Goal: Task Accomplishment & Management: Manage account settings

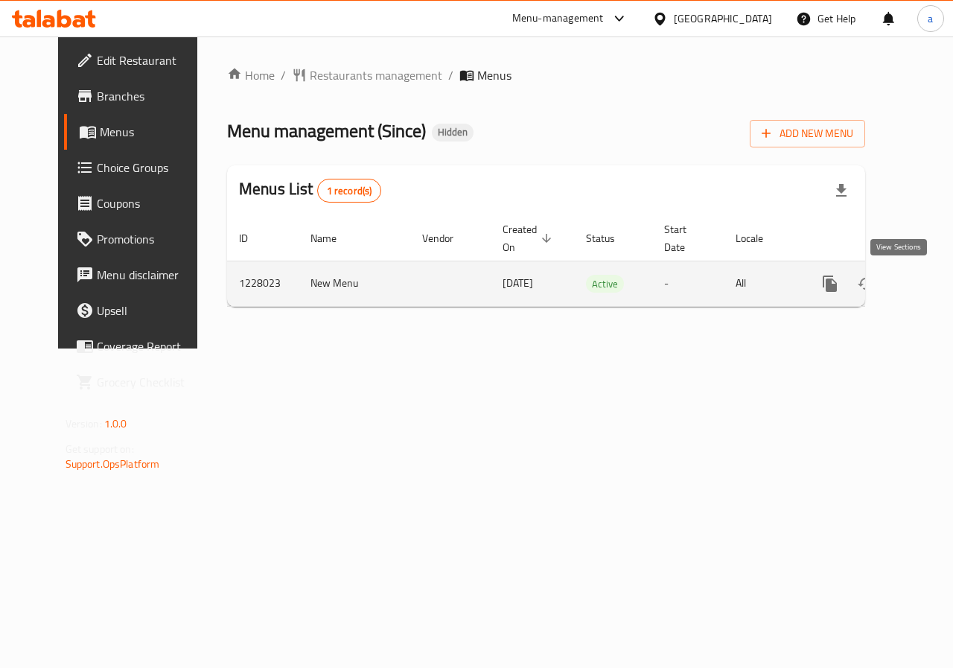
click at [928, 284] on icon "enhanced table" at bounding box center [937, 284] width 18 height 18
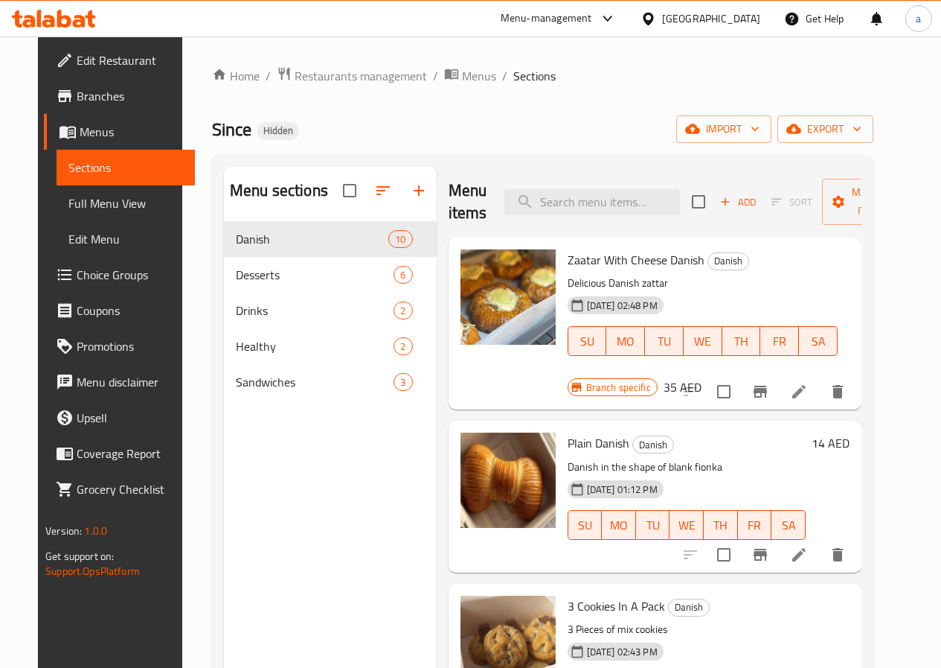
click at [77, 92] on span "Branches" at bounding box center [130, 96] width 106 height 18
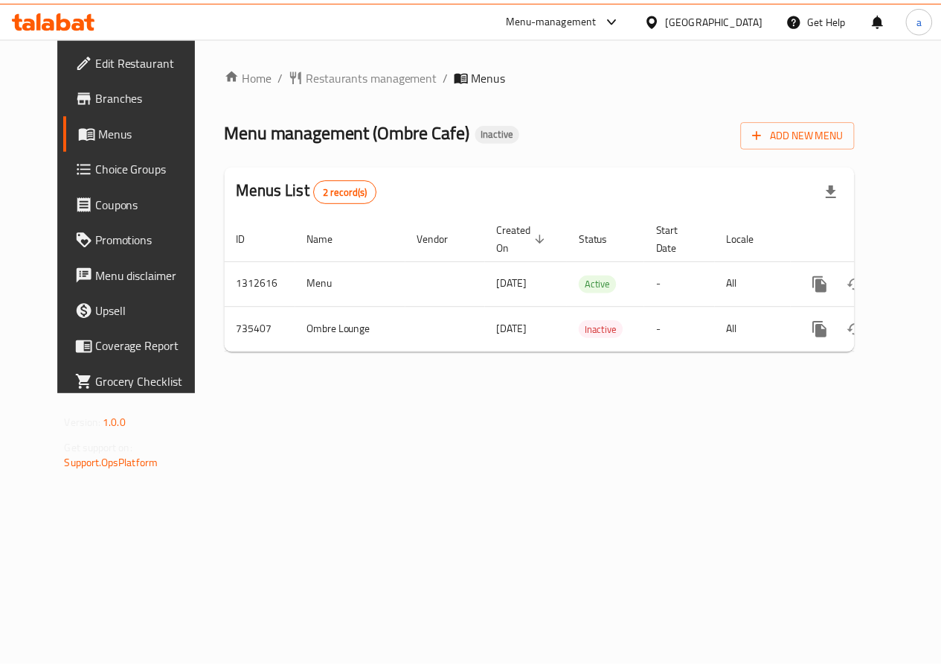
scroll to position [0, 5]
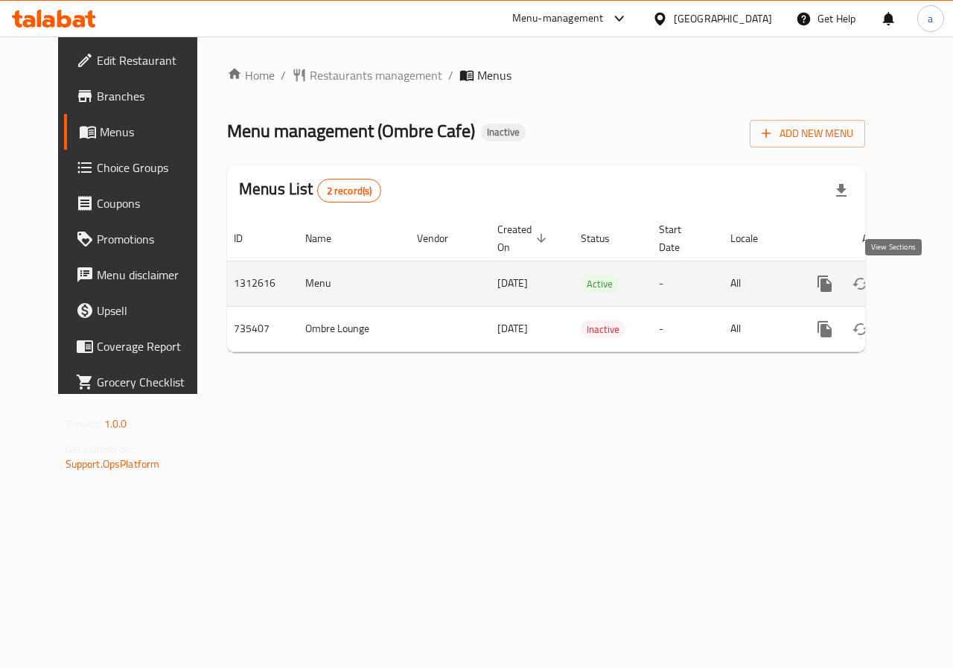
click at [925, 287] on icon "enhanced table" at bounding box center [931, 283] width 13 height 13
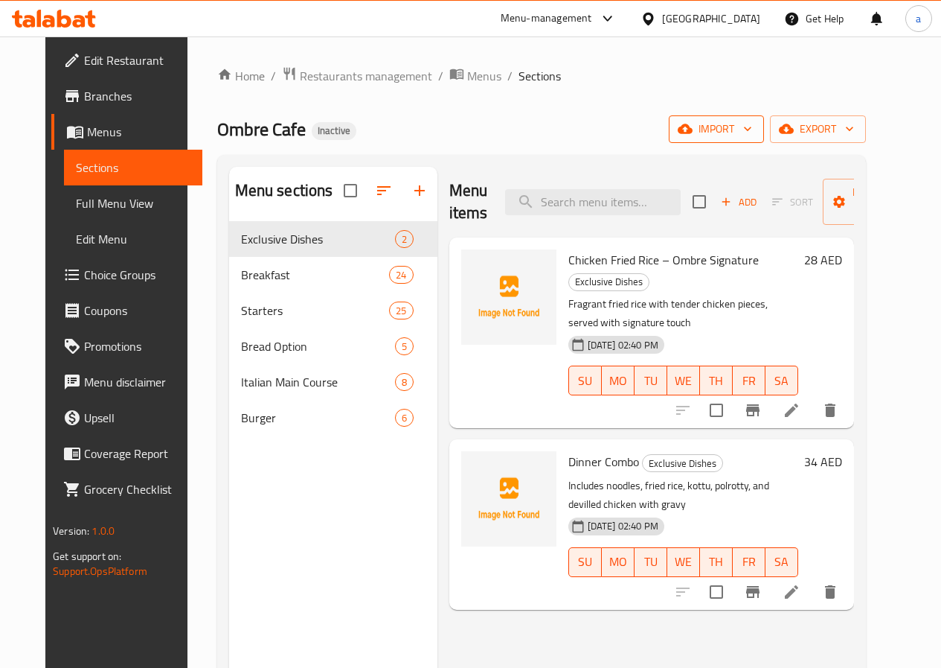
click at [755, 127] on icon "button" at bounding box center [748, 128] width 15 height 15
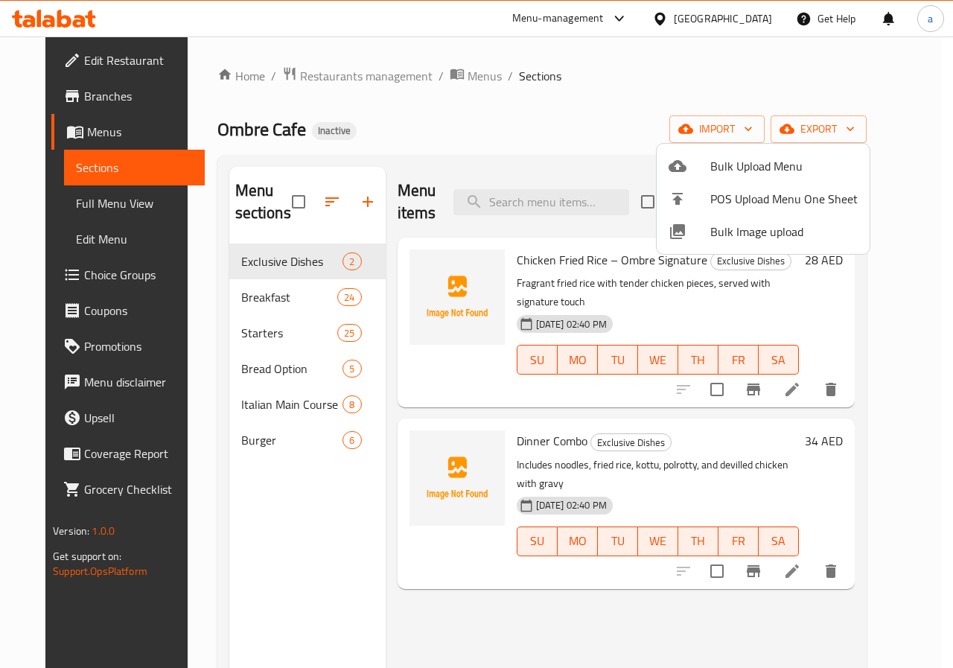
click at [763, 90] on div at bounding box center [476, 334] width 953 height 668
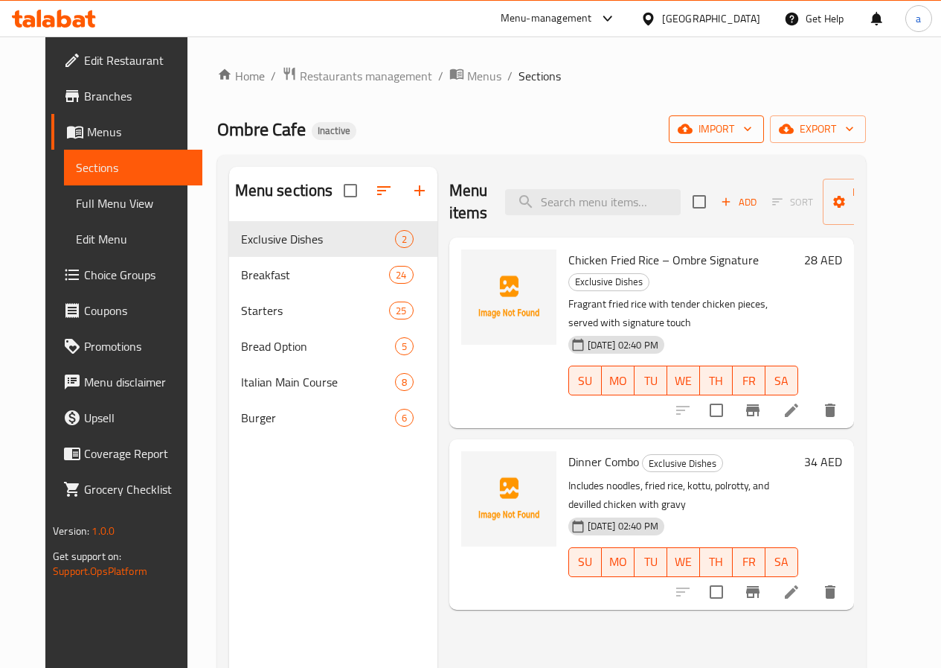
click at [752, 135] on span "import" at bounding box center [716, 129] width 71 height 19
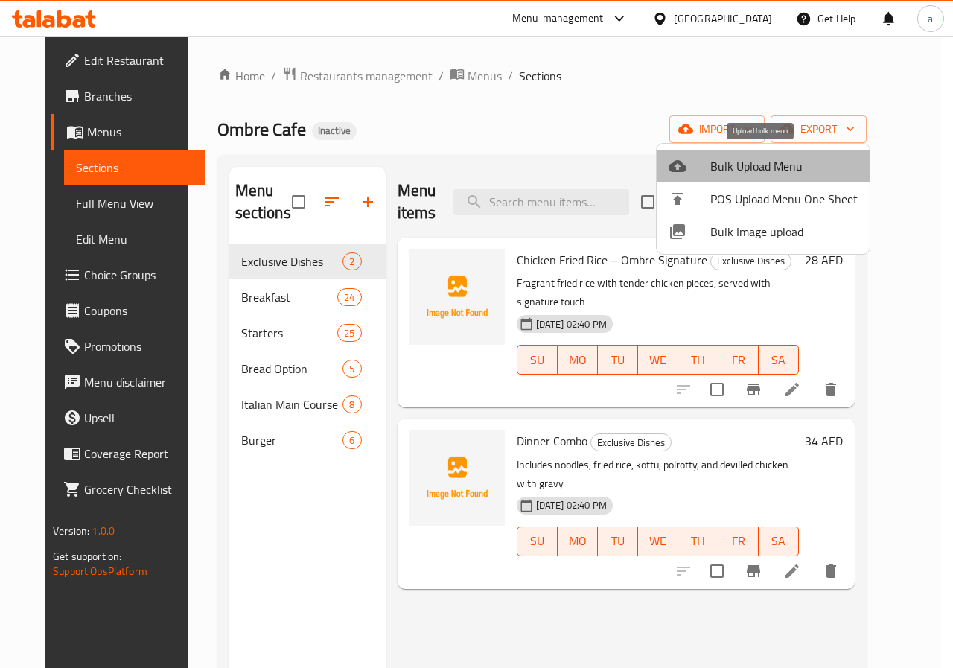
click at [780, 171] on span "Bulk Upload Menu" at bounding box center [783, 166] width 147 height 18
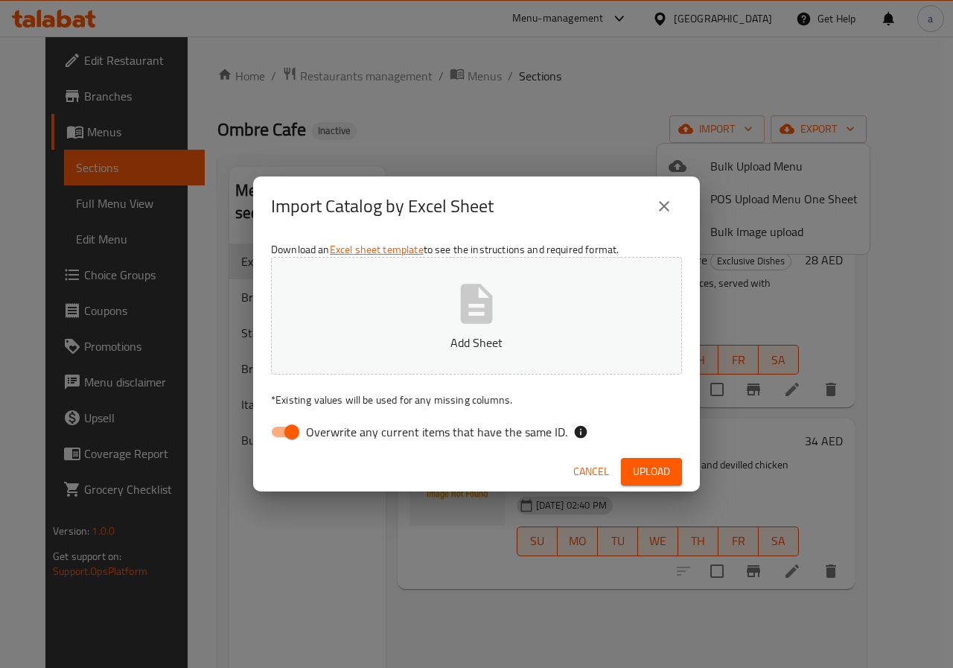
click at [287, 429] on input "Overwrite any current items that have the same ID." at bounding box center [291, 432] width 85 height 28
checkbox input "false"
click at [465, 329] on button "Add Sheet" at bounding box center [476, 316] width 411 height 118
click at [658, 472] on span "Upload" at bounding box center [651, 471] width 37 height 19
click at [653, 473] on span "Upload" at bounding box center [651, 471] width 37 height 19
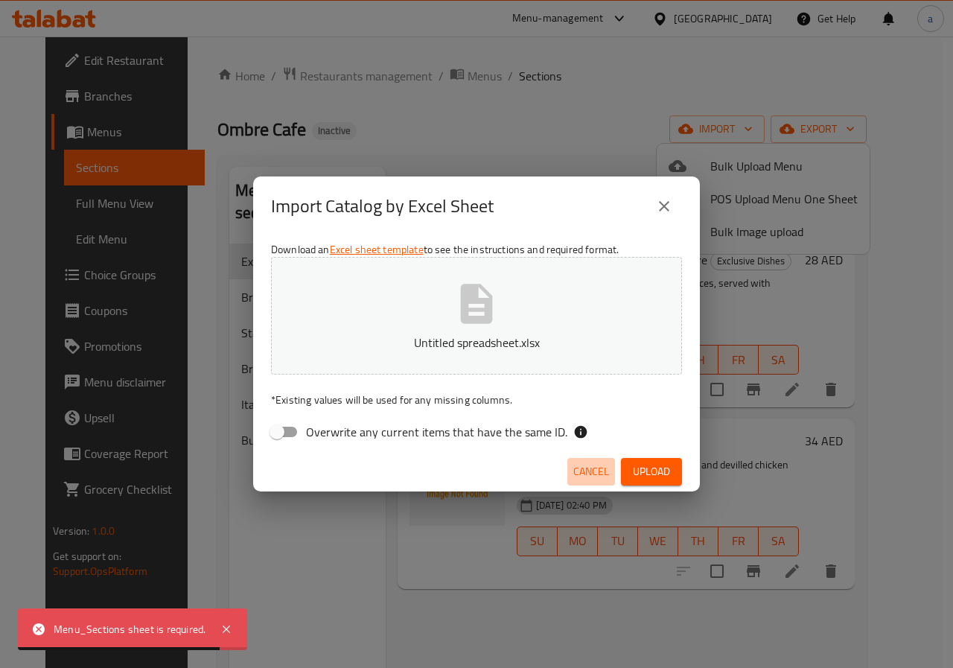
click at [598, 472] on span "Cancel" at bounding box center [591, 471] width 36 height 19
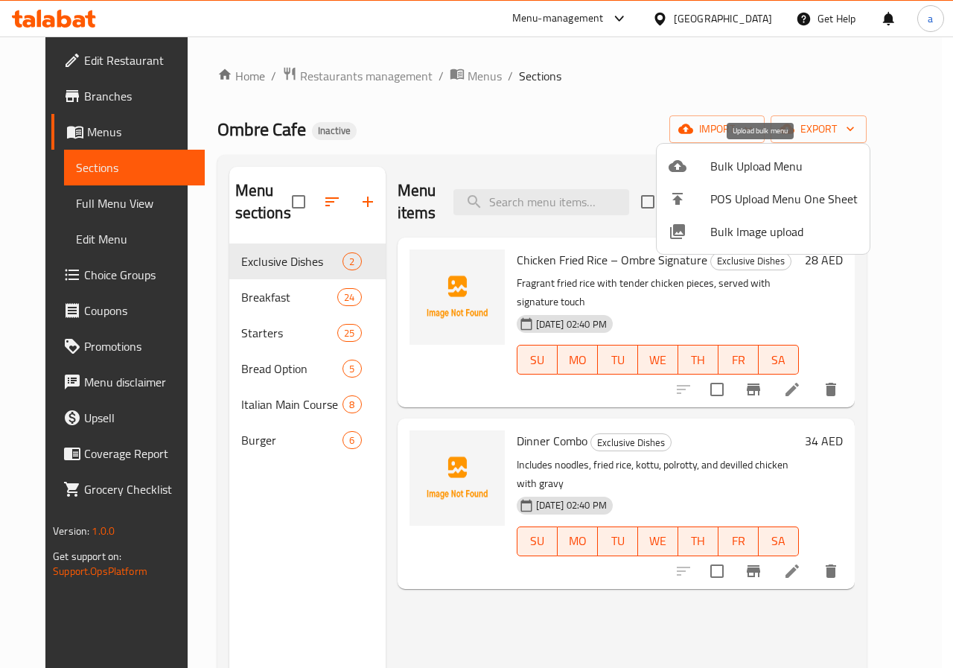
click at [779, 166] on span "Bulk Upload Menu" at bounding box center [783, 166] width 147 height 18
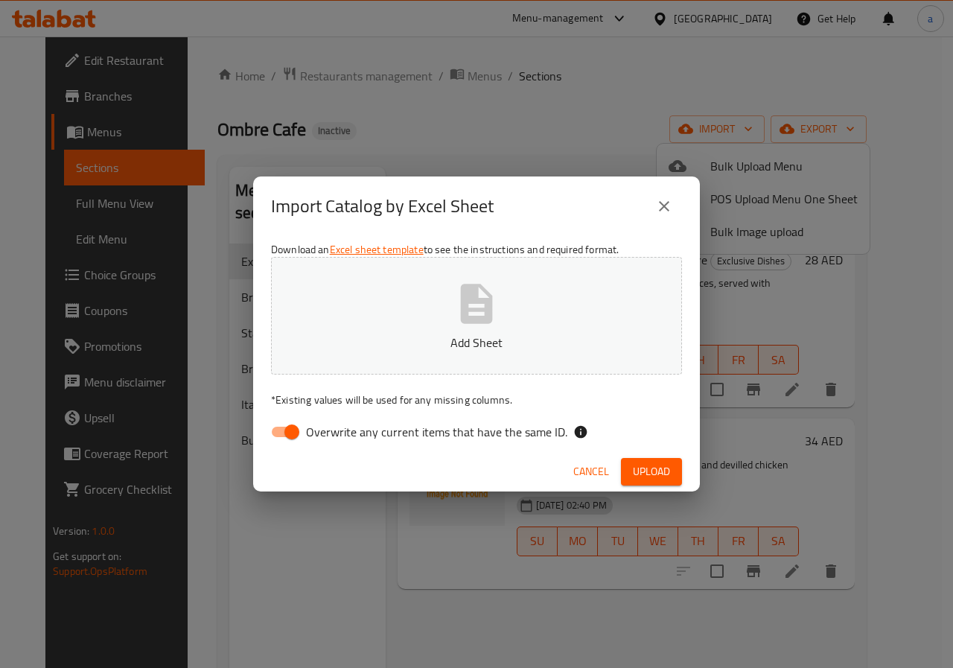
click at [280, 430] on input "Overwrite any current items that have the same ID." at bounding box center [291, 432] width 85 height 28
checkbox input "false"
click at [462, 321] on icon "button" at bounding box center [477, 303] width 32 height 39
click at [659, 467] on span "Upload" at bounding box center [651, 471] width 37 height 19
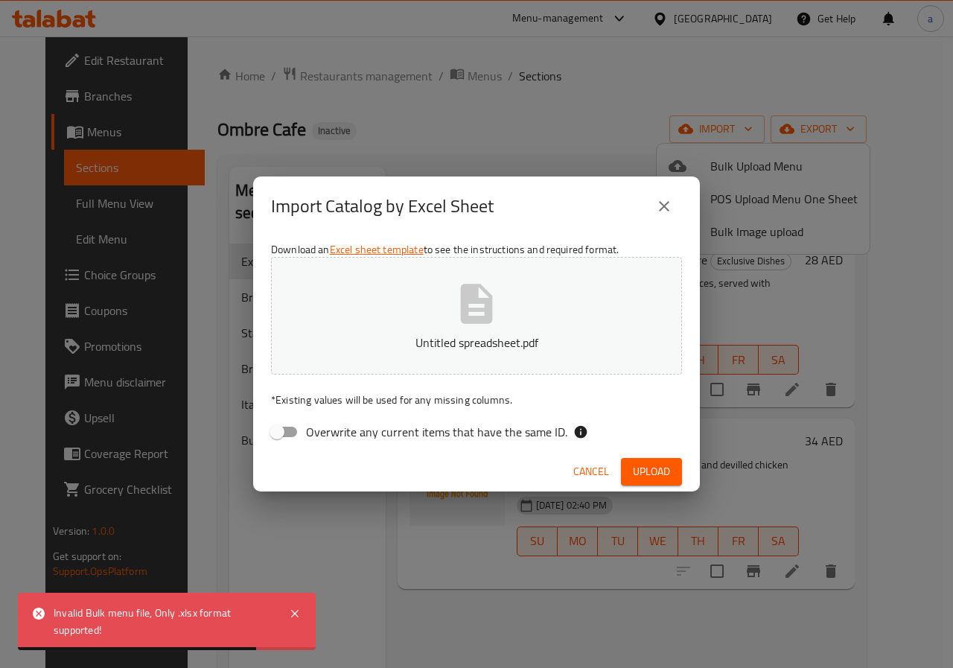
click at [667, 196] on button "close" at bounding box center [664, 206] width 36 height 36
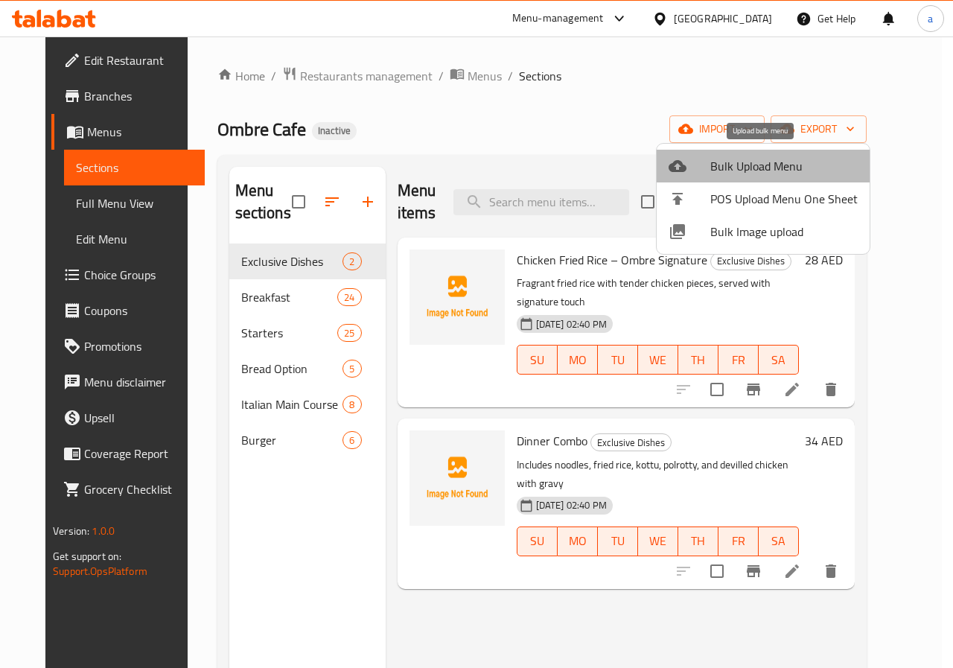
click at [772, 161] on span "Bulk Upload Menu" at bounding box center [783, 166] width 147 height 18
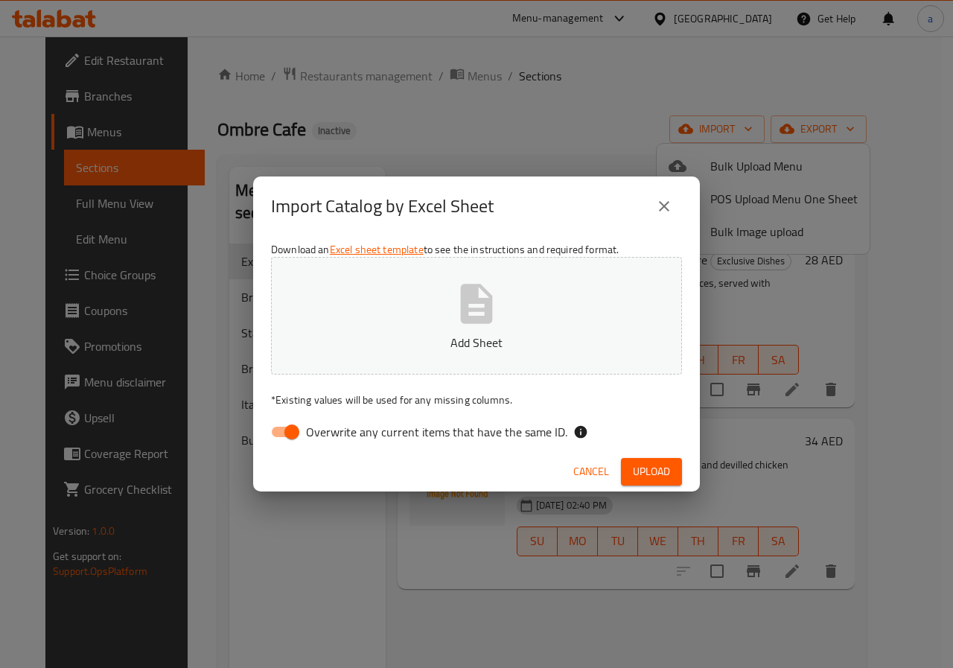
click at [287, 430] on input "Overwrite any current items that have the same ID." at bounding box center [291, 432] width 85 height 28
checkbox input "false"
click at [443, 301] on button "Add Sheet" at bounding box center [476, 316] width 411 height 118
click at [659, 475] on span "Upload" at bounding box center [651, 471] width 37 height 19
click at [599, 473] on span "Cancel" at bounding box center [591, 471] width 36 height 19
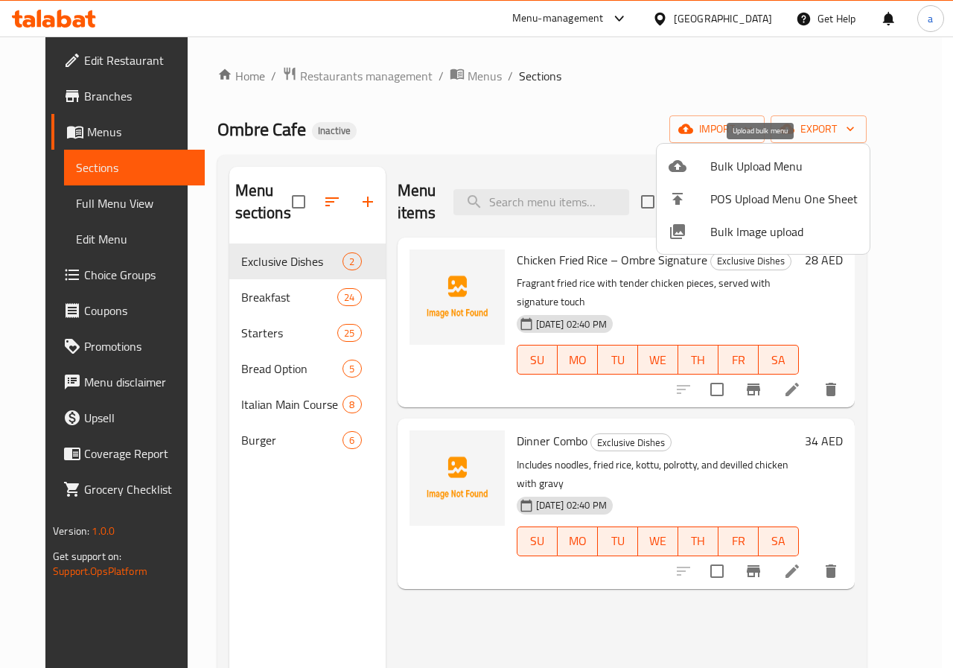
click at [720, 165] on span "Bulk Upload Menu" at bounding box center [783, 166] width 147 height 18
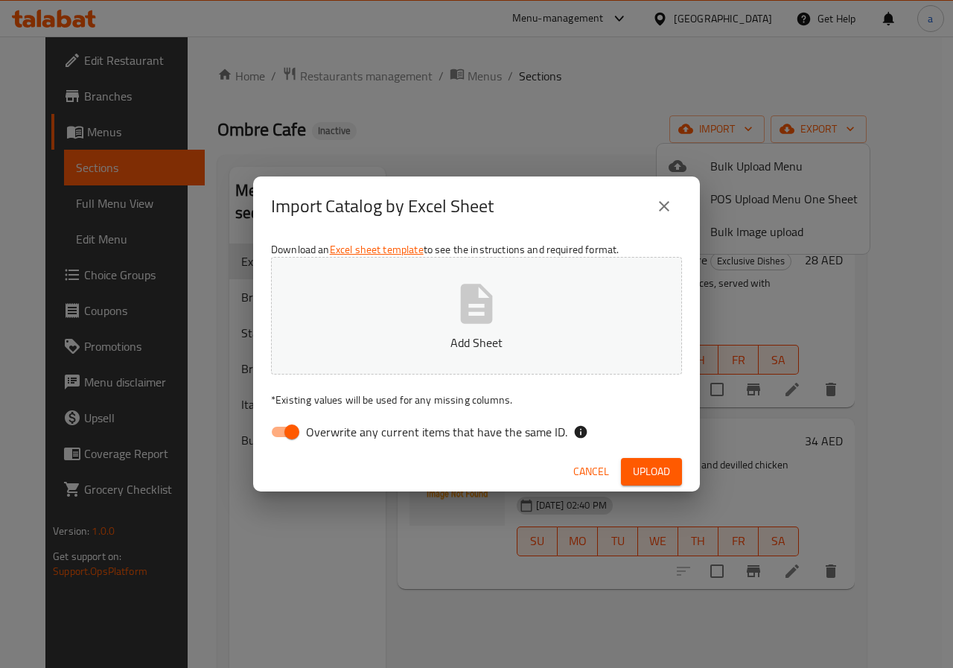
click at [297, 435] on input "Overwrite any current items that have the same ID." at bounding box center [291, 432] width 85 height 28
checkbox input "false"
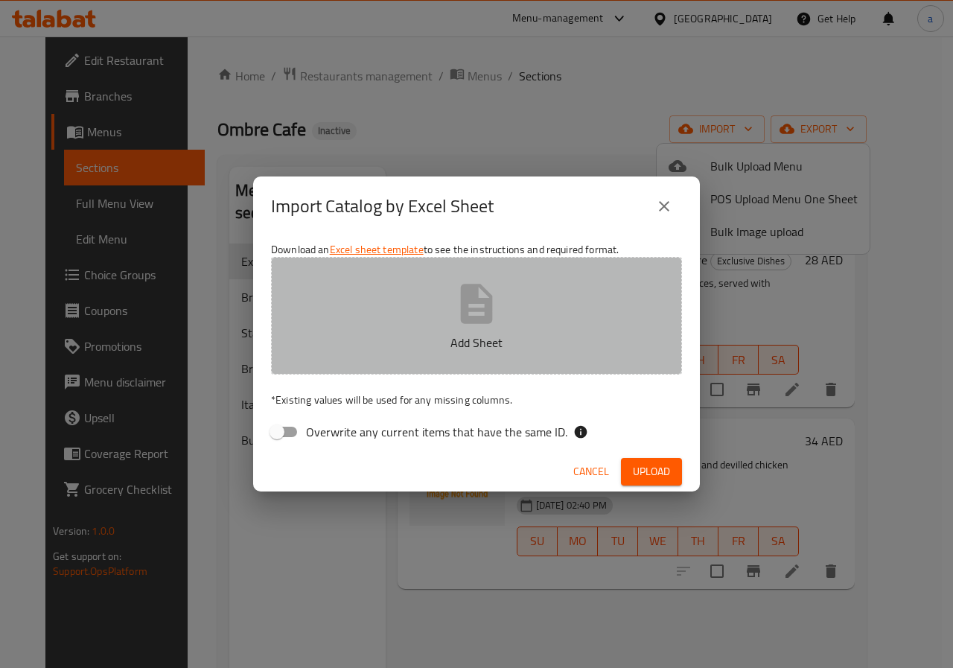
click at [484, 341] on p "Add Sheet" at bounding box center [476, 342] width 365 height 18
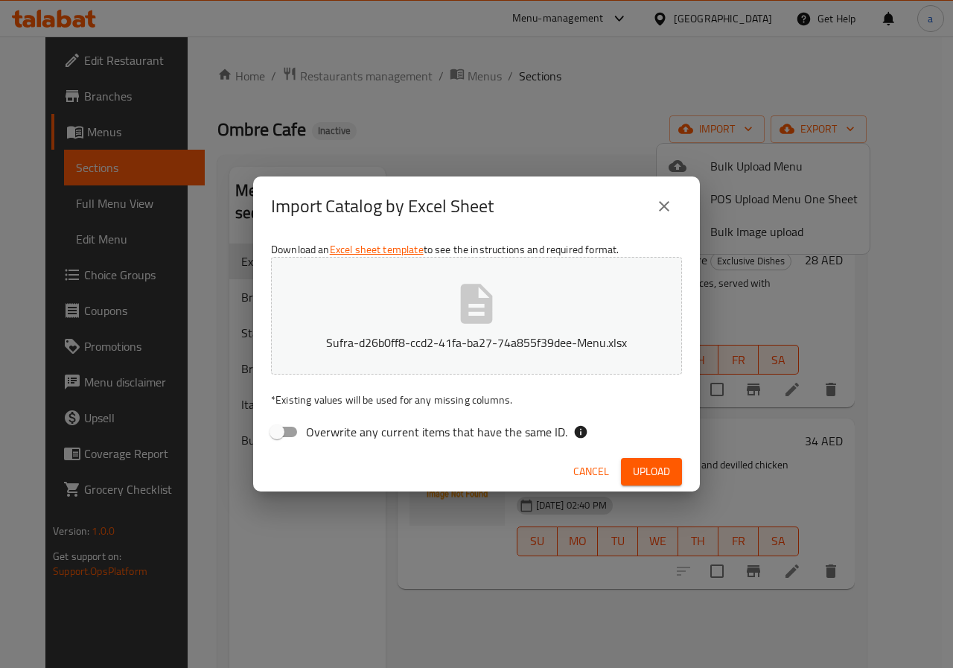
click at [663, 466] on span "Upload" at bounding box center [651, 471] width 37 height 19
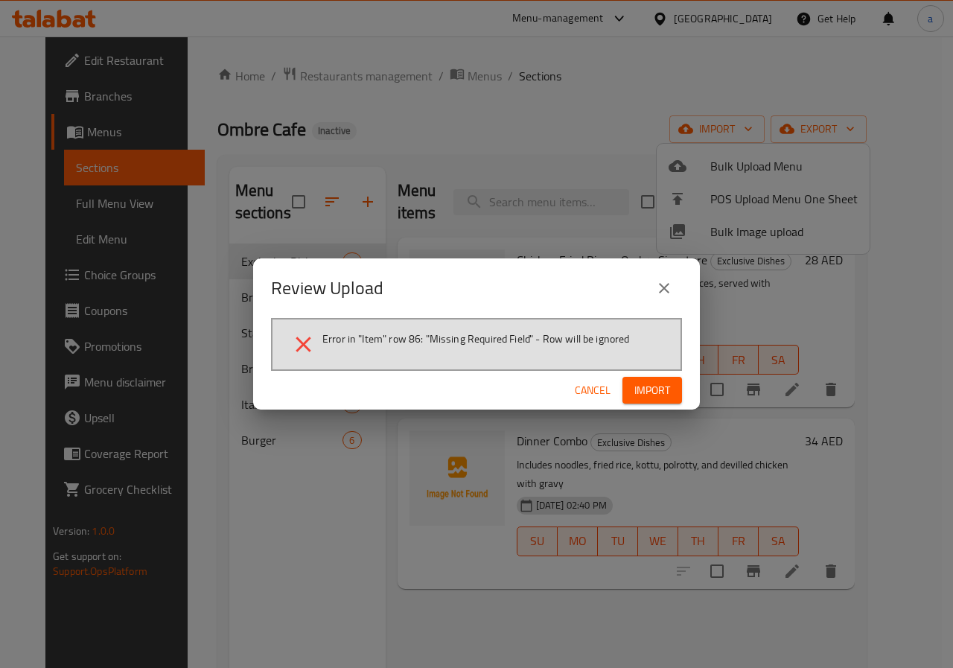
click at [673, 393] on button "Import" at bounding box center [652, 391] width 60 height 28
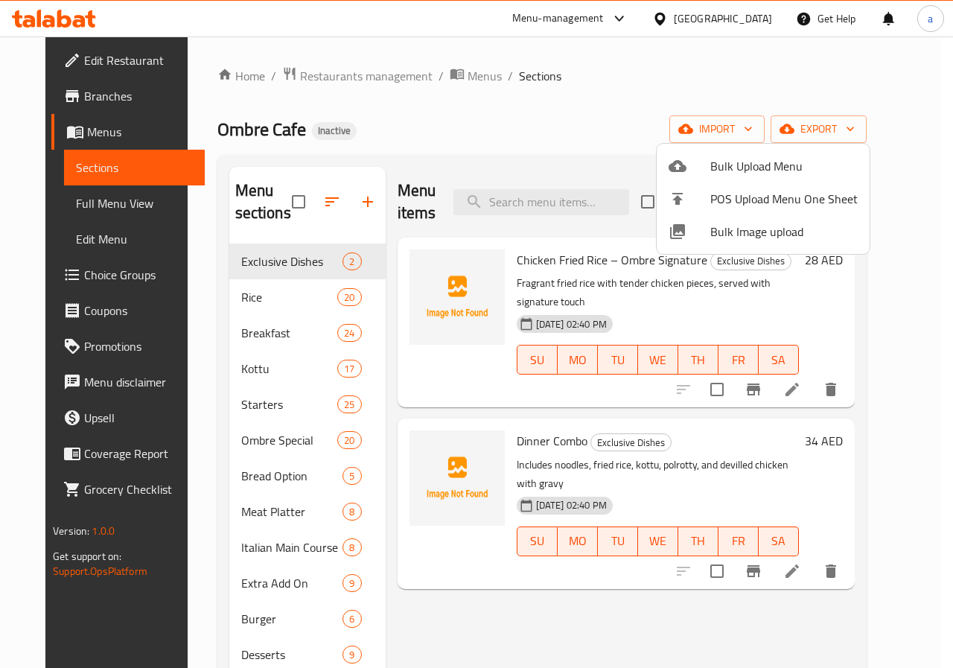
click at [263, 436] on div at bounding box center [476, 334] width 953 height 668
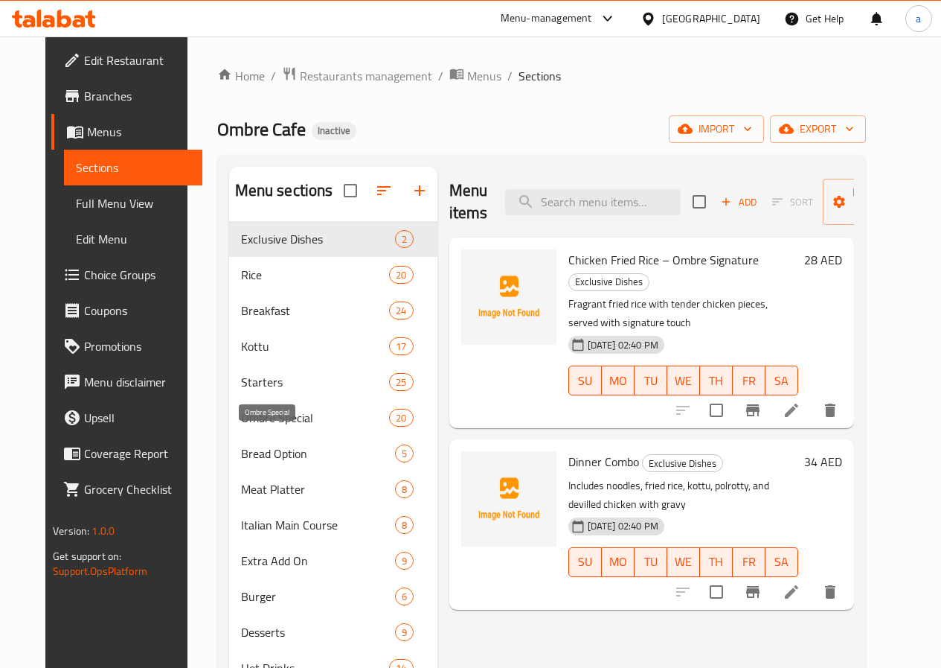
click at [258, 426] on span "Ombre Special" at bounding box center [315, 418] width 149 height 18
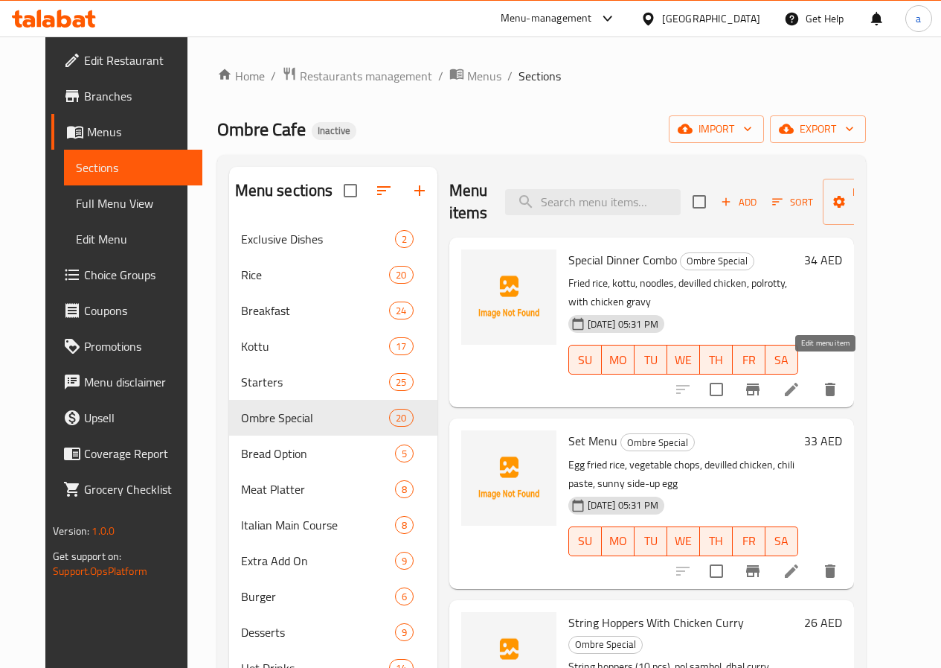
click at [799, 383] on icon at bounding box center [791, 389] width 13 height 13
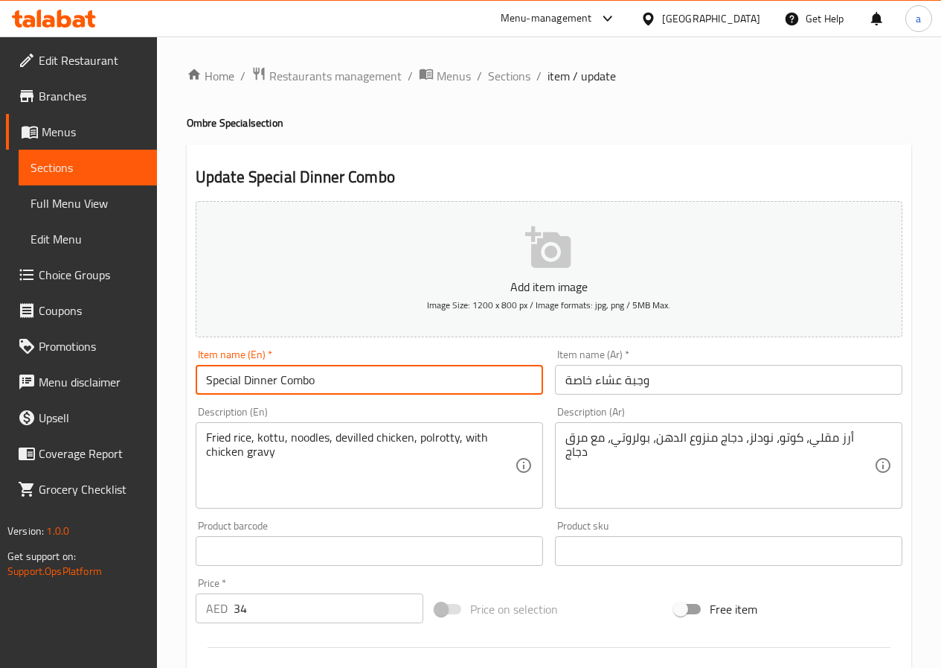
drag, startPoint x: 315, startPoint y: 379, endPoint x: 281, endPoint y: 388, distance: 34.9
click at [281, 388] on input "Special Dinner Combo" at bounding box center [370, 380] width 348 height 30
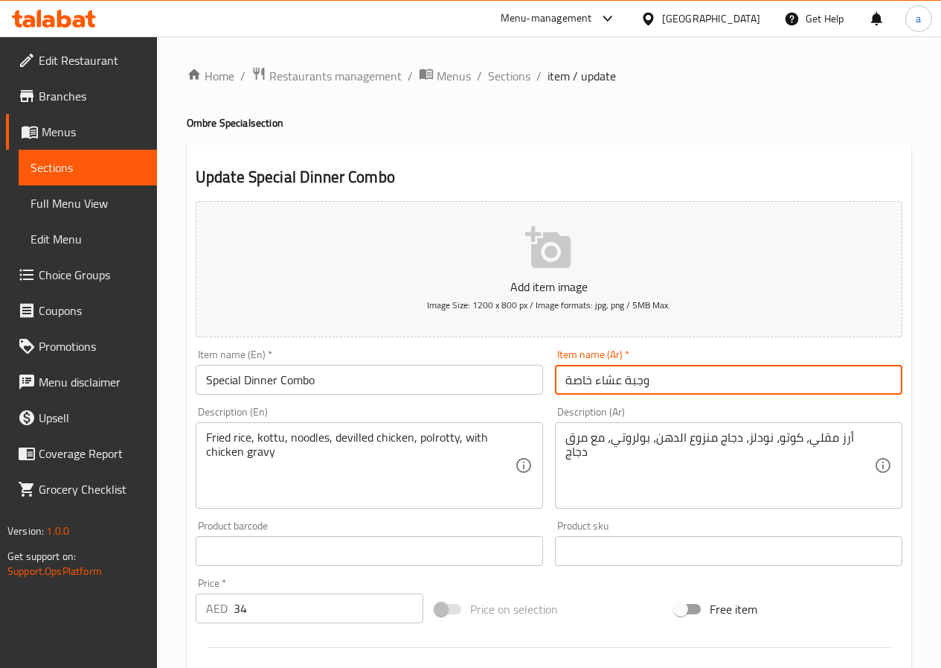
drag, startPoint x: 563, startPoint y: 382, endPoint x: 593, endPoint y: 384, distance: 29.9
click at [593, 384] on input "وجبة عشاء خاصة" at bounding box center [729, 380] width 348 height 30
type input "وجبة عشاء كومبو"
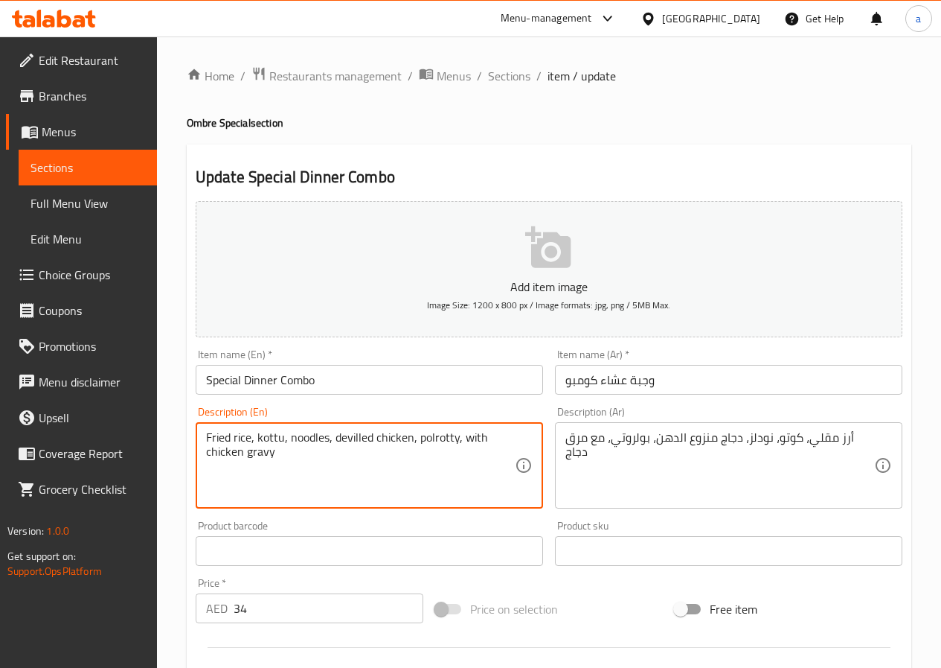
drag, startPoint x: 249, startPoint y: 436, endPoint x: 199, endPoint y: 439, distance: 49.2
click at [199, 439] on div "Fried rice, kottu, noodles, devilled chicken, polrotty, with chicken gravy Desc…" at bounding box center [370, 465] width 348 height 86
drag, startPoint x: 410, startPoint y: 438, endPoint x: 333, endPoint y: 447, distance: 77.3
click at [333, 447] on textarea "Fried rice, kottu, noodles, devilled chicken, polrotty, with chicken gravy" at bounding box center [360, 465] width 309 height 71
drag, startPoint x: 275, startPoint y: 453, endPoint x: 193, endPoint y: 463, distance: 82.4
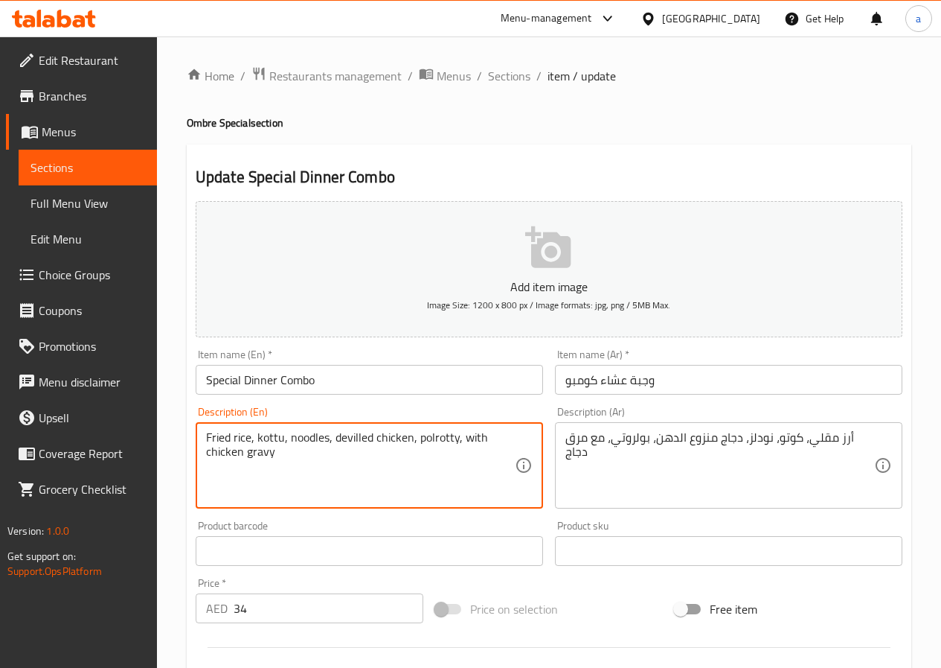
click at [196, 463] on div "Fried rice, kottu, noodles, devilled chicken, polrotty, with chicken gravy Desc…" at bounding box center [370, 465] width 348 height 86
paste textarea "devilled chicken"
type textarea "Fried rice, kottu, noodles, devilled chicken, polrotty, with devilled chicken"
drag, startPoint x: 483, startPoint y: 436, endPoint x: 450, endPoint y: 456, distance: 39.1
click at [447, 458] on textarea "Fried rice, kottu, noodles, devilled chicken, polrotty, with devilled chicken" at bounding box center [360, 465] width 309 height 71
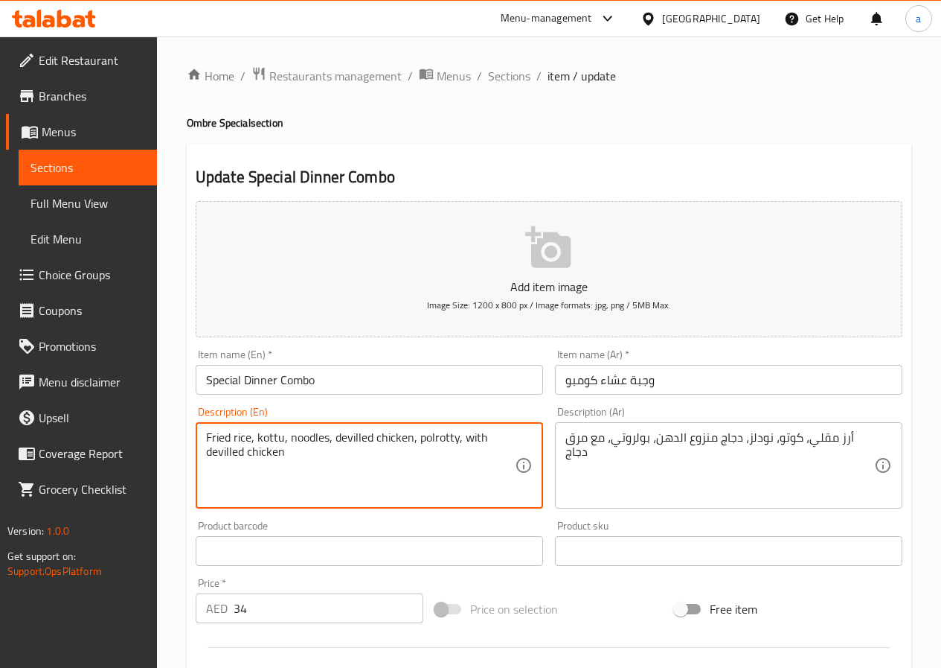
drag, startPoint x: 461, startPoint y: 437, endPoint x: 489, endPoint y: 463, distance: 37.9
click at [489, 463] on textarea "Fried rice, kottu, noodles, devilled chicken, polrotty, with devilled chicken" at bounding box center [360, 465] width 309 height 71
click at [377, 482] on textarea "Fried rice, kottu, noodles, devilled chicken, polrotty, with devilled chicken" at bounding box center [360, 465] width 309 height 71
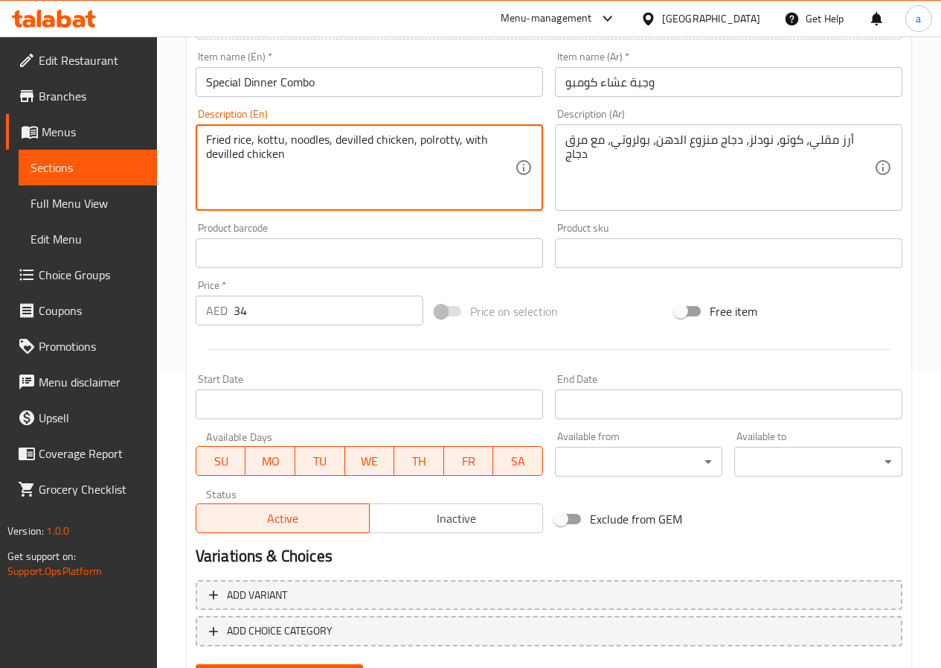
scroll to position [372, 0]
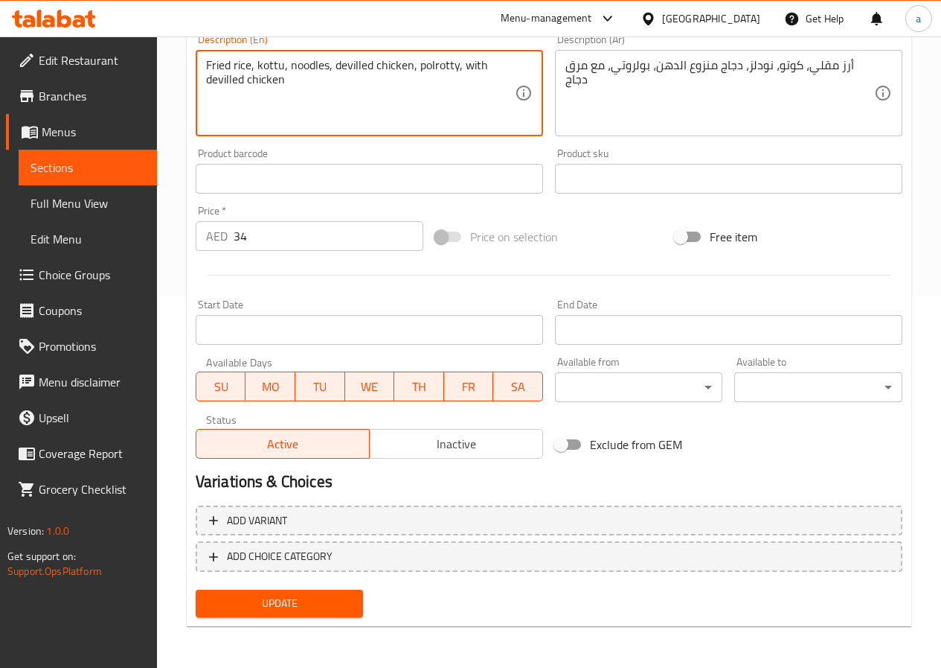
click at [327, 598] on span "Update" at bounding box center [280, 603] width 144 height 19
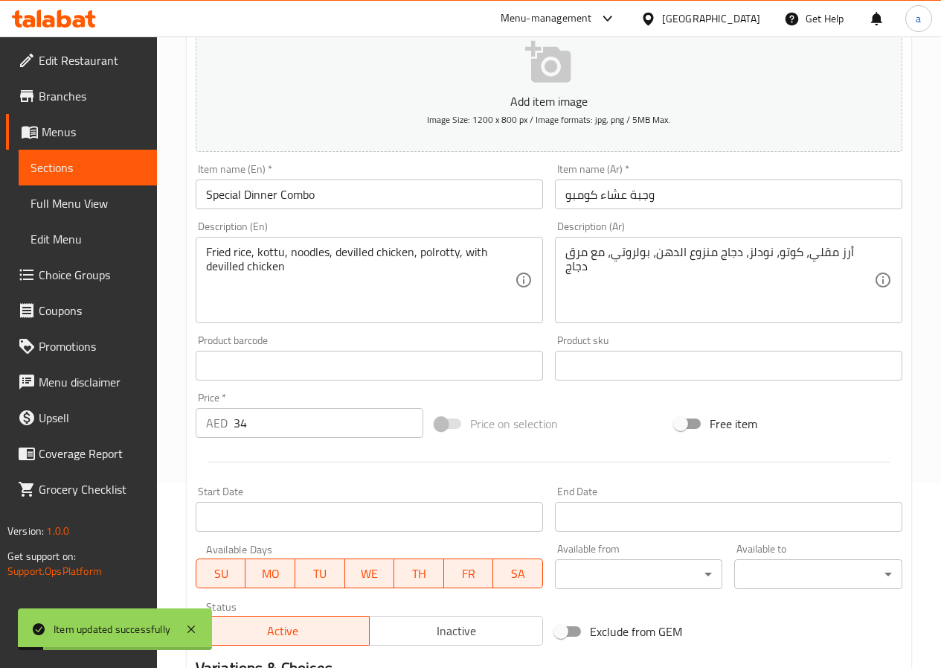
scroll to position [0, 0]
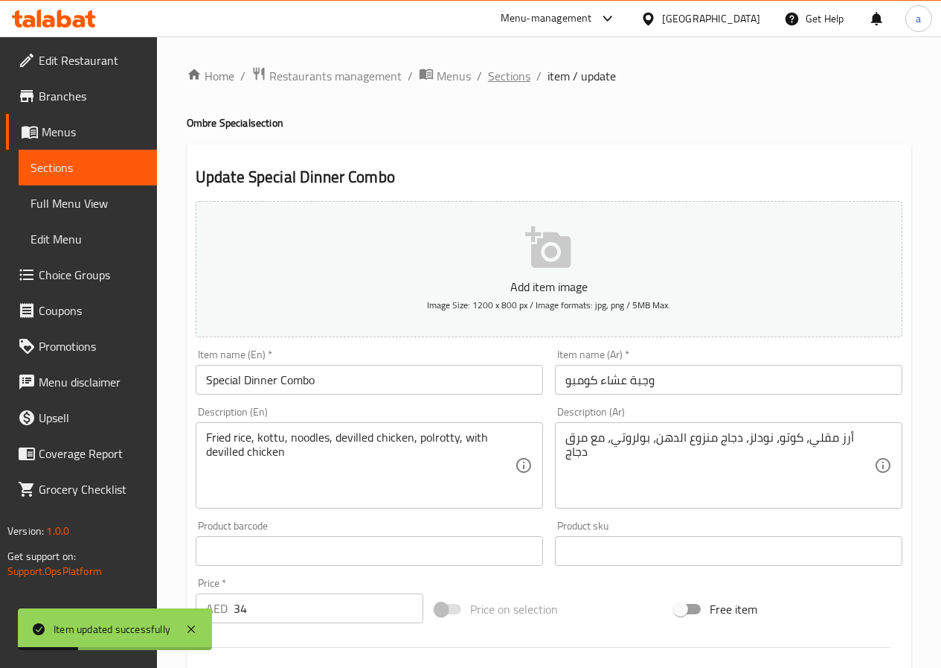
click at [511, 75] on span "Sections" at bounding box center [509, 76] width 42 height 18
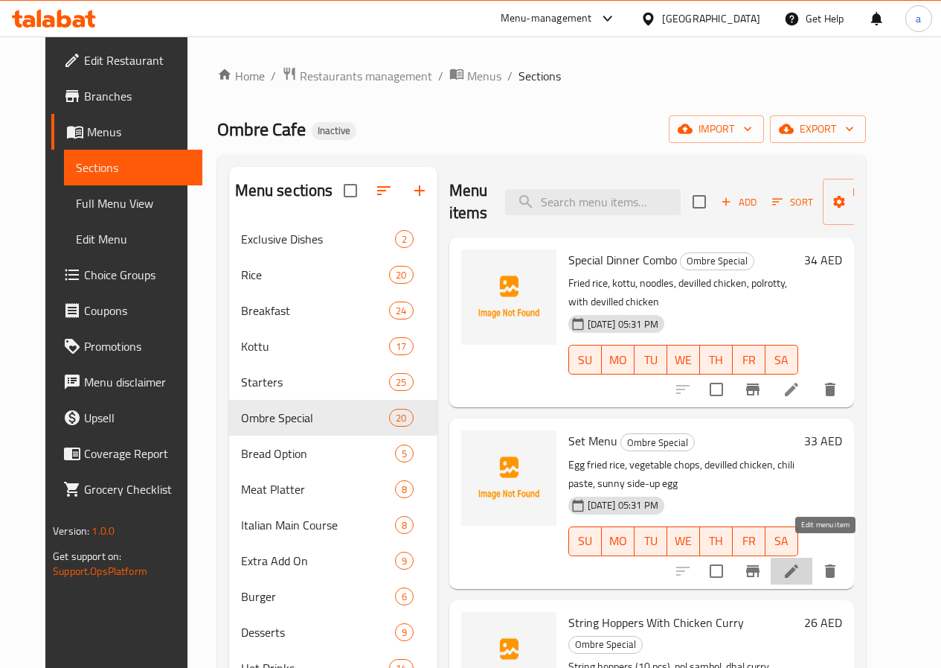
click at [799, 564] on icon at bounding box center [791, 570] width 13 height 13
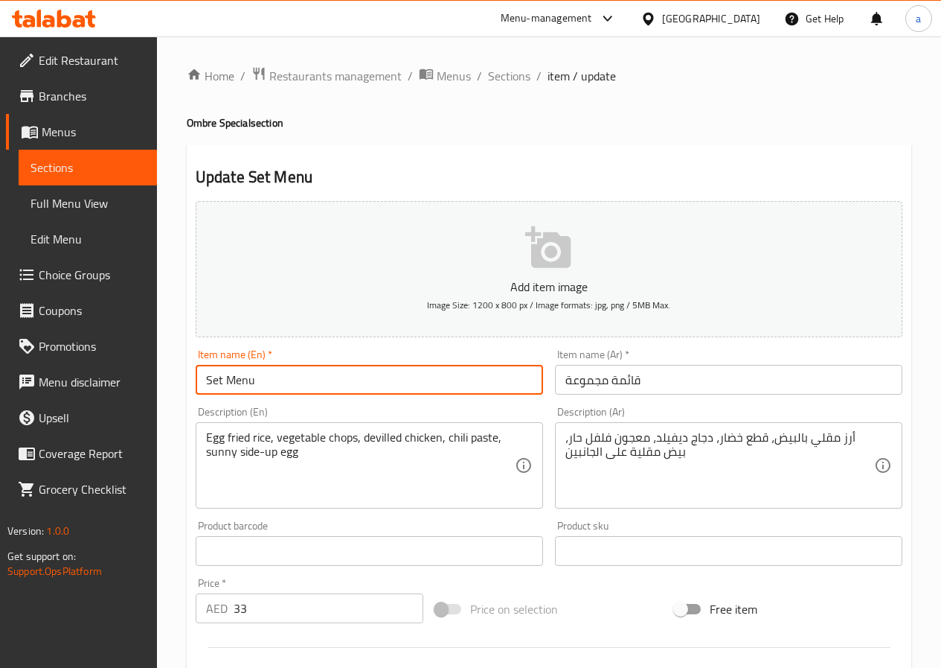
drag, startPoint x: 246, startPoint y: 380, endPoint x: 189, endPoint y: 384, distance: 56.7
click at [190, 384] on div "Item name (En)   * Set Menu Item name (En) *" at bounding box center [369, 371] width 359 height 57
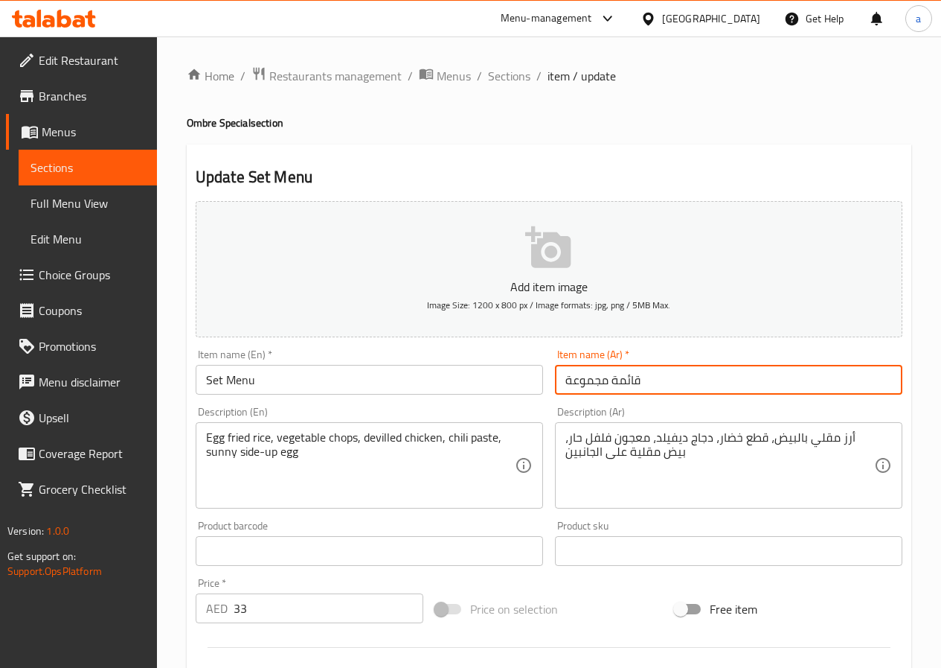
drag, startPoint x: 569, startPoint y: 383, endPoint x: 660, endPoint y: 392, distance: 92.0
click at [660, 392] on input "قائمة مجموعة" at bounding box center [729, 380] width 348 height 30
type input "سيت مينو"
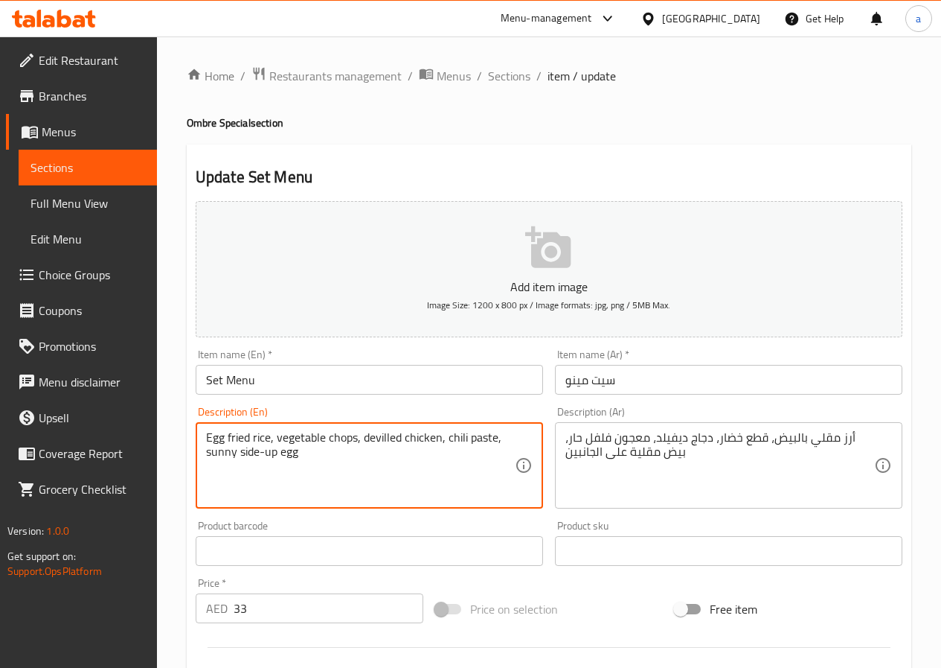
drag, startPoint x: 493, startPoint y: 438, endPoint x: 447, endPoint y: 444, distance: 46.5
drag, startPoint x: 234, startPoint y: 452, endPoint x: 206, endPoint y: 461, distance: 29.4
click at [206, 461] on textarea "Egg fried rice, vegetable chops, devilled chicken, chili paste, sunny side-up e…" at bounding box center [360, 465] width 309 height 71
drag, startPoint x: 301, startPoint y: 453, endPoint x: 282, endPoint y: 461, distance: 20.0
click at [282, 461] on textarea "Egg fried rice, vegetable chops, devilled chicken, chili paste, sunny side-up e…" at bounding box center [360, 465] width 309 height 71
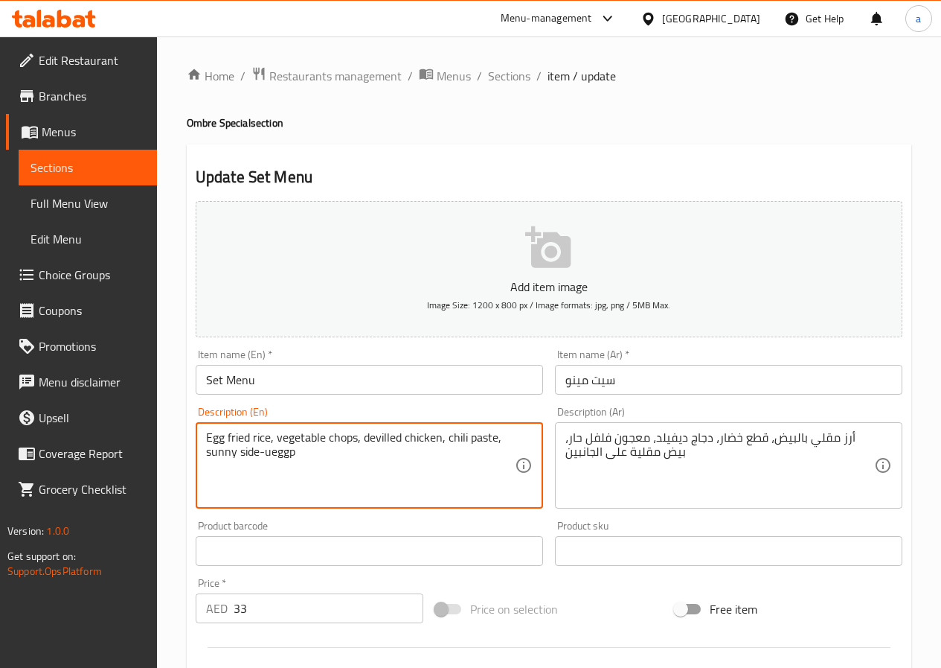
click at [327, 473] on textarea "Egg fried rice, vegetable chops, devilled chicken, chili paste, sunny side-ueggp" at bounding box center [360, 465] width 309 height 71
drag, startPoint x: 287, startPoint y: 453, endPoint x: 272, endPoint y: 458, distance: 14.8
click at [272, 458] on textarea "Egg fried rice, vegetable chops, devilled chicken, chili paste, sunny side-ueggp" at bounding box center [360, 465] width 309 height 71
type textarea "Egg fried rice, vegetable chops, devilled chicken, chili paste, sunny side-up e…"
click at [328, 488] on textarea "Egg fried rice, vegetable chops, devilled chicken, chili paste, sunny side-up e…" at bounding box center [360, 465] width 309 height 71
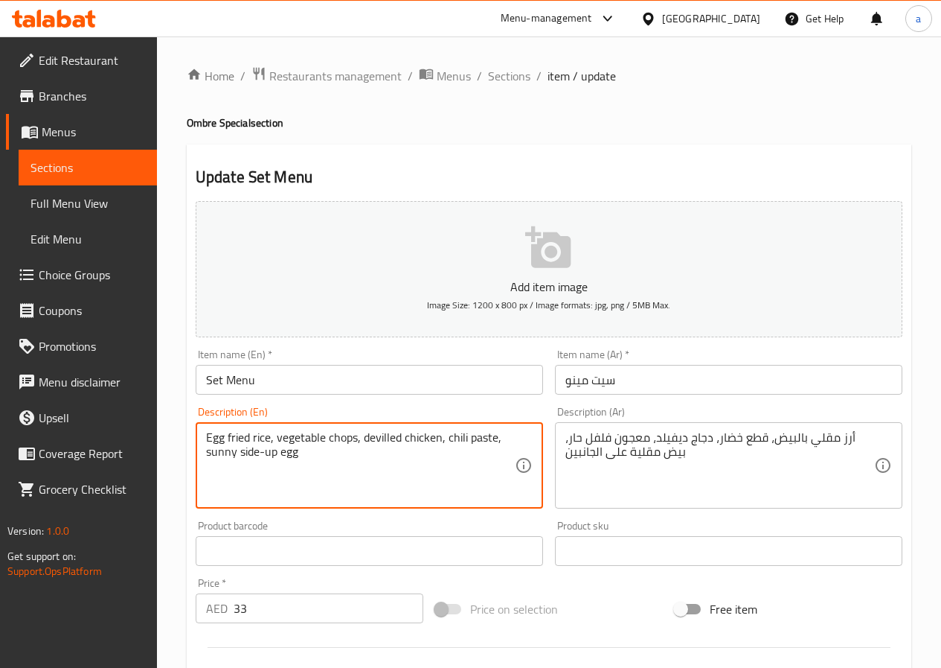
drag, startPoint x: 307, startPoint y: 455, endPoint x: 199, endPoint y: 460, distance: 108.0
click at [199, 460] on div "Egg fried rice, vegetable chops, devilled chicken, chili paste, sunny side-up e…" at bounding box center [370, 465] width 348 height 86
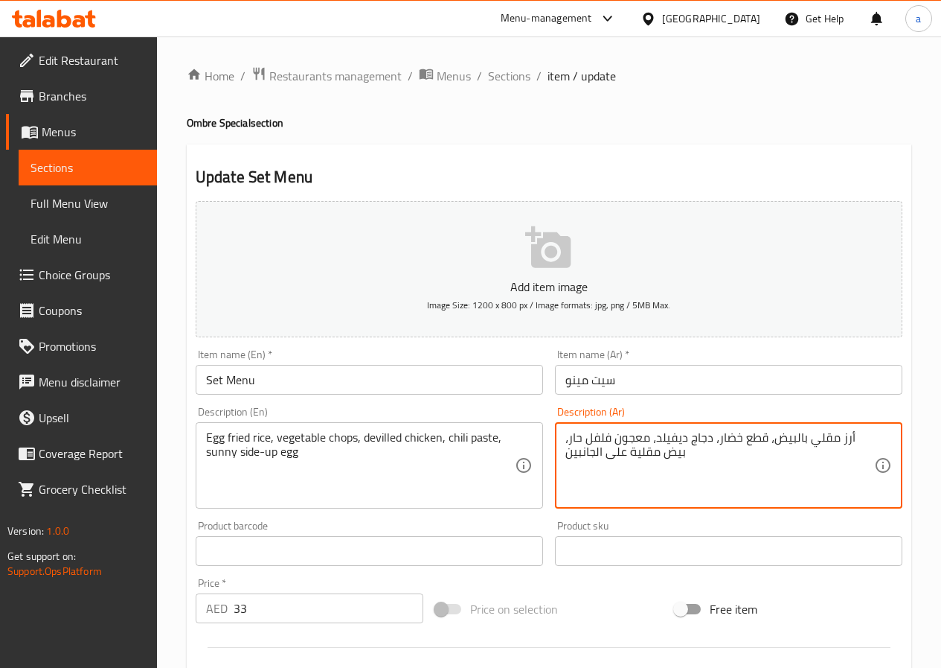
drag, startPoint x: 629, startPoint y: 454, endPoint x: 659, endPoint y: 461, distance: 30.7
type textarea "أرز مقلي بالبيض، قطع خضار، دجاج ديفيلد، معجون فلفل حار، بيض عيون على الجانبين"
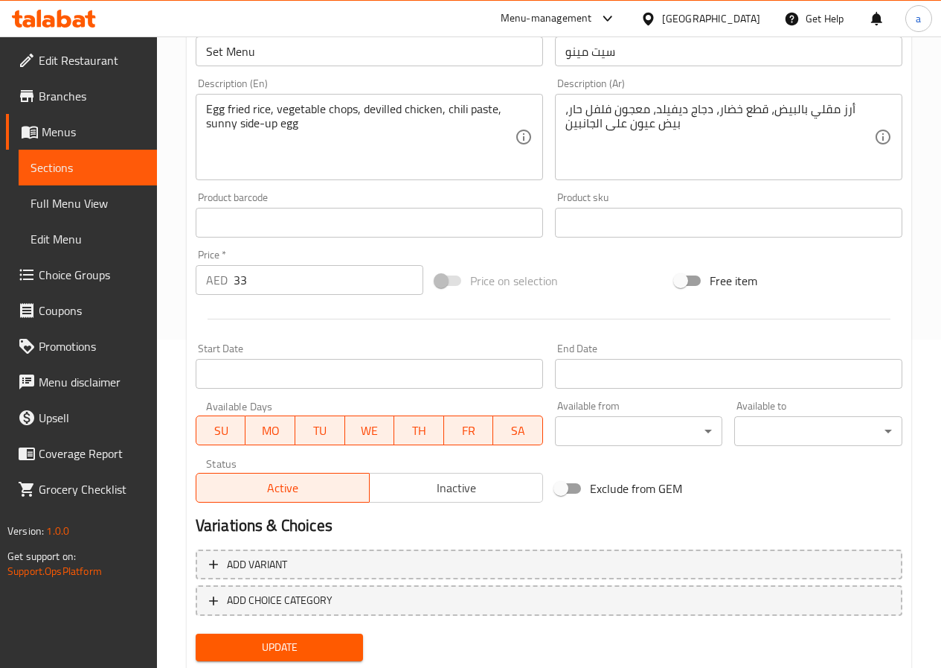
scroll to position [372, 0]
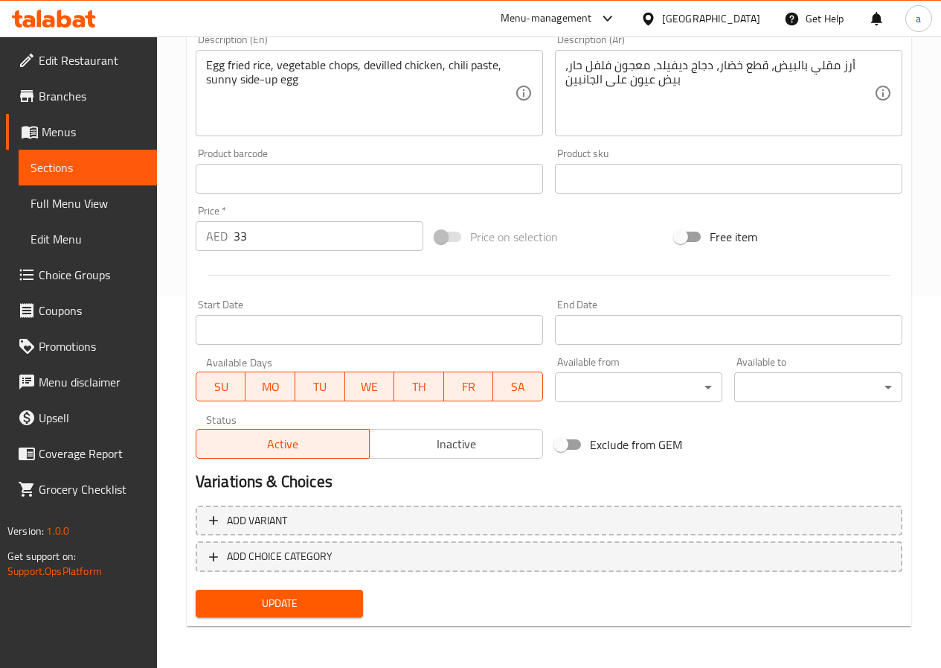
click at [326, 609] on span "Update" at bounding box center [280, 603] width 144 height 19
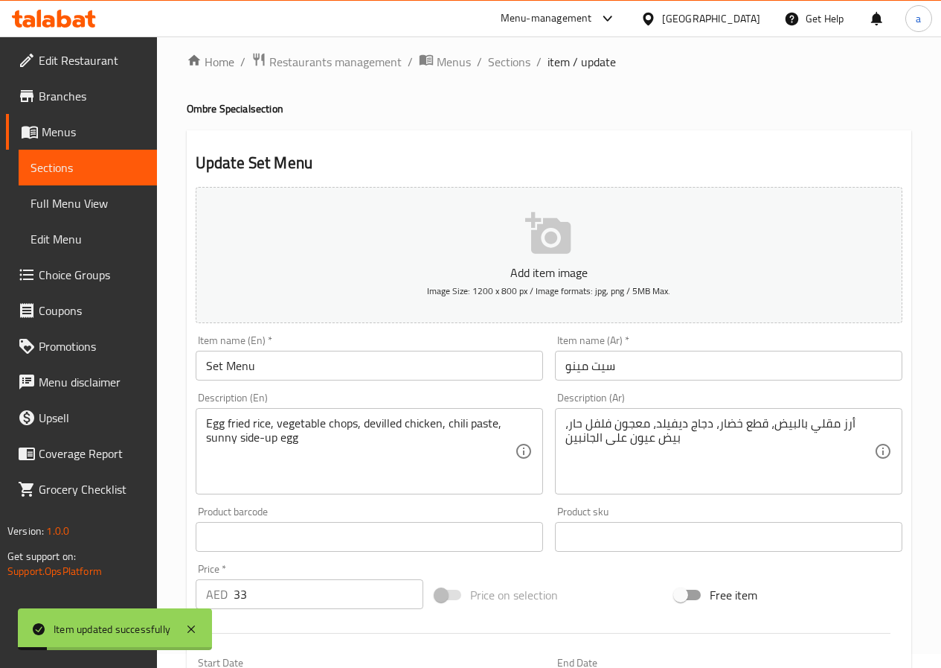
scroll to position [0, 0]
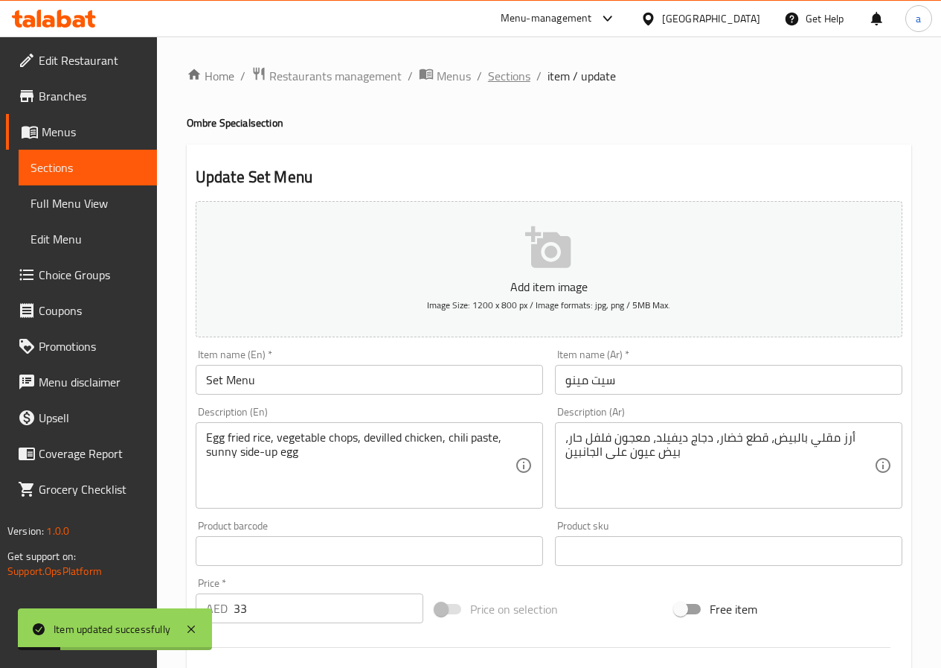
click at [512, 79] on span "Sections" at bounding box center [509, 76] width 42 height 18
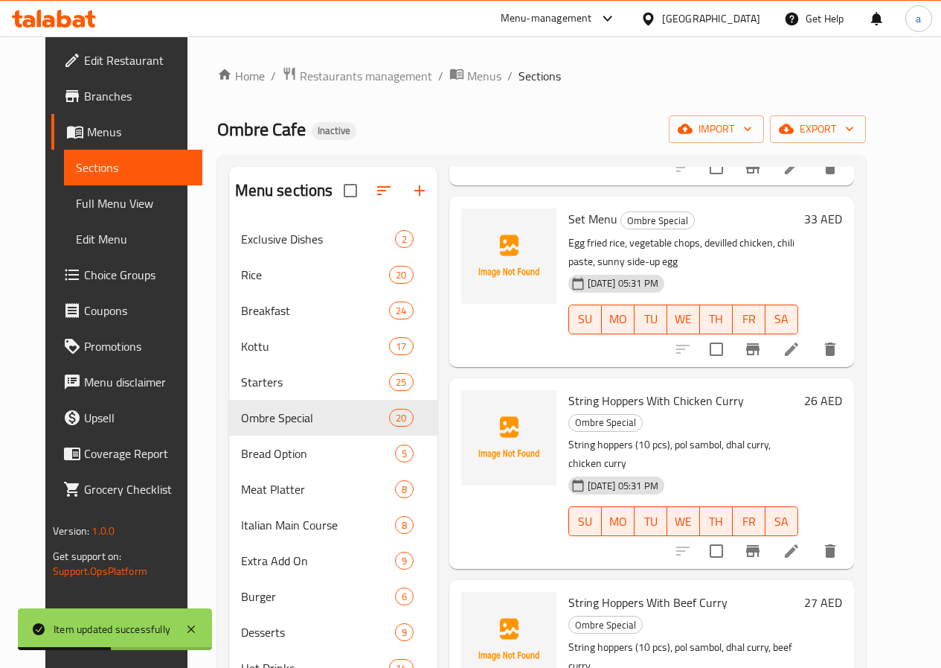
scroll to position [223, 0]
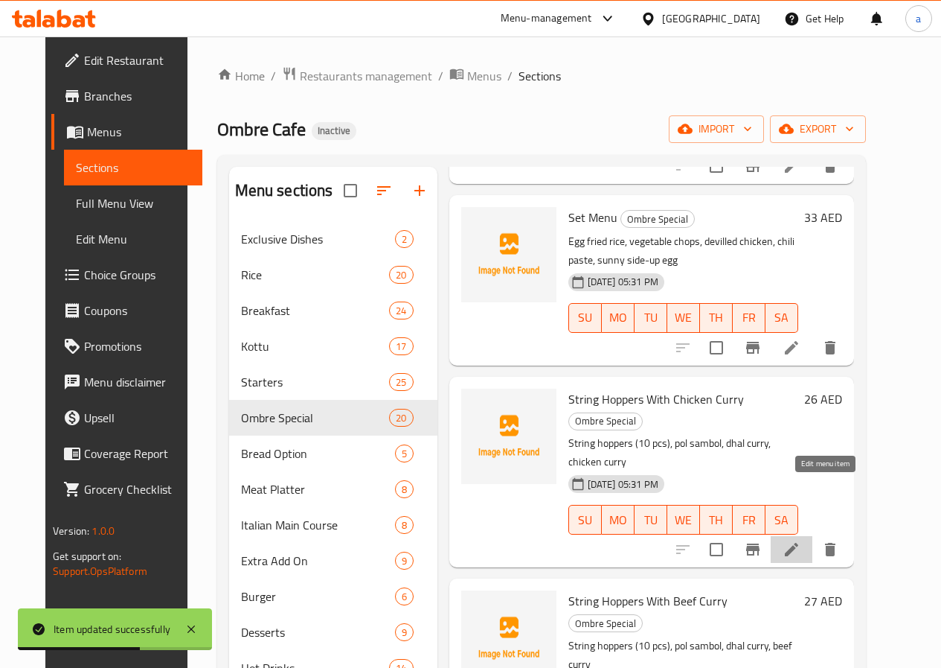
click at [801, 540] on icon at bounding box center [792, 549] width 18 height 18
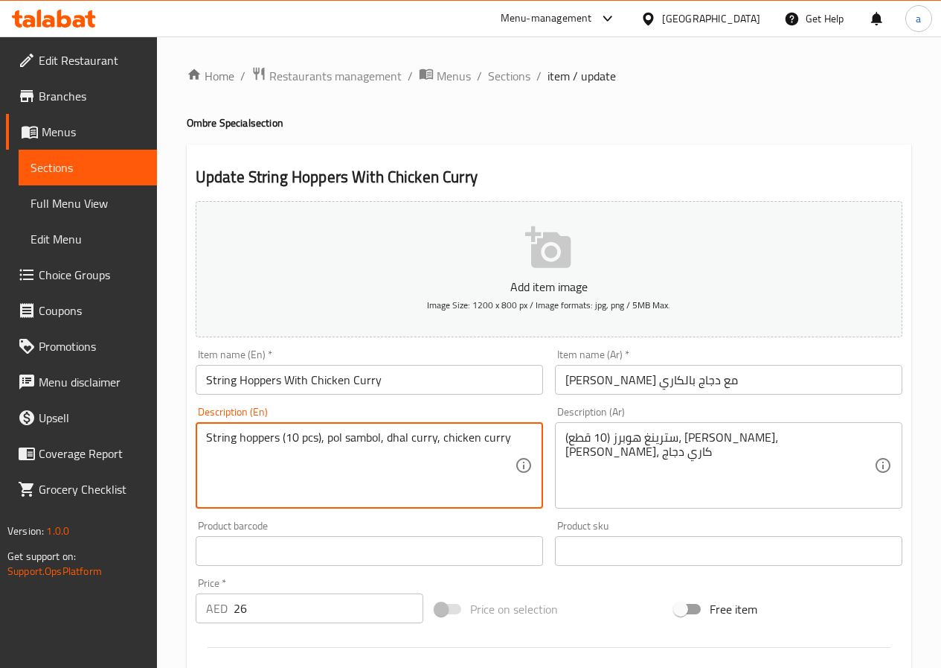
drag, startPoint x: 379, startPoint y: 435, endPoint x: 363, endPoint y: 446, distance: 18.8
click at [380, 438] on textarea "String hoppers (10 pcs), pol sambol, dhal curry, chicken curry" at bounding box center [360, 465] width 309 height 71
click at [374, 440] on textarea "String hoppers (10 pcs), pol sambol, dhal curry, chicken curry" at bounding box center [360, 465] width 309 height 71
click at [380, 437] on textarea "String hoppers (10 pcs), pol sambol, dhal curry, chicken curry" at bounding box center [360, 465] width 309 height 71
click at [381, 438] on textarea "String hoppers (10 pcs), pol sambol, dhal curry, chicken curry" at bounding box center [360, 465] width 309 height 71
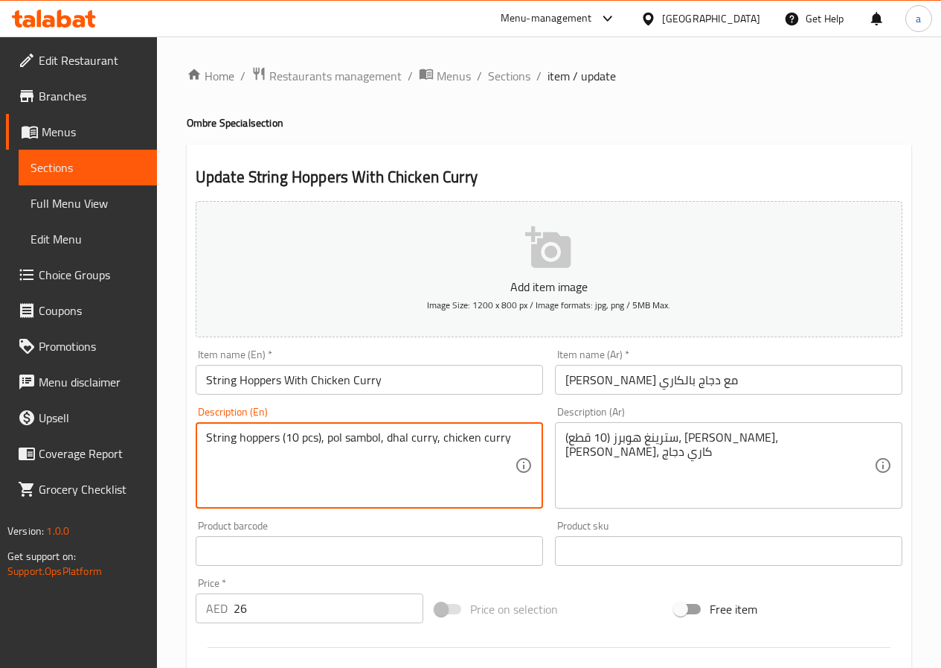
drag, startPoint x: 381, startPoint y: 438, endPoint x: 346, endPoint y: 447, distance: 36.1
click at [346, 447] on textarea "String hoppers (10 pcs), pol sambol, dhal curry, chicken curry" at bounding box center [360, 465] width 309 height 71
click at [397, 486] on textarea "String hoppers (10 pcs), pol sambol, dhal curry, chicken curry" at bounding box center [360, 465] width 309 height 71
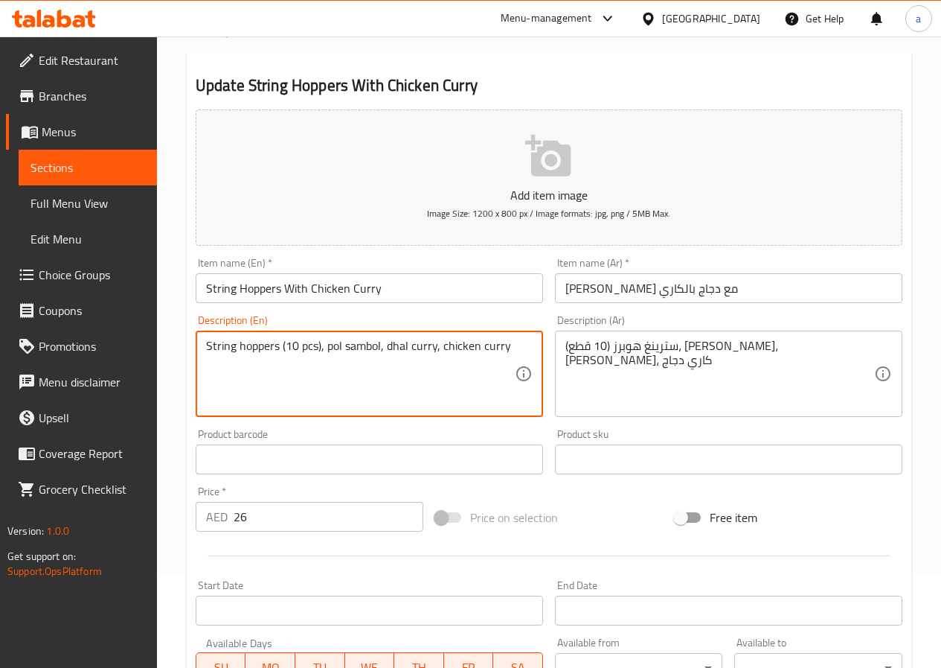
scroll to position [372, 0]
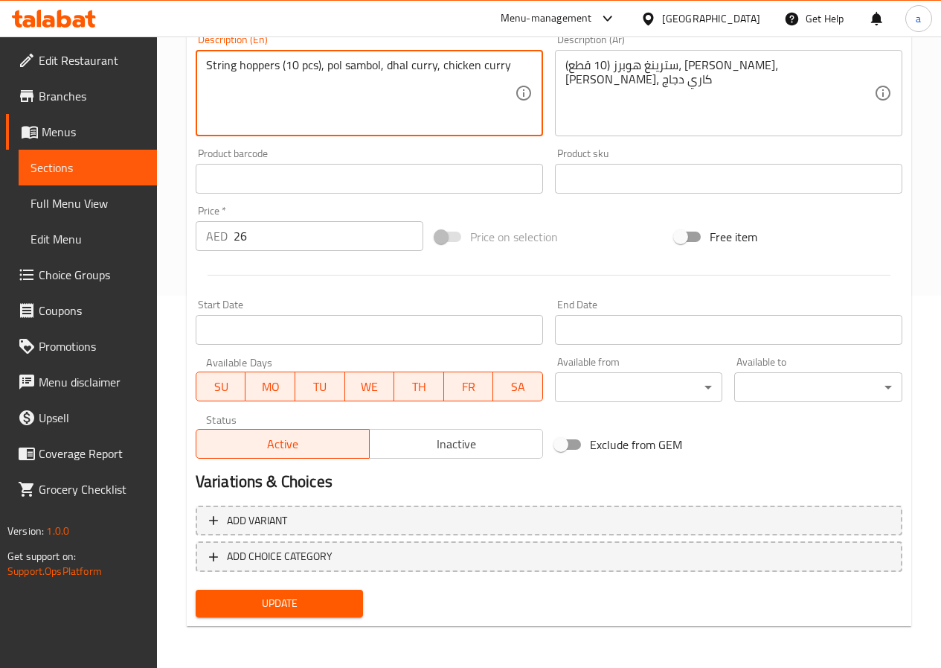
click at [318, 608] on span "Update" at bounding box center [280, 603] width 144 height 19
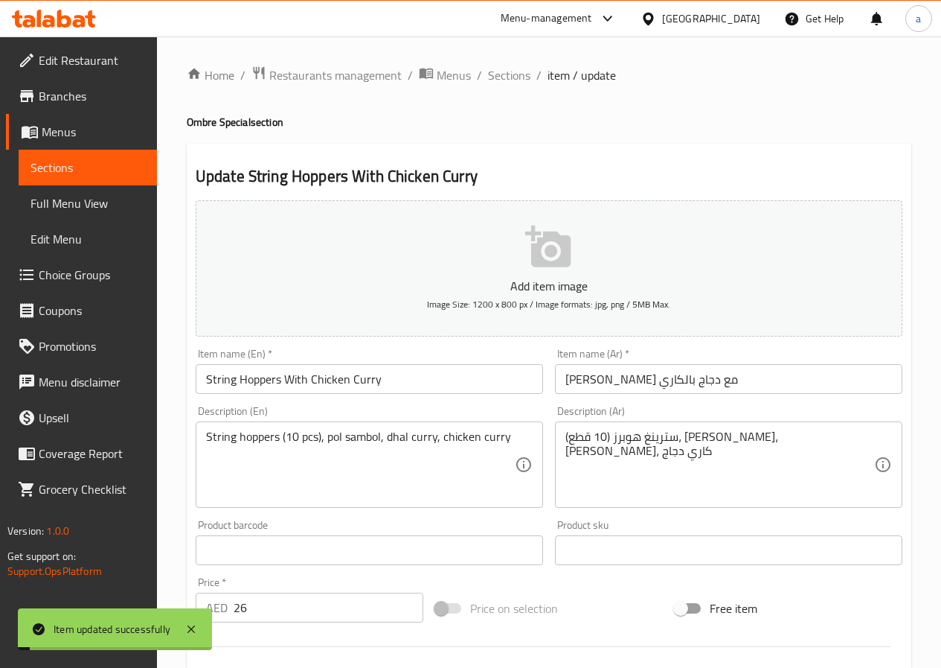
scroll to position [0, 0]
click at [508, 80] on span "Sections" at bounding box center [509, 76] width 42 height 18
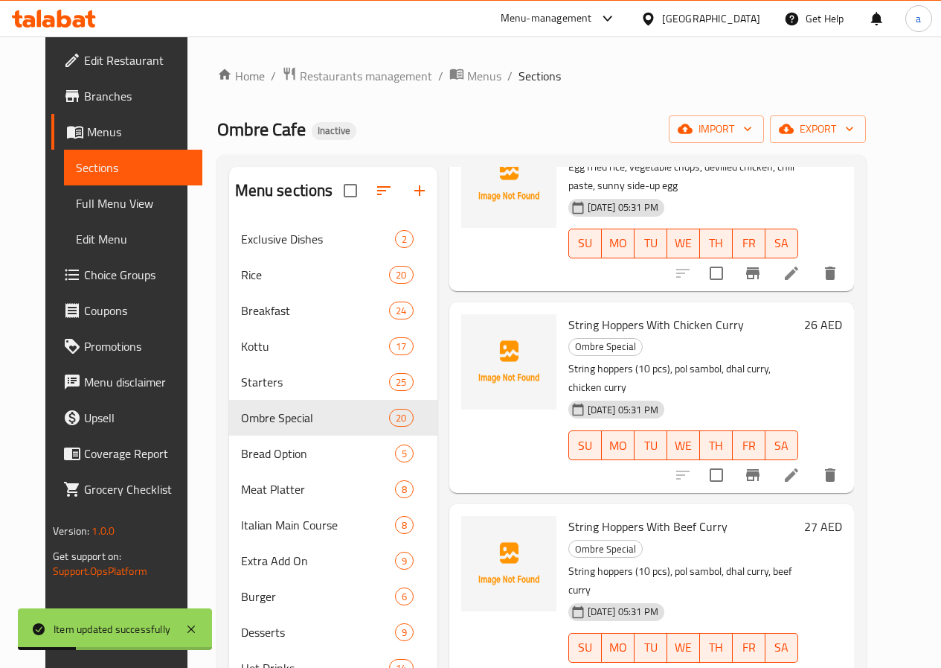
scroll to position [372, 0]
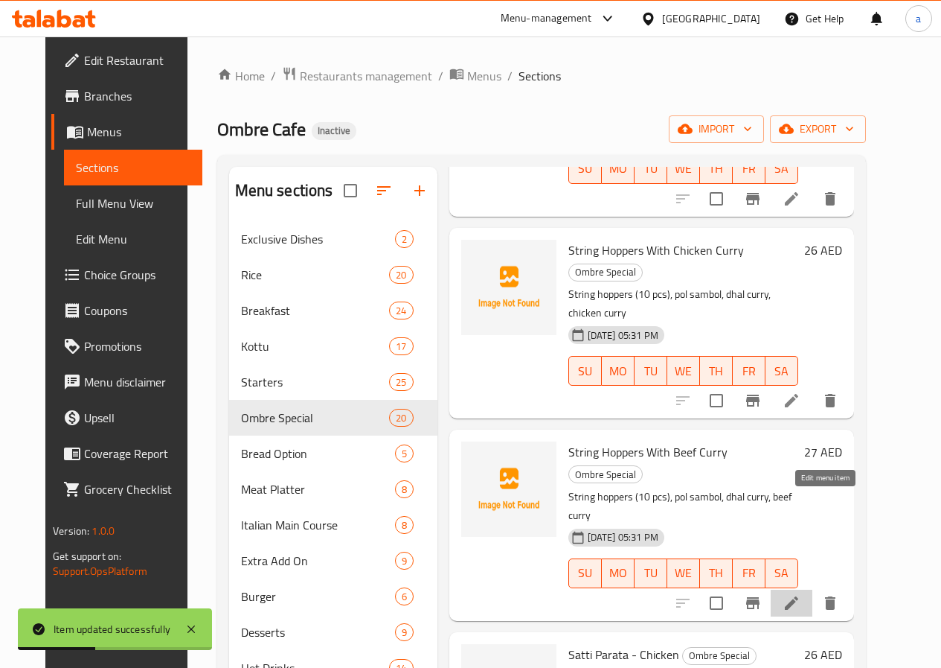
click at [799, 596] on icon at bounding box center [791, 602] width 13 height 13
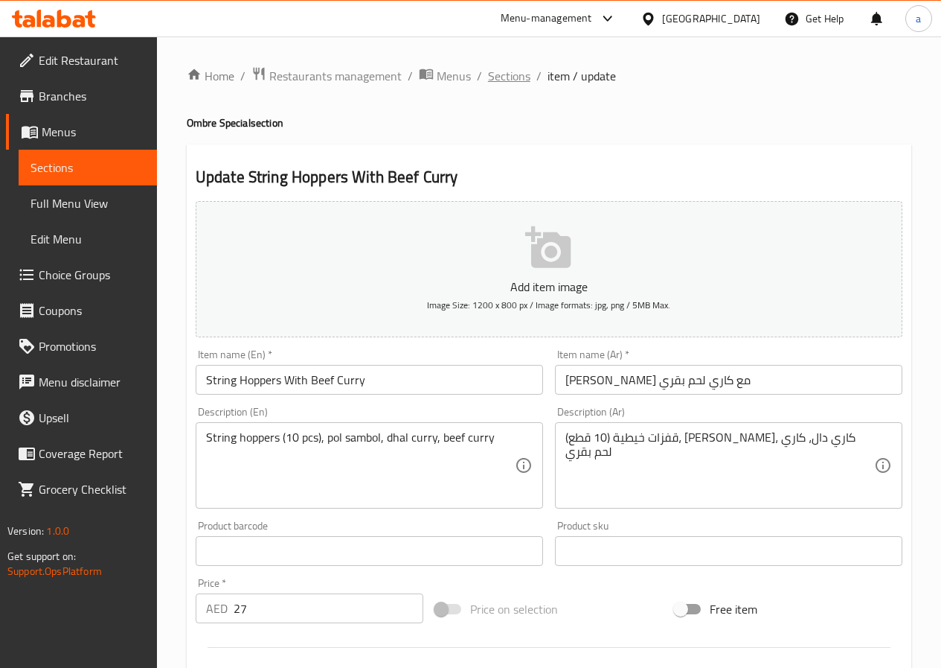
click at [505, 78] on span "Sections" at bounding box center [509, 76] width 42 height 18
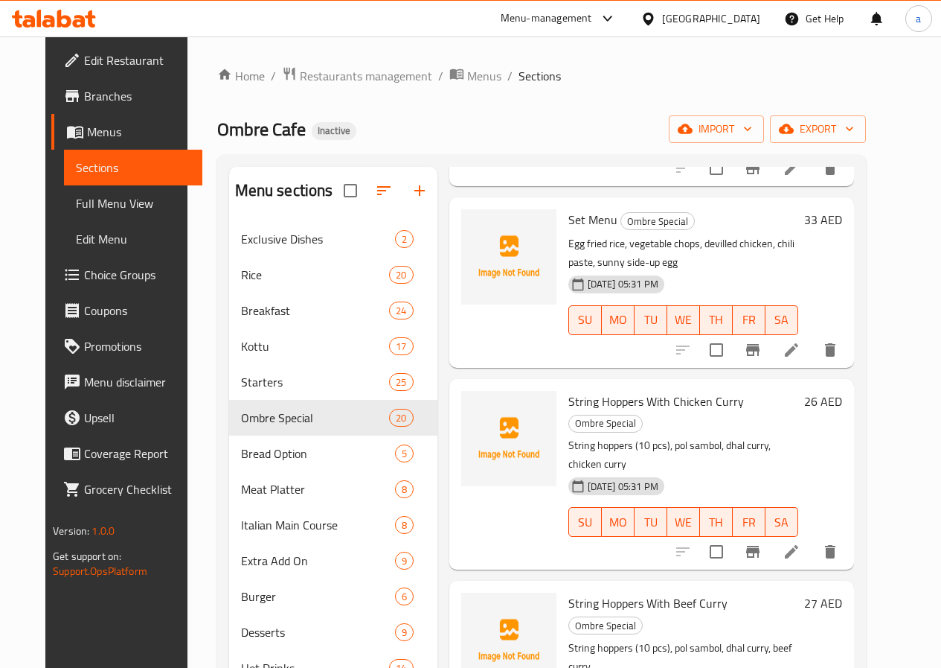
scroll to position [223, 0]
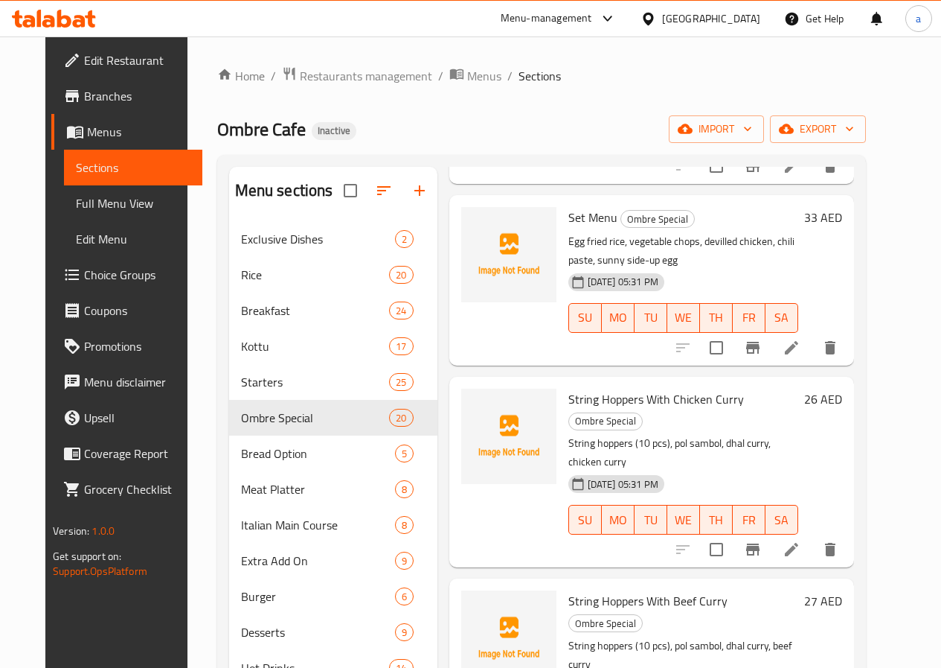
click at [801, 540] on icon at bounding box center [792, 549] width 18 height 18
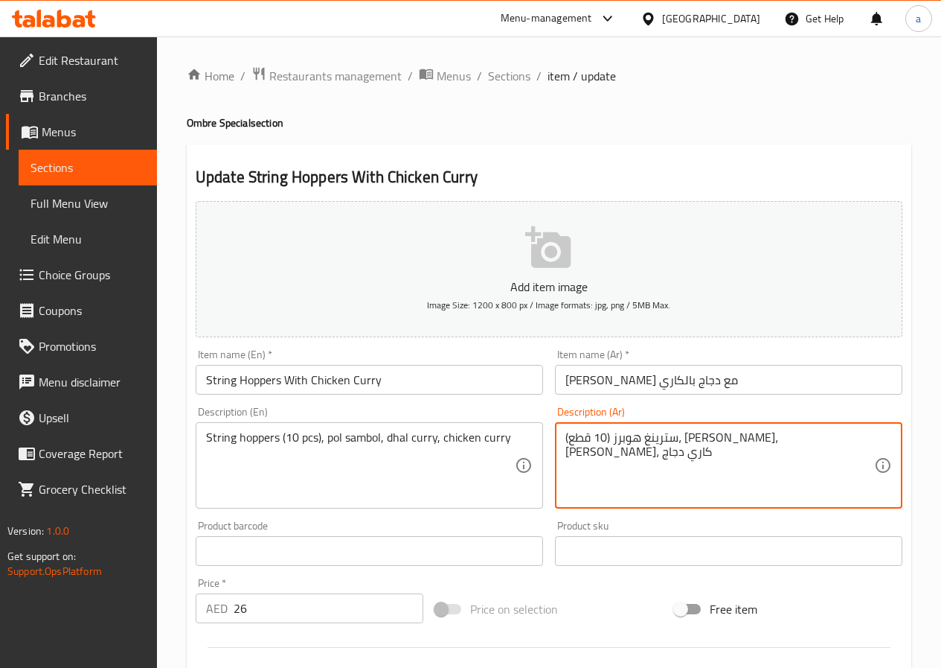
drag, startPoint x: 783, startPoint y: 438, endPoint x: 848, endPoint y: 443, distance: 65.6
click at [508, 84] on span "Sections" at bounding box center [509, 76] width 42 height 18
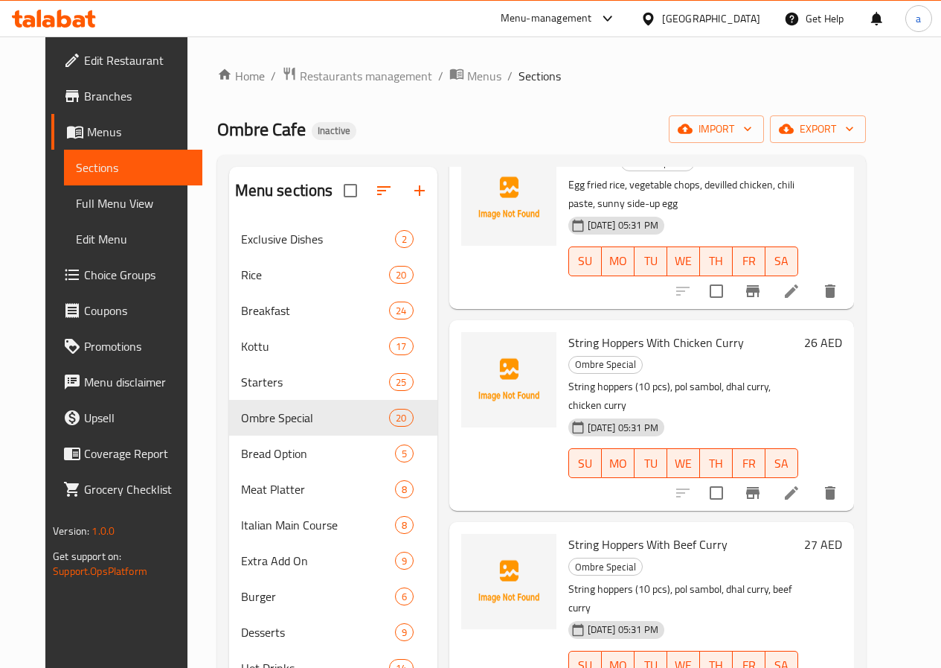
scroll to position [298, 0]
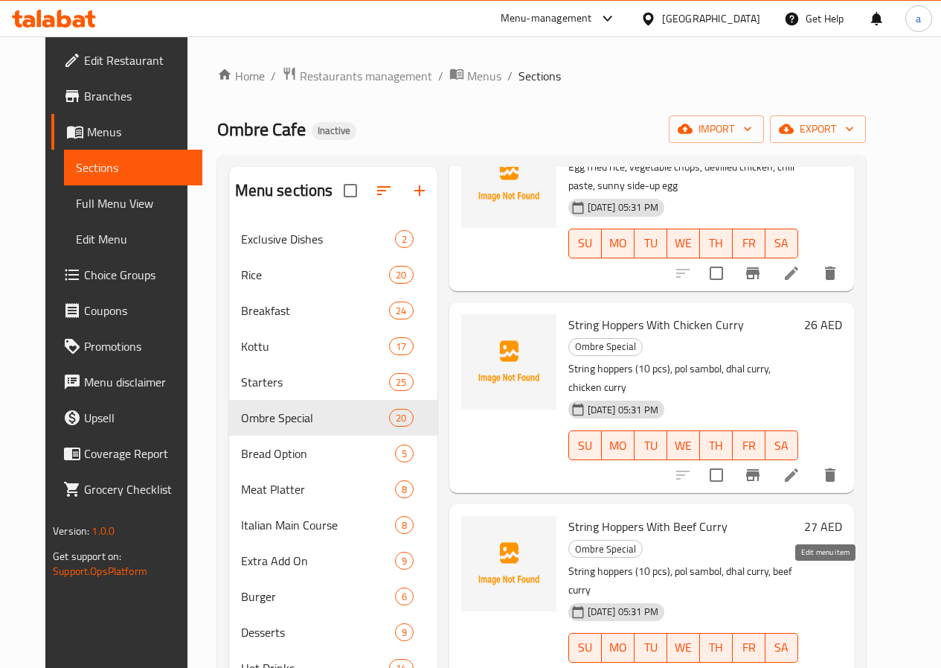
click at [799, 667] on icon at bounding box center [791, 677] width 13 height 13
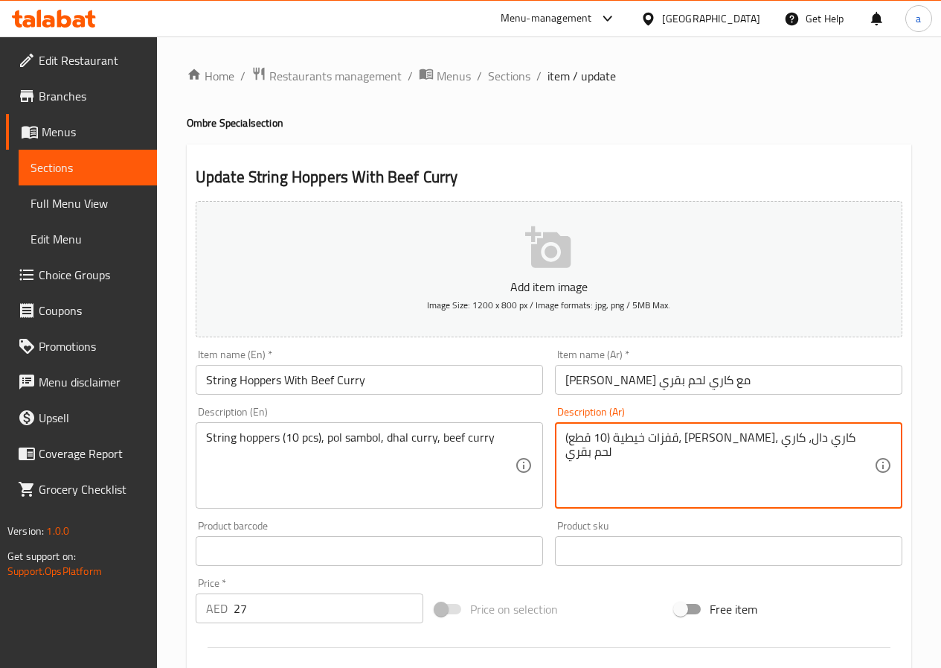
drag, startPoint x: 805, startPoint y: 437, endPoint x: 873, endPoint y: 446, distance: 68.3
paste textarea "سترينغ هوبرز"
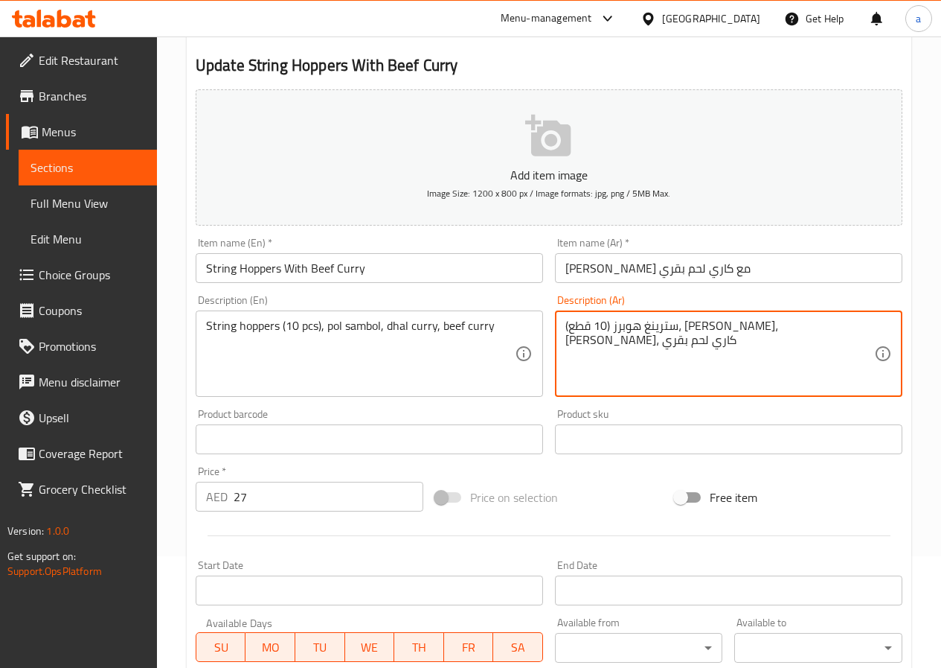
scroll to position [372, 0]
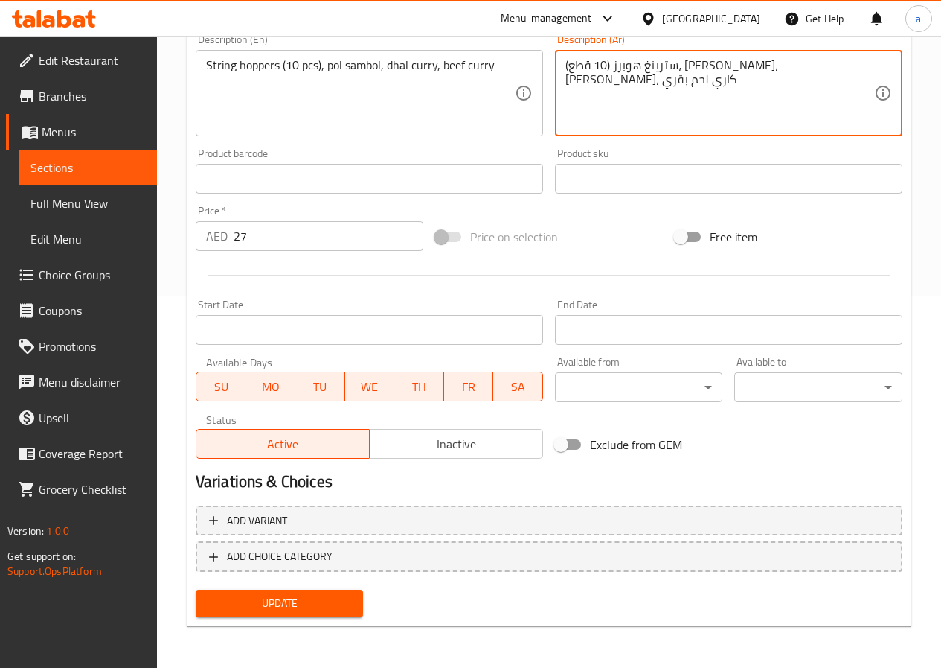
type textarea "سترينغ هوبرز (10 قطع)، بول سامبول، كاري دال، كاري لحم بقري"
click at [307, 609] on span "Update" at bounding box center [280, 603] width 144 height 19
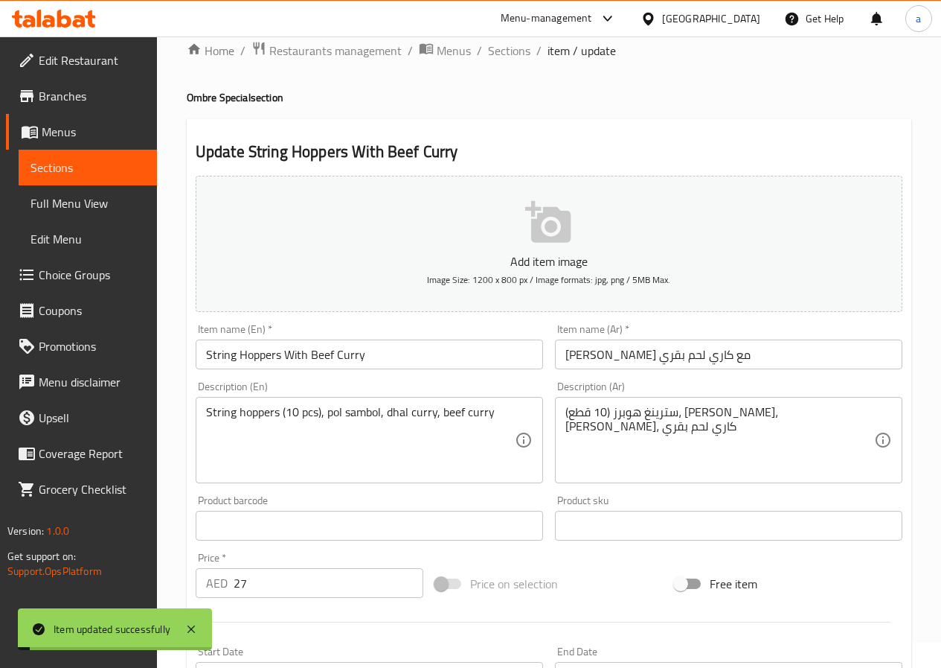
scroll to position [0, 0]
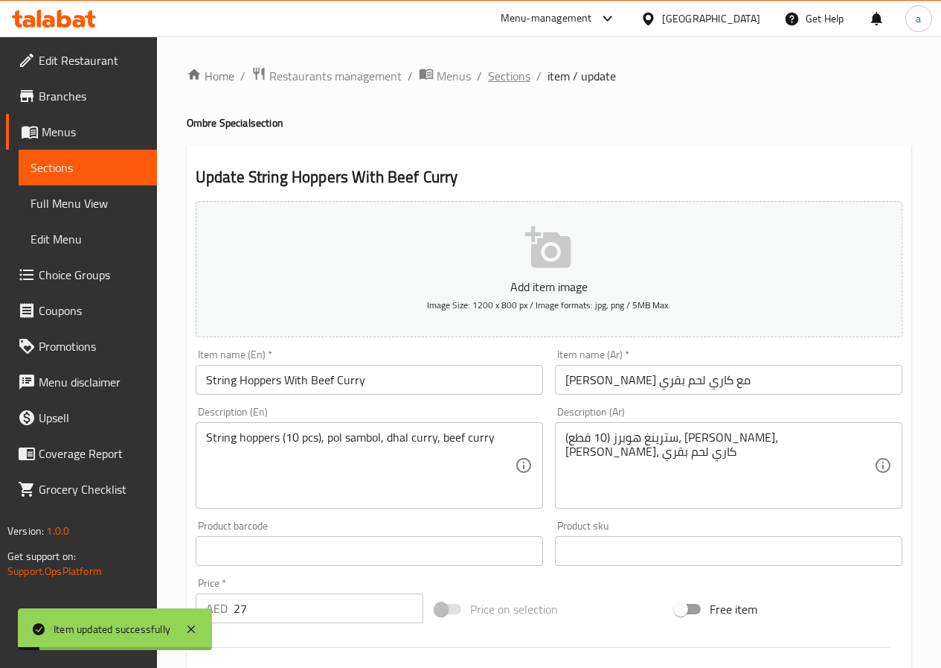
click at [499, 71] on span "Sections" at bounding box center [509, 76] width 42 height 18
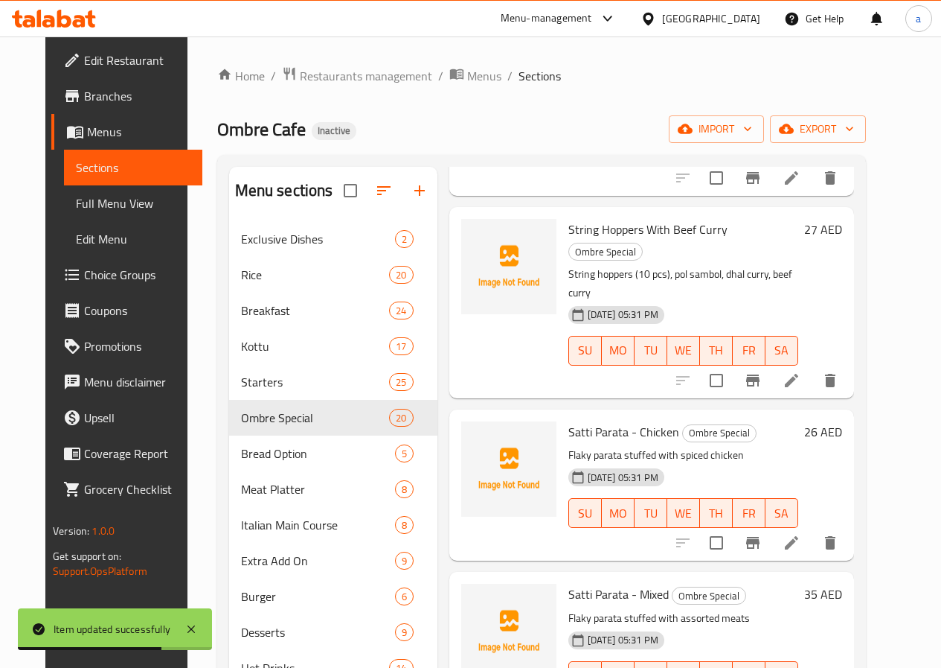
scroll to position [595, 0]
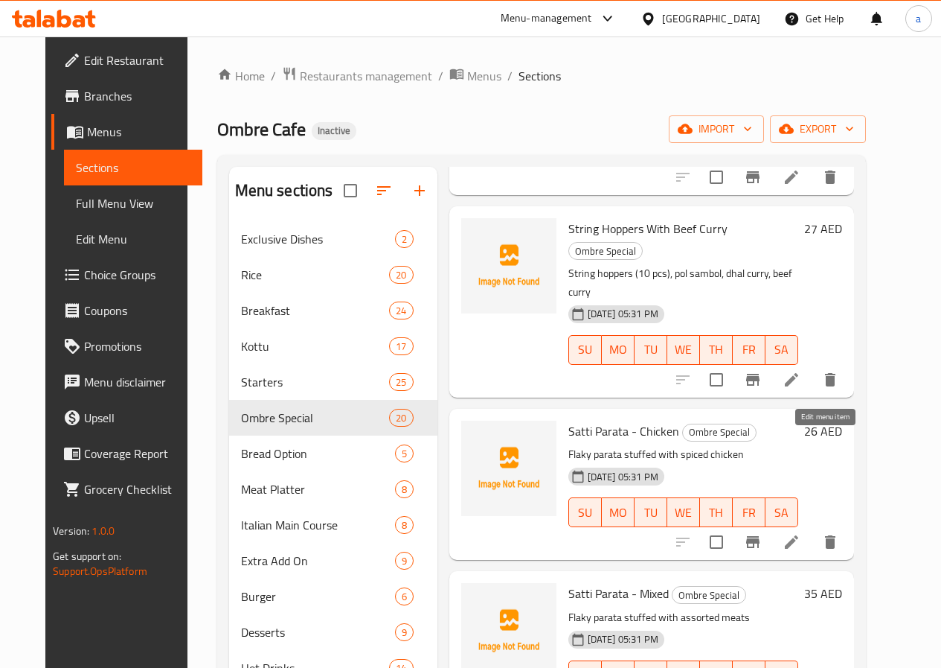
click at [799, 535] on icon at bounding box center [791, 541] width 13 height 13
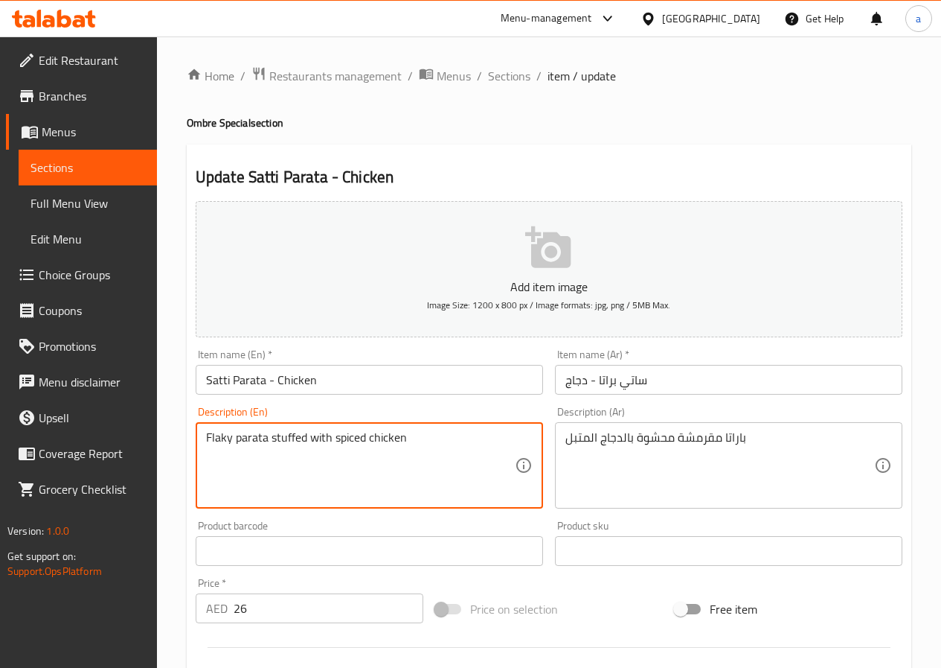
drag, startPoint x: 230, startPoint y: 438, endPoint x: 199, endPoint y: 441, distance: 31.4
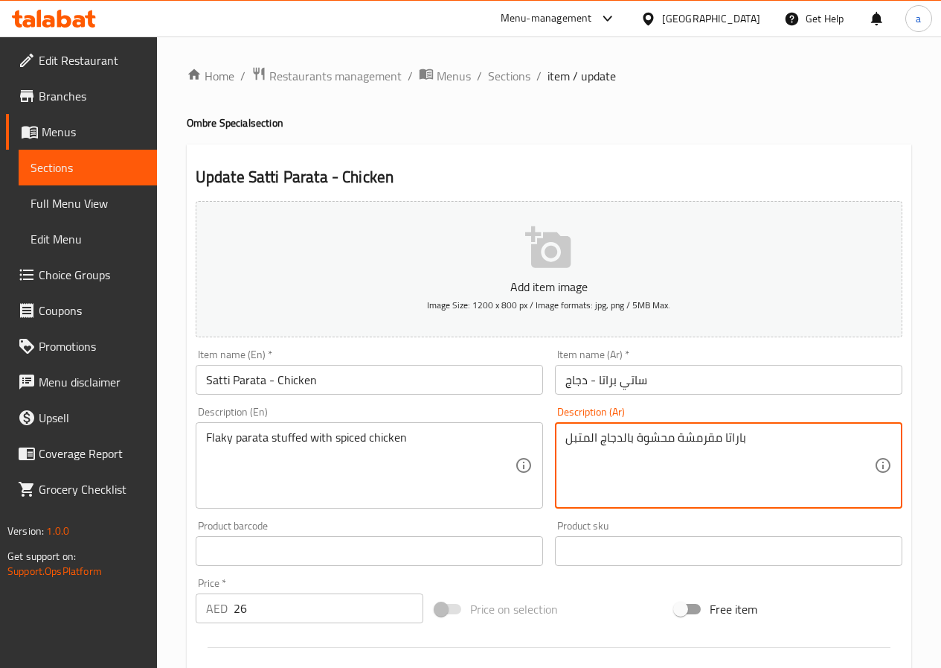
drag, startPoint x: 675, startPoint y: 438, endPoint x: 718, endPoint y: 449, distance: 44.6
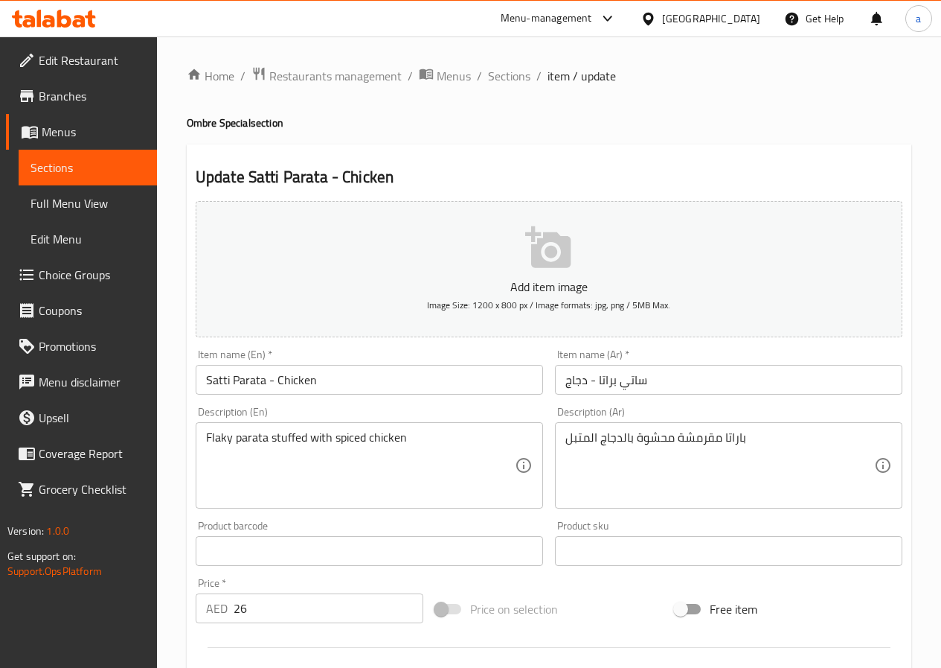
click at [679, 438] on textarea "باراتا مقرمشة محشوة بالدجاج المتبل" at bounding box center [720, 465] width 309 height 71
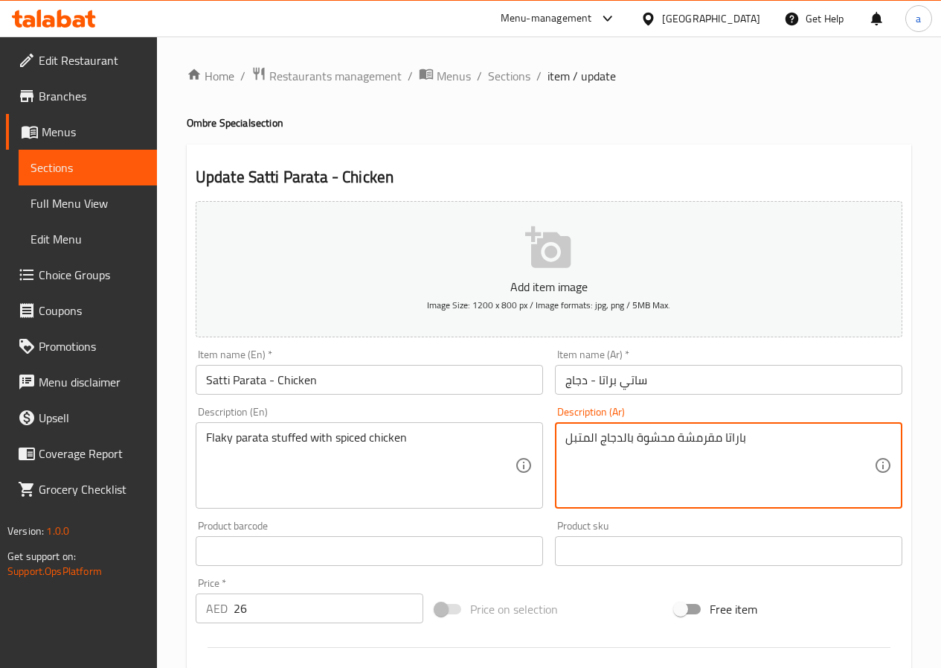
click at [679, 438] on textarea "باراتا مقرمشة محشوة بالدجاج المتبل" at bounding box center [720, 465] width 309 height 71
click at [695, 479] on textarea "باراتا مقرمشة محشوة بالدجاج المتبل" at bounding box center [720, 465] width 309 height 71
click at [676, 439] on textarea "باراتا مقرمشة محشوة بالدجاج المتبل" at bounding box center [720, 465] width 309 height 71
click at [676, 438] on textarea "باراتا مقرمشة محشوة بالدجاج المتبل" at bounding box center [720, 465] width 309 height 71
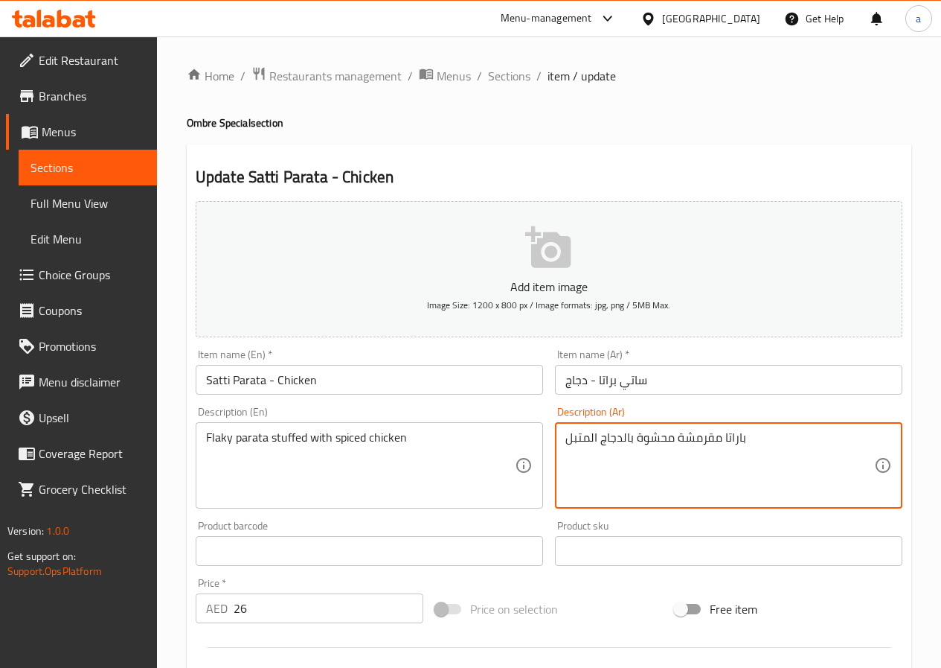
click at [676, 438] on textarea "باراتا مقرمشة محشوة بالدجاج المتبل" at bounding box center [720, 465] width 309 height 71
click at [677, 438] on textarea "باراتا مقرمشة محشوة بالدجاج المتبل" at bounding box center [720, 465] width 309 height 71
click at [686, 480] on textarea "باراتا مقرمشة محشوة بالدجاج المتبل" at bounding box center [720, 465] width 309 height 71
drag, startPoint x: 677, startPoint y: 433, endPoint x: 718, endPoint y: 450, distance: 44.1
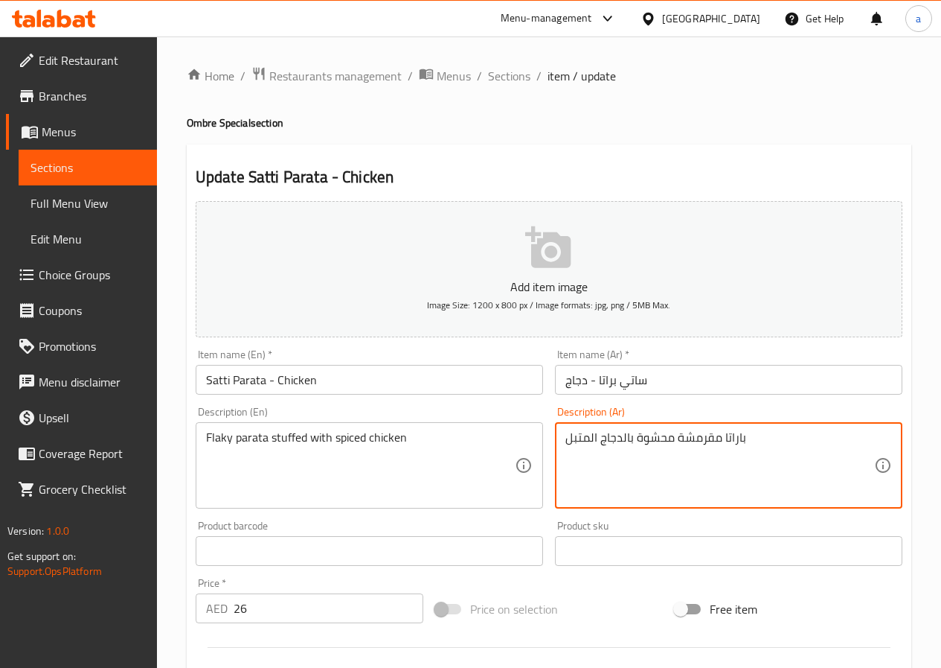
click at [718, 450] on textarea "باراتا مقرمشة محشوة بالدجاج المتبل" at bounding box center [720, 465] width 309 height 71
paste textarea "لاكي"
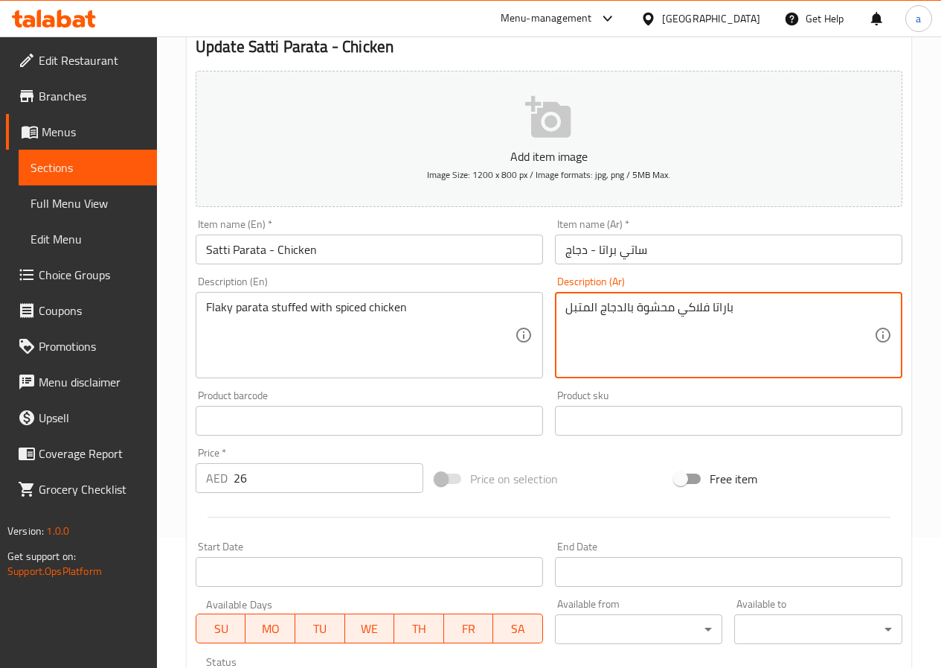
scroll to position [372, 0]
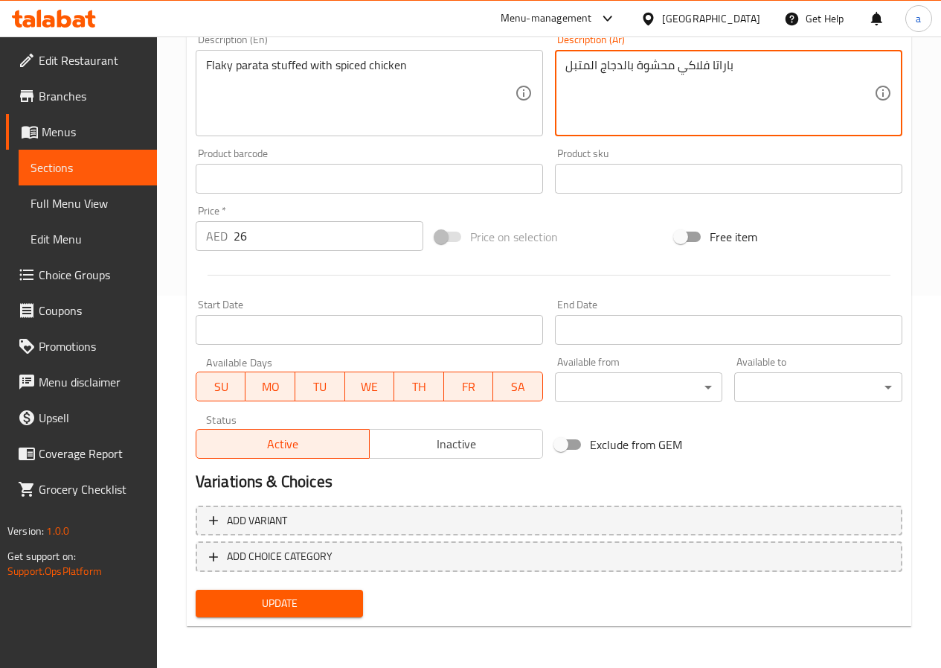
type textarea "باراتا فلاكي محشوة بالدجاج المتبل"
click at [345, 613] on button "Update" at bounding box center [280, 603] width 168 height 28
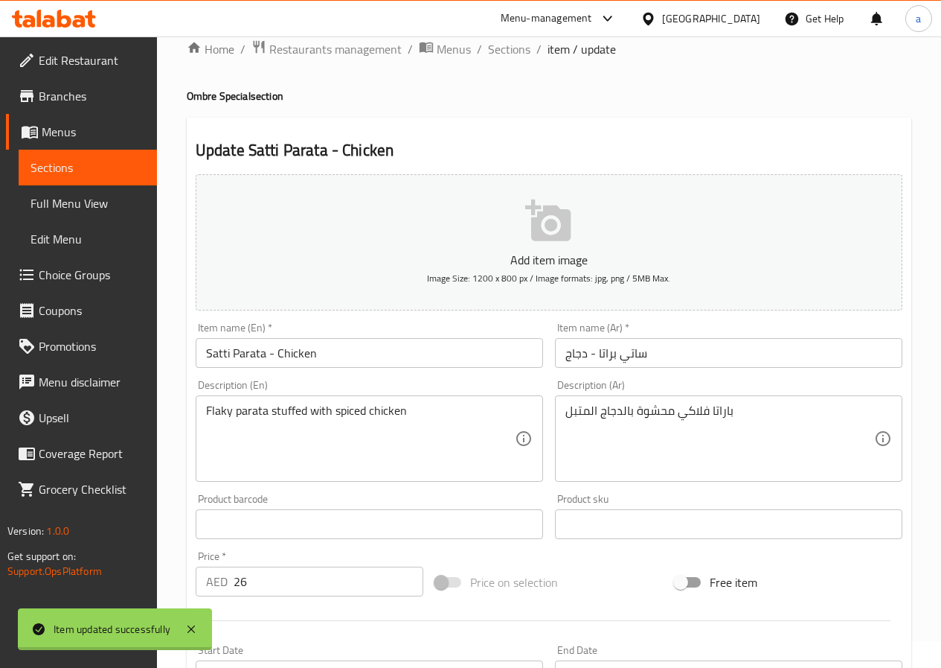
scroll to position [0, 0]
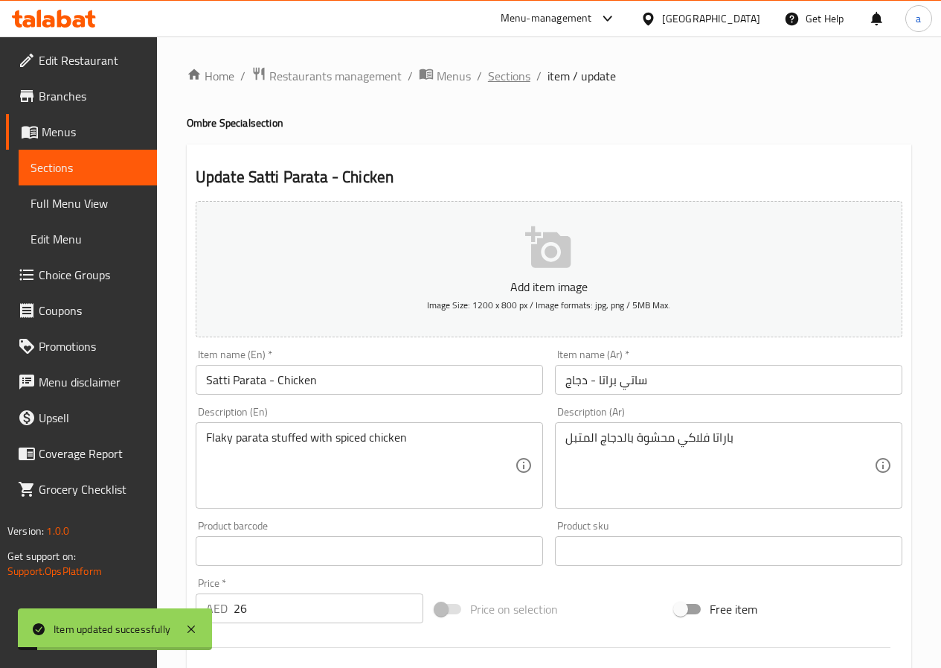
click at [511, 77] on span "Sections" at bounding box center [509, 76] width 42 height 18
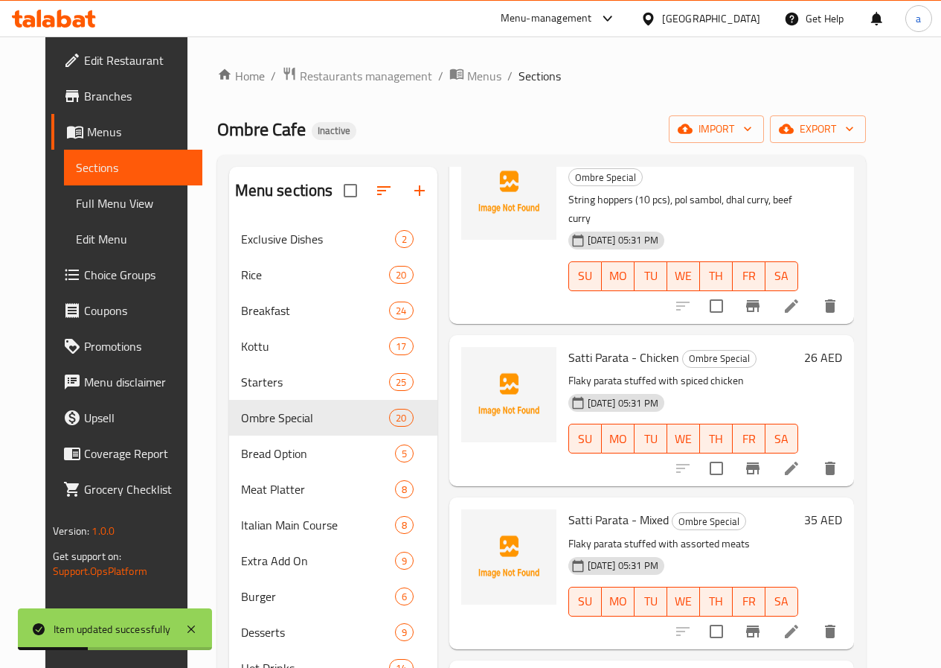
scroll to position [670, 0]
click at [801, 621] on icon at bounding box center [792, 630] width 18 height 18
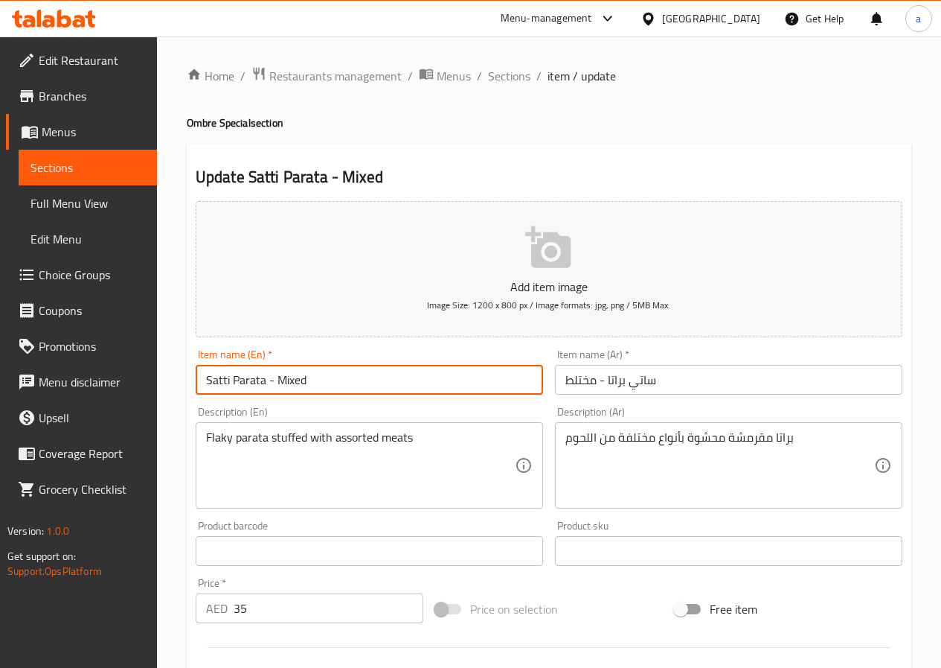
drag, startPoint x: 311, startPoint y: 382, endPoint x: 279, endPoint y: 389, distance: 32.9
click at [279, 389] on input "Satti Parata - Mixed" at bounding box center [370, 380] width 348 height 30
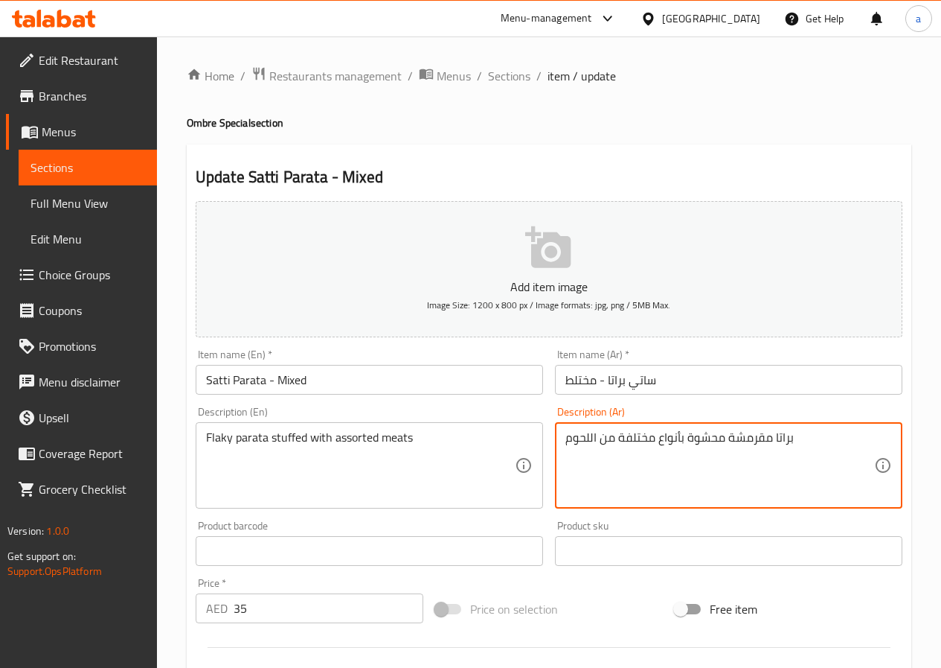
drag, startPoint x: 728, startPoint y: 437, endPoint x: 769, endPoint y: 443, distance: 41.4
paste textarea "لاكي"
type textarea "براتا فلاكي محشوة بأنواع مختلفة من اللحوم"
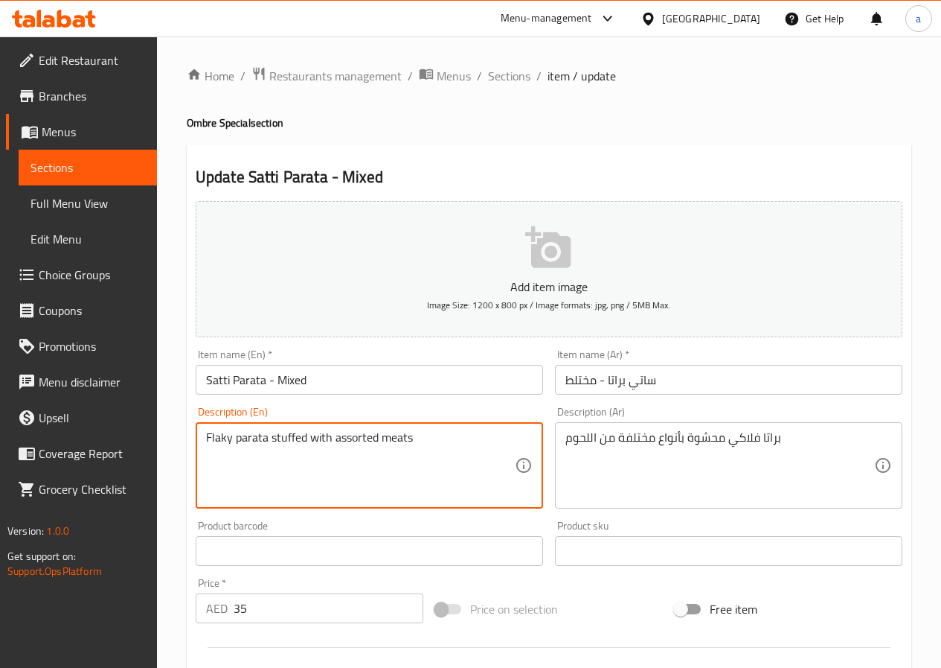
drag, startPoint x: 412, startPoint y: 436, endPoint x: 331, endPoint y: 452, distance: 82.0
click at [408, 486] on textarea "Flaky parata stuffed with assorted meats" at bounding box center [360, 465] width 309 height 71
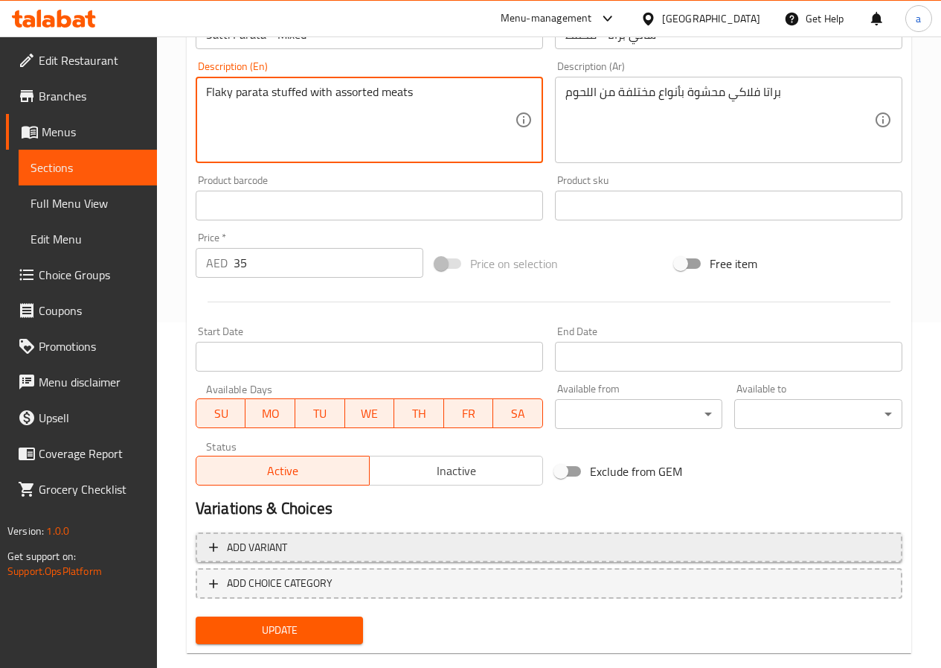
scroll to position [372, 0]
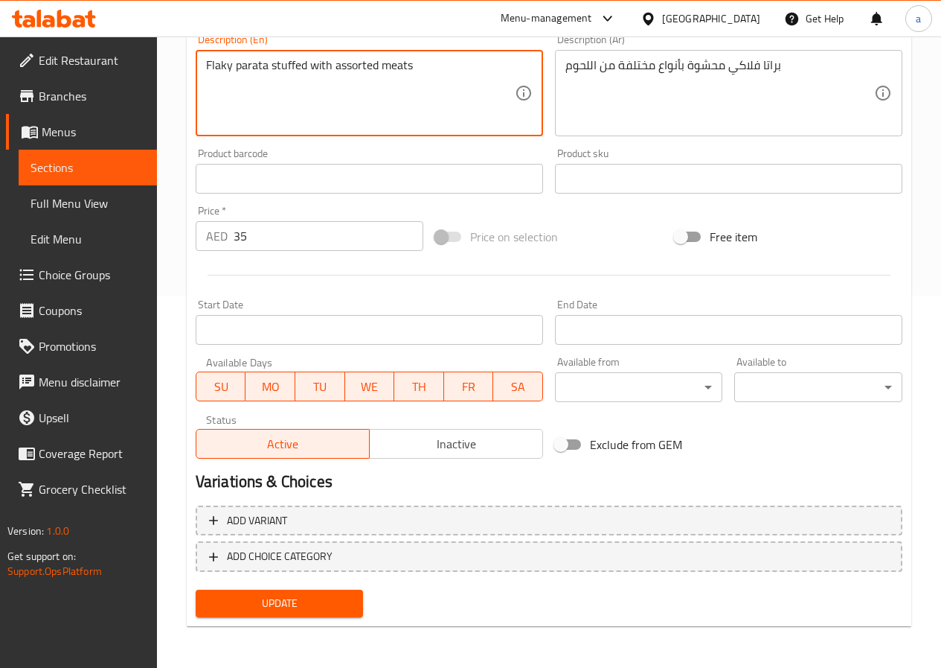
click at [332, 604] on span "Update" at bounding box center [280, 603] width 144 height 19
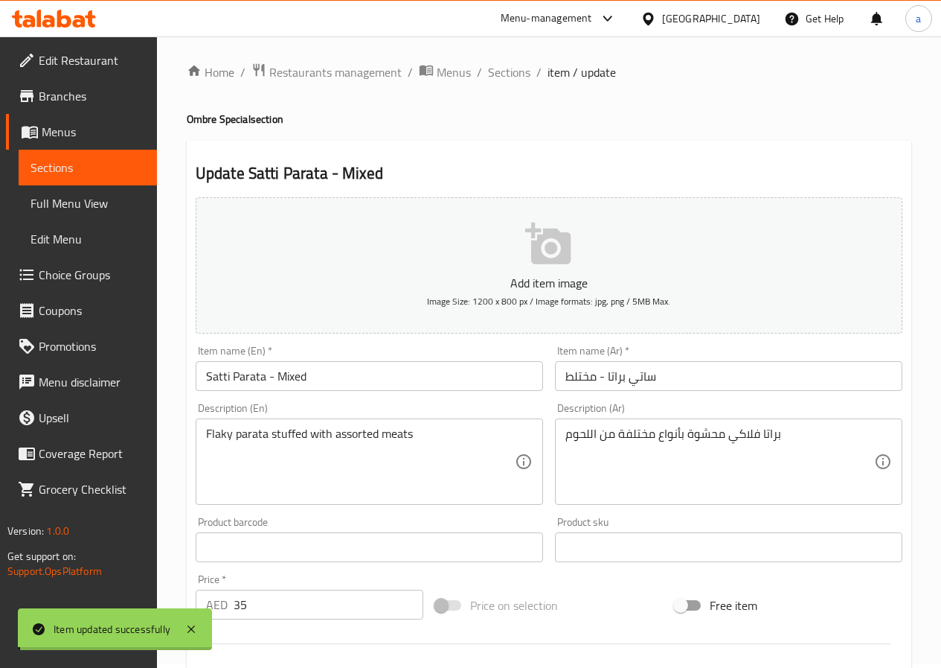
scroll to position [0, 0]
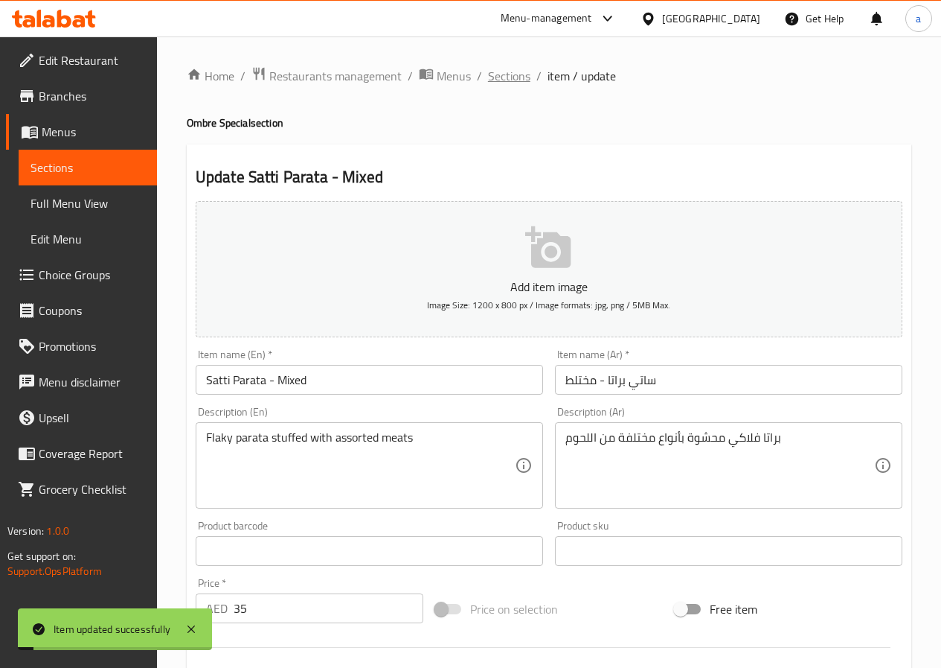
click at [498, 76] on span "Sections" at bounding box center [509, 76] width 42 height 18
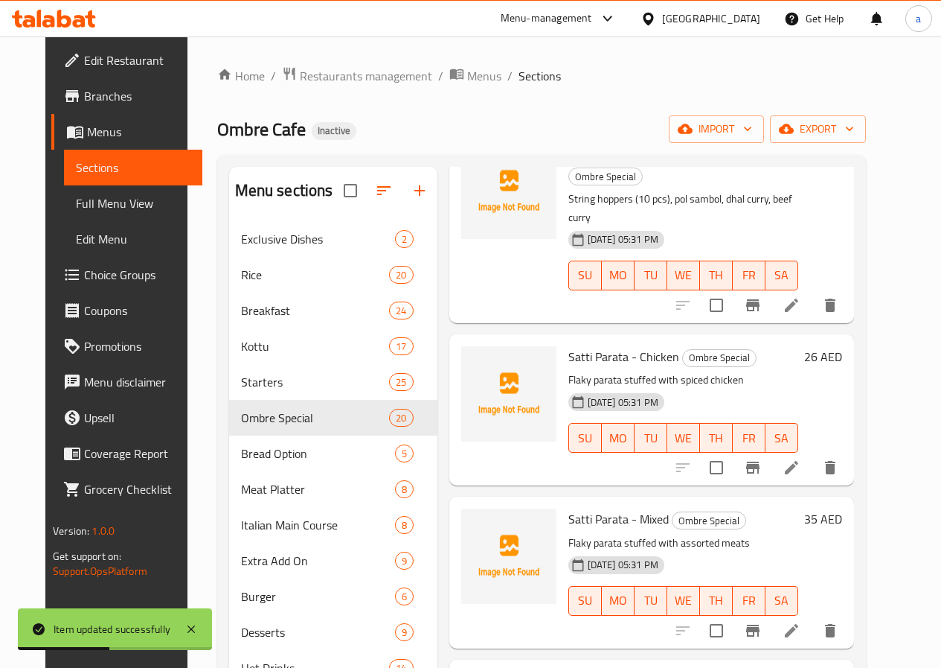
scroll to position [744, 0]
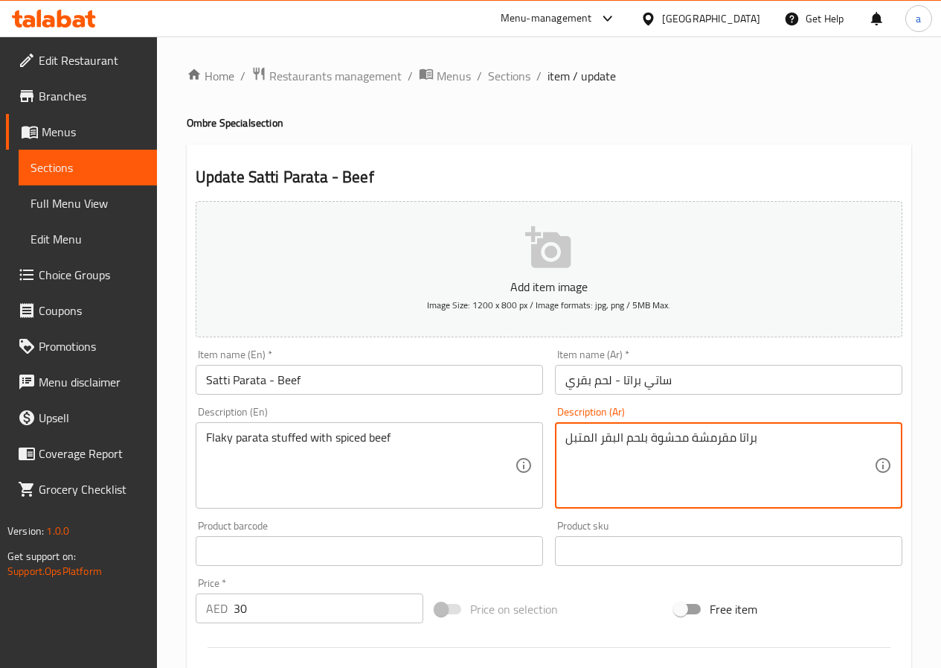
drag, startPoint x: 690, startPoint y: 438, endPoint x: 736, endPoint y: 448, distance: 47.3
paste textarea "لاكي"
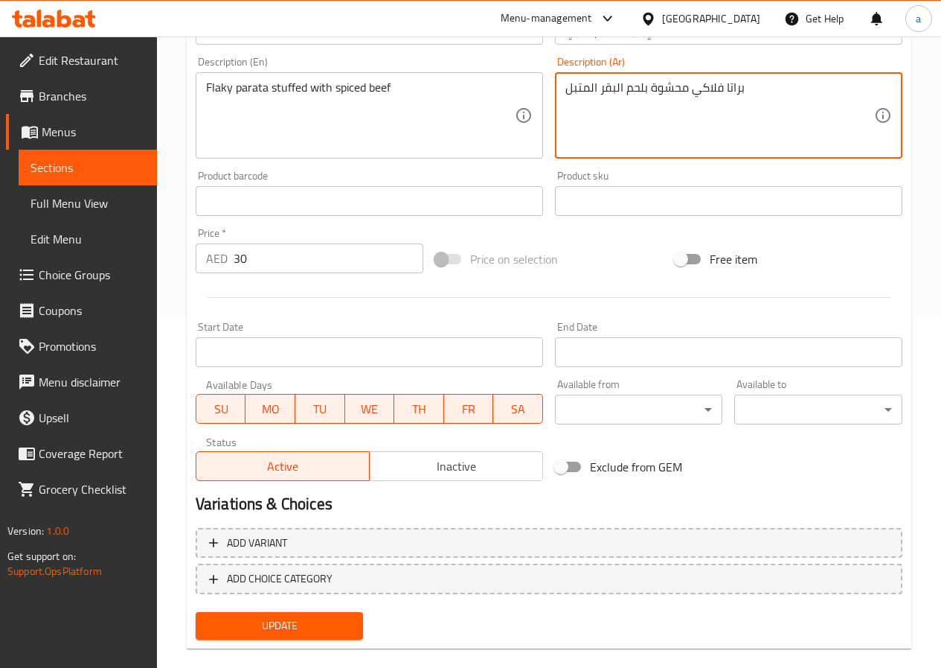
scroll to position [372, 0]
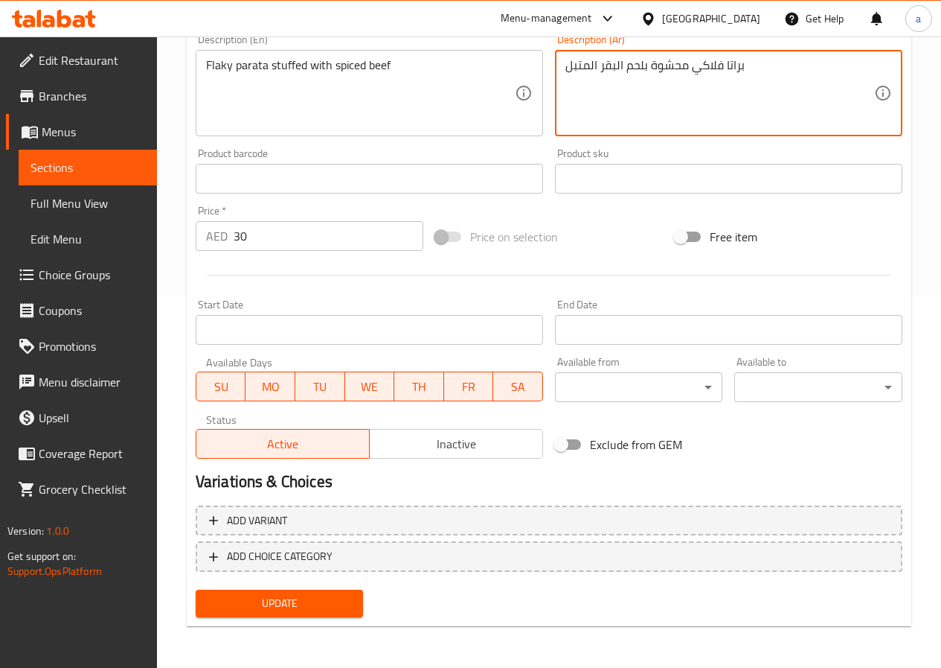
type textarea "براتا فلاكي محشوة بلحم البقر المتبل"
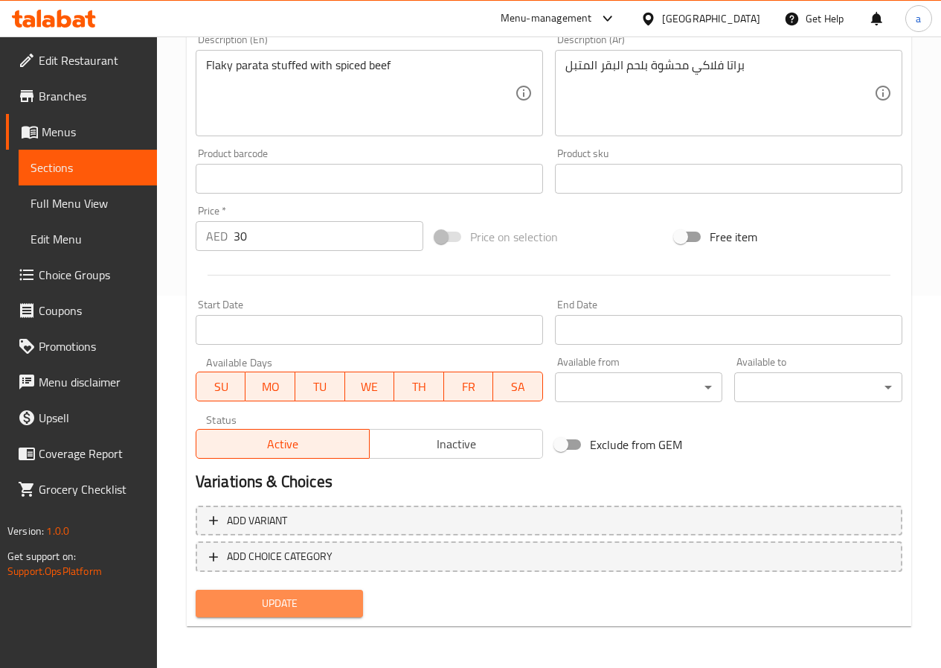
click at [290, 598] on span "Update" at bounding box center [280, 603] width 144 height 19
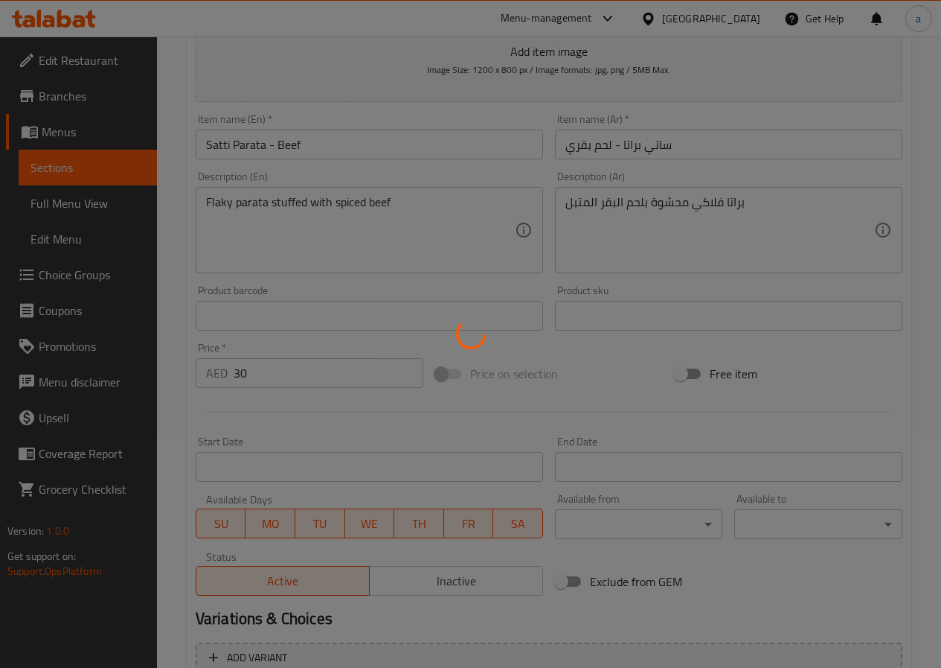
scroll to position [0, 0]
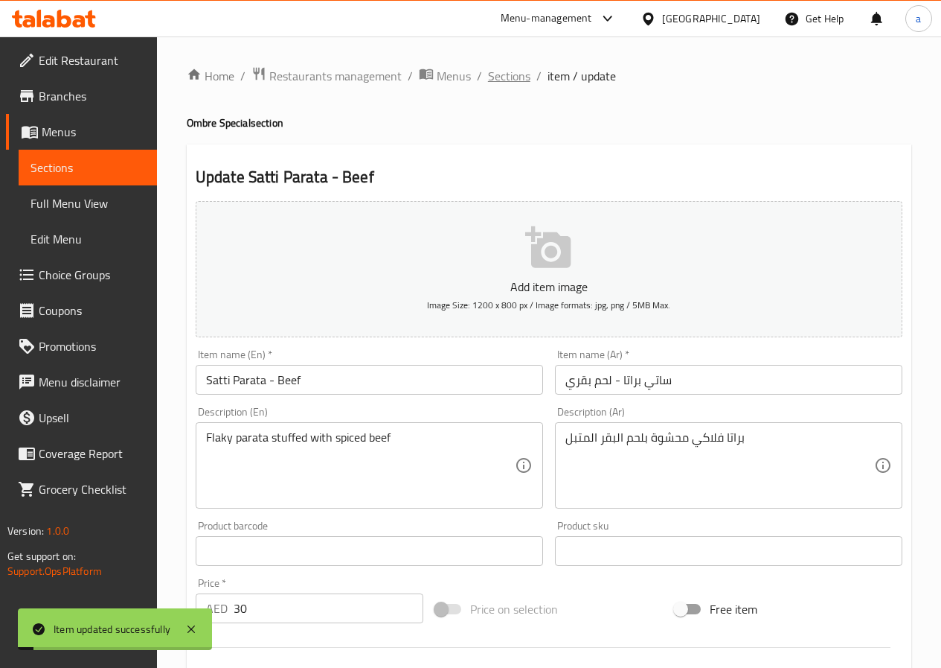
click at [505, 84] on span "Sections" at bounding box center [509, 76] width 42 height 18
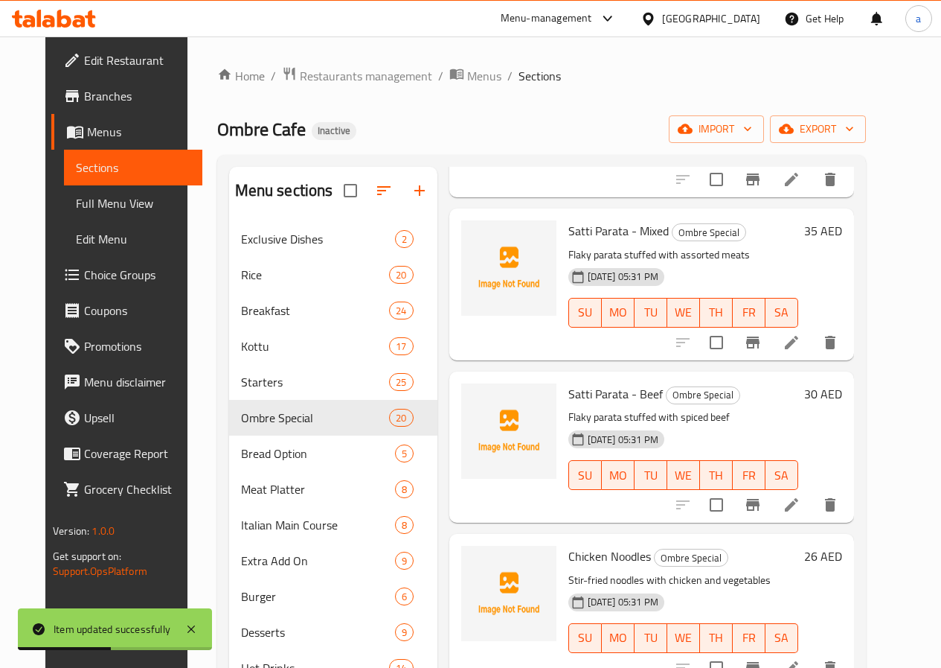
scroll to position [967, 0]
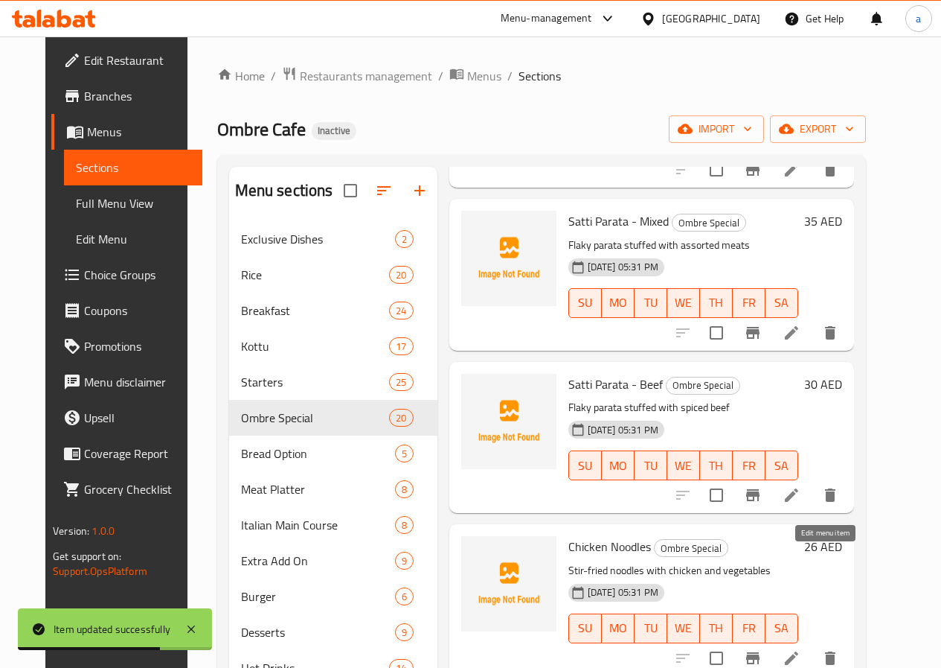
click at [799, 651] on icon at bounding box center [791, 657] width 13 height 13
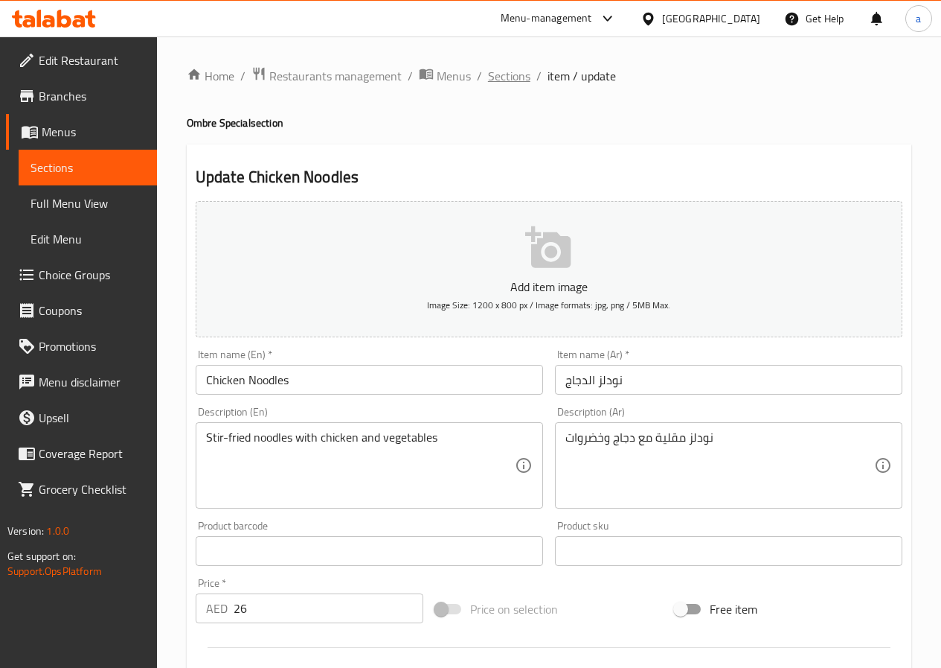
click at [508, 84] on span "Sections" at bounding box center [509, 76] width 42 height 18
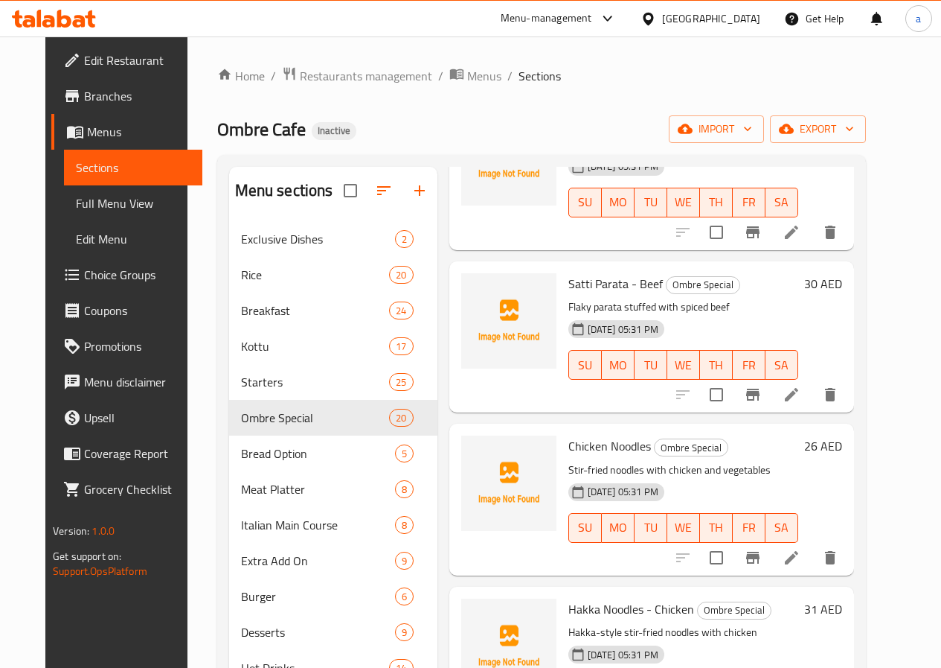
scroll to position [1116, 0]
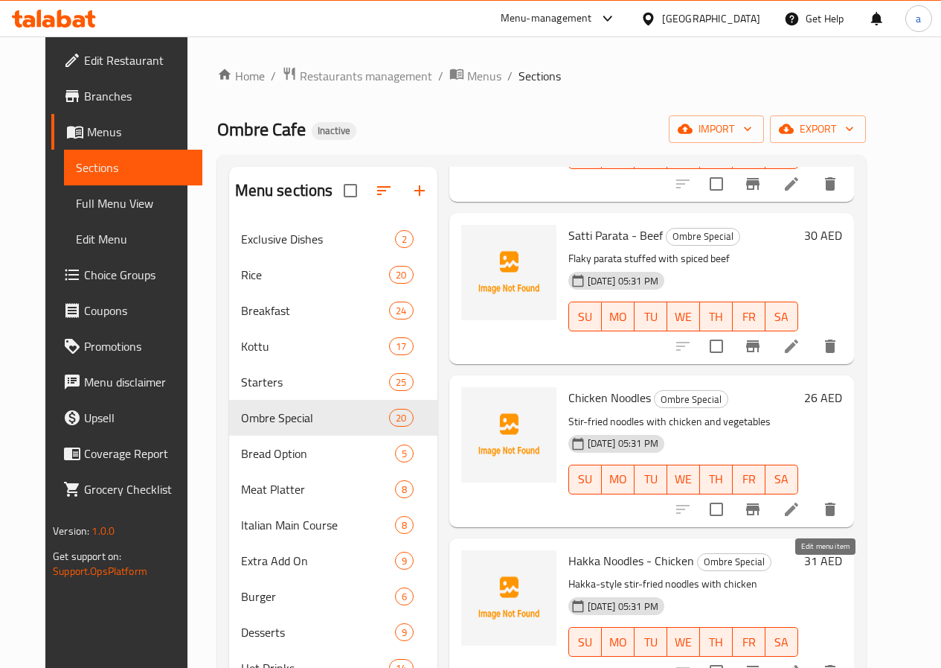
click at [799, 665] on icon at bounding box center [791, 671] width 13 height 13
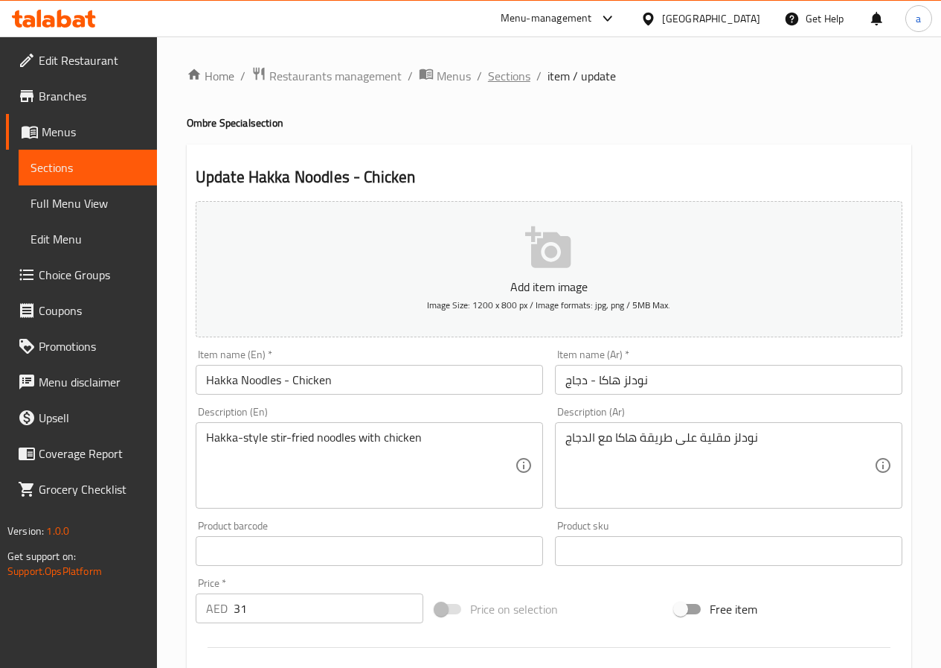
click at [526, 77] on span "Sections" at bounding box center [509, 76] width 42 height 18
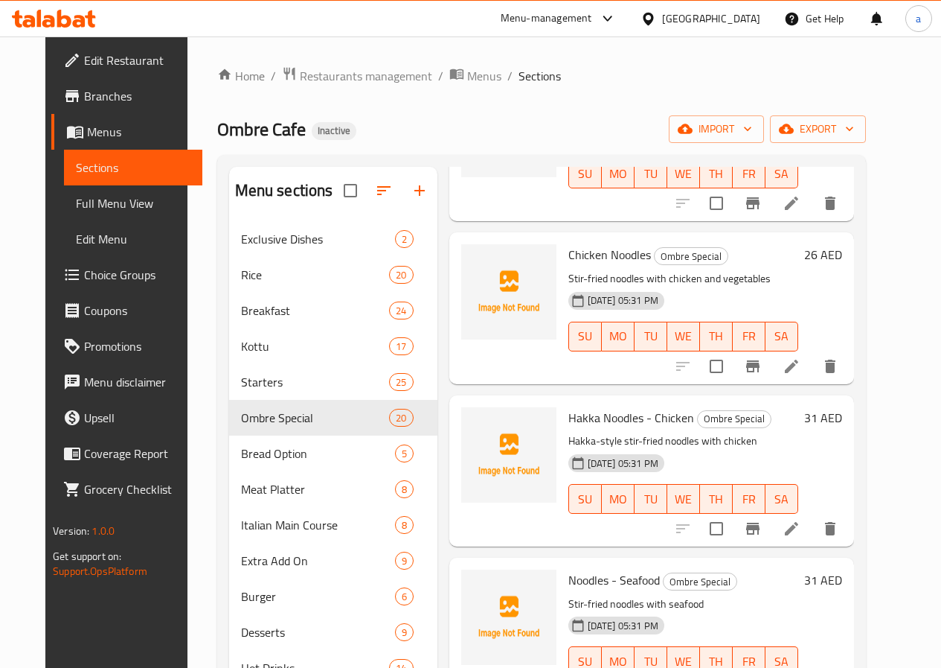
scroll to position [1265, 0]
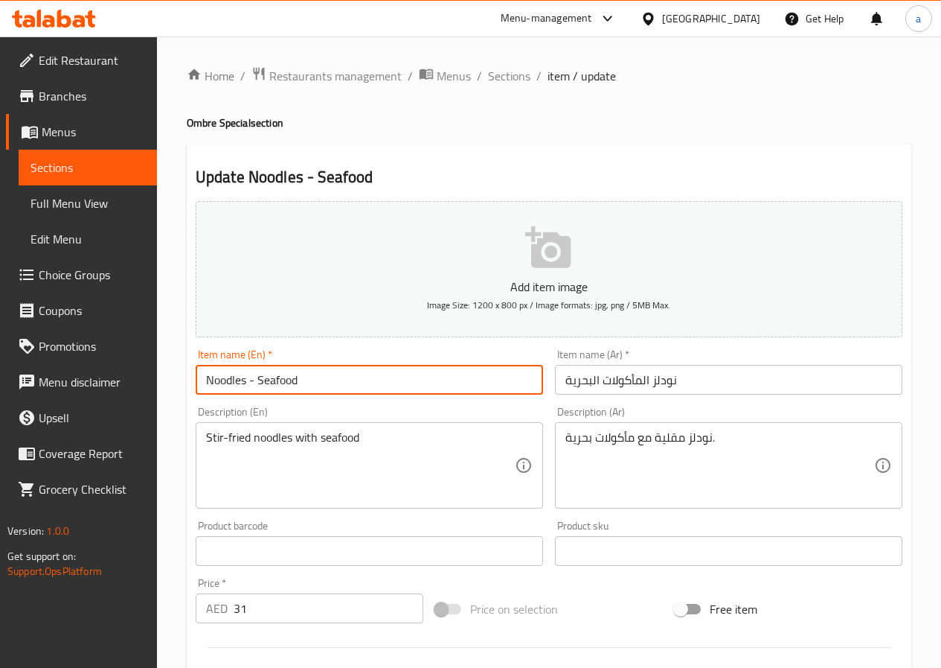
drag, startPoint x: 296, startPoint y: 381, endPoint x: 258, endPoint y: 387, distance: 39.2
click at [258, 387] on input "Noodles - Seafood" at bounding box center [370, 380] width 348 height 30
click at [506, 80] on span "Sections" at bounding box center [509, 76] width 42 height 18
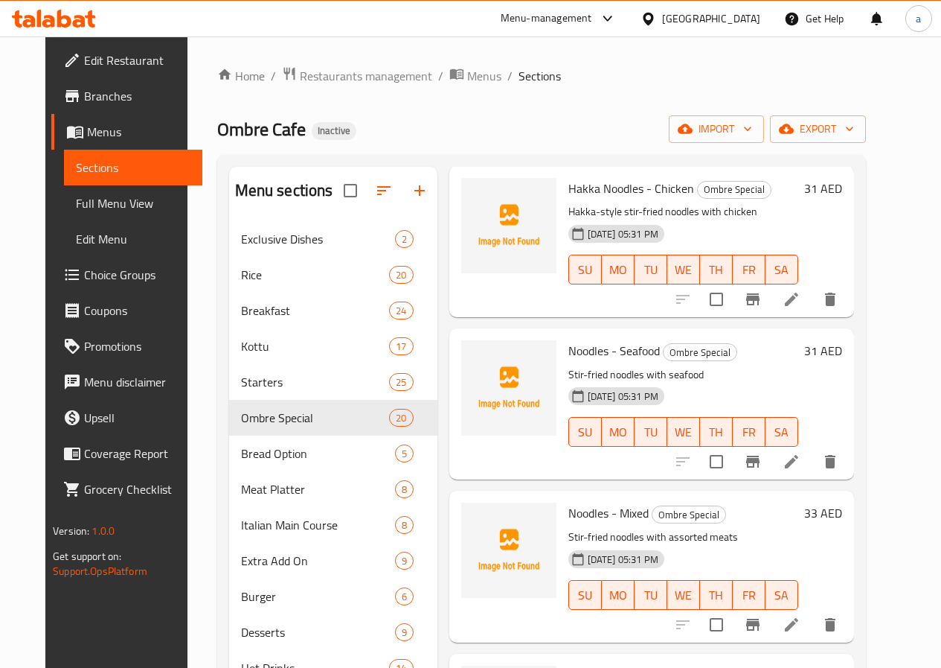
scroll to position [1563, 0]
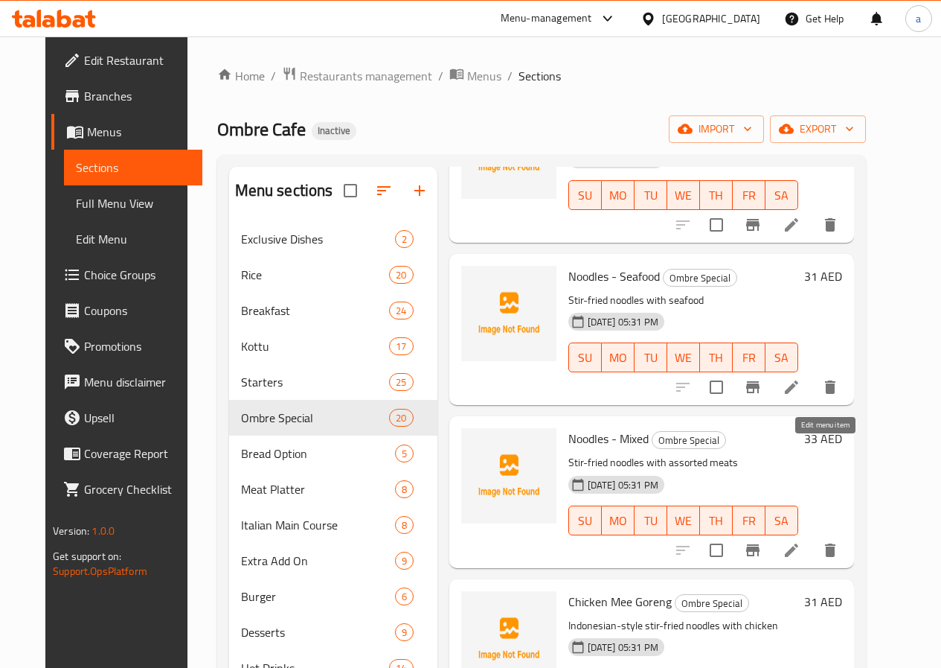
click at [801, 541] on icon at bounding box center [792, 550] width 18 height 18
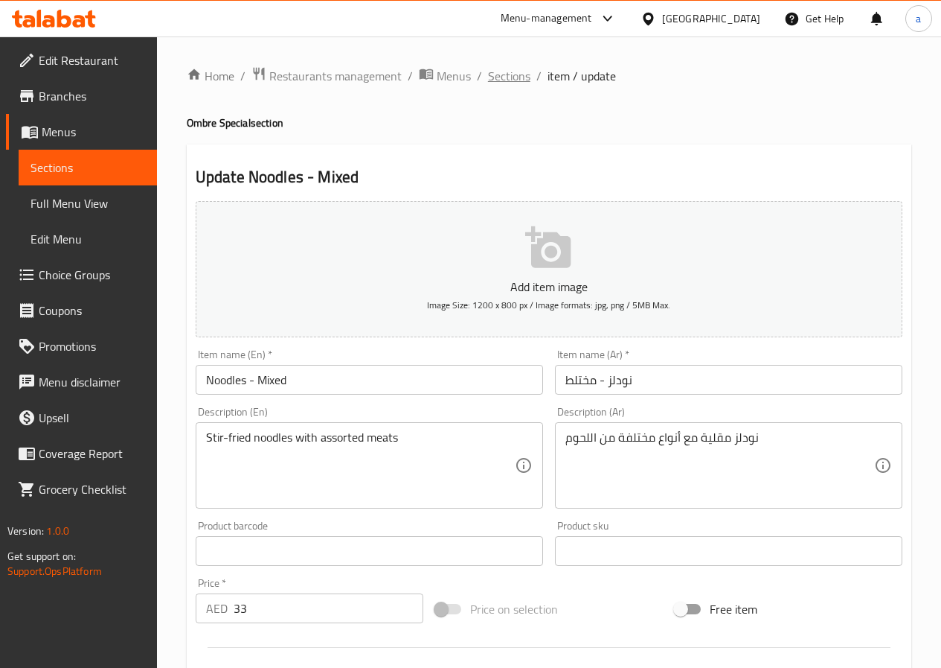
click at [509, 78] on span "Sections" at bounding box center [509, 76] width 42 height 18
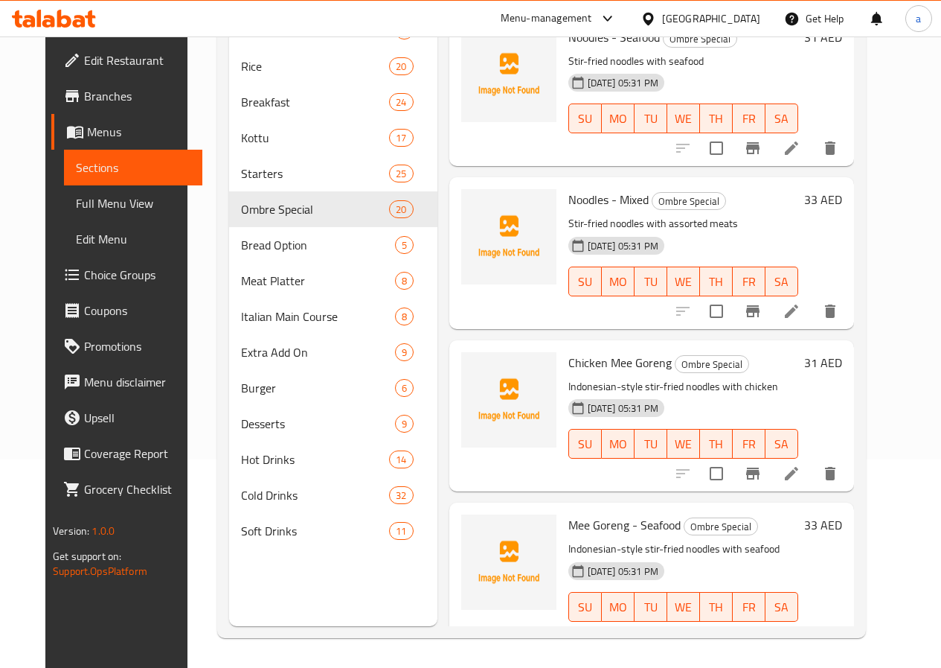
scroll to position [1620, 0]
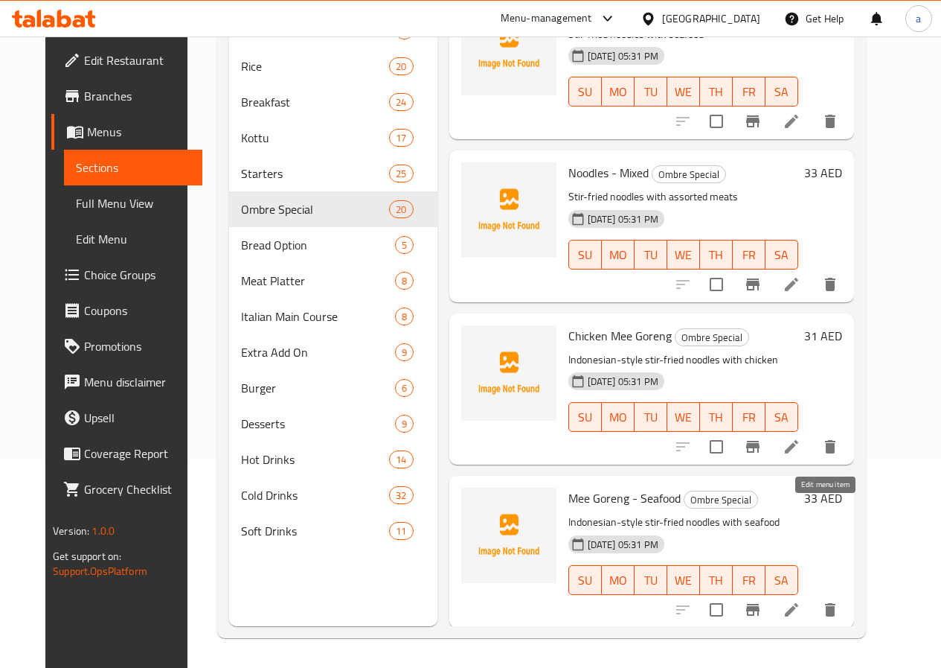
click at [801, 601] on icon at bounding box center [792, 610] width 18 height 18
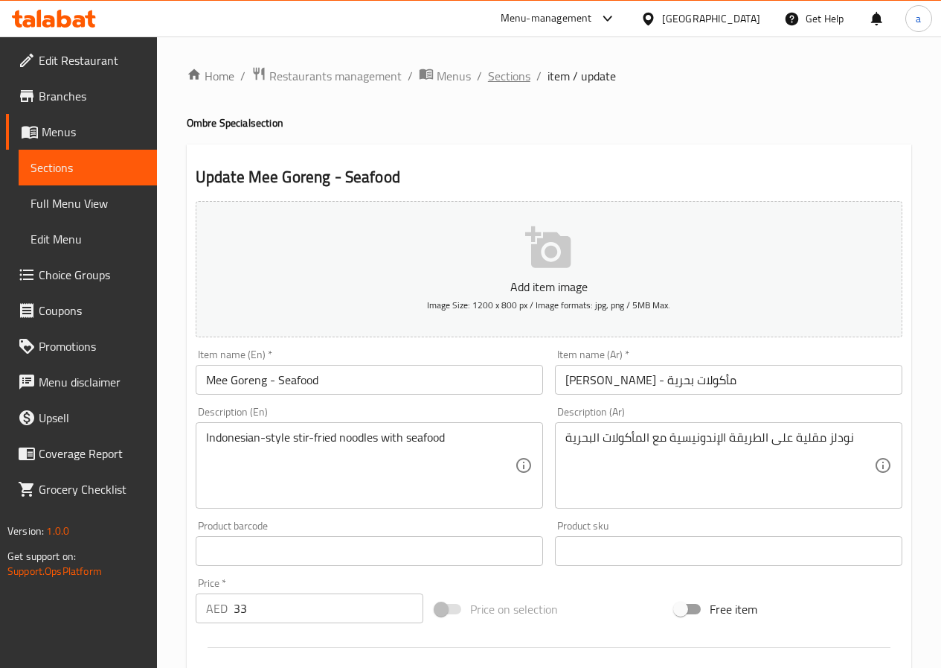
click at [506, 81] on span "Sections" at bounding box center [509, 76] width 42 height 18
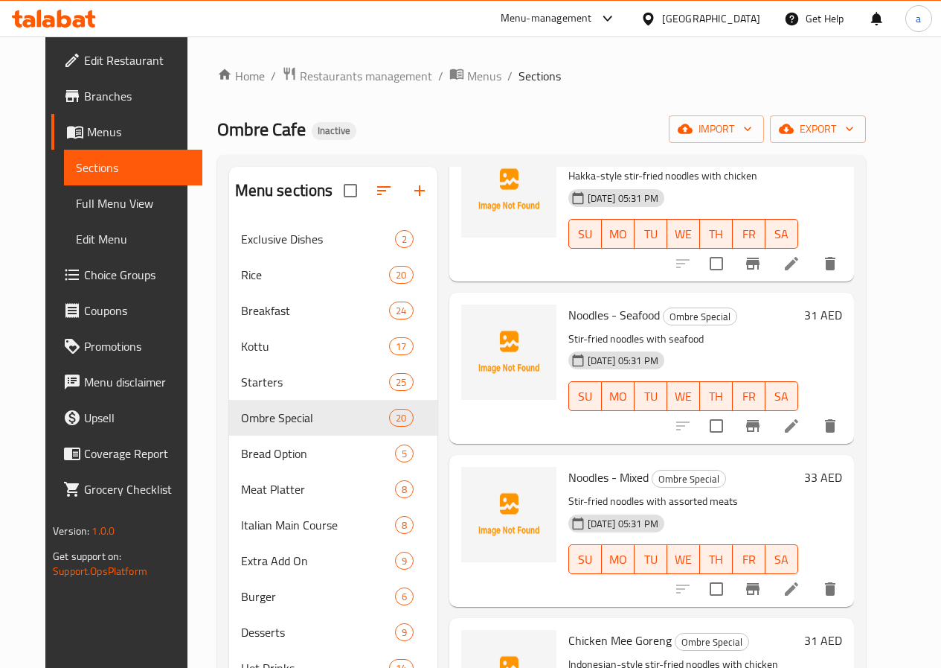
scroll to position [1563, 0]
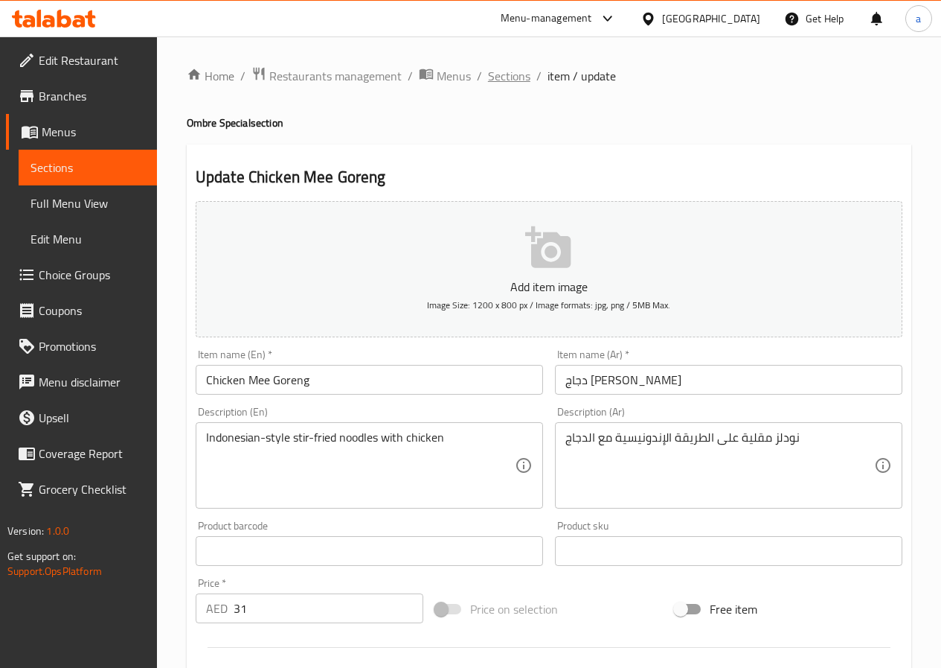
click at [508, 80] on span "Sections" at bounding box center [509, 76] width 42 height 18
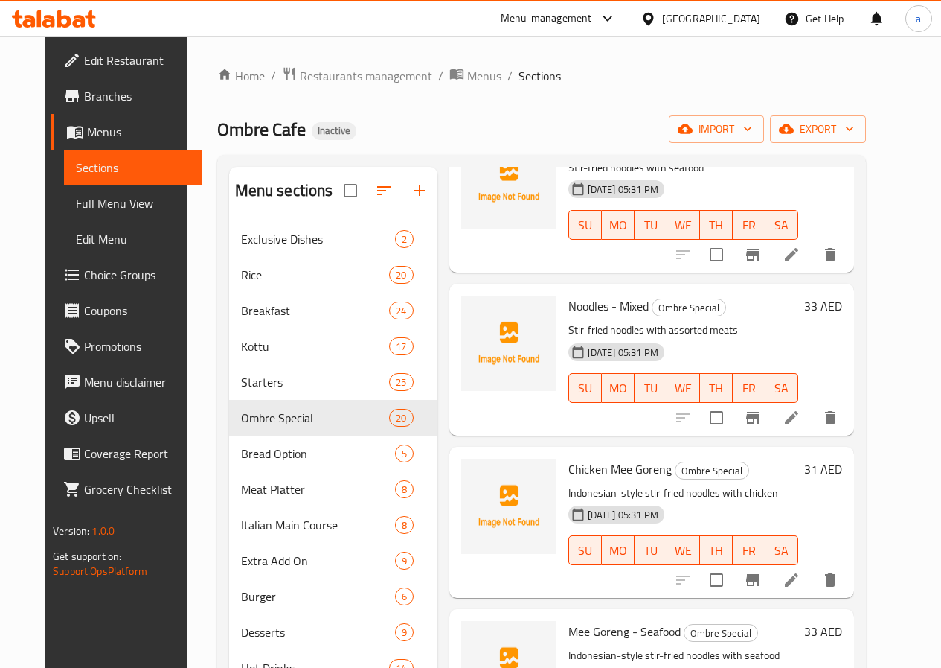
scroll to position [1712, 0]
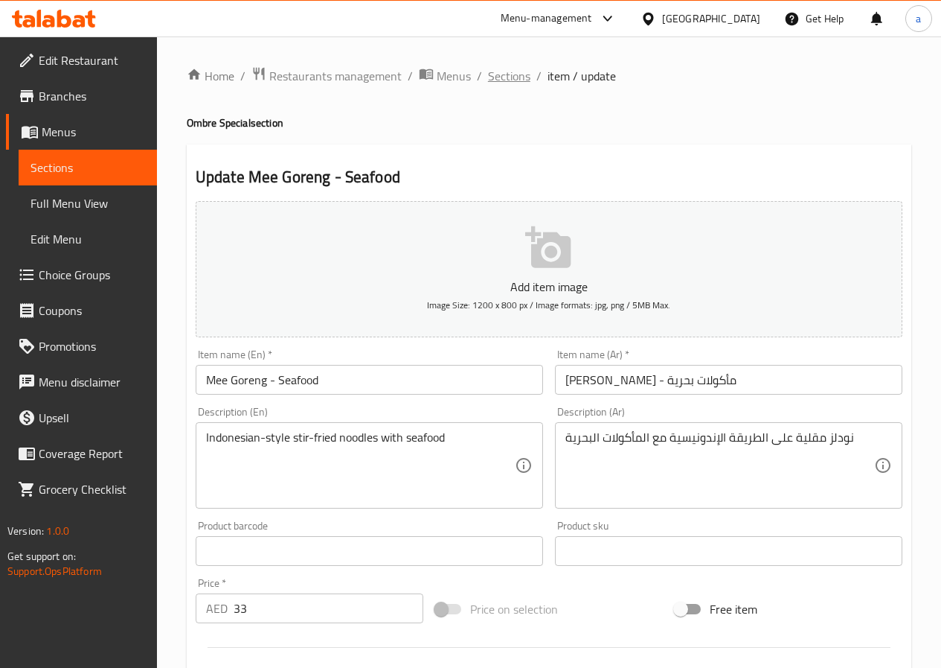
click at [508, 77] on span "Sections" at bounding box center [509, 76] width 42 height 18
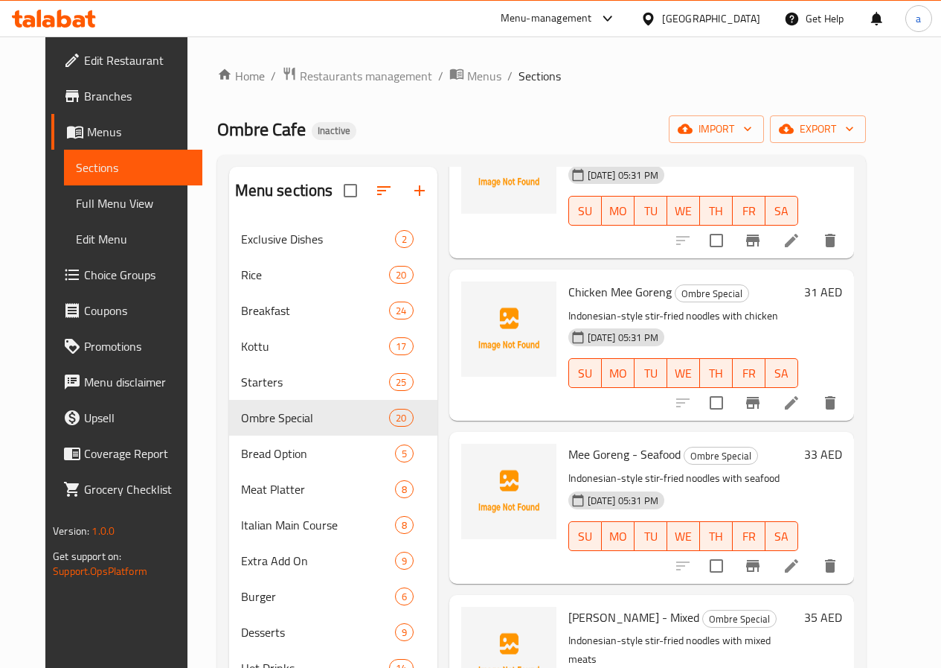
scroll to position [1935, 0]
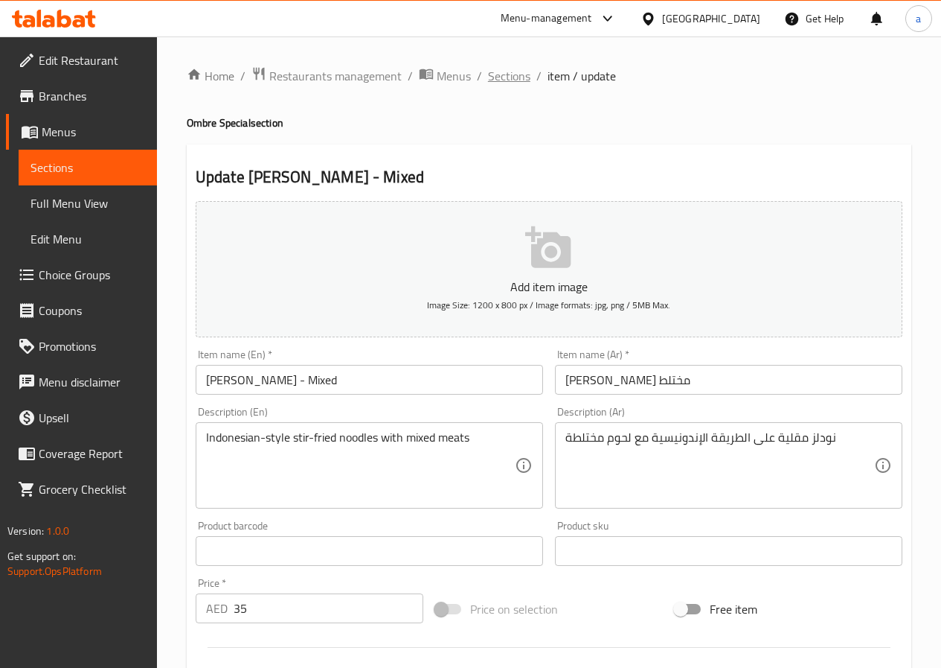
click at [521, 73] on span "Sections" at bounding box center [509, 76] width 42 height 18
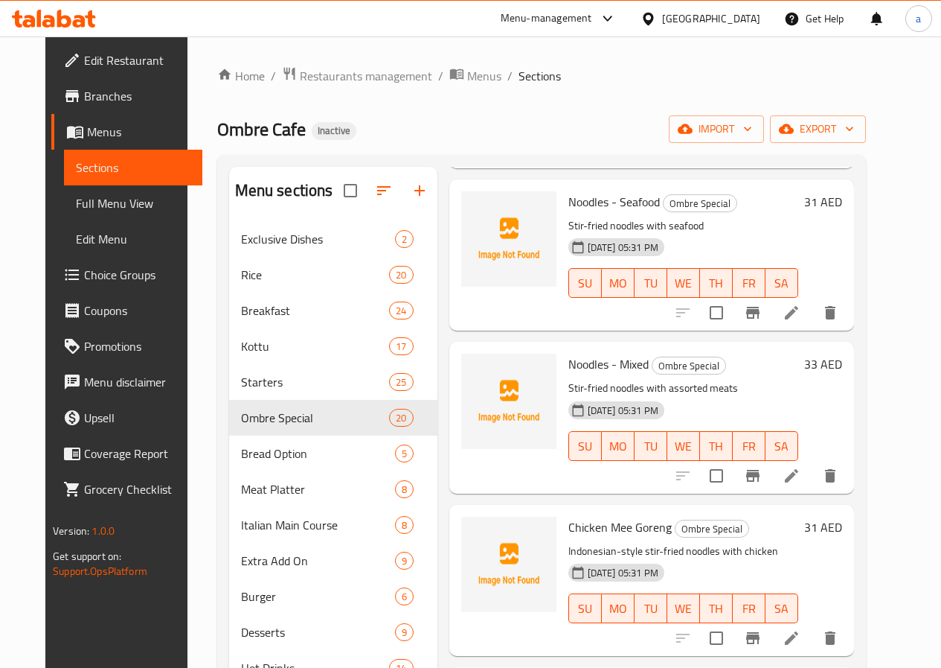
scroll to position [1563, 0]
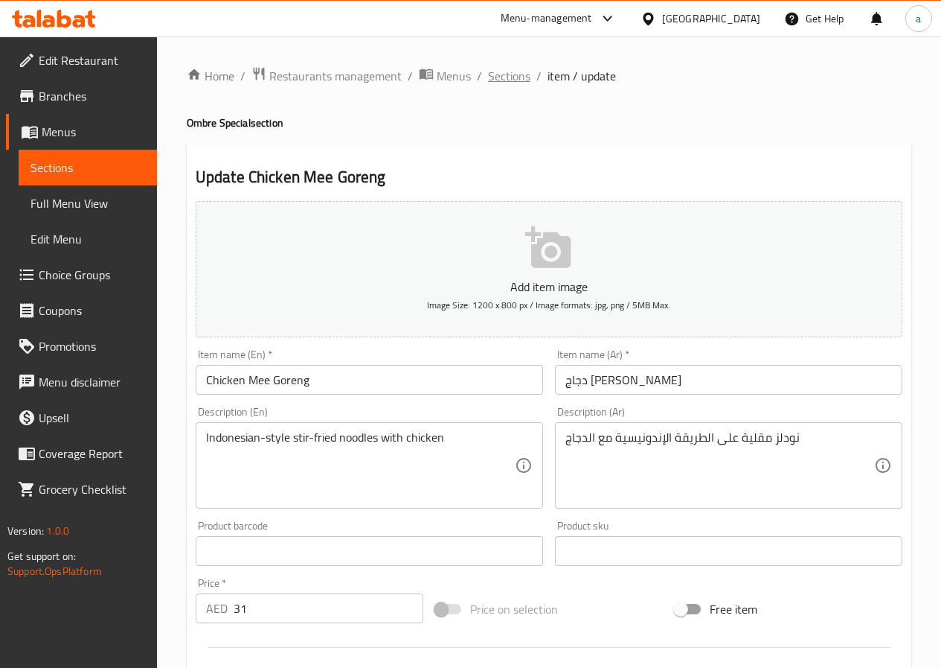
click at [514, 81] on span "Sections" at bounding box center [509, 76] width 42 height 18
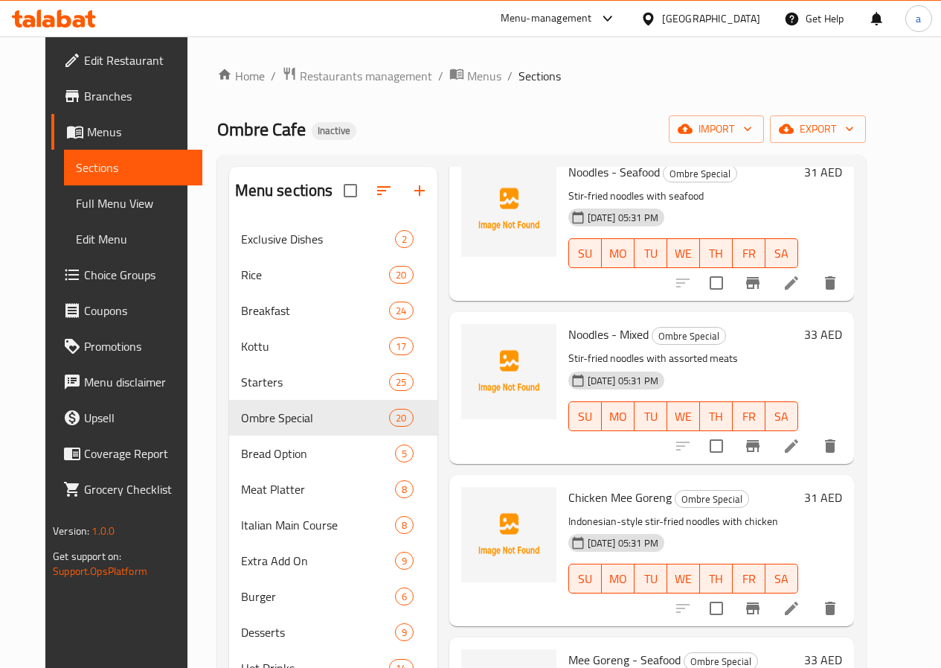
scroll to position [1712, 0]
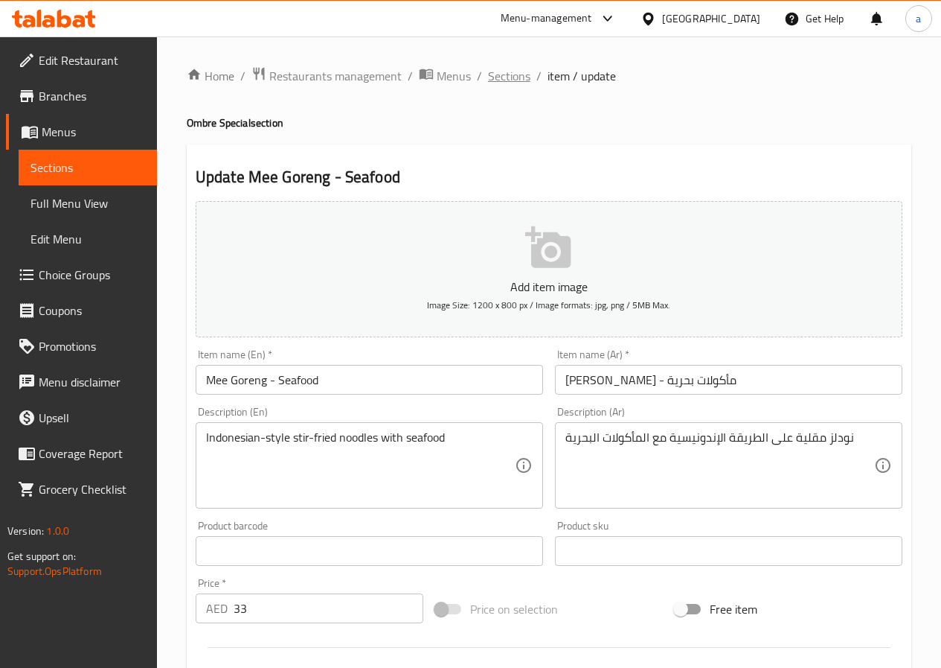
click at [496, 73] on span "Sections" at bounding box center [509, 76] width 42 height 18
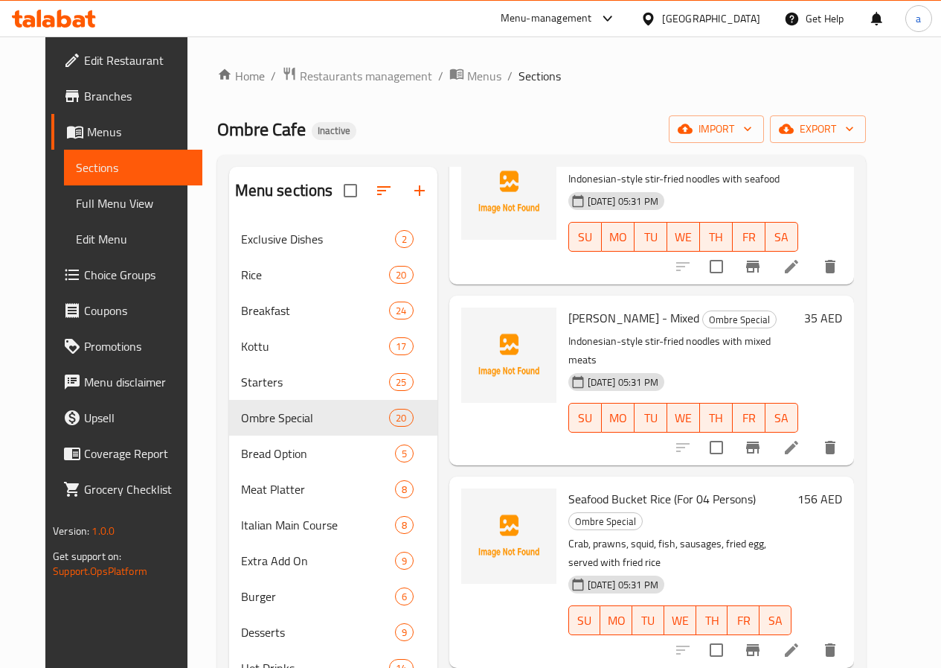
scroll to position [2158, 0]
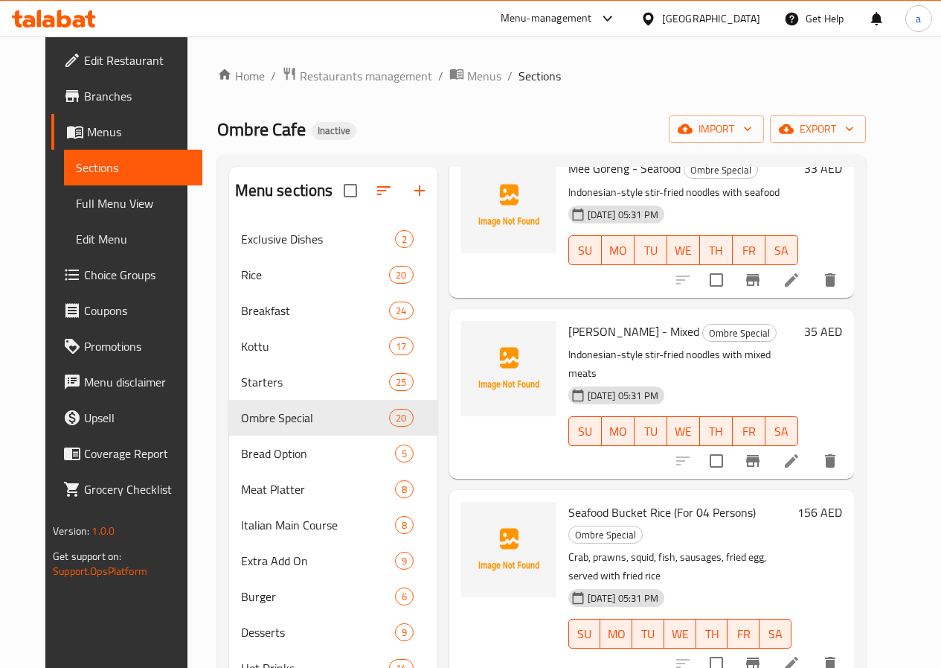
click at [813, 650] on li at bounding box center [792, 663] width 42 height 27
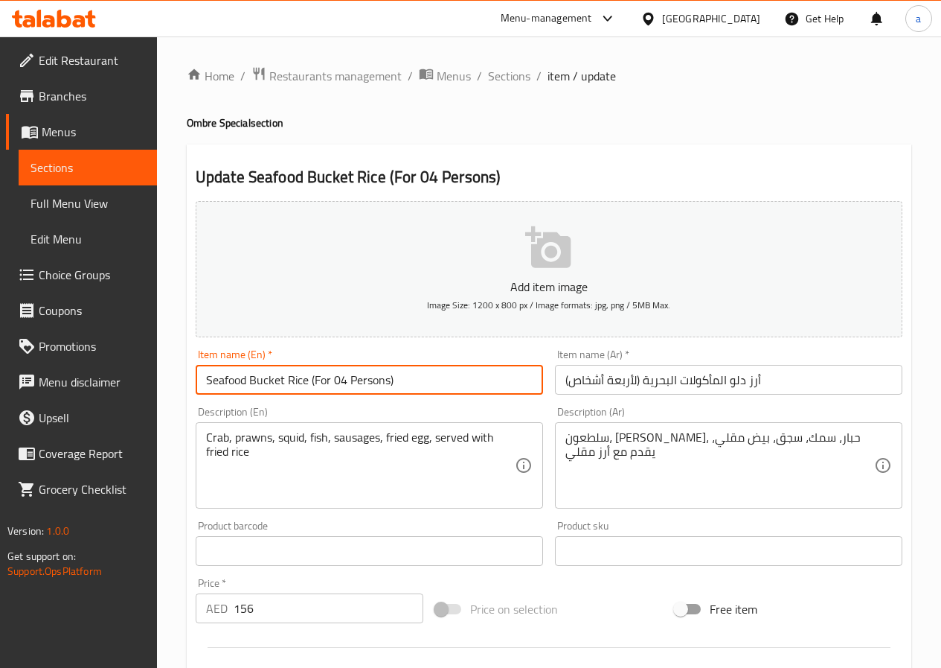
drag, startPoint x: 306, startPoint y: 380, endPoint x: 189, endPoint y: 391, distance: 117.4
click at [194, 392] on div "Item name (En)   * Seafood Bucket Rice (For 04 Persons) Item name (En) *" at bounding box center [369, 371] width 359 height 57
click at [278, 382] on input "Seafood Bucket Rice (For 04 Persons)" at bounding box center [370, 380] width 348 height 30
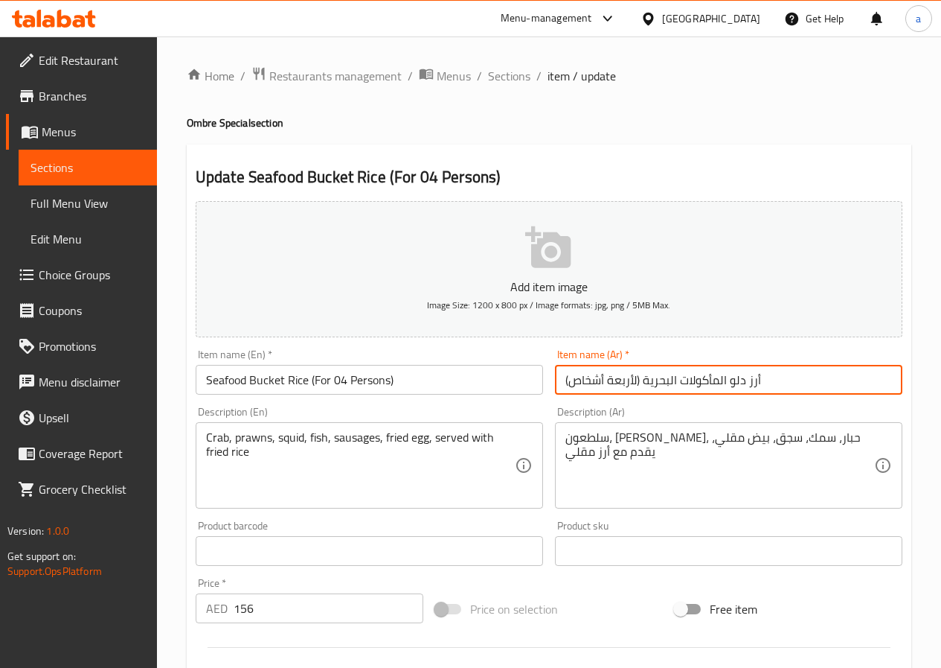
drag, startPoint x: 726, startPoint y: 383, endPoint x: 743, endPoint y: 388, distance: 17.2
click at [743, 388] on input "أرز دلو المأكولات البحرية (لأربعة أشخاص)" at bounding box center [729, 380] width 348 height 30
click at [788, 386] on input "أرز دلو المأكولات البحرية (لأربعة أشخاص)" at bounding box center [729, 380] width 348 height 30
click at [730, 383] on input "أرز دلو المأكولات البحرية (لأربعة أشخاص)" at bounding box center [729, 380] width 348 height 30
drag, startPoint x: 730, startPoint y: 383, endPoint x: 740, endPoint y: 383, distance: 9.7
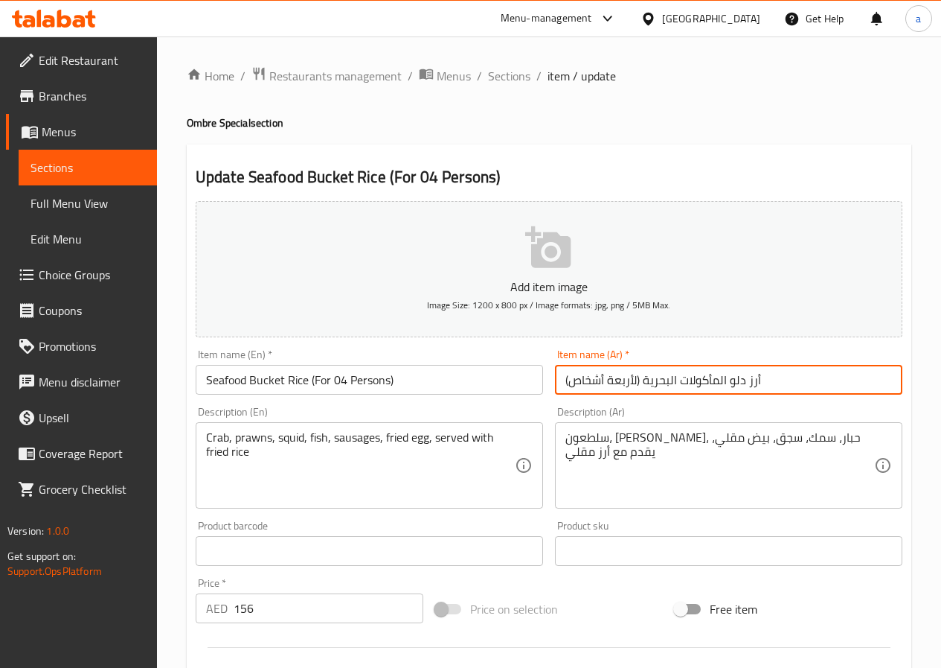
click at [740, 383] on input "أرز دلو المأكولات البحرية (لأربعة أشخاص)" at bounding box center [729, 380] width 348 height 30
type input "أرز بكيت المأكولات البحرية (لأربعة أشخاص)"
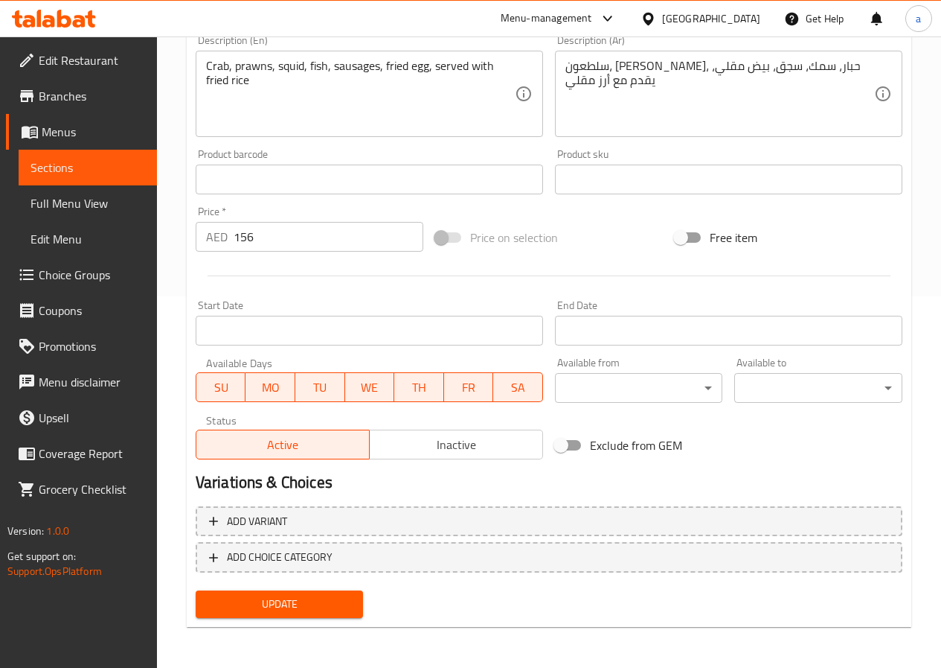
scroll to position [372, 0]
click at [319, 598] on span "Update" at bounding box center [280, 603] width 144 height 19
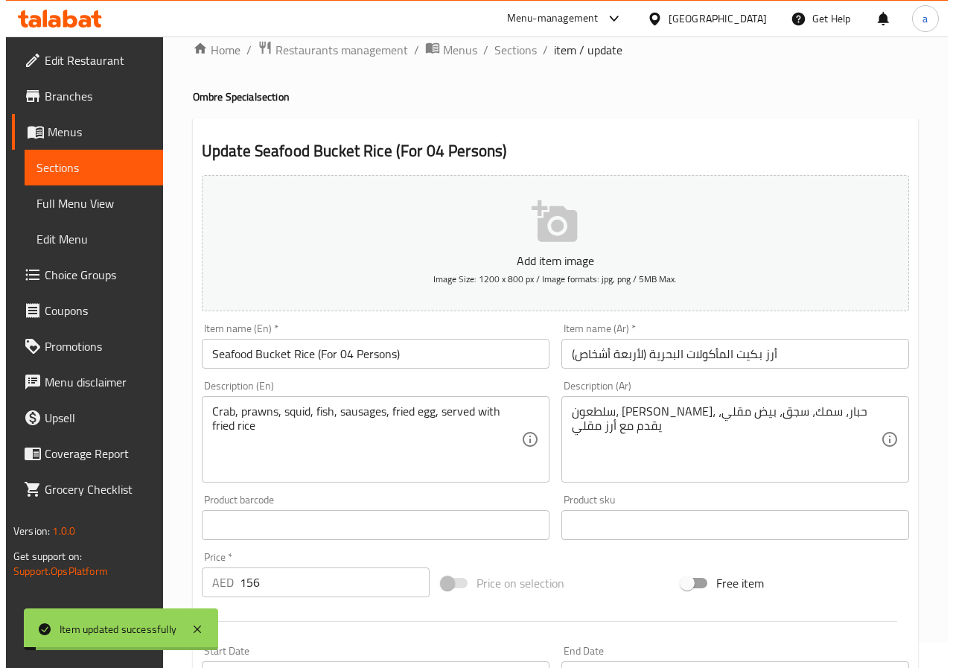
scroll to position [0, 0]
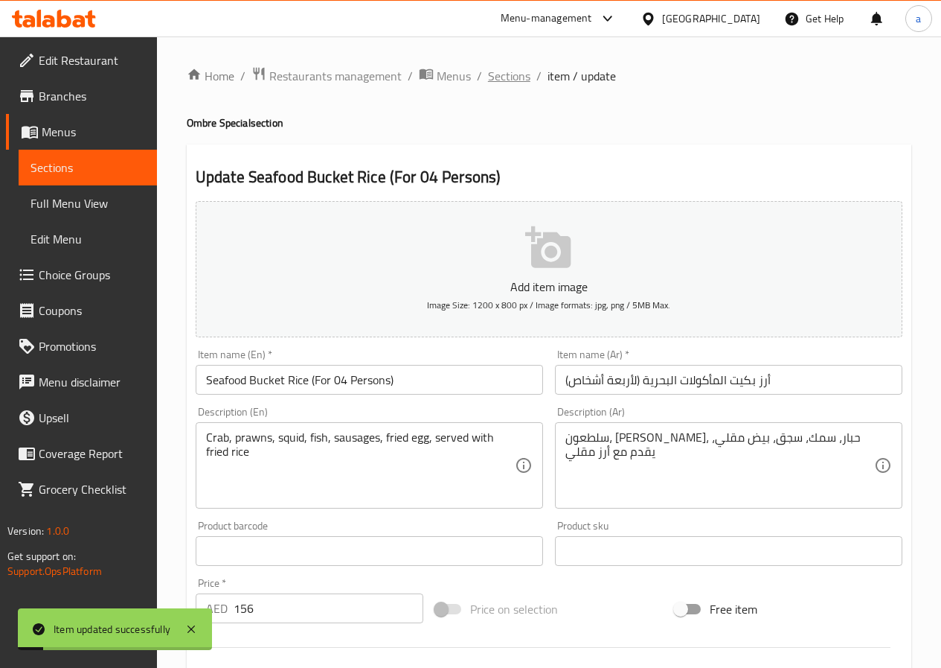
click at [489, 83] on span "Sections" at bounding box center [509, 76] width 42 height 18
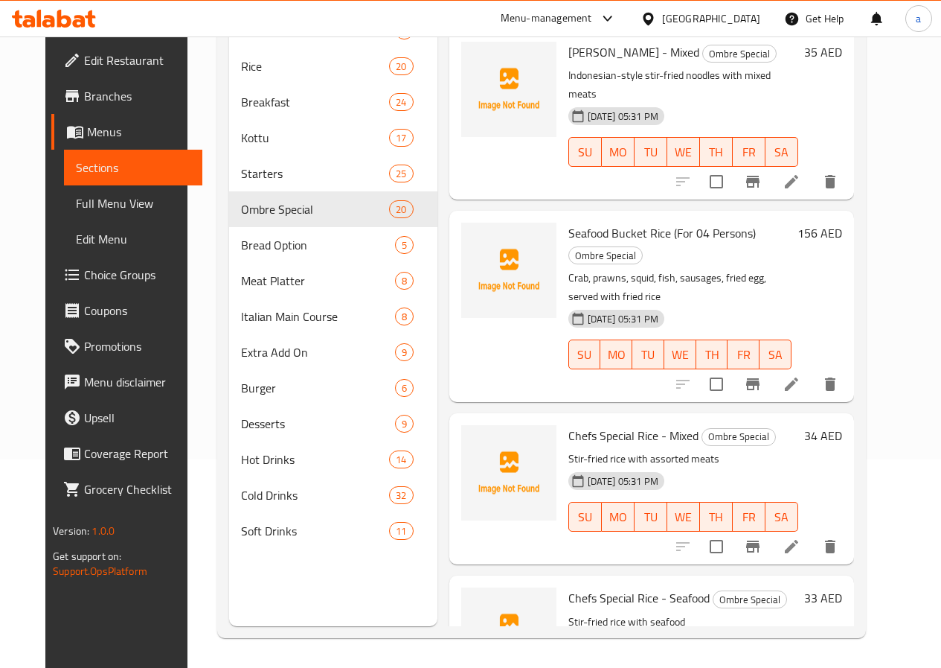
scroll to position [2216, 0]
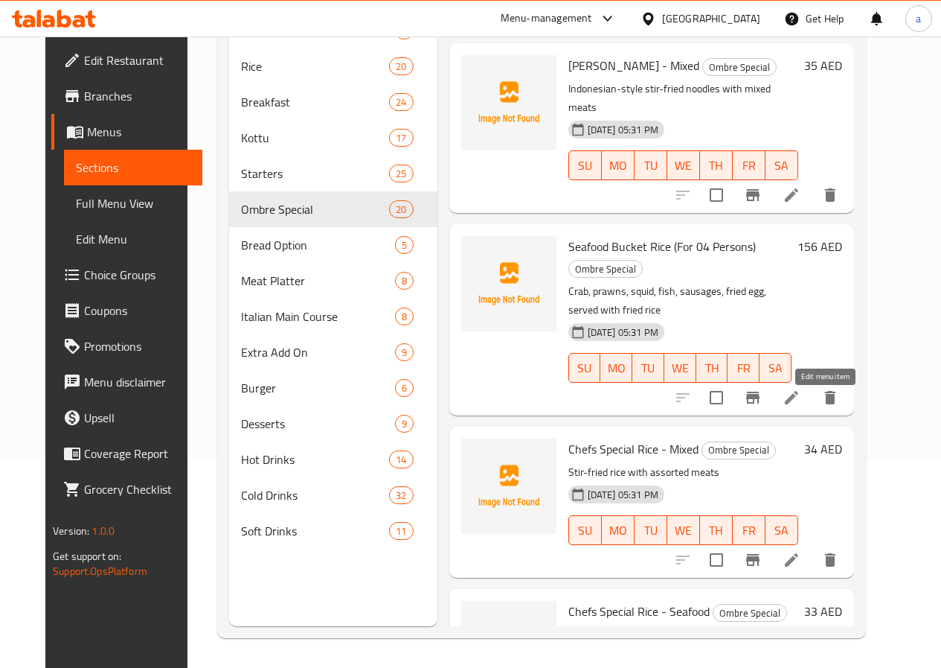
click at [801, 551] on icon at bounding box center [792, 560] width 18 height 18
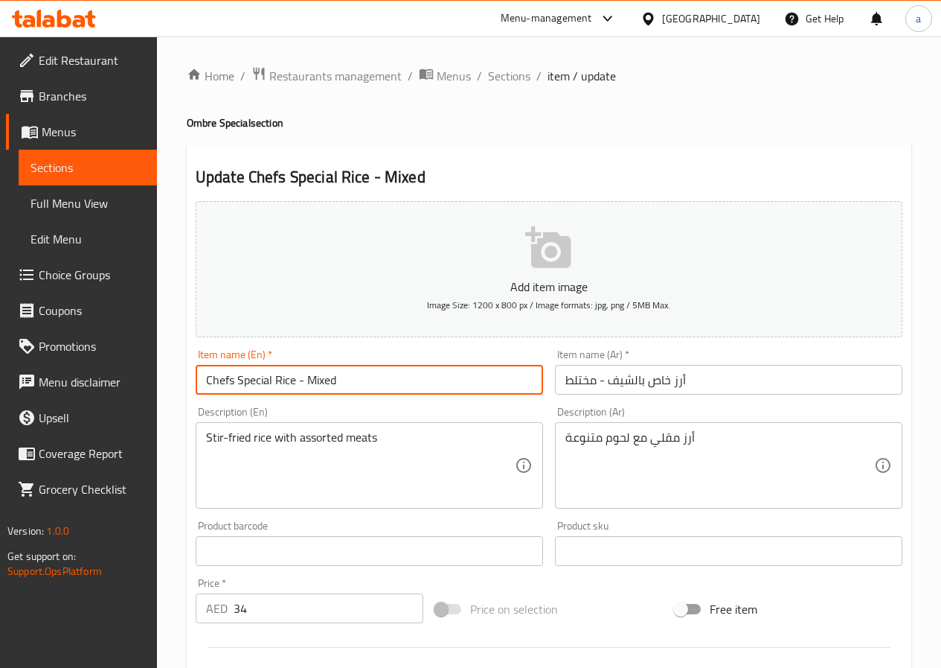
drag, startPoint x: 234, startPoint y: 381, endPoint x: 205, endPoint y: 388, distance: 29.8
click at [205, 388] on input "Chefs Special Rice - Mixed" at bounding box center [370, 380] width 348 height 30
paste input "Beckett"
type input "Beckett Special Rice - Mixed"
click at [509, 73] on span "Sections" at bounding box center [509, 76] width 42 height 18
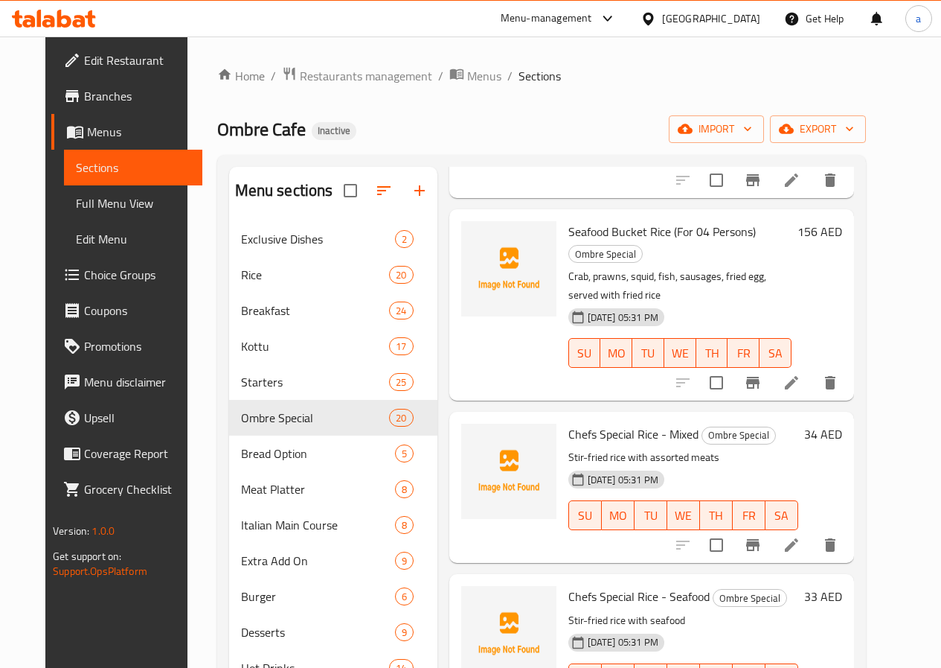
scroll to position [2364, 0]
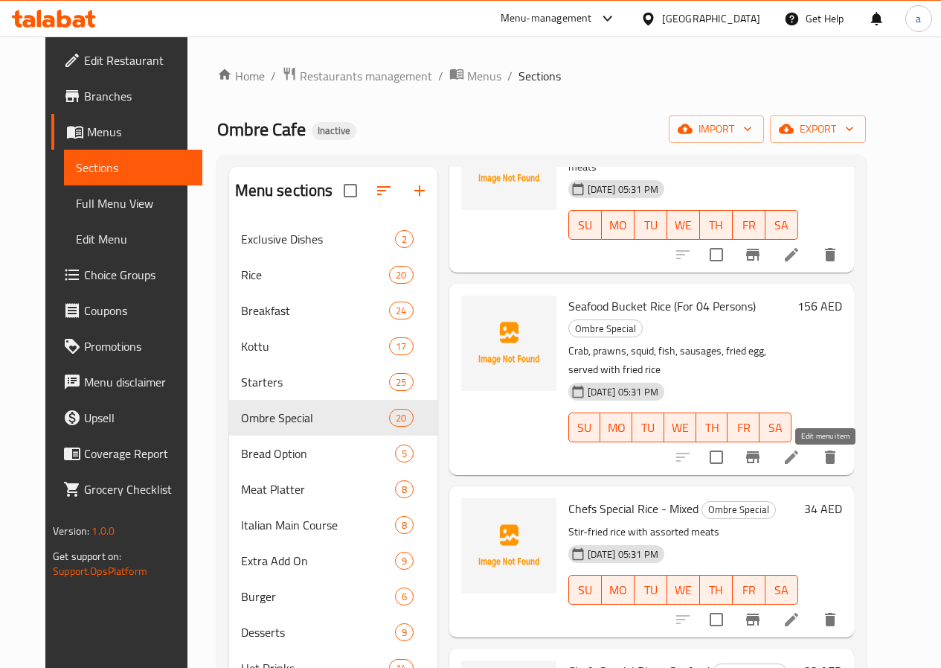
click at [799, 612] on icon at bounding box center [791, 618] width 13 height 13
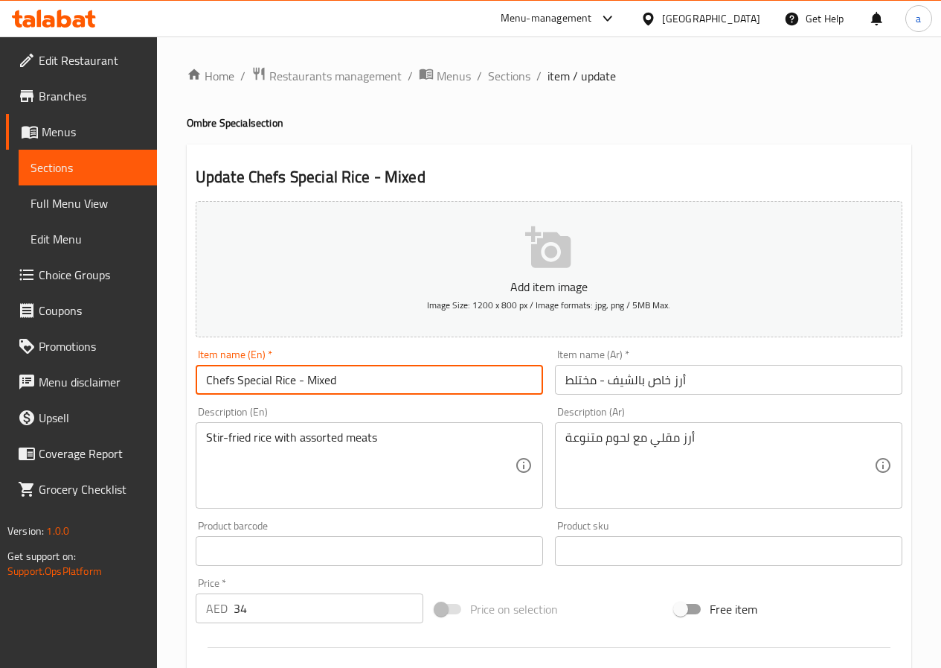
drag, startPoint x: 232, startPoint y: 378, endPoint x: 196, endPoint y: 389, distance: 38.1
click at [199, 388] on input "Chefs Special Rice - Mixed" at bounding box center [370, 380] width 348 height 30
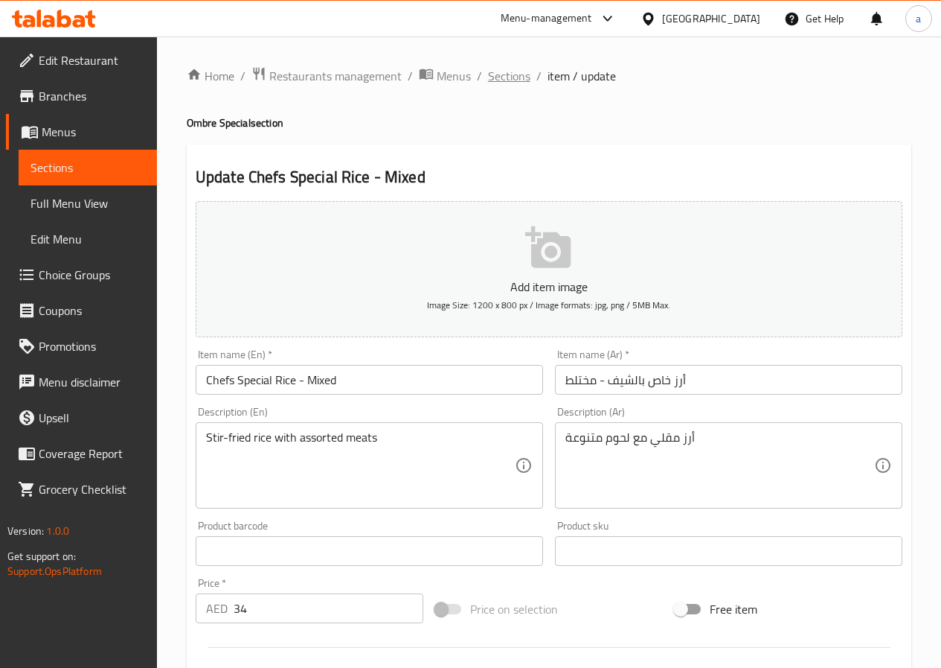
click at [514, 74] on span "Sections" at bounding box center [509, 76] width 42 height 18
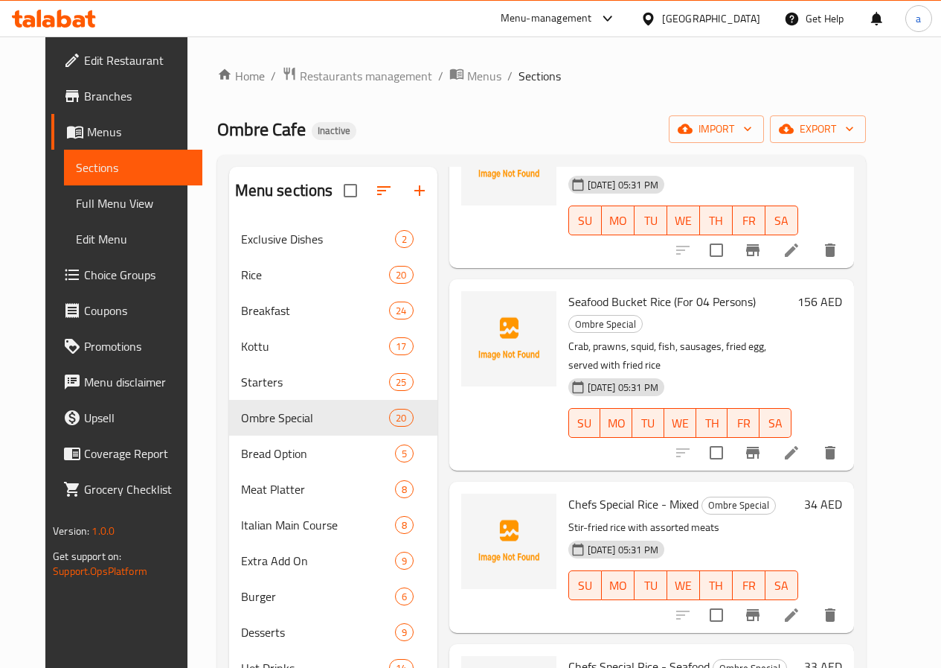
scroll to position [2382, 0]
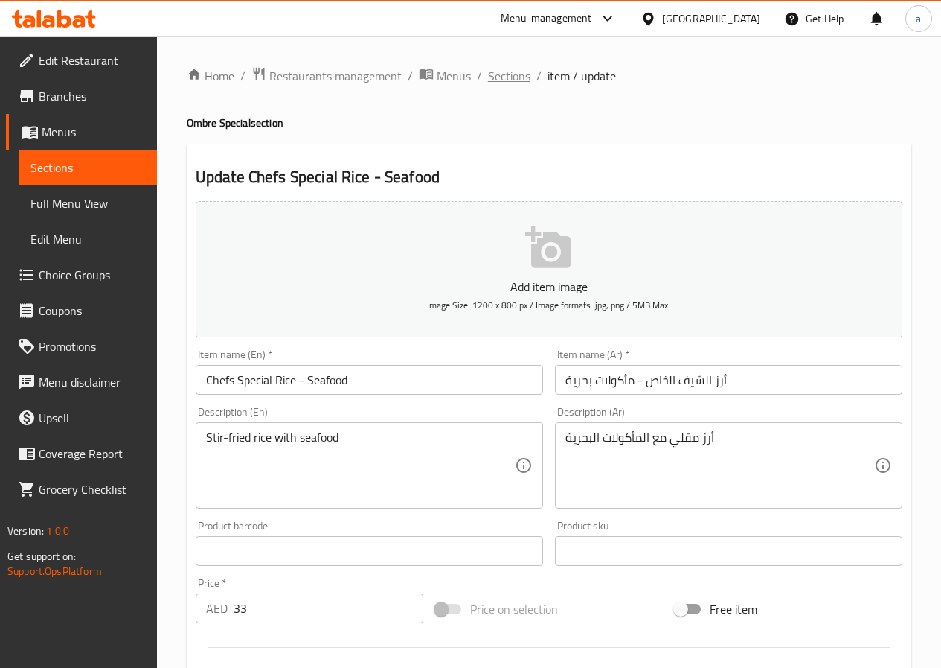
click at [504, 83] on span "Sections" at bounding box center [509, 76] width 42 height 18
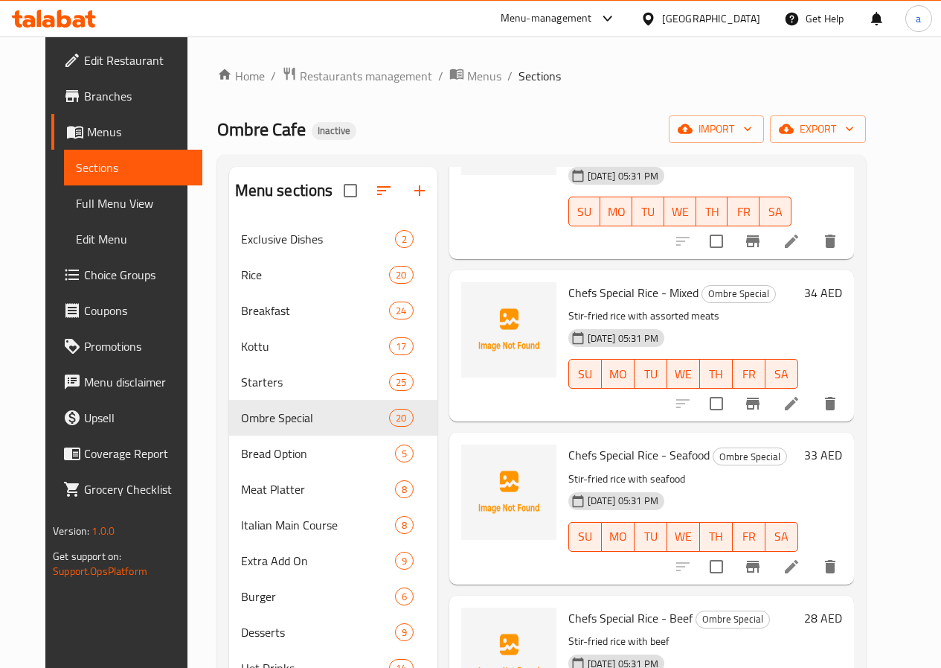
scroll to position [2605, 0]
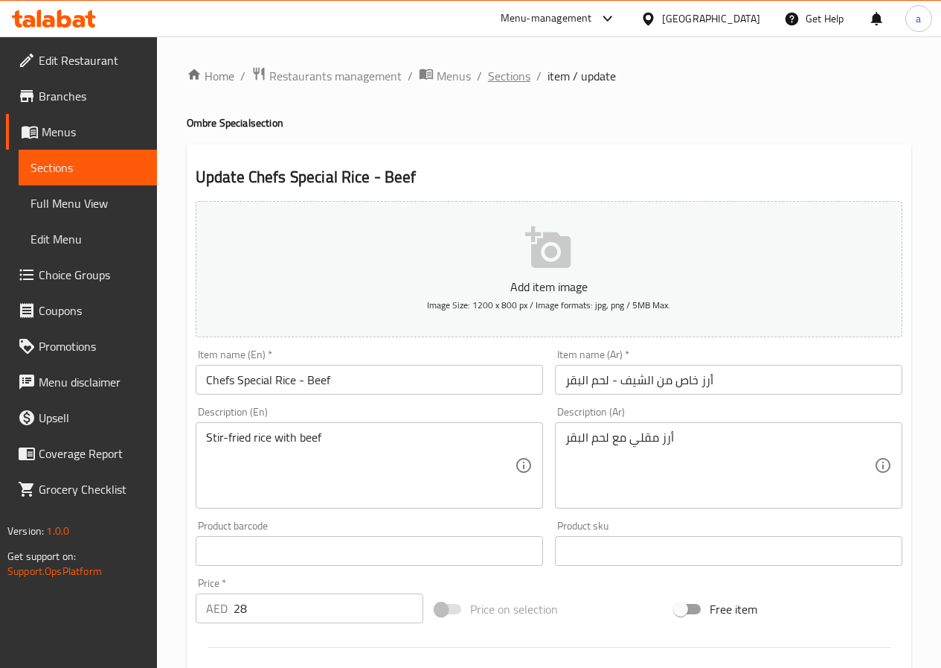
click at [501, 81] on span "Sections" at bounding box center [509, 76] width 42 height 18
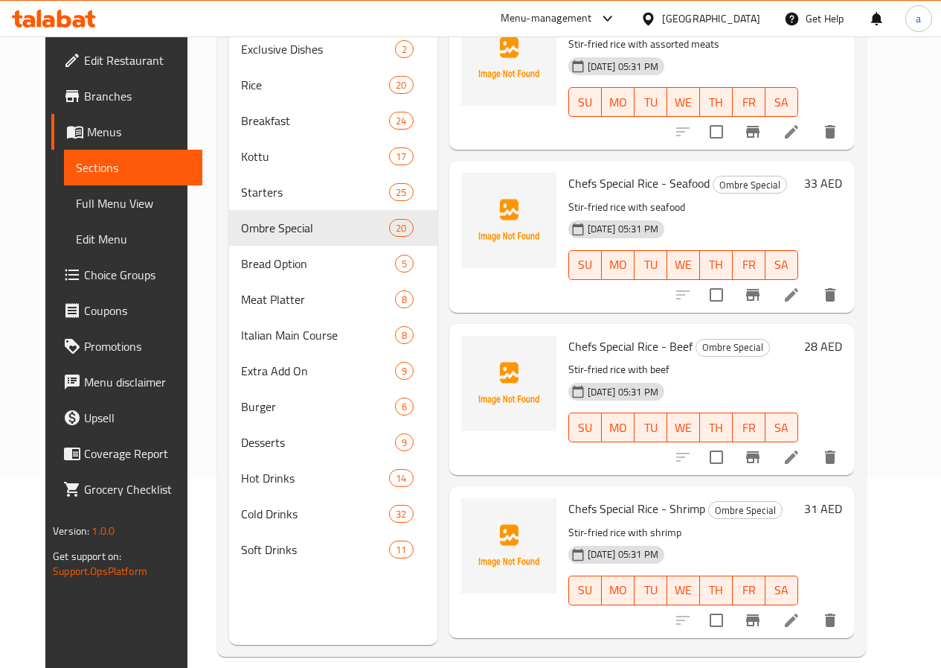
scroll to position [208, 0]
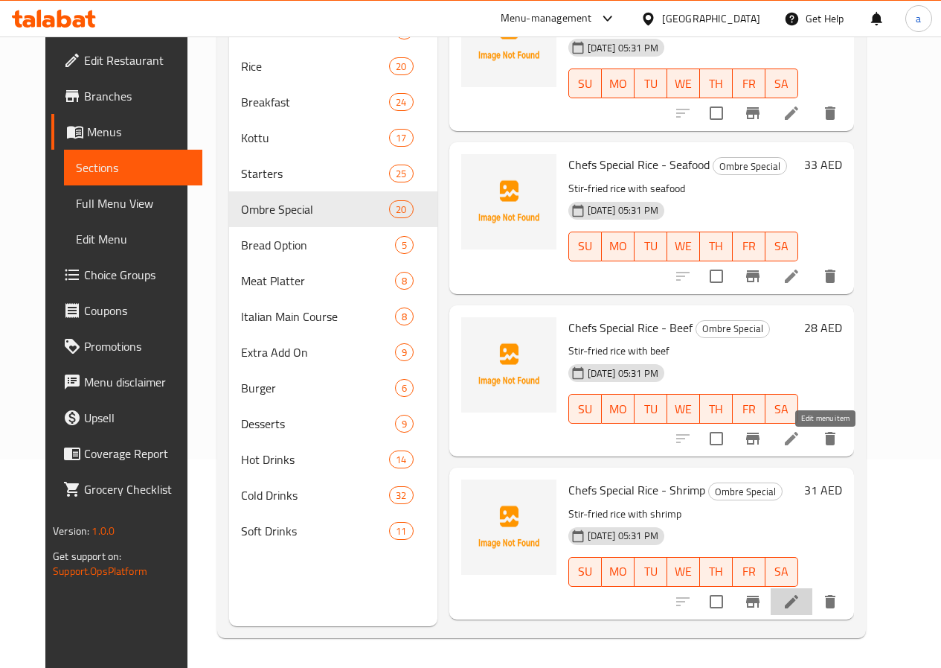
click at [801, 592] on icon at bounding box center [792, 601] width 18 height 18
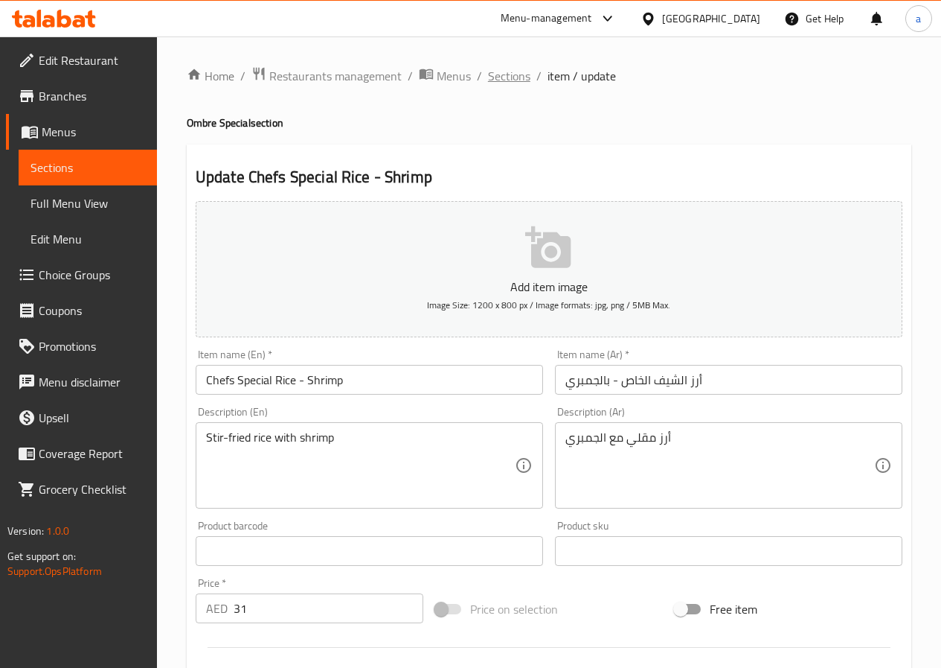
click at [503, 77] on span "Sections" at bounding box center [509, 76] width 42 height 18
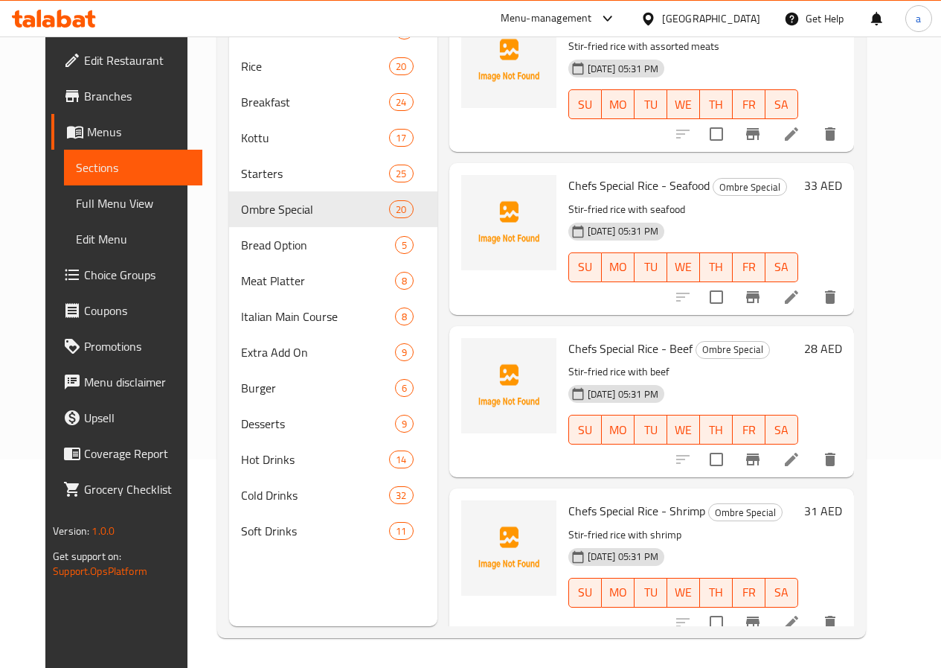
scroll to position [2662, 0]
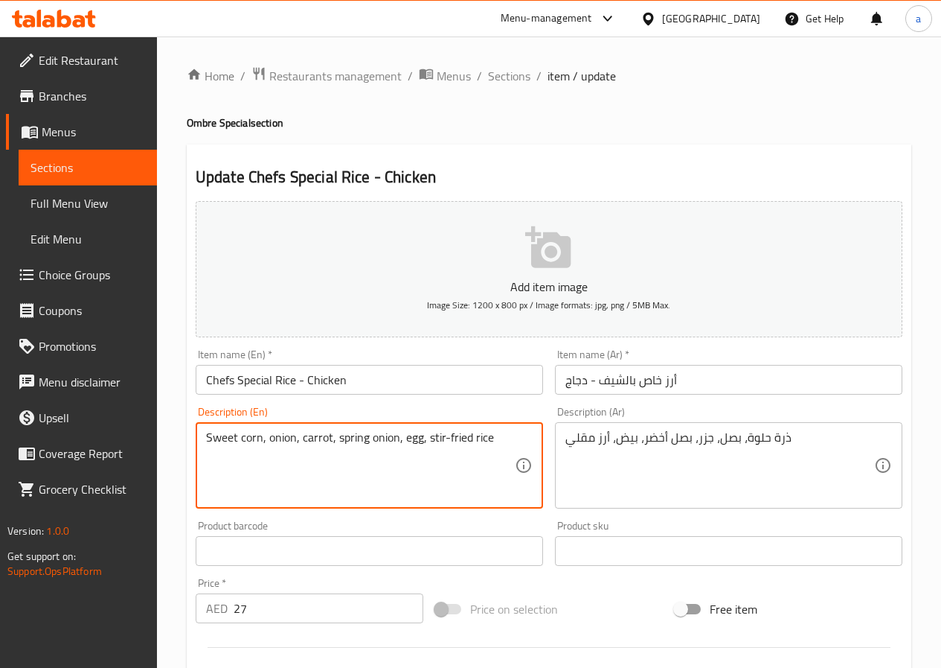
drag, startPoint x: 397, startPoint y: 437, endPoint x: 336, endPoint y: 448, distance: 62.0
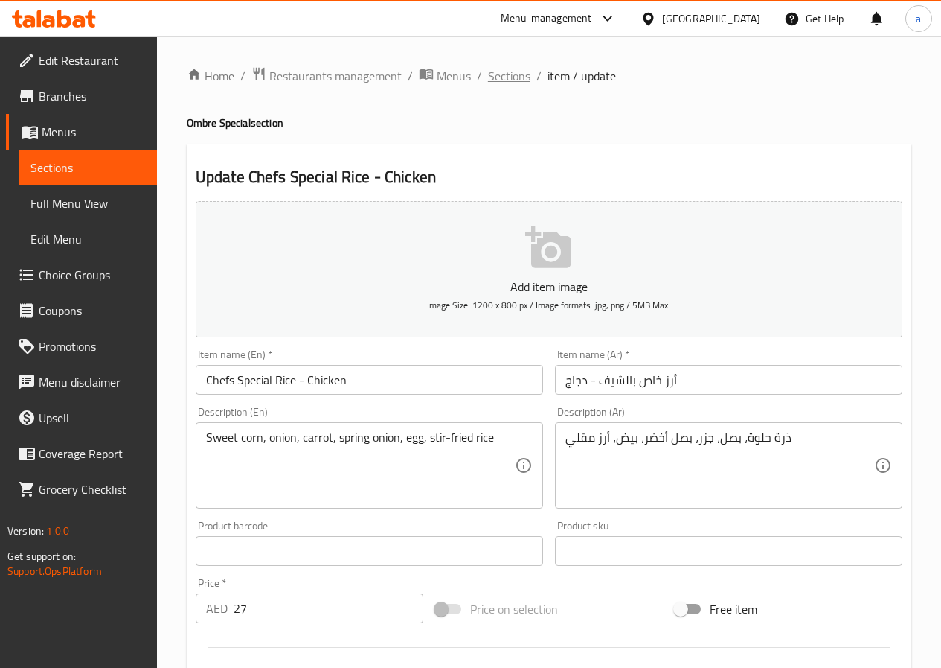
click at [517, 82] on span "Sections" at bounding box center [509, 76] width 42 height 18
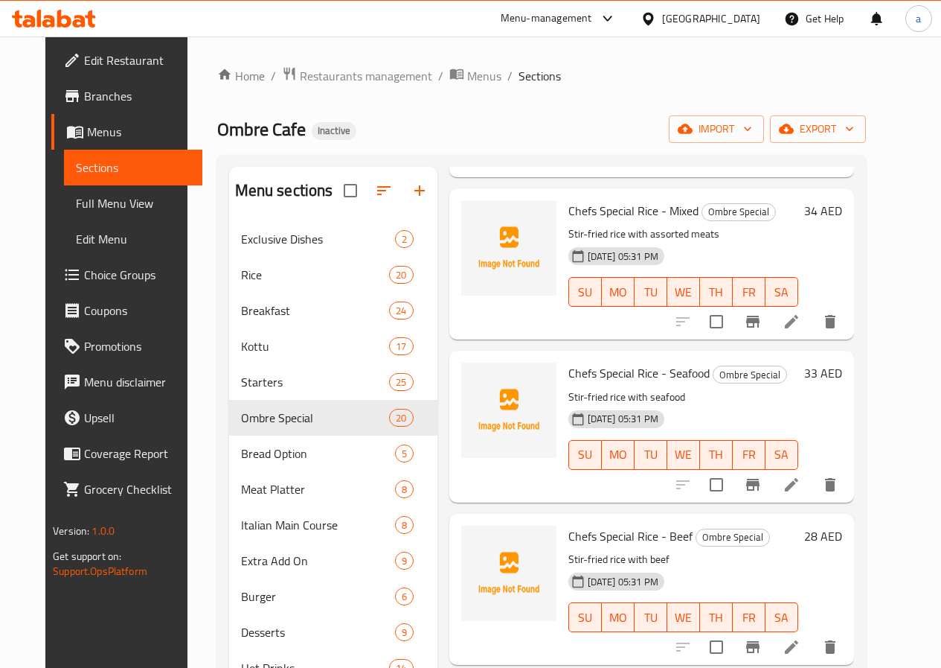
scroll to position [208, 0]
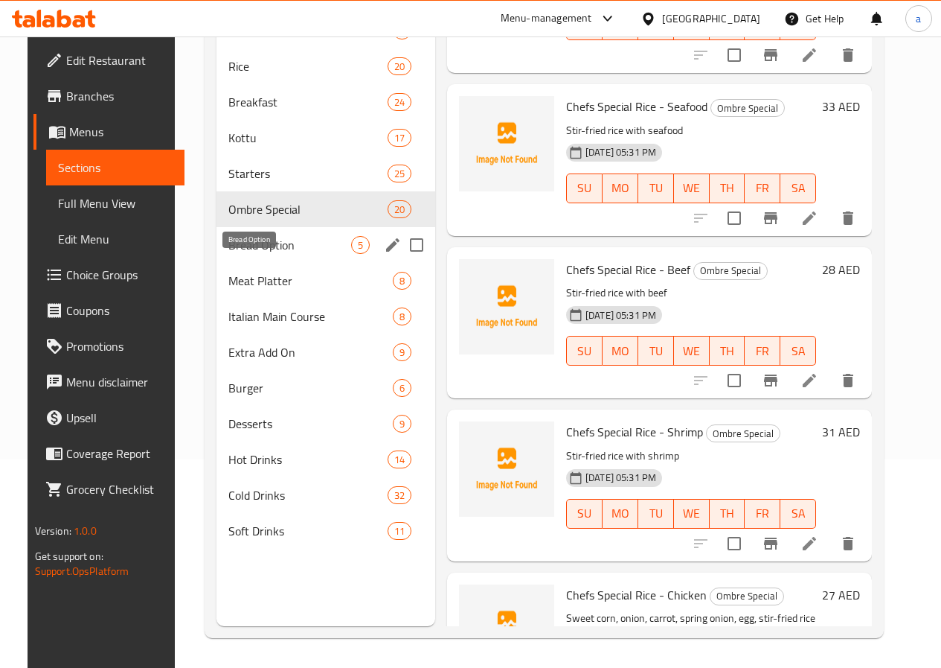
click at [234, 254] on span "Bread Option" at bounding box center [289, 245] width 123 height 18
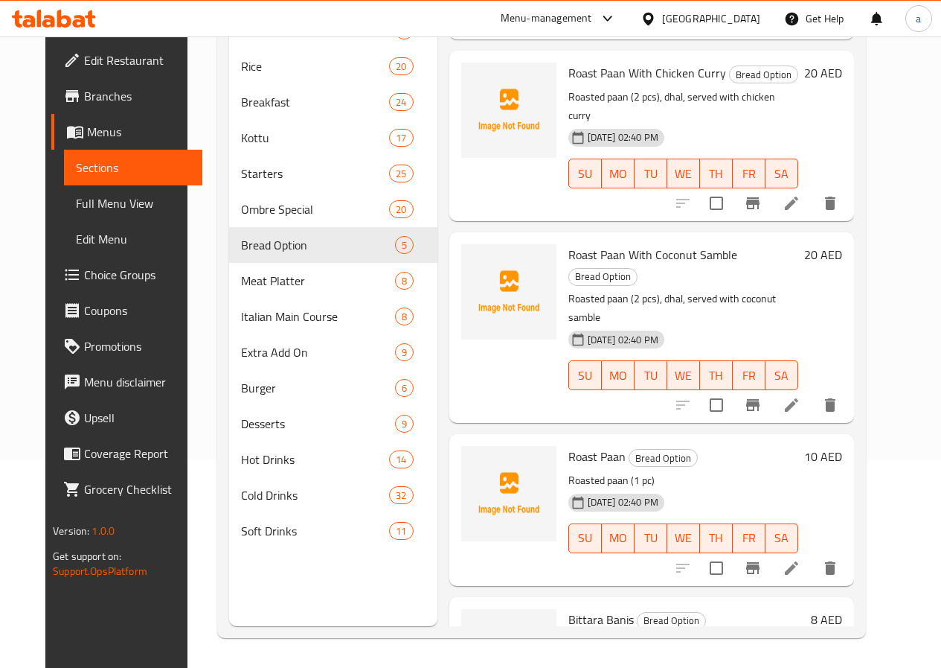
scroll to position [205, 0]
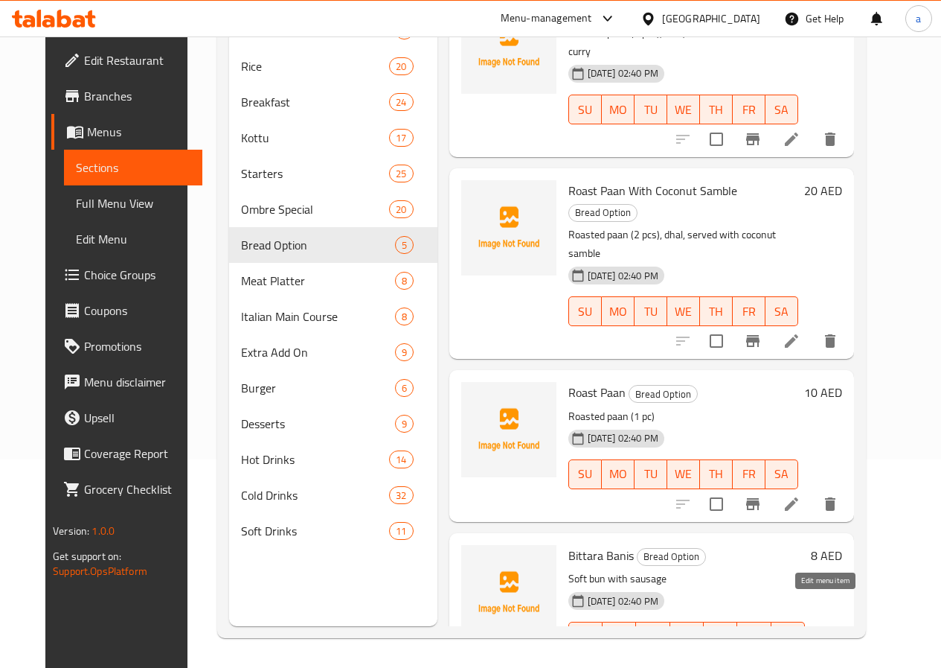
click at [799, 659] on icon at bounding box center [791, 665] width 13 height 13
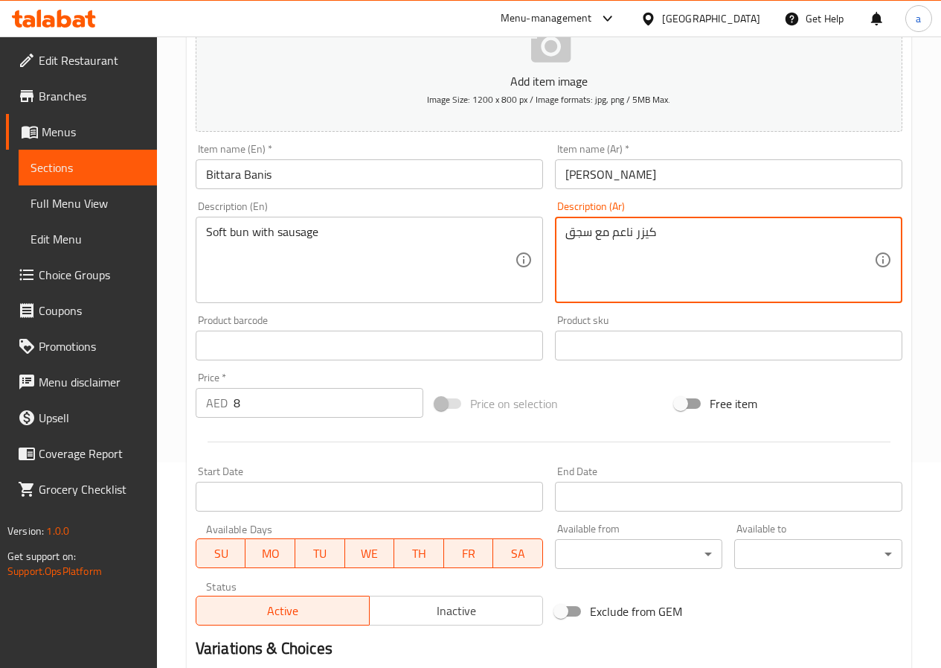
scroll to position [372, 0]
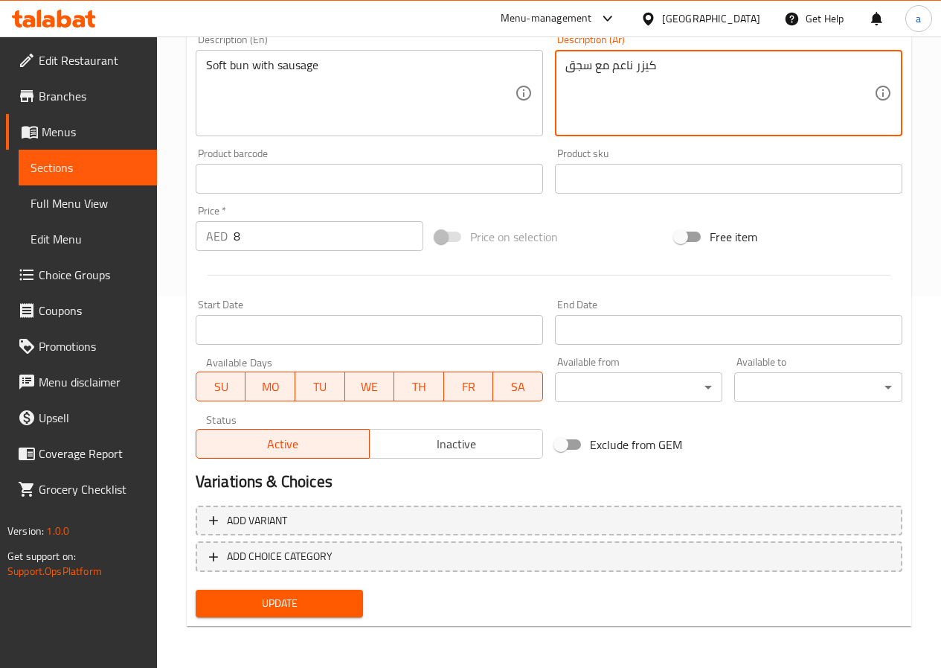
type textarea "كيزر ناعم مع سجق"
click at [260, 614] on button "Update" at bounding box center [280, 603] width 168 height 28
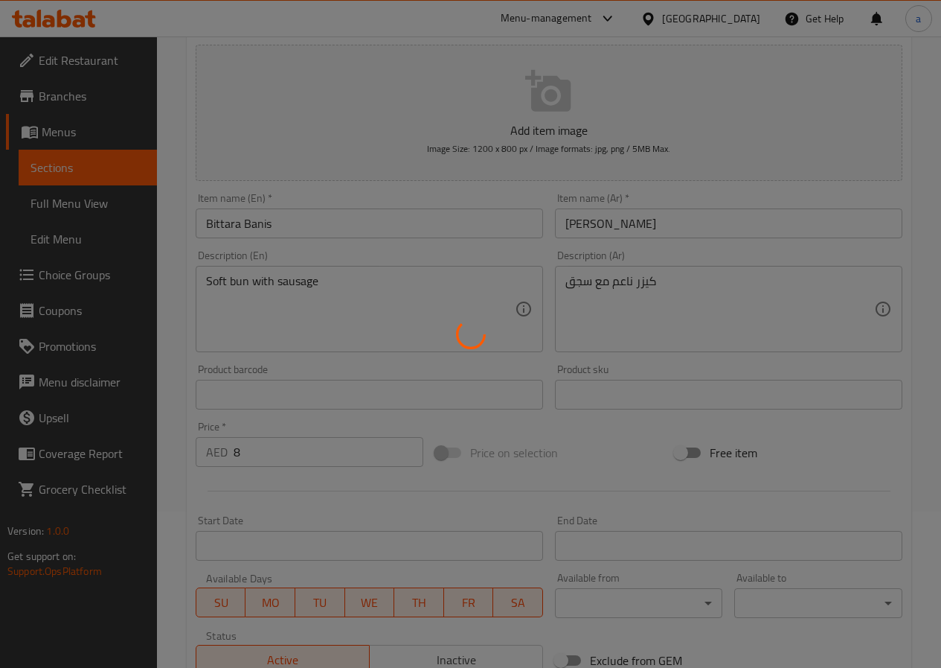
scroll to position [0, 0]
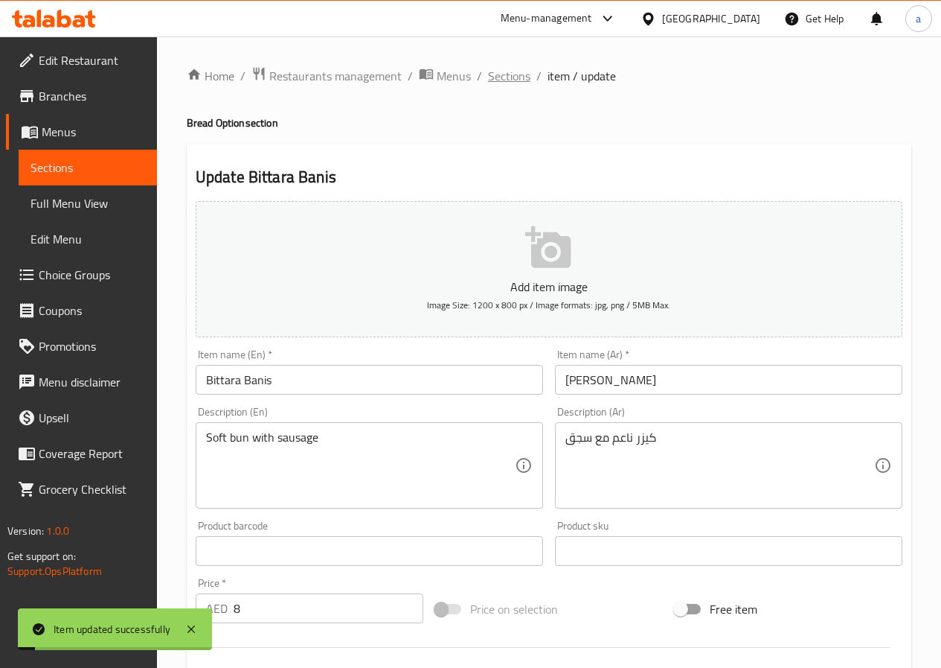
click at [511, 83] on span "Sections" at bounding box center [509, 76] width 42 height 18
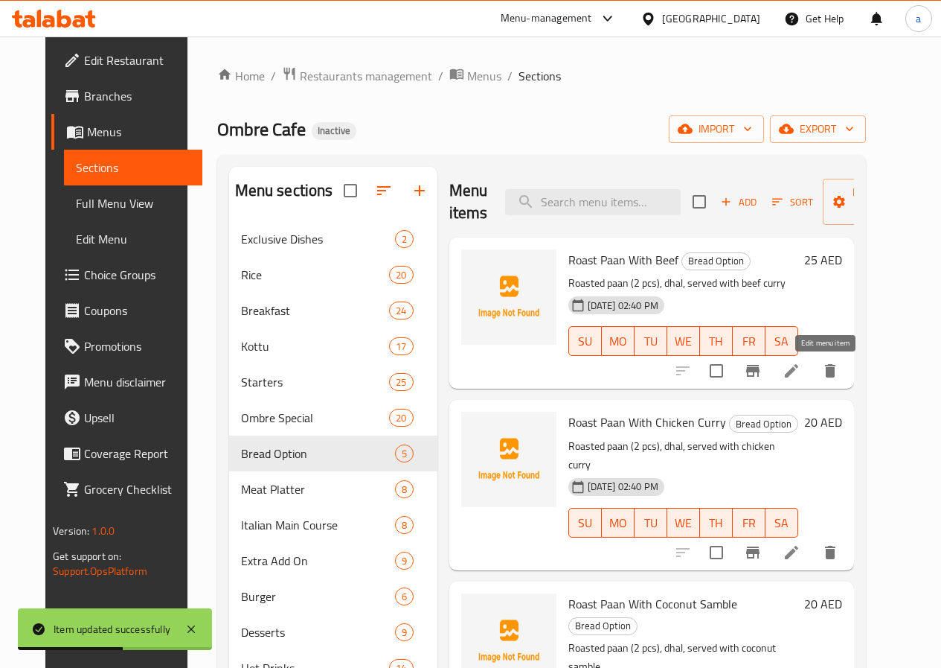
click at [801, 367] on icon at bounding box center [792, 371] width 18 height 18
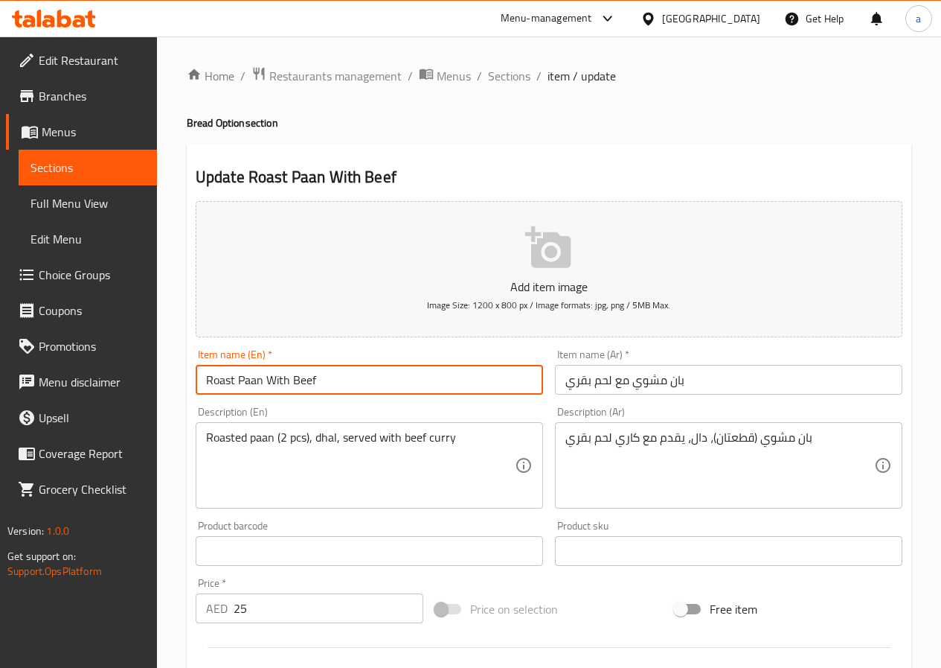
drag, startPoint x: 262, startPoint y: 381, endPoint x: 208, endPoint y: 393, distance: 55.6
click at [208, 393] on input "Roast Paan With Beef" at bounding box center [370, 380] width 348 height 30
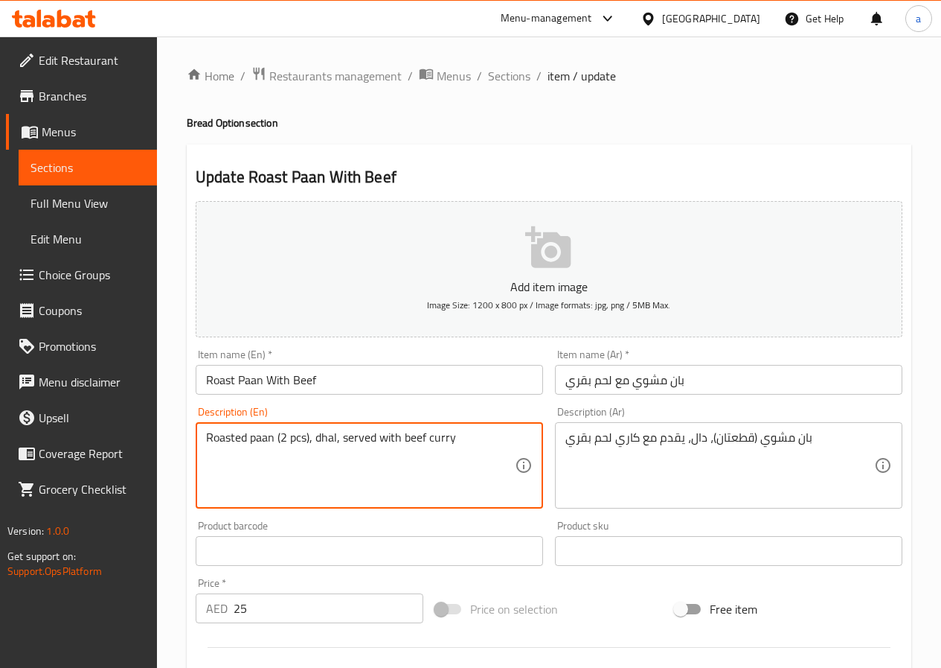
drag, startPoint x: 455, startPoint y: 440, endPoint x: 403, endPoint y: 449, distance: 52.1
click at [403, 449] on textarea "Roasted paan (2 pcs), dhal, served with beef curry" at bounding box center [360, 465] width 309 height 71
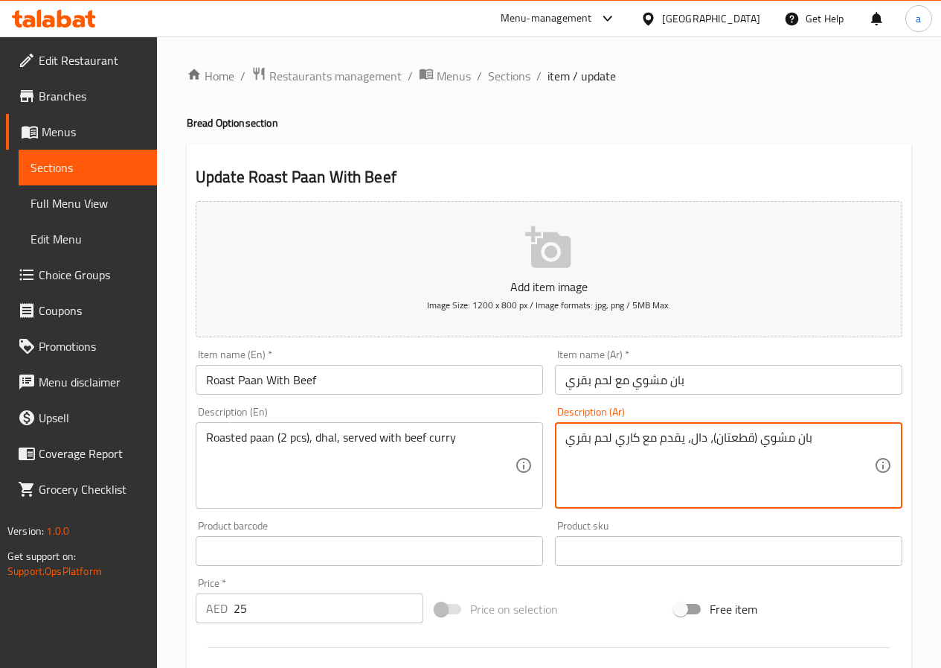
drag, startPoint x: 615, startPoint y: 441, endPoint x: 638, endPoint y: 449, distance: 24.2
click at [566, 442] on textarea "بان مشوي (قطعتان)، دال، يقدم مع كاري لحم بقري" at bounding box center [720, 465] width 309 height 71
click at [813, 435] on textarea "بان مشوي (قطعتان)، دال، يقدم مع كاري لحم بقري" at bounding box center [720, 465] width 309 height 71
paste textarea "كاري"
click at [591, 438] on textarea "بان مشوي (قطعتان)، دال، يقدم مع كاري لحم بقريكاري" at bounding box center [720, 465] width 309 height 71
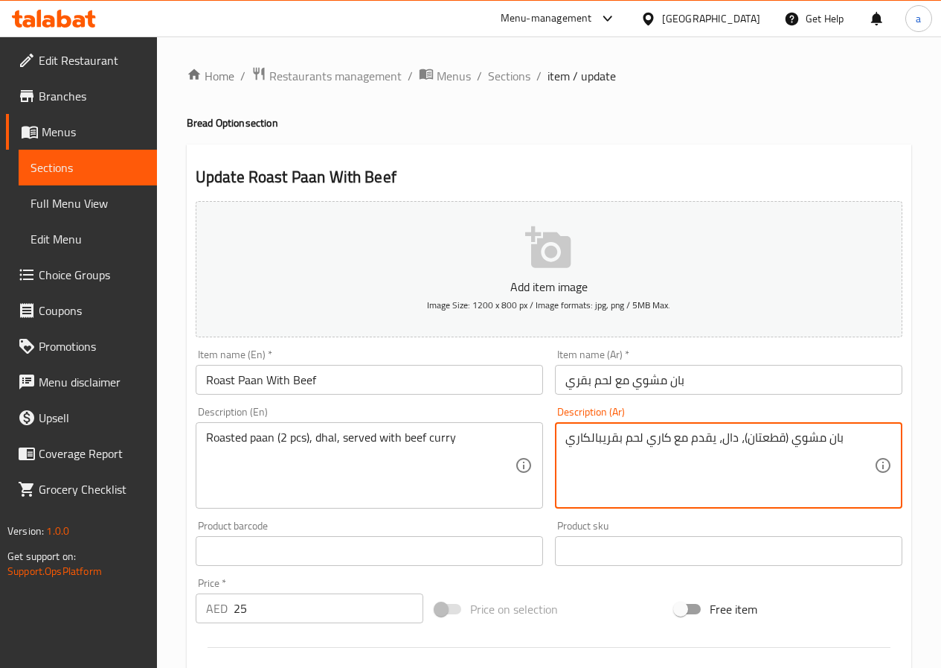
click at [602, 441] on textarea "بان مشوي (قطعتان)، دال، يقدم مع كاري لحم بقريبالكاري" at bounding box center [720, 465] width 309 height 71
drag, startPoint x: 653, startPoint y: 439, endPoint x: 675, endPoint y: 450, distance: 25.0
click at [675, 450] on textarea "بان مشوي (قطعتان)، دال، يقدم مع كاري لحم بقري بالكاري" at bounding box center [720, 465] width 309 height 71
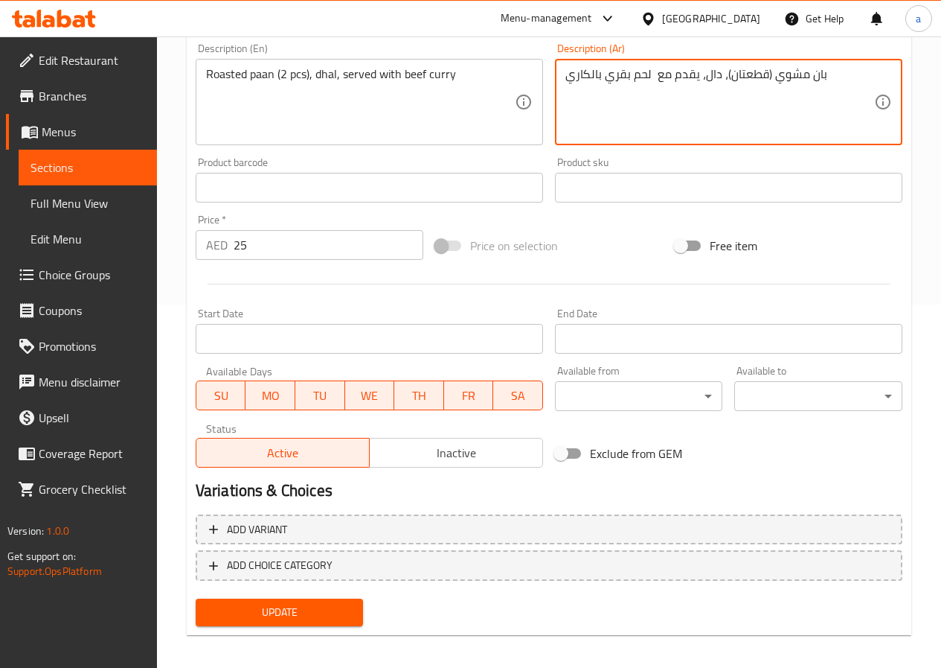
scroll to position [372, 0]
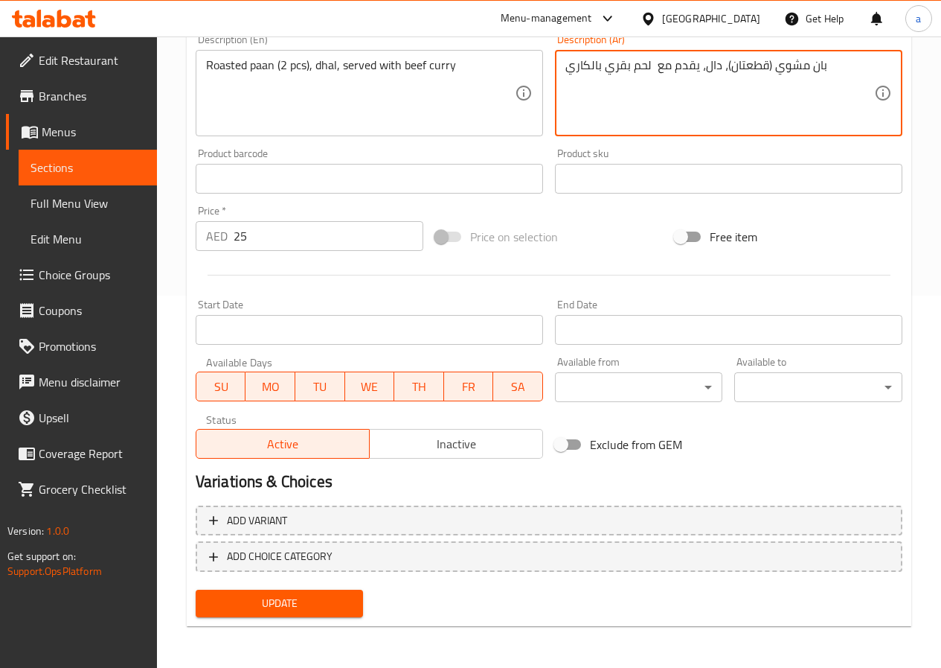
type textarea "بان مشوي (قطعتان)، دال، يقدم مع لحم بقري بالكاري"
click at [318, 601] on span "Update" at bounding box center [280, 603] width 144 height 19
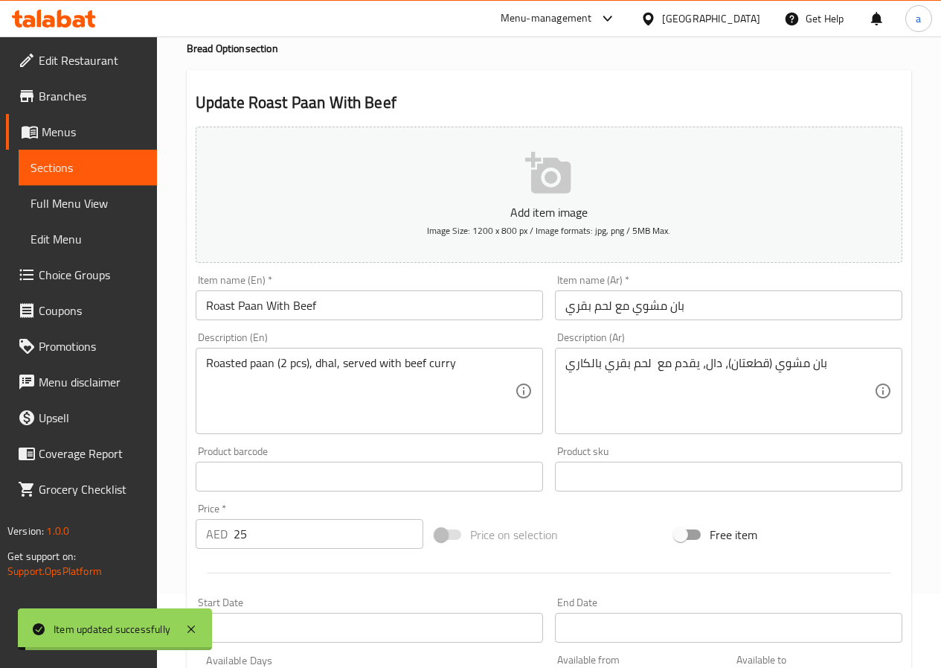
scroll to position [0, 0]
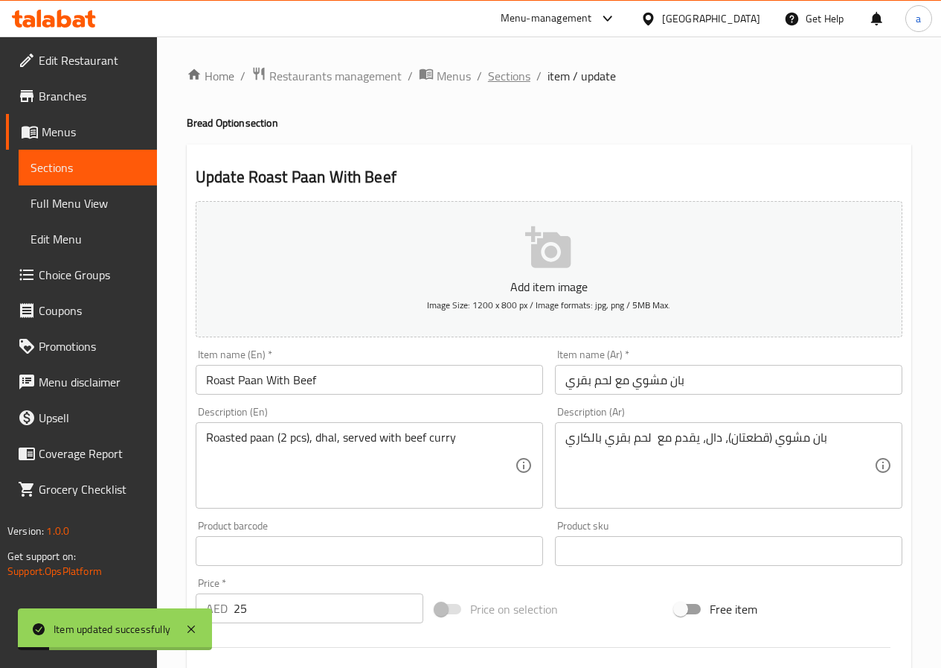
click at [515, 75] on span "Sections" at bounding box center [509, 76] width 42 height 18
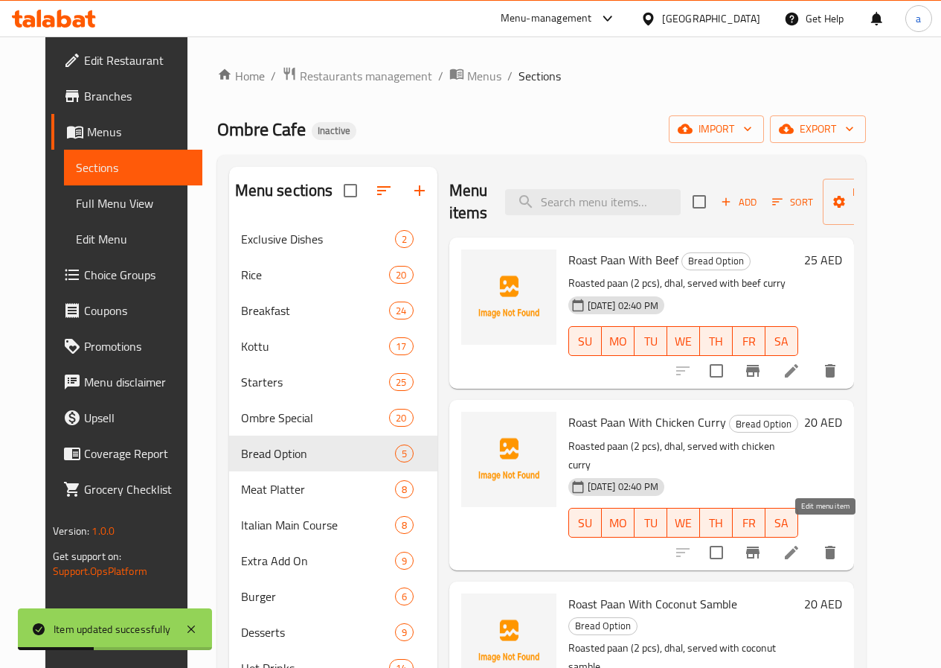
click at [801, 543] on icon at bounding box center [792, 552] width 18 height 18
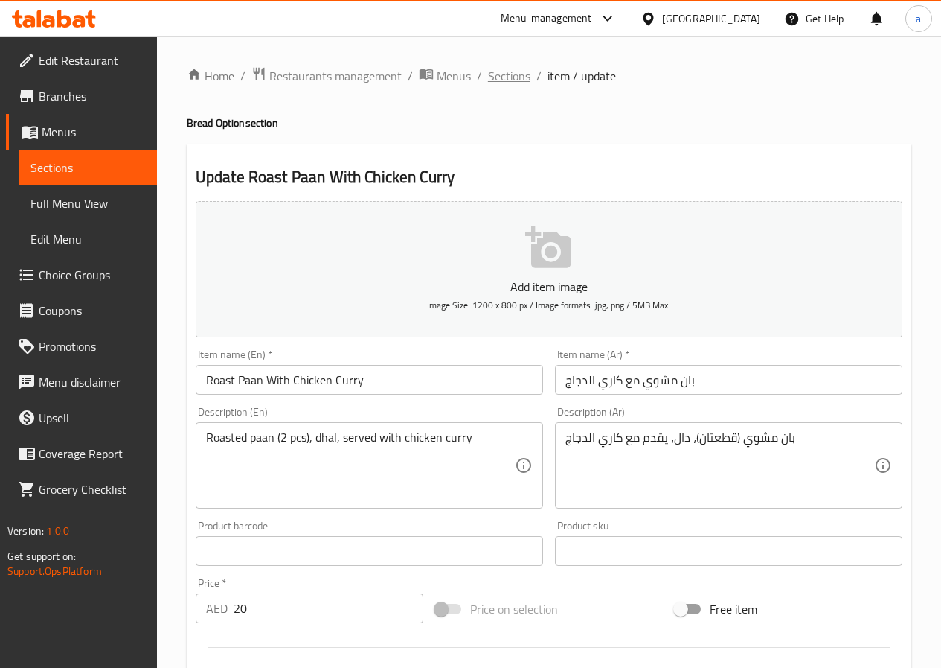
click at [515, 83] on span "Sections" at bounding box center [509, 76] width 42 height 18
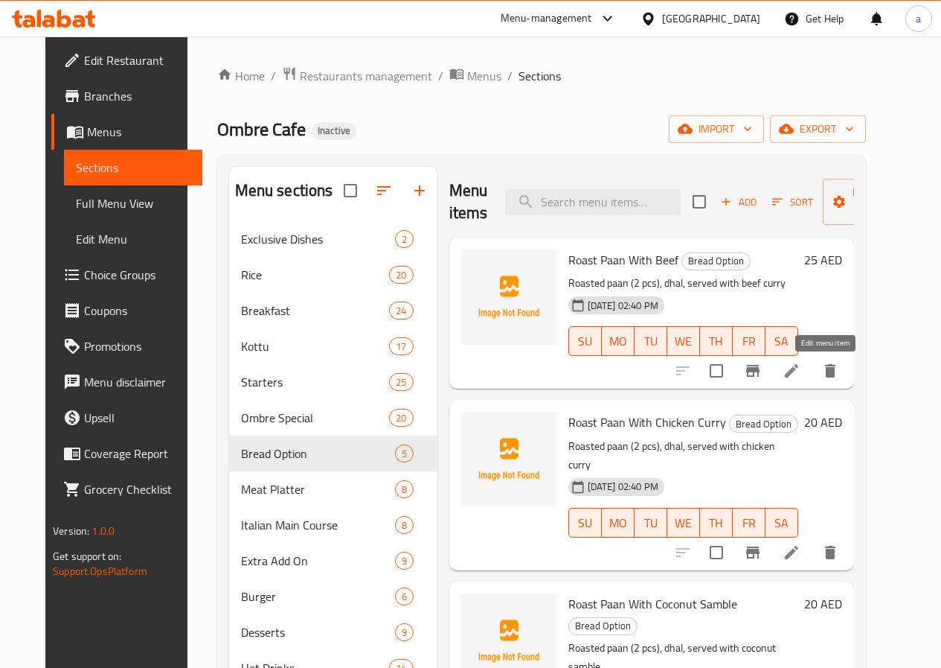
click at [801, 371] on icon at bounding box center [792, 371] width 18 height 18
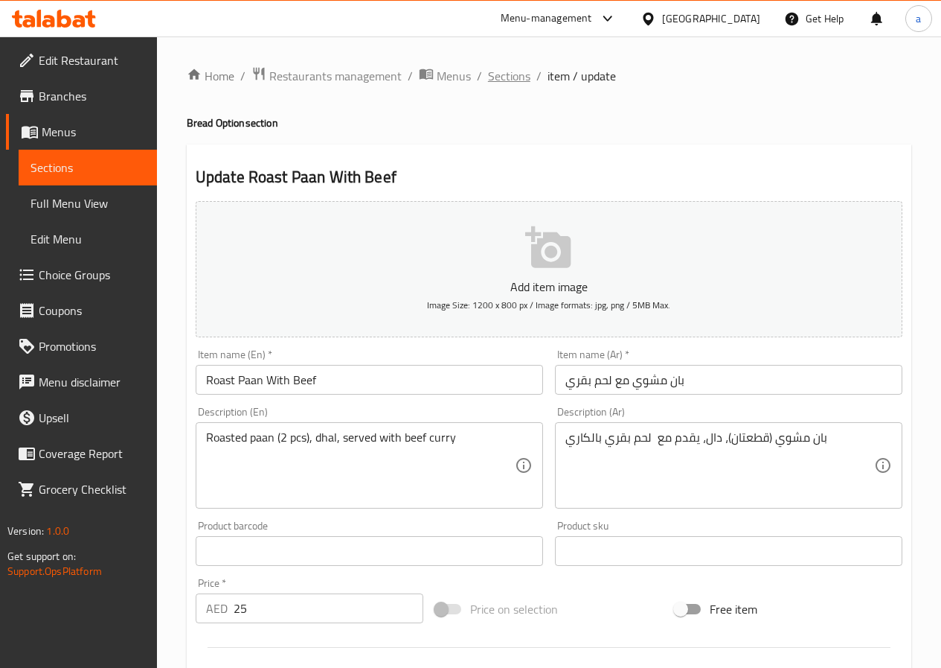
click at [508, 74] on span "Sections" at bounding box center [509, 76] width 42 height 18
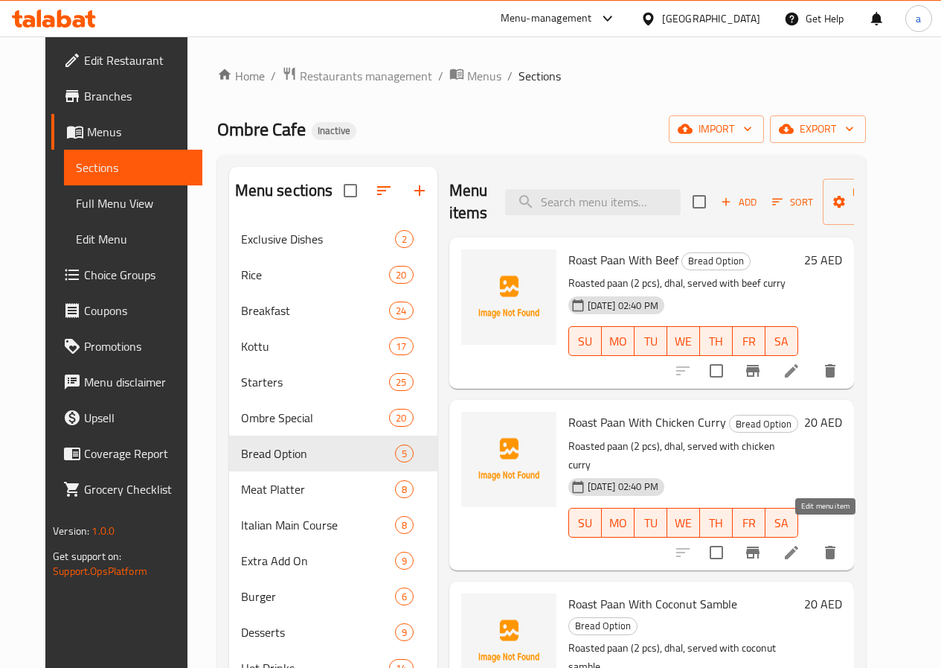
click at [801, 543] on icon at bounding box center [792, 552] width 18 height 18
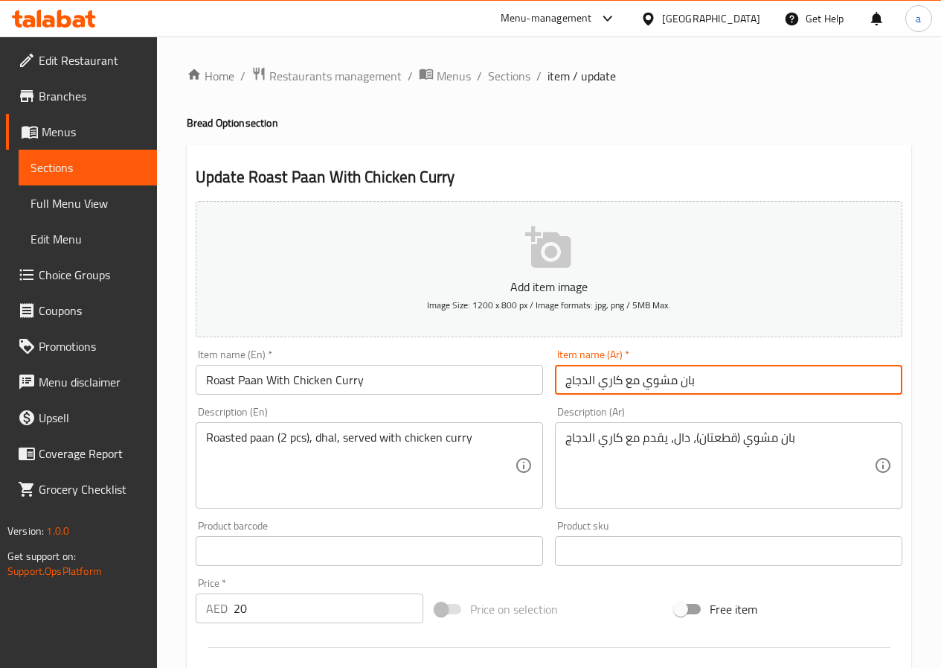
drag, startPoint x: 598, startPoint y: 384, endPoint x: 620, endPoint y: 388, distance: 22.8
click at [620, 388] on input "بان مشوي مع كاري الدجاج" at bounding box center [729, 380] width 348 height 30
click at [695, 378] on input "بان مشوي مع كاري الدجاج" at bounding box center [729, 380] width 348 height 30
click at [696, 378] on input "بان مشوي مع كاري الدجاج" at bounding box center [729, 380] width 348 height 30
paste input "كاري"
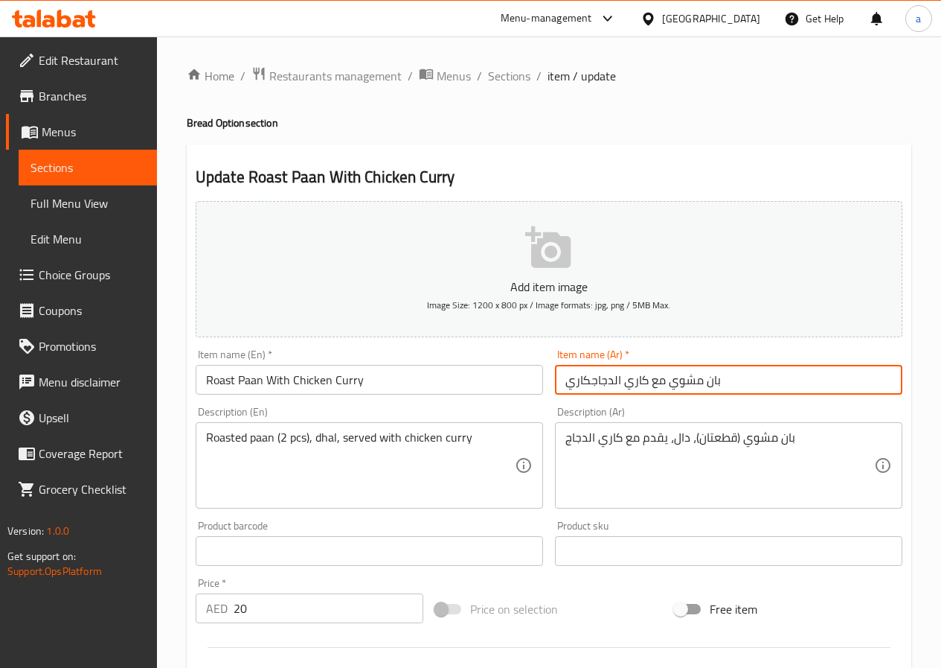
click at [591, 382] on input "بان مشوي مع كاري الدجاجكاري" at bounding box center [729, 380] width 348 height 30
click at [603, 382] on input "بان مشوي مع كاري الدجاجبالكاري" at bounding box center [729, 380] width 348 height 30
drag, startPoint x: 638, startPoint y: 383, endPoint x: 660, endPoint y: 389, distance: 23.1
click at [660, 389] on input "بان مشوي مع كاري الدجاج بالكاري" at bounding box center [729, 380] width 348 height 30
drag, startPoint x: 630, startPoint y: 378, endPoint x: 589, endPoint y: 389, distance: 42.4
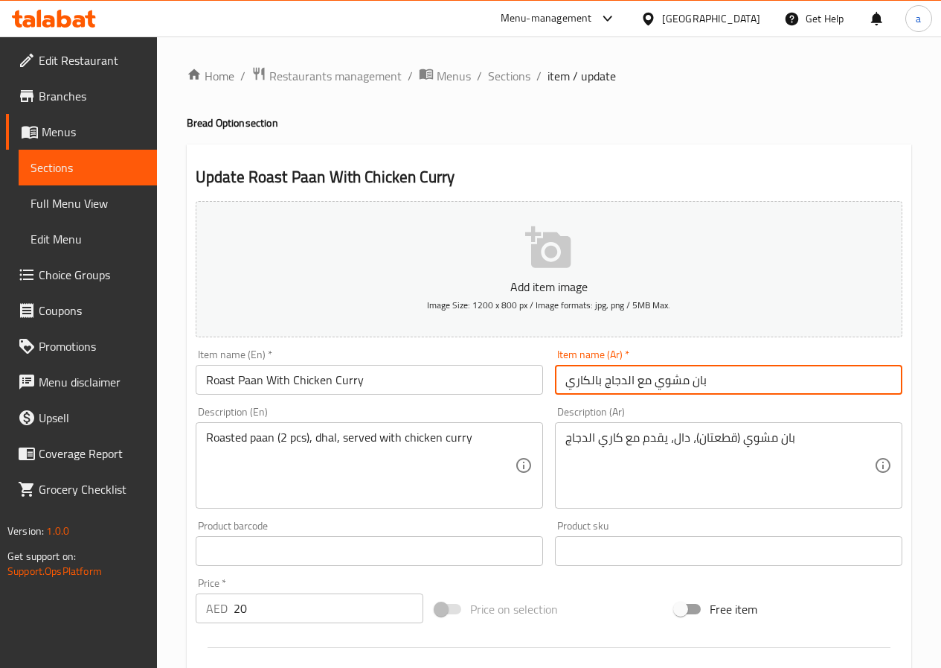
click at [589, 389] on input "بان مشوي مع الدجاج بالكاري" at bounding box center [729, 380] width 348 height 30
click at [630, 382] on input "بان مشوي مع الدجاج بالكاري" at bounding box center [729, 380] width 348 height 30
click at [636, 380] on input "بان مشوي مع الدجاج بالكاري" at bounding box center [729, 380] width 348 height 30
click at [631, 380] on input "بان مشوي مع الدجاج بالكاري" at bounding box center [729, 380] width 348 height 30
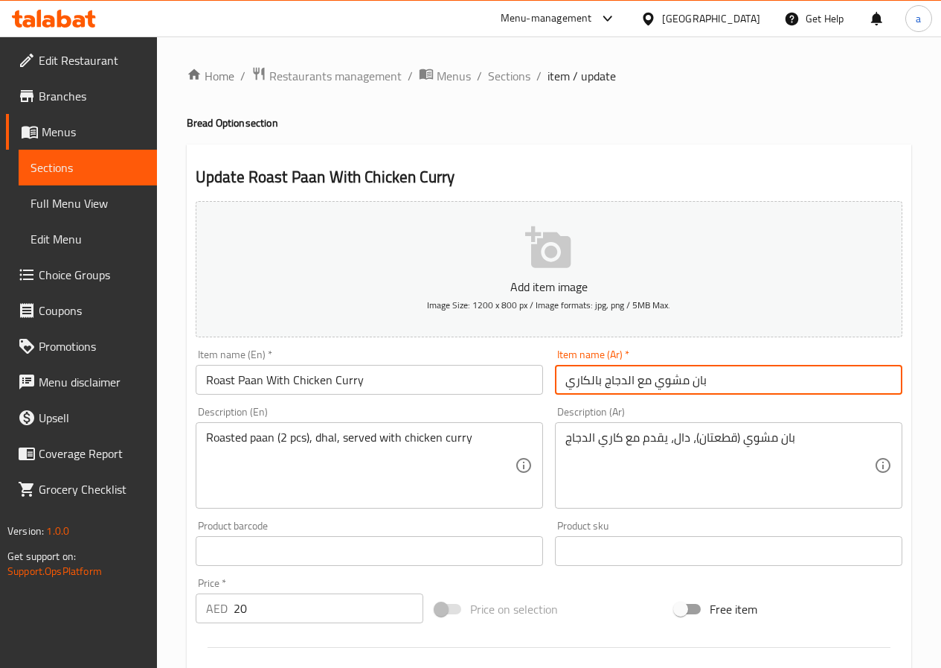
click at [634, 381] on input "بان مشوي مع الدجاج بالكاري" at bounding box center [729, 380] width 348 height 30
click at [632, 380] on input "بان مشوي مع الدجاج بالكاري" at bounding box center [729, 380] width 348 height 30
drag, startPoint x: 632, startPoint y: 380, endPoint x: 517, endPoint y: 395, distance: 115.6
click at [519, 395] on div "Add item image Image Size: 1200 x 800 px / Image formats: jpg, png / 5MB Max. I…" at bounding box center [549, 516] width 719 height 642
type input "بان مشوي مع الدجاج بالكاري"
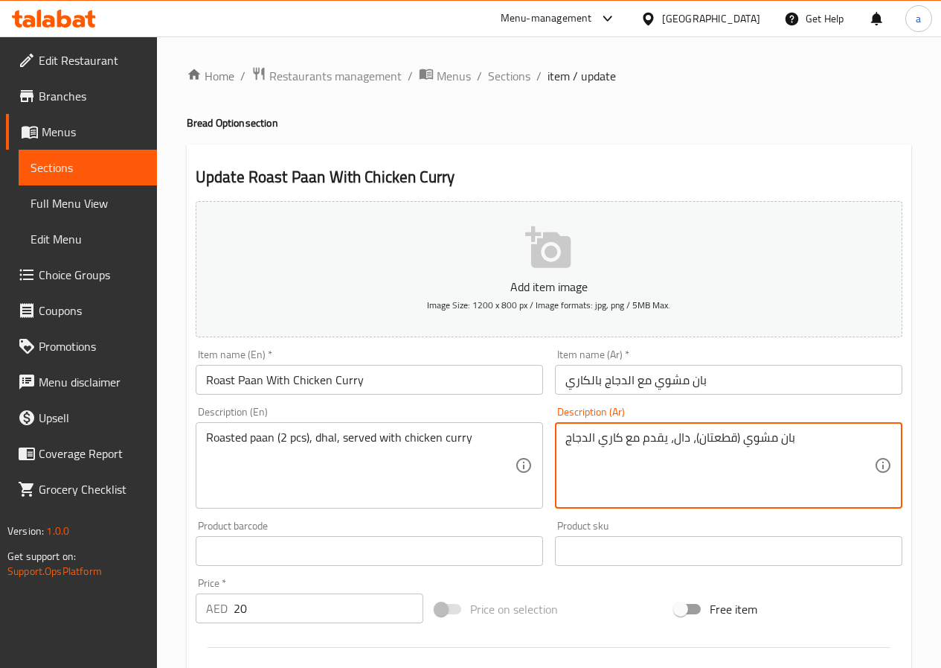
drag, startPoint x: 566, startPoint y: 438, endPoint x: 619, endPoint y: 447, distance: 53.7
paste textarea "الدجاج بالكاري"
click at [626, 437] on textarea "بان مشوي (قطعتان)، دال، يقدم مع الدجاج بالكاري" at bounding box center [720, 465] width 309 height 71
type textarea "بان مشوي (قطعتان)، دال، يقدم مع دجاج بالكاري"
click at [627, 380] on input "بان مشوي مع الدجاج بالكاري" at bounding box center [729, 380] width 348 height 30
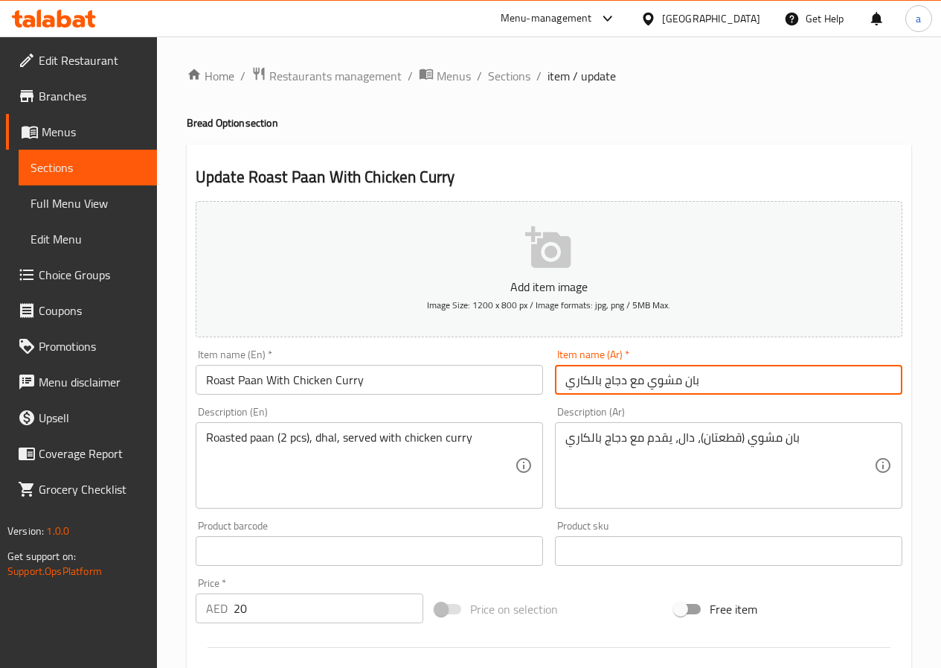
type input "بان مشوي مع دجاج بالكاري"
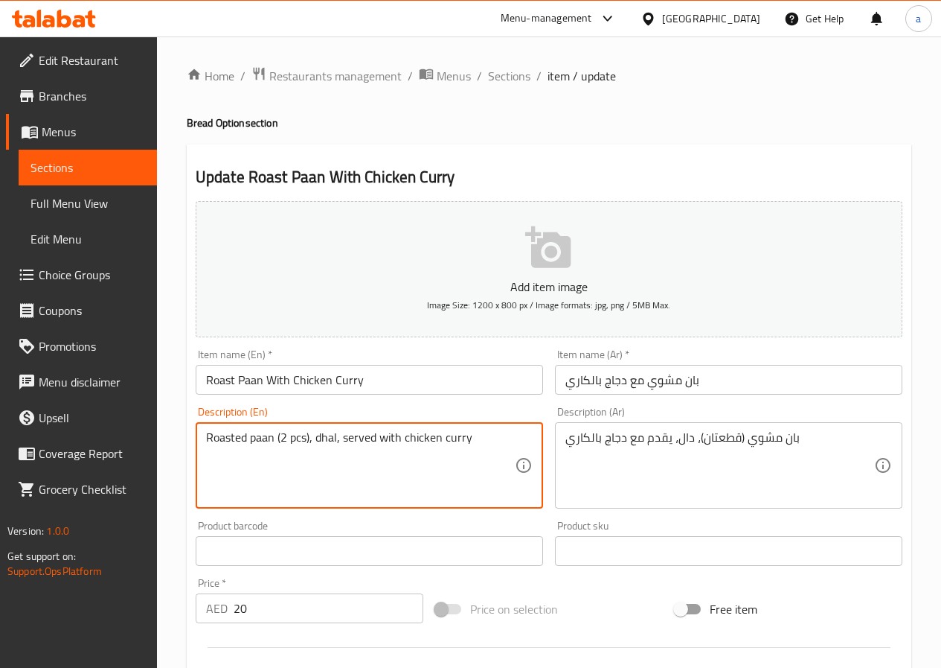
drag, startPoint x: 335, startPoint y: 437, endPoint x: 313, endPoint y: 441, distance: 22.8
click at [335, 435] on textarea "Roasted paan (2 pcs), dhal, served with chicken curry" at bounding box center [360, 465] width 309 height 71
click at [336, 435] on textarea "Roasted paan (2 pcs), dhal, served with chicken curry" at bounding box center [360, 465] width 309 height 71
drag, startPoint x: 336, startPoint y: 435, endPoint x: 315, endPoint y: 441, distance: 22.2
click at [315, 441] on textarea "Roasted paan (2 pcs), dhal, served with chicken curry" at bounding box center [360, 465] width 309 height 71
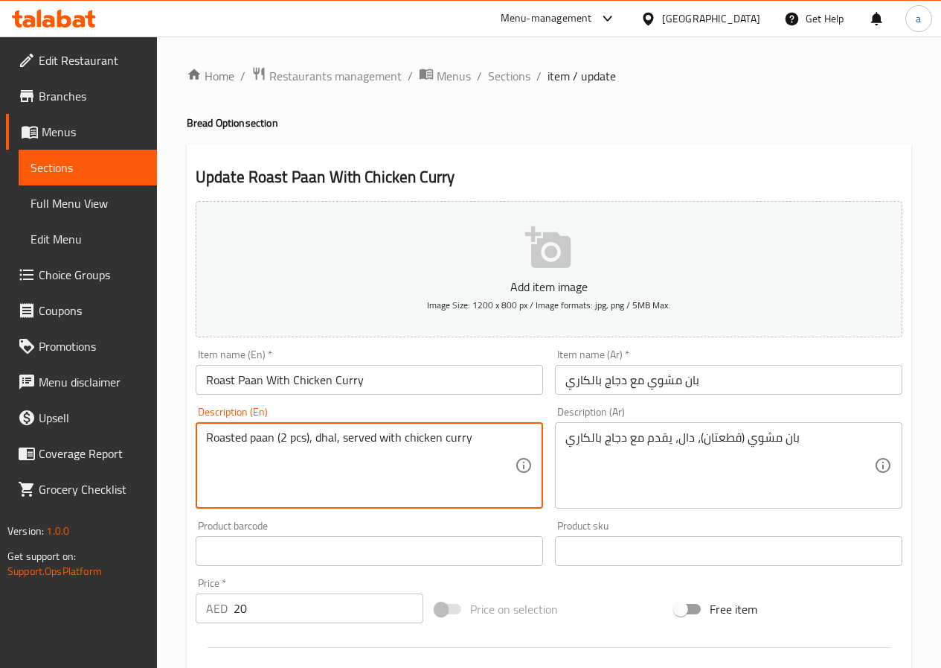
click at [453, 483] on textarea "Roasted paan (2 pcs), dhal, served with chicken curry" at bounding box center [360, 465] width 309 height 71
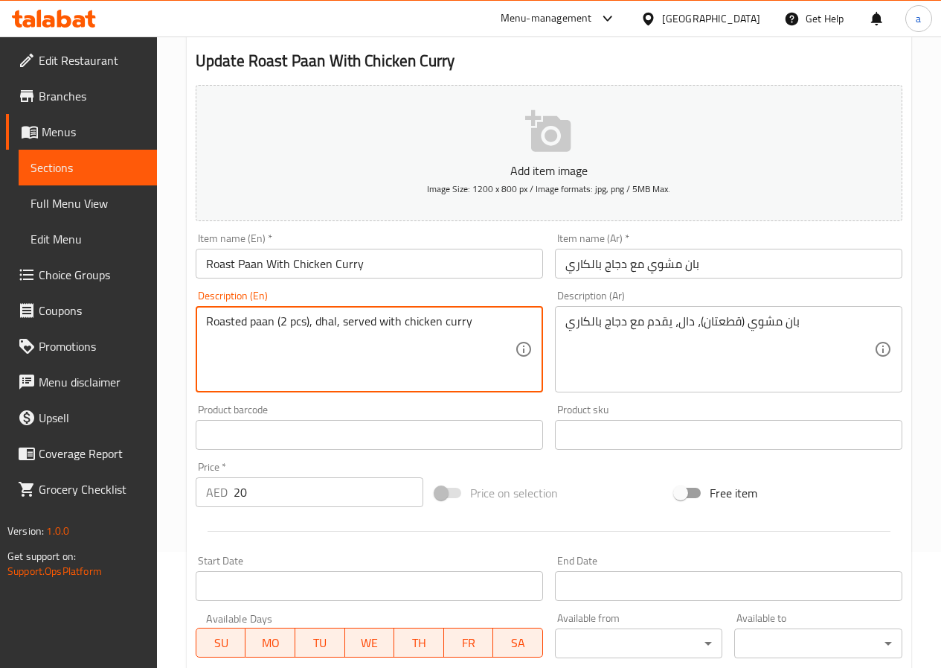
scroll to position [372, 0]
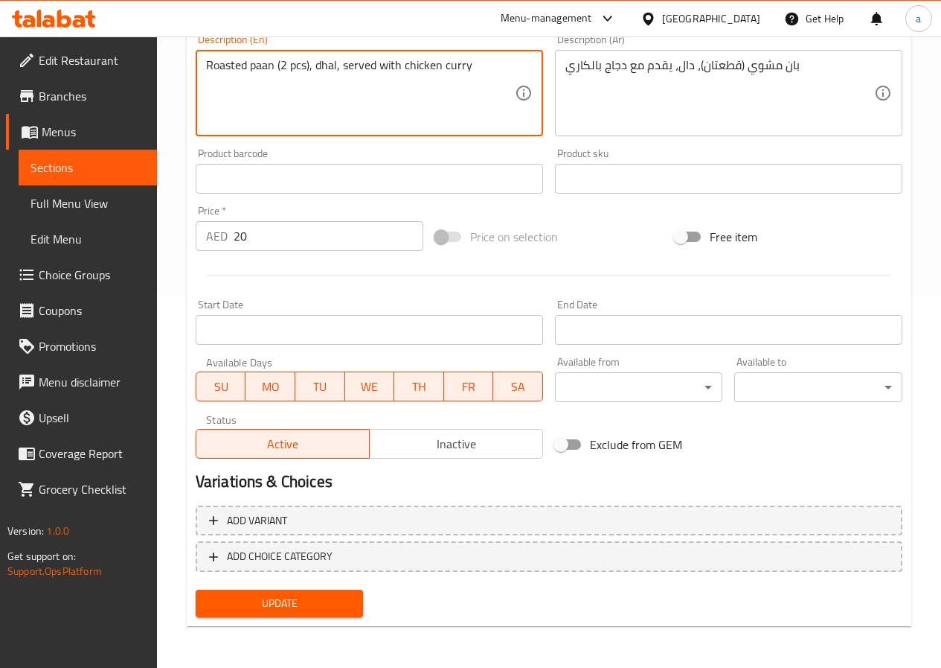
click at [319, 600] on span "Update" at bounding box center [280, 603] width 144 height 19
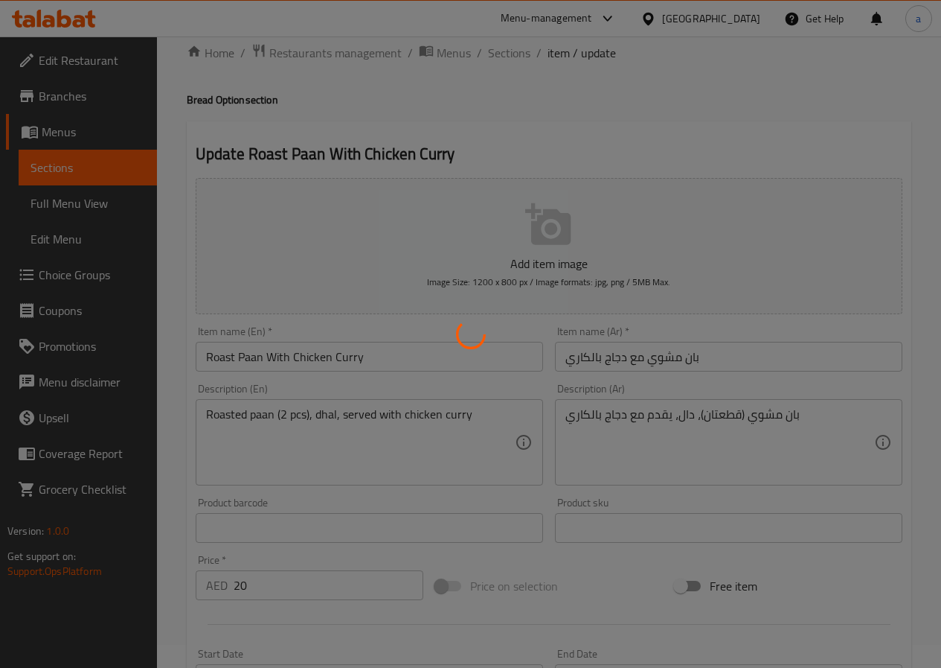
scroll to position [0, 0]
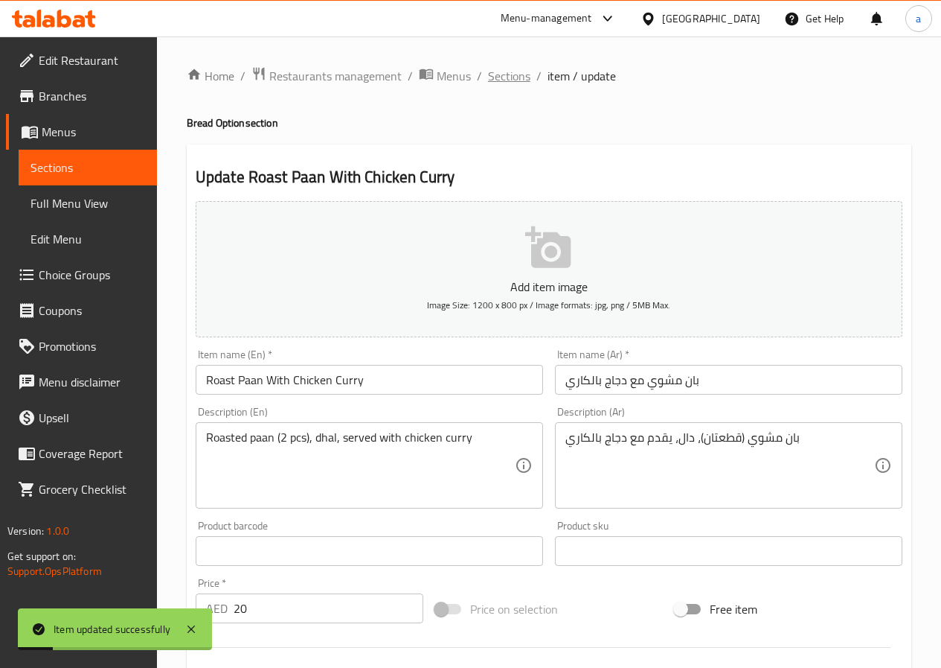
click at [513, 83] on span "Sections" at bounding box center [509, 76] width 42 height 18
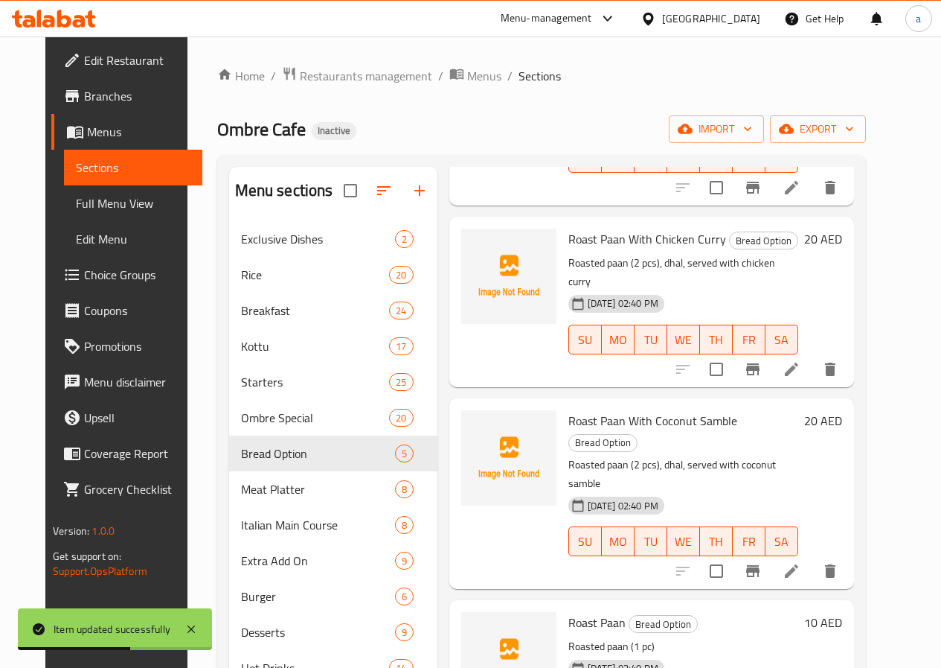
scroll to position [205, 0]
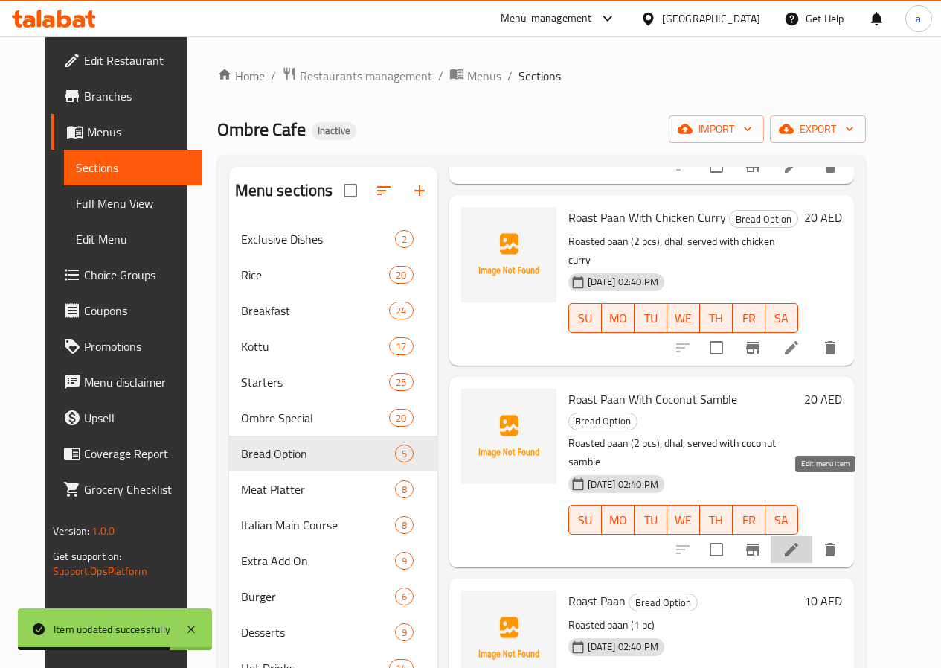
click at [799, 543] on icon at bounding box center [791, 549] width 13 height 13
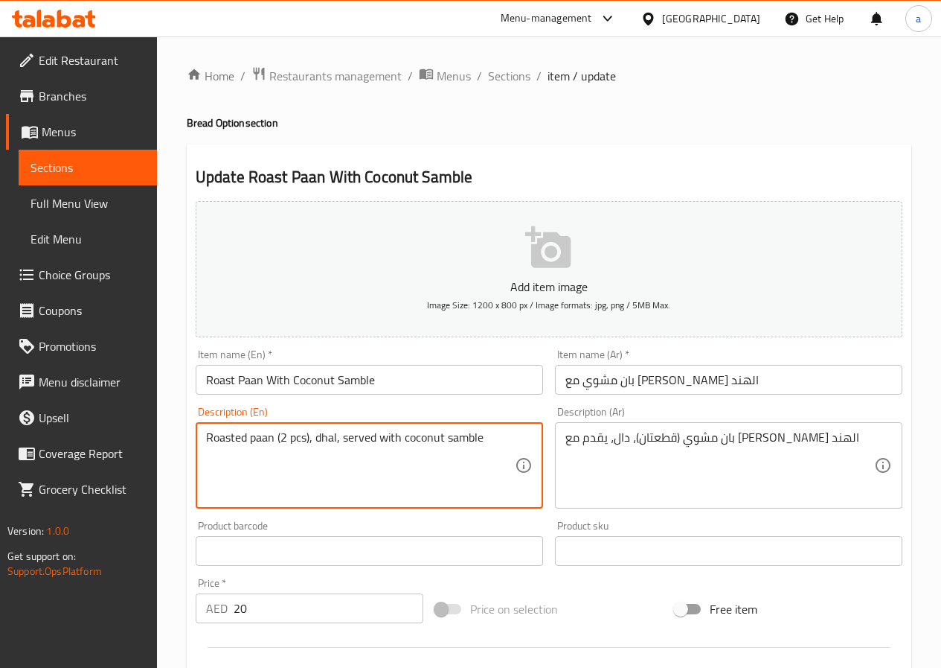
drag, startPoint x: 487, startPoint y: 442, endPoint x: 405, endPoint y: 462, distance: 84.3
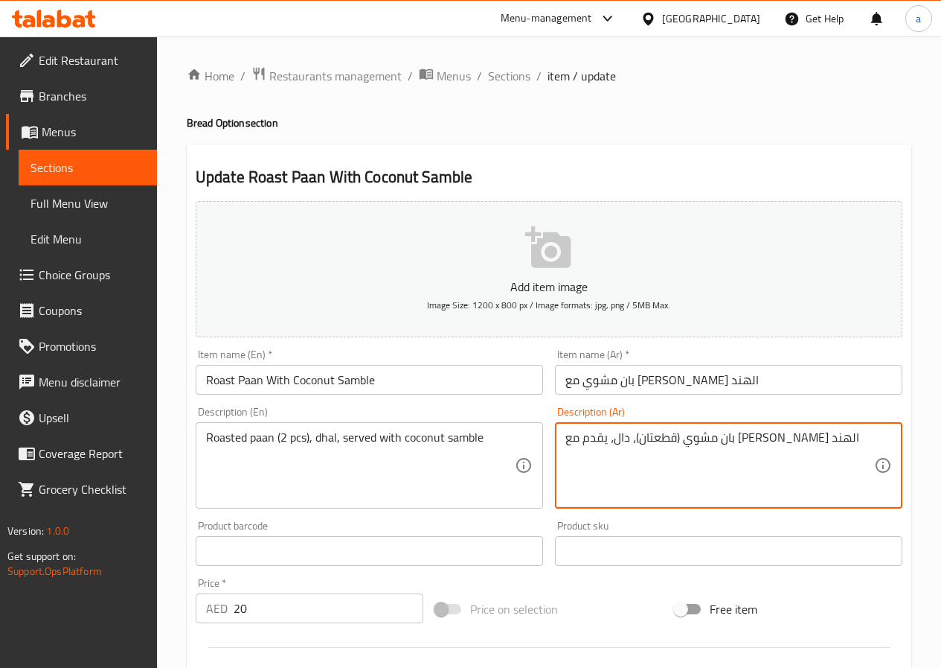
click at [621, 437] on textarea "بان مشوي (قطعتان)، دال، يقدم مع سامبول جوز الهند" at bounding box center [720, 465] width 309 height 71
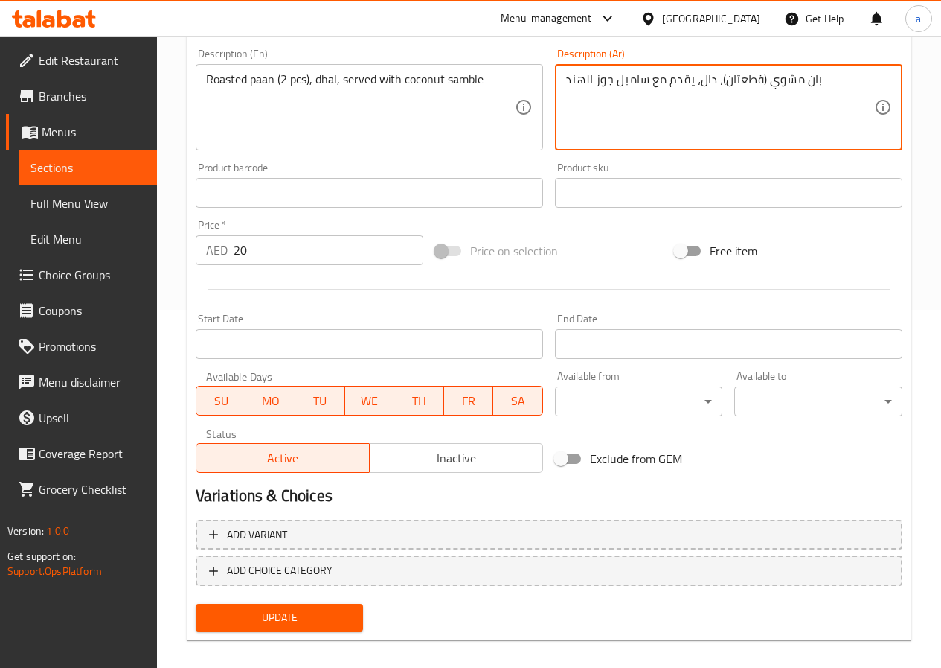
scroll to position [372, 0]
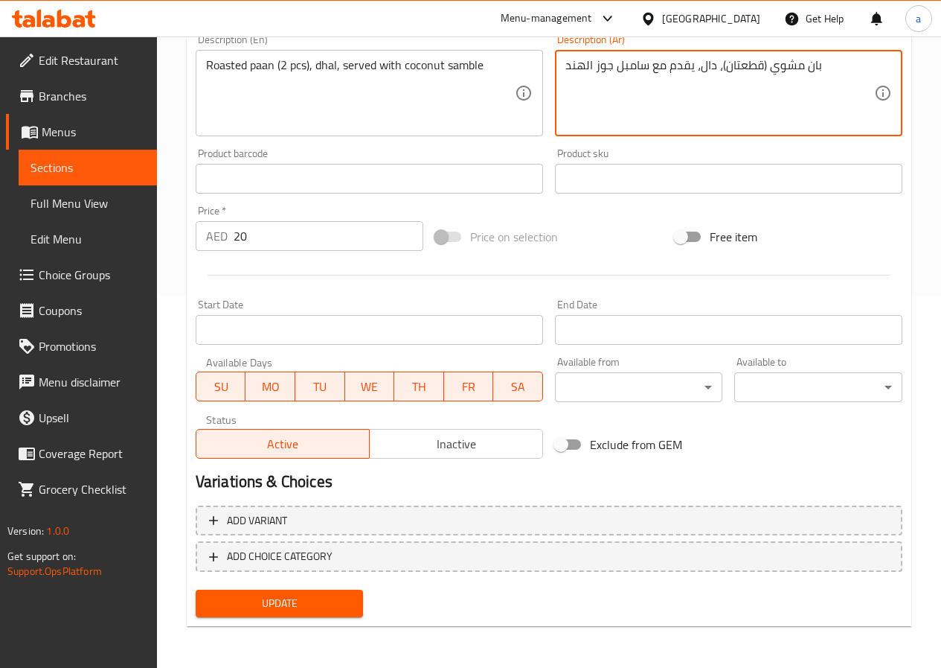
type textarea "بان مشوي (قطعتان)، دال، يقدم مع سامبل جوز الهند"
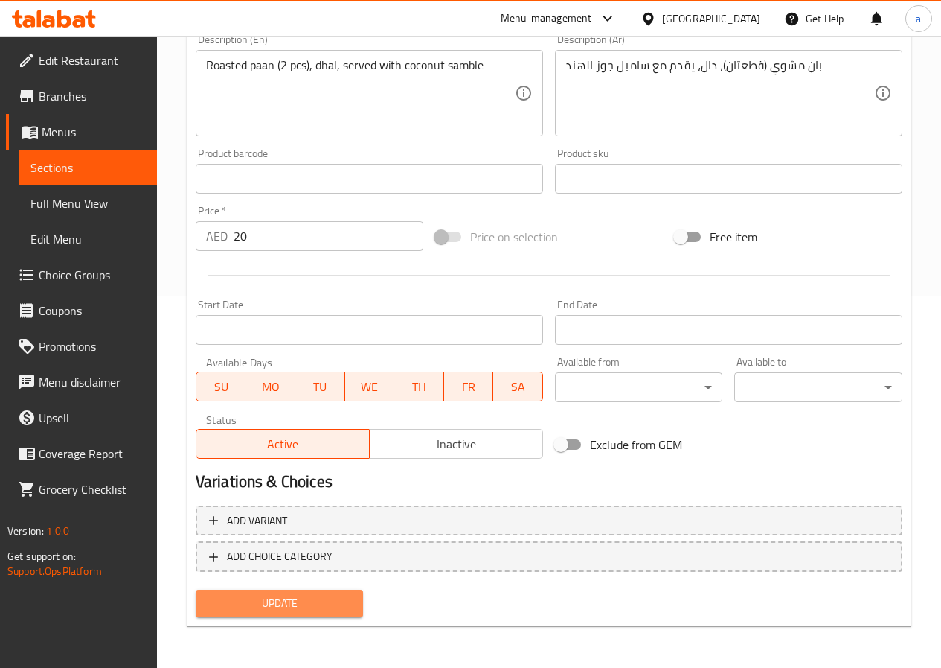
click at [340, 596] on span "Update" at bounding box center [280, 603] width 144 height 19
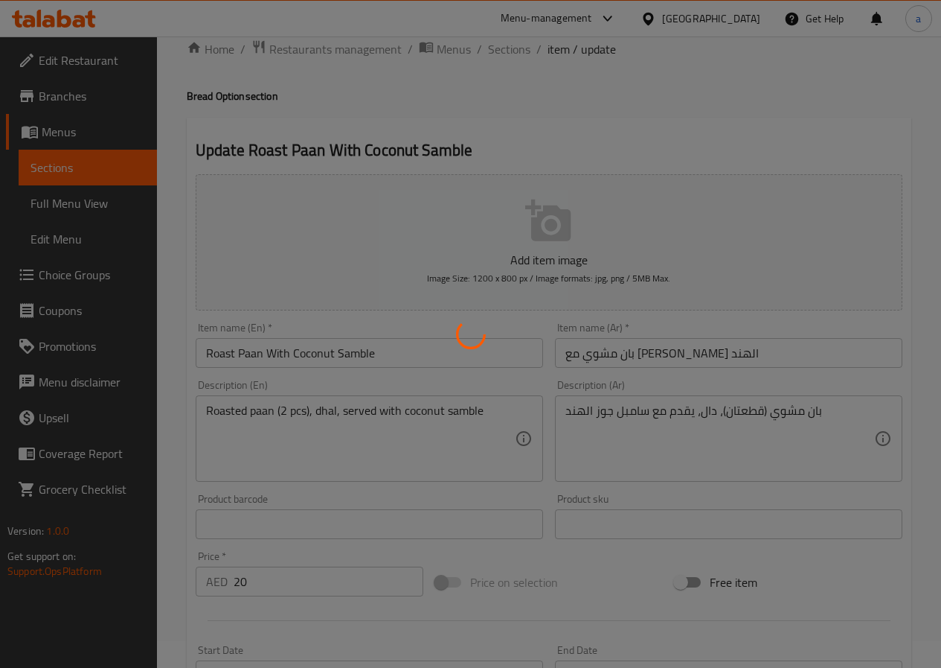
scroll to position [0, 0]
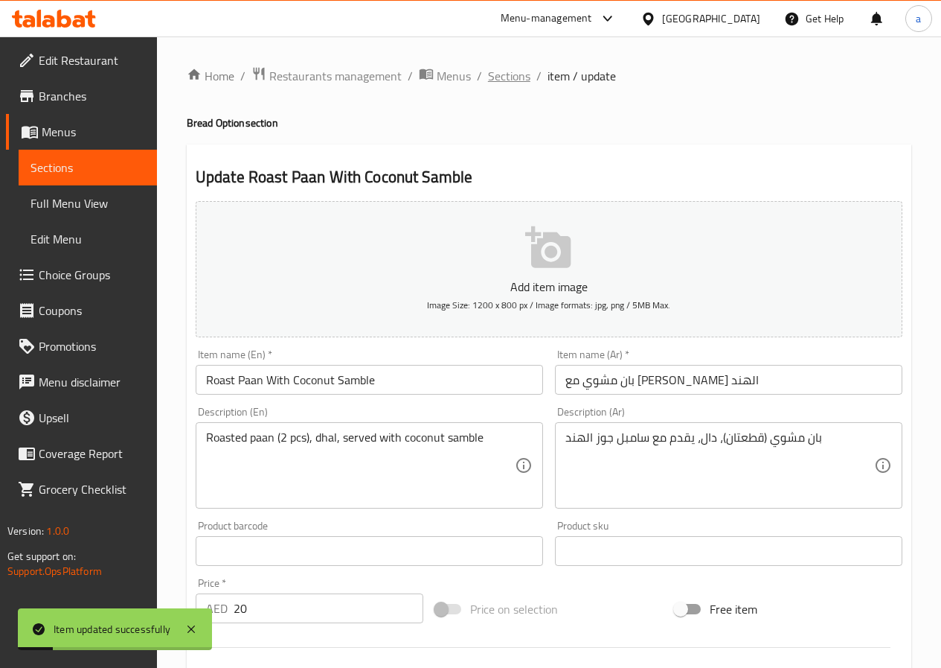
click at [512, 77] on span "Sections" at bounding box center [509, 76] width 42 height 18
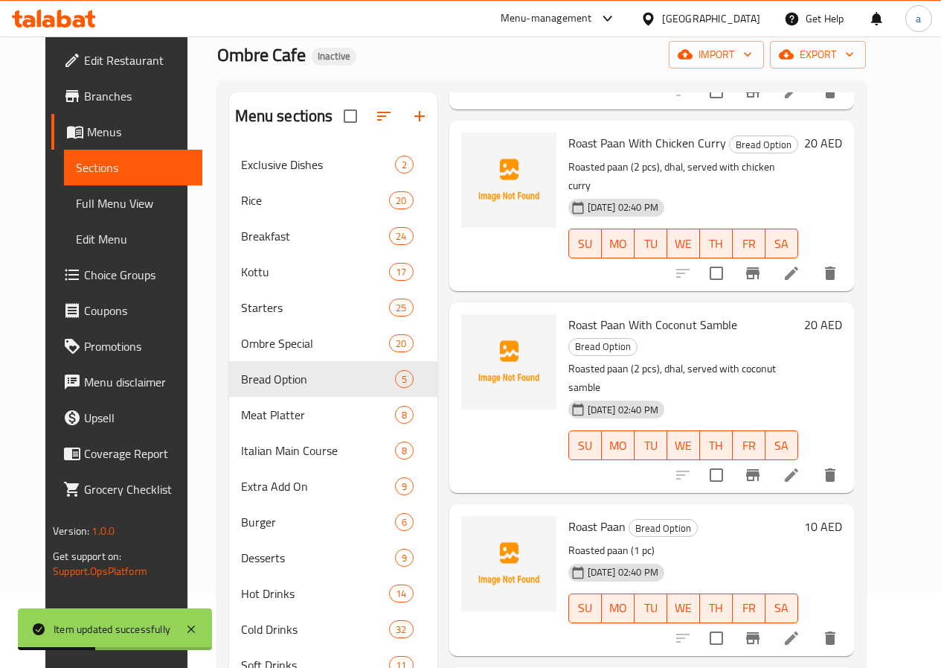
scroll to position [208, 0]
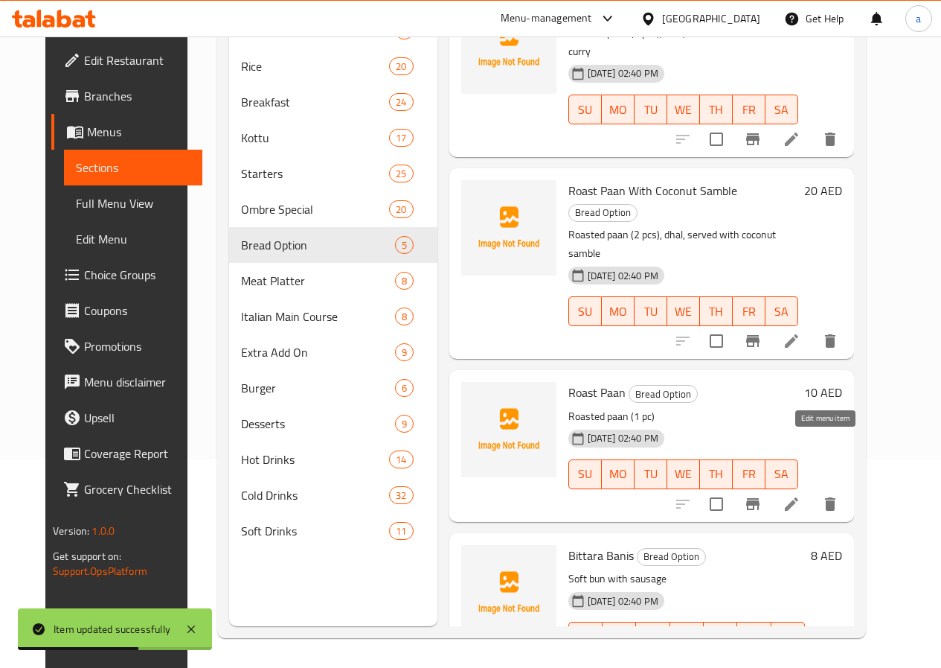
click at [799, 497] on icon at bounding box center [791, 503] width 13 height 13
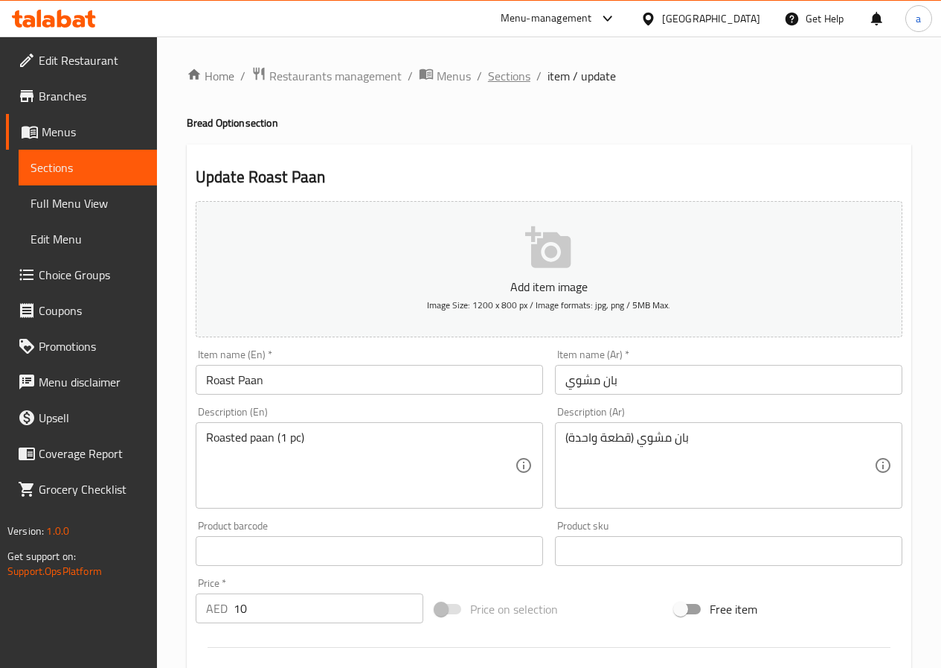
click at [513, 80] on span "Sections" at bounding box center [509, 76] width 42 height 18
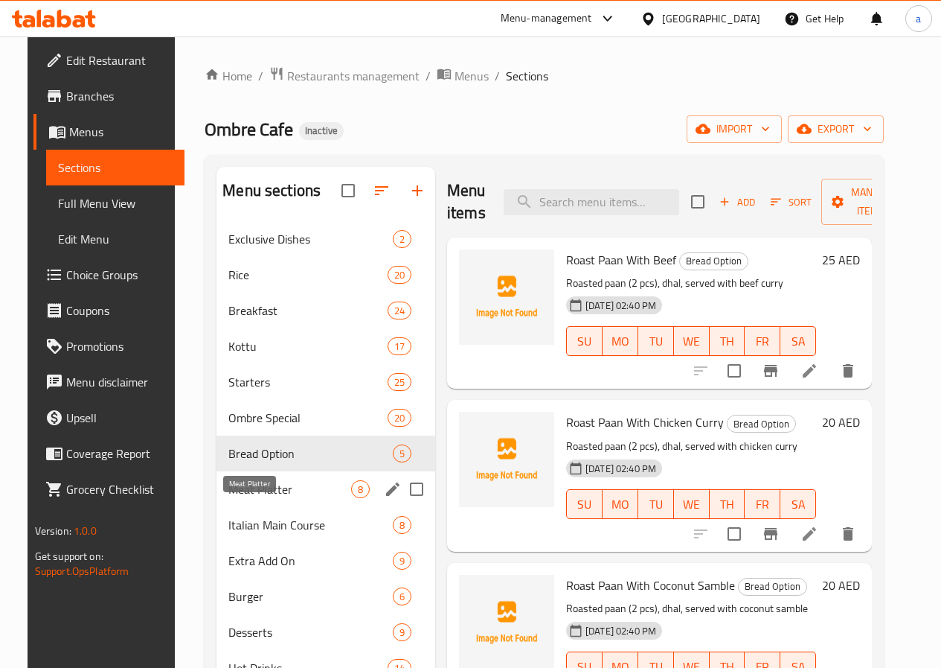
click at [252, 498] on span "Meat Platter" at bounding box center [289, 489] width 123 height 18
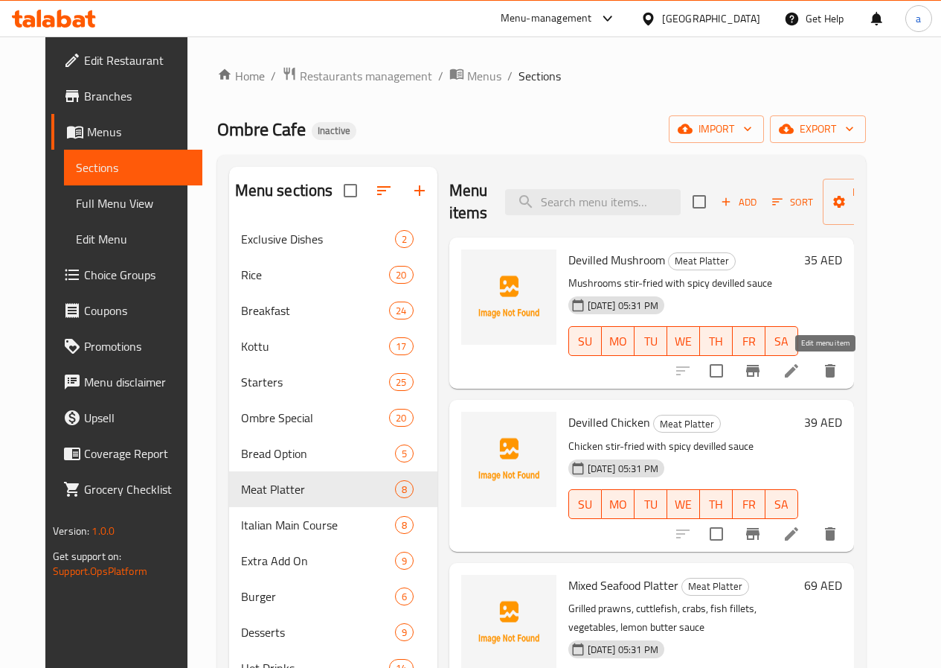
click at [801, 368] on icon at bounding box center [792, 371] width 18 height 18
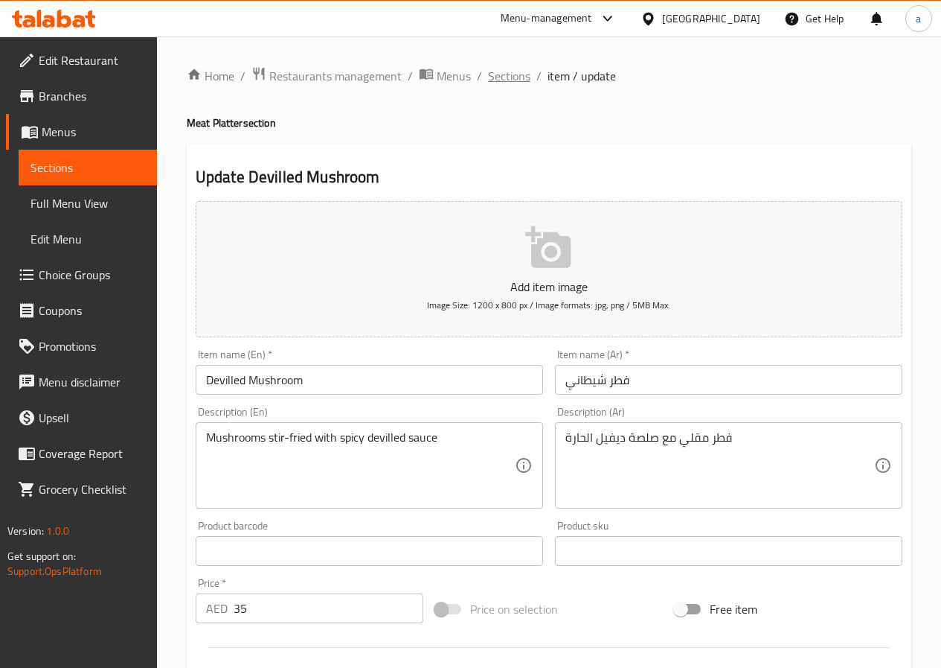
click at [508, 77] on span "Sections" at bounding box center [509, 76] width 42 height 18
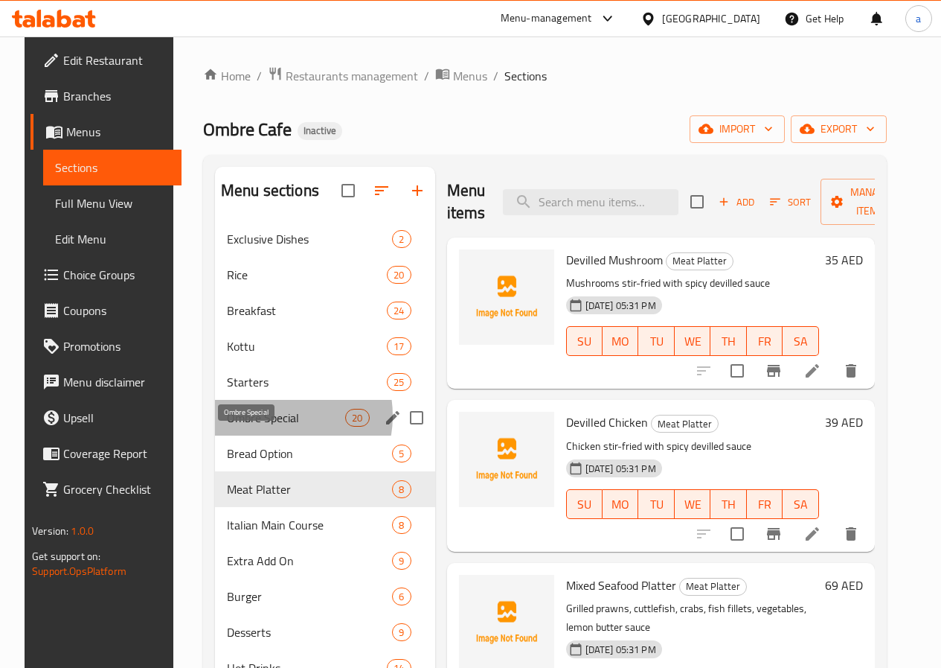
click at [262, 426] on span "Ombre Special" at bounding box center [286, 418] width 118 height 18
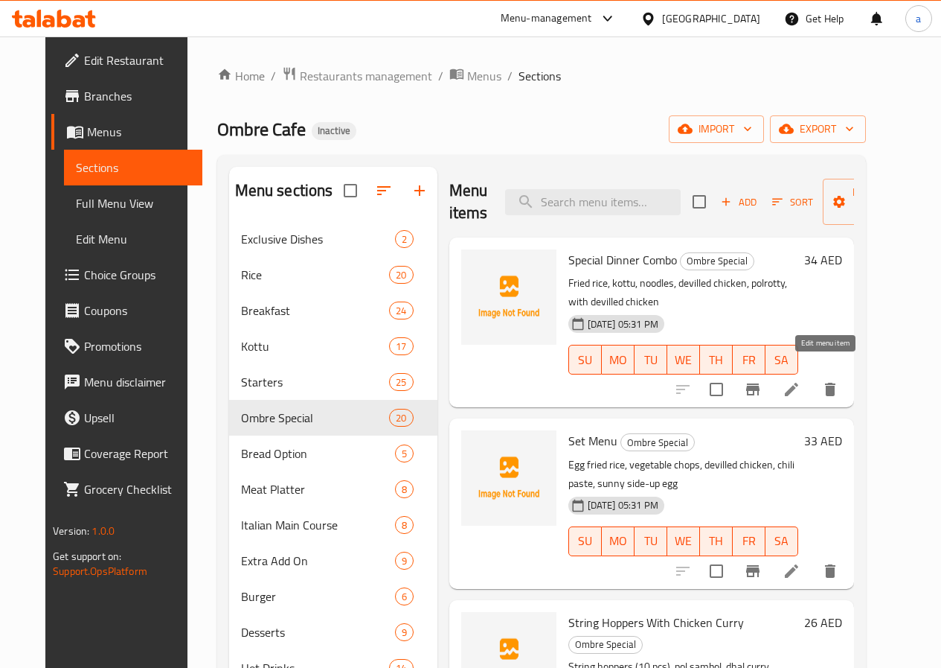
click at [799, 383] on icon at bounding box center [791, 389] width 13 height 13
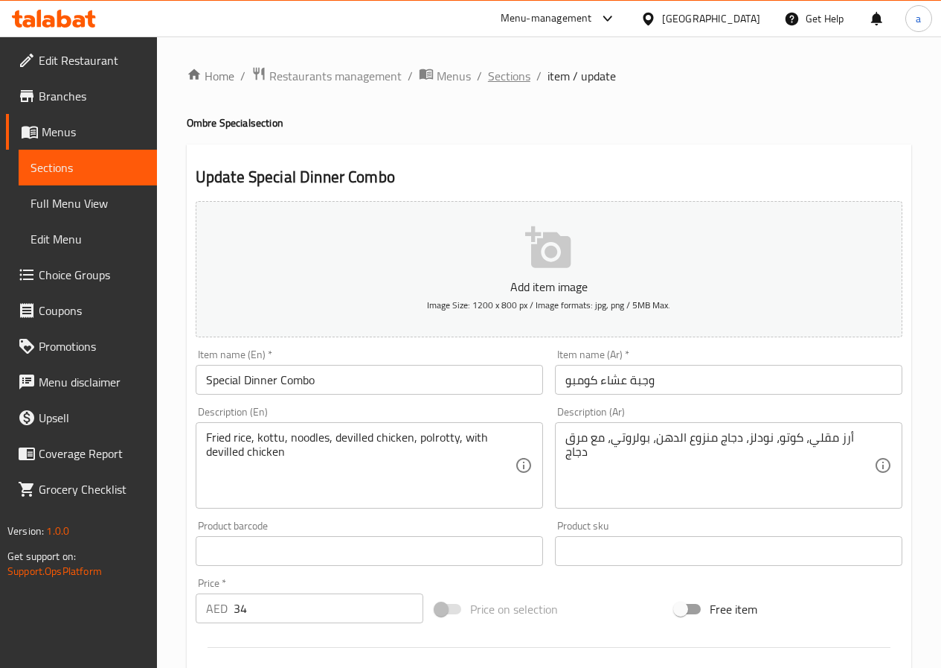
click at [501, 73] on span "Sections" at bounding box center [509, 76] width 42 height 18
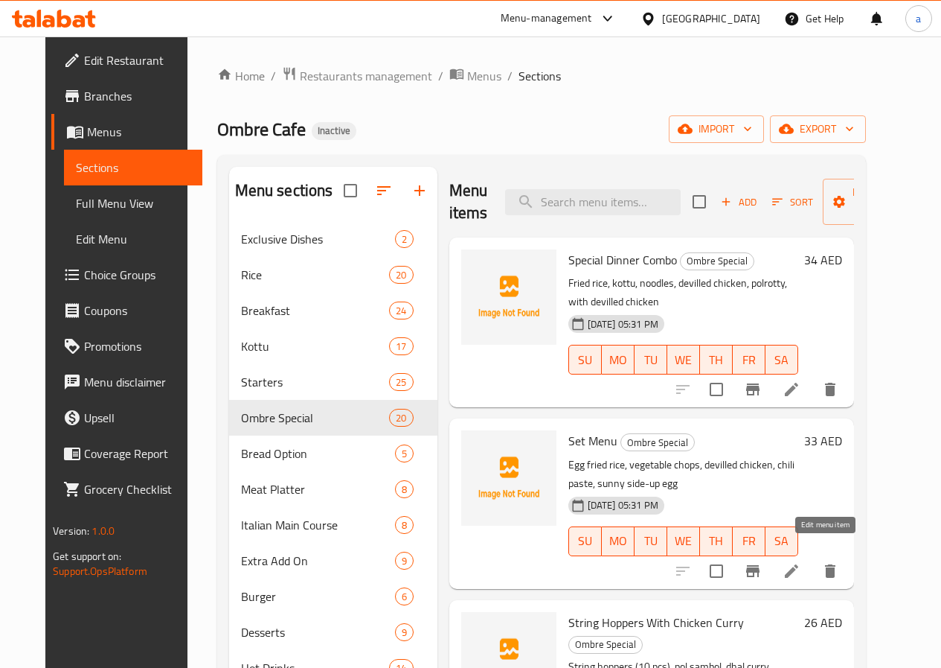
click at [801, 562] on icon at bounding box center [792, 571] width 18 height 18
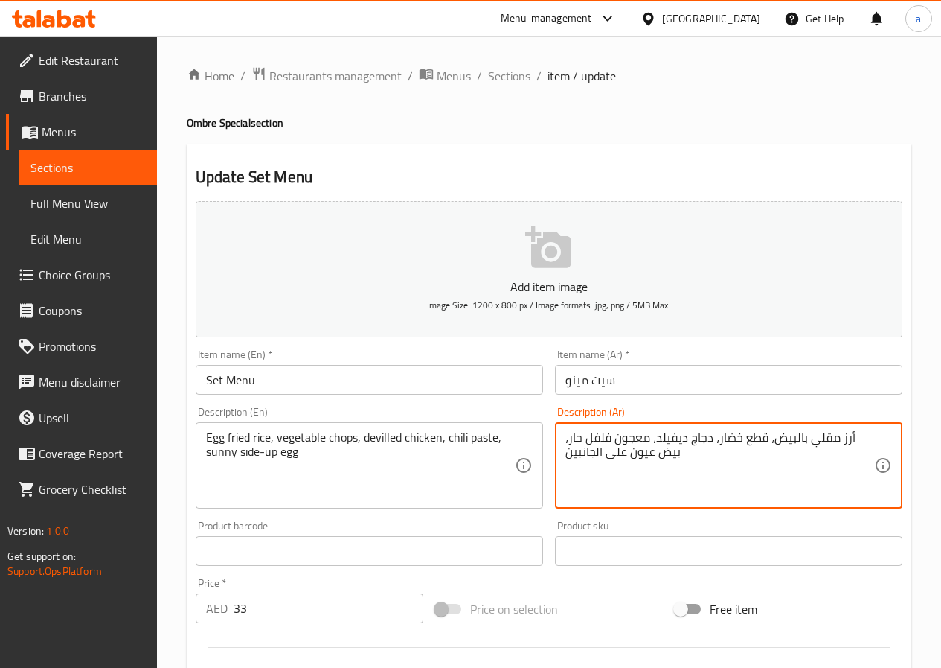
drag, startPoint x: 653, startPoint y: 436, endPoint x: 667, endPoint y: 443, distance: 15.6
click at [653, 436] on textarea "أرز مقلي بالبيض، قطع خضار، دجاج ديفيلد، معجون فلفل حار، بيض عيون على الجانبين" at bounding box center [720, 465] width 309 height 71
drag, startPoint x: 654, startPoint y: 438, endPoint x: 686, endPoint y: 444, distance: 32.6
click at [686, 444] on textarea "أرز مقلي بالبيض، قطع خضار، دجاج ديفيلد، معجون فلفل حار، بيض عيون على الجانبين" at bounding box center [720, 465] width 309 height 71
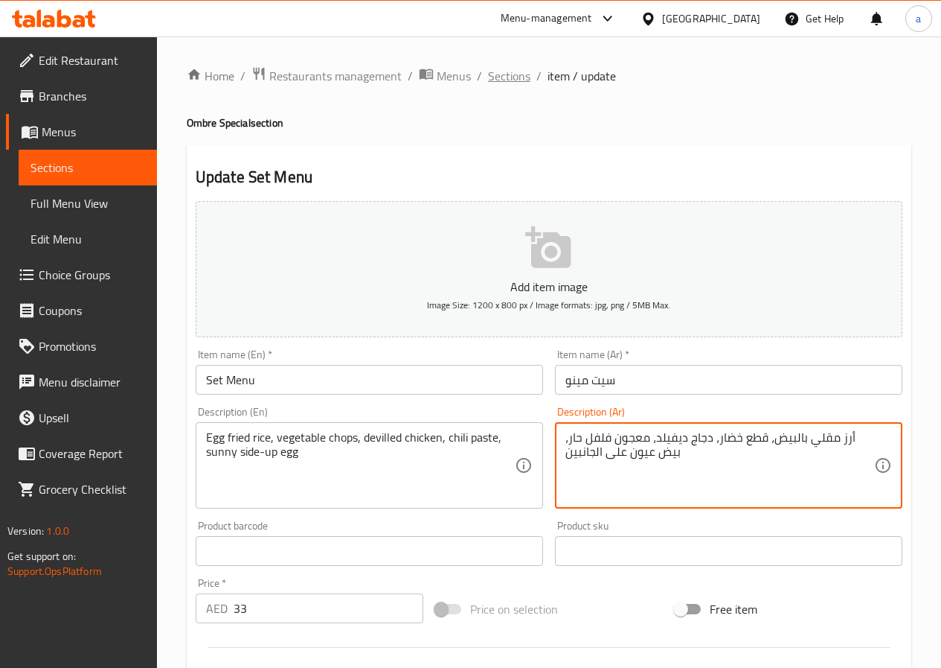
click at [500, 77] on span "Sections" at bounding box center [509, 76] width 42 height 18
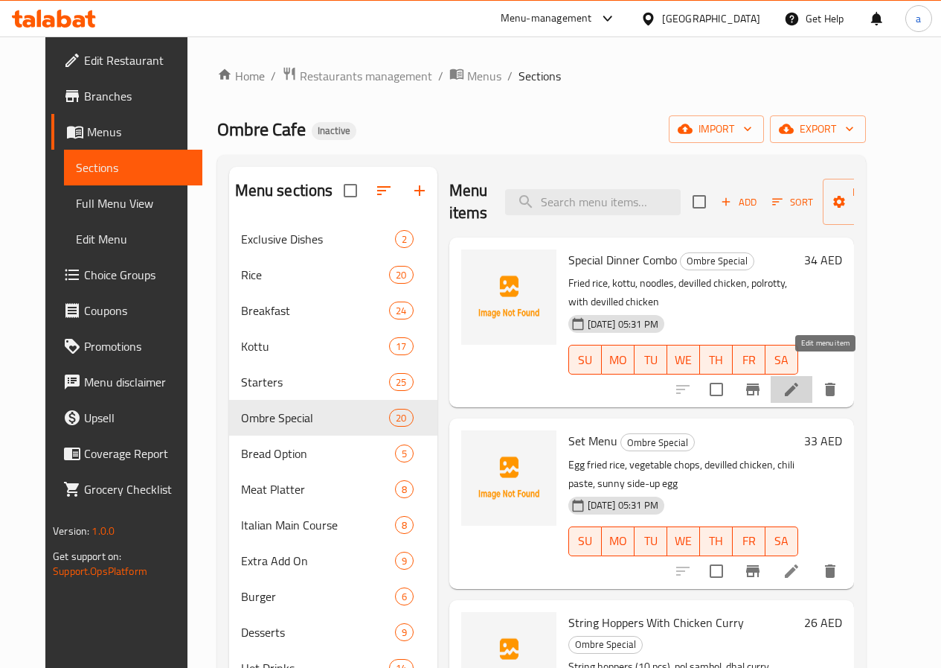
click at [801, 380] on icon at bounding box center [792, 389] width 18 height 18
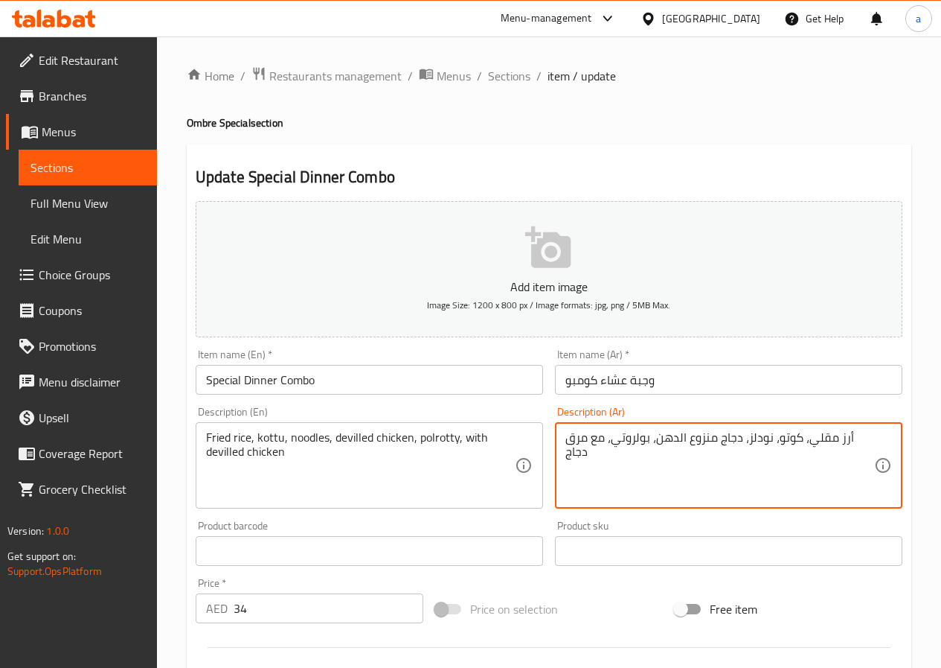
drag, startPoint x: 680, startPoint y: 437, endPoint x: 738, endPoint y: 451, distance: 59.0
paste textarea "ديفيلد"
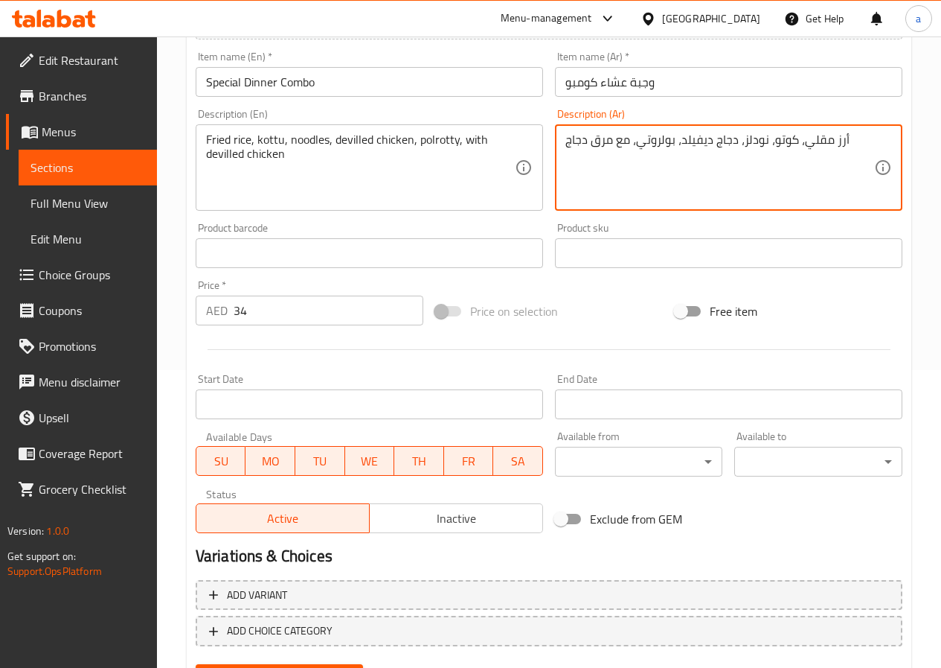
scroll to position [372, 0]
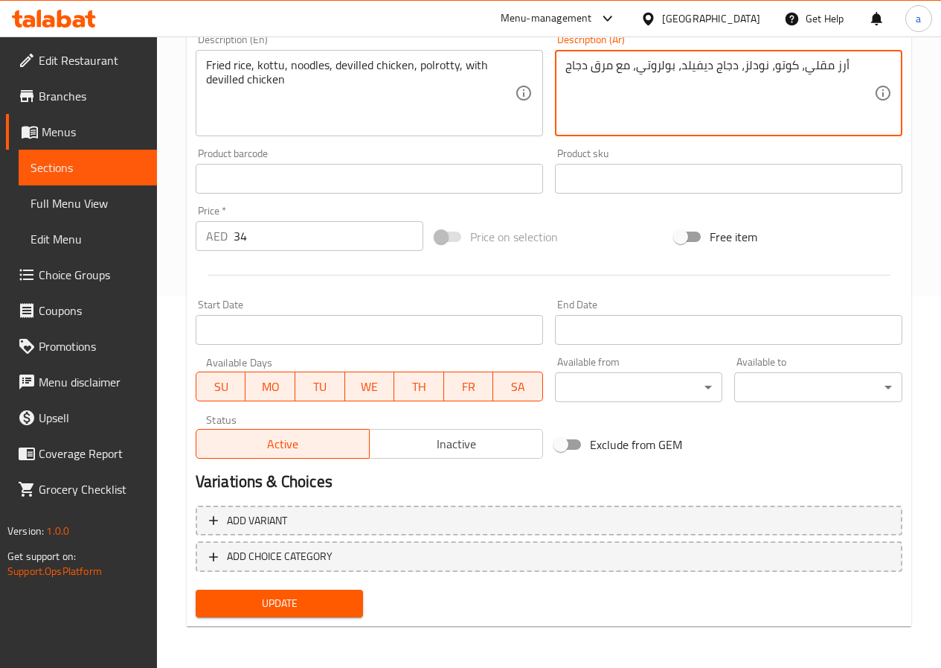
type textarea "أرز مقلي، كوتو، نودلز، دجاج ديفيلد، بولروتي، مع مرق دجاج"
click at [313, 601] on span "Update" at bounding box center [280, 603] width 144 height 19
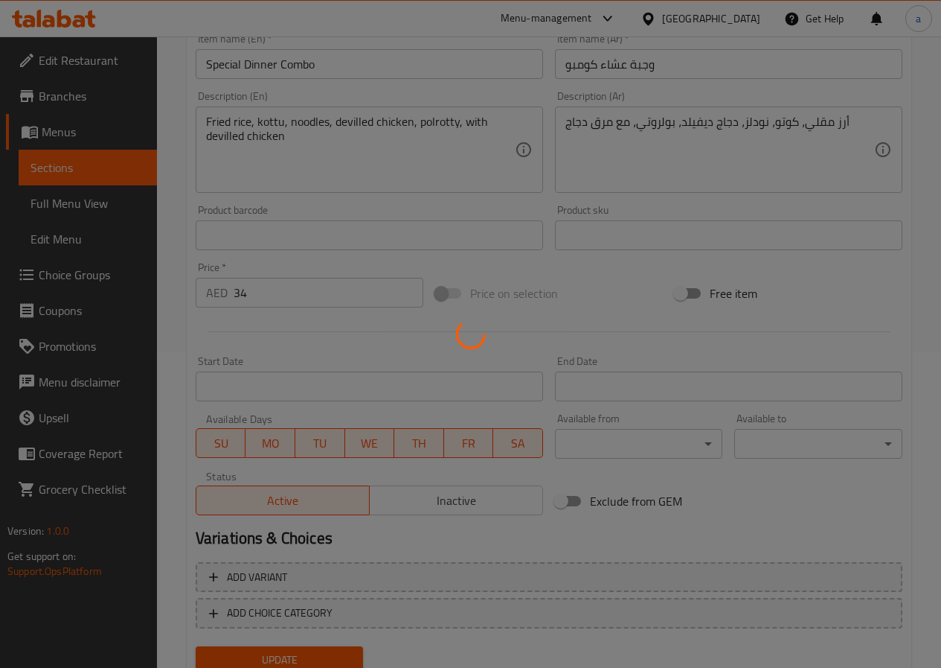
scroll to position [0, 0]
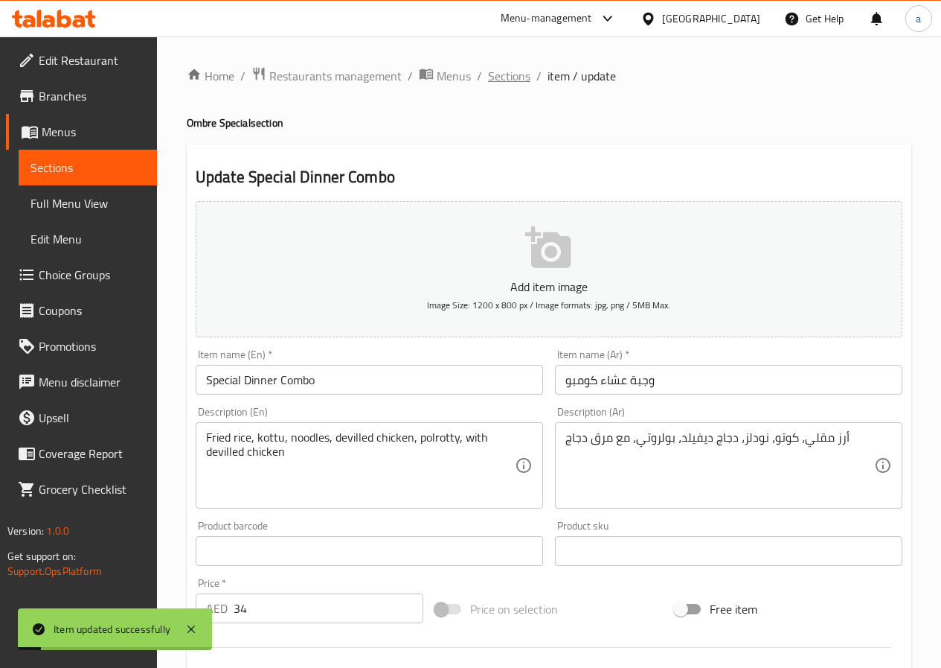
click at [508, 76] on span "Sections" at bounding box center [509, 76] width 42 height 18
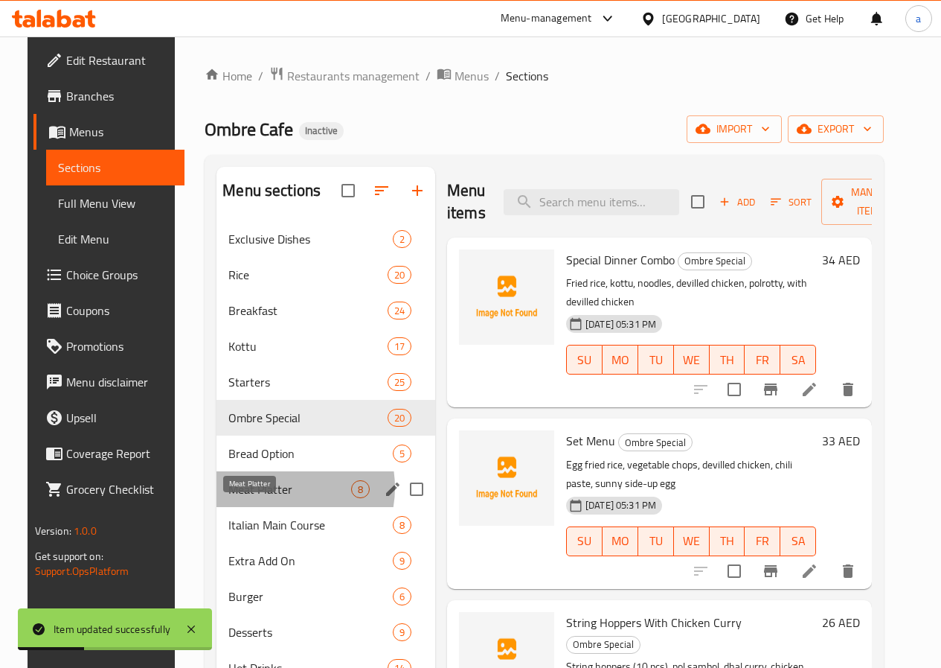
click at [259, 498] on span "Meat Platter" at bounding box center [289, 489] width 123 height 18
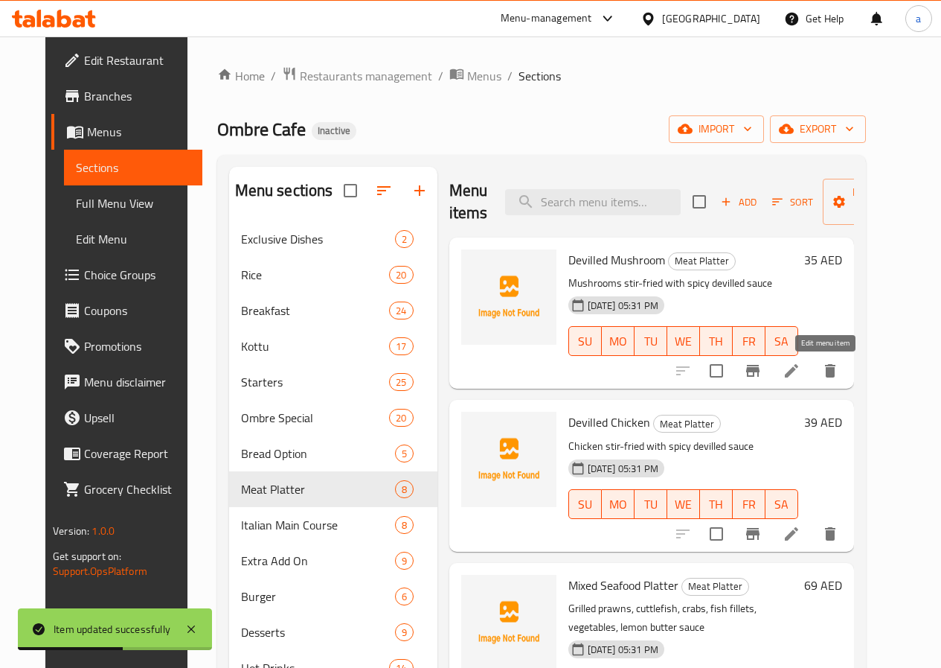
click at [801, 379] on icon at bounding box center [792, 371] width 18 height 18
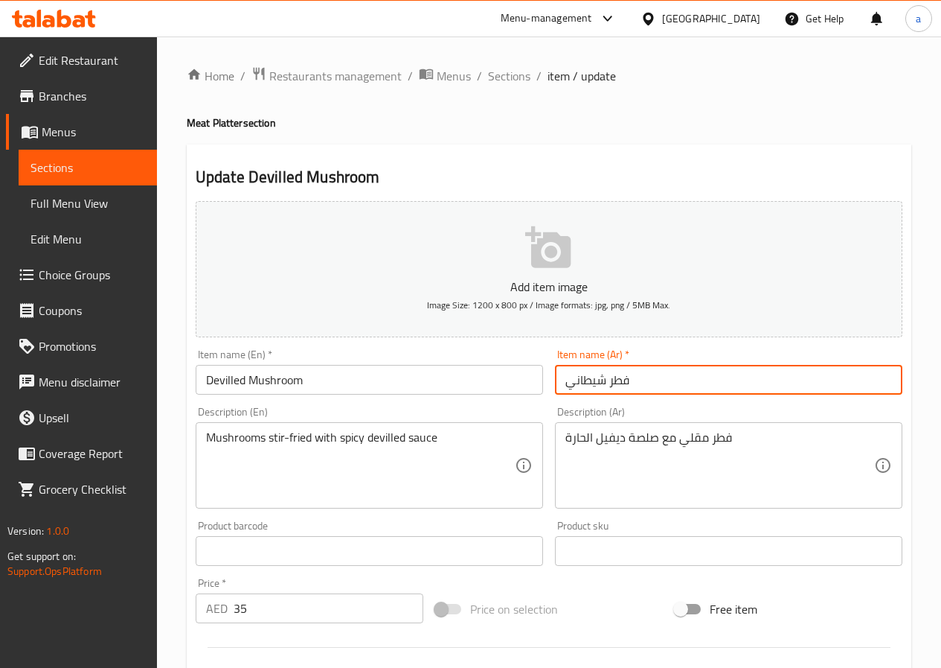
drag, startPoint x: 563, startPoint y: 387, endPoint x: 604, endPoint y: 395, distance: 41.7
click at [604, 395] on div "Item name (Ar)   * فطر شيطاني Item name (Ar) *" at bounding box center [728, 371] width 359 height 57
paste input "يفيلد"
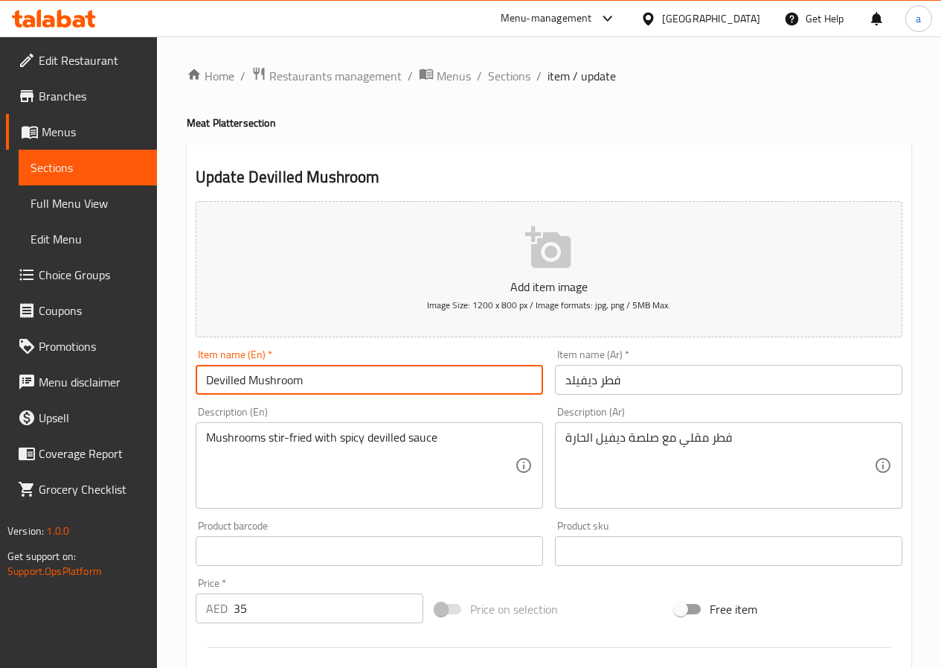
drag, startPoint x: 308, startPoint y: 381, endPoint x: 249, endPoint y: 391, distance: 59.7
click at [249, 391] on input "Devilled Mushroom" at bounding box center [370, 380] width 348 height 30
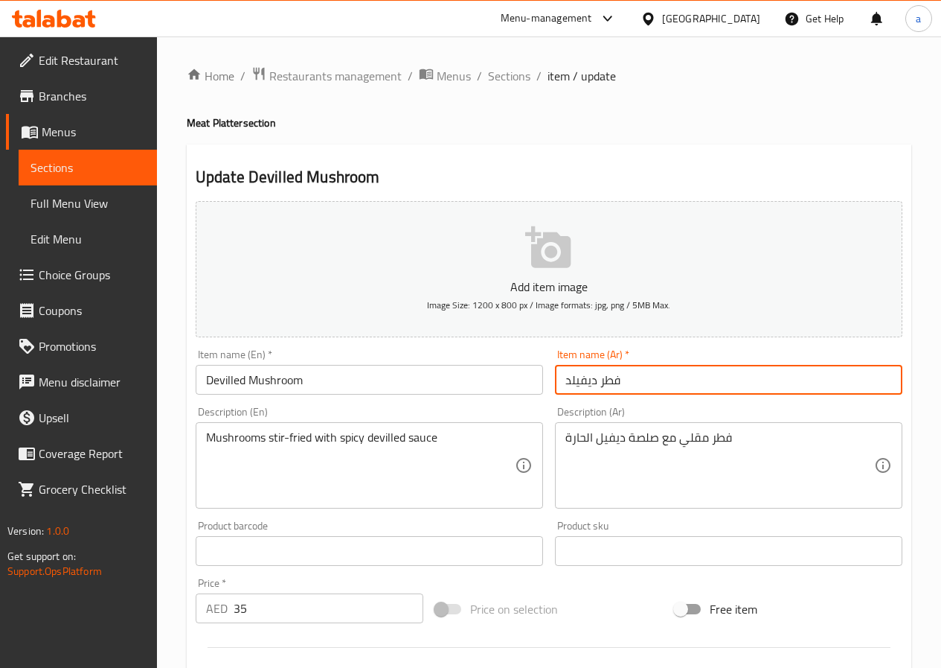
drag, startPoint x: 600, startPoint y: 383, endPoint x: 625, endPoint y: 388, distance: 26.0
click at [625, 388] on input "فطر ديفيلد" at bounding box center [729, 380] width 348 height 30
drag, startPoint x: 597, startPoint y: 383, endPoint x: 637, endPoint y: 391, distance: 41.2
click at [637, 391] on input "مشروم ديفيلد" at bounding box center [729, 380] width 348 height 30
type input "مشروم ديفيلد"
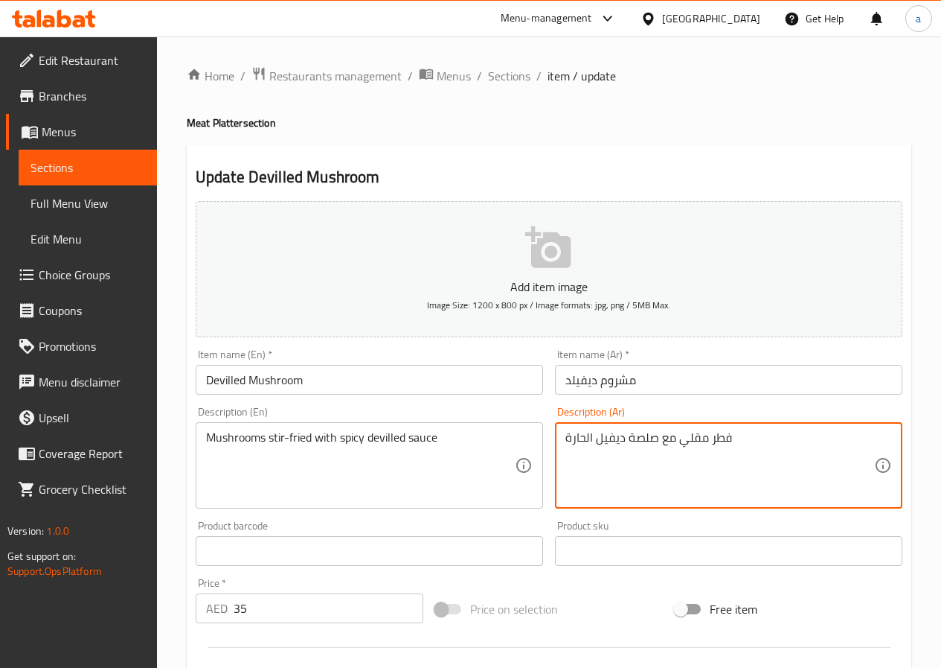
drag, startPoint x: 710, startPoint y: 441, endPoint x: 737, endPoint y: 441, distance: 26.8
paste textarea "شروم"
click at [595, 438] on textarea "مشروم مقلي مع صلصة ديفيل الحارة" at bounding box center [720, 465] width 309 height 71
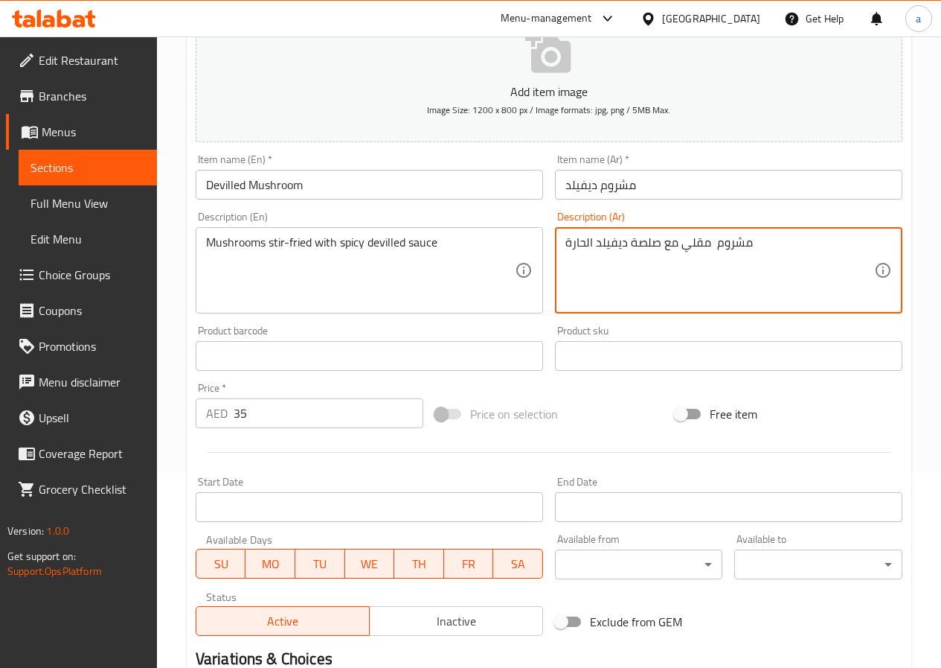
scroll to position [372, 0]
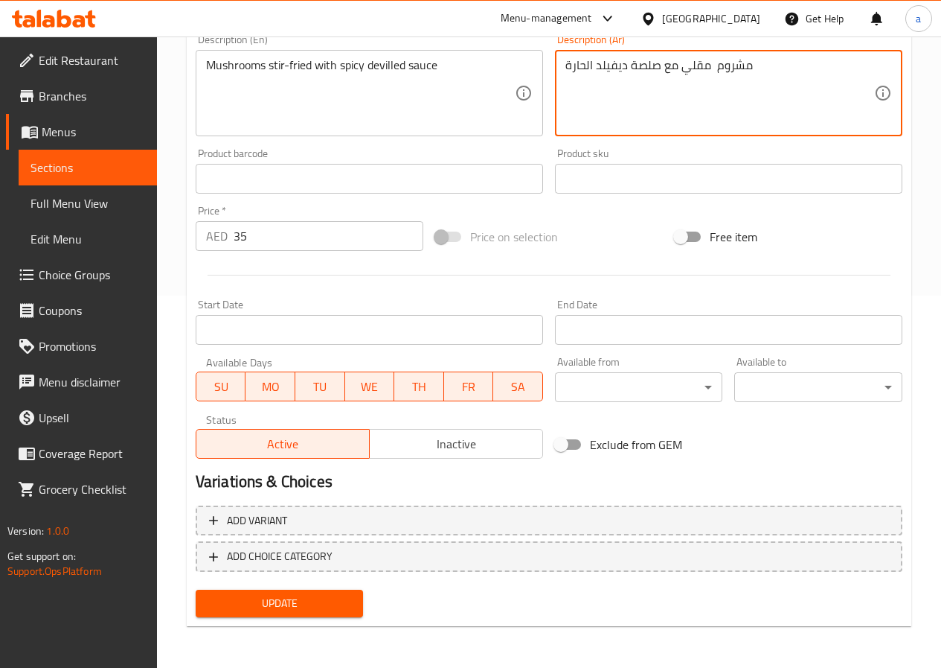
type textarea "مشروم مقلي مع صلصة ديفيلد الحارة"
click at [333, 597] on span "Update" at bounding box center [280, 603] width 144 height 19
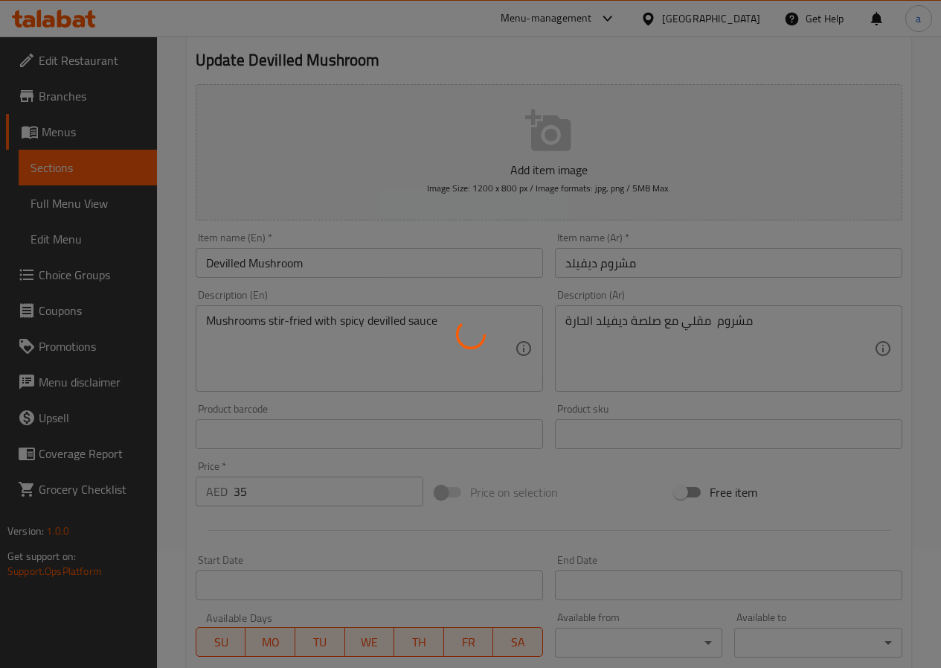
scroll to position [0, 0]
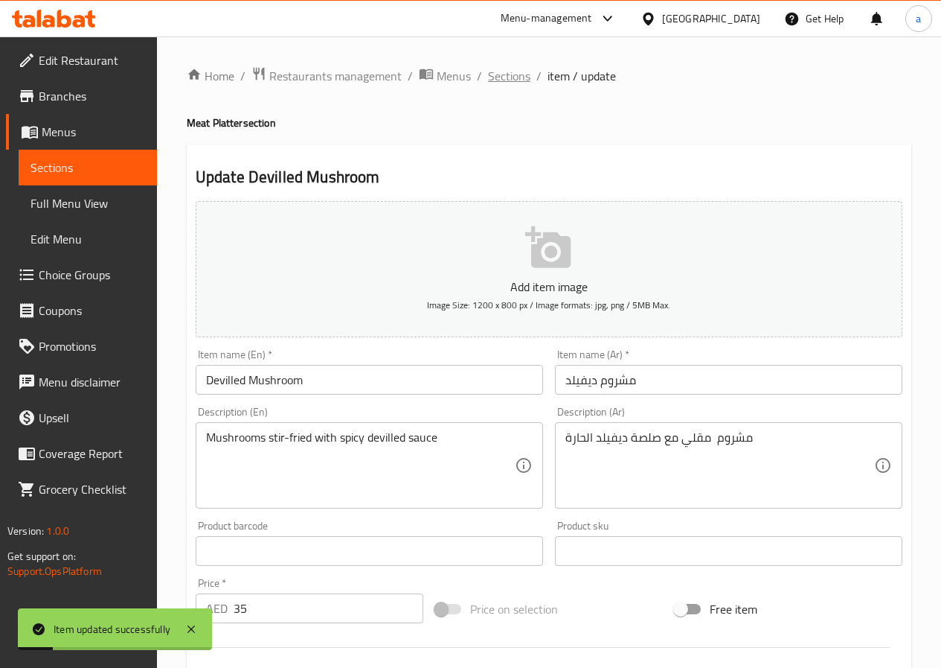
click at [507, 75] on span "Sections" at bounding box center [509, 76] width 42 height 18
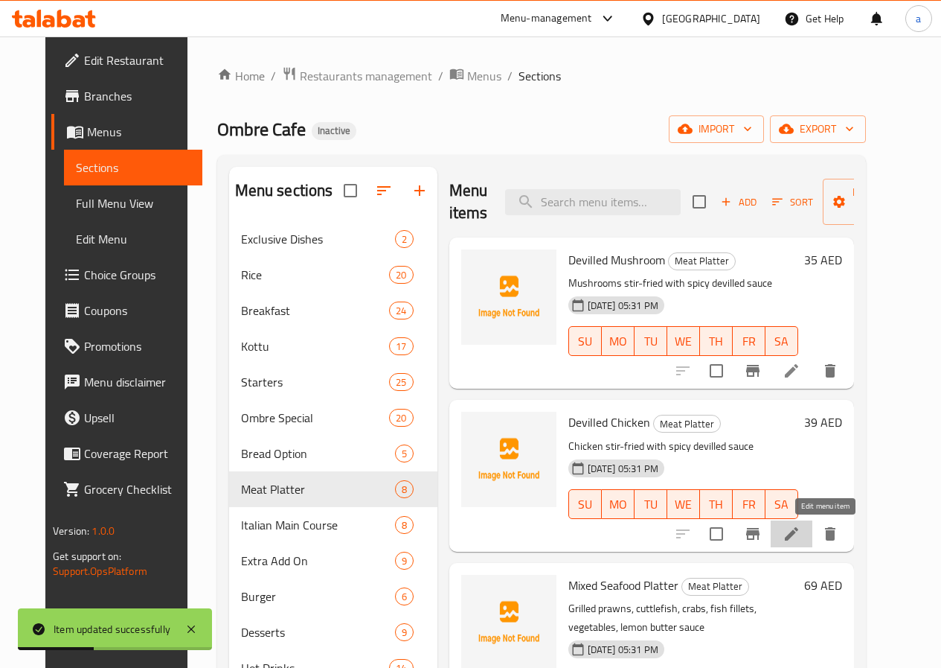
click at [801, 542] on icon at bounding box center [792, 534] width 18 height 18
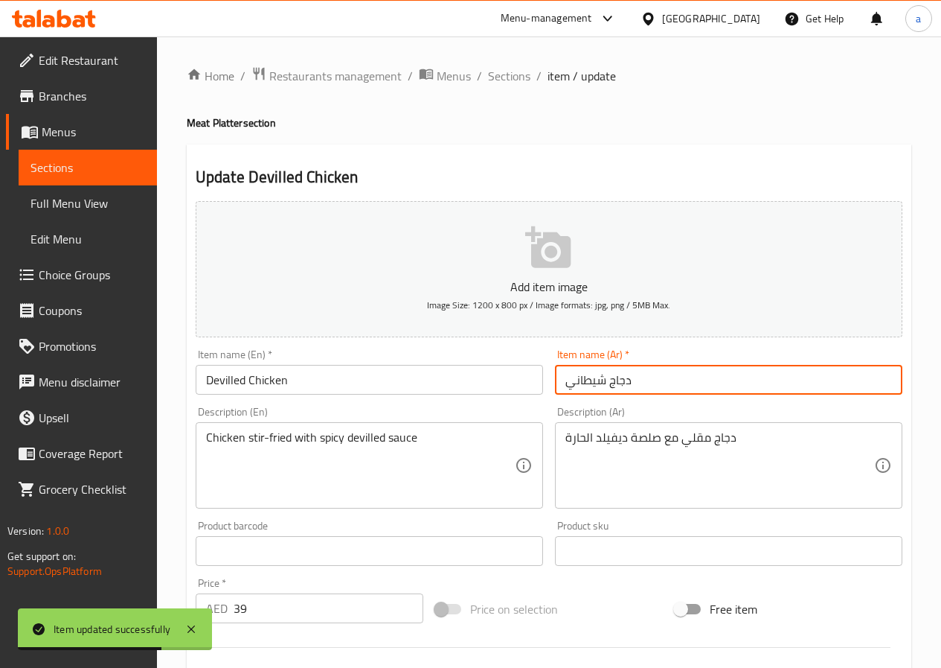
drag, startPoint x: 565, startPoint y: 386, endPoint x: 604, endPoint y: 394, distance: 39.6
click at [604, 394] on input "دجاج شيطاني" at bounding box center [729, 380] width 348 height 30
paste input "مشروم"
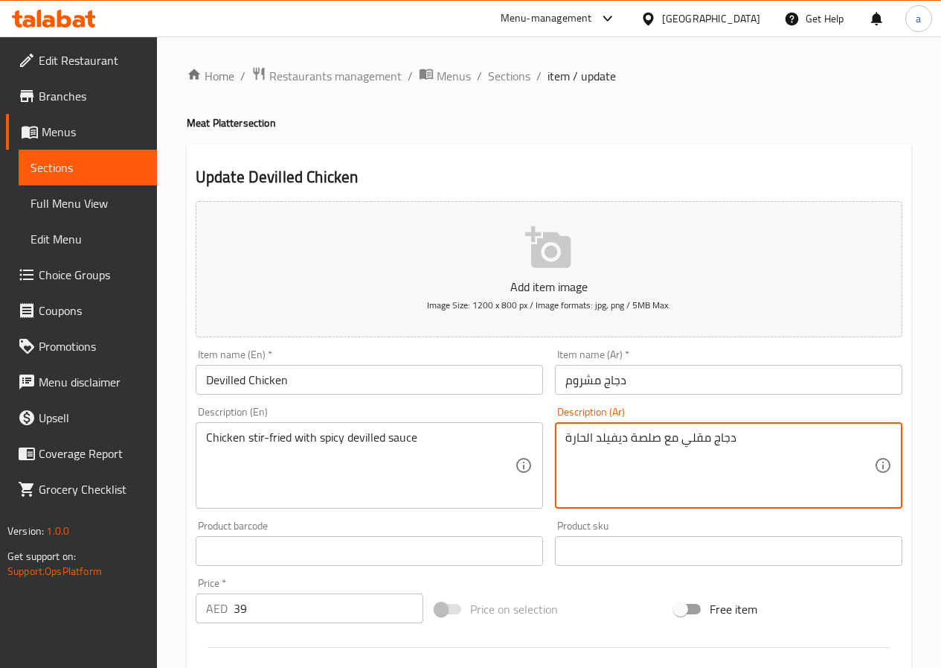
drag, startPoint x: 594, startPoint y: 439, endPoint x: 626, endPoint y: 452, distance: 34.4
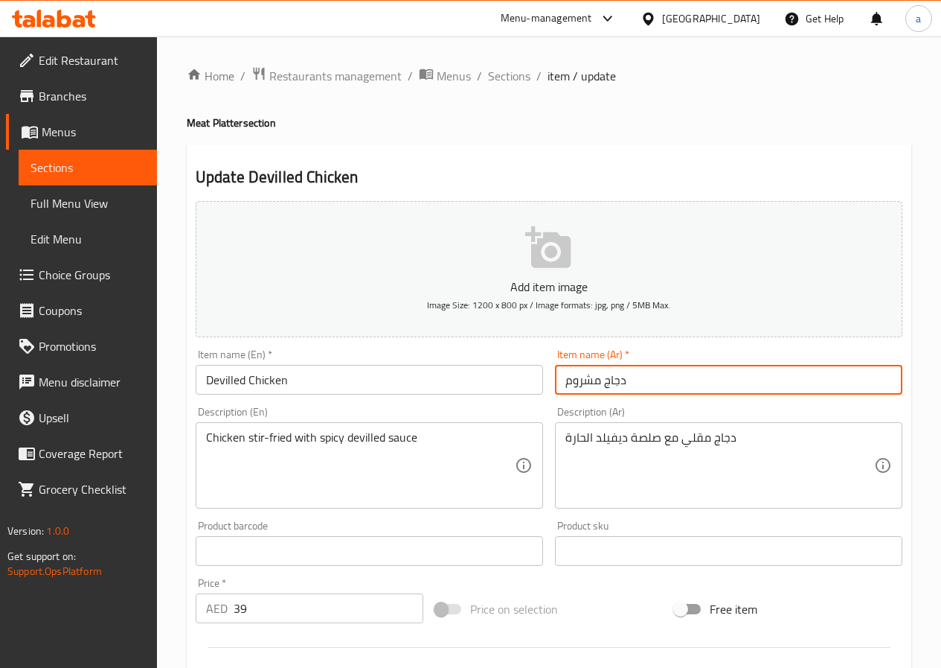
drag, startPoint x: 566, startPoint y: 383, endPoint x: 598, endPoint y: 399, distance: 35.6
click at [598, 399] on div "Item name (Ar)   * دجاج مشروم Item name (Ar) *" at bounding box center [728, 371] width 359 height 57
paste input "ديفيلد"
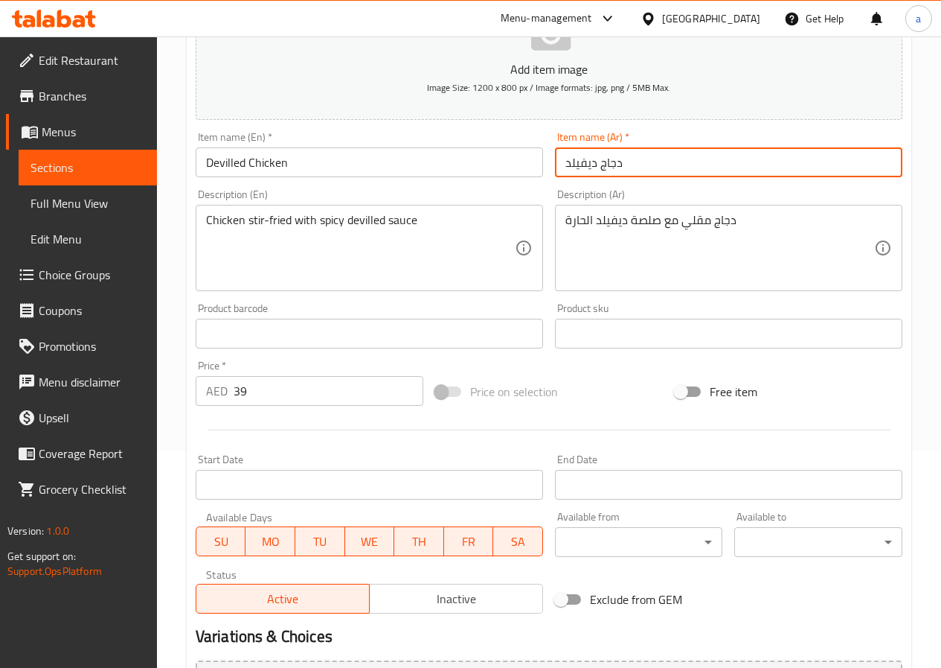
scroll to position [372, 0]
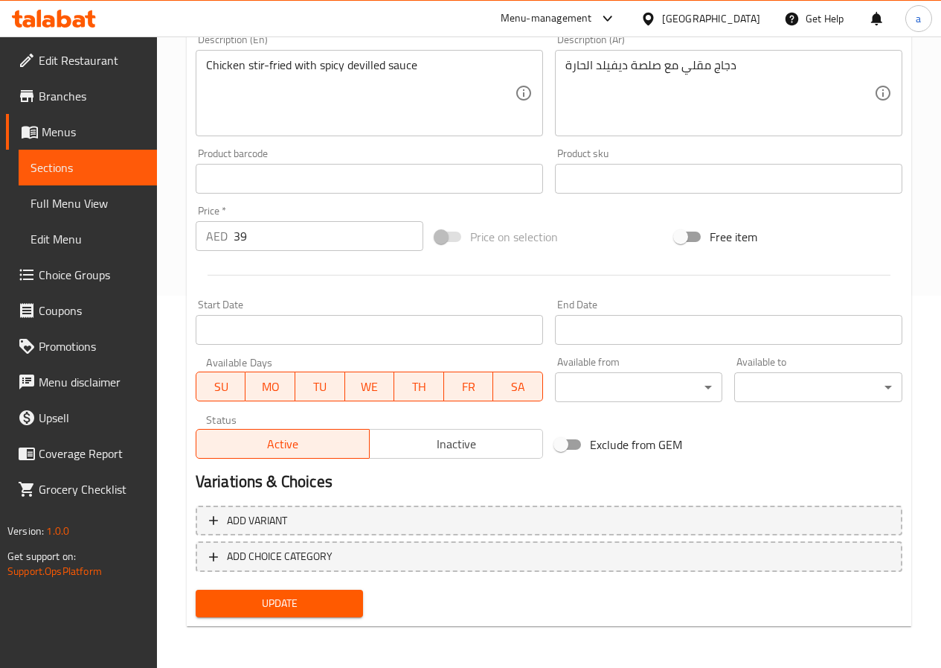
type input "دجاج ديفيلد"
click at [303, 601] on span "Update" at bounding box center [280, 603] width 144 height 19
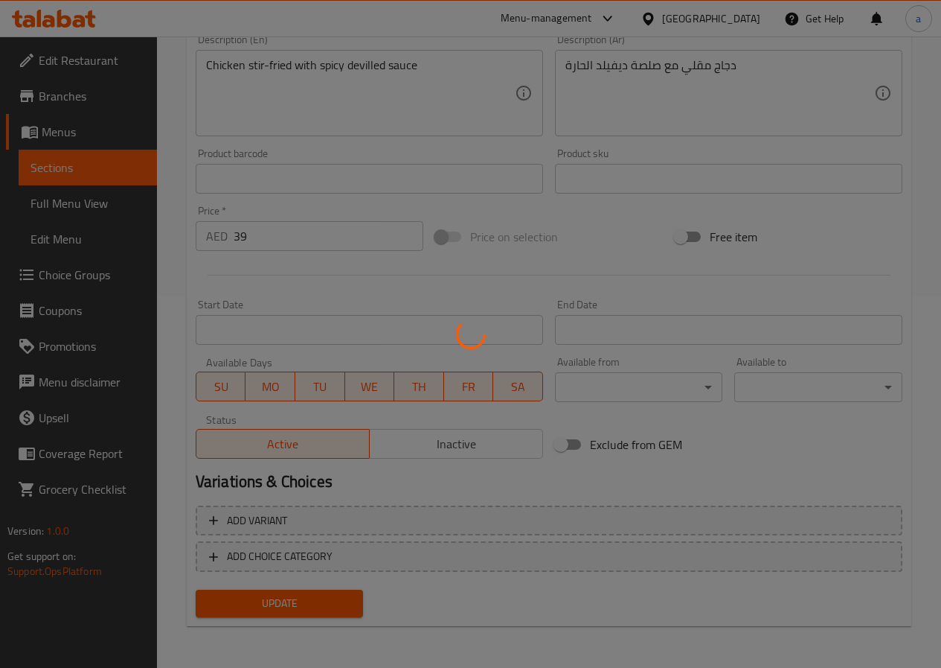
scroll to position [0, 0]
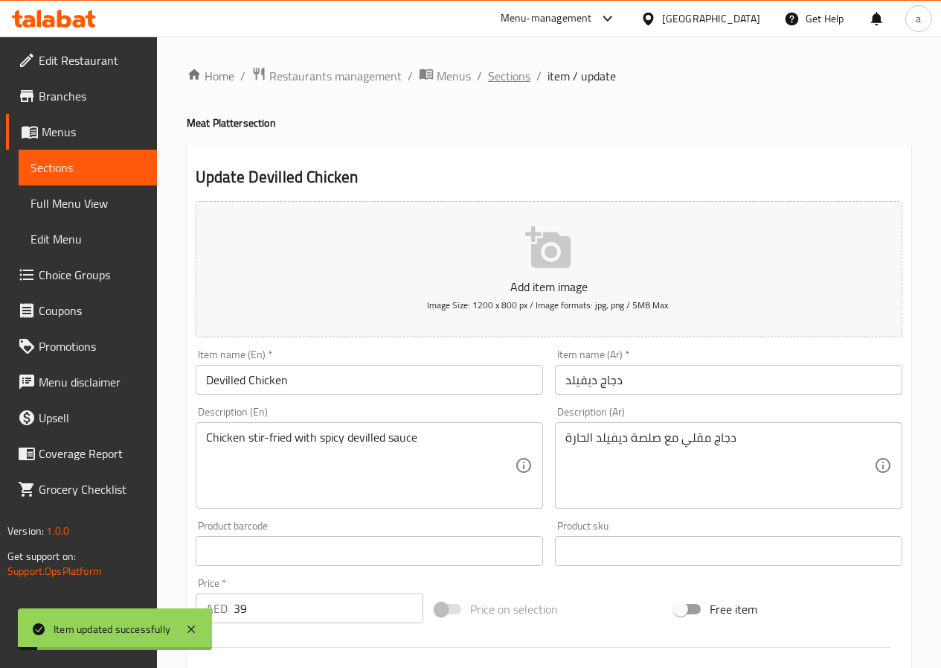
click at [500, 74] on span "Sections" at bounding box center [509, 76] width 42 height 18
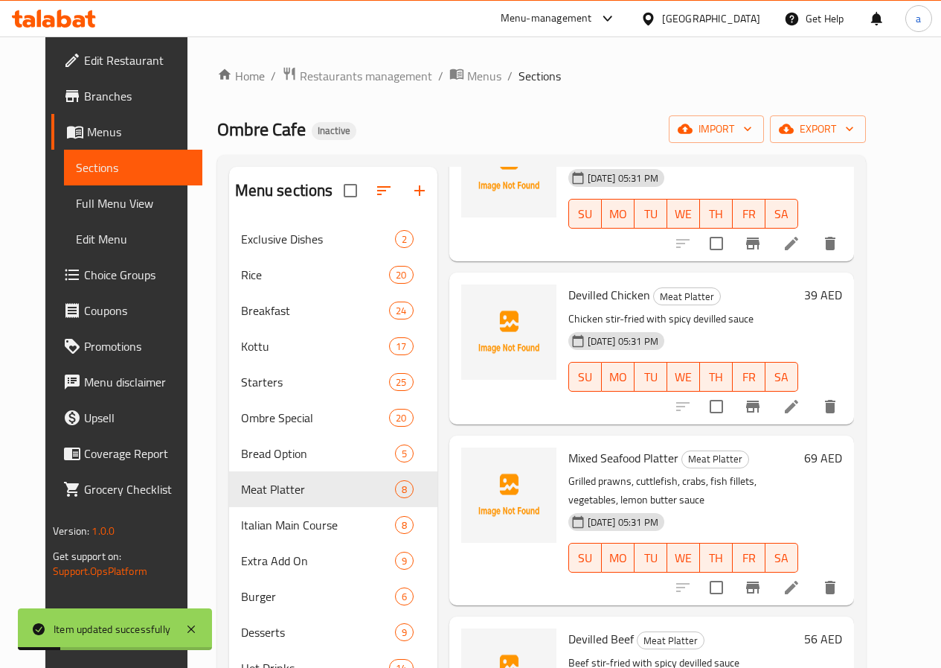
scroll to position [149, 0]
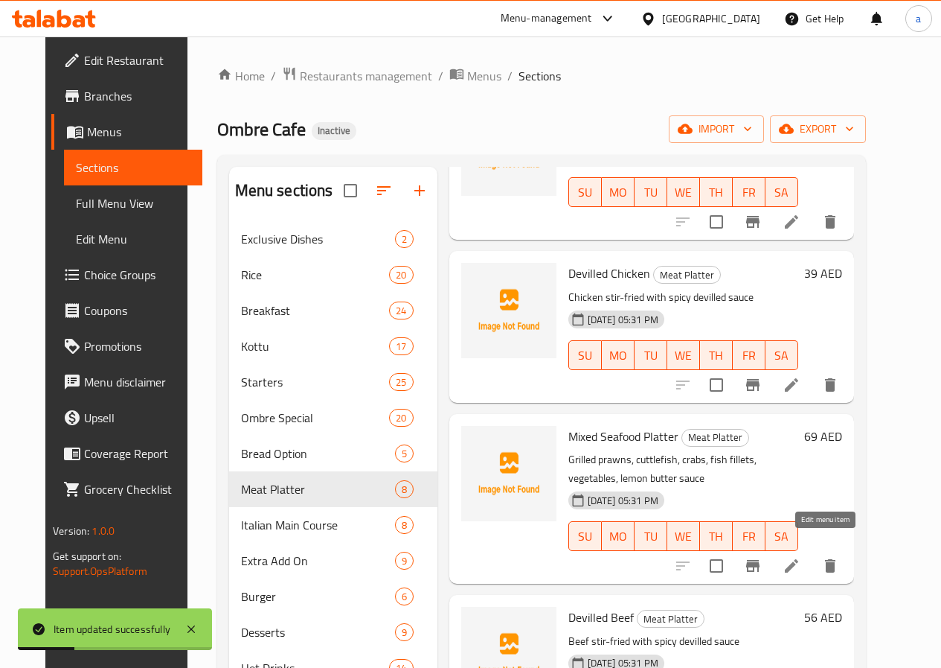
click at [799, 559] on icon at bounding box center [791, 565] width 13 height 13
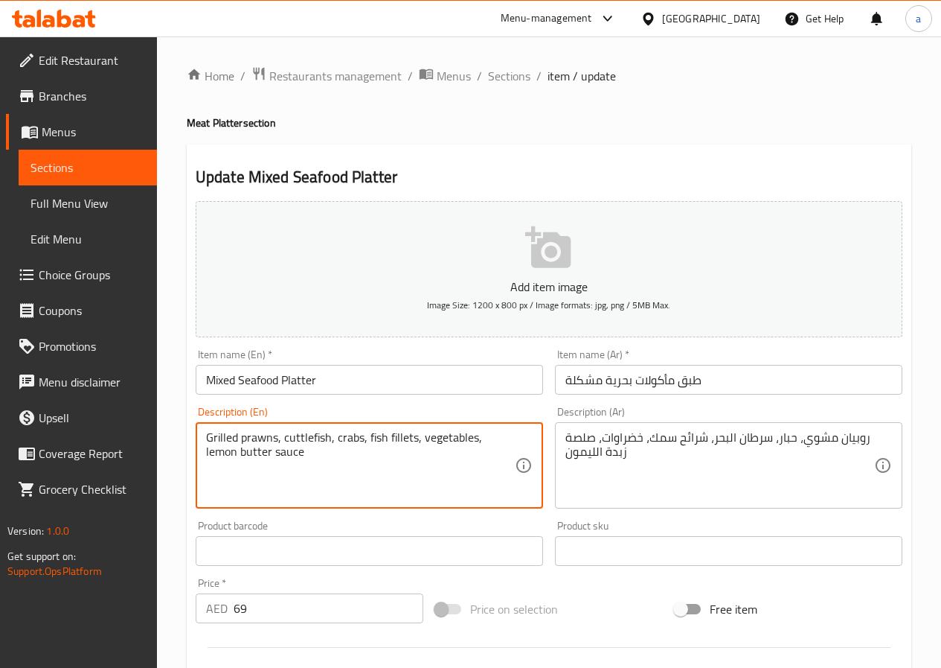
drag, startPoint x: 330, startPoint y: 436, endPoint x: 283, endPoint y: 446, distance: 47.9
drag, startPoint x: 361, startPoint y: 438, endPoint x: 333, endPoint y: 445, distance: 29.2
click at [333, 445] on textarea "Grilled prawns, cuttlefish, crabs, fish fillets, vegetables, lemon butter sauce" at bounding box center [360, 465] width 309 height 71
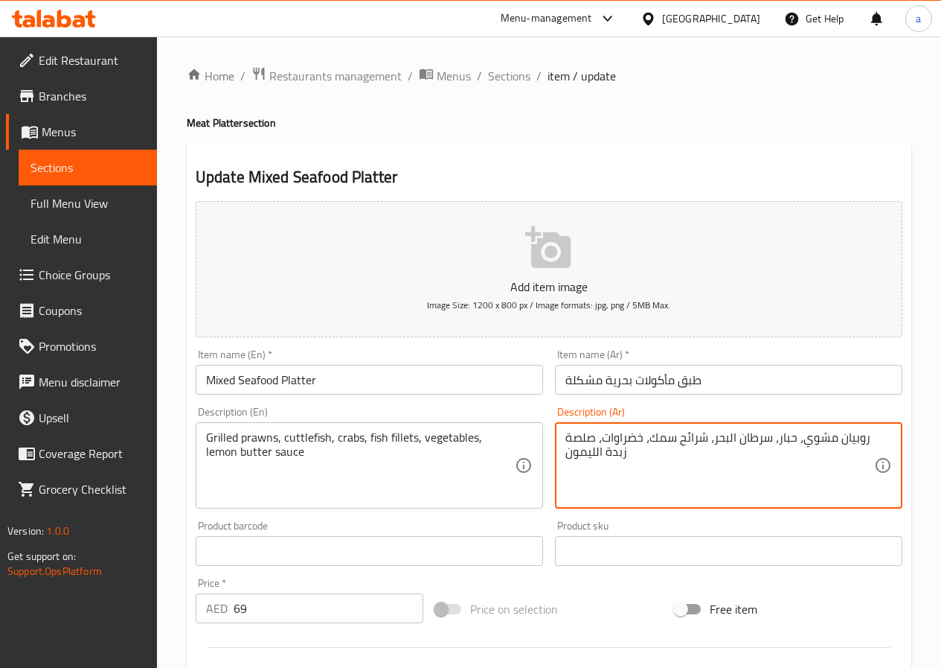
drag, startPoint x: 712, startPoint y: 439, endPoint x: 771, endPoint y: 441, distance: 58.8
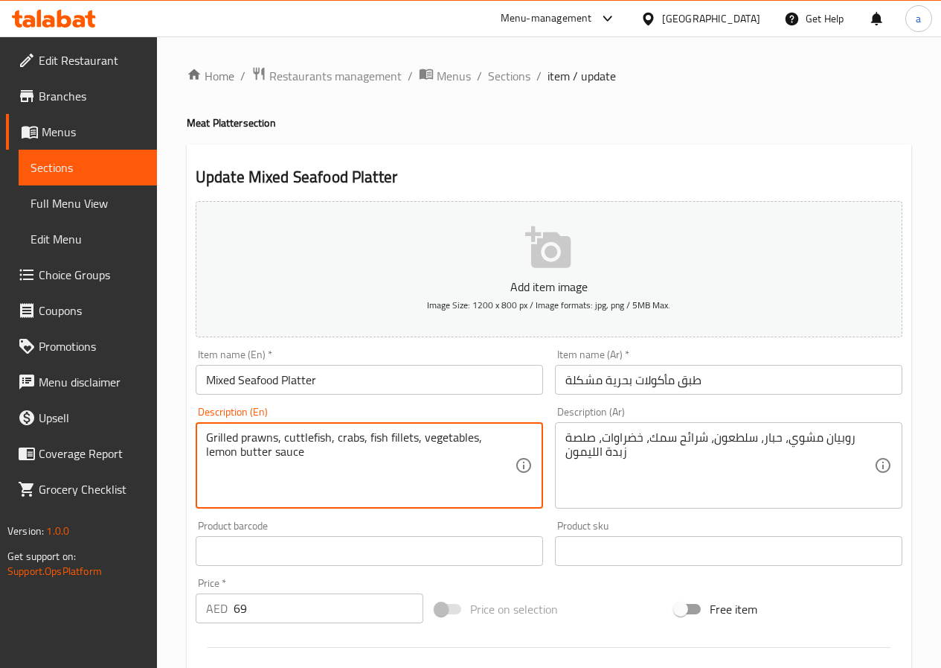
drag, startPoint x: 276, startPoint y: 438, endPoint x: 199, endPoint y: 444, distance: 76.9
drag, startPoint x: 415, startPoint y: 438, endPoint x: 365, endPoint y: 444, distance: 50.2
click at [365, 444] on textarea "Grilled prawns, cuttlefish, crabs, fish fillets, vegetables, lemon butter sauce" at bounding box center [360, 465] width 309 height 71
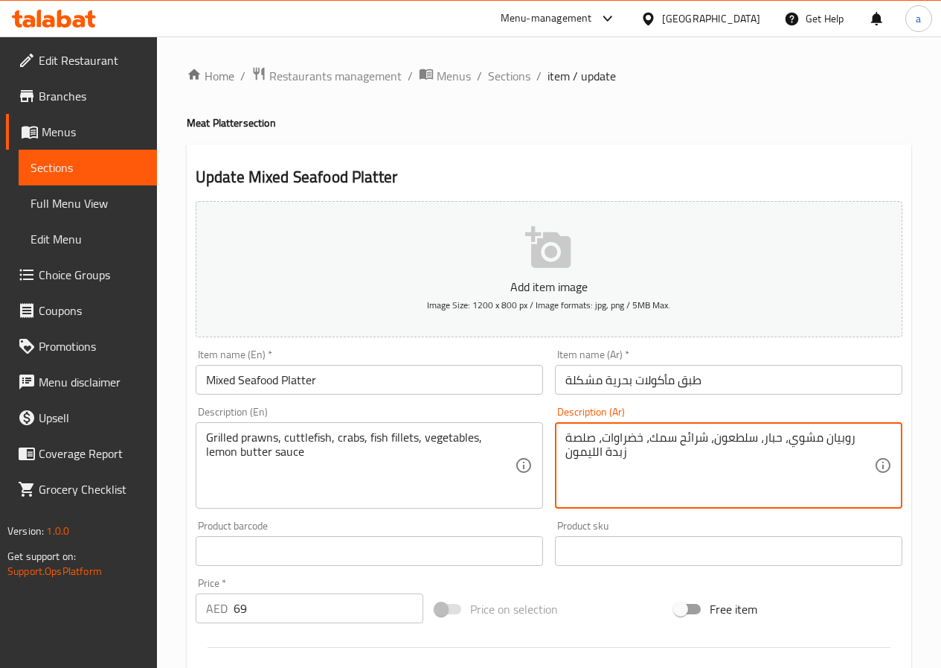
drag, startPoint x: 677, startPoint y: 438, endPoint x: 697, endPoint y: 444, distance: 21.0
click at [647, 435] on textarea "روبيان مشوي، حبار، سلطعون، شرائح سمك، خضراوات، صلصة زبدة الليمون" at bounding box center [720, 465] width 309 height 71
click at [650, 435] on textarea "روبيان مشوي، حبار، سلطعون، شرائح سمك، خضراوات، صلصة زبدة الليمون" at bounding box center [720, 465] width 309 height 71
drag, startPoint x: 675, startPoint y: 436, endPoint x: 701, endPoint y: 442, distance: 26.7
click at [701, 442] on textarea "روبيان مشوي، حبار، سلطعون، شرائح سمك فيليه، خضراوات، صلصة زبدة الليمون" at bounding box center [720, 465] width 309 height 71
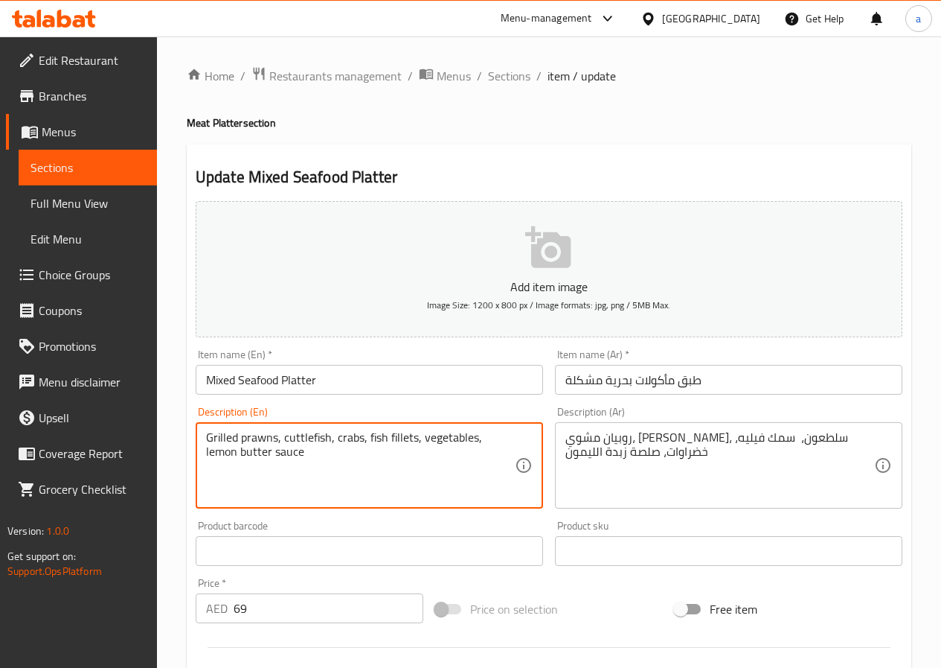
drag, startPoint x: 482, startPoint y: 439, endPoint x: 498, endPoint y: 467, distance: 32.7
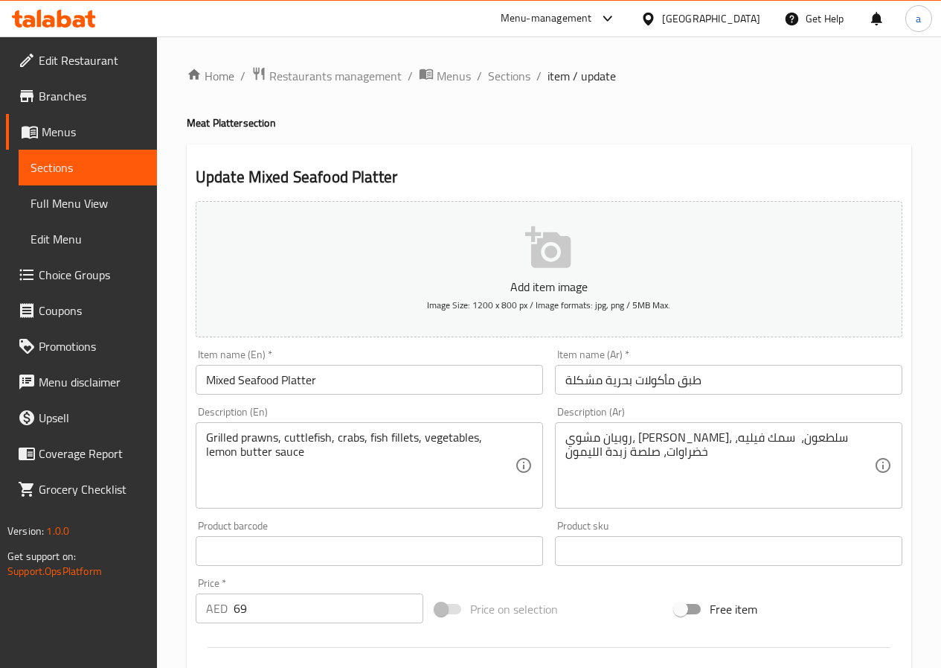
click at [562, 453] on div "روبيان مشوي، حبار، سلطعون، سمك فيليه، خضراوات، صلصة زبدة الليمون Description (A…" at bounding box center [729, 465] width 348 height 86
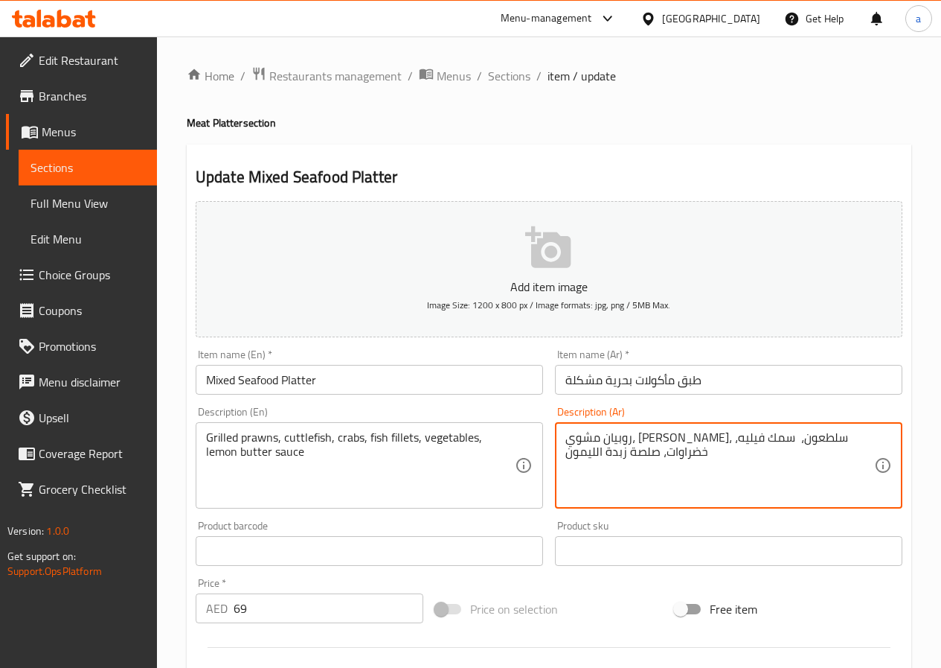
click at [566, 455] on textarea "روبيان مشوي، حبار، سلطعون، سمك فيليه، خضراوات، صلصة زبدة الليمون" at bounding box center [720, 465] width 309 height 71
click at [598, 450] on textarea "روبيان مشوي، حبار، سلطعون، سمك فيليه، خضراوات، صلصة الزبدة الليمون" at bounding box center [720, 465] width 309 height 71
click at [600, 450] on textarea "روبيان مشوي، حبار، سلطعون، سمك فيليه، خضراوات، صلصة الزبدة الليمون" at bounding box center [720, 465] width 309 height 71
click at [595, 452] on textarea "روبيان مشوي، حبار، سلطعون، سمك فيليه، خضراوات، صلصة الزبدة لليمون" at bounding box center [720, 465] width 309 height 71
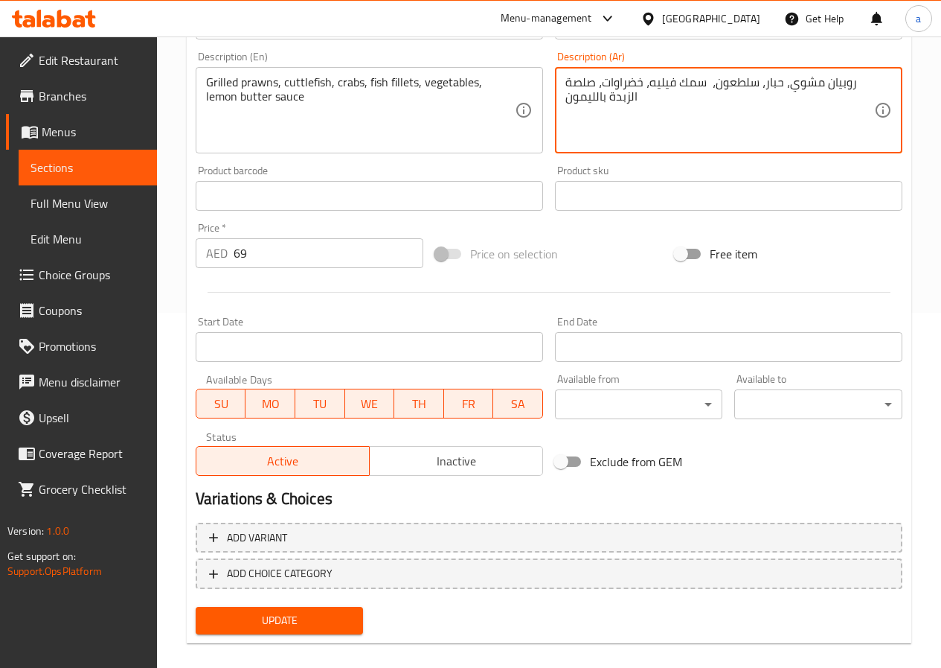
scroll to position [372, 0]
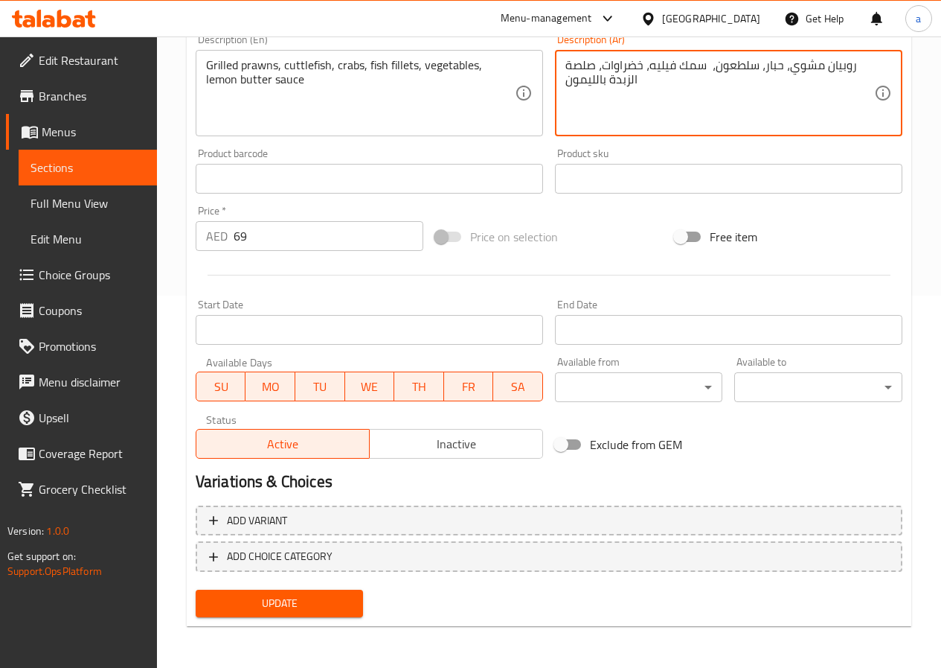
type textarea "روبيان مشوي، حبار، سلطعون، سمك فيليه، خضراوات، صلصة الزبدة بالليمون"
click at [255, 608] on span "Update" at bounding box center [280, 603] width 144 height 19
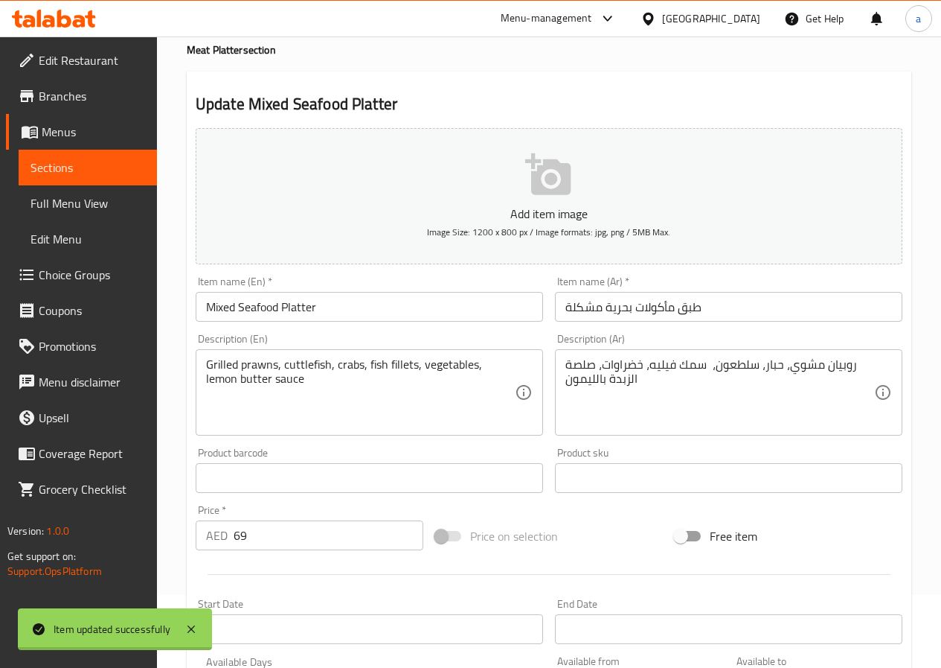
scroll to position [0, 0]
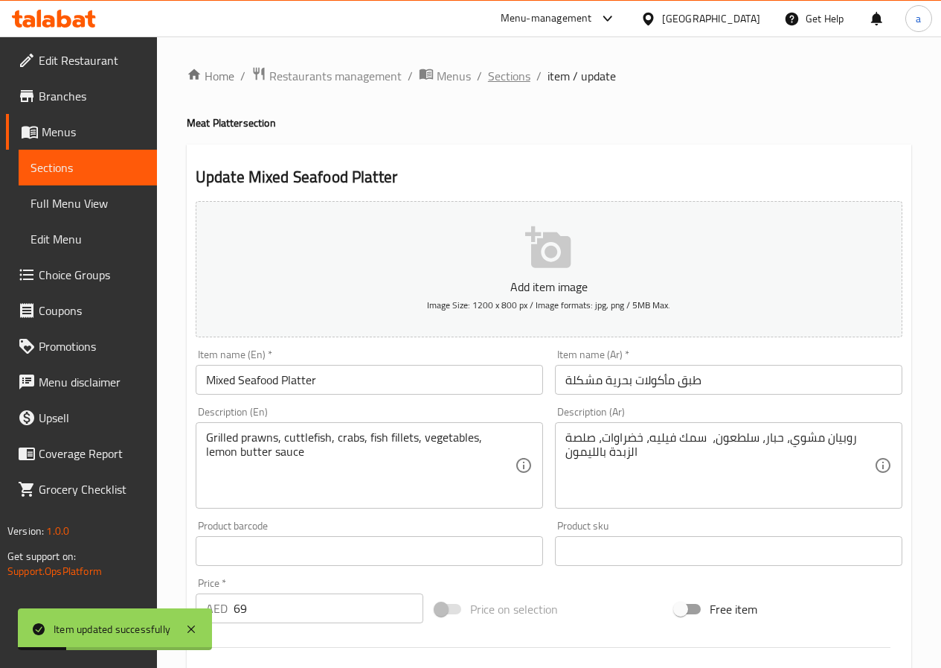
click at [514, 74] on span "Sections" at bounding box center [509, 76] width 42 height 18
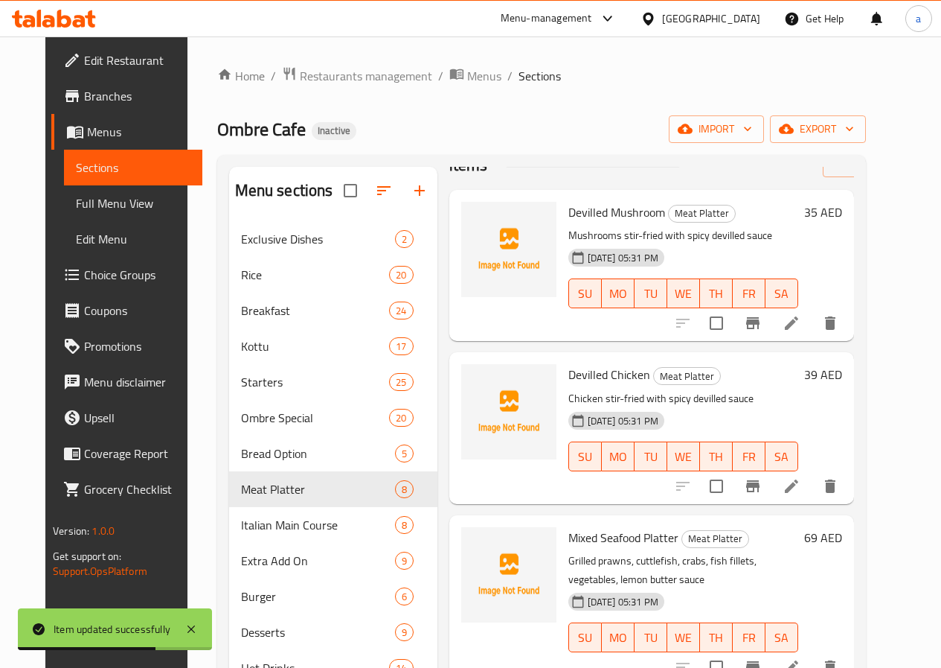
scroll to position [74, 0]
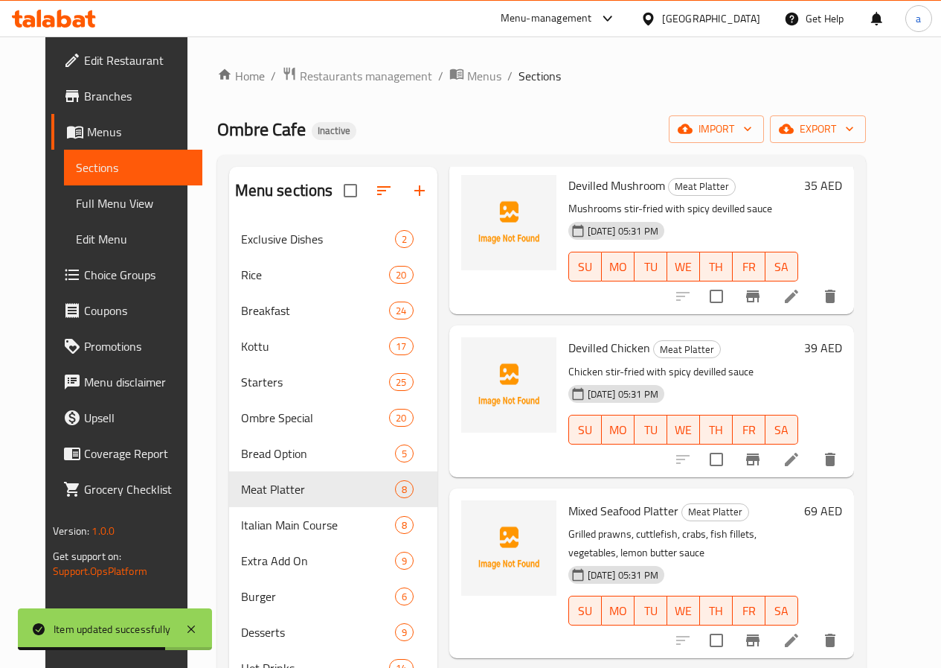
click at [799, 633] on icon at bounding box center [791, 639] width 13 height 13
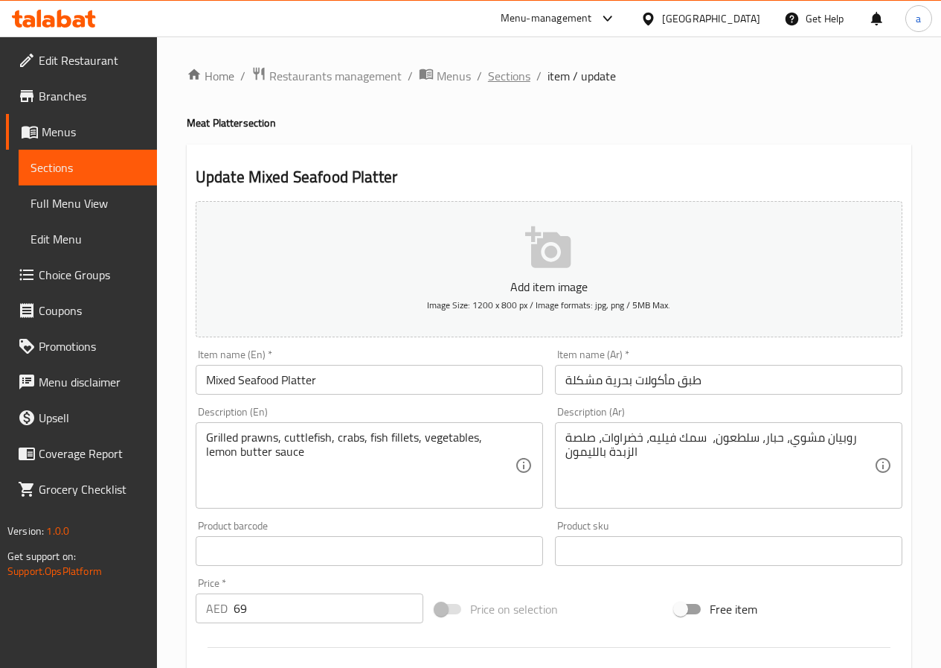
click at [499, 79] on span "Sections" at bounding box center [509, 76] width 42 height 18
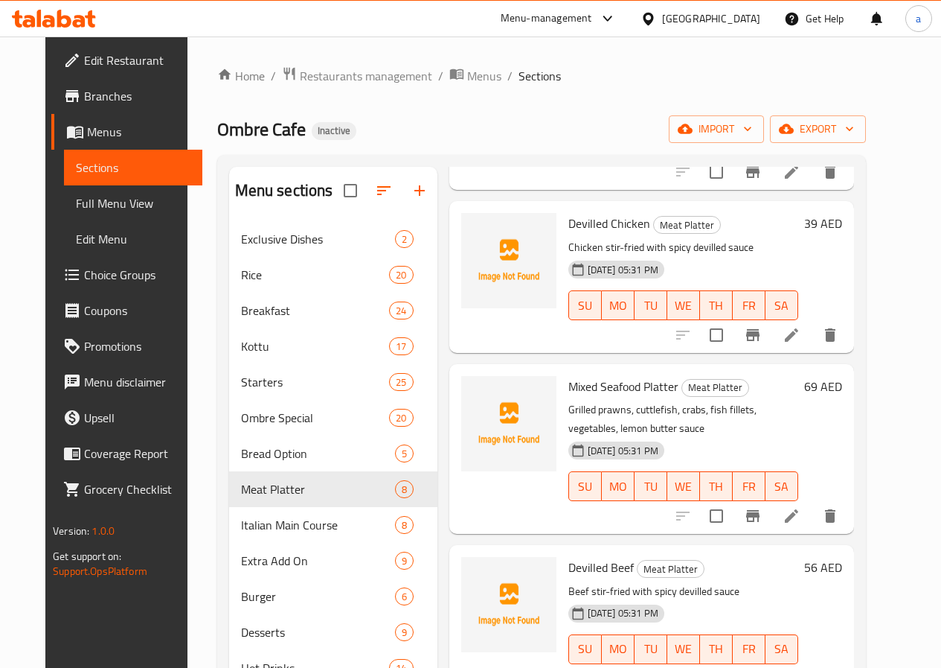
scroll to position [298, 0]
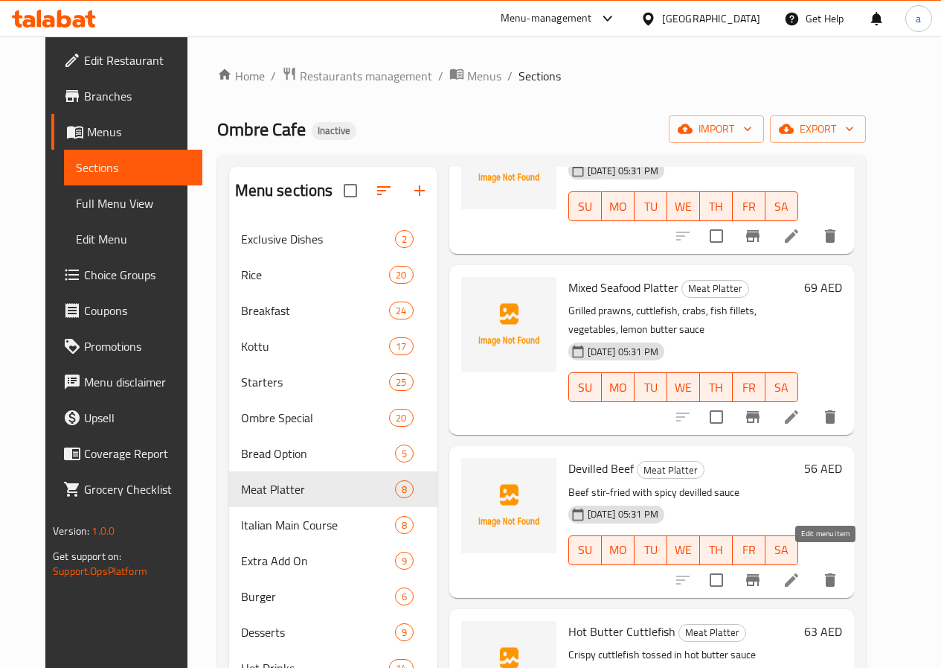
click at [801, 571] on icon at bounding box center [792, 580] width 18 height 18
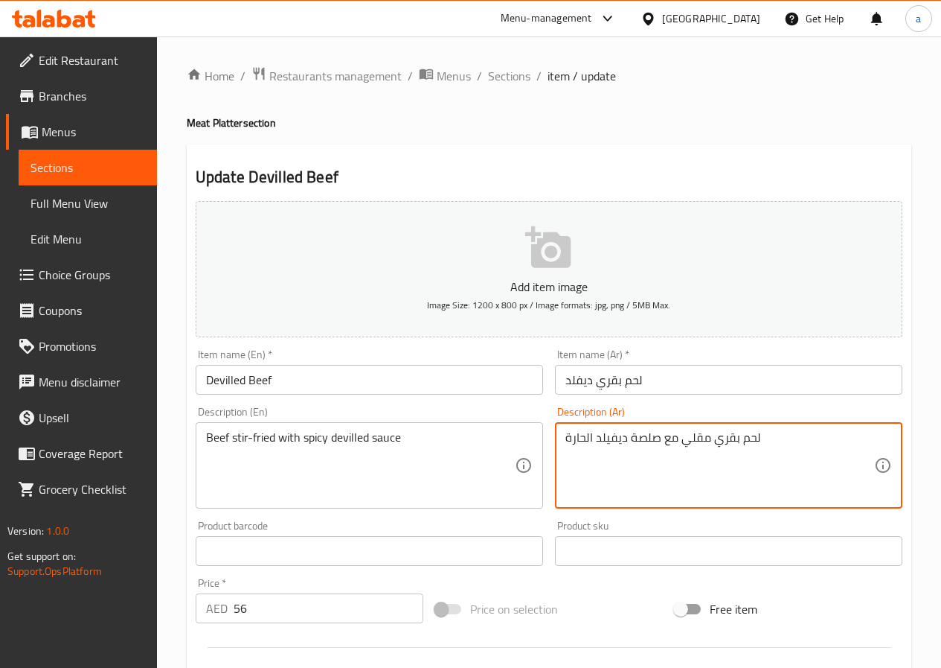
drag, startPoint x: 595, startPoint y: 437, endPoint x: 625, endPoint y: 450, distance: 32.3
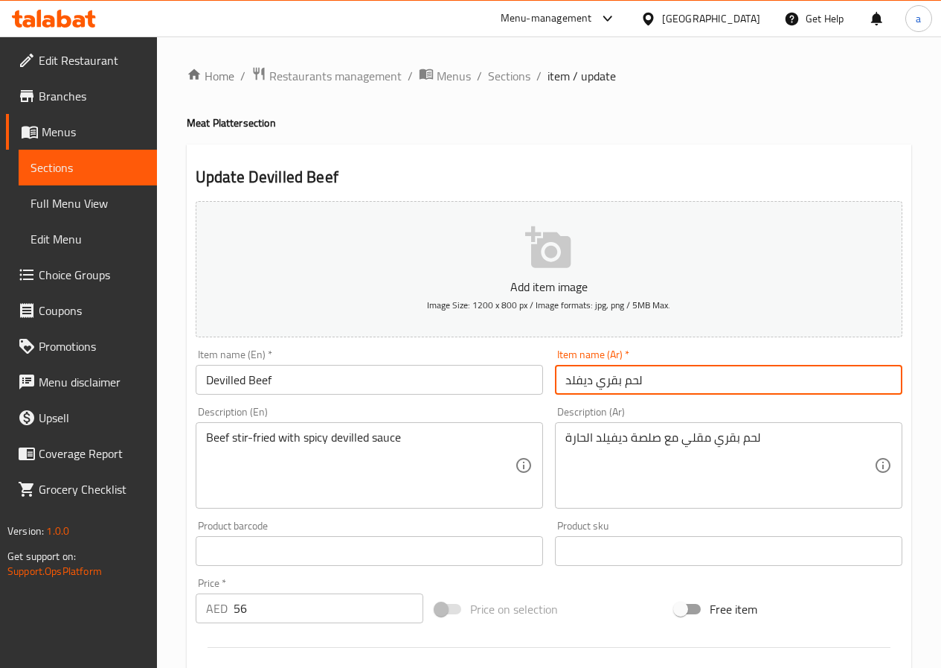
drag, startPoint x: 564, startPoint y: 377, endPoint x: 591, endPoint y: 390, distance: 29.6
click at [591, 390] on input "لحم بقري ديفلد" at bounding box center [729, 380] width 348 height 30
paste input "text"
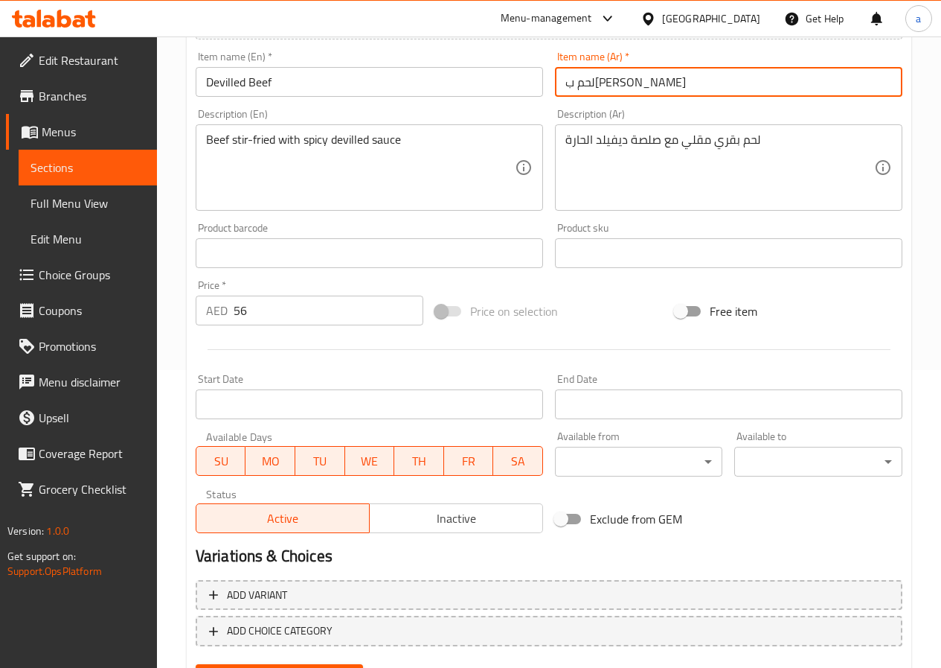
scroll to position [372, 0]
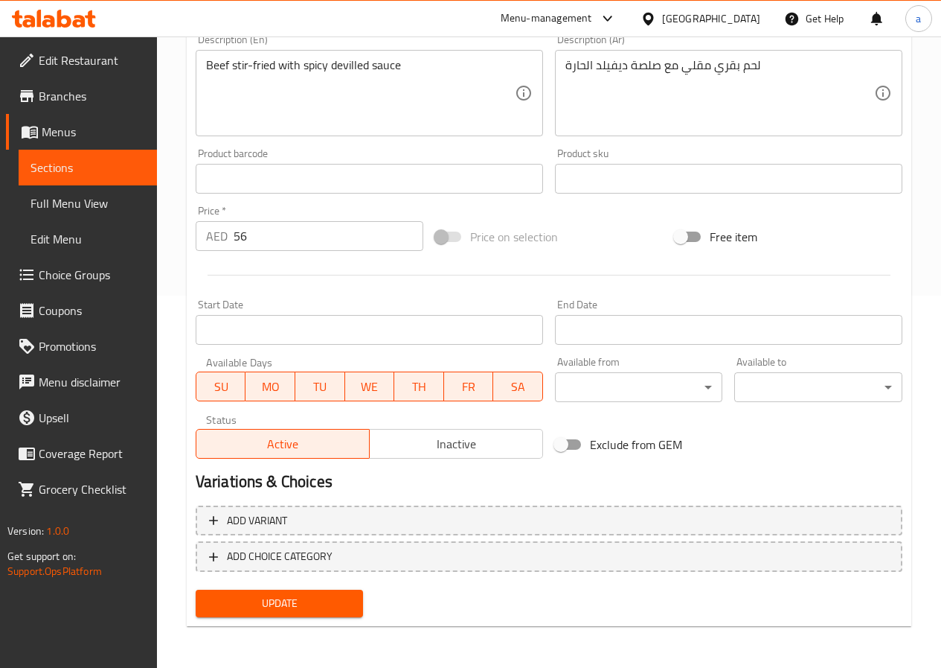
type input "لحم بقري ديفيلد"
click at [237, 608] on span "Update" at bounding box center [280, 603] width 144 height 19
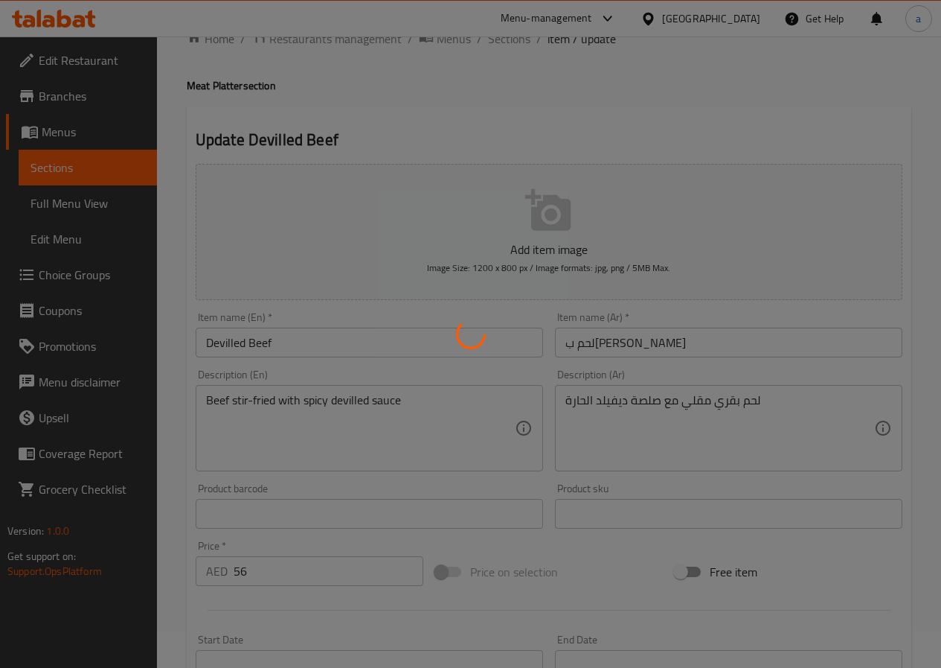
scroll to position [0, 0]
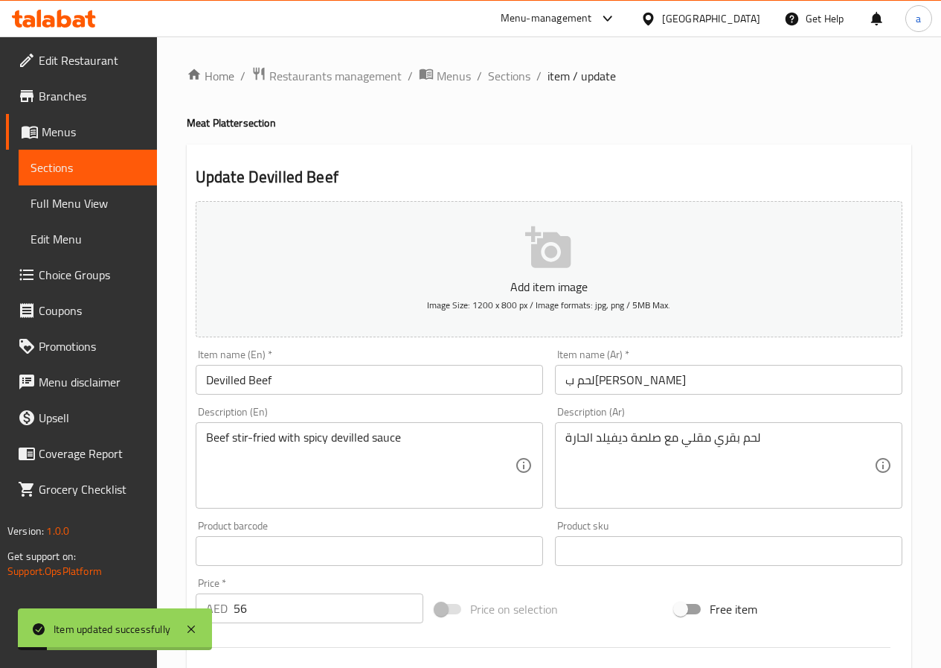
click at [514, 70] on span "Sections" at bounding box center [509, 76] width 42 height 18
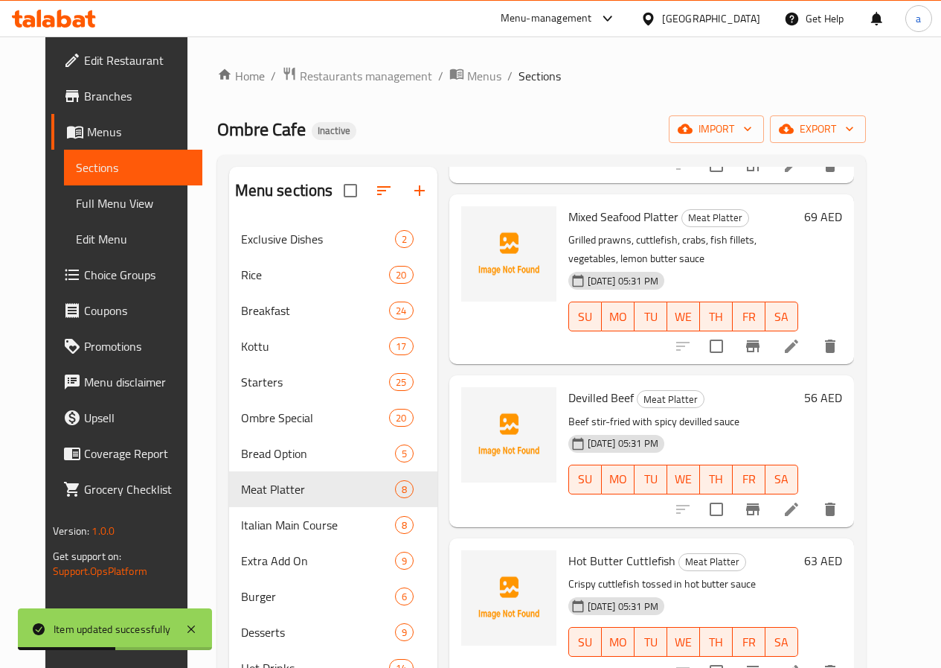
scroll to position [447, 0]
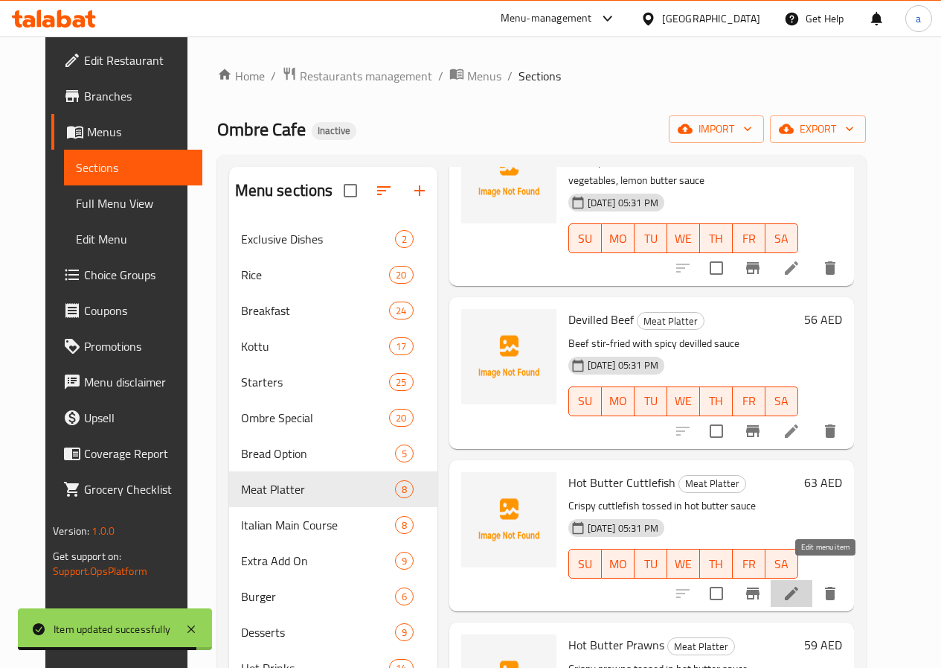
click at [801, 584] on icon at bounding box center [792, 593] width 18 height 18
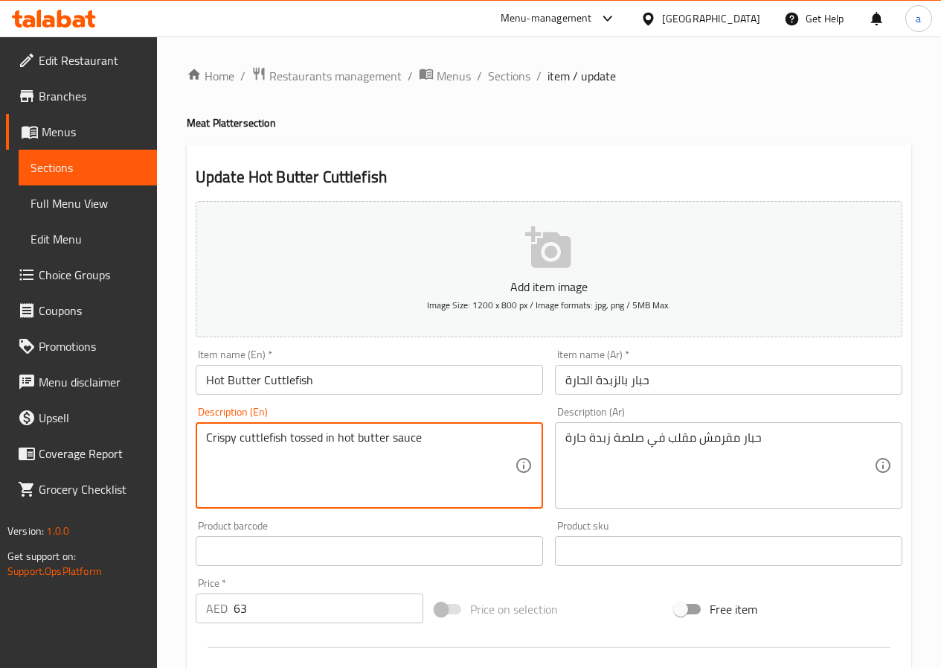
drag, startPoint x: 322, startPoint y: 436, endPoint x: 288, endPoint y: 447, distance: 36.0
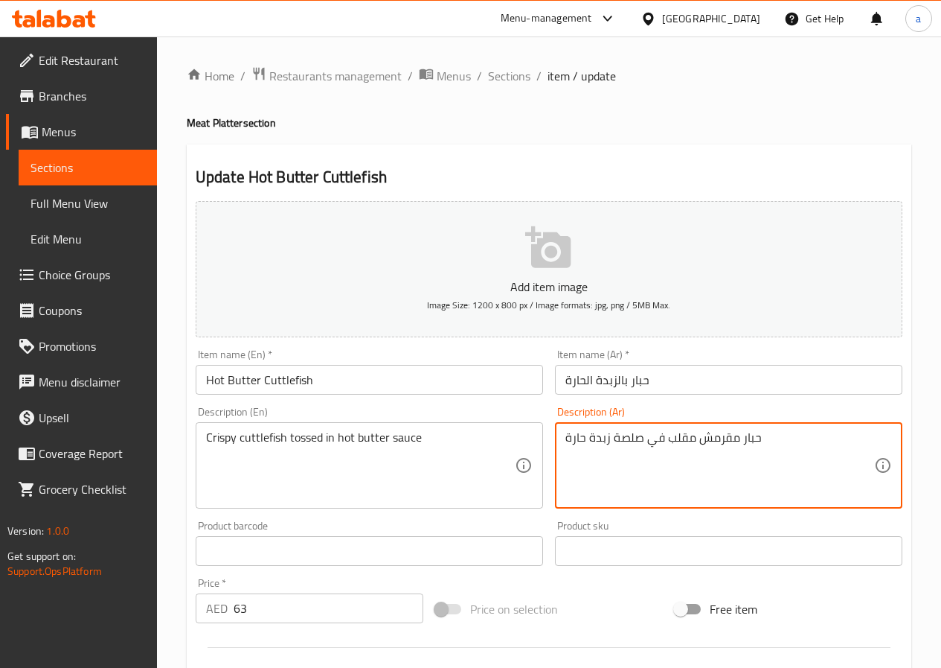
drag, startPoint x: 665, startPoint y: 439, endPoint x: 694, endPoint y: 449, distance: 30.6
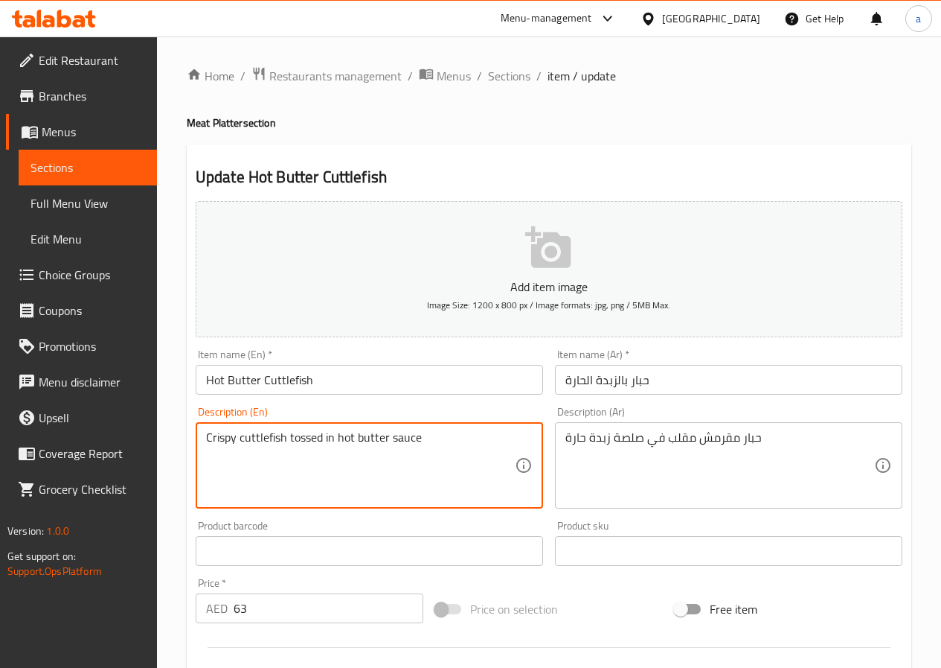
drag, startPoint x: 323, startPoint y: 437, endPoint x: 289, endPoint y: 446, distance: 35.4
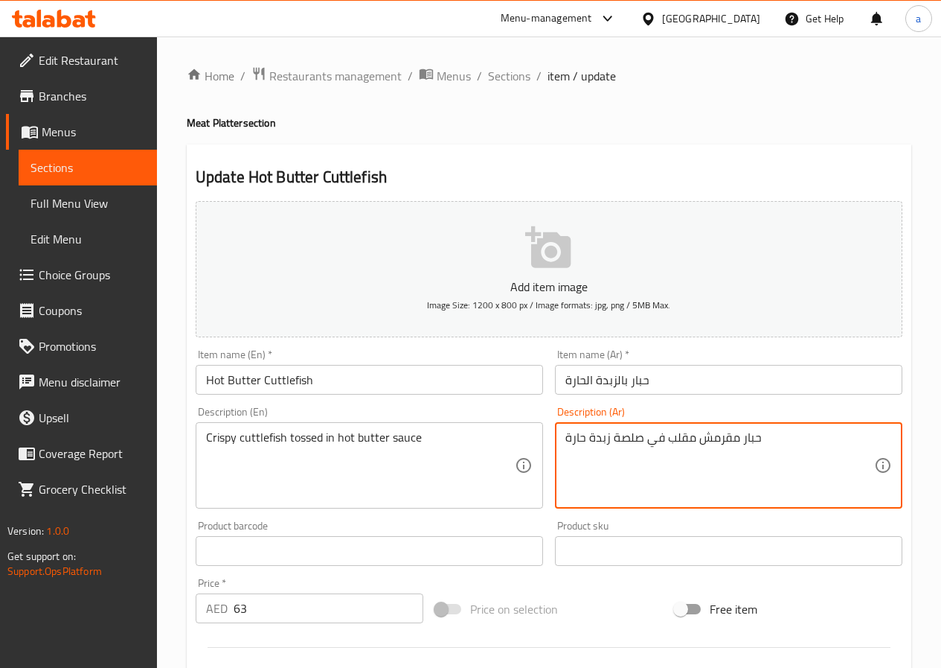
drag, startPoint x: 665, startPoint y: 441, endPoint x: 688, endPoint y: 441, distance: 23.1
click at [610, 438] on textarea "حبار مقرمش محمص في صلصة زبدة حارة" at bounding box center [720, 465] width 309 height 71
click at [584, 435] on textarea "حبار مقرمش محمص في صلصة الزبدة حارة" at bounding box center [720, 465] width 309 height 71
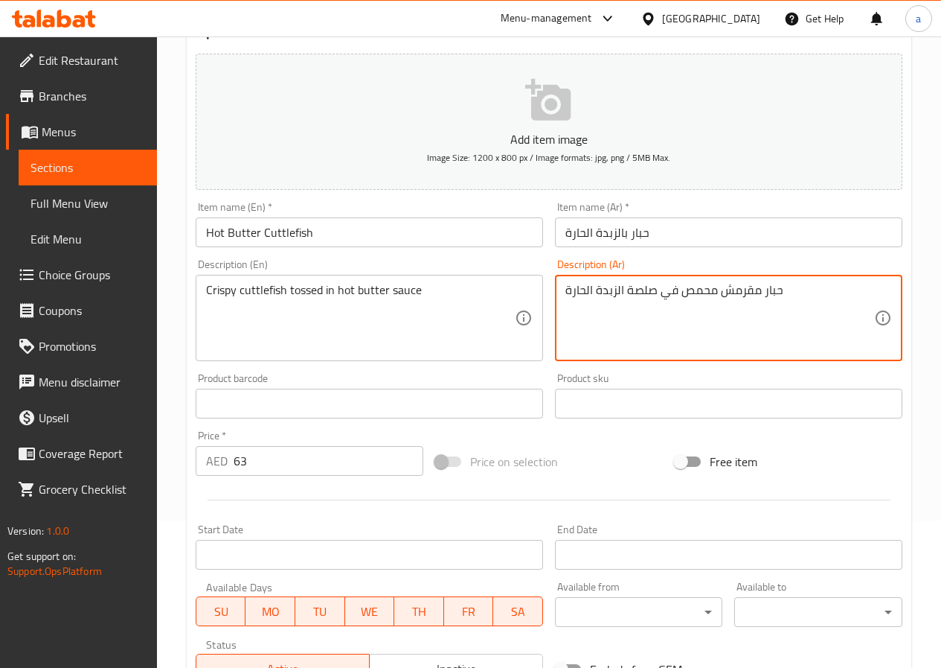
scroll to position [372, 0]
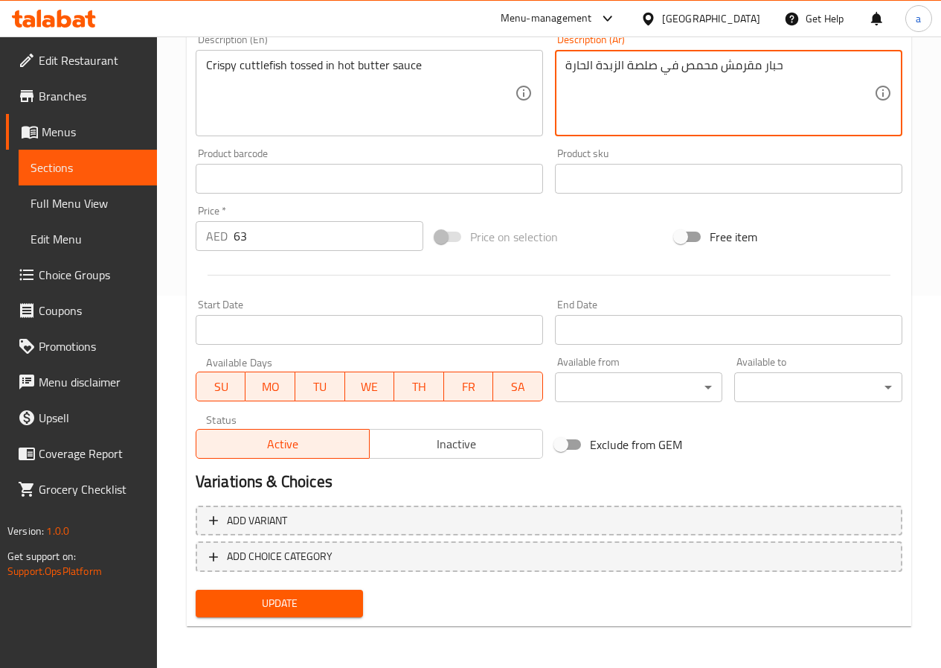
type textarea "حبار مقرمش محمص في صلصة الزبدة الحارة"
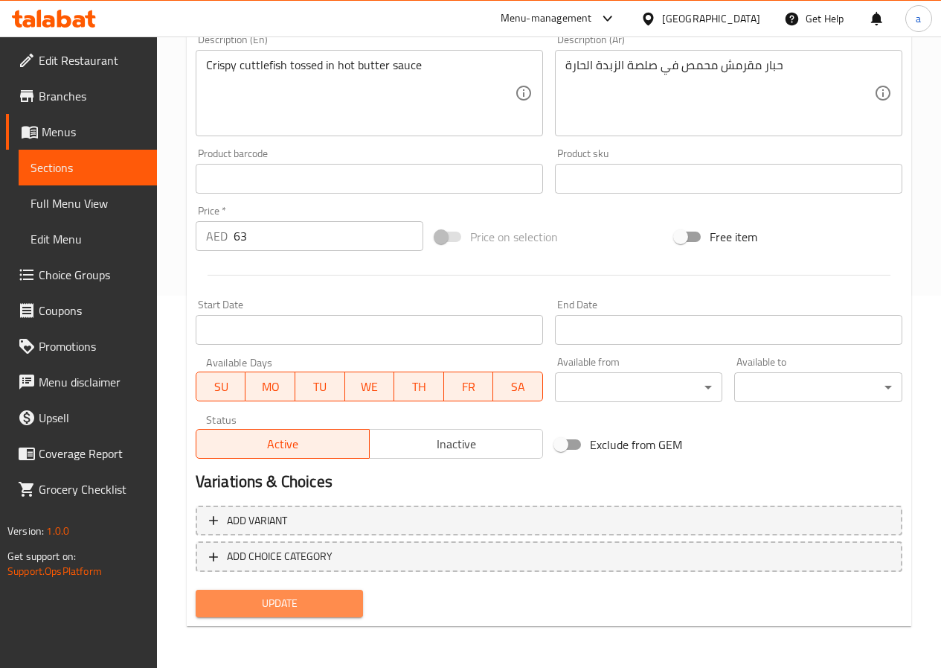
click at [313, 607] on span "Update" at bounding box center [280, 603] width 144 height 19
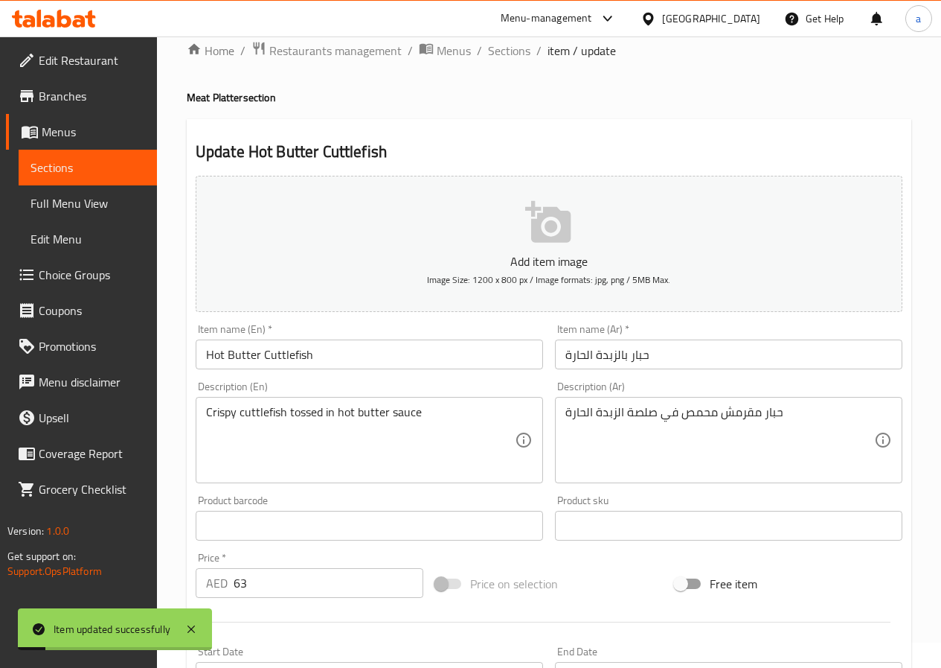
scroll to position [0, 0]
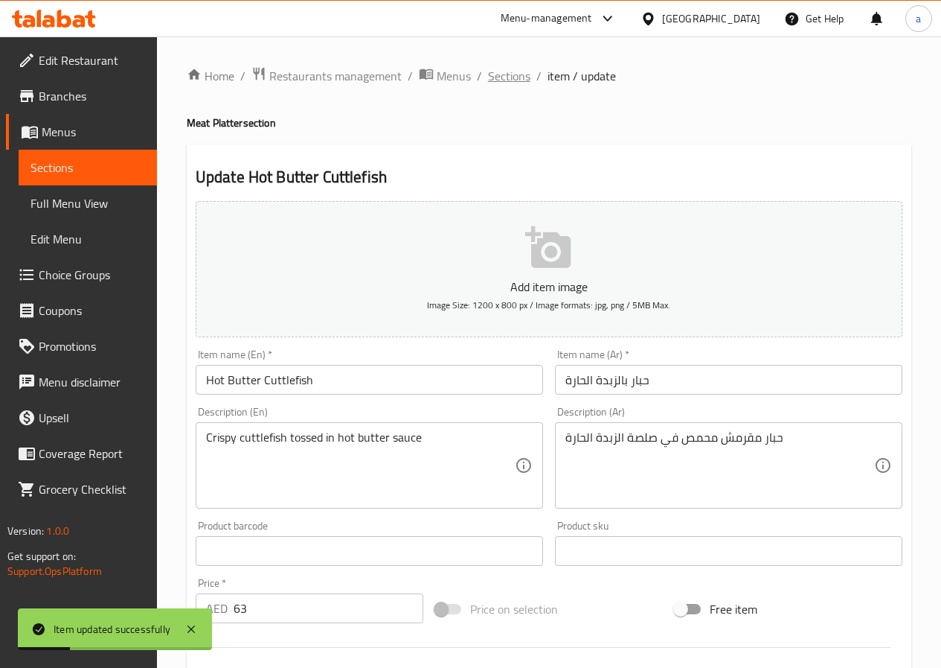
click at [501, 79] on span "Sections" at bounding box center [509, 76] width 42 height 18
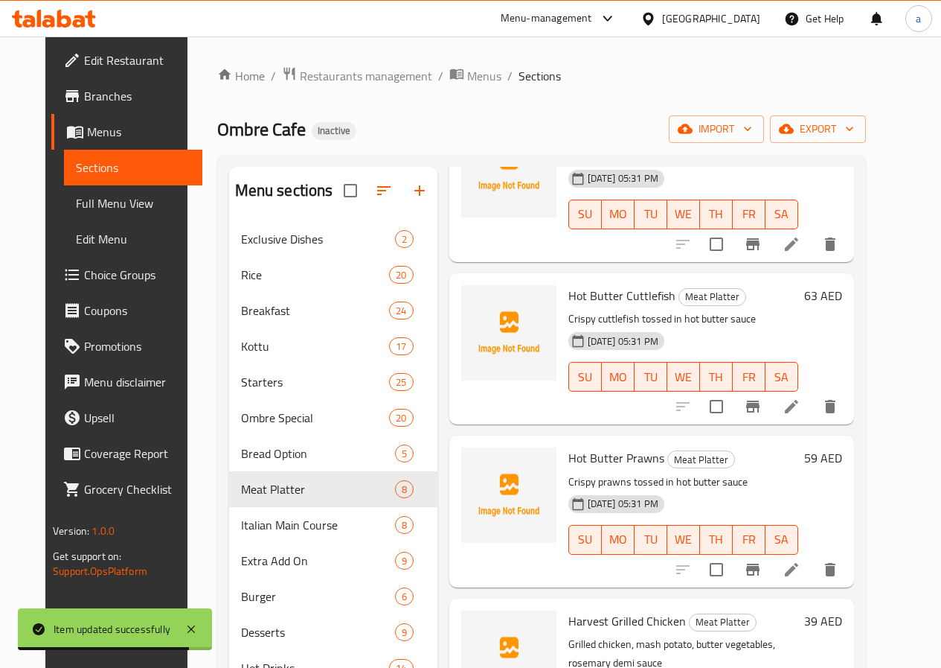
scroll to position [670, 0]
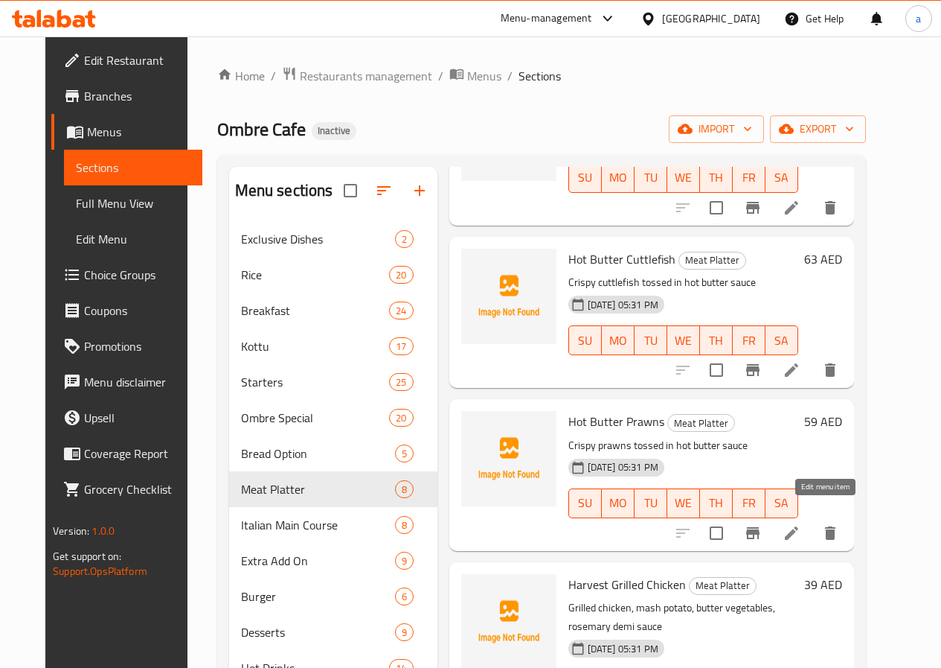
click at [801, 524] on icon at bounding box center [792, 533] width 18 height 18
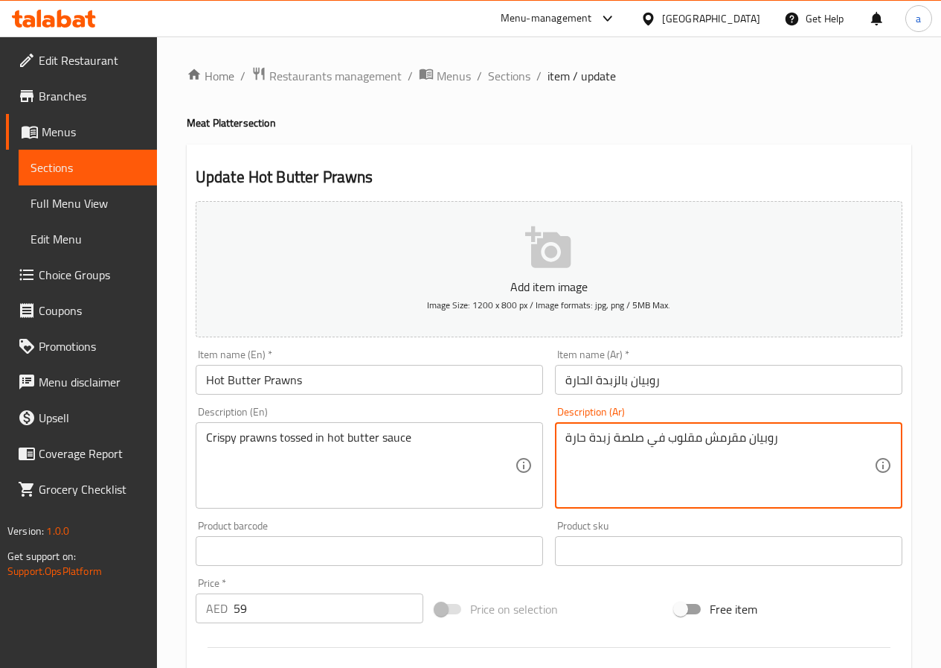
drag, startPoint x: 665, startPoint y: 438, endPoint x: 694, endPoint y: 449, distance: 31.5
click at [608, 440] on textarea "روبيان مقرمش محمص في صلصة زبدة حارة" at bounding box center [720, 465] width 309 height 71
click at [585, 439] on textarea "روبيان مقرمش محمص في صلصة الزبدة حارة" at bounding box center [720, 465] width 309 height 71
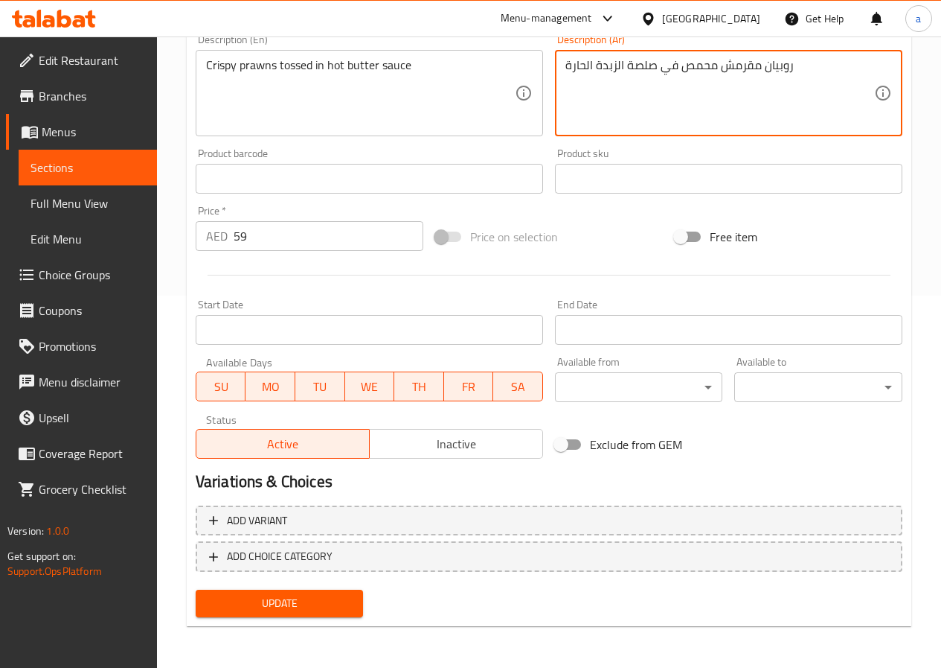
type textarea "روبيان مقرمش محمص في صلصة الزبدة الحارة"
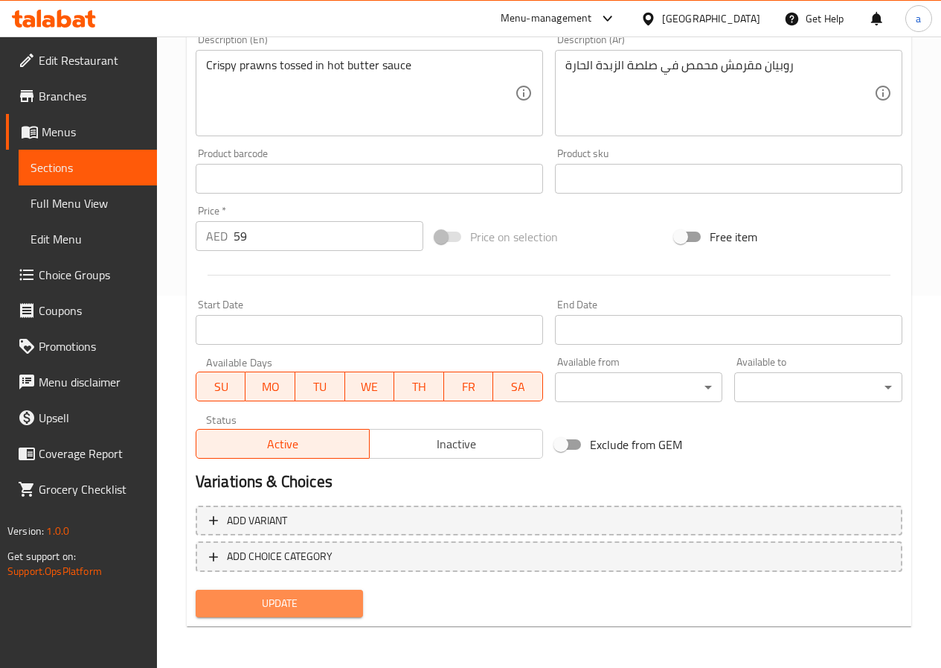
click at [263, 597] on span "Update" at bounding box center [280, 603] width 144 height 19
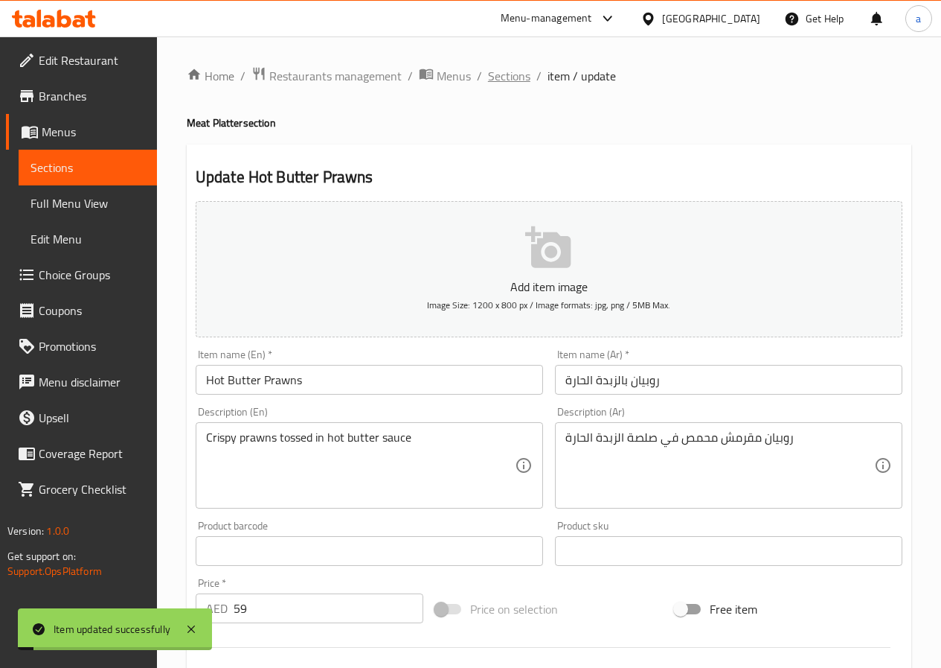
click at [515, 73] on span "Sections" at bounding box center [509, 76] width 42 height 18
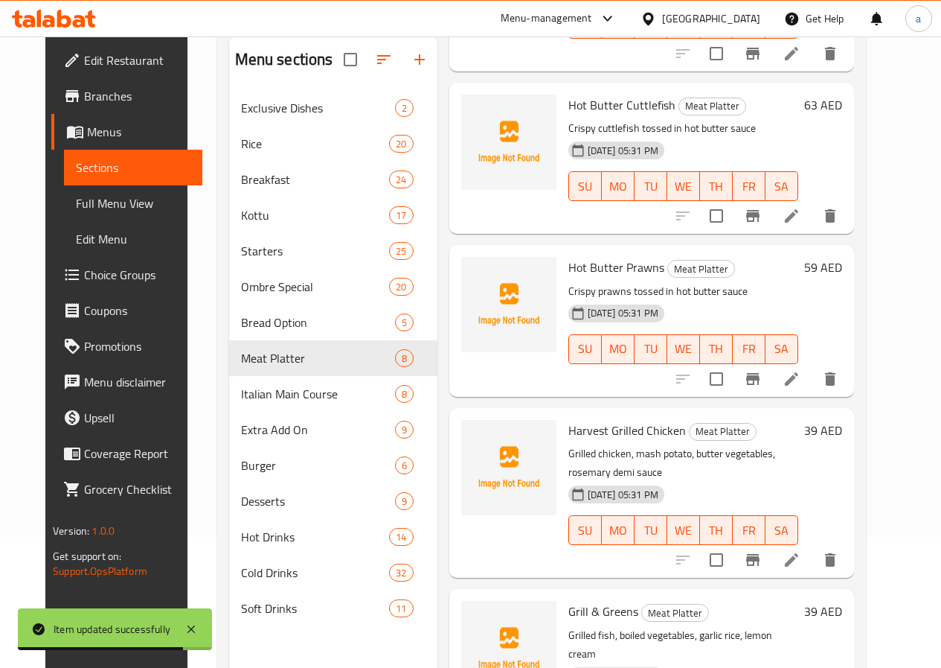
scroll to position [208, 0]
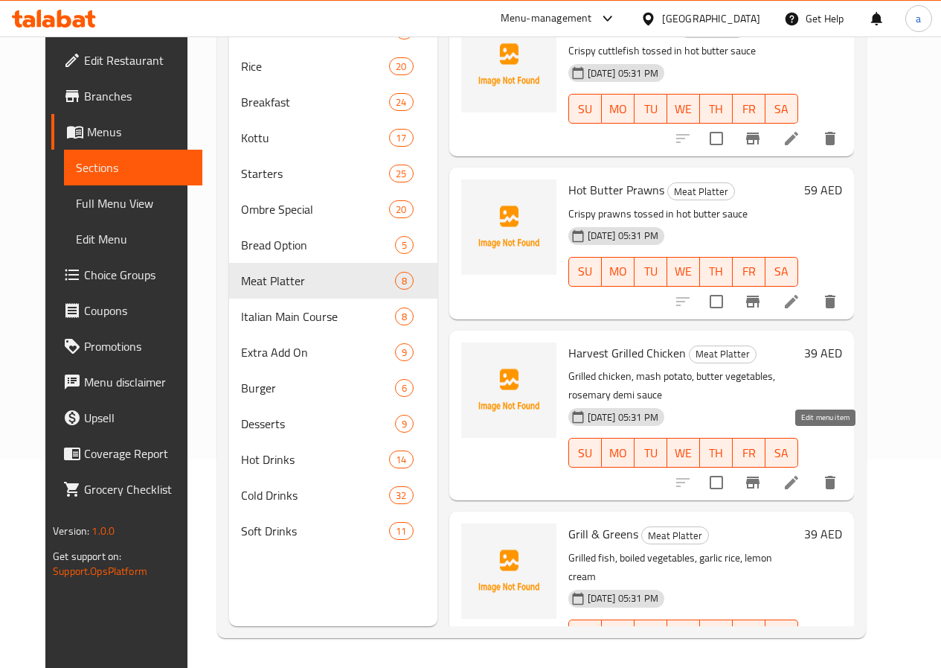
click at [799, 476] on icon at bounding box center [791, 482] width 13 height 13
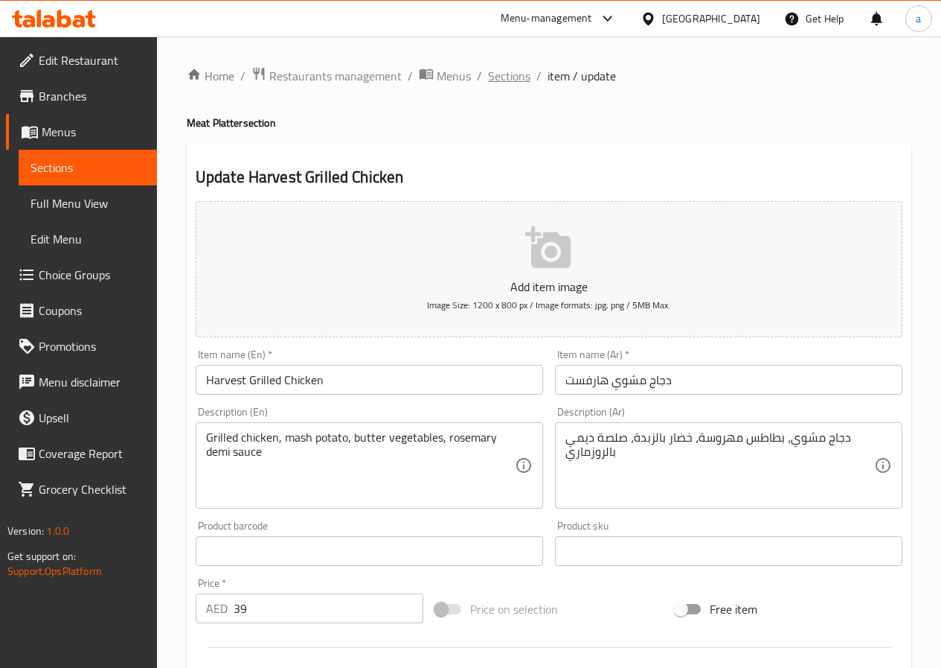
click at [506, 83] on span "Sections" at bounding box center [509, 76] width 42 height 18
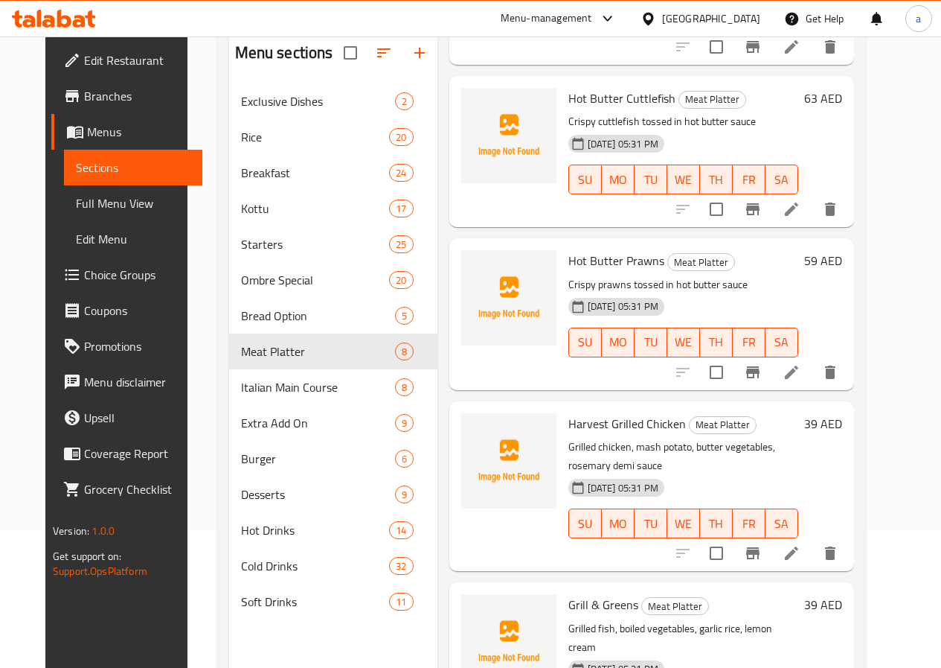
scroll to position [208, 0]
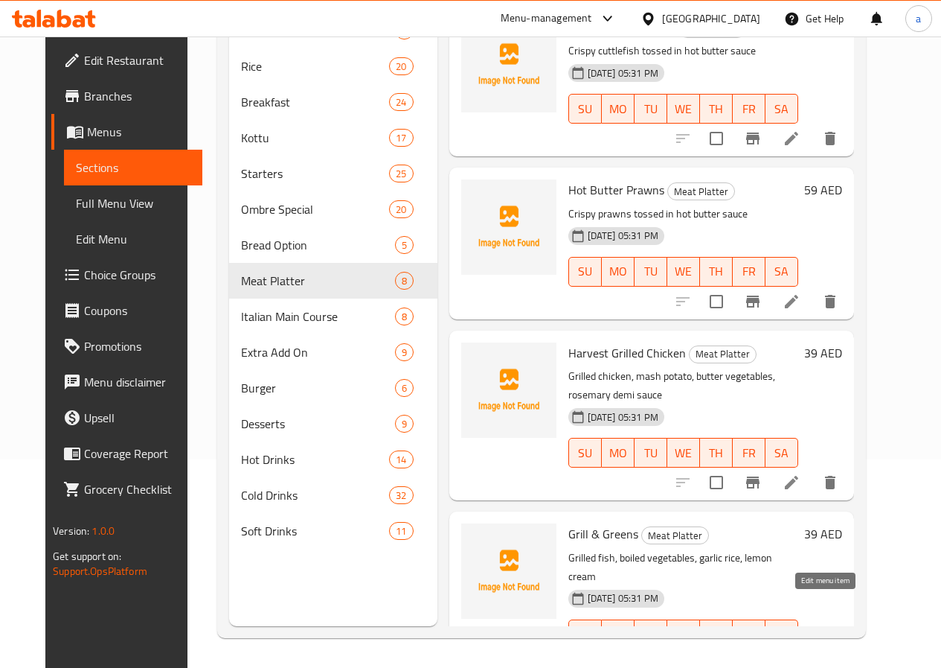
click at [801, 655] on icon at bounding box center [792, 664] width 18 height 18
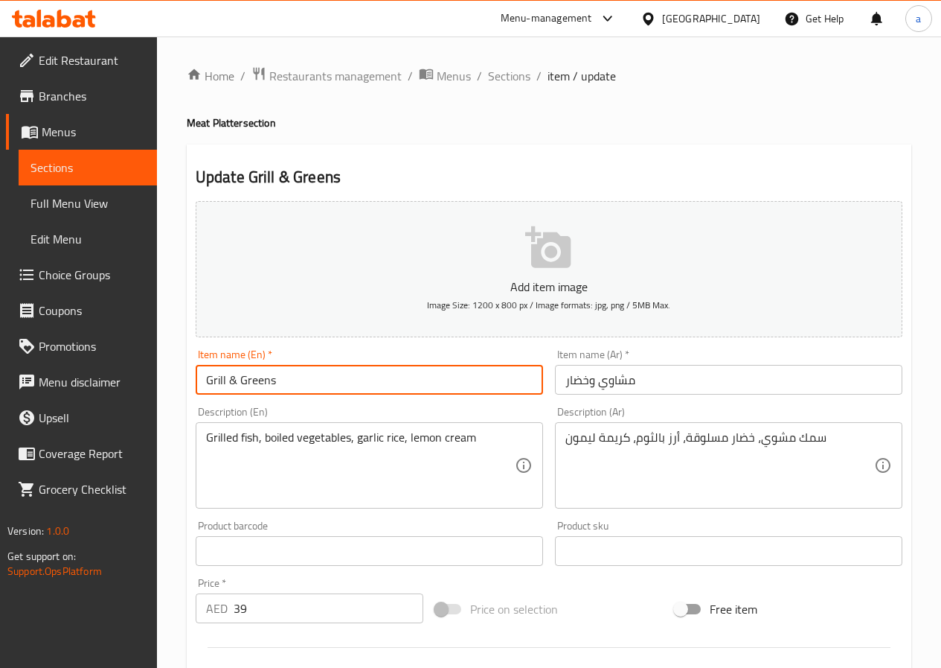
drag, startPoint x: 266, startPoint y: 383, endPoint x: 239, endPoint y: 389, distance: 28.2
click at [239, 389] on input "Grill & Greens" at bounding box center [370, 380] width 348 height 30
click at [501, 77] on span "Sections" at bounding box center [509, 76] width 42 height 18
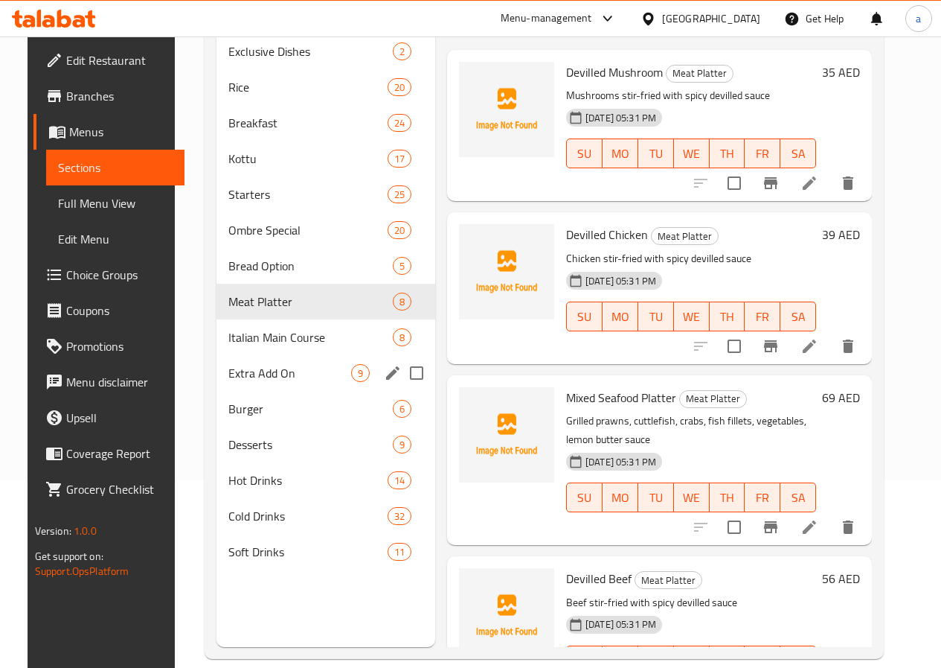
scroll to position [208, 0]
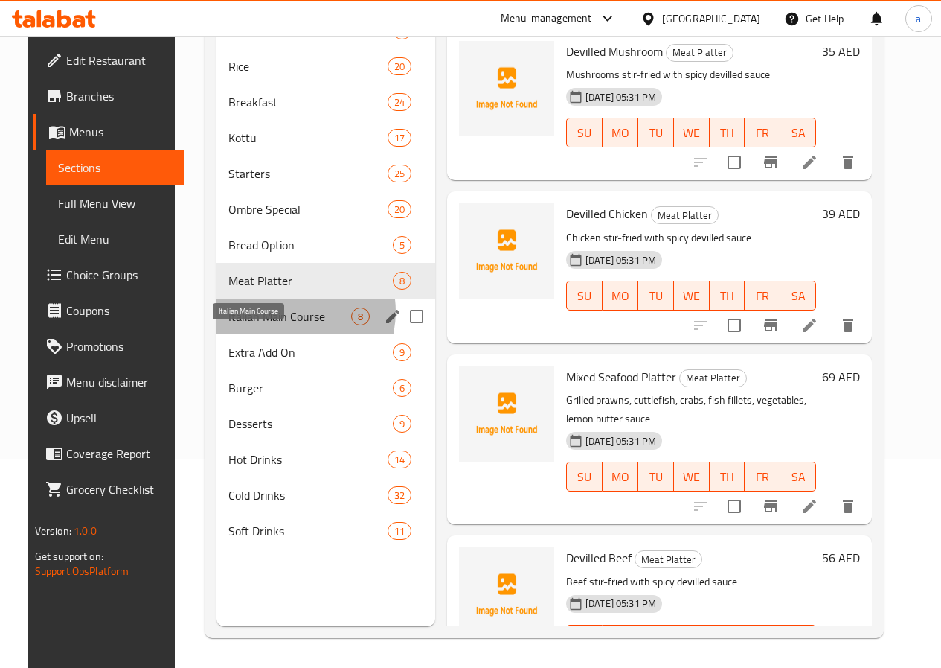
click at [273, 325] on span "Italian Main Course" at bounding box center [289, 316] width 123 height 18
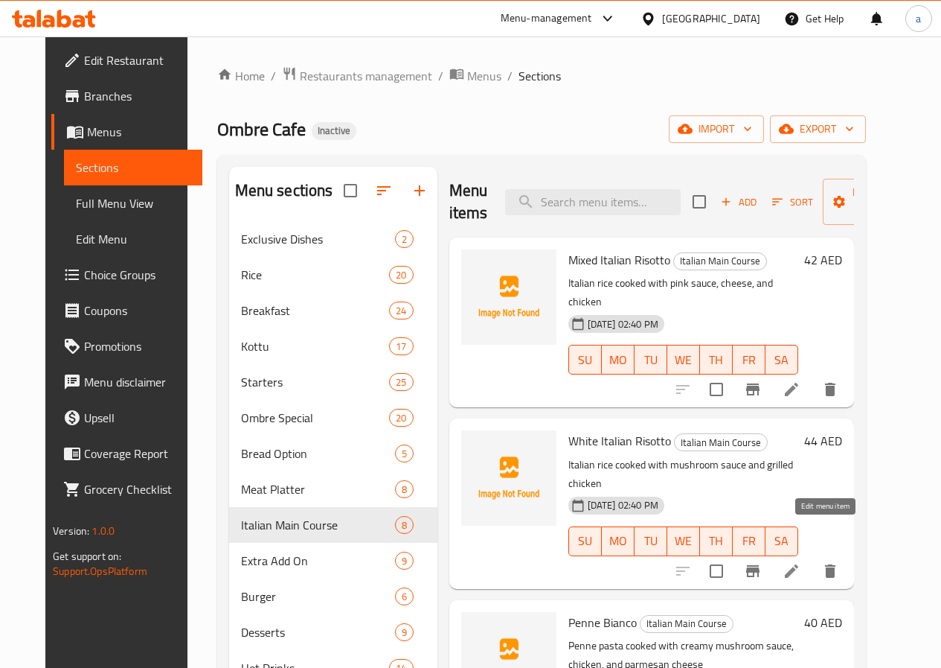
click at [801, 562] on icon at bounding box center [792, 571] width 18 height 18
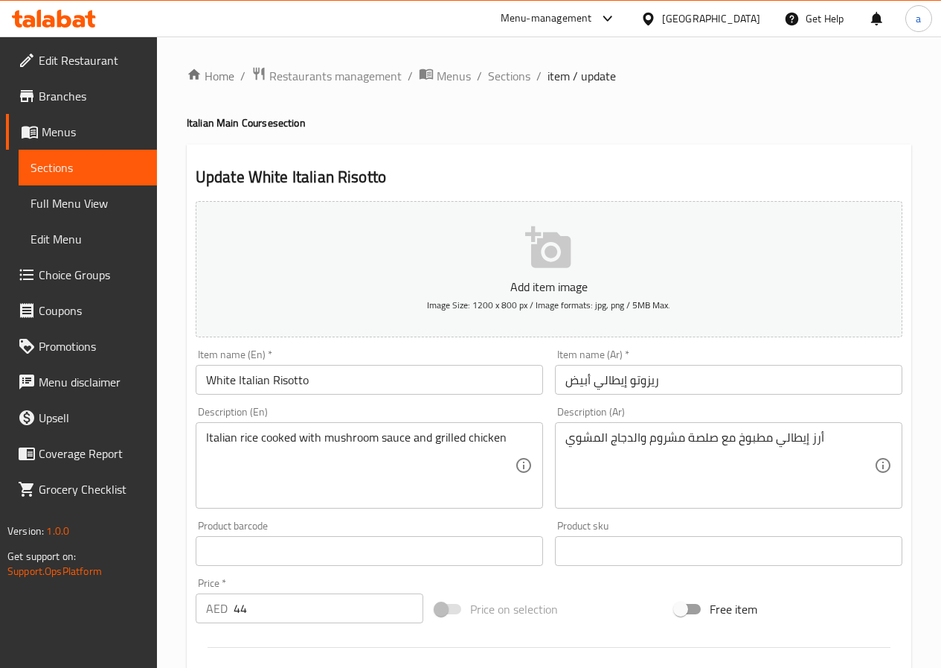
click at [519, 77] on span "Sections" at bounding box center [509, 76] width 42 height 18
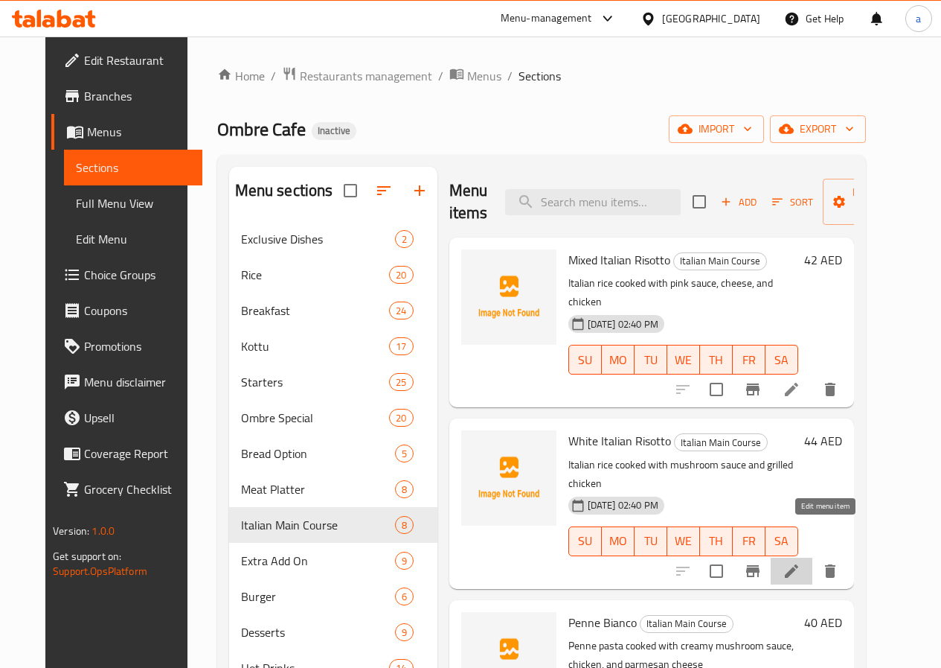
click at [799, 564] on icon at bounding box center [791, 570] width 13 height 13
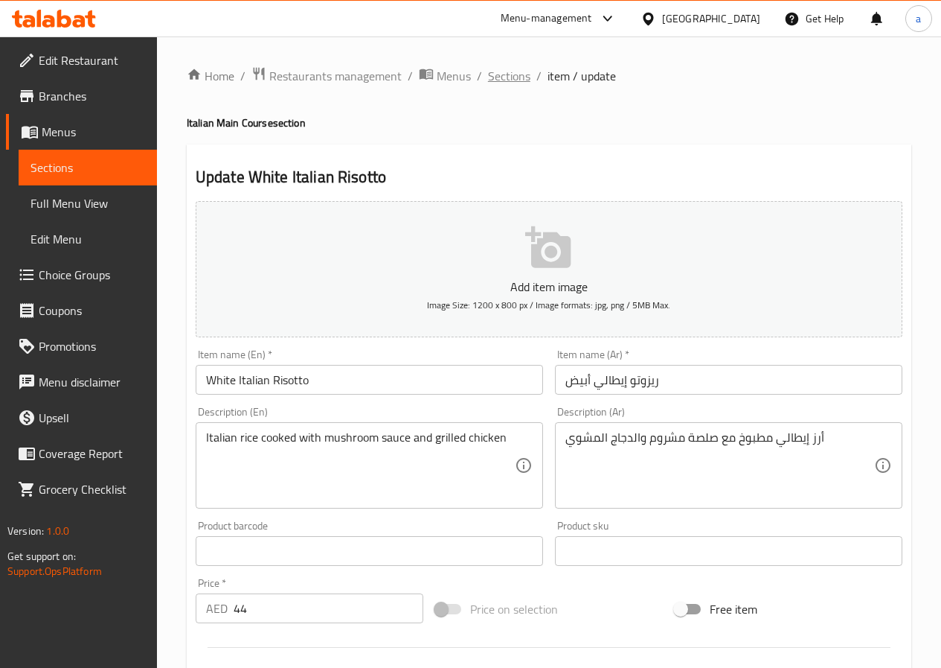
click at [502, 68] on span "Sections" at bounding box center [509, 76] width 42 height 18
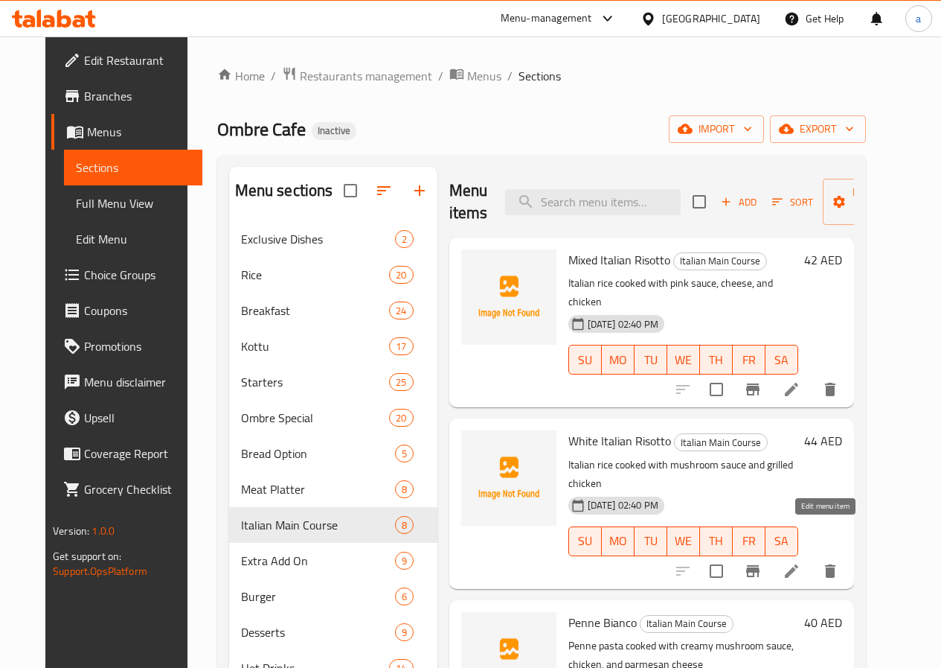
click at [801, 562] on icon at bounding box center [792, 571] width 18 height 18
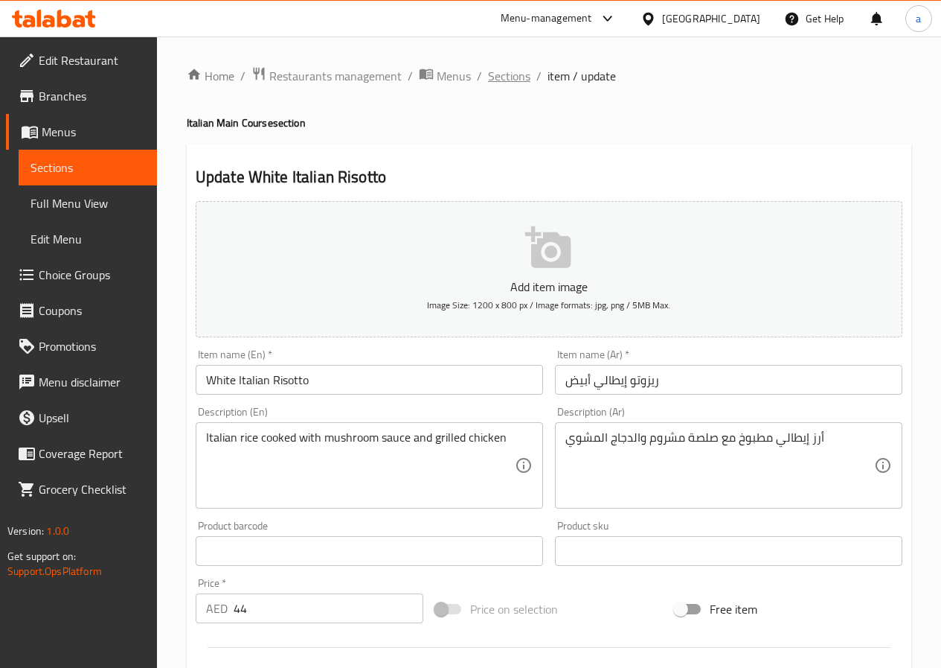
click at [504, 77] on span "Sections" at bounding box center [509, 76] width 42 height 18
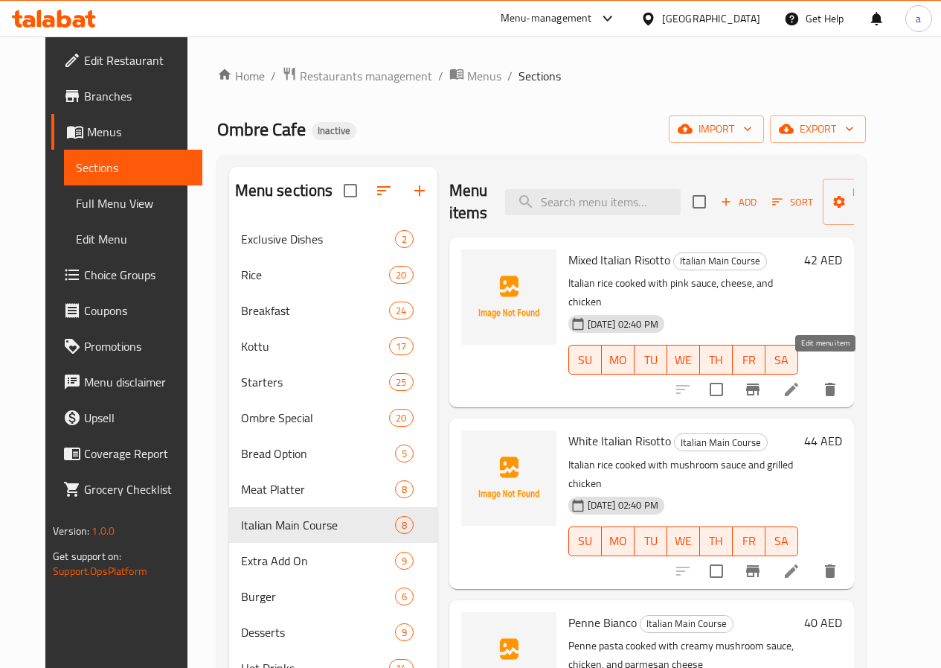
click at [801, 380] on icon at bounding box center [792, 389] width 18 height 18
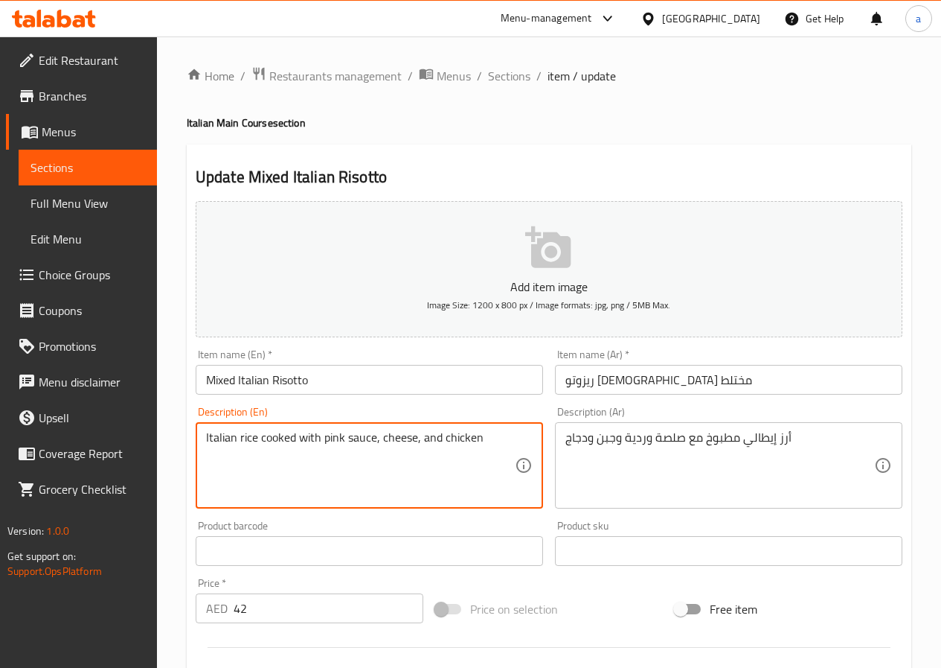
drag, startPoint x: 374, startPoint y: 438, endPoint x: 324, endPoint y: 443, distance: 50.8
click at [482, 493] on textarea "Italian rice cooked with pink sauce, cheese, and chicken" at bounding box center [360, 465] width 309 height 71
click at [511, 81] on span "Sections" at bounding box center [509, 76] width 42 height 18
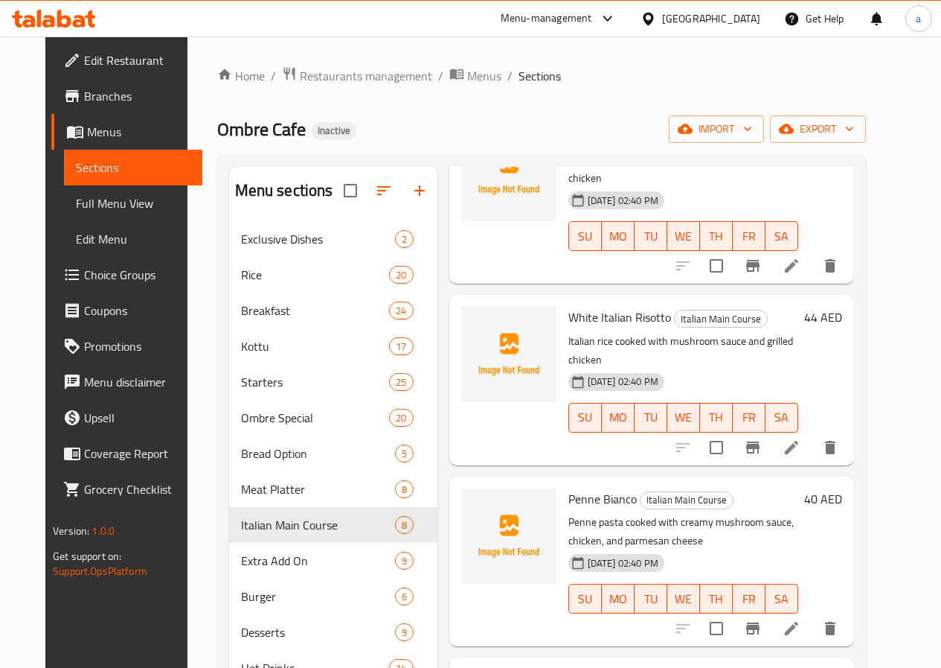
scroll to position [149, 0]
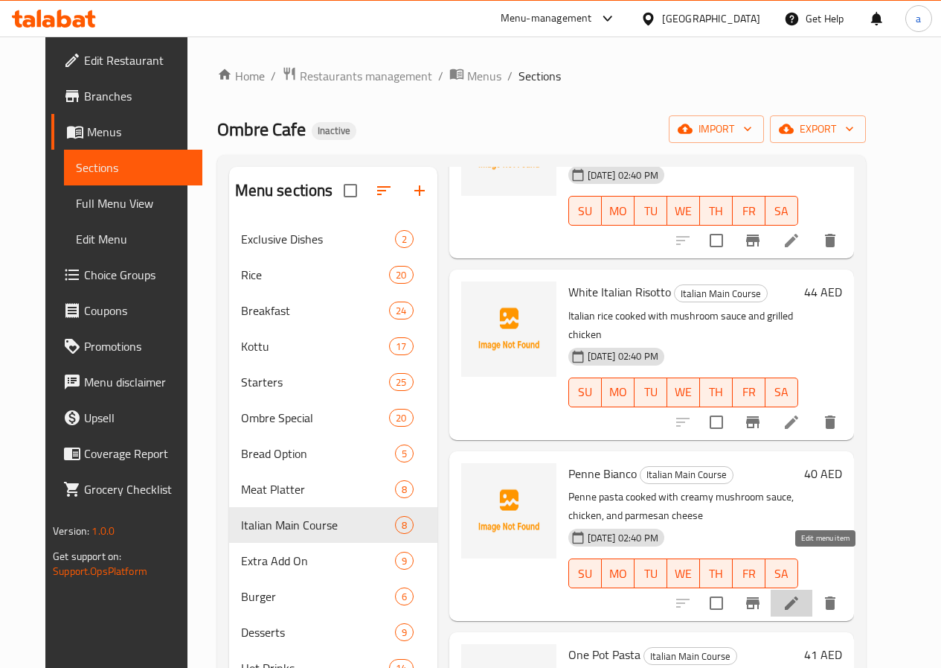
click at [801, 594] on icon at bounding box center [792, 603] width 18 height 18
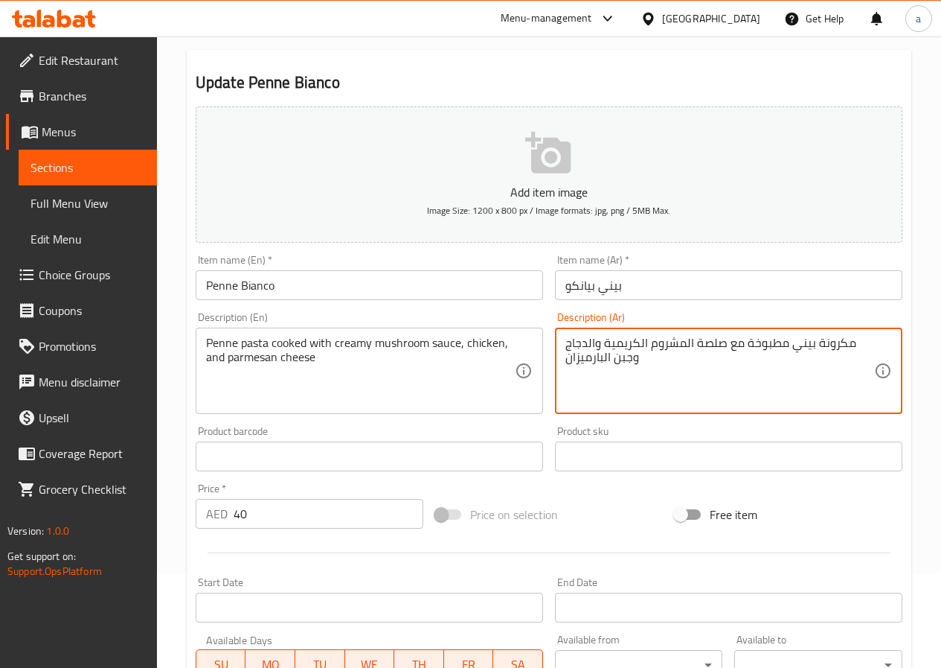
scroll to position [372, 0]
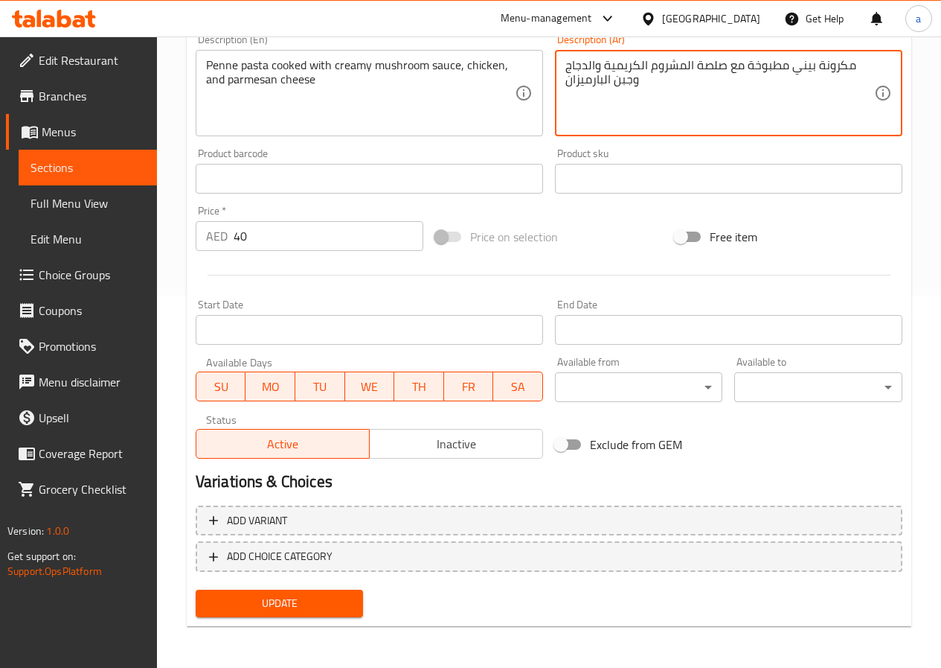
type textarea "مكرونة بيني مطبوخة مع صلصة المشروم الكريمية والدجاج وجبن البارميزان"
click at [319, 601] on span "Update" at bounding box center [280, 603] width 144 height 19
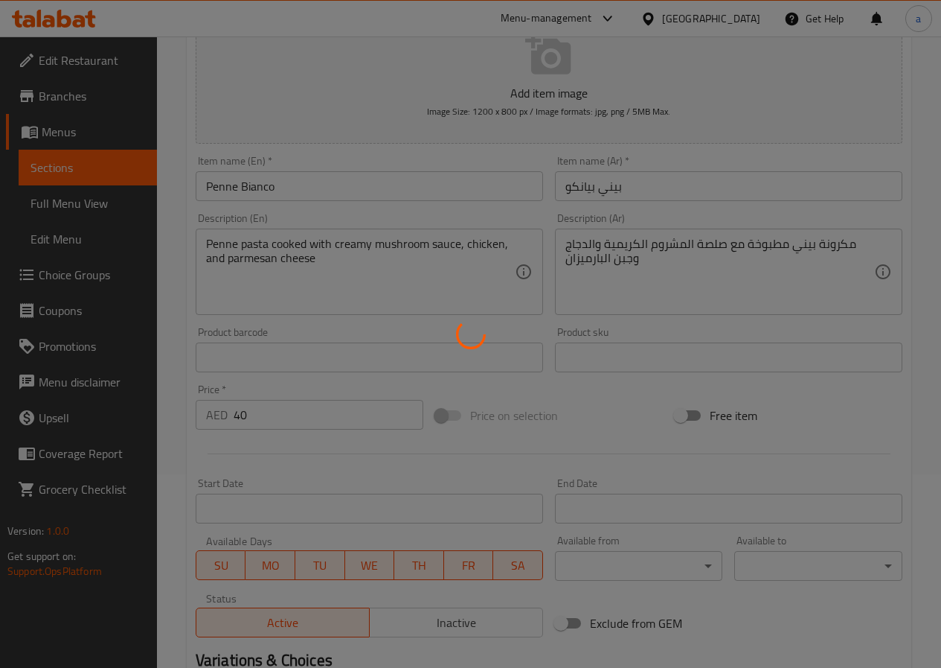
scroll to position [0, 0]
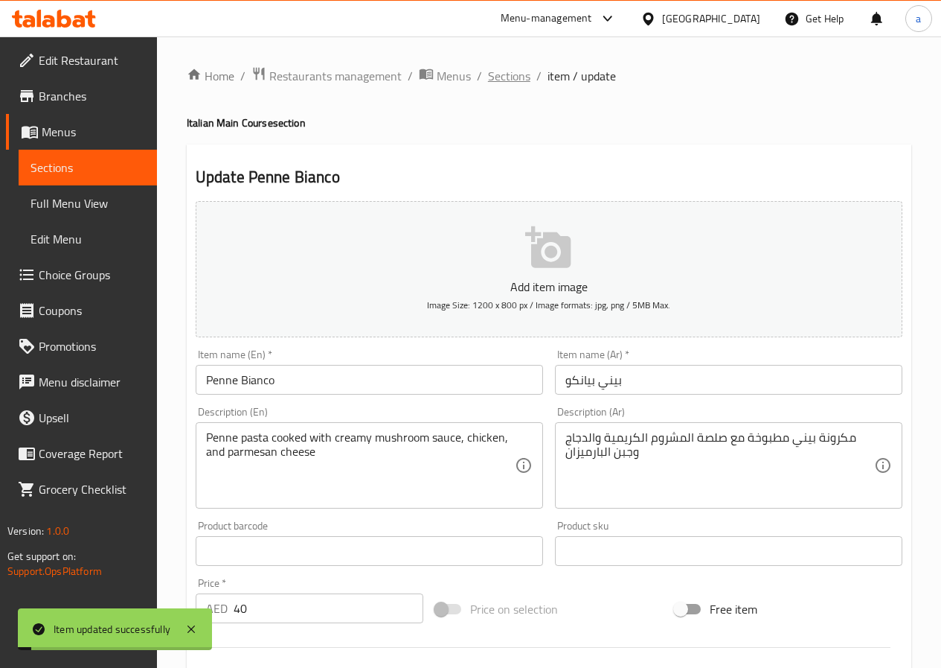
click at [517, 67] on span "Sections" at bounding box center [509, 76] width 42 height 18
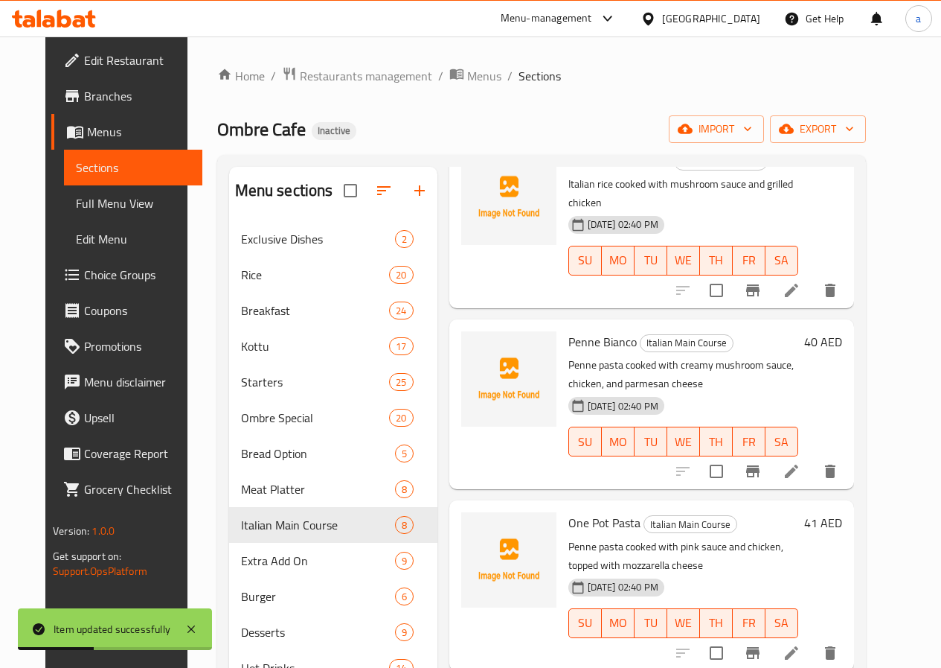
scroll to position [298, 0]
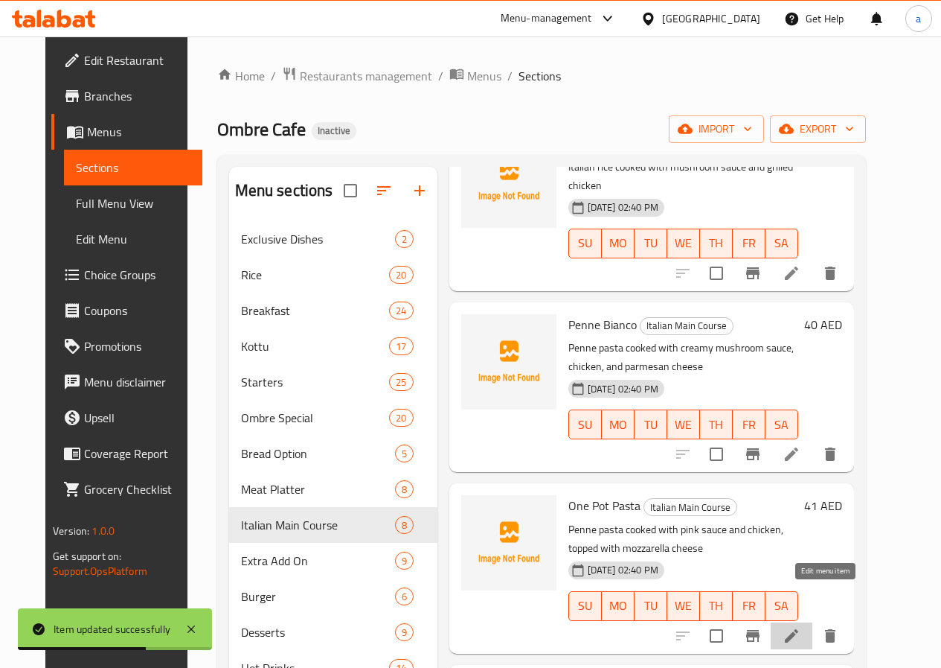
click at [801, 627] on icon at bounding box center [792, 636] width 18 height 18
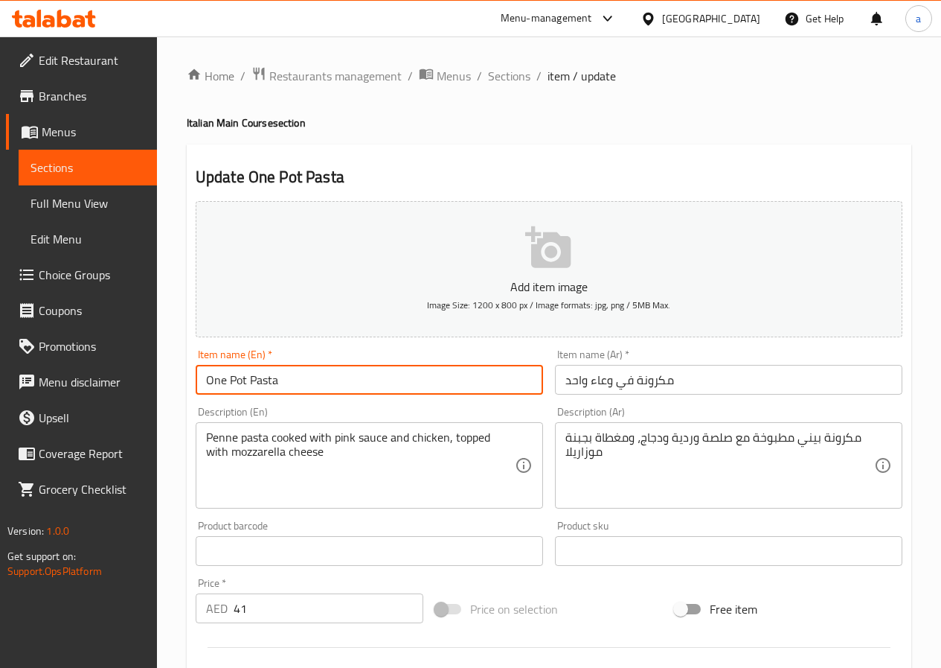
drag, startPoint x: 286, startPoint y: 385, endPoint x: 166, endPoint y: 409, distance: 122.3
click at [172, 409] on div "Home / Restaurants management / Menus / Sections / item / update Italian Main C…" at bounding box center [549, 537] width 784 height 1003
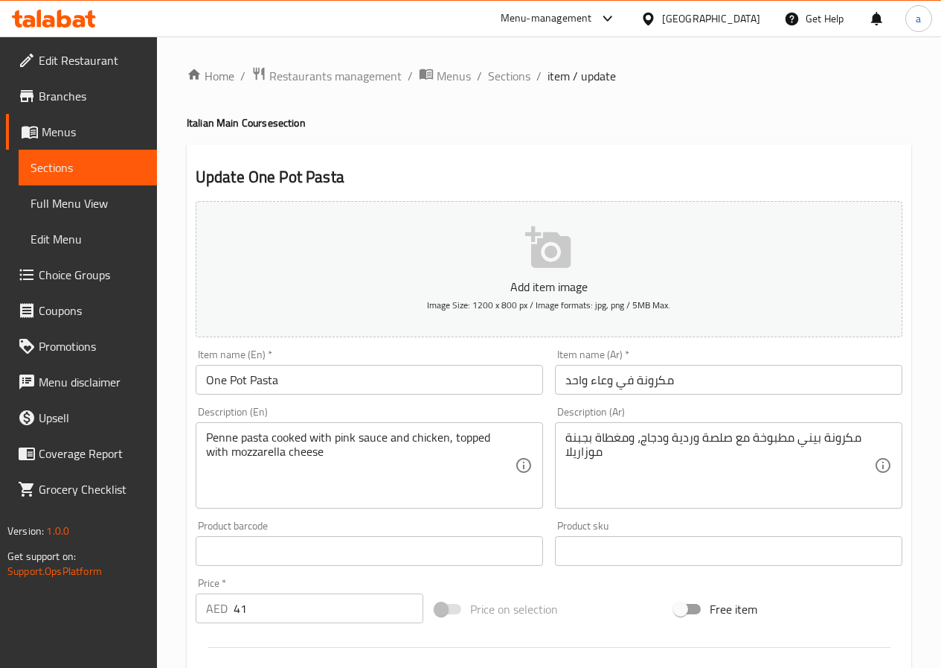
click at [613, 382] on input "مكرونة في وعاء واحد" at bounding box center [729, 380] width 348 height 30
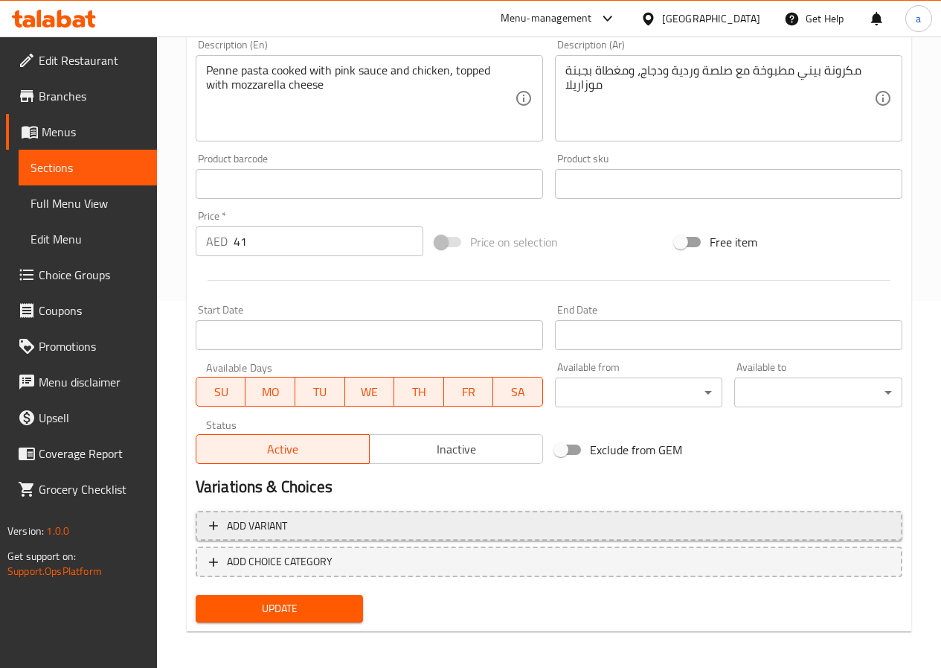
scroll to position [372, 0]
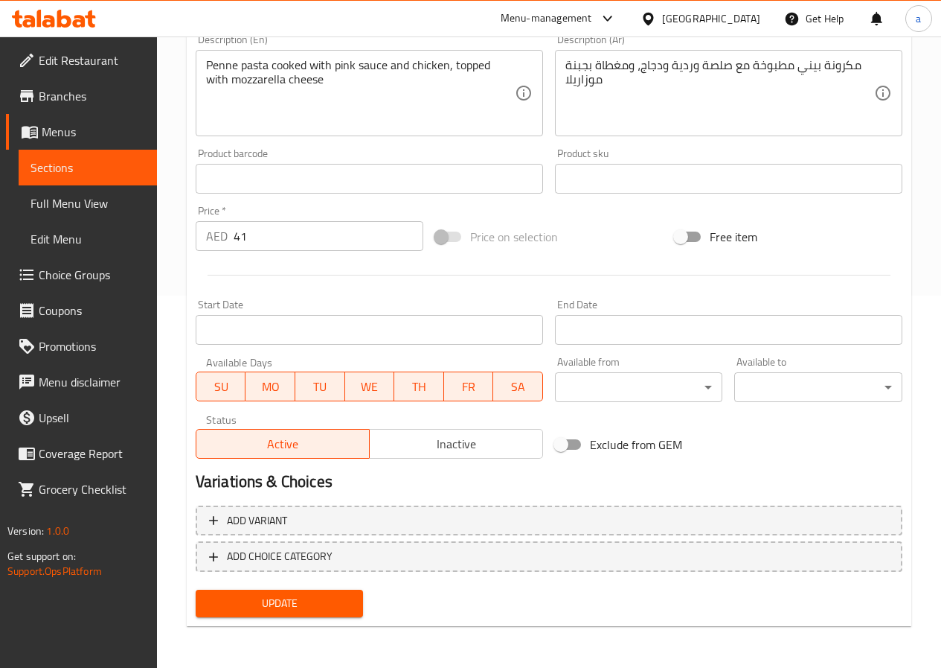
type input "مكرونة وعاء واحد"
click at [321, 605] on span "Update" at bounding box center [280, 603] width 144 height 19
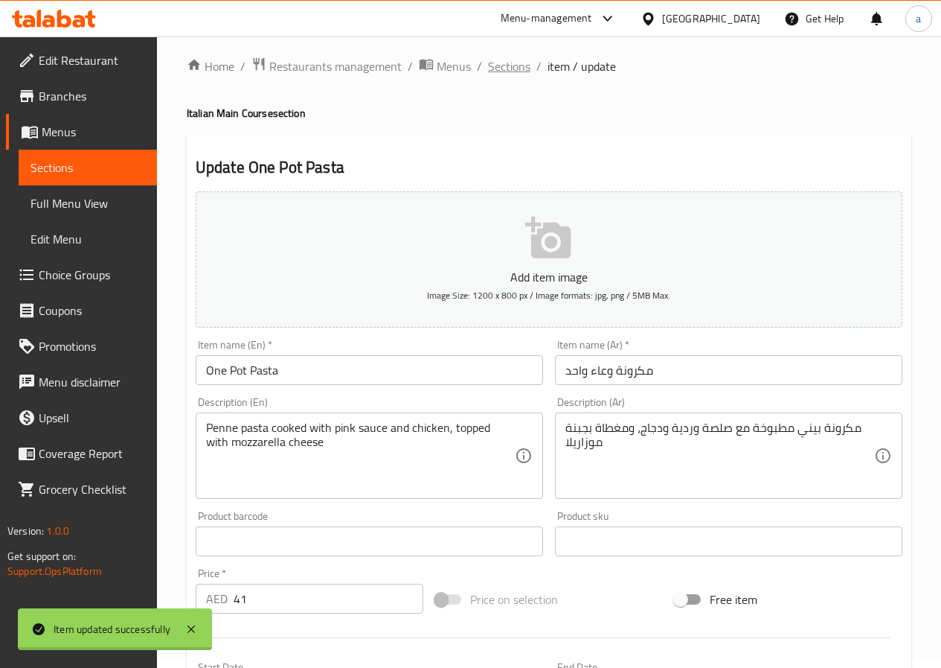
scroll to position [0, 0]
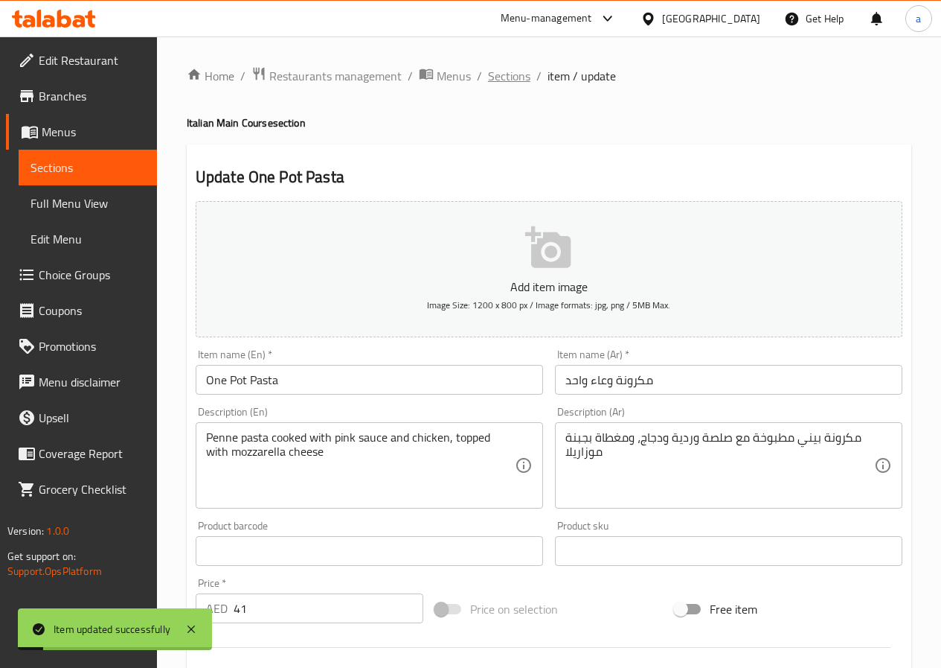
click at [515, 76] on span "Sections" at bounding box center [509, 76] width 42 height 18
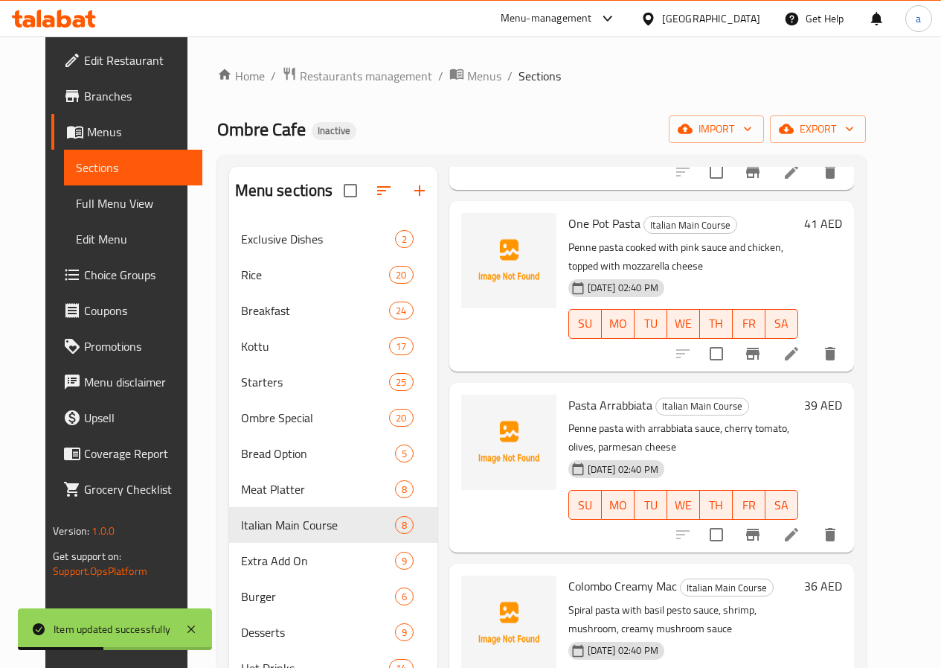
scroll to position [595, 0]
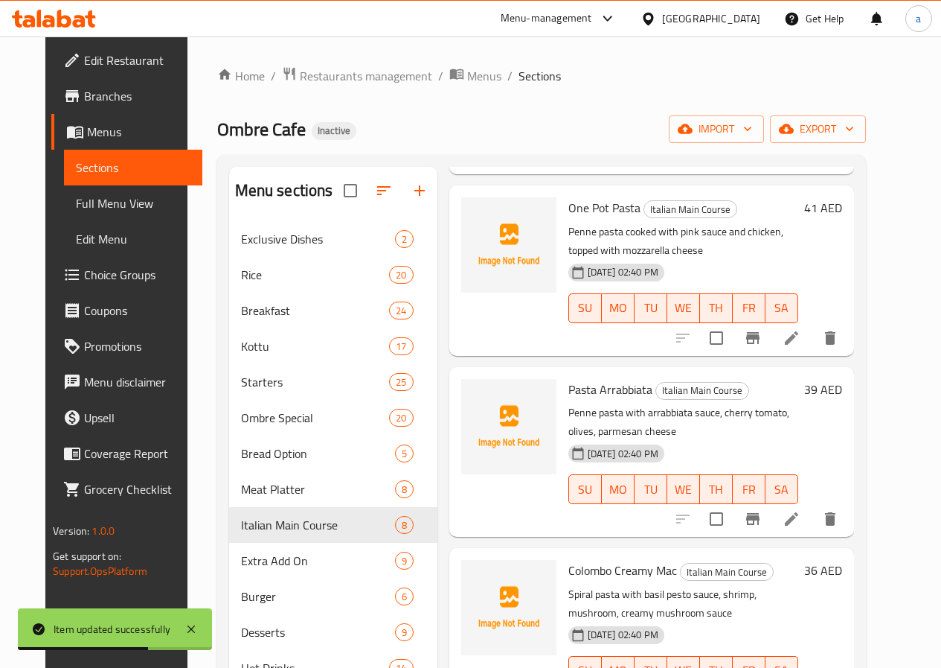
click at [801, 510] on icon at bounding box center [792, 519] width 18 height 18
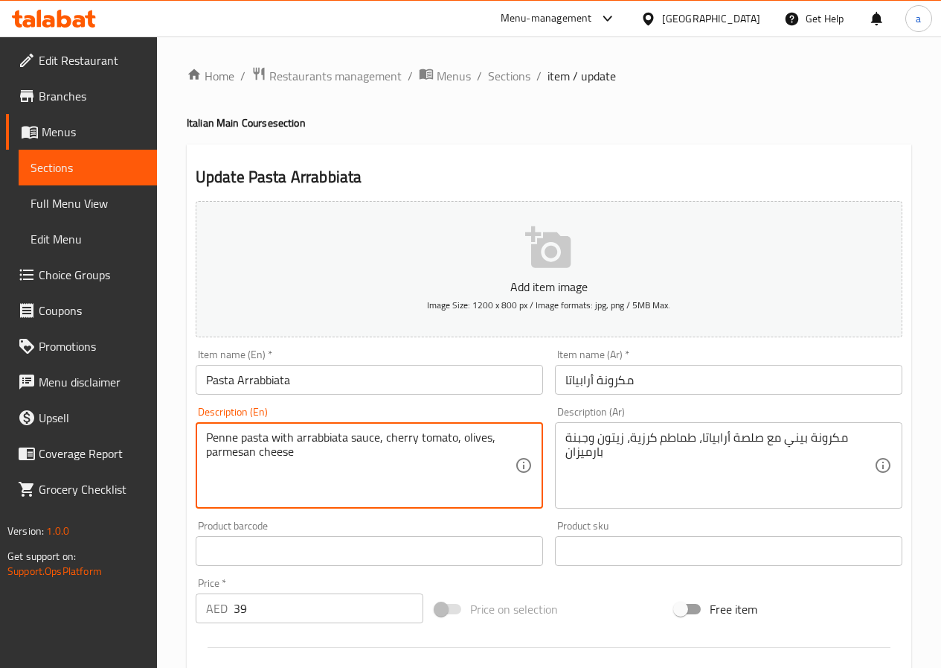
drag, startPoint x: 454, startPoint y: 436, endPoint x: 386, endPoint y: 441, distance: 67.9
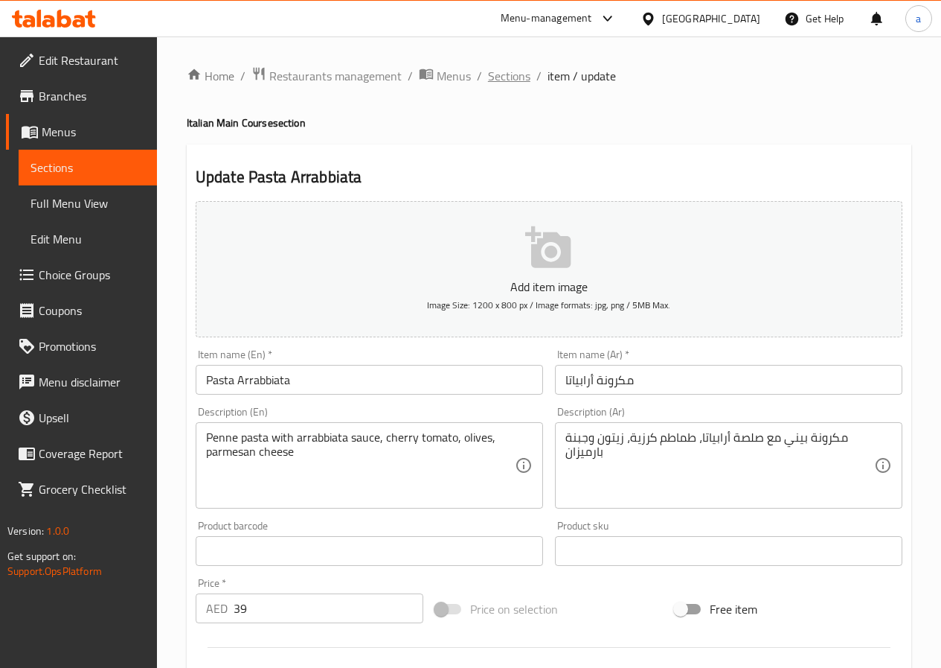
click at [518, 81] on span "Sections" at bounding box center [509, 76] width 42 height 18
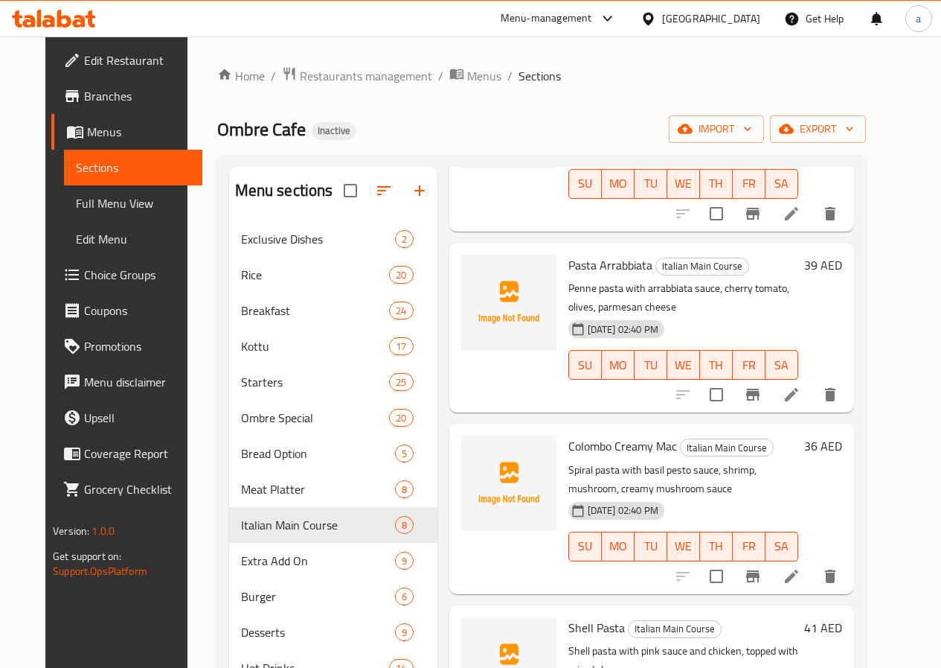
scroll to position [744, 0]
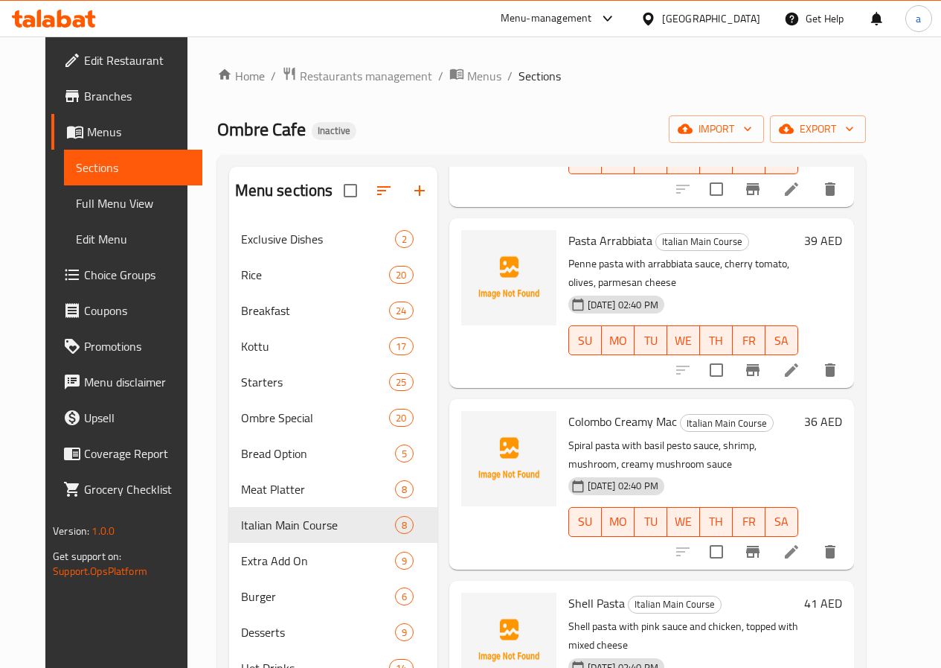
click at [813, 538] on li at bounding box center [792, 551] width 42 height 27
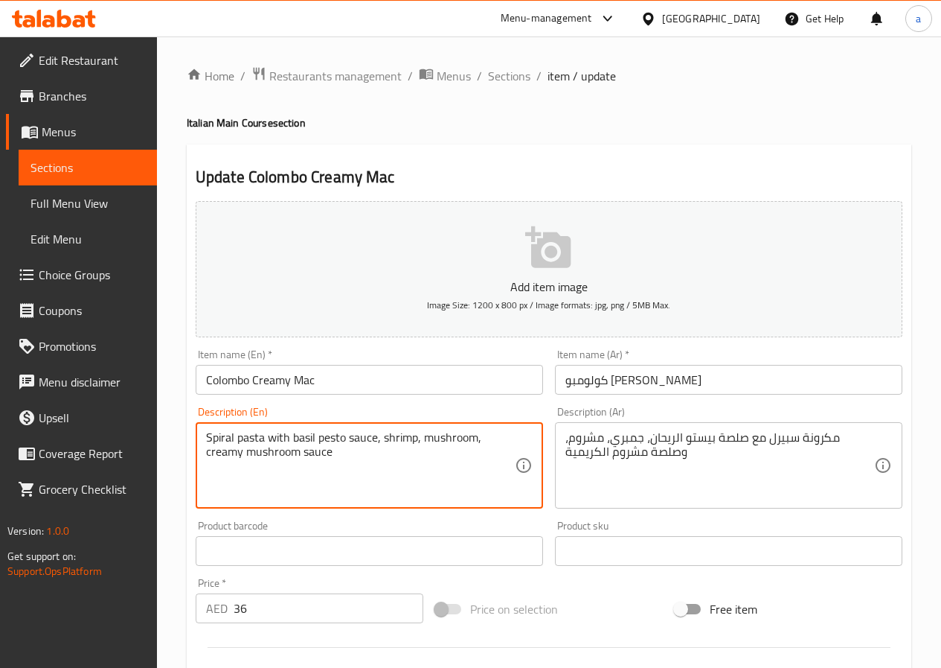
drag, startPoint x: 313, startPoint y: 437, endPoint x: 290, endPoint y: 445, distance: 24.5
click at [316, 438] on textarea "Spiral pasta with basil pesto sauce, shrimp, mushroom, creamy mushroom sauce" at bounding box center [360, 465] width 309 height 71
drag, startPoint x: 316, startPoint y: 438, endPoint x: 291, endPoint y: 441, distance: 24.7
click at [291, 441] on textarea "Spiral pasta with basil pesto sauce, shrimp, mushroom, creamy mushroom sauce" at bounding box center [360, 465] width 309 height 71
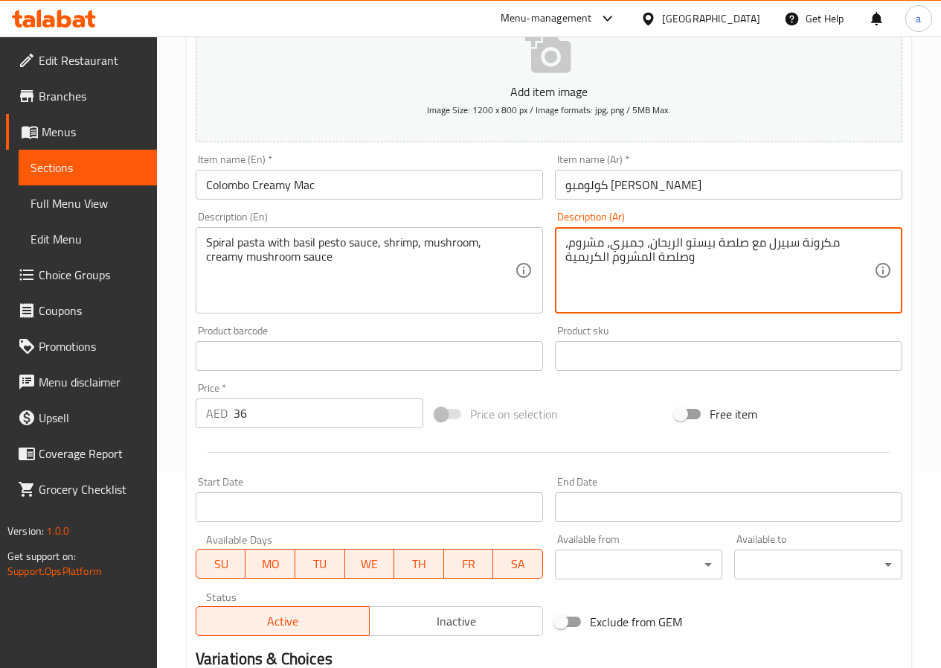
scroll to position [372, 0]
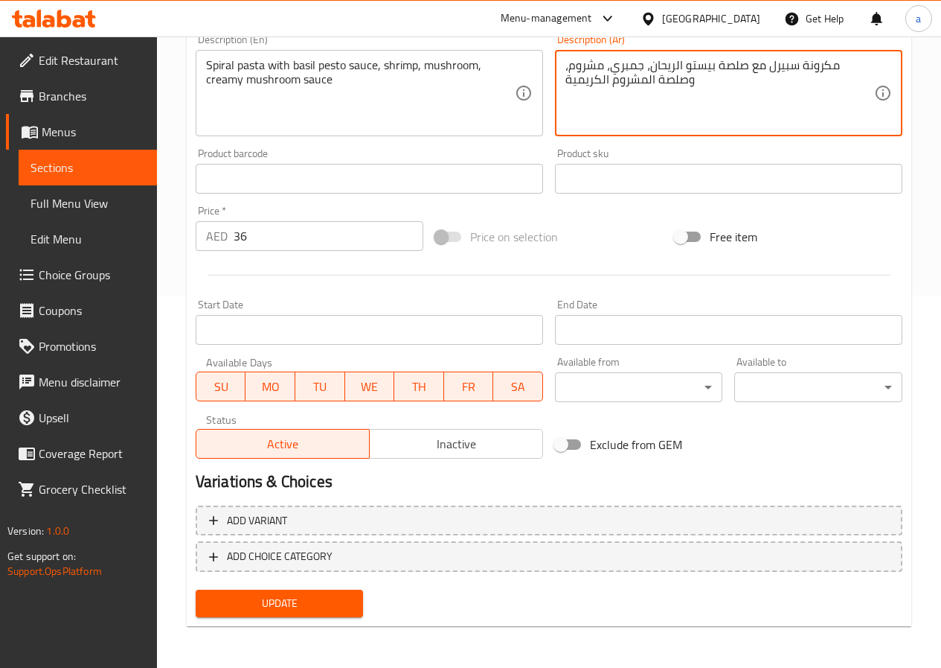
type textarea "مكرونة سبيرل مع صلصة بيستو الريحان، جمبري، مشروم، وصلصة المشروم الكريمية"
click at [310, 600] on span "Update" at bounding box center [280, 603] width 144 height 19
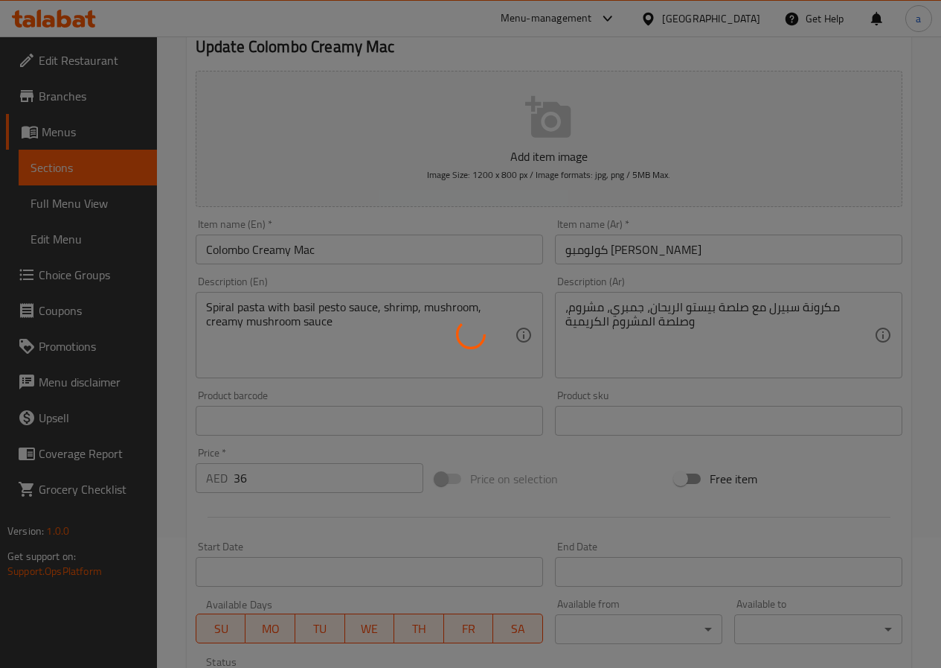
scroll to position [0, 0]
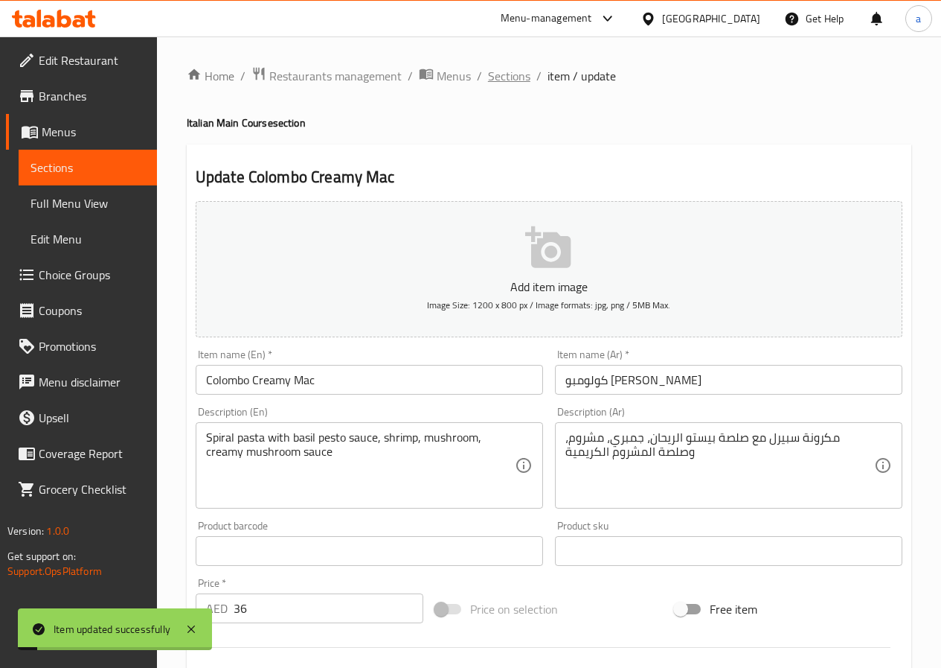
click at [511, 79] on span "Sections" at bounding box center [509, 76] width 42 height 18
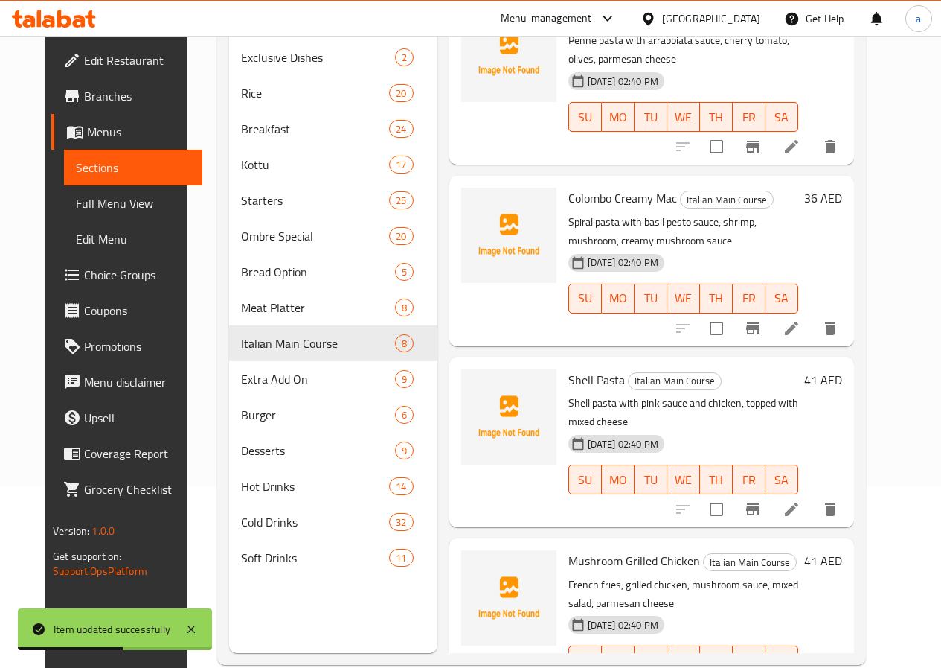
scroll to position [208, 0]
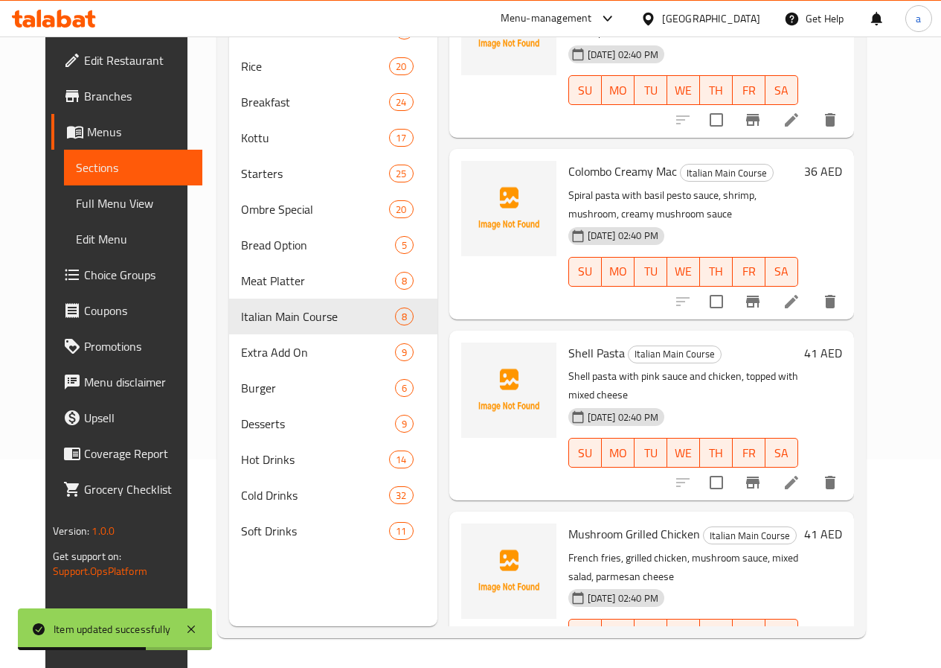
click at [801, 473] on icon at bounding box center [792, 482] width 18 height 18
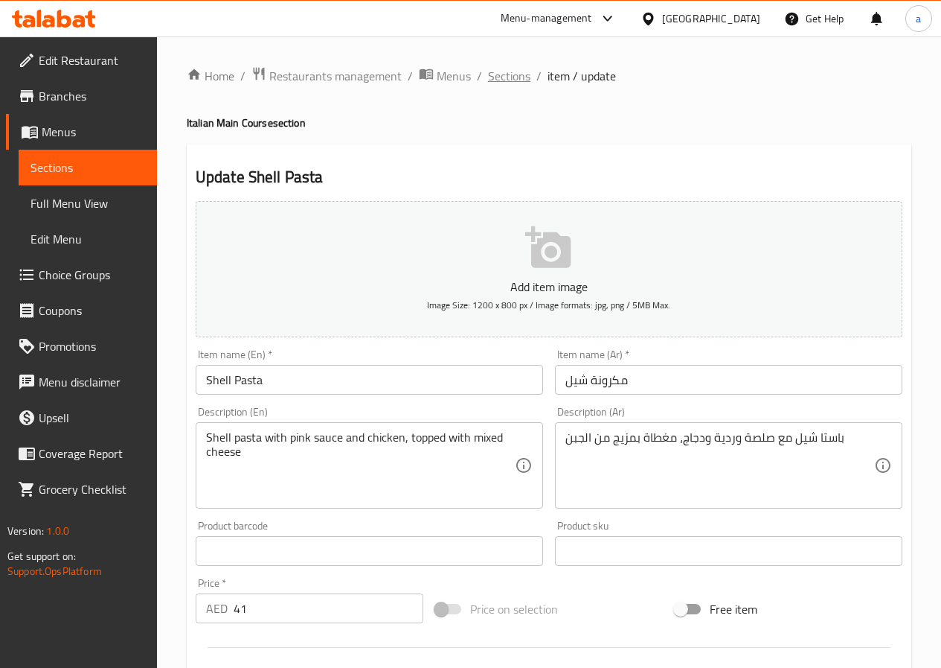
click at [513, 68] on span "Sections" at bounding box center [509, 76] width 42 height 18
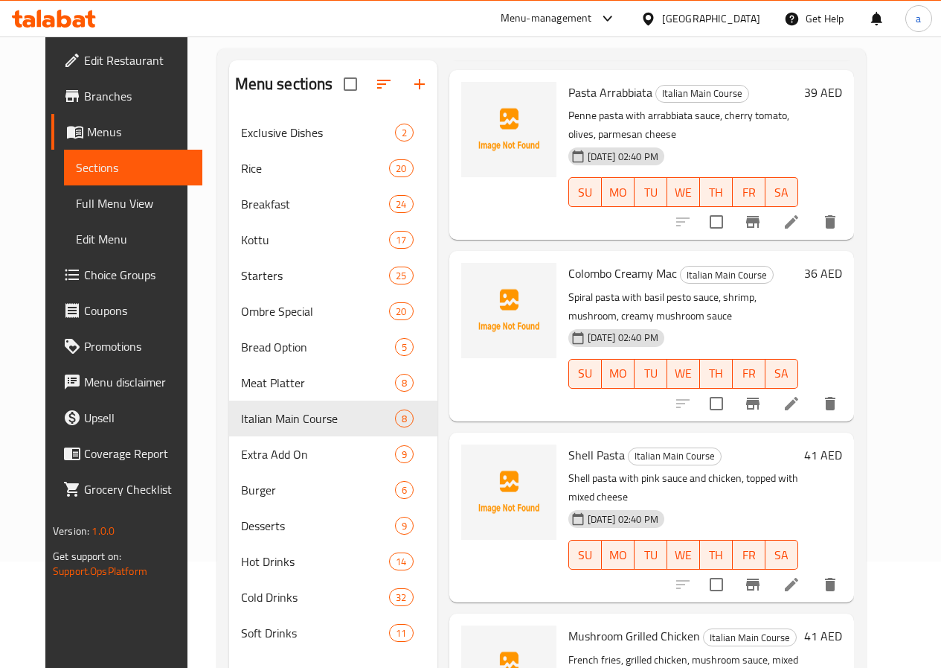
scroll to position [208, 0]
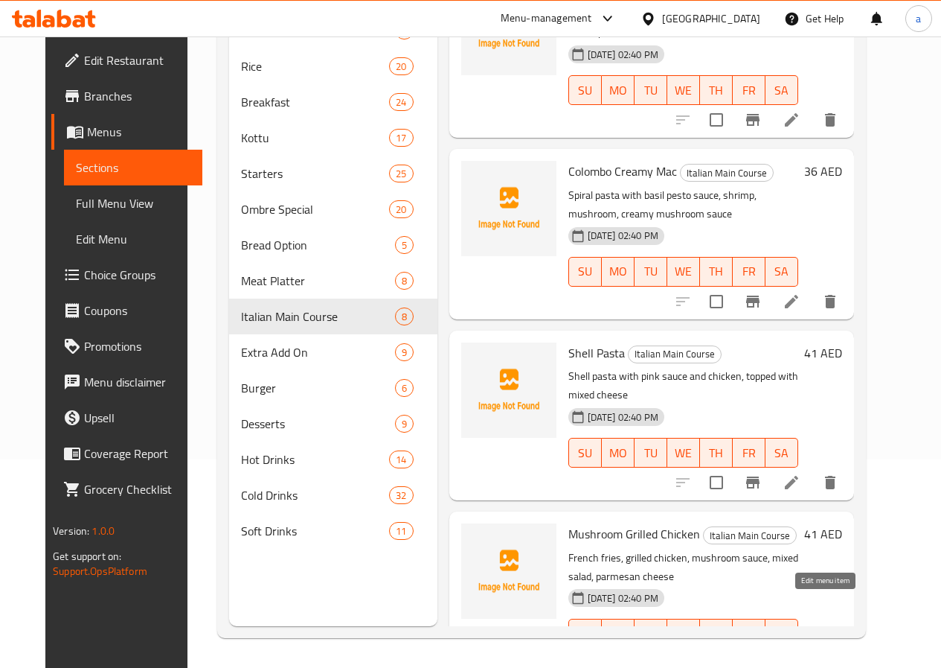
click at [799, 656] on icon at bounding box center [791, 662] width 13 height 13
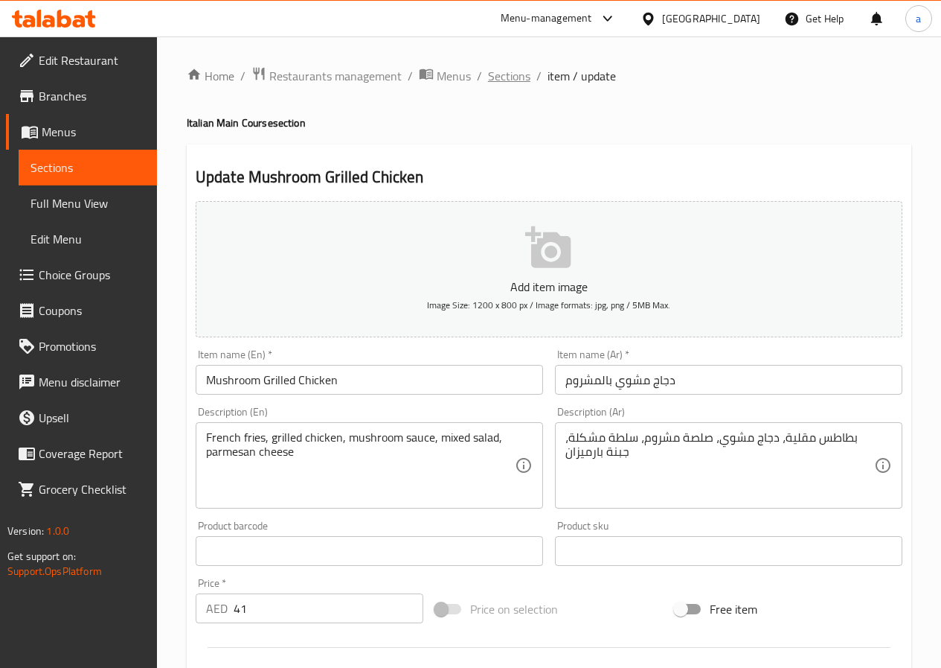
click at [519, 74] on span "Sections" at bounding box center [509, 76] width 42 height 18
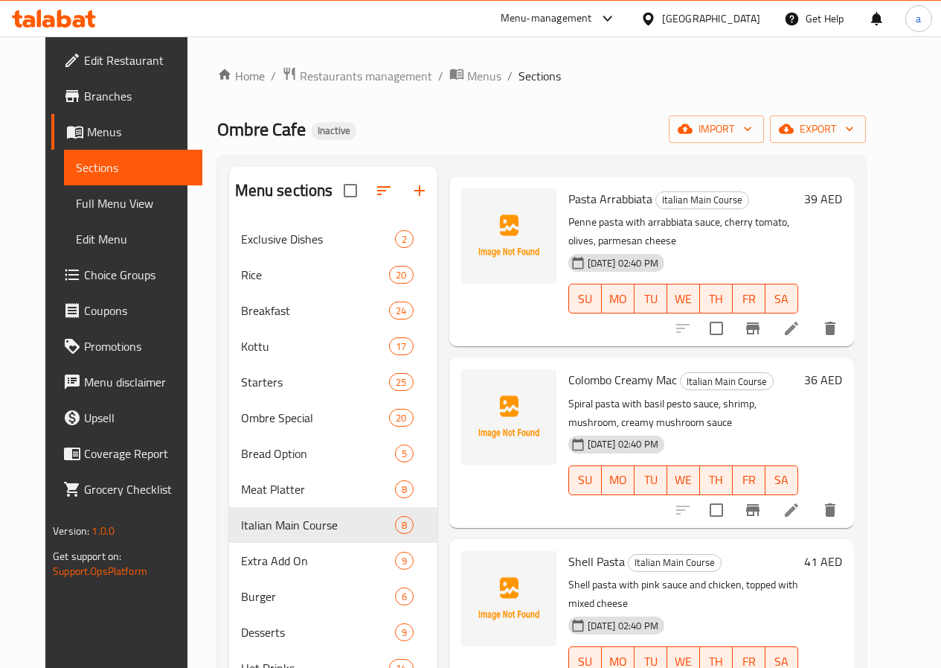
scroll to position [208, 0]
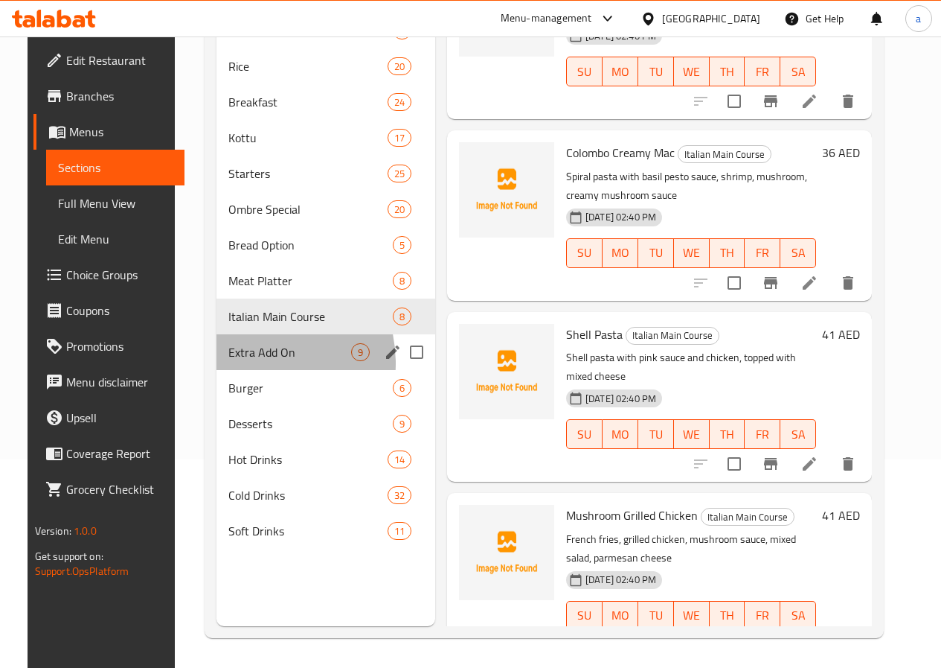
click at [231, 370] on div "Extra Add On 9" at bounding box center [326, 352] width 219 height 36
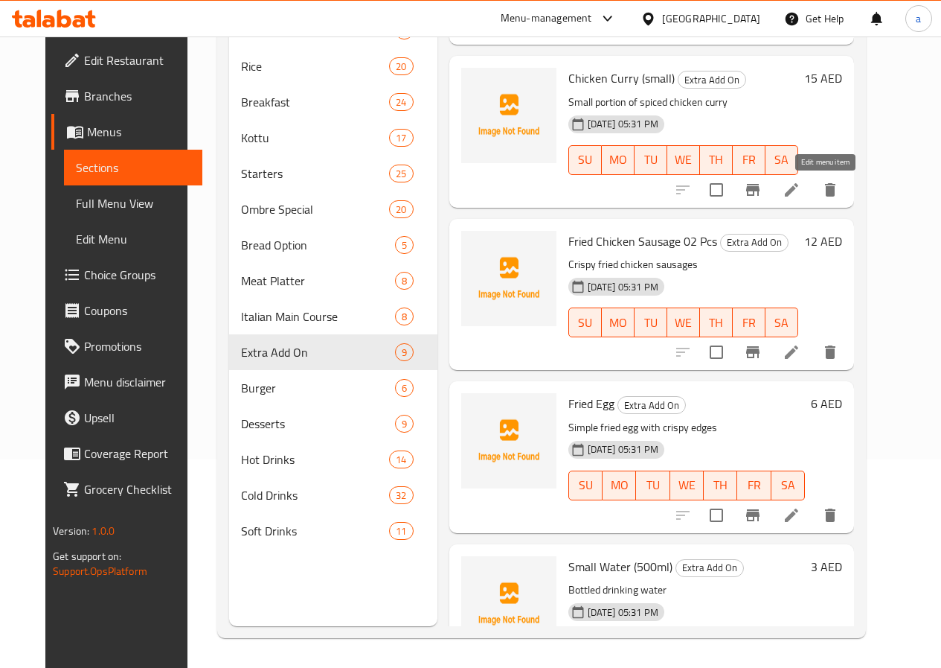
click at [799, 190] on icon at bounding box center [791, 189] width 13 height 13
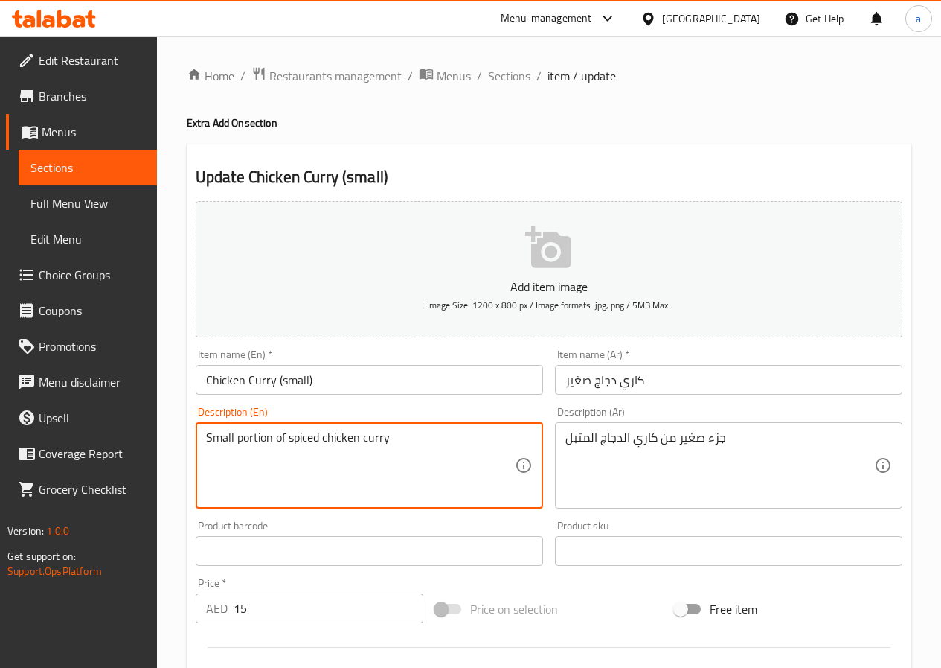
drag, startPoint x: 272, startPoint y: 436, endPoint x: 237, endPoint y: 456, distance: 41.0
click at [511, 76] on span "Sections" at bounding box center [509, 76] width 42 height 18
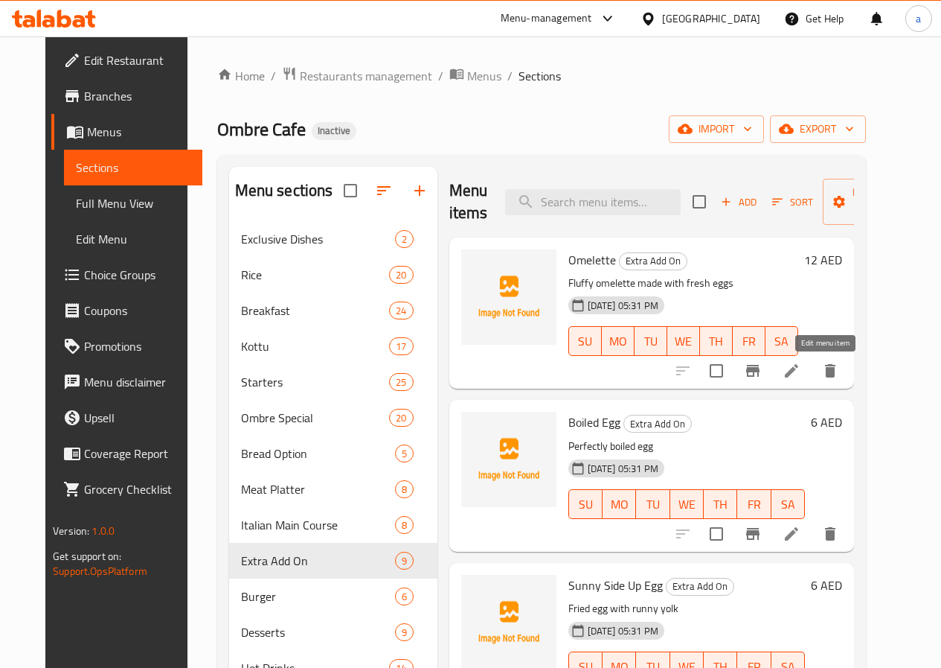
click at [801, 372] on icon at bounding box center [792, 371] width 18 height 18
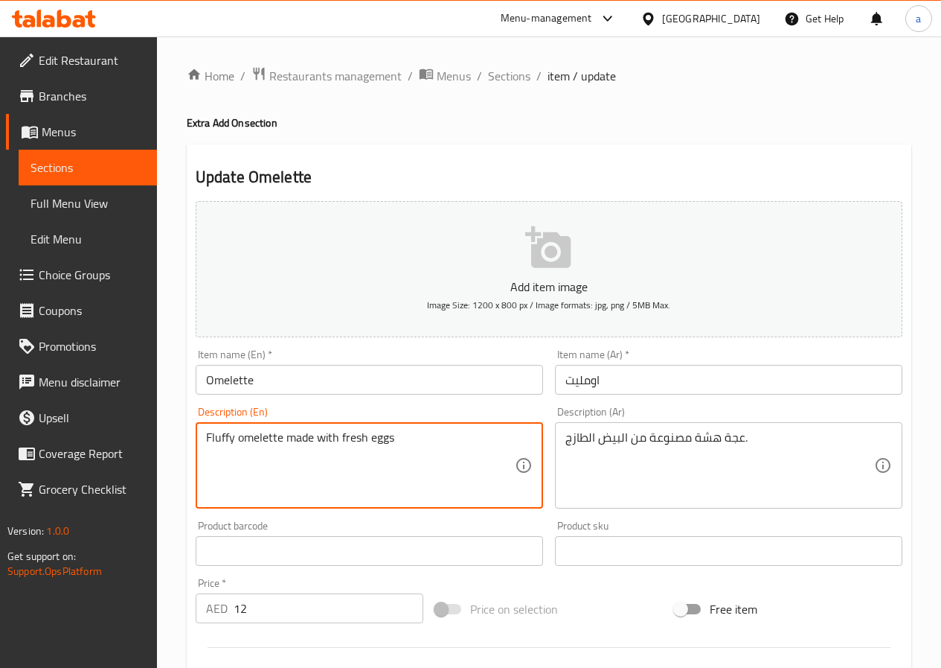
drag, startPoint x: 234, startPoint y: 437, endPoint x: 185, endPoint y: 448, distance: 49.6
click at [501, 79] on span "Sections" at bounding box center [509, 76] width 42 height 18
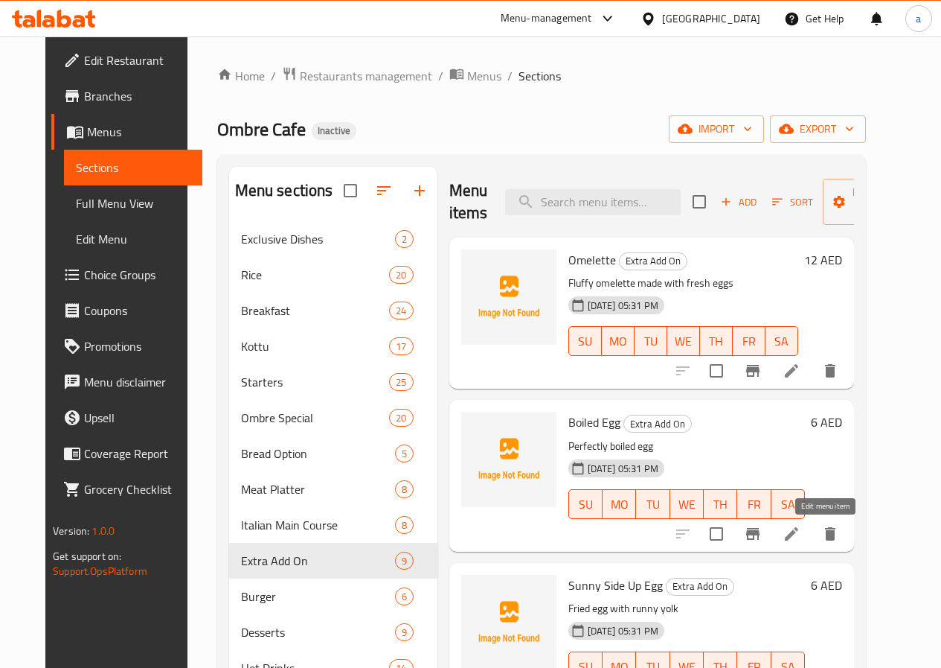
click at [801, 535] on icon at bounding box center [792, 534] width 18 height 18
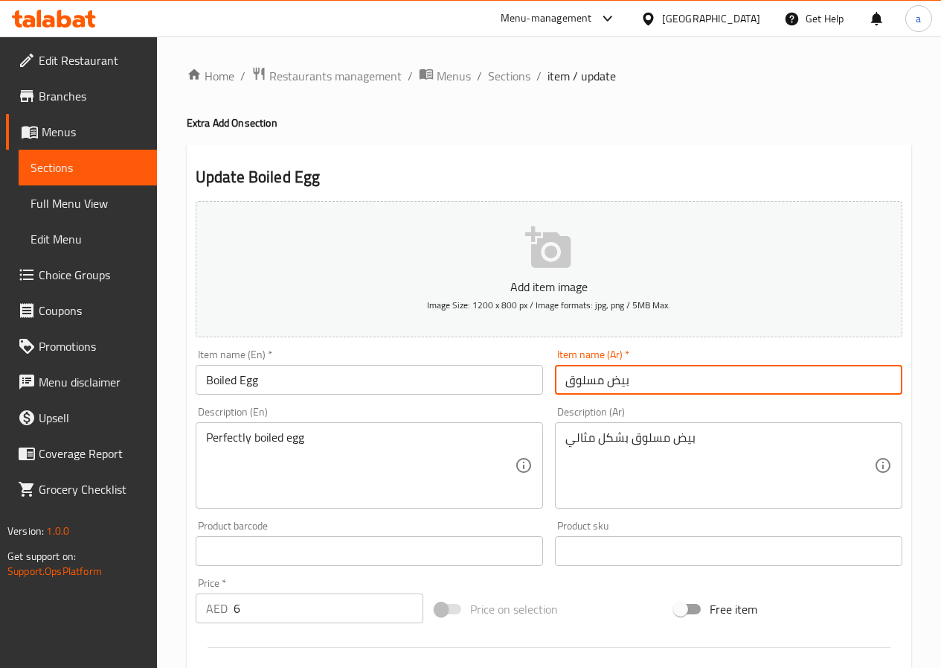
drag, startPoint x: 564, startPoint y: 380, endPoint x: 631, endPoint y: 393, distance: 68.3
click at [631, 393] on input "بيض مسلوق" at bounding box center [729, 380] width 348 height 30
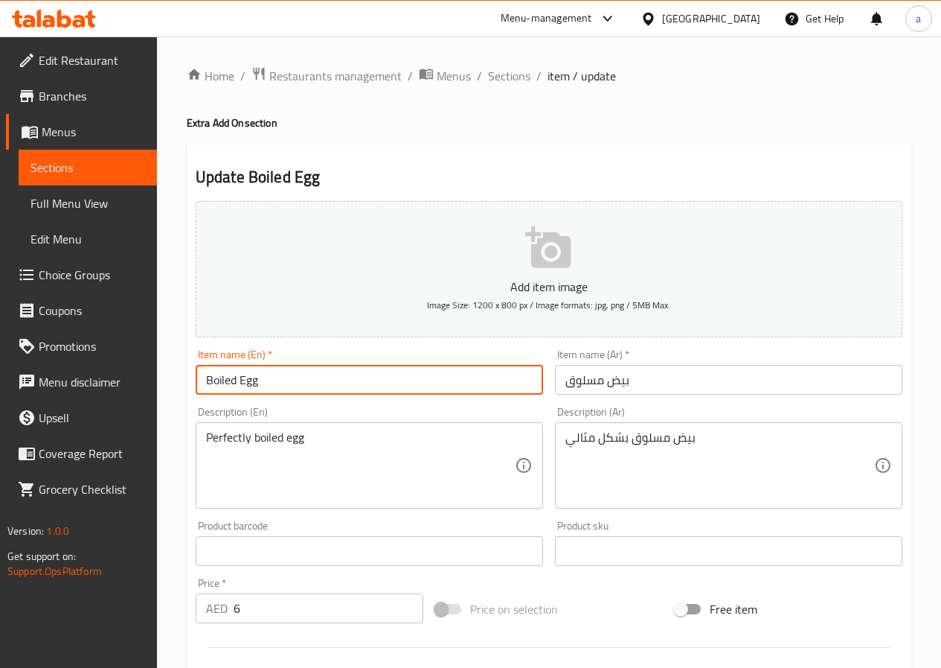
click at [274, 380] on input "Boiled Egg" at bounding box center [370, 380] width 348 height 30
click at [267, 383] on input "Boiled Egg" at bounding box center [370, 380] width 348 height 30
click at [268, 383] on input "Boiled Egg" at bounding box center [370, 380] width 348 height 30
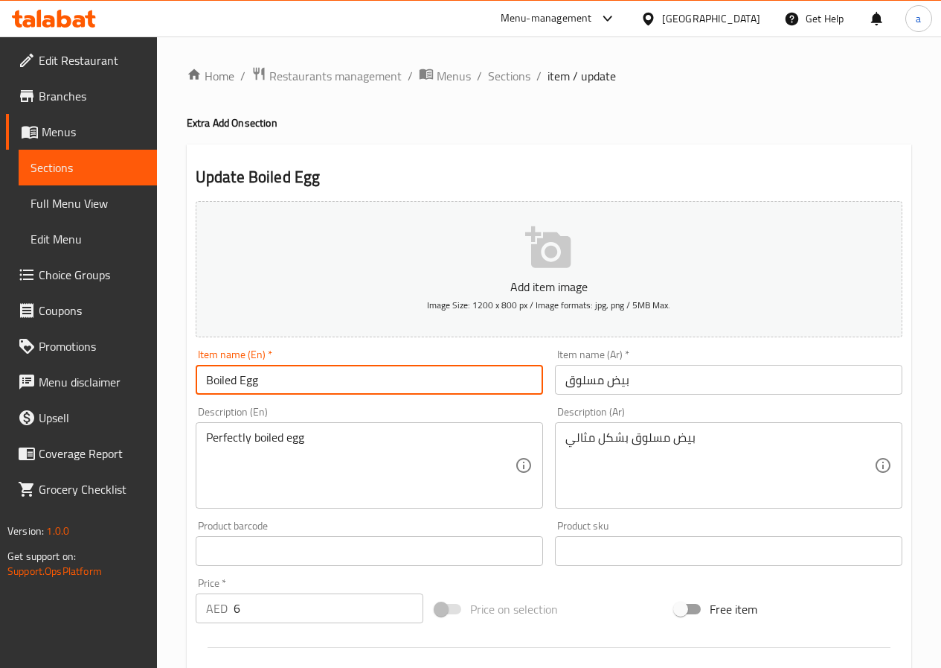
click at [268, 383] on input "Boiled Egg" at bounding box center [370, 380] width 348 height 30
click at [269, 383] on input "Boiled Egg" at bounding box center [370, 380] width 348 height 30
click at [506, 69] on span "Sections" at bounding box center [509, 76] width 42 height 18
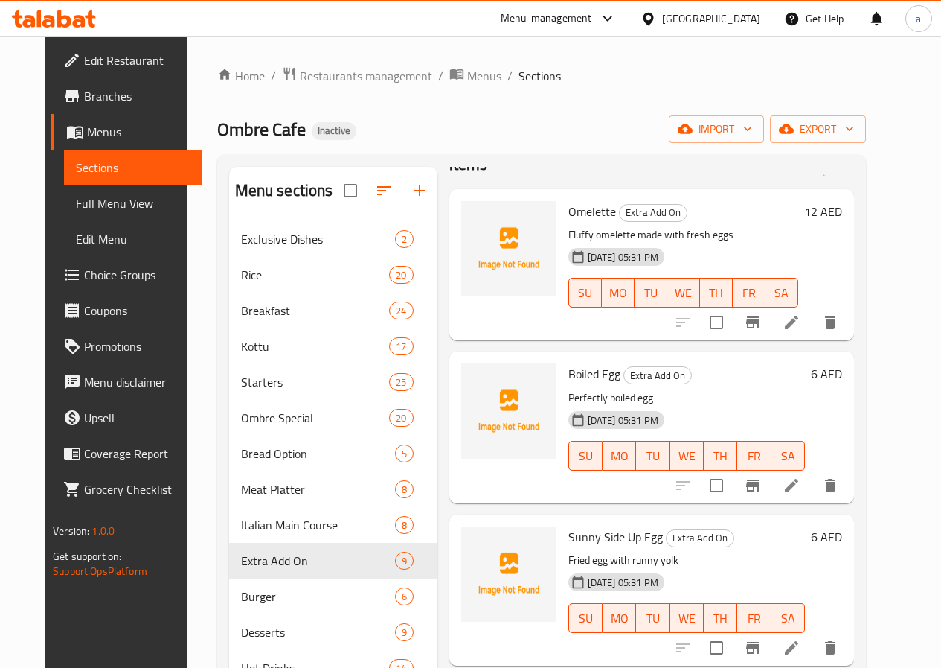
scroll to position [74, 0]
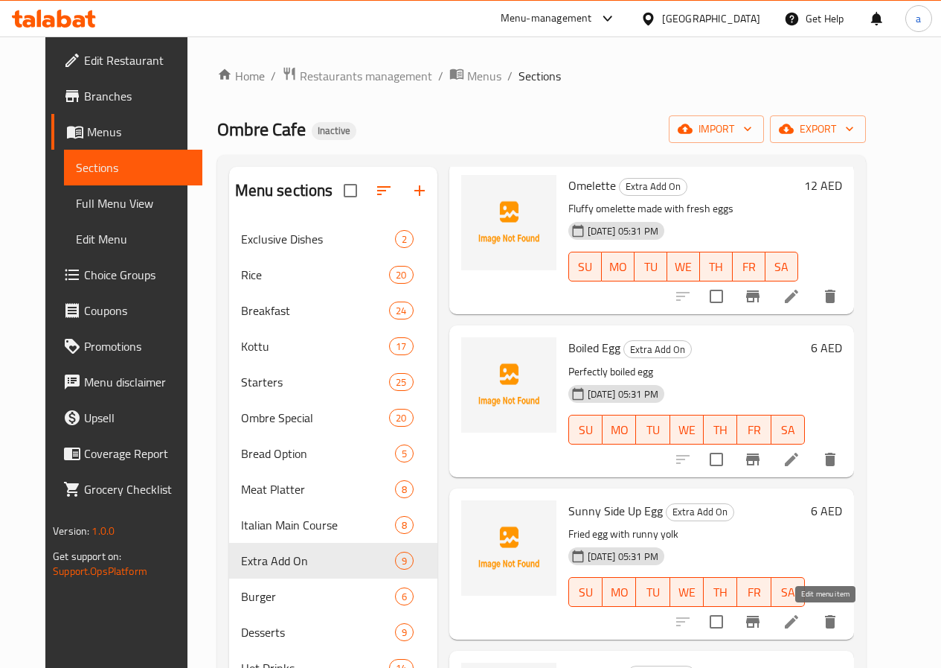
click at [799, 627] on icon at bounding box center [791, 621] width 13 height 13
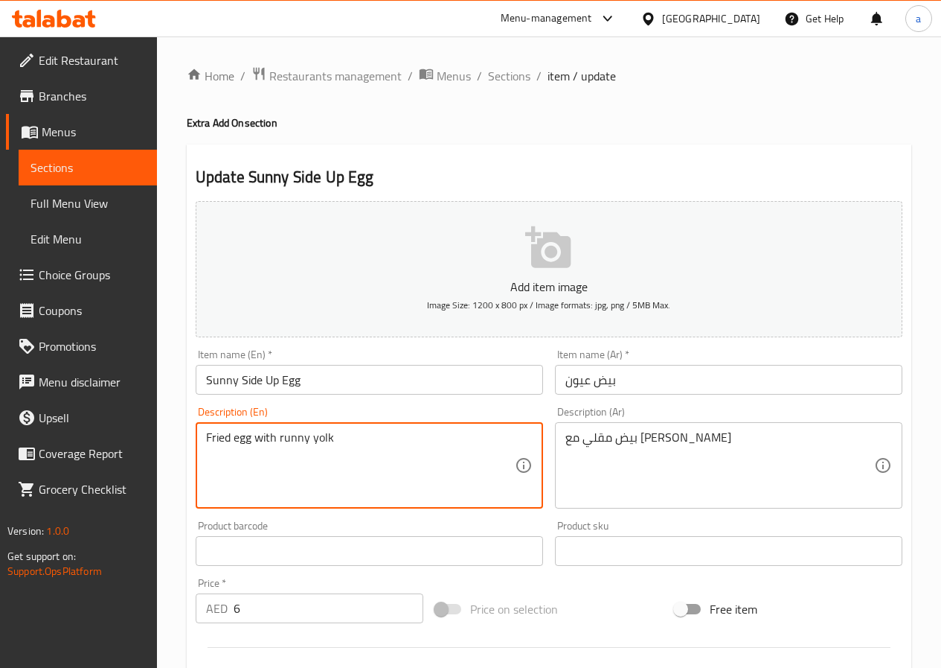
drag, startPoint x: 343, startPoint y: 441, endPoint x: 278, endPoint y: 460, distance: 68.3
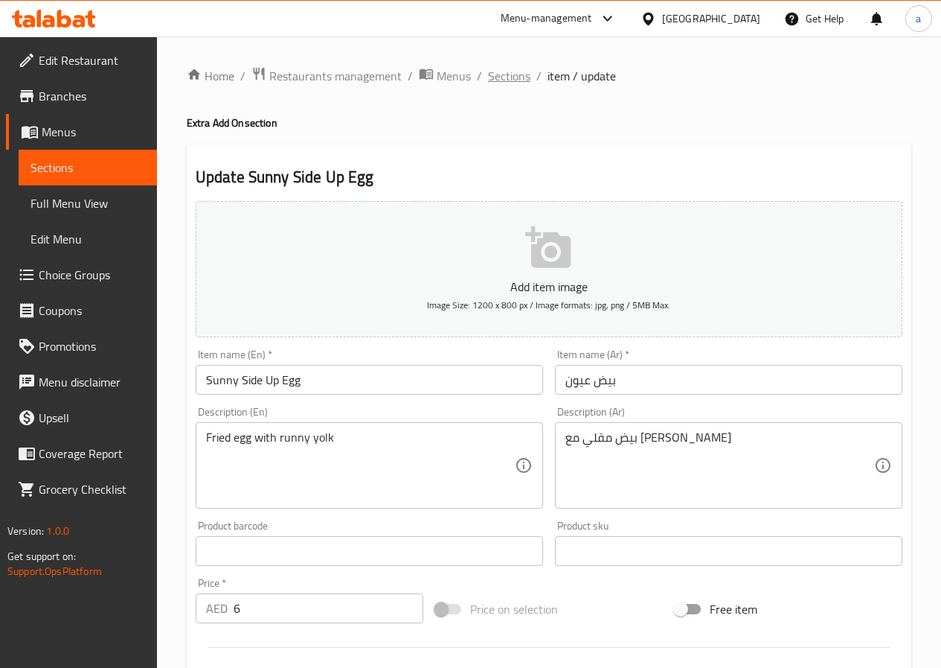
click at [502, 73] on span "Sections" at bounding box center [509, 76] width 42 height 18
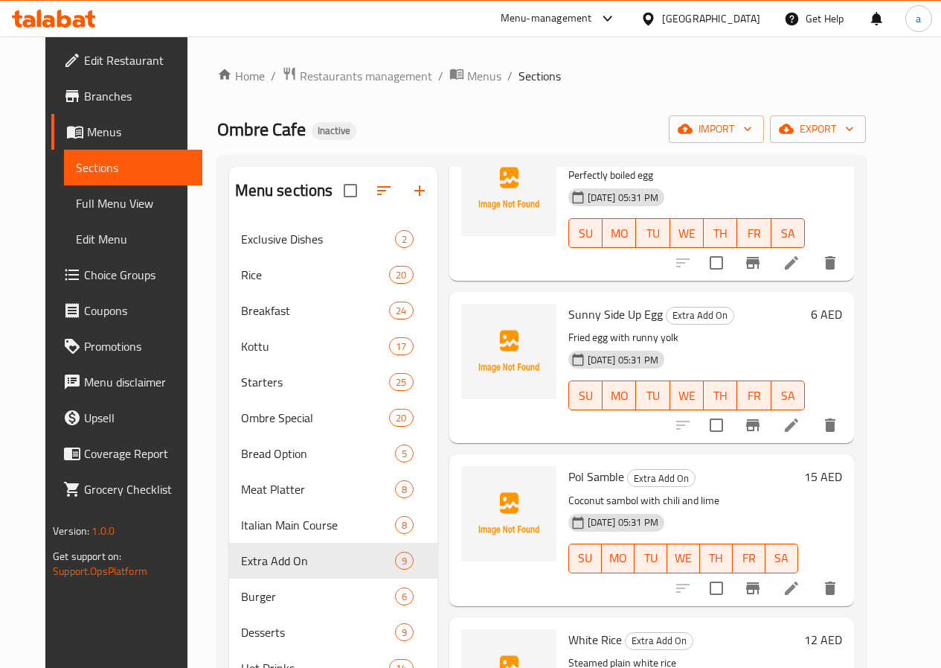
scroll to position [298, 0]
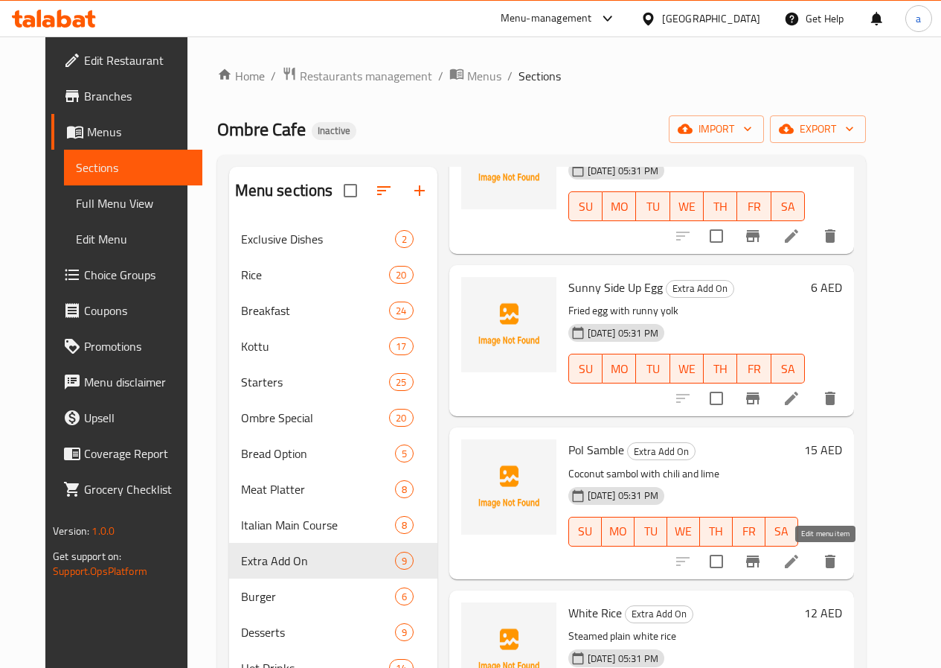
click at [801, 566] on icon at bounding box center [792, 561] width 18 height 18
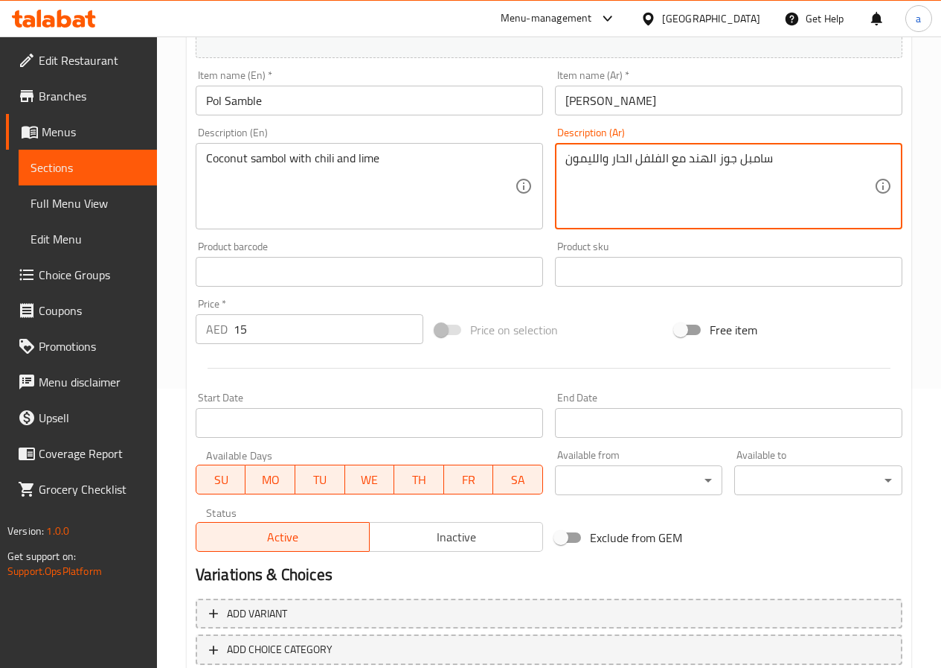
scroll to position [372, 0]
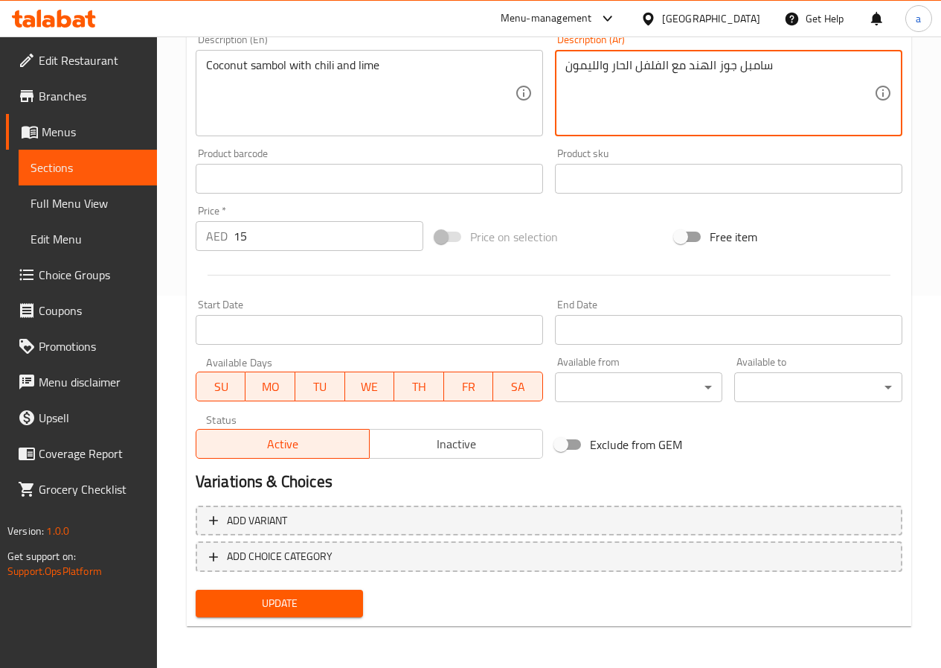
type textarea "سامبل جوز الهند مع الفلفل الحار والليمون"
click at [334, 598] on span "Update" at bounding box center [280, 603] width 144 height 19
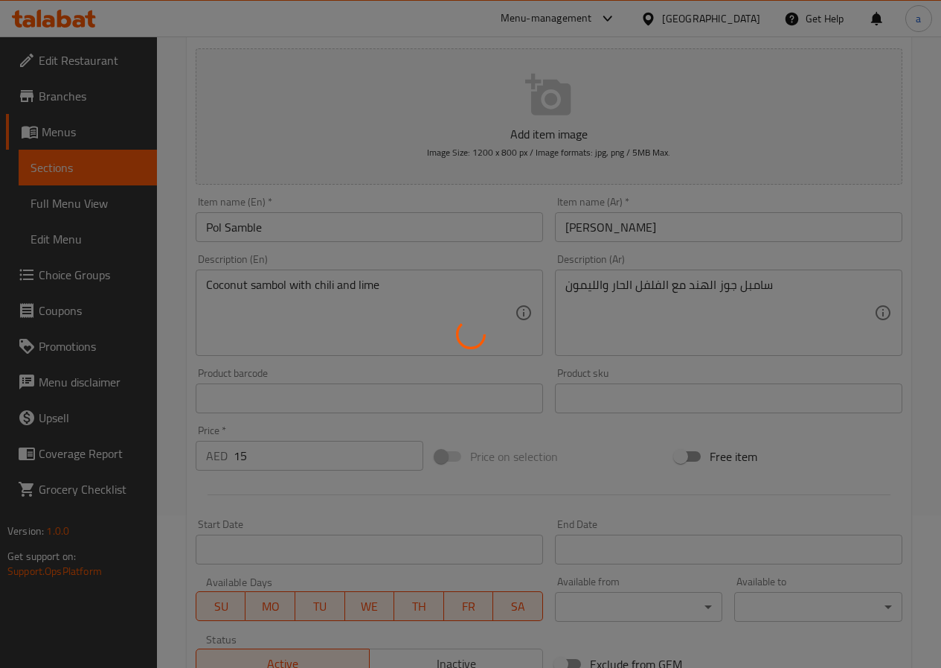
scroll to position [0, 0]
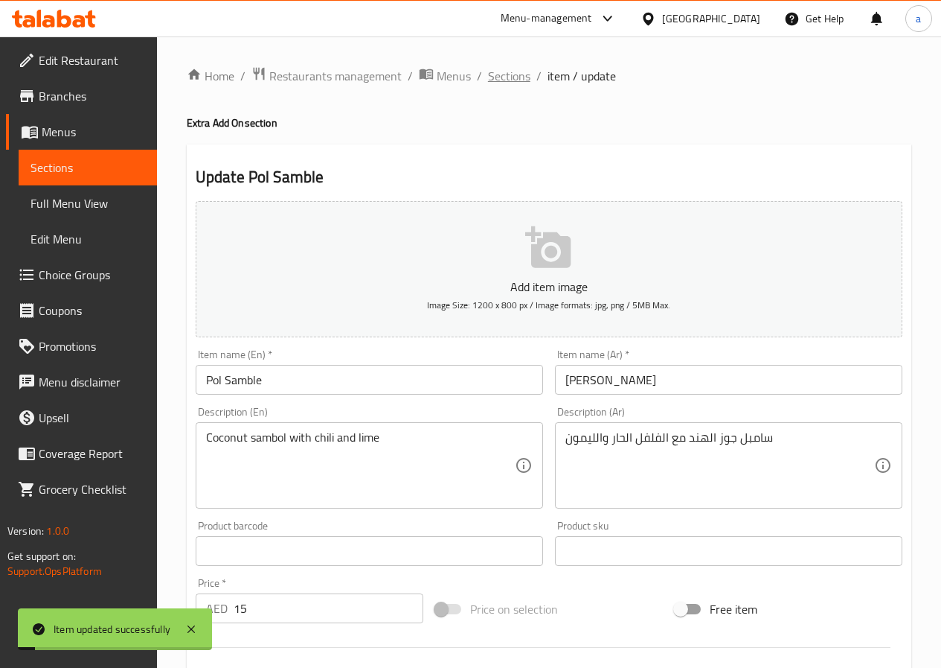
click at [508, 81] on span "Sections" at bounding box center [509, 76] width 42 height 18
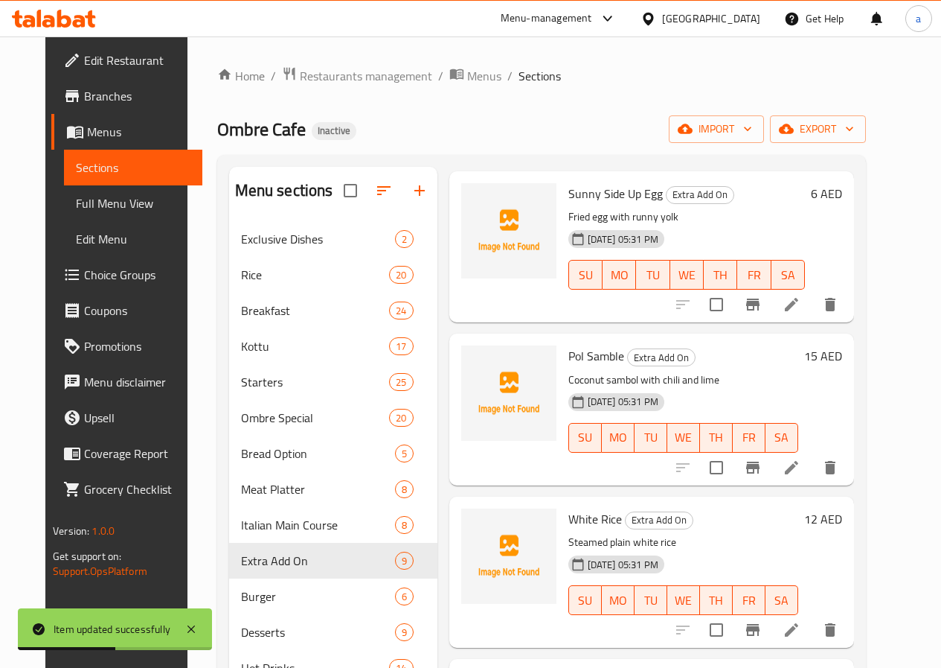
scroll to position [447, 0]
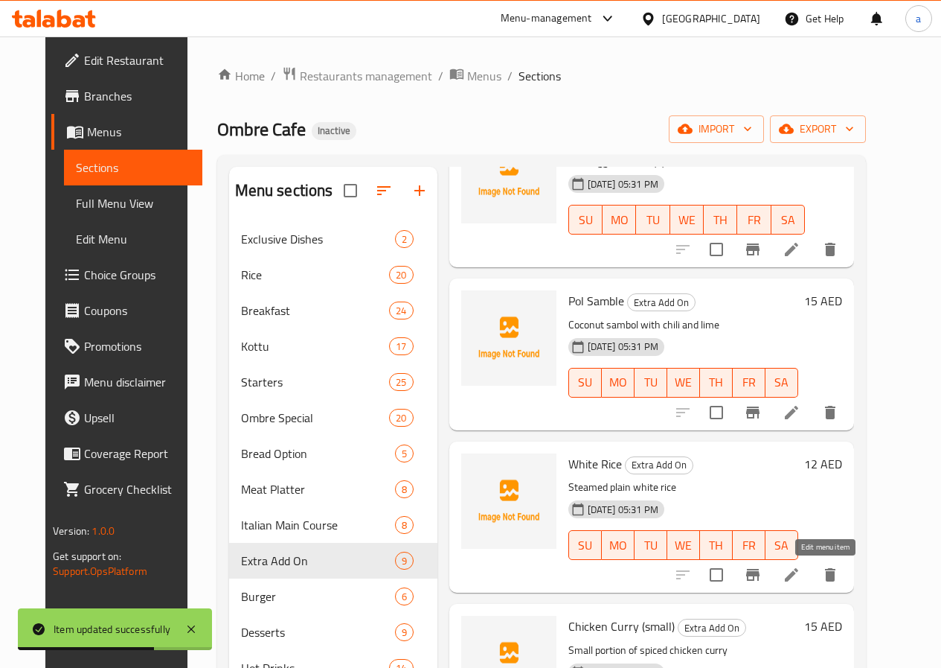
click at [799, 575] on icon at bounding box center [791, 574] width 13 height 13
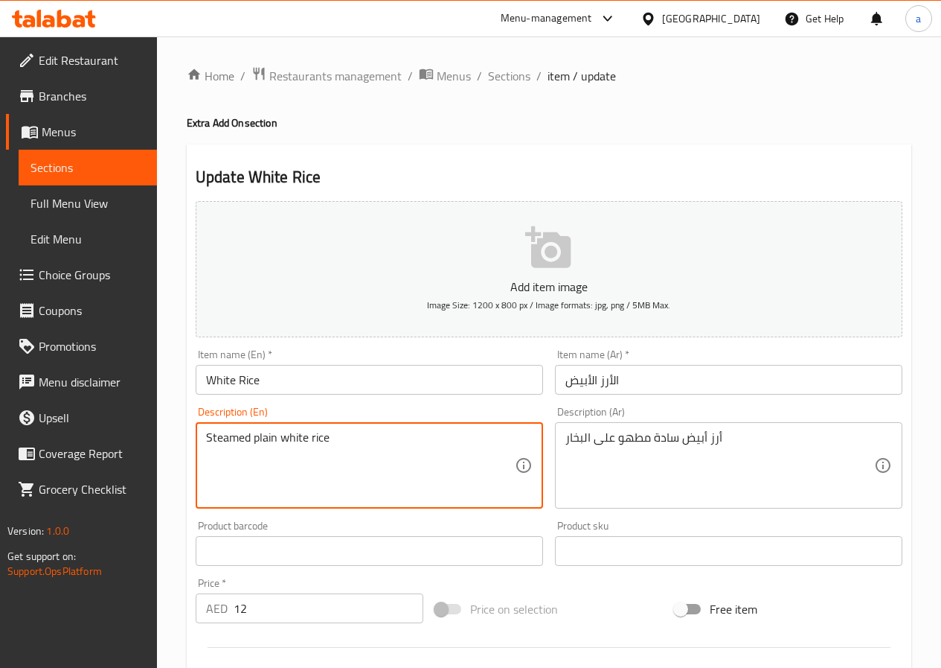
drag, startPoint x: 276, startPoint y: 438, endPoint x: 209, endPoint y: 454, distance: 69.0
drag, startPoint x: 329, startPoint y: 439, endPoint x: 172, endPoint y: 469, distance: 159.8
click at [172, 469] on div "Home / Restaurants management / Menus / Sections / item / update Extra Add On s…" at bounding box center [549, 537] width 784 height 1003
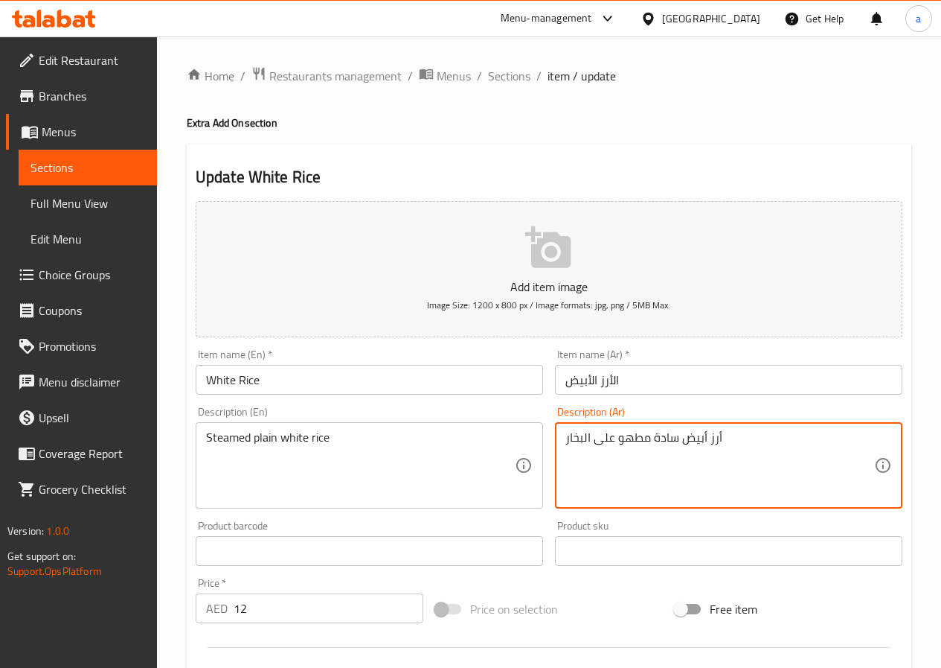
drag, startPoint x: 653, startPoint y: 439, endPoint x: 678, endPoint y: 450, distance: 27.7
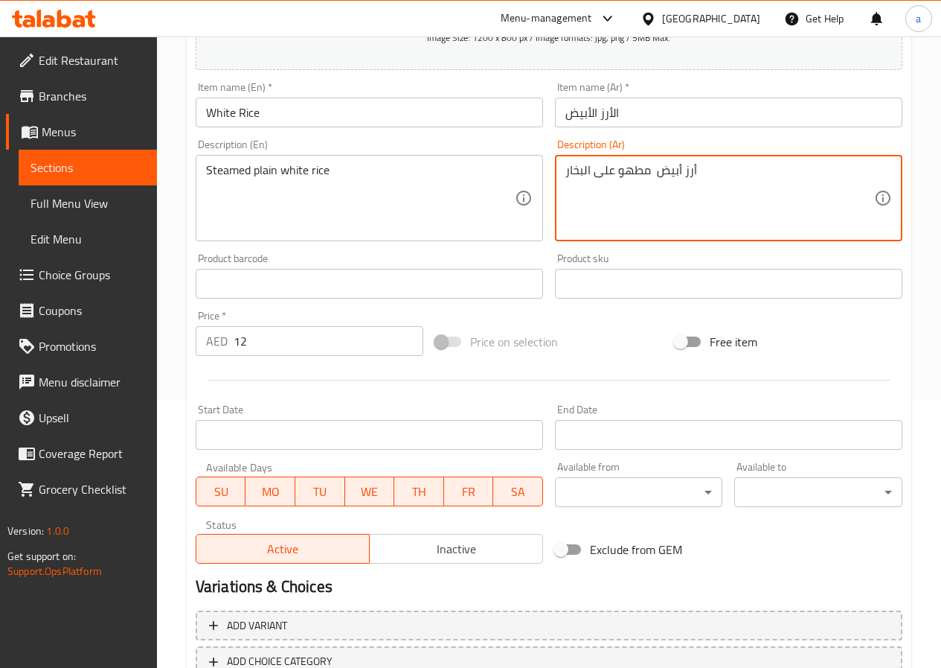
scroll to position [372, 0]
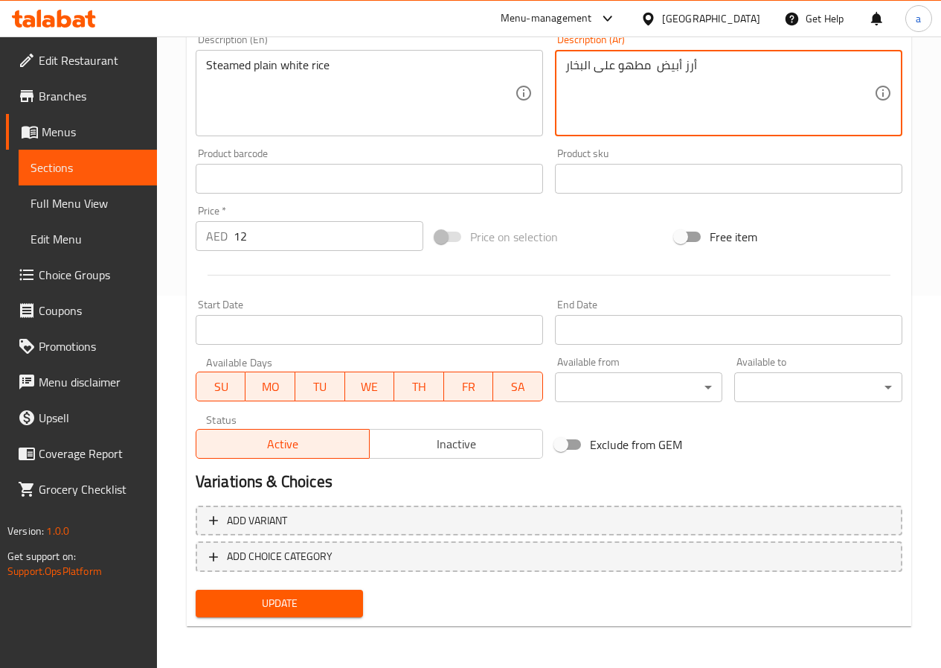
type textarea "أرز أبيض مطهو على البخار"
drag, startPoint x: 254, startPoint y: 603, endPoint x: 260, endPoint y: 592, distance: 13.0
click at [255, 603] on span "Update" at bounding box center [280, 603] width 144 height 19
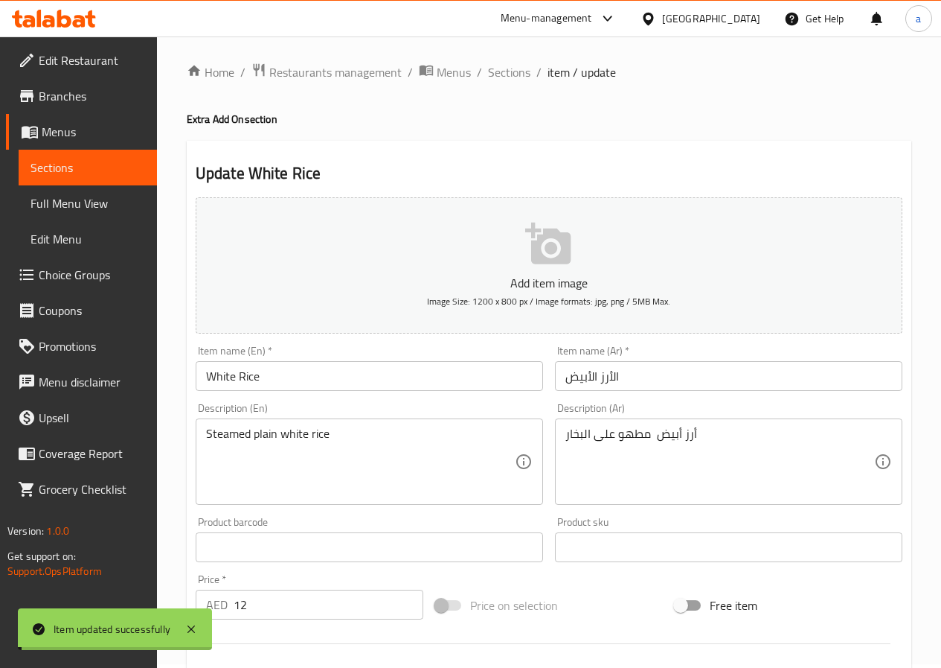
scroll to position [0, 0]
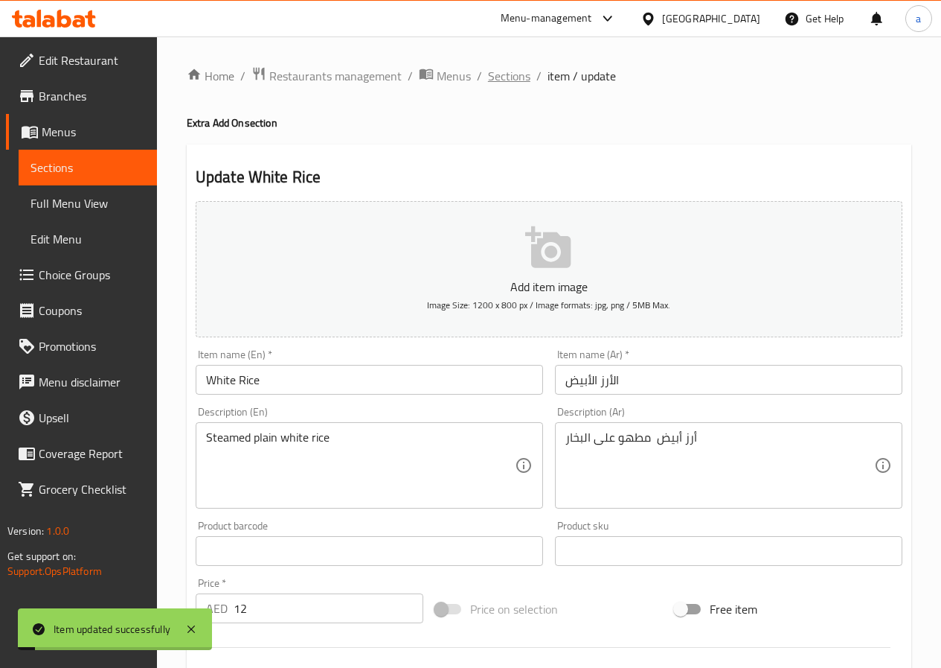
click at [505, 77] on span "Sections" at bounding box center [509, 76] width 42 height 18
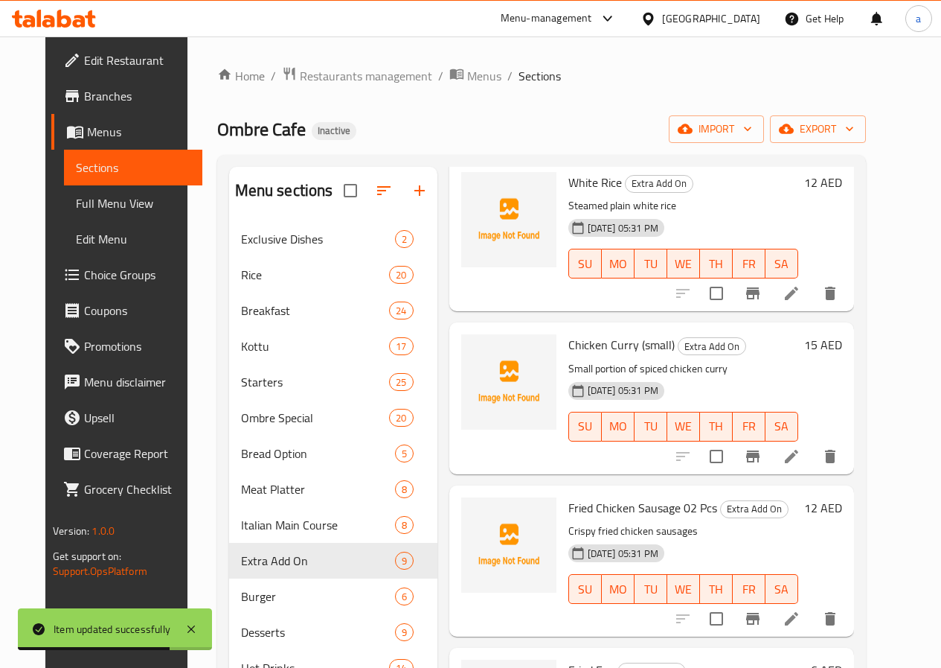
scroll to position [855, 0]
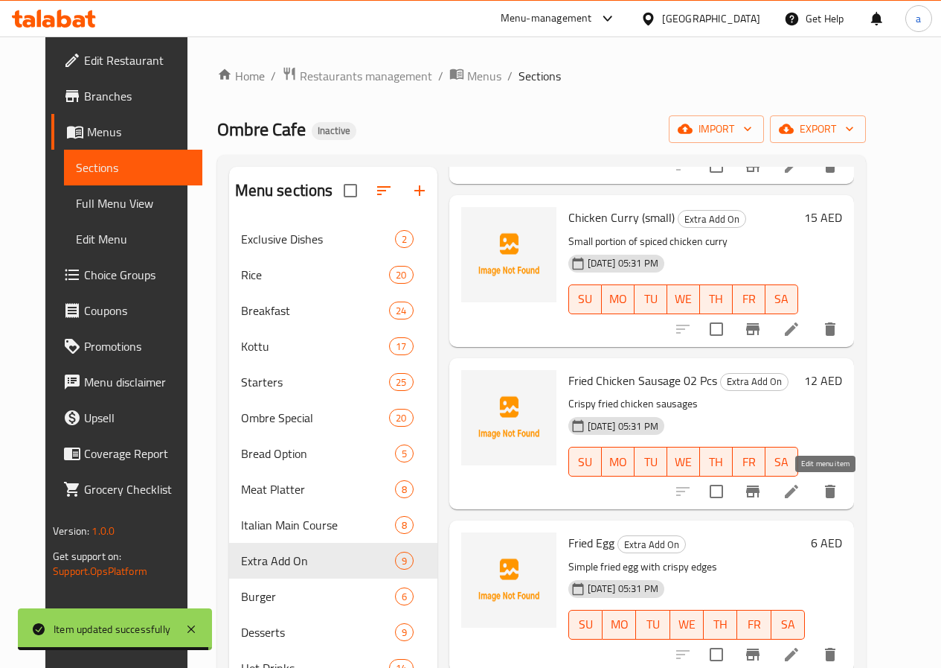
click at [801, 498] on icon at bounding box center [792, 491] width 18 height 18
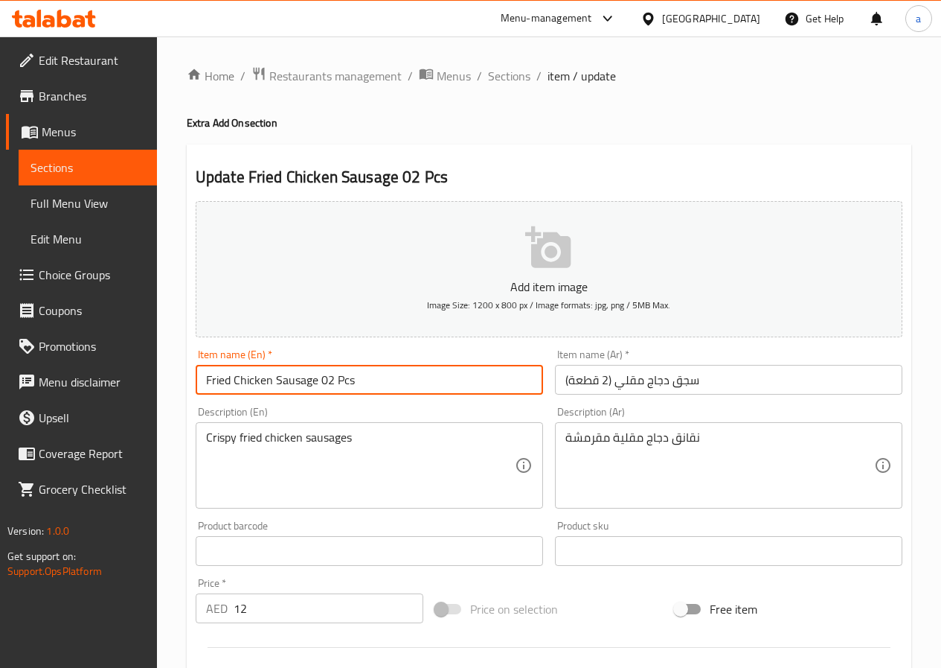
drag, startPoint x: 316, startPoint y: 382, endPoint x: 235, endPoint y: 391, distance: 81.6
click at [235, 391] on input "Fried Chicken Sausage 02 Pcs" at bounding box center [370, 380] width 348 height 30
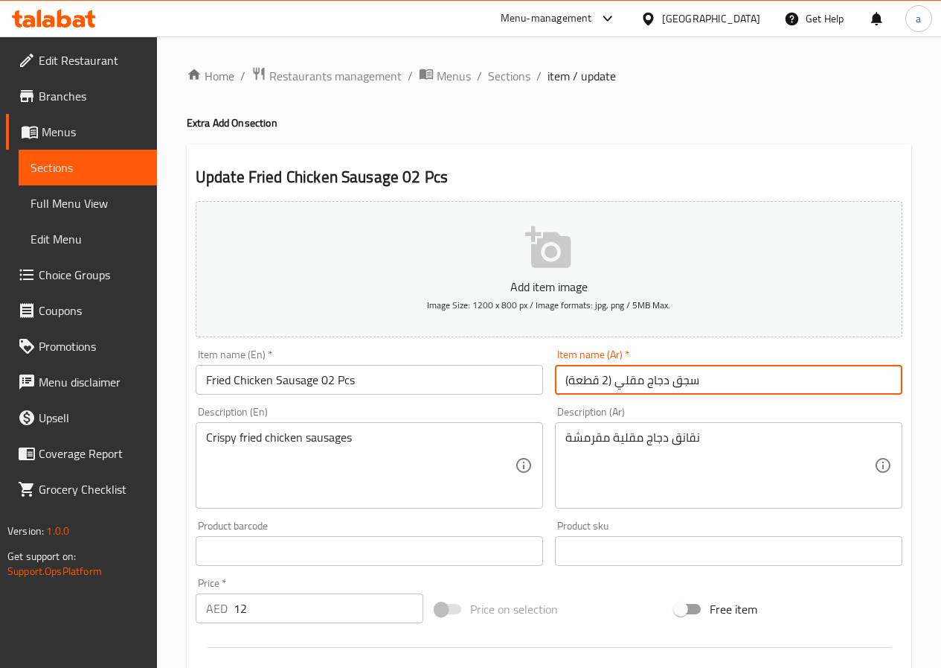
drag, startPoint x: 671, startPoint y: 381, endPoint x: 712, endPoint y: 388, distance: 42.2
click at [708, 388] on input "سجق دجاج مقلي (2 قطعة)" at bounding box center [729, 380] width 348 height 30
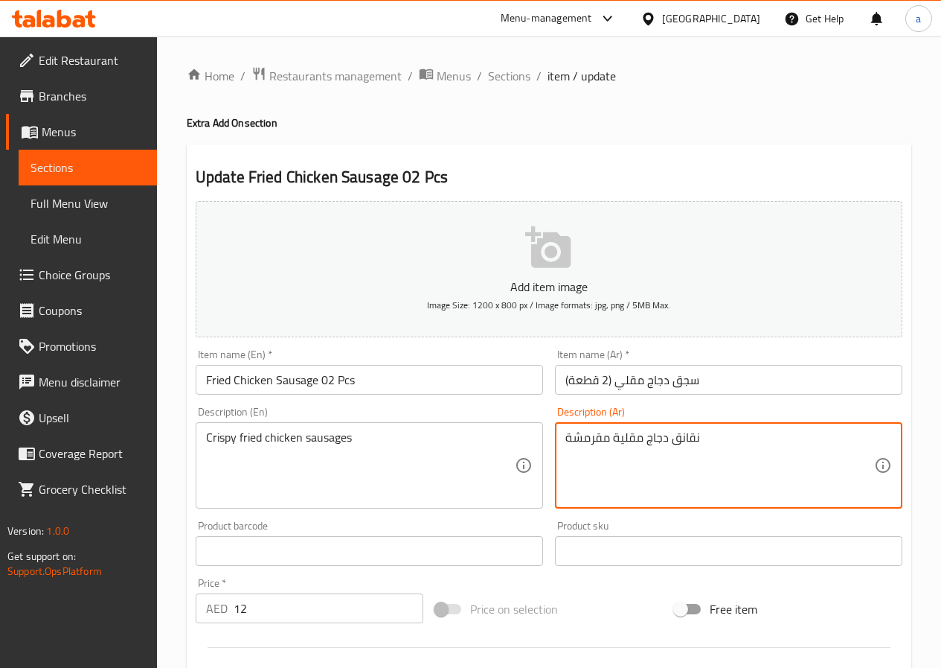
drag, startPoint x: 671, startPoint y: 443, endPoint x: 706, endPoint y: 450, distance: 35.0
paste textarea "سج"
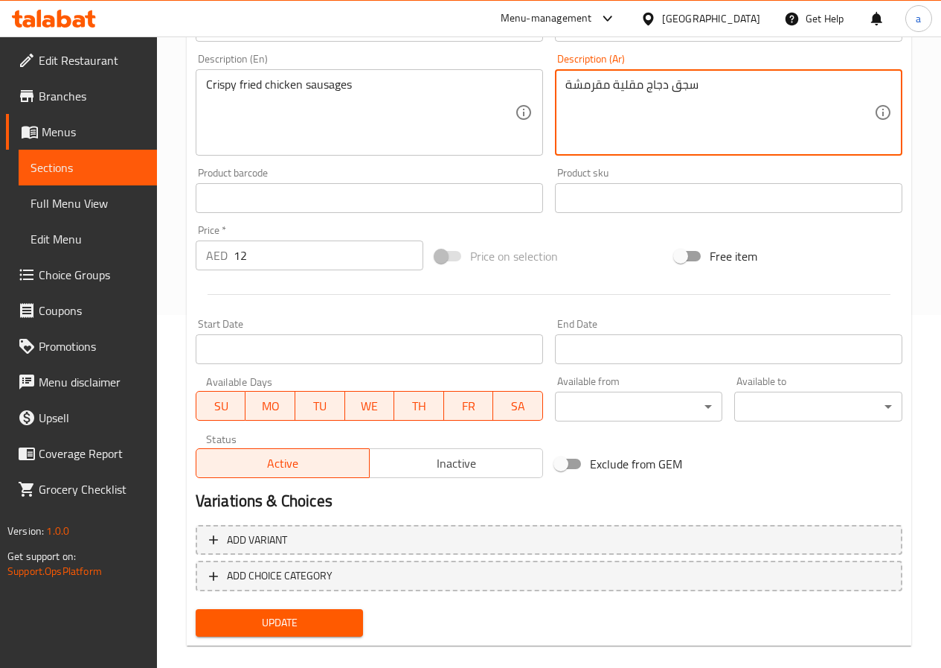
scroll to position [372, 0]
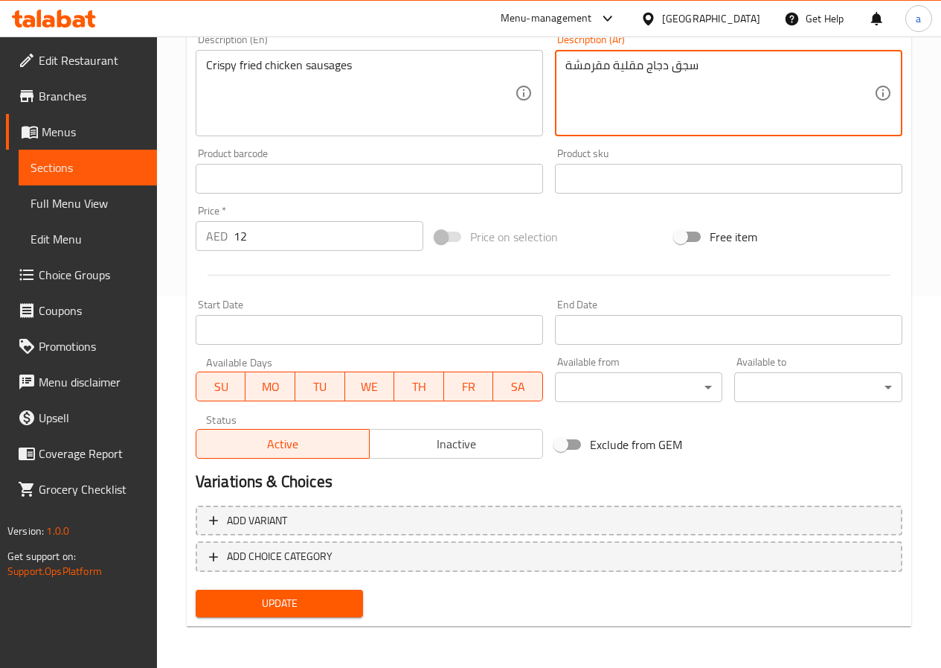
type textarea "سجق دجاج مقلية مقرمشة"
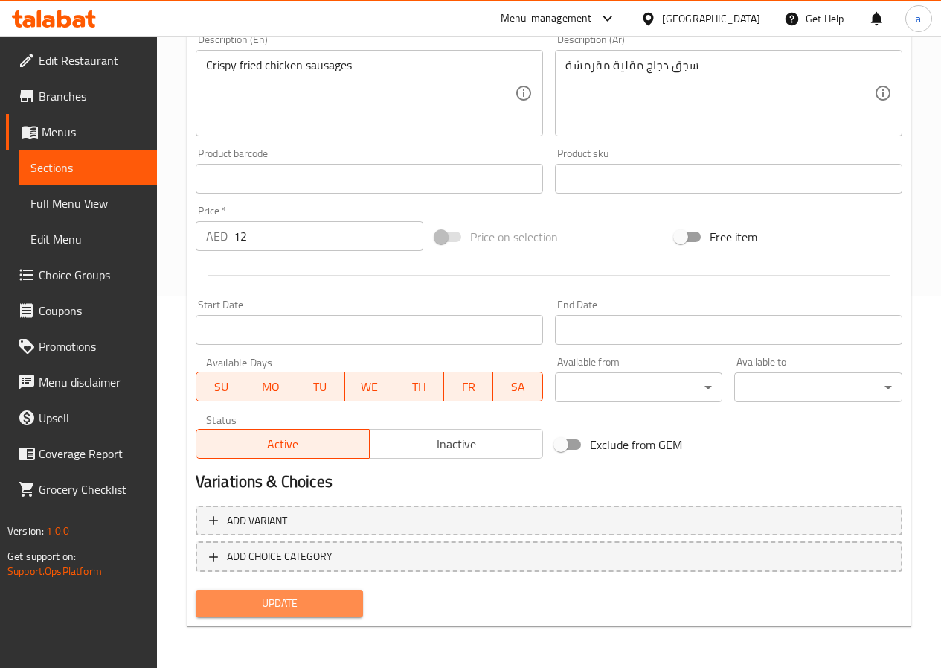
click at [348, 595] on span "Update" at bounding box center [280, 603] width 144 height 19
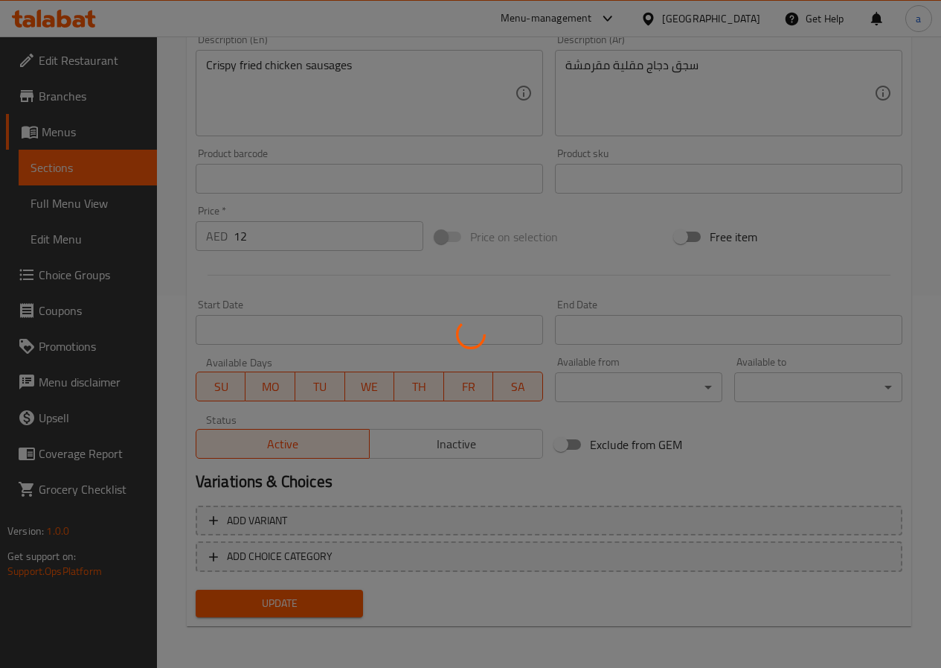
scroll to position [0, 0]
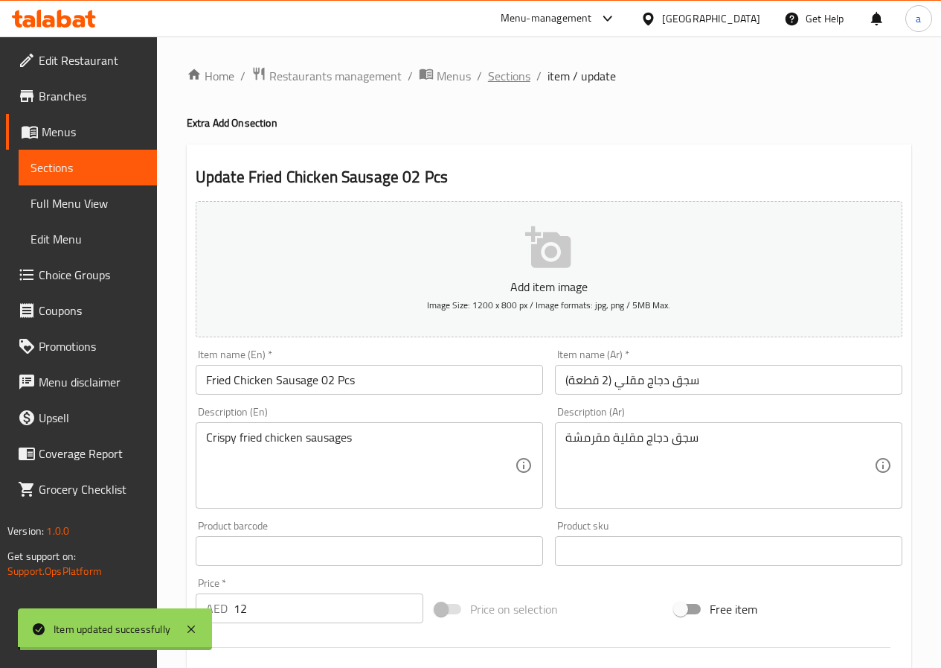
click at [502, 69] on span "Sections" at bounding box center [509, 76] width 42 height 18
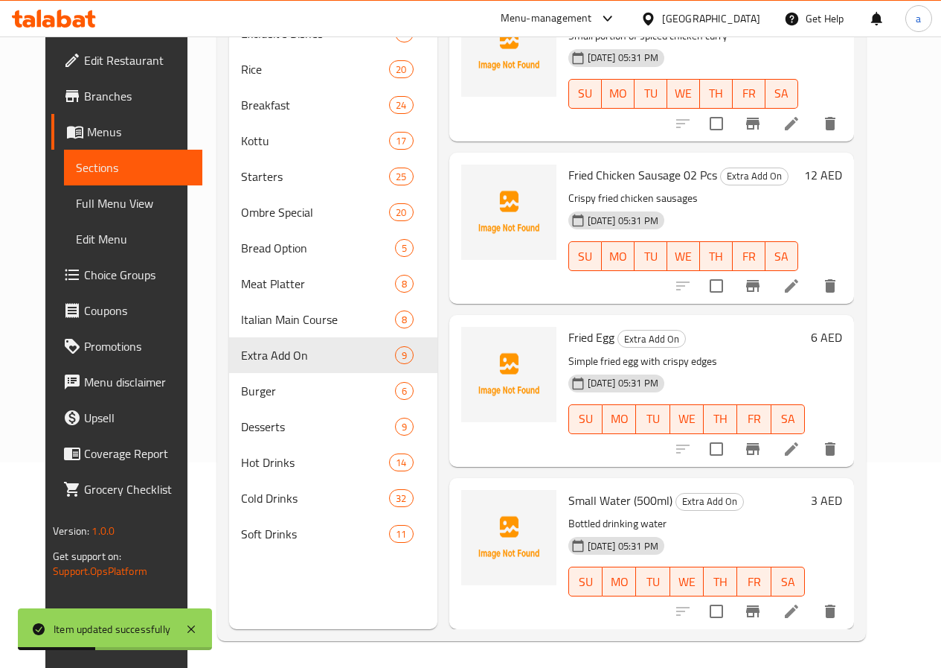
scroll to position [208, 0]
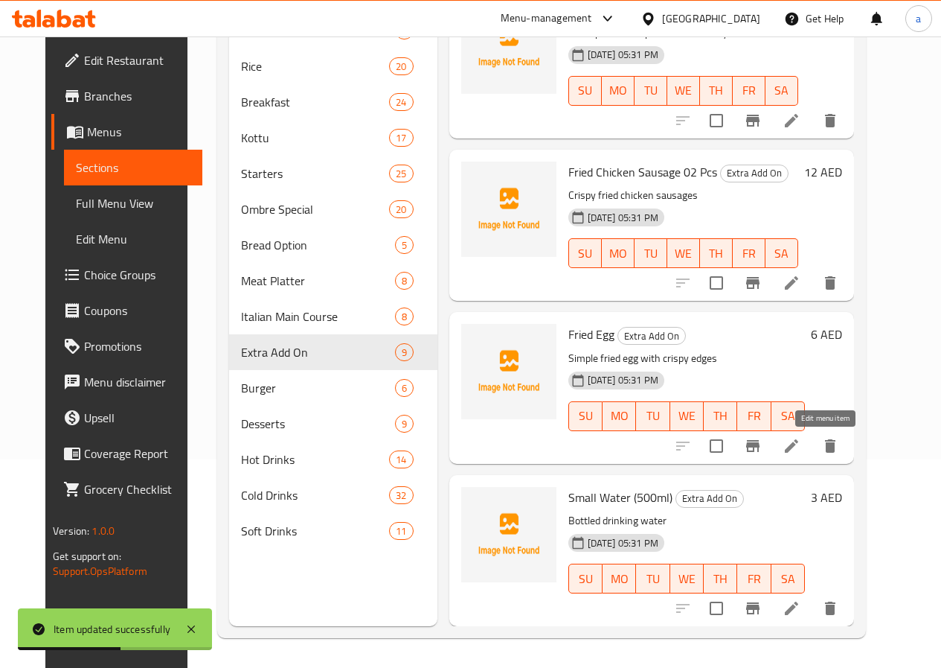
click at [801, 445] on icon at bounding box center [792, 446] width 18 height 18
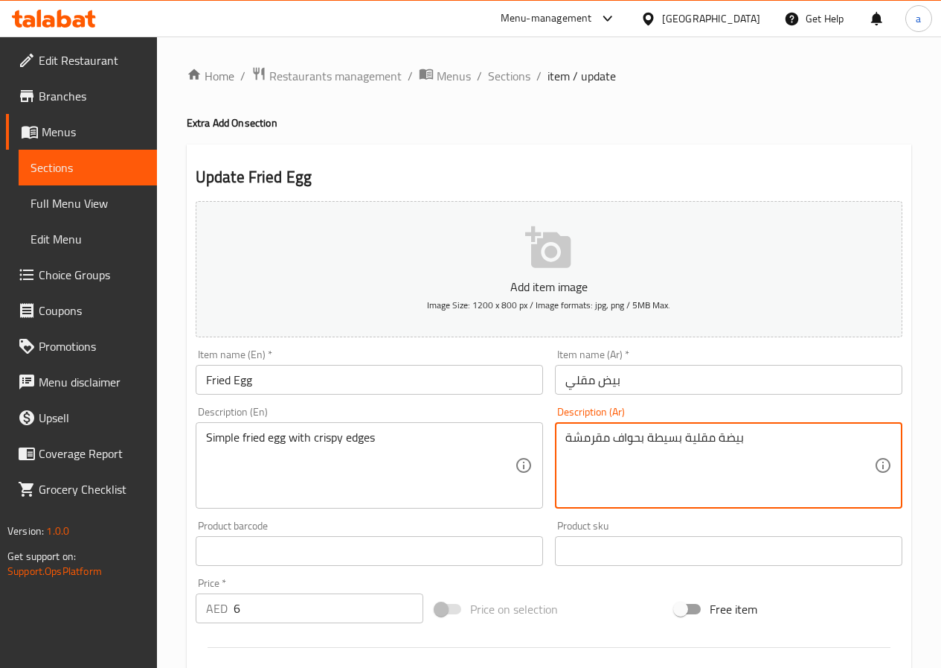
drag, startPoint x: 649, startPoint y: 440, endPoint x: 682, endPoint y: 448, distance: 33.8
click at [683, 438] on textarea "بيضة مقلية سامبل بحواف مقرمشة" at bounding box center [720, 465] width 309 height 71
click at [715, 437] on textarea "بيضة مقلي سامبل بحواف مقرمشة" at bounding box center [720, 465] width 309 height 71
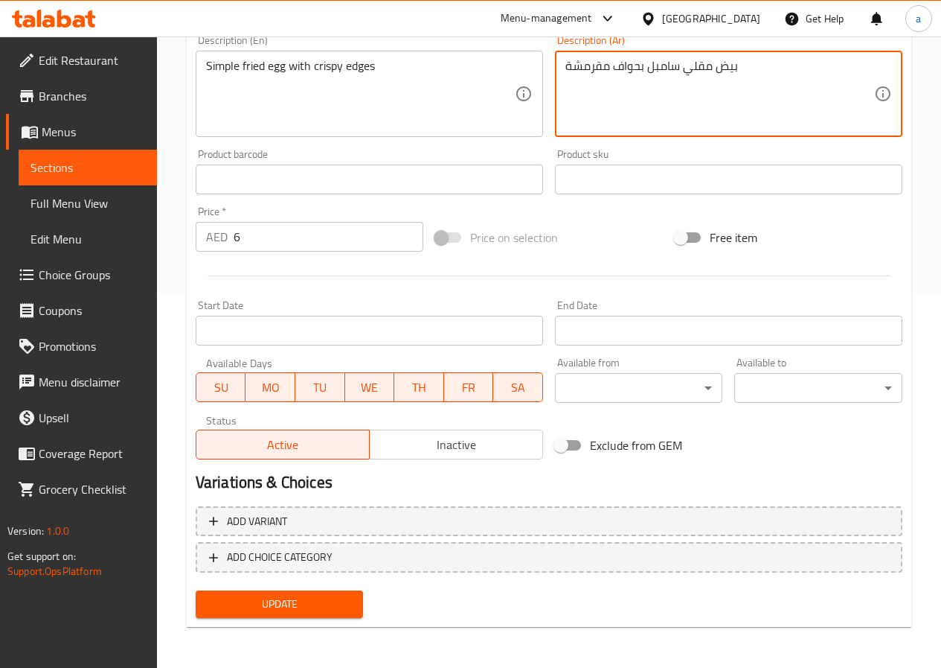
scroll to position [372, 0]
type textarea "بيض مقلي سامبل بحواف مقرمشة"
click at [260, 610] on span "Update" at bounding box center [280, 603] width 144 height 19
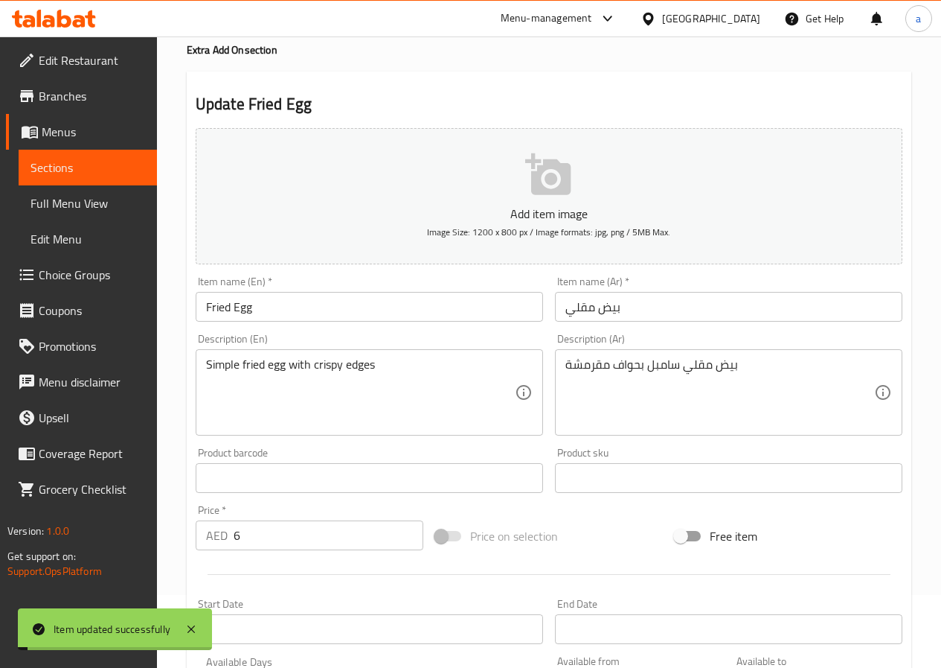
scroll to position [0, 0]
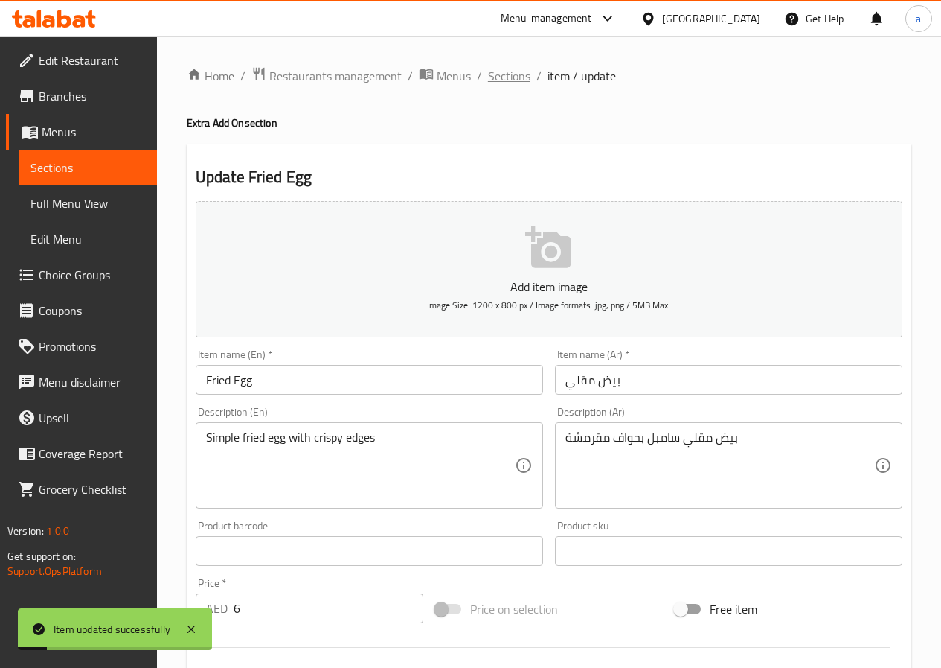
click at [521, 80] on span "Sections" at bounding box center [509, 76] width 42 height 18
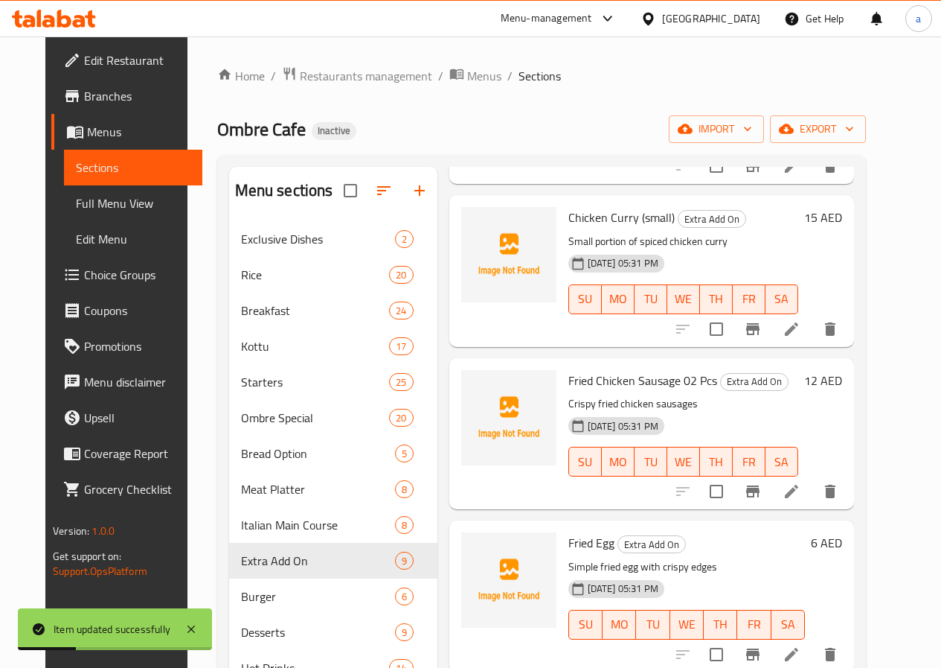
scroll to position [208, 0]
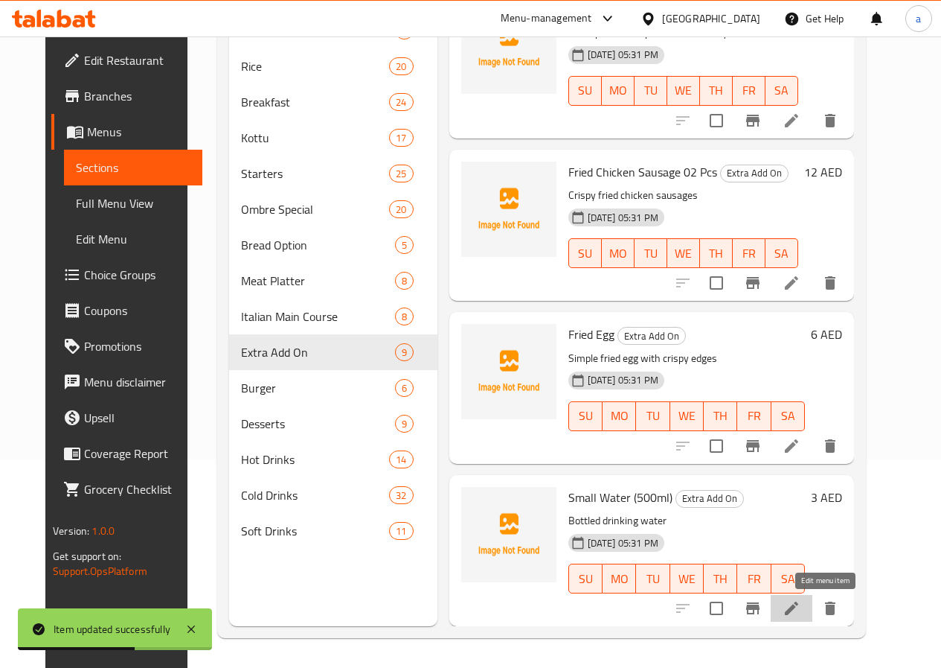
click at [801, 607] on icon at bounding box center [792, 608] width 18 height 18
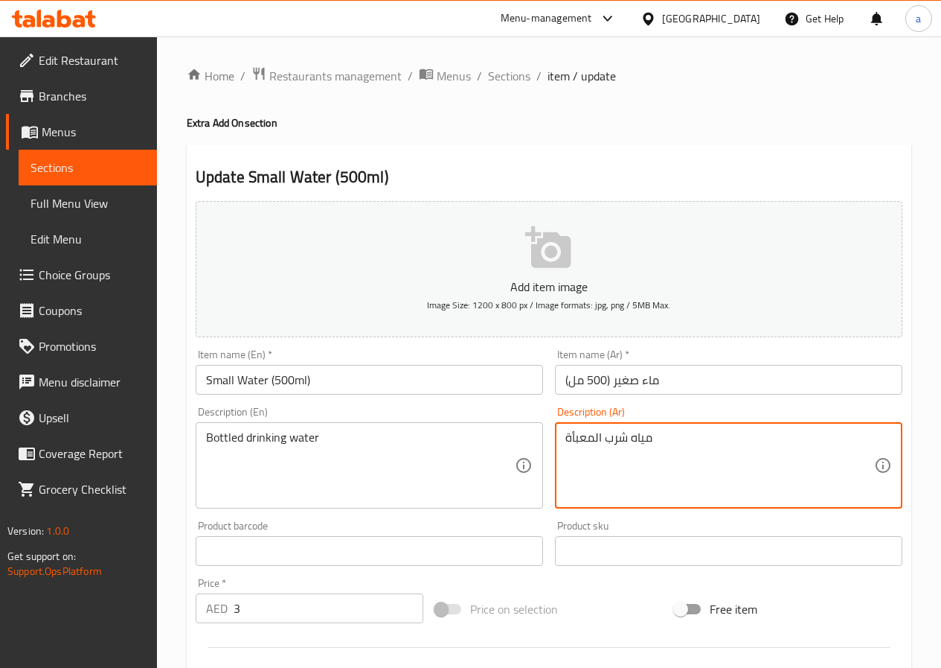
click at [595, 438] on textarea "مياه شرب المعبأة" at bounding box center [720, 465] width 309 height 71
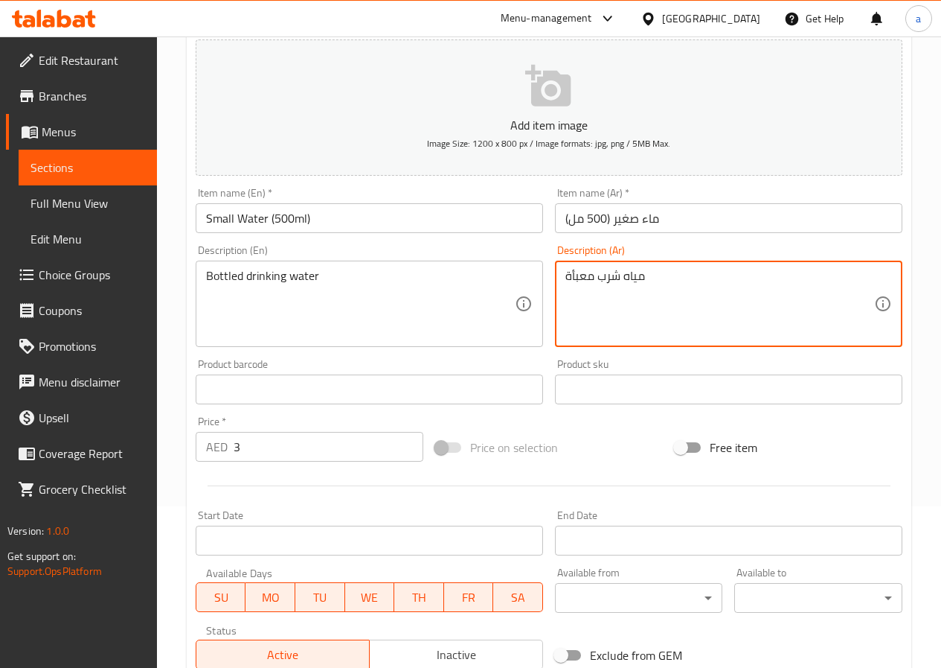
scroll to position [372, 0]
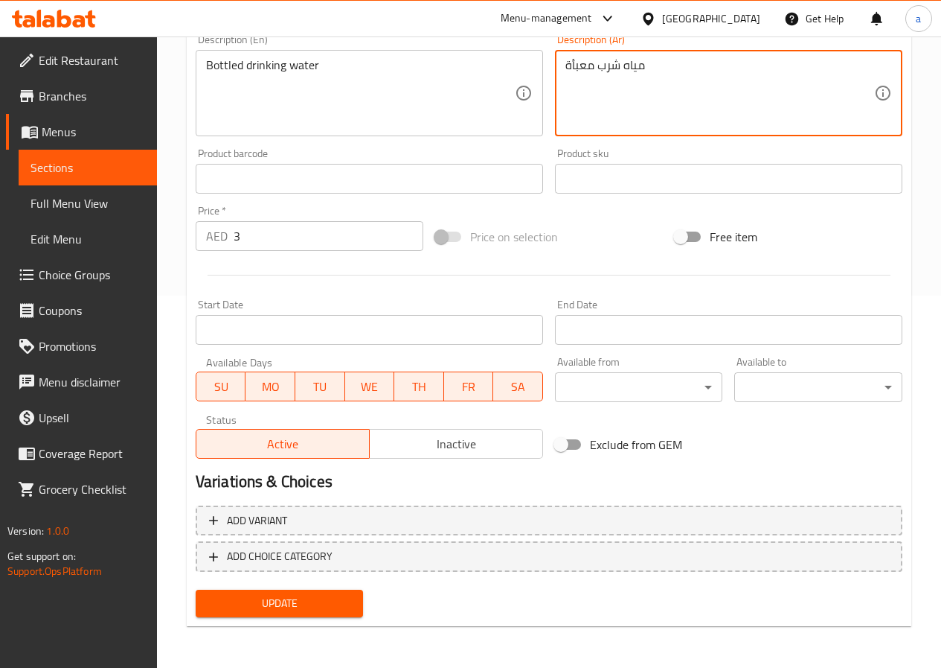
type textarea "مياه شرب معبأة"
click at [331, 604] on span "Update" at bounding box center [280, 603] width 144 height 19
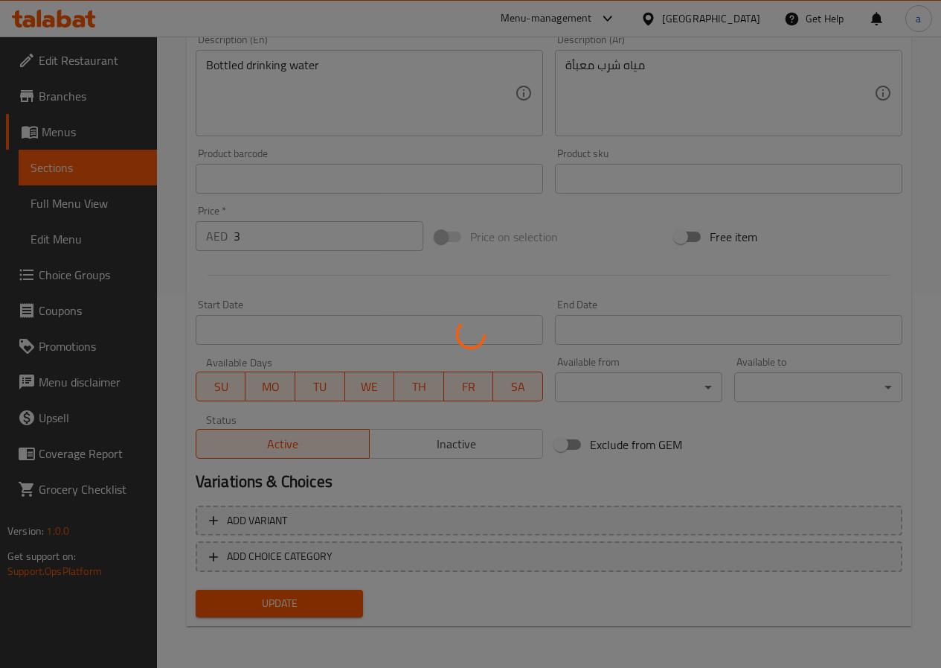
scroll to position [0, 0]
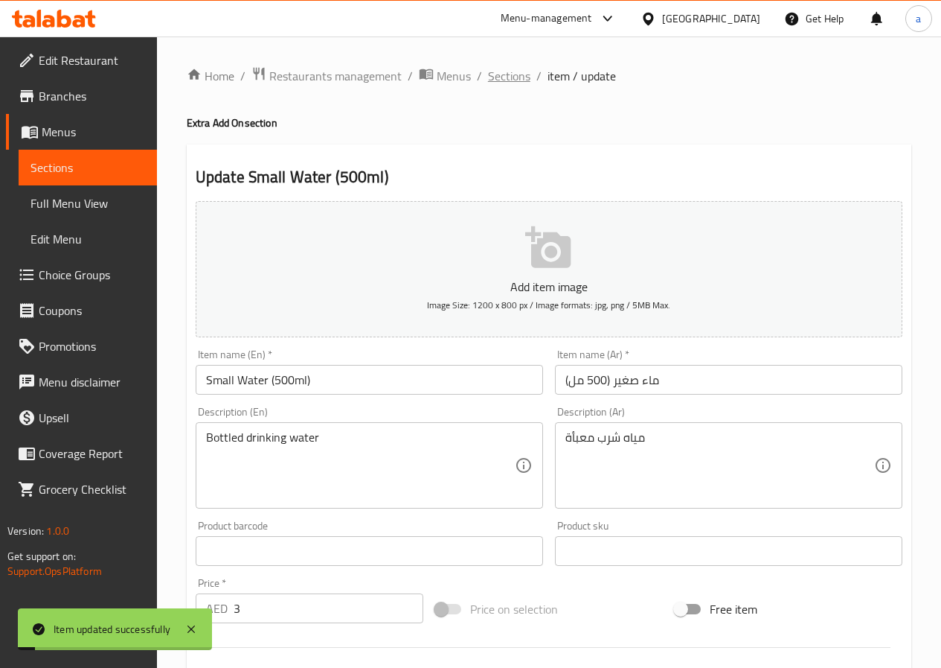
click at [505, 78] on span "Sections" at bounding box center [509, 76] width 42 height 18
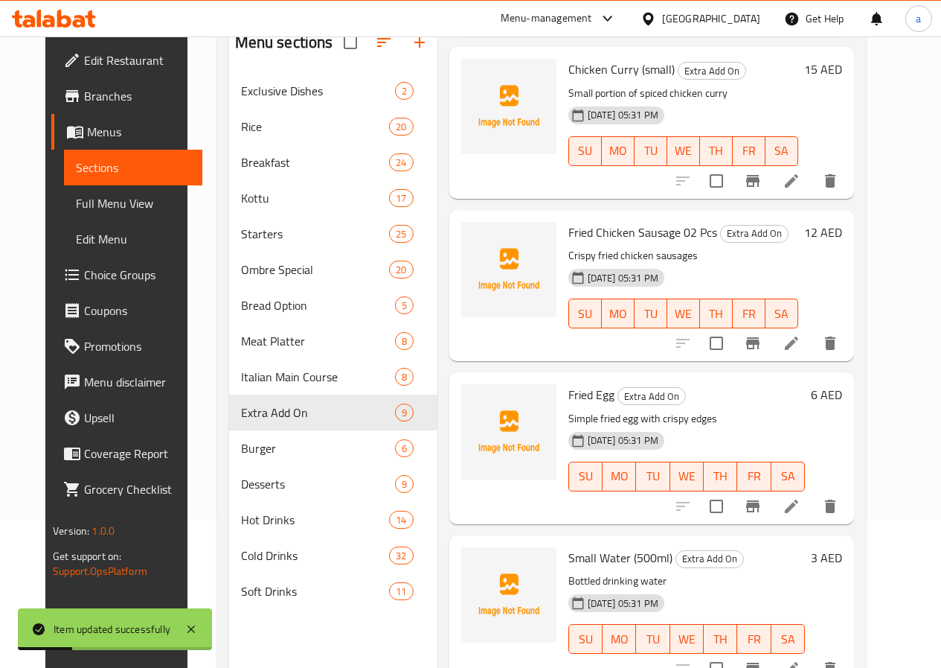
scroll to position [208, 0]
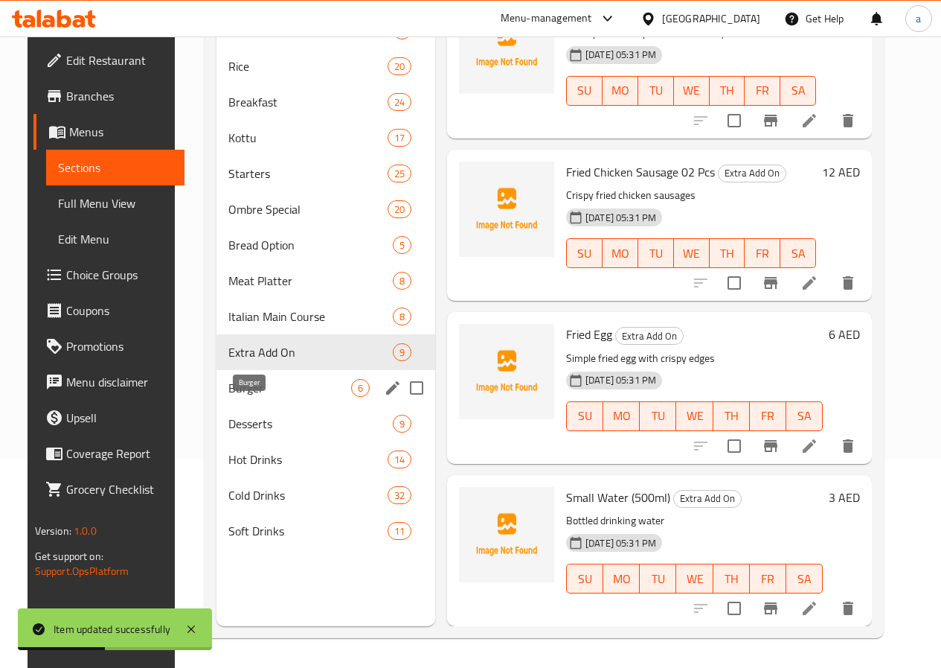
click at [228, 397] on span "Burger" at bounding box center [289, 388] width 123 height 18
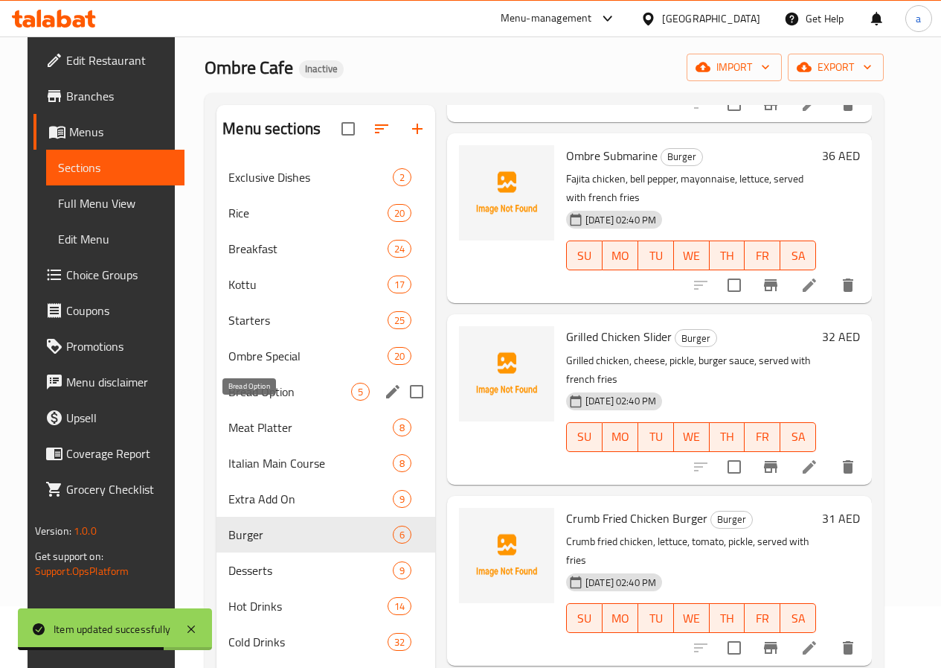
scroll to position [60, 0]
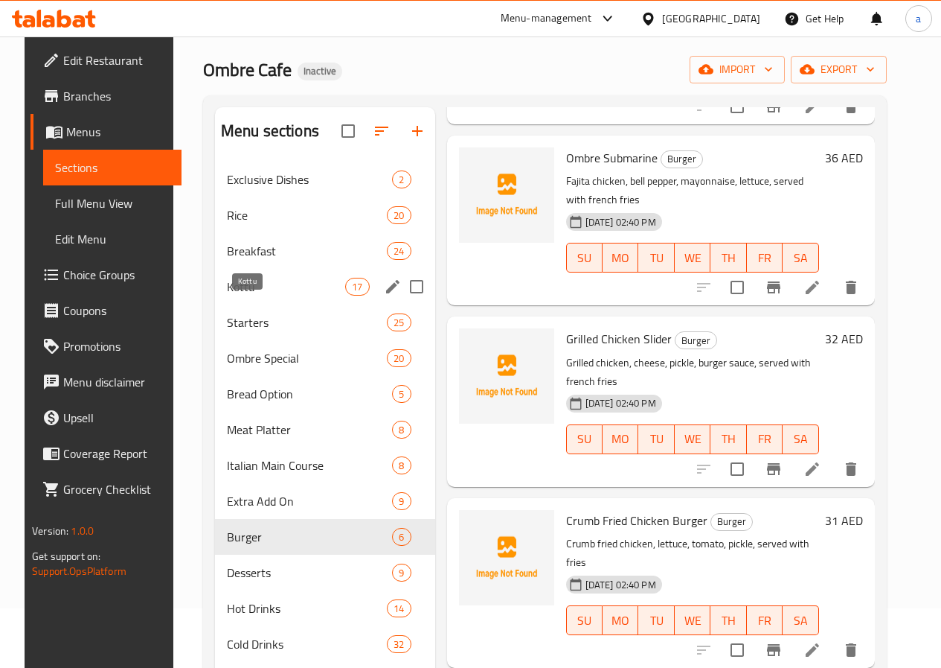
click at [252, 295] on span "Kottu" at bounding box center [286, 287] width 118 height 18
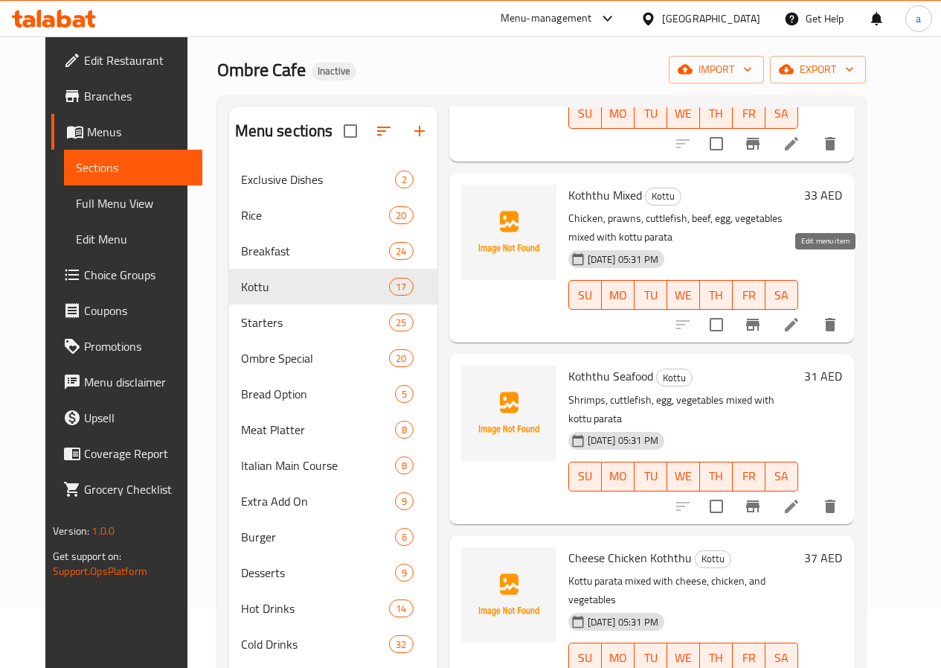
click at [801, 316] on icon at bounding box center [792, 325] width 18 height 18
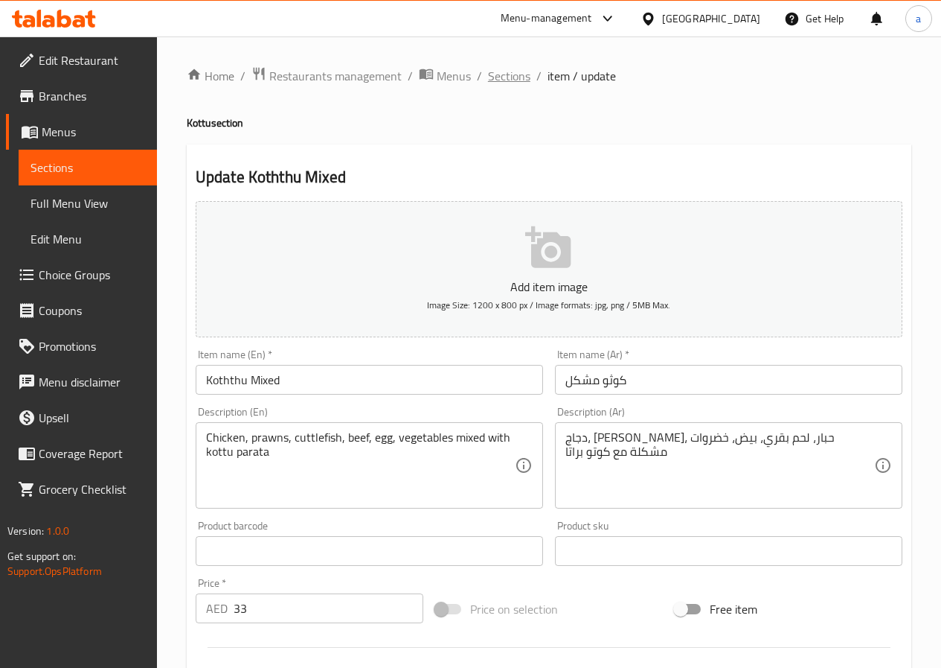
click at [502, 79] on span "Sections" at bounding box center [509, 76] width 42 height 18
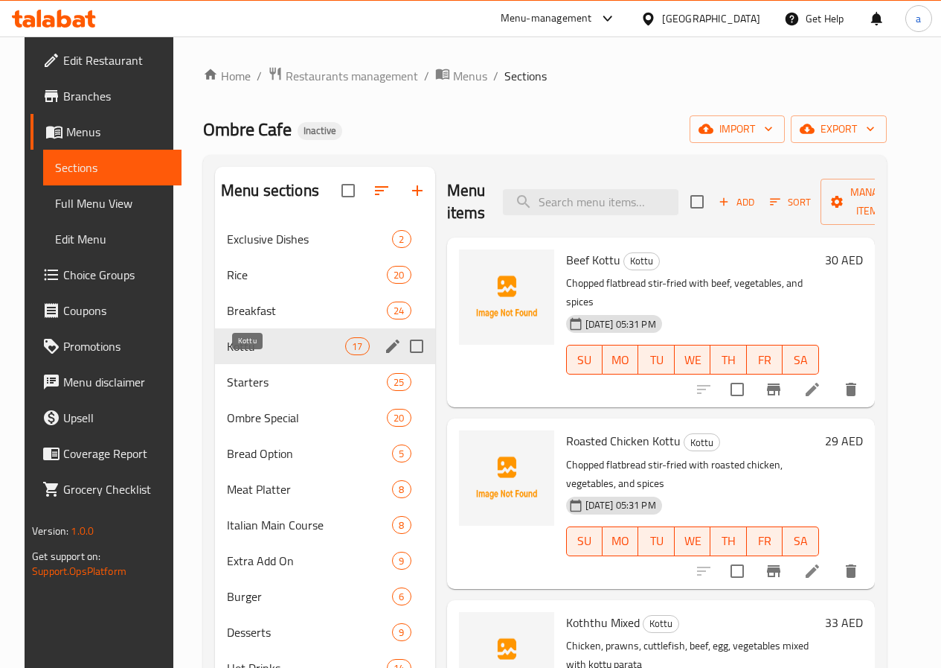
click at [249, 355] on span "Kottu" at bounding box center [286, 346] width 118 height 18
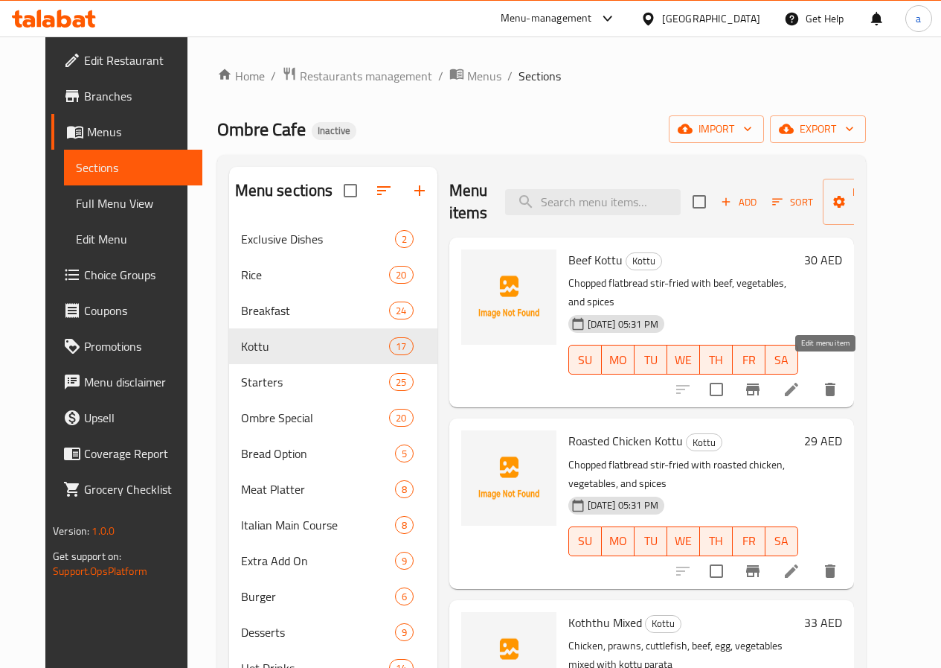
click at [799, 383] on icon at bounding box center [791, 389] width 13 height 13
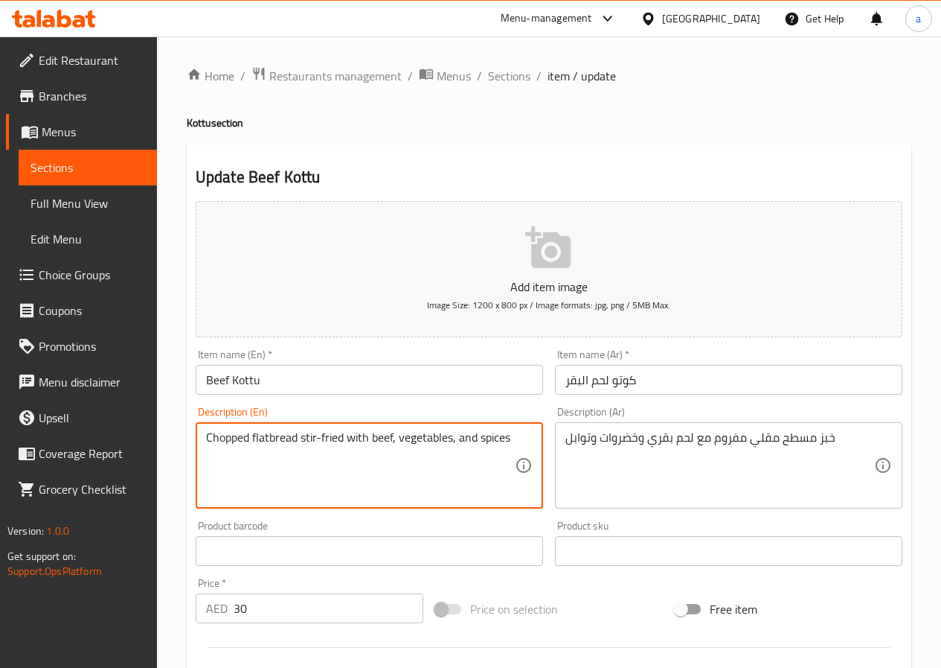
drag, startPoint x: 344, startPoint y: 437, endPoint x: 201, endPoint y: 444, distance: 143.0
click at [508, 77] on span "Sections" at bounding box center [509, 76] width 42 height 18
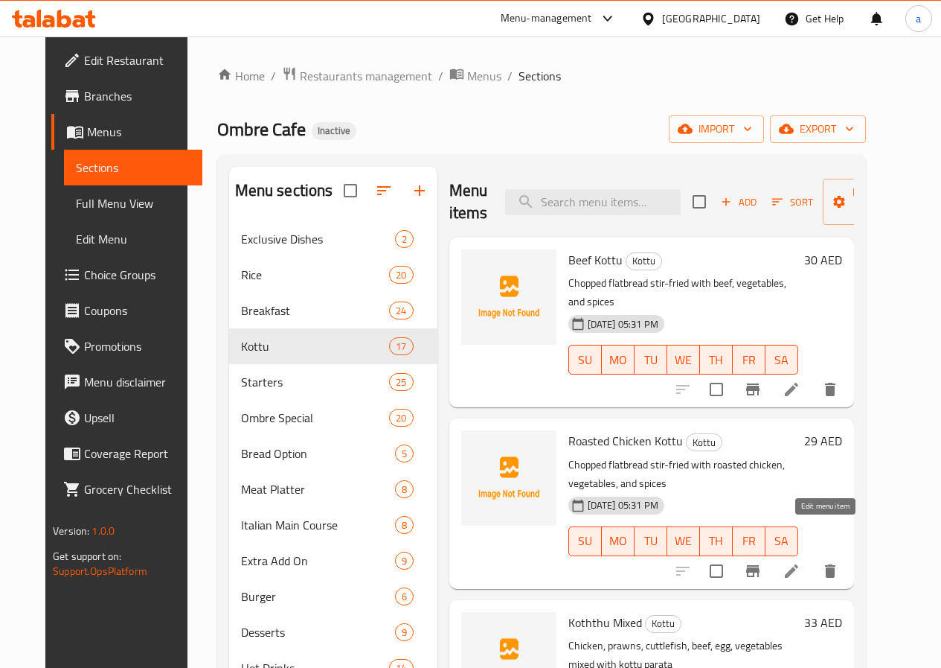
click at [801, 562] on icon at bounding box center [792, 571] width 18 height 18
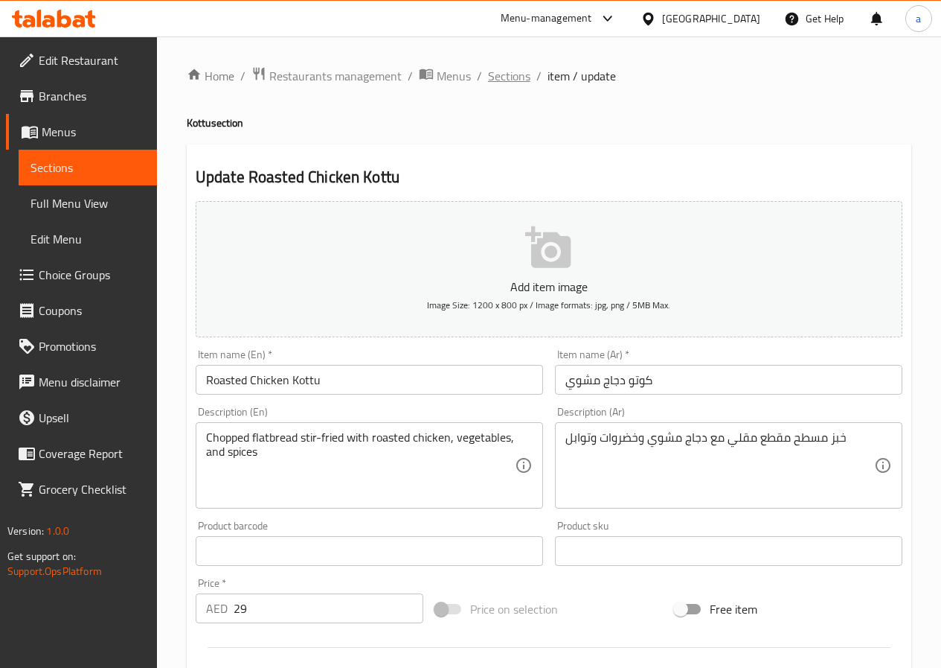
click at [503, 79] on span "Sections" at bounding box center [509, 76] width 42 height 18
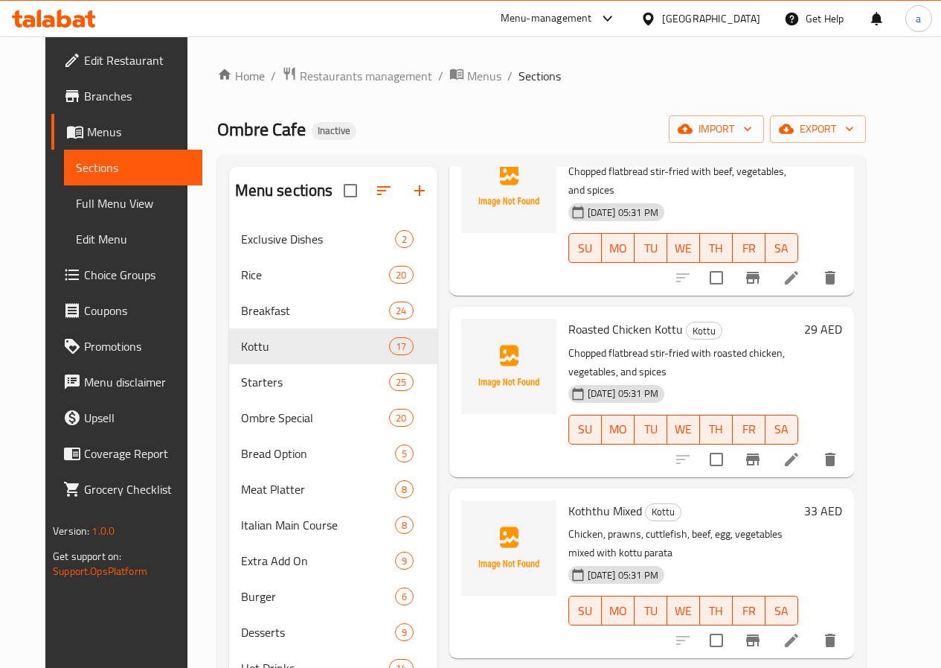
scroll to position [149, 0]
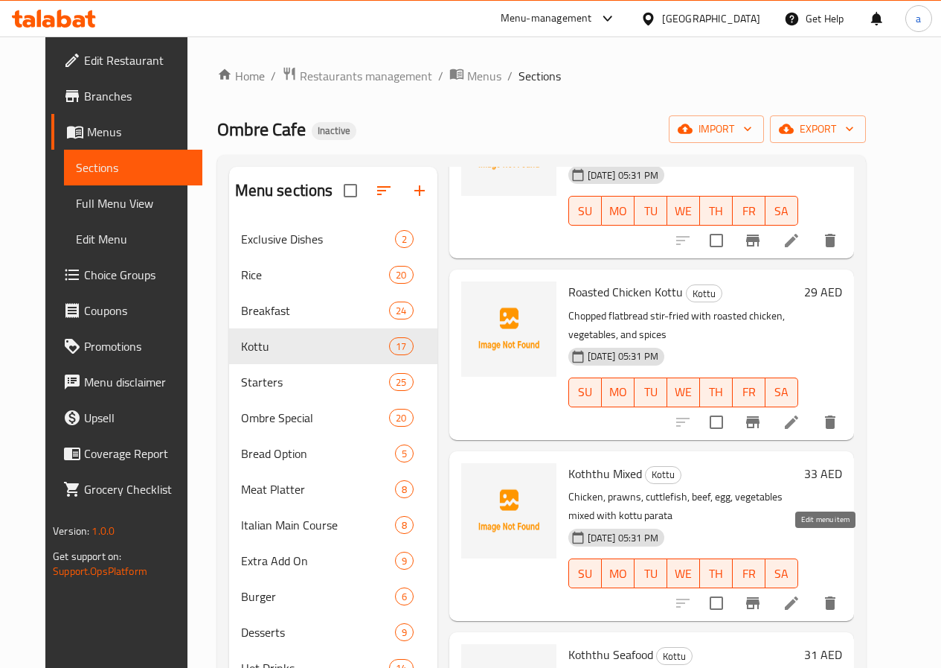
click at [801, 594] on icon at bounding box center [792, 603] width 18 height 18
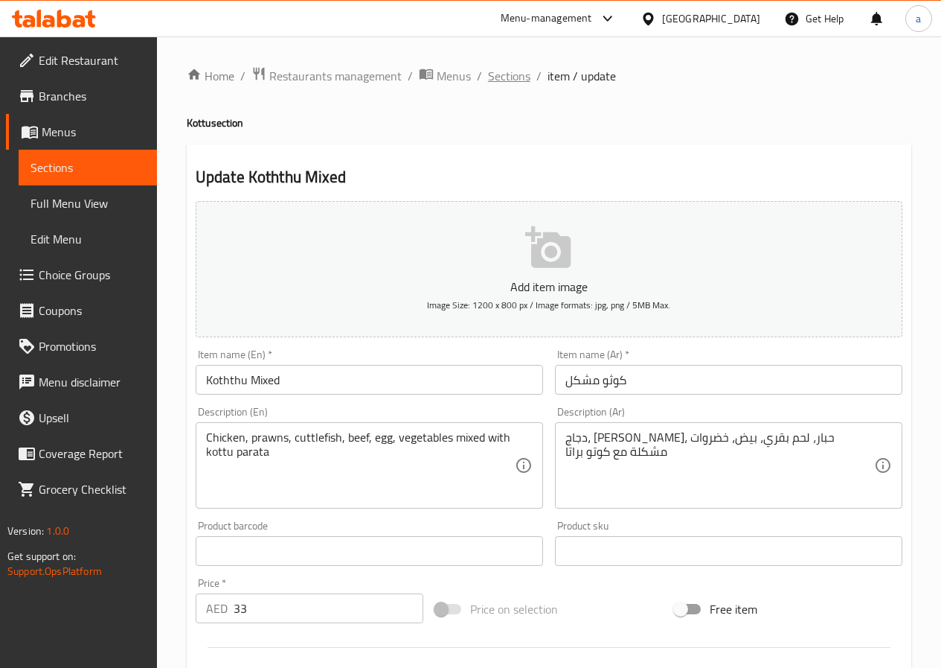
click at [498, 77] on span "Sections" at bounding box center [509, 76] width 42 height 18
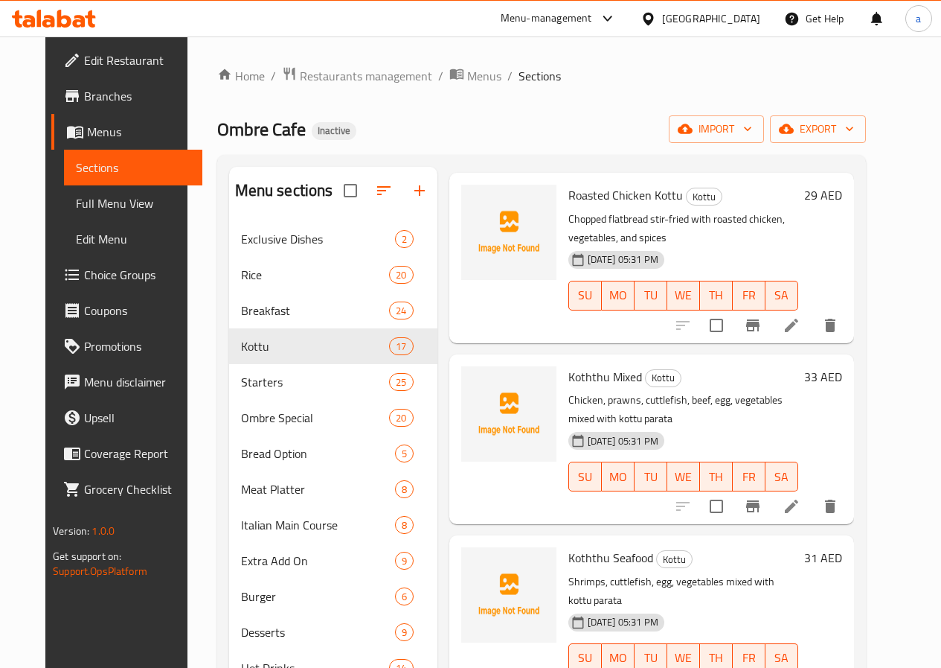
scroll to position [298, 0]
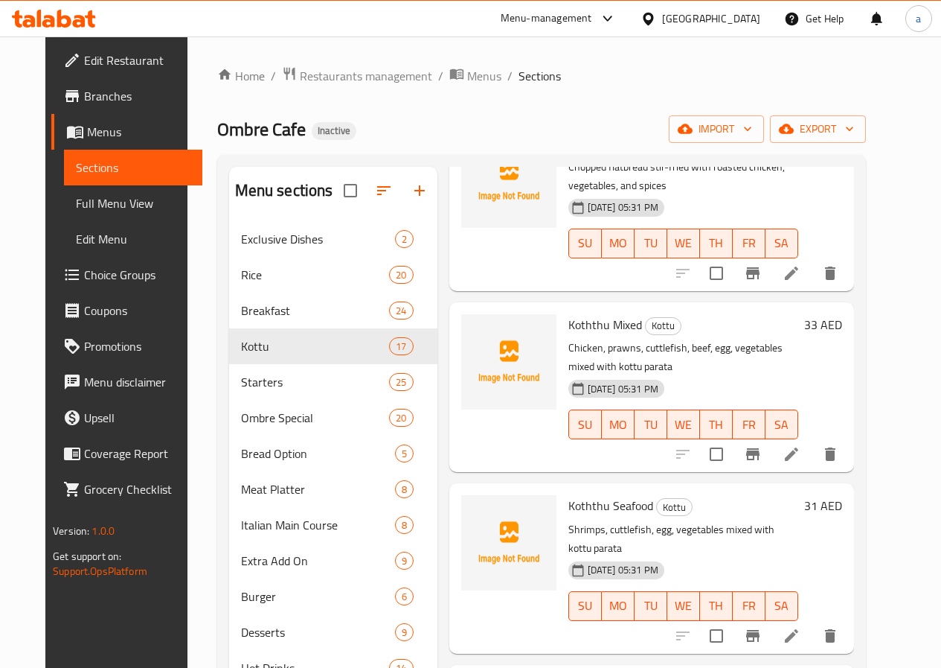
click at [799, 629] on icon at bounding box center [791, 635] width 13 height 13
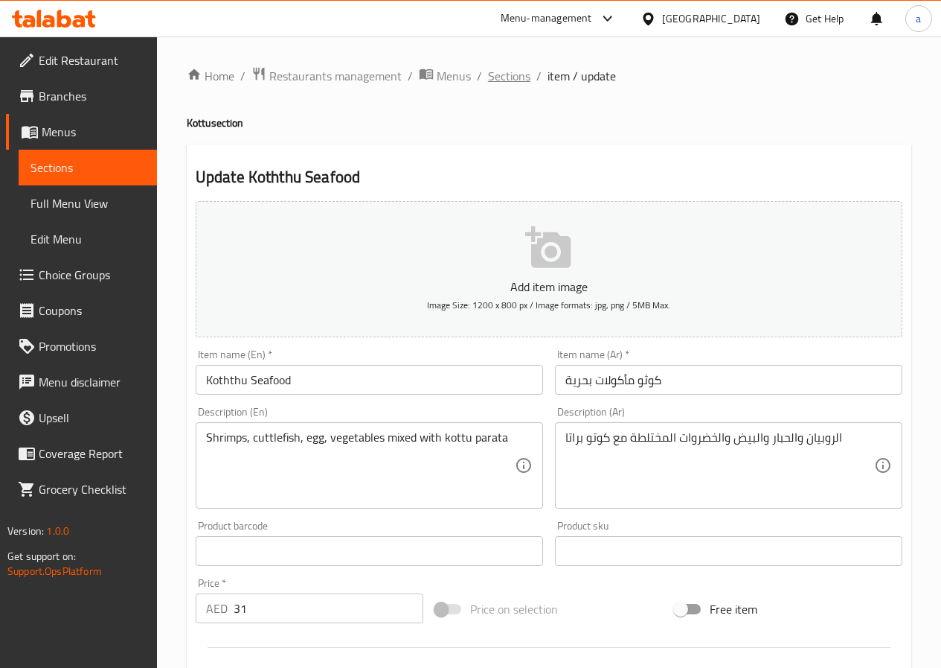
click at [507, 73] on span "Sections" at bounding box center [509, 76] width 42 height 18
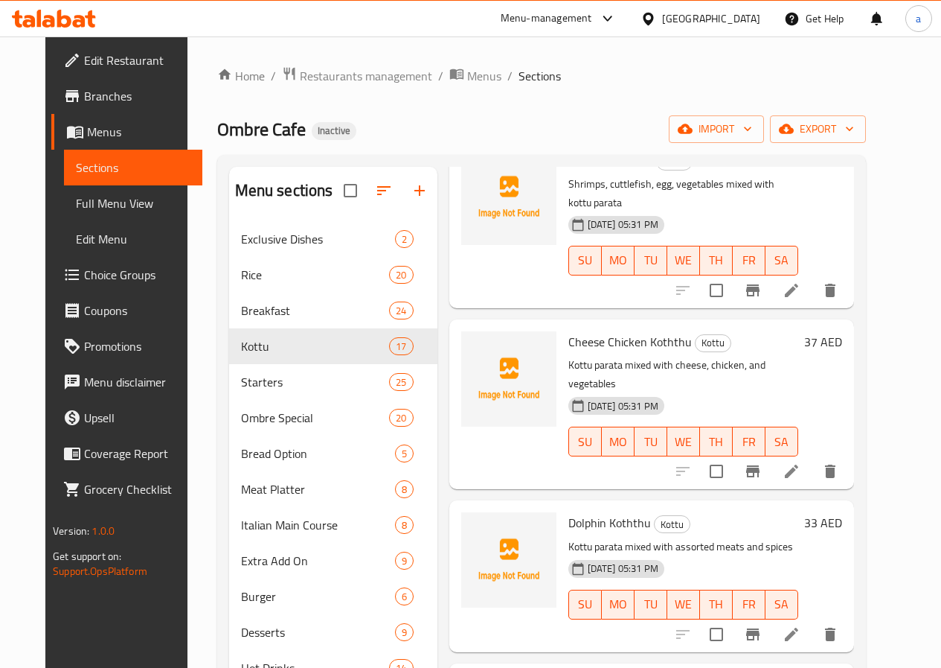
scroll to position [670, 0]
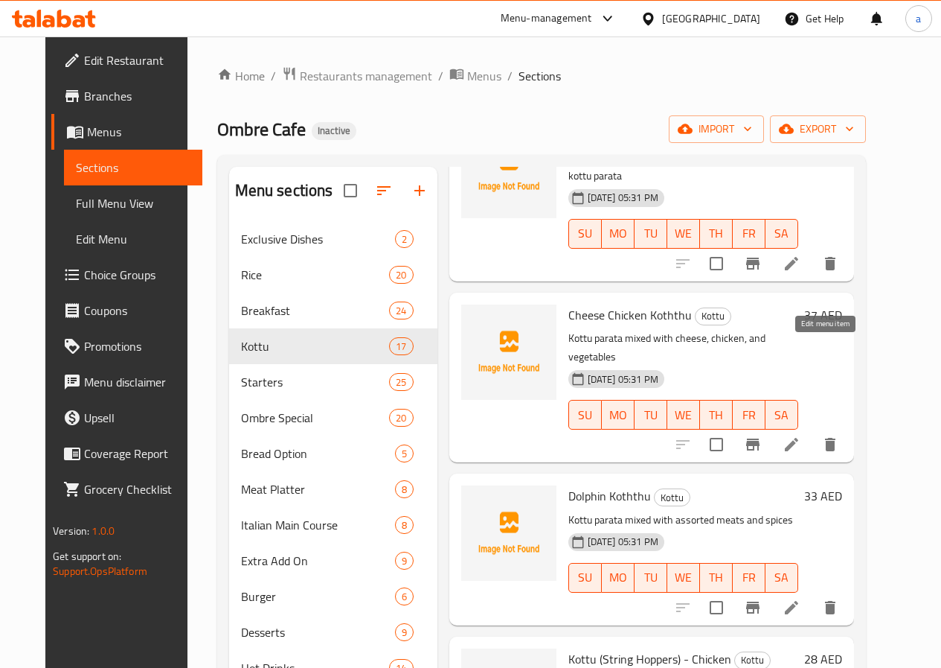
click at [801, 435] on icon at bounding box center [792, 444] width 18 height 18
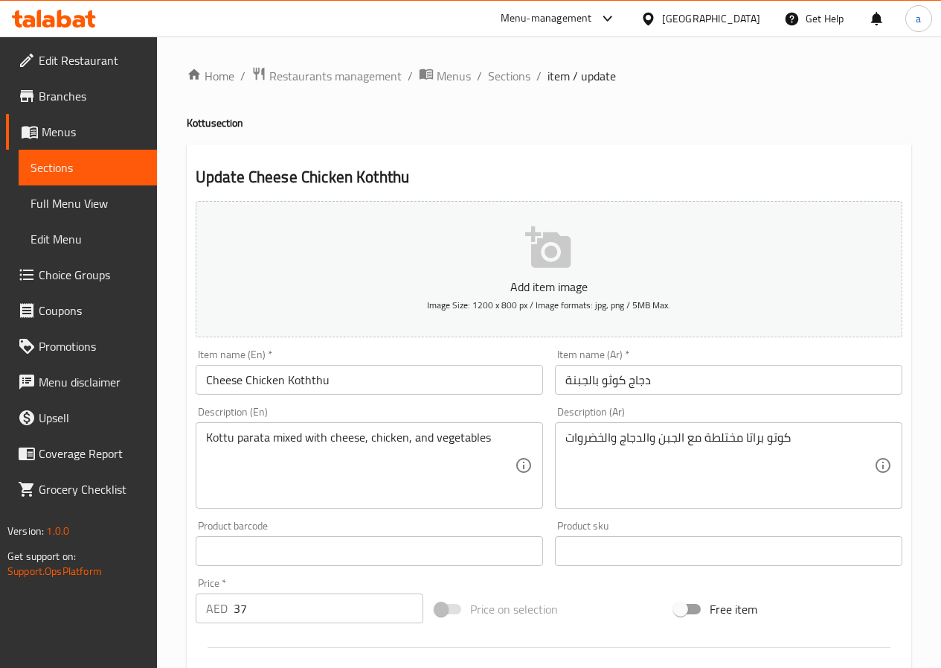
drag, startPoint x: 511, startPoint y: 74, endPoint x: 540, endPoint y: 115, distance: 49.6
click at [511, 74] on span "Sections" at bounding box center [509, 76] width 42 height 18
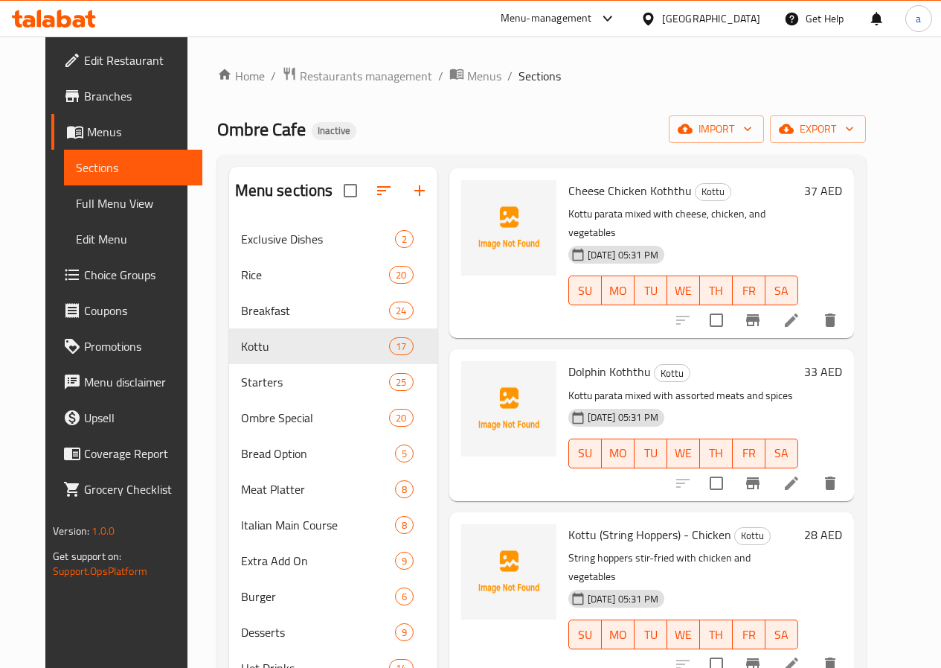
scroll to position [819, 0]
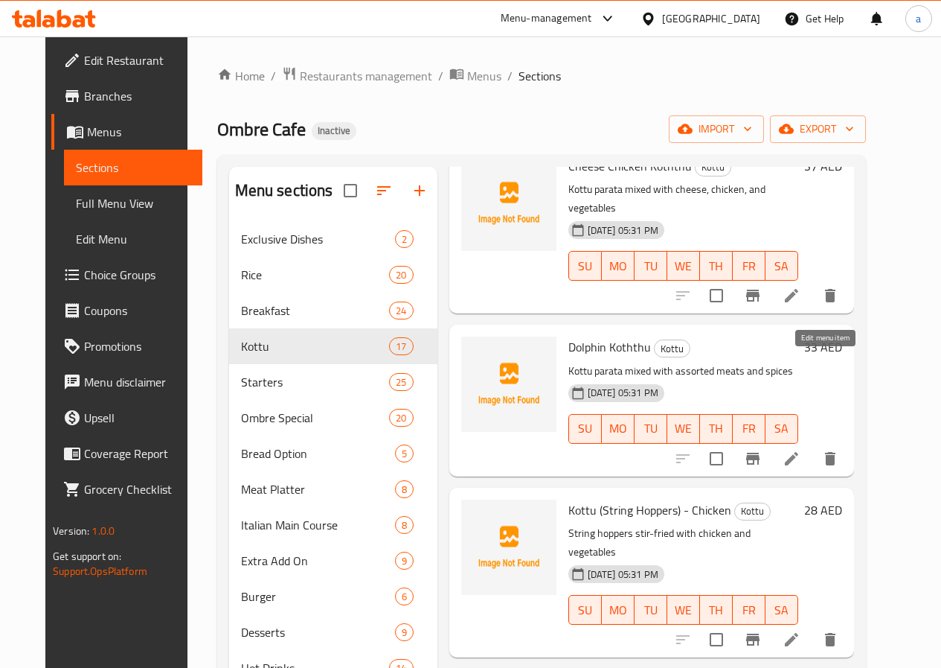
click at [799, 452] on icon at bounding box center [791, 458] width 13 height 13
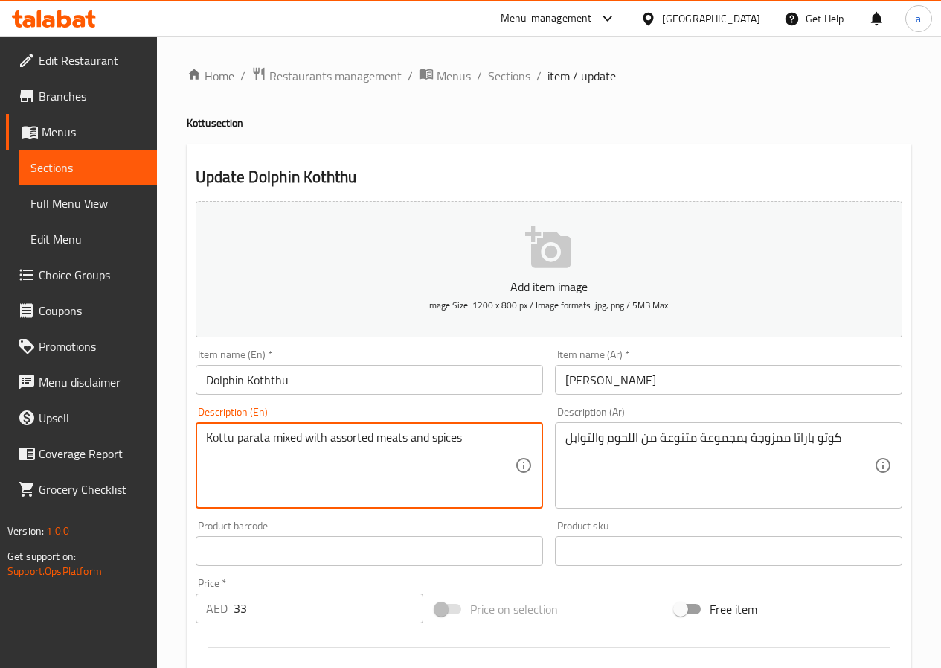
drag, startPoint x: 405, startPoint y: 437, endPoint x: 330, endPoint y: 451, distance: 75.8
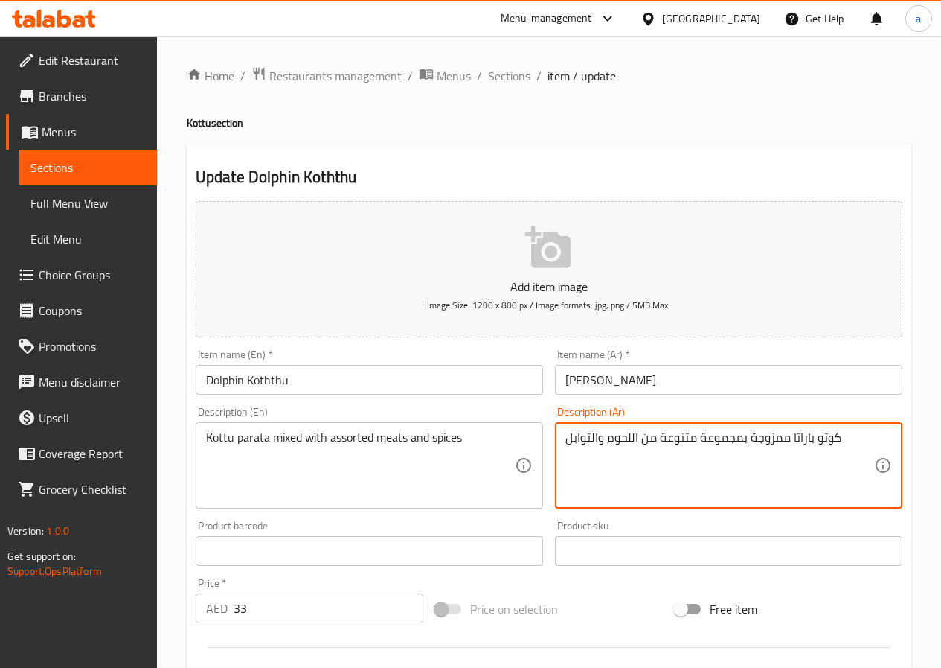
drag, startPoint x: 607, startPoint y: 439, endPoint x: 638, endPoint y: 446, distance: 32.0
drag, startPoint x: 699, startPoint y: 438, endPoint x: 741, endPoint y: 447, distance: 42.6
click at [741, 447] on textarea "كوتو باراتا ممزوجة بمجموعة متنوعة من اللحوم والتوابل" at bounding box center [720, 465] width 309 height 71
paste textarea "اللحوم"
click at [705, 439] on textarea "كوتو باراتا ممزوجة باللحوم المتنوعة من اللحوم والتوابل" at bounding box center [720, 465] width 309 height 71
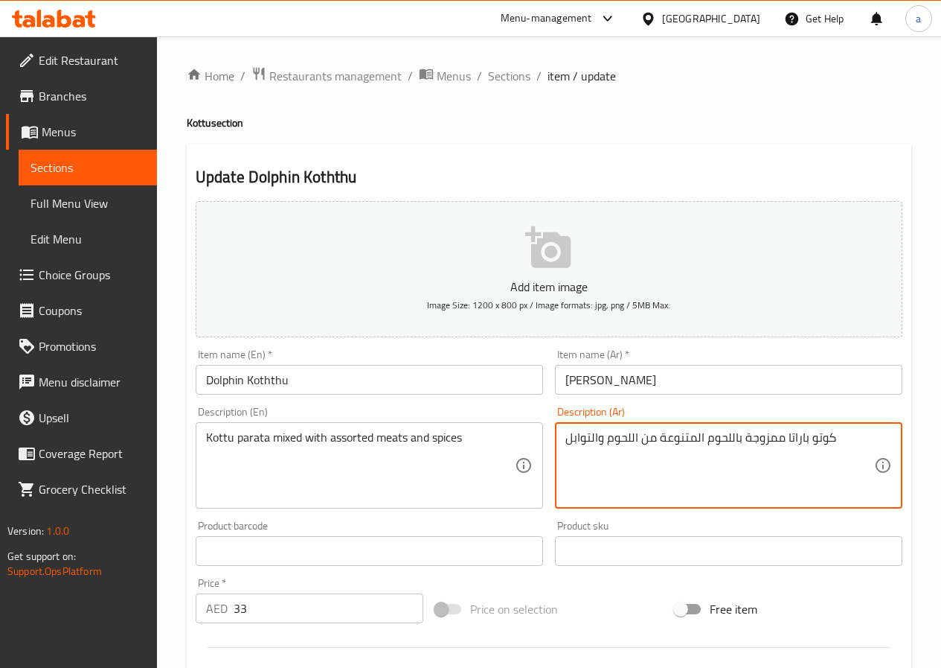
drag, startPoint x: 605, startPoint y: 441, endPoint x: 657, endPoint y: 454, distance: 53.6
click at [657, 454] on textarea "كوتو باراتا ممزوجة باللحوم المتنوعة من اللحوم والتوابل" at bounding box center [720, 465] width 309 height 71
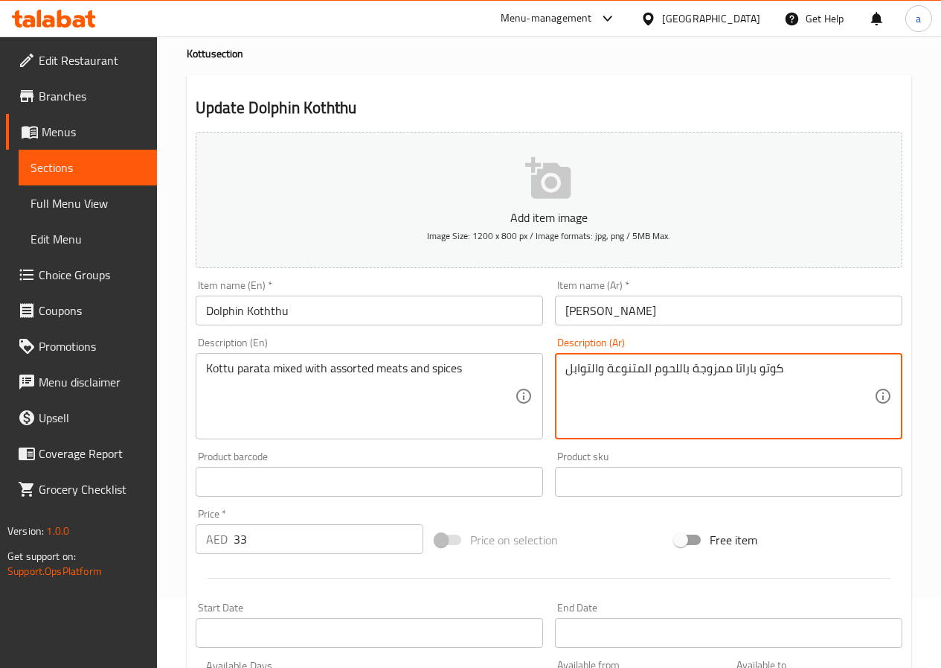
scroll to position [372, 0]
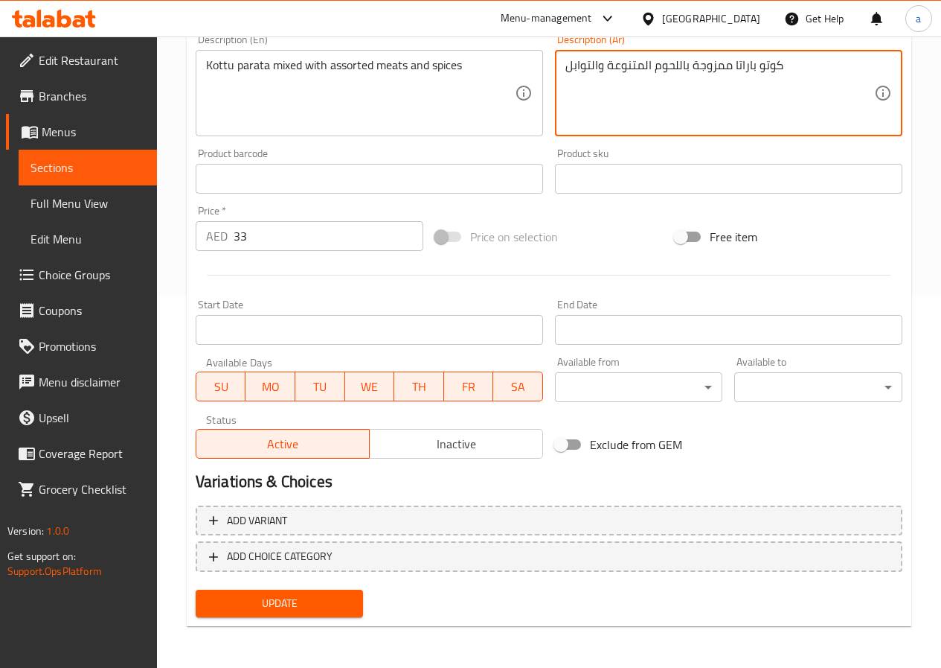
type textarea "كوتو باراتا ممزوجة باللحوم المتنوعة والتوابل"
click at [283, 604] on span "Update" at bounding box center [280, 603] width 144 height 19
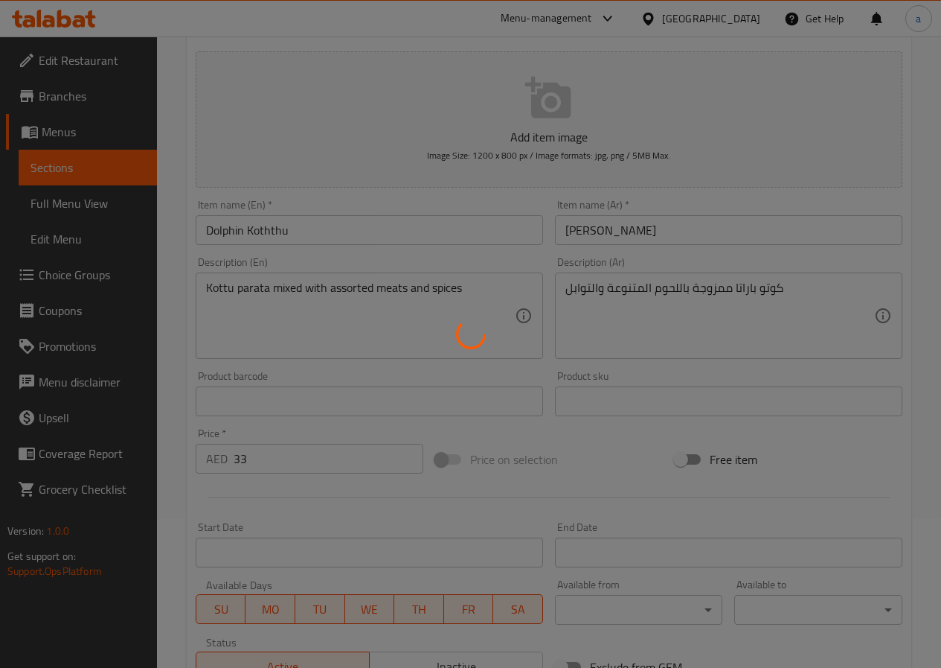
scroll to position [0, 0]
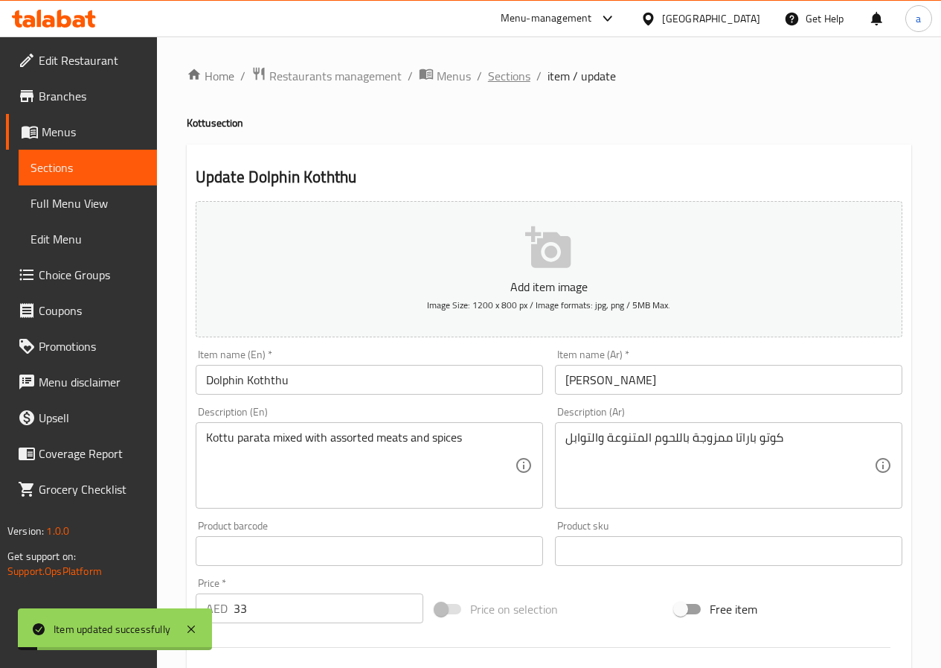
click at [516, 81] on span "Sections" at bounding box center [509, 76] width 42 height 18
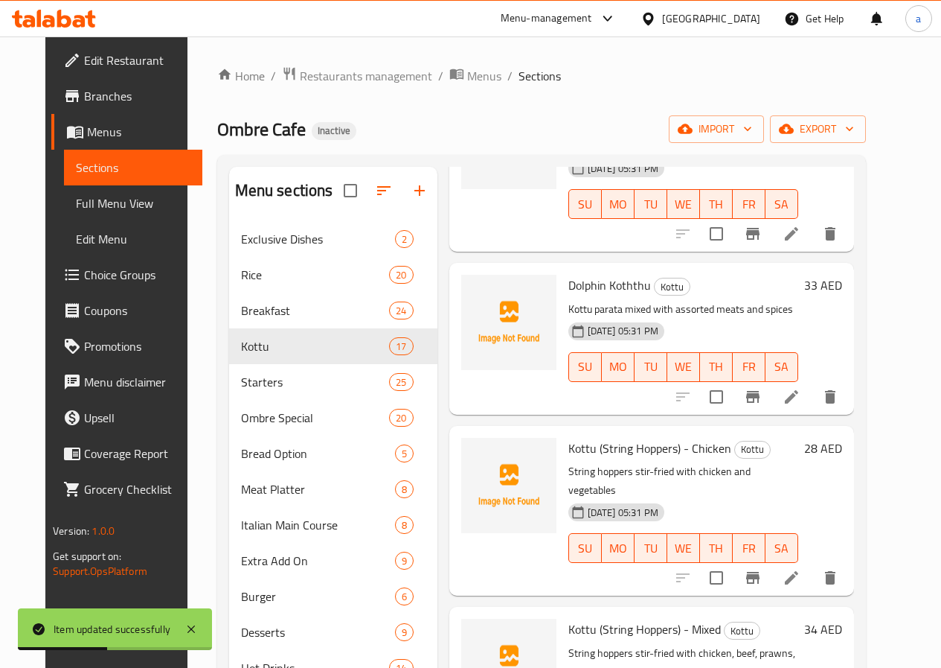
scroll to position [893, 0]
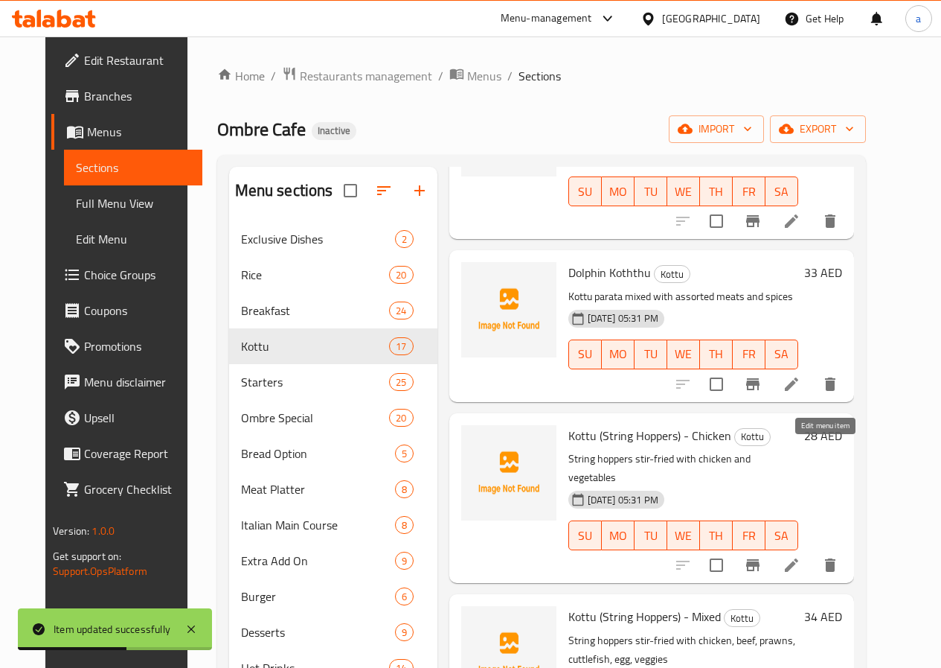
click at [799, 558] on icon at bounding box center [791, 564] width 13 height 13
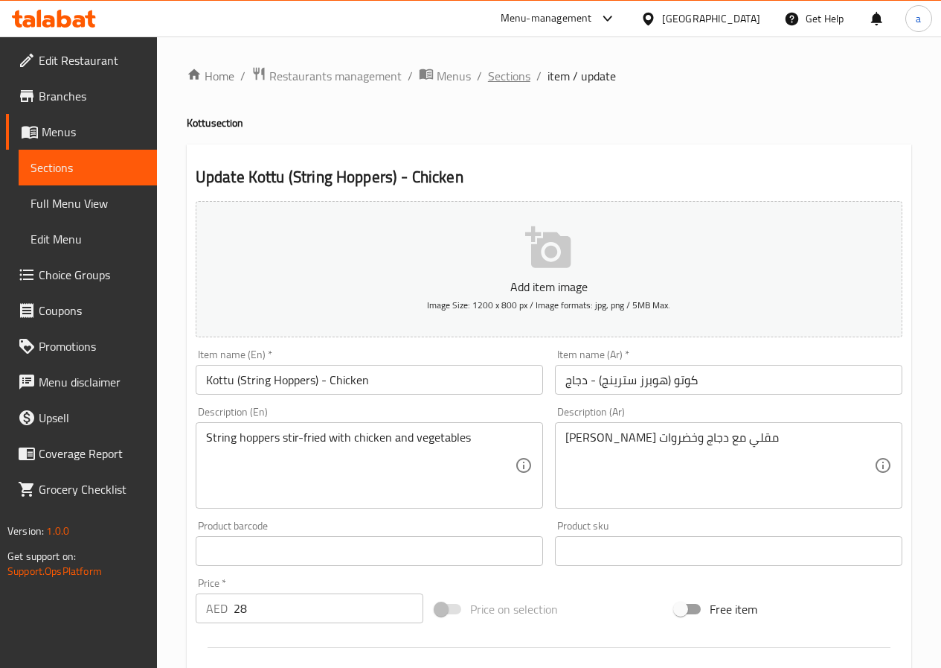
click at [511, 74] on span "Sections" at bounding box center [509, 76] width 42 height 18
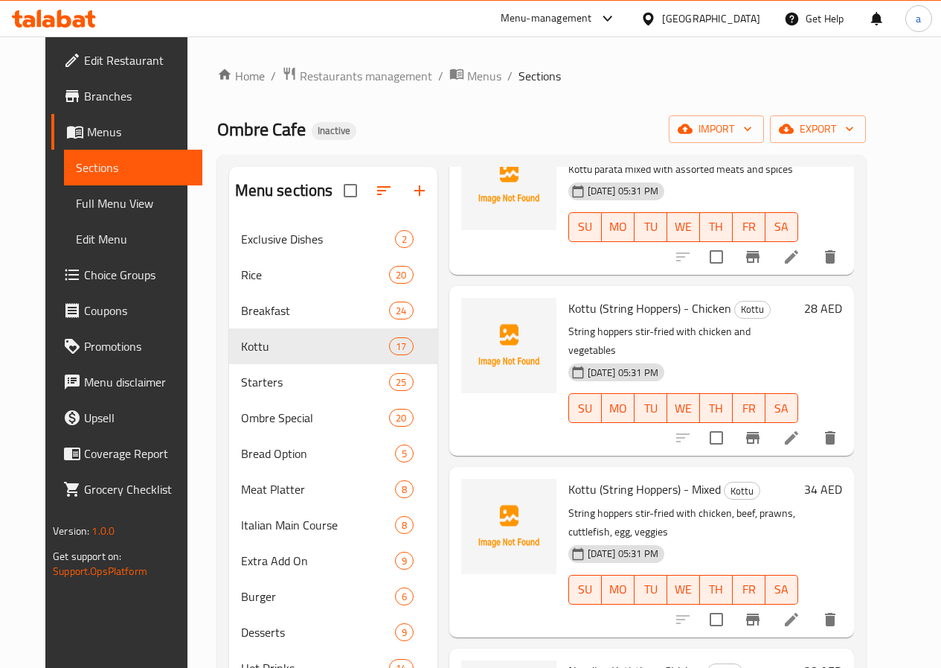
scroll to position [1042, 0]
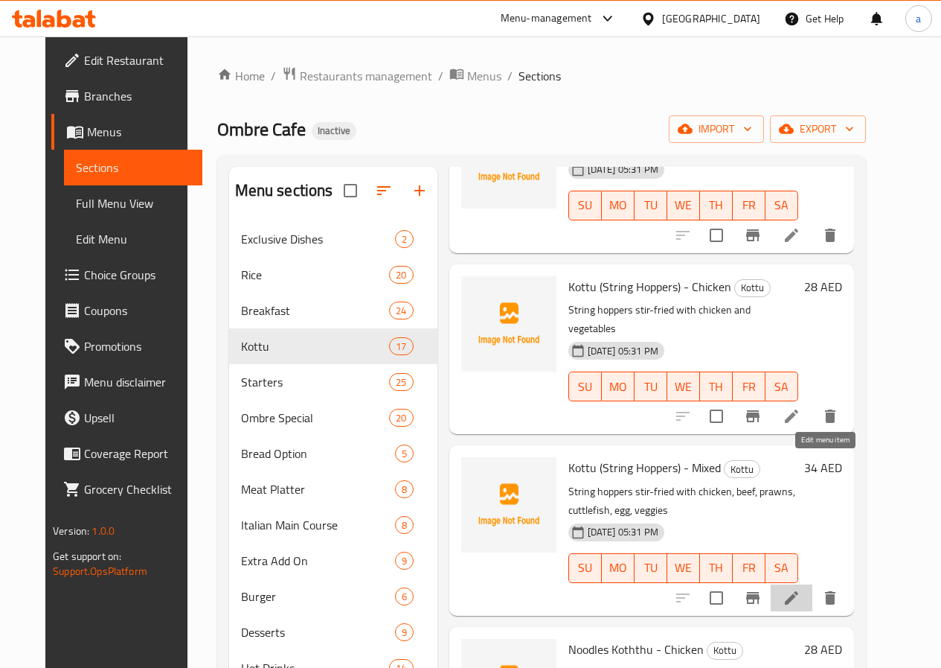
click at [799, 590] on icon at bounding box center [791, 596] width 13 height 13
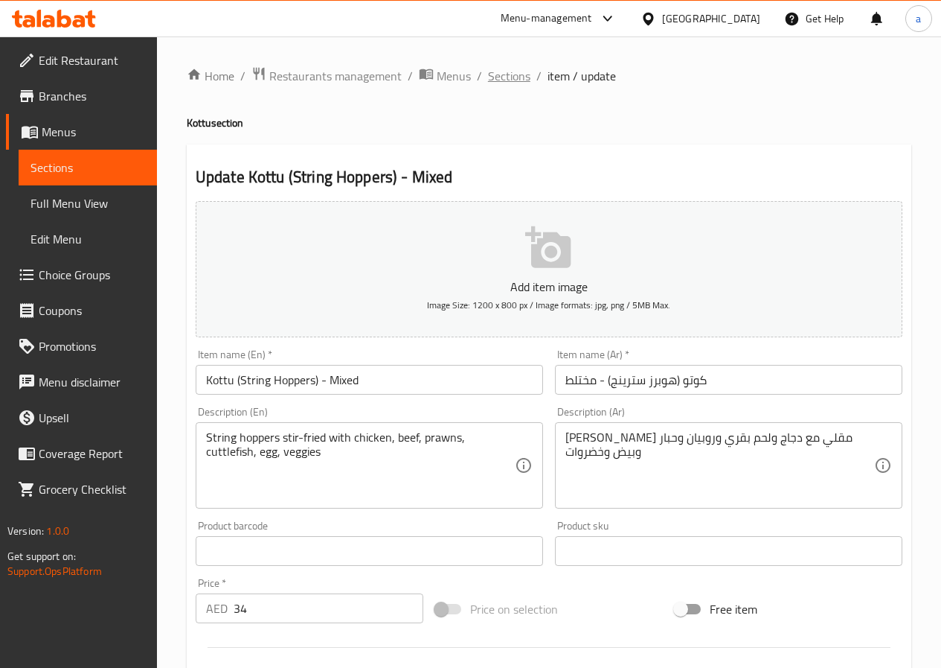
click at [502, 75] on span "Sections" at bounding box center [509, 76] width 42 height 18
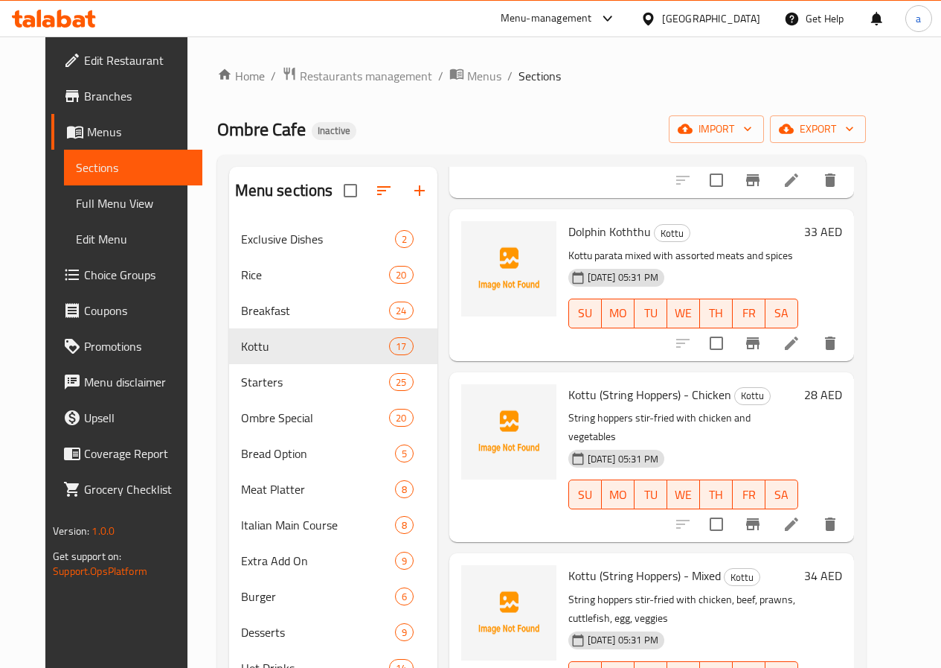
scroll to position [1042, 0]
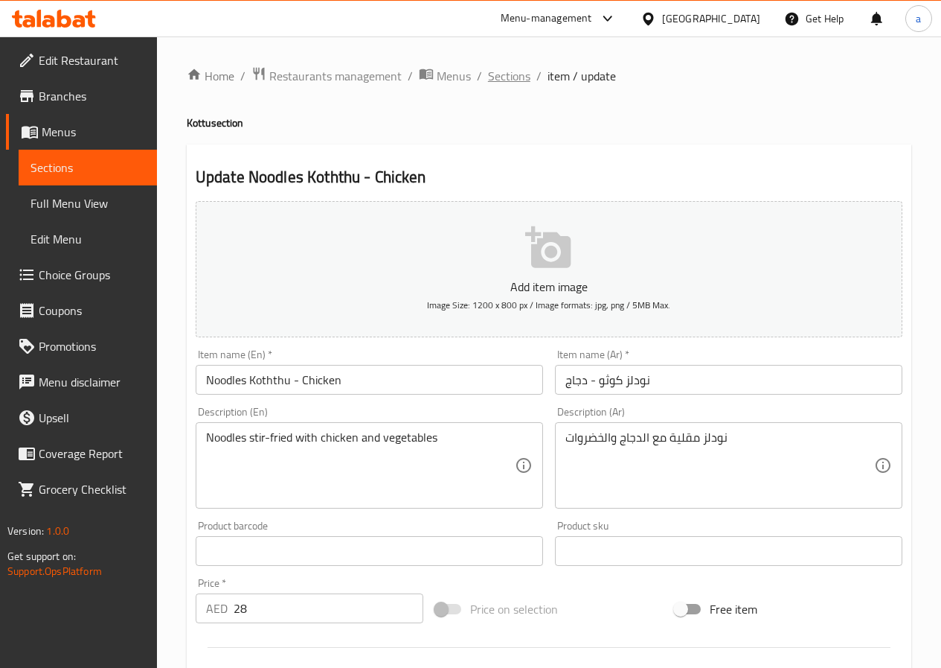
click at [500, 80] on span "Sections" at bounding box center [509, 76] width 42 height 18
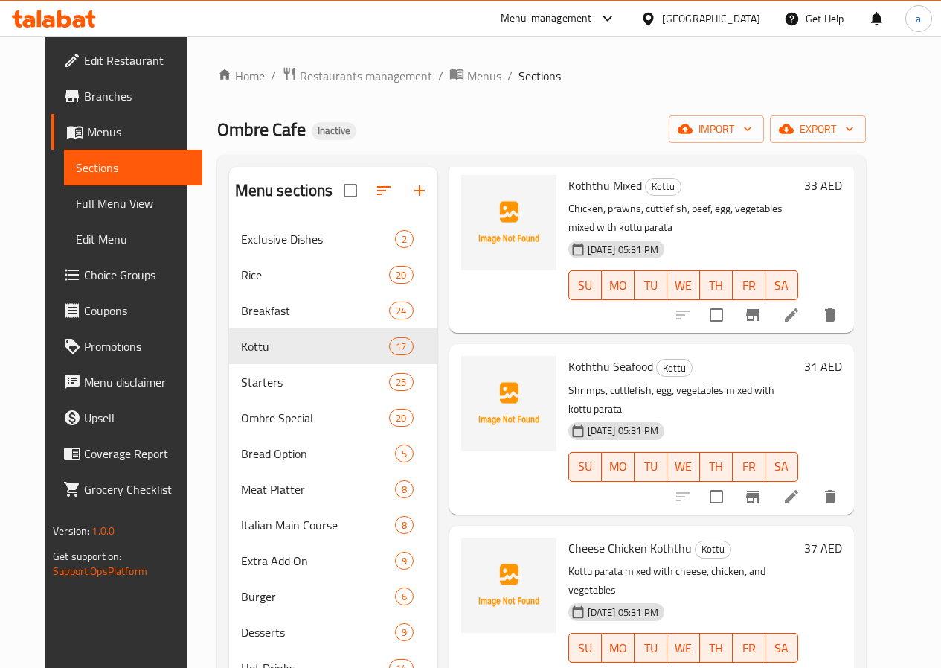
scroll to position [447, 0]
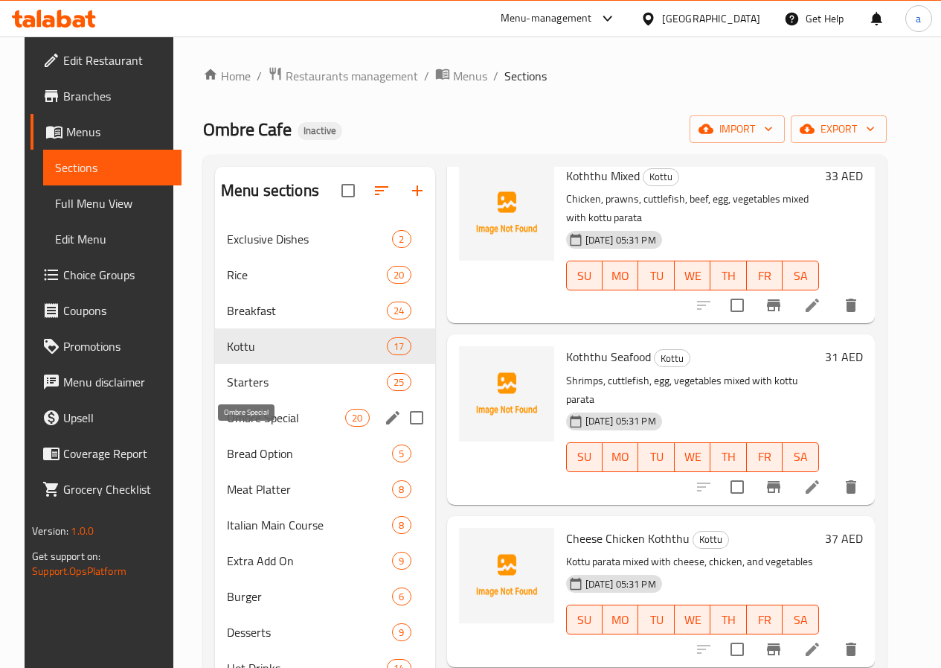
click at [257, 426] on span "Ombre Special" at bounding box center [286, 418] width 118 height 18
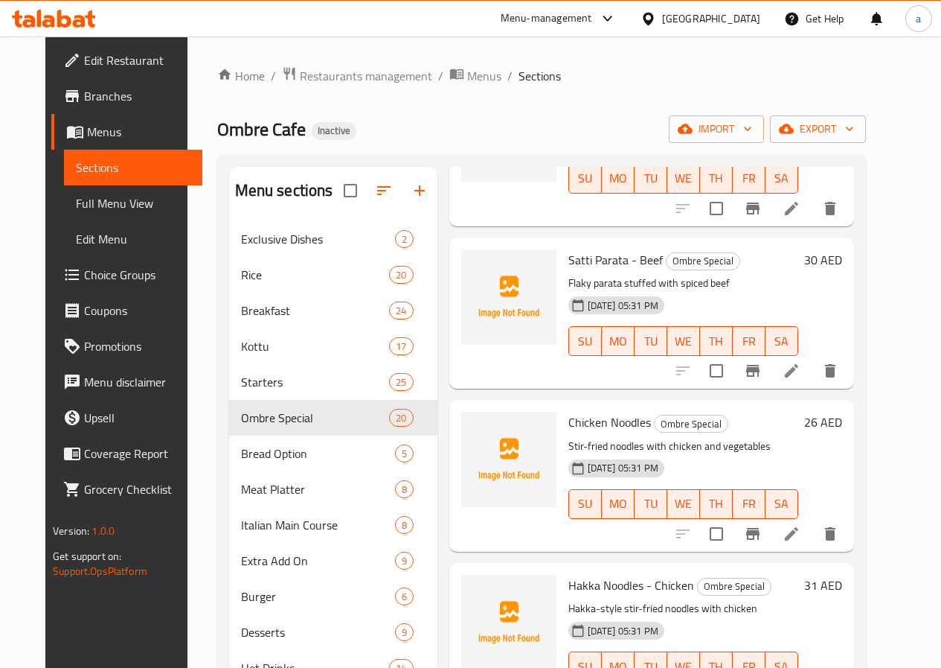
scroll to position [1191, 0]
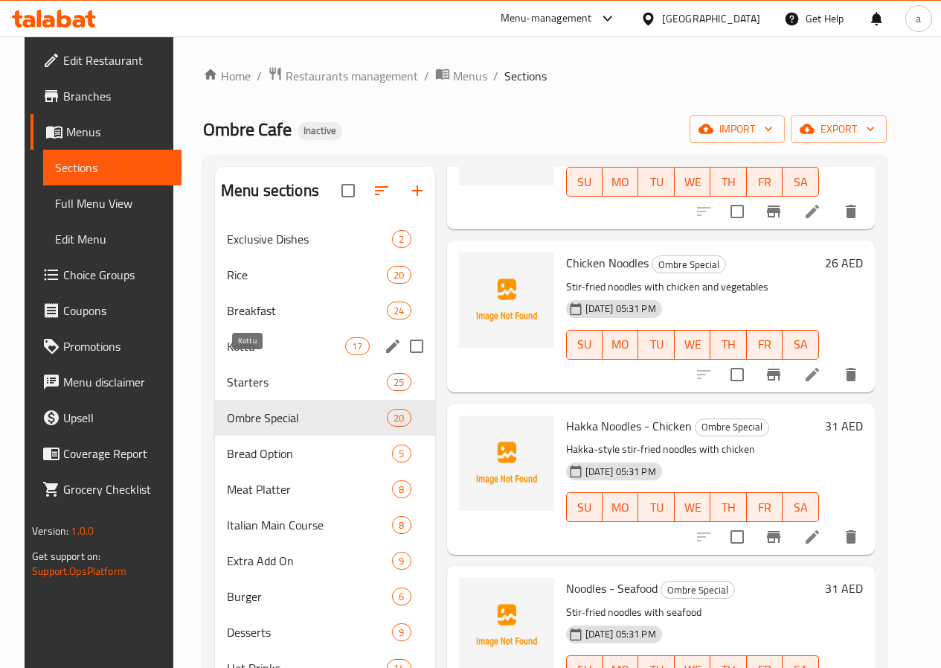
click at [237, 355] on span "Kottu" at bounding box center [286, 346] width 118 height 18
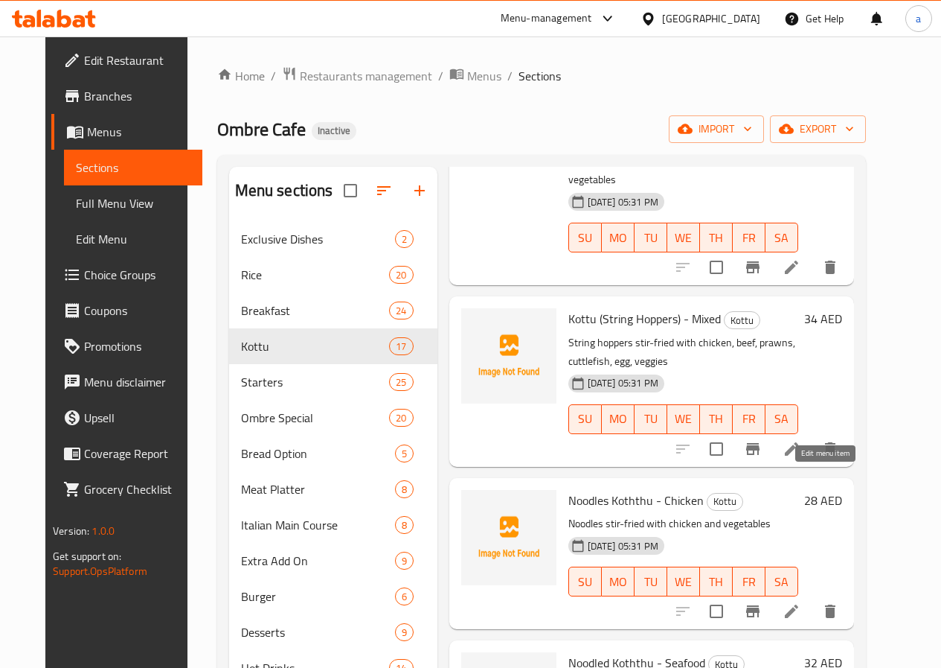
click at [799, 604] on icon at bounding box center [791, 610] width 13 height 13
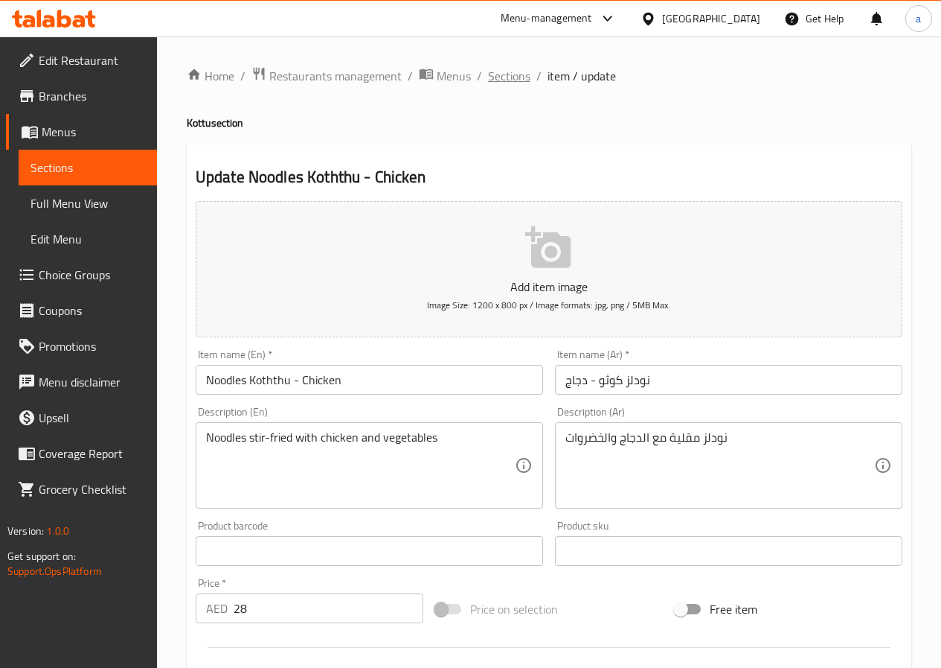
click at [501, 77] on span "Sections" at bounding box center [509, 76] width 42 height 18
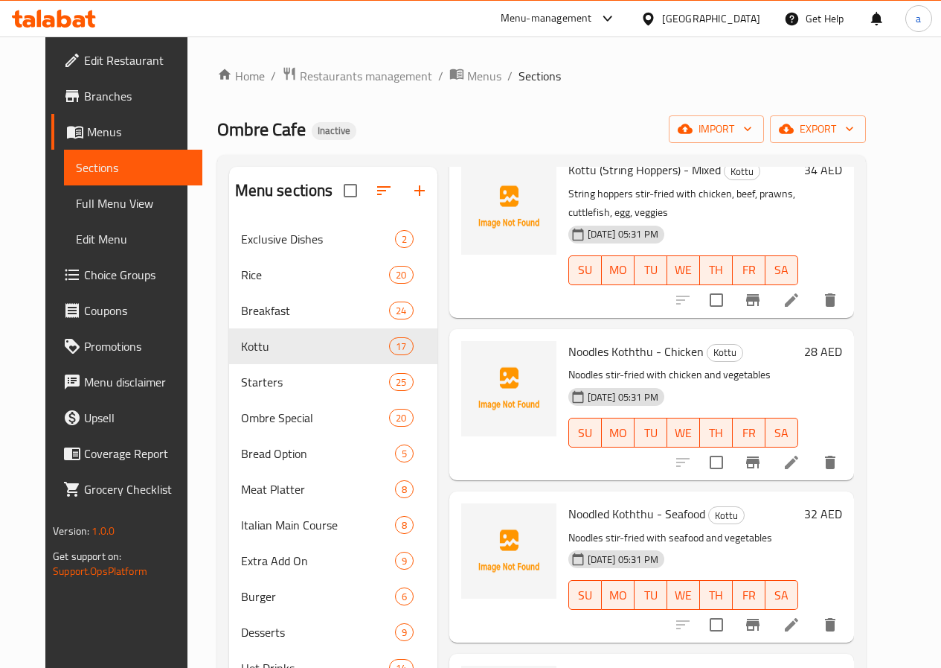
scroll to position [1414, 0]
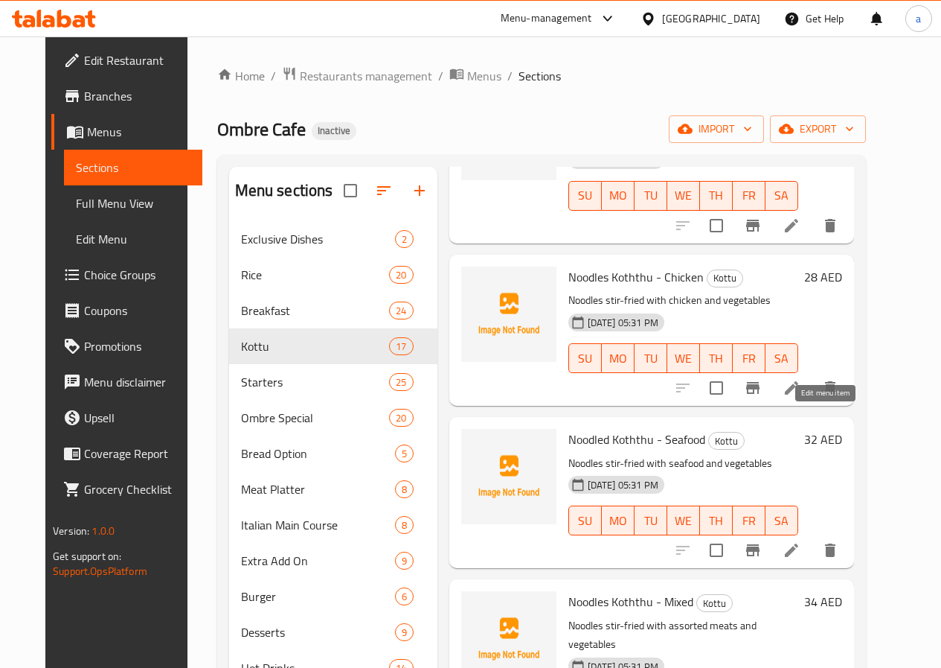
click at [801, 541] on icon at bounding box center [792, 550] width 18 height 18
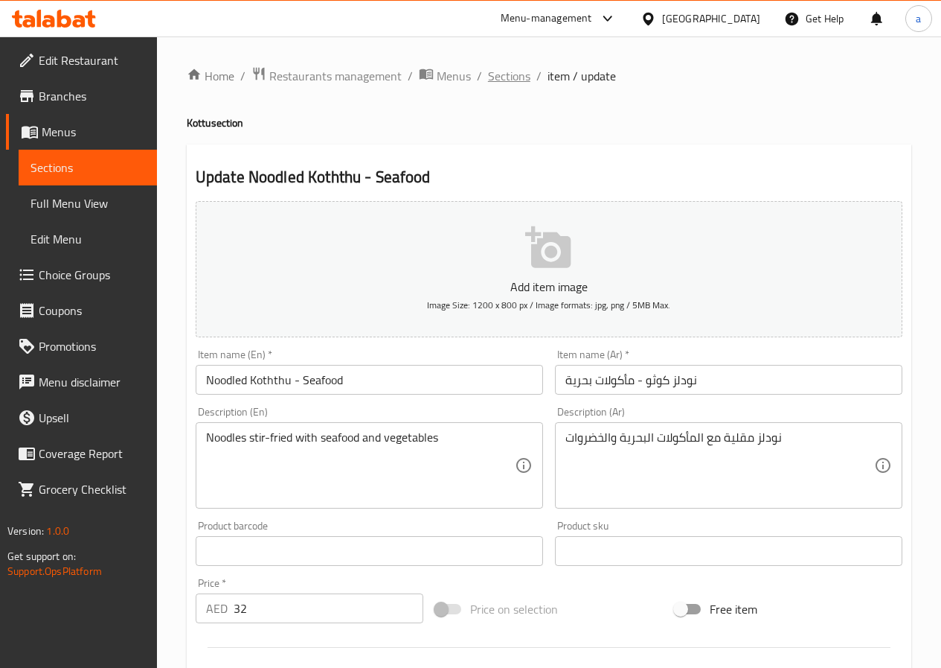
click at [518, 82] on span "Sections" at bounding box center [509, 76] width 42 height 18
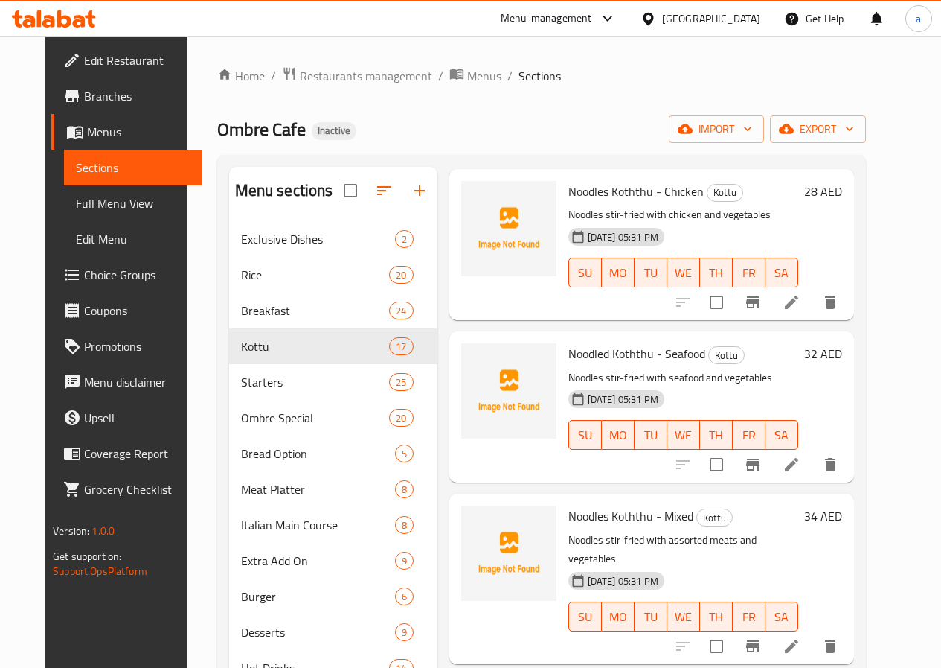
scroll to position [1563, 0]
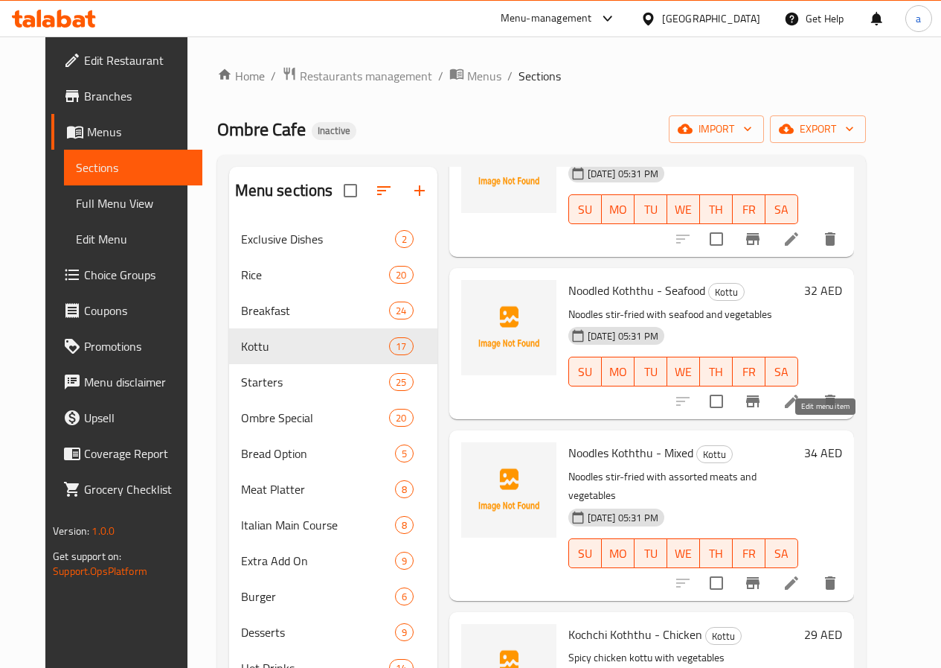
click at [801, 574] on icon at bounding box center [792, 583] width 18 height 18
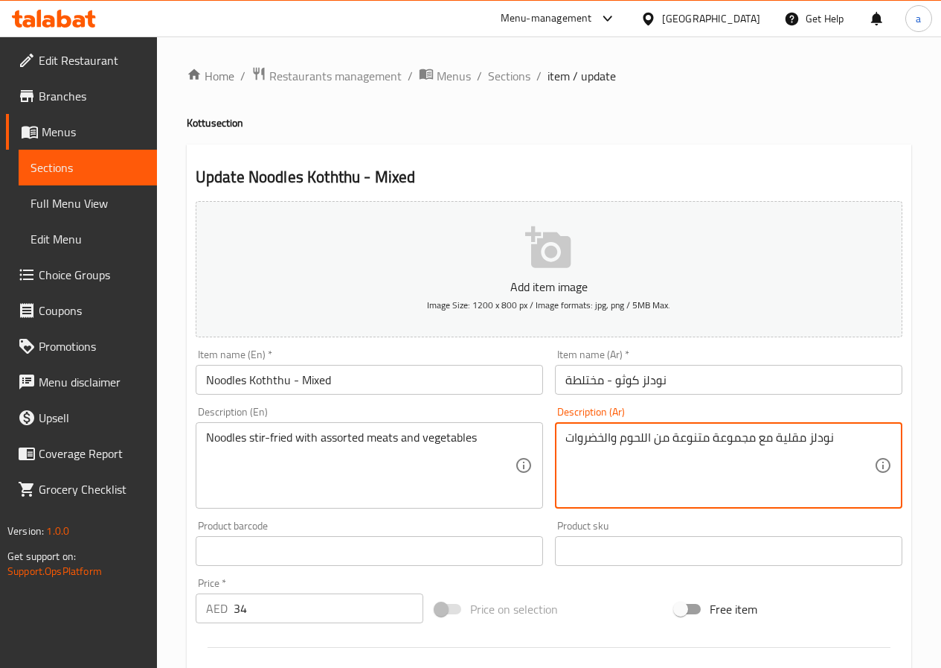
drag, startPoint x: 620, startPoint y: 441, endPoint x: 650, endPoint y: 450, distance: 31.6
drag, startPoint x: 713, startPoint y: 437, endPoint x: 754, endPoint y: 450, distance: 43.1
click at [754, 450] on textarea "نودلز مقلية مع مجموعة متنوعة من اللحوم والخضروات" at bounding box center [720, 465] width 309 height 71
paste textarea "اللحوم"
drag, startPoint x: 621, startPoint y: 441, endPoint x: 667, endPoint y: 451, distance: 47.1
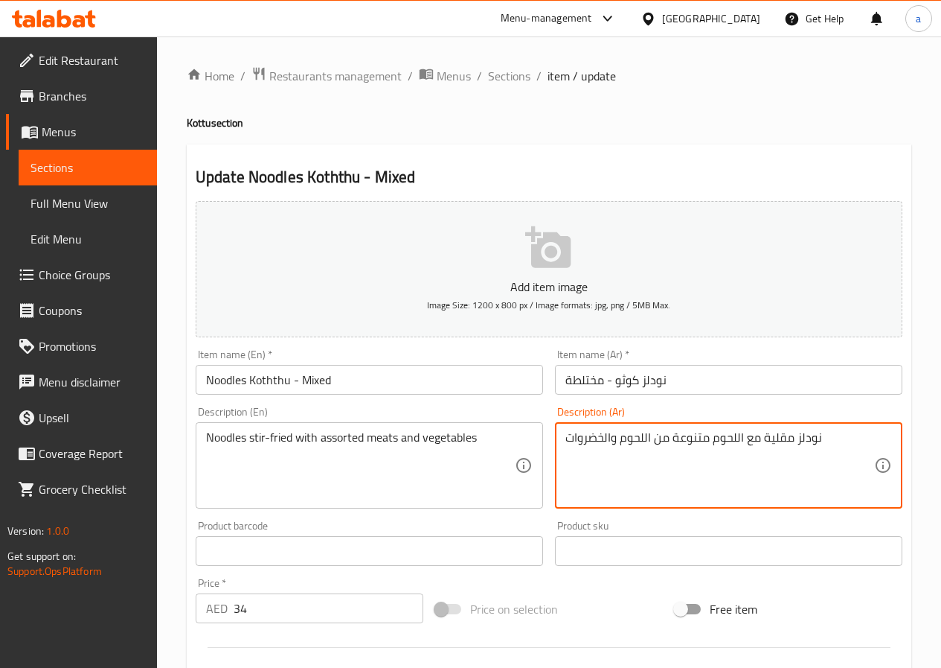
click at [667, 451] on textarea "نودلز مقلية مع اللحوم متنوعة من اللحوم والخضروات" at bounding box center [720, 465] width 309 height 71
click at [659, 438] on textarea "نودلز مقلية مع اللحوم متنوعة والخضروات" at bounding box center [720, 465] width 309 height 71
click at [618, 440] on textarea "نودلز مقلية مع اللحوم المتنوعة والخضروات" at bounding box center [720, 465] width 309 height 71
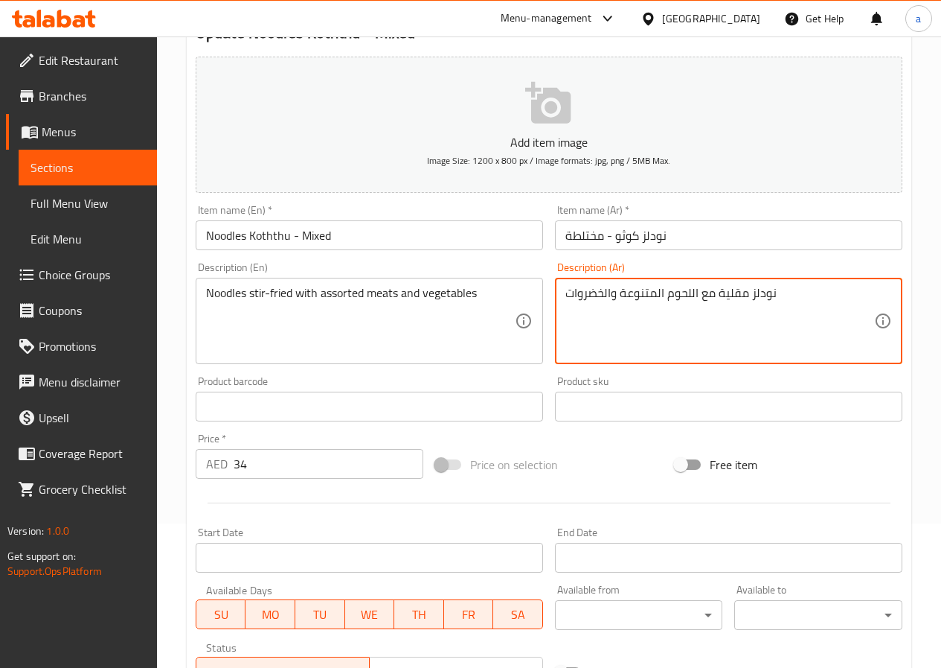
scroll to position [372, 0]
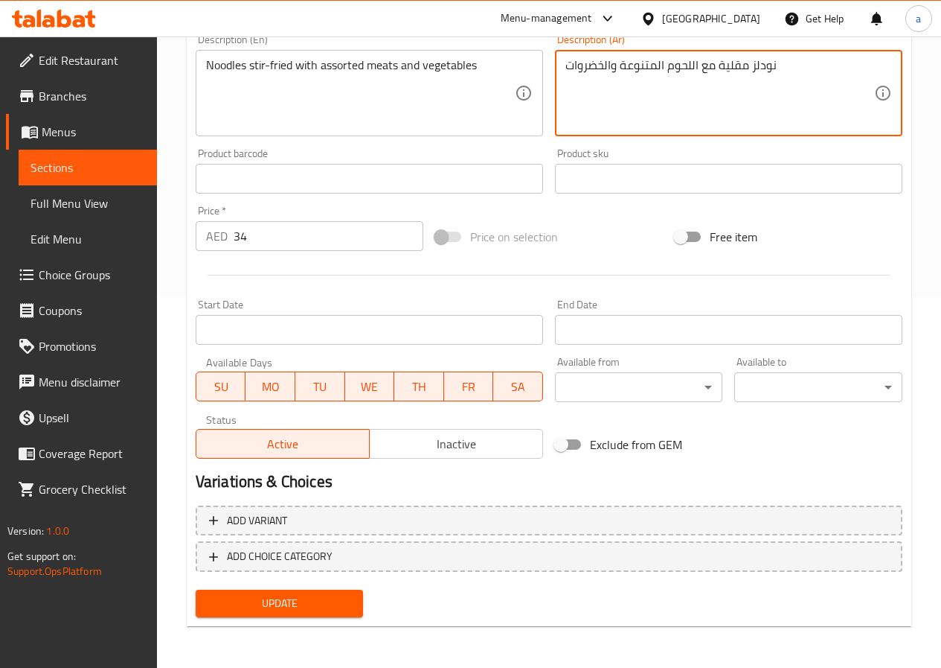
type textarea "نودلز مقلية مع اللحوم المتنوعة والخضروات"
click at [316, 609] on span "Update" at bounding box center [280, 603] width 144 height 19
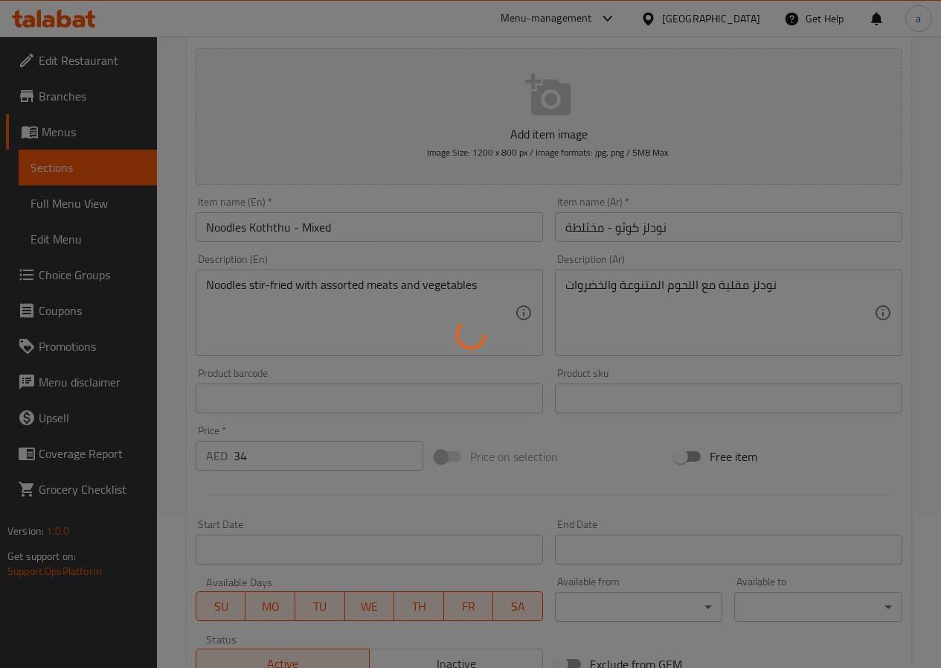
scroll to position [0, 0]
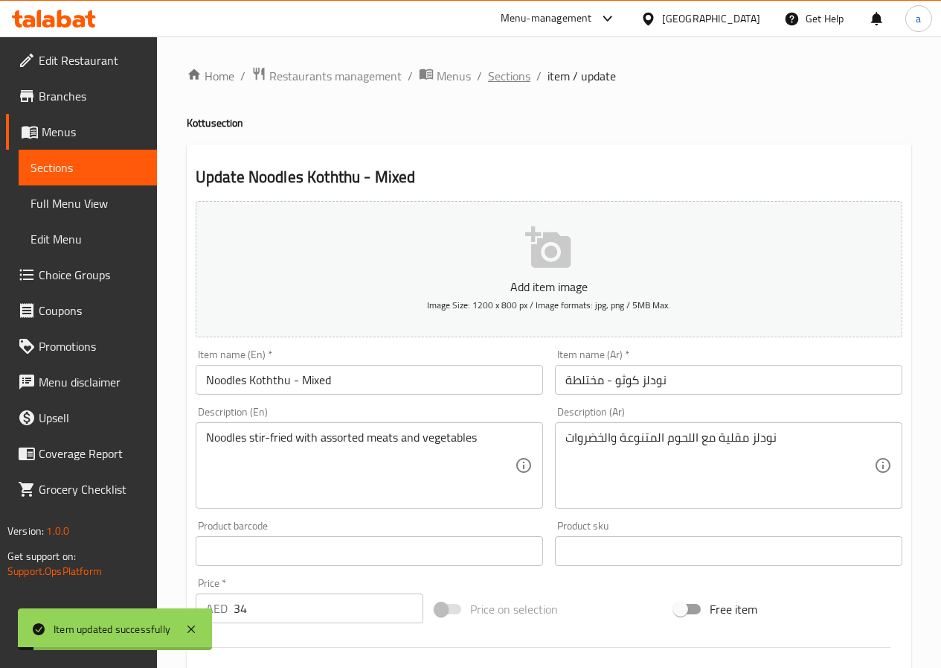
click at [522, 67] on span "Sections" at bounding box center [509, 76] width 42 height 18
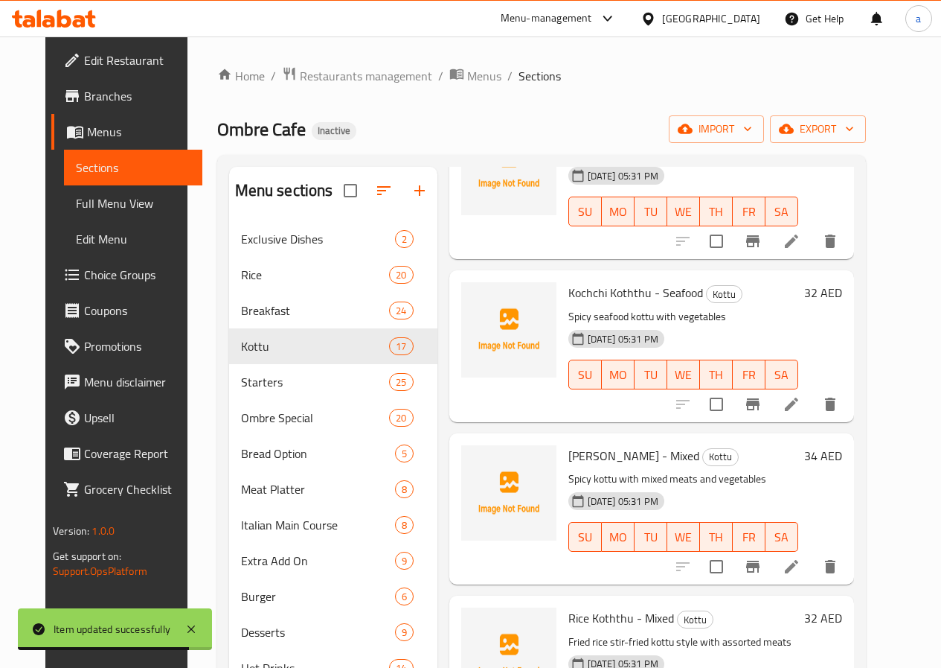
scroll to position [2084, 0]
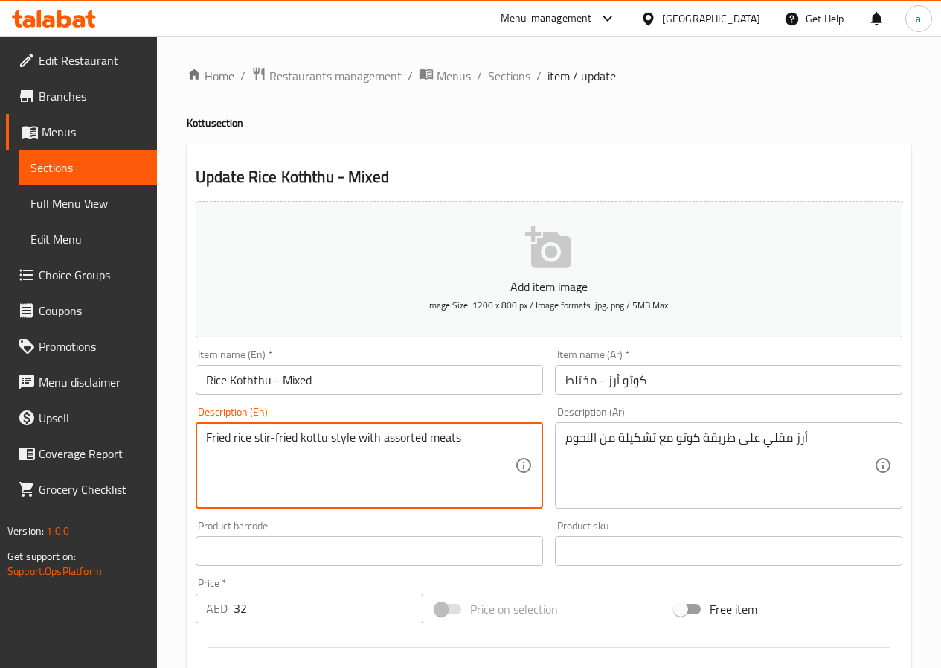
drag, startPoint x: 297, startPoint y: 437, endPoint x: 204, endPoint y: 444, distance: 93.3
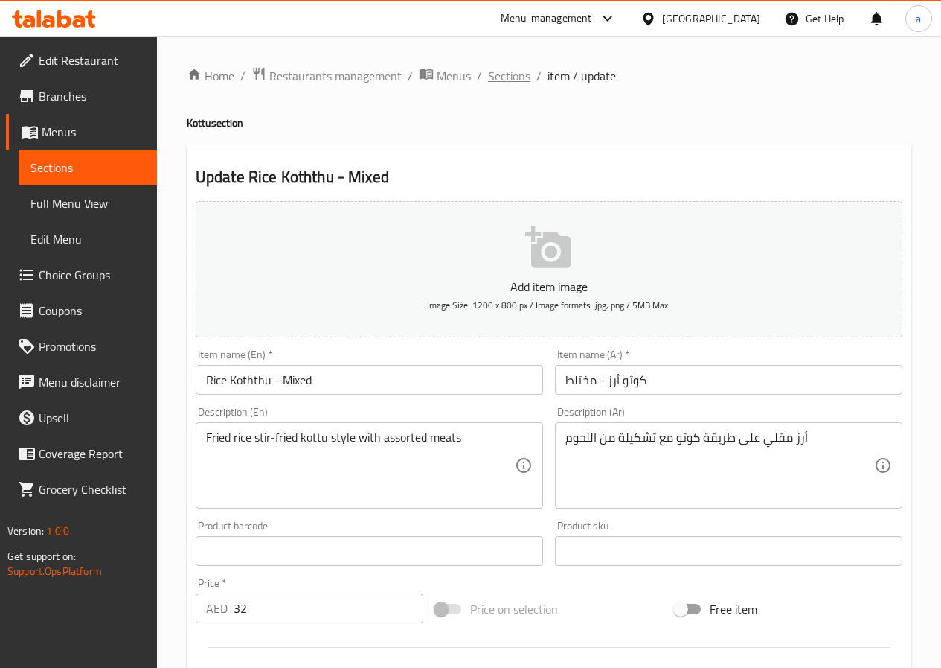
click at [505, 79] on span "Sections" at bounding box center [509, 76] width 42 height 18
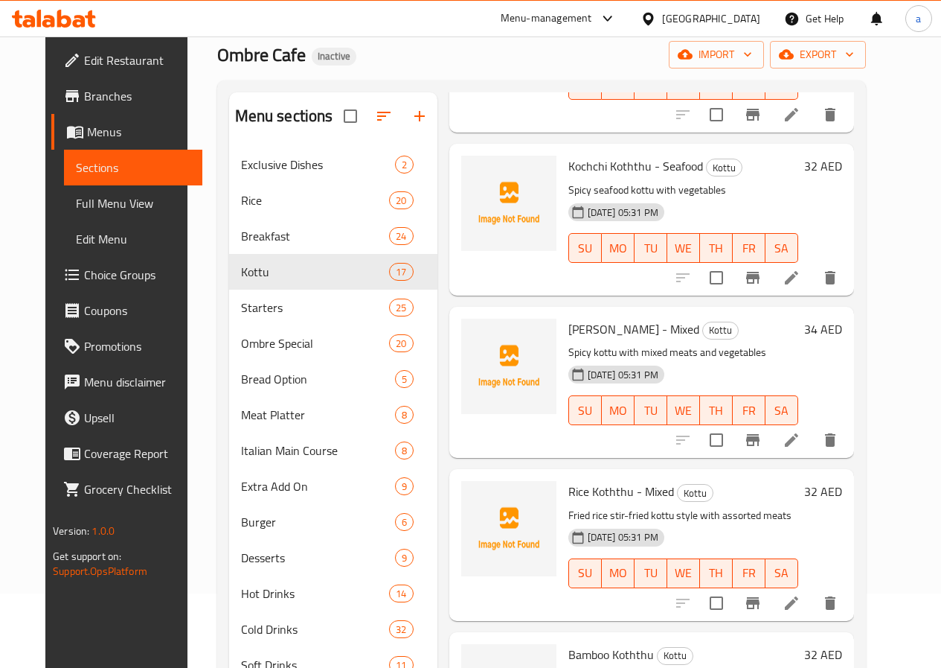
scroll to position [2156, 0]
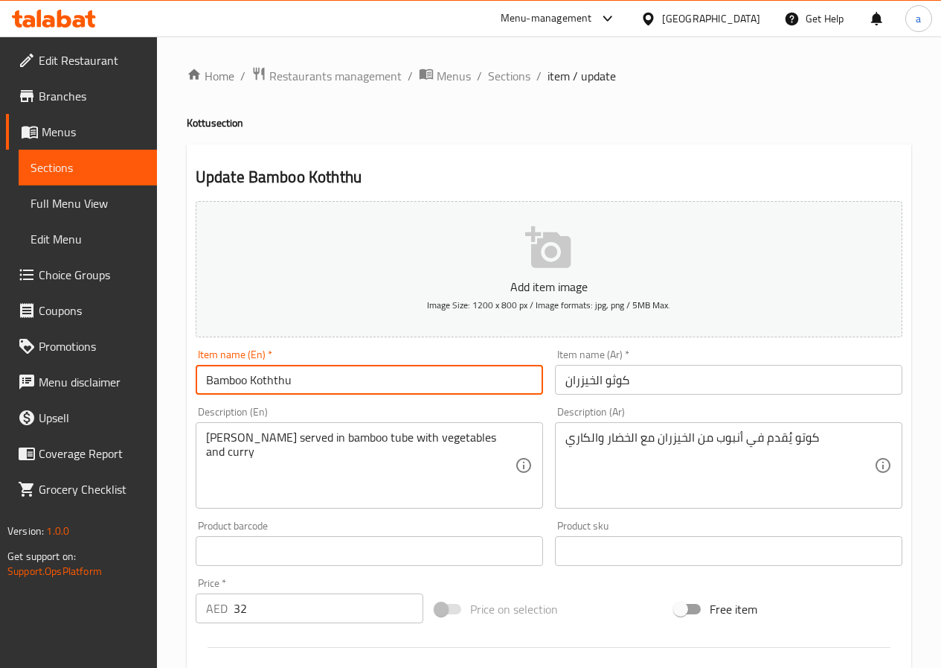
drag, startPoint x: 248, startPoint y: 380, endPoint x: 167, endPoint y: 388, distance: 81.5
click at [173, 390] on div "Home / Restaurants management / Menus / Sections / item / update Kottu section …" at bounding box center [549, 537] width 784 height 1003
click at [511, 74] on span "Sections" at bounding box center [509, 76] width 42 height 18
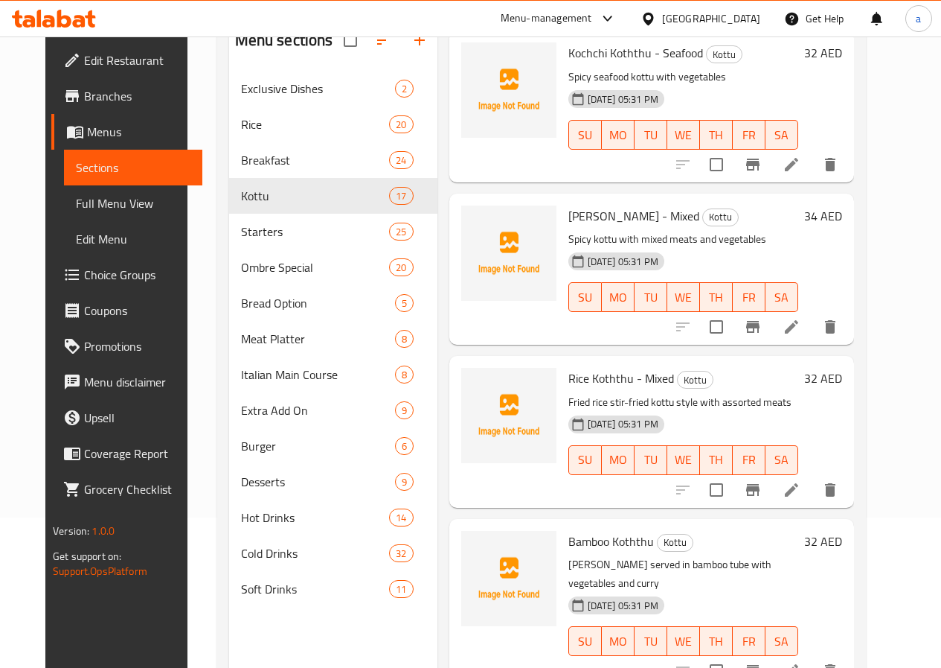
scroll to position [208, 0]
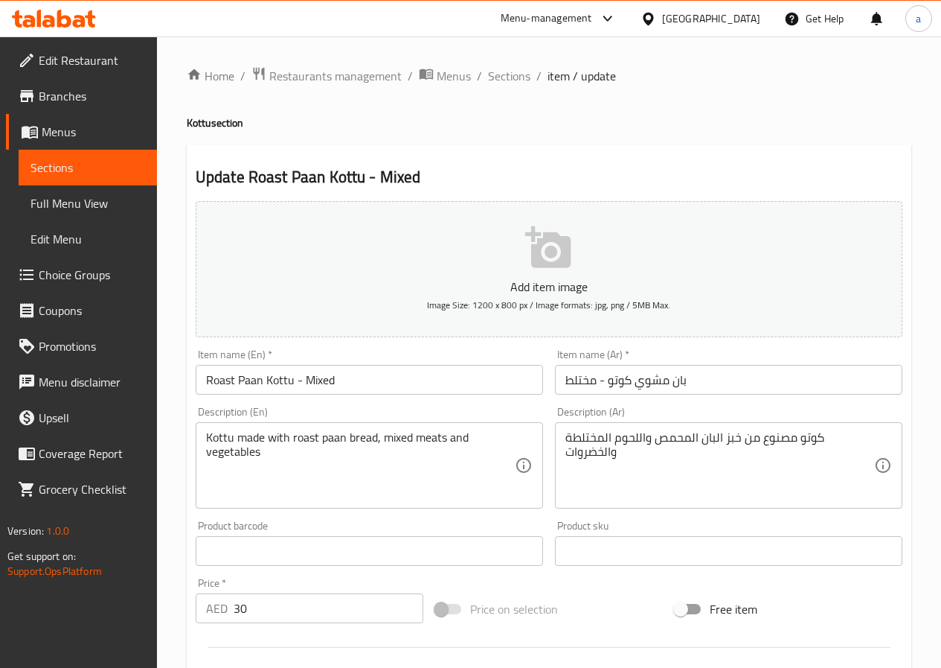
click at [504, 74] on span "Sections" at bounding box center [509, 76] width 42 height 18
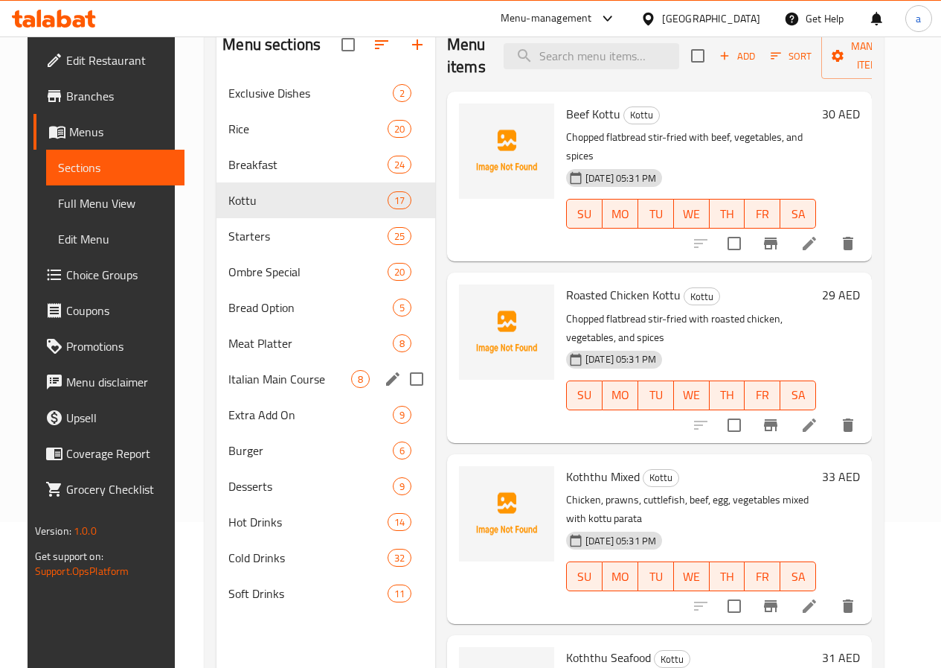
scroll to position [149, 0]
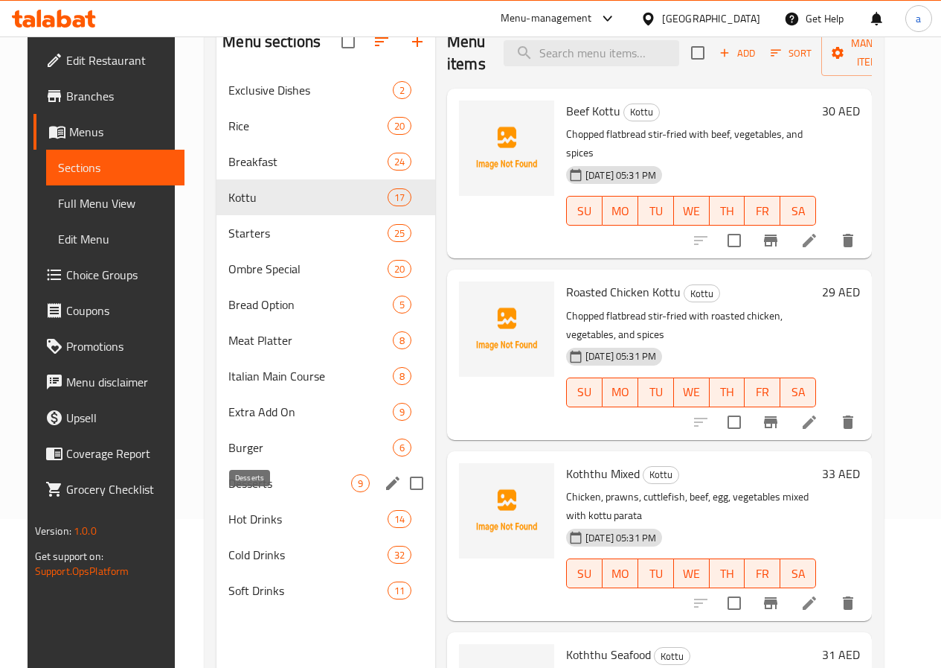
click at [246, 492] on span "Desserts" at bounding box center [289, 483] width 123 height 18
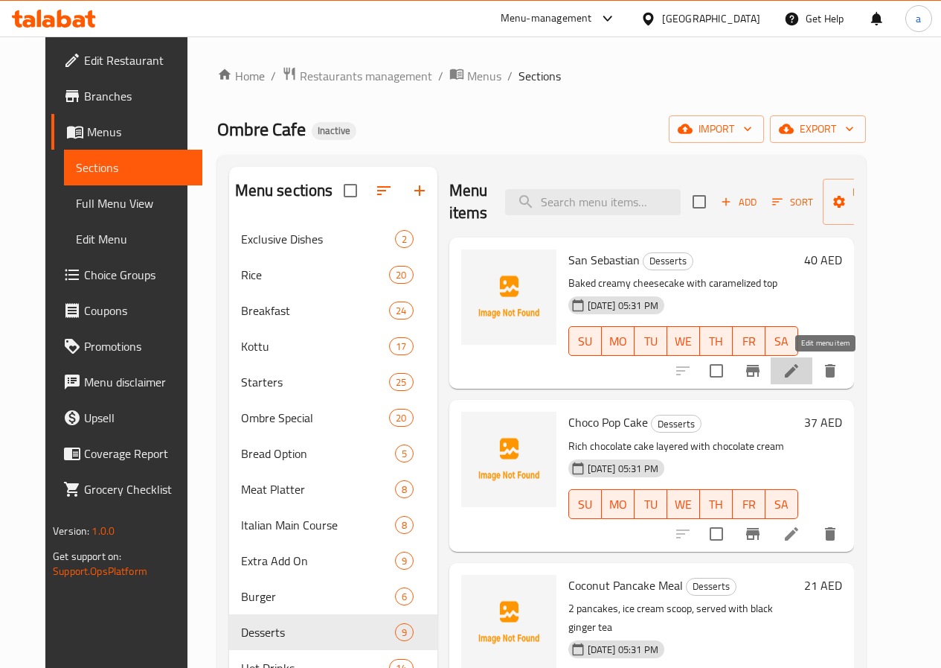
click at [799, 368] on icon at bounding box center [791, 370] width 13 height 13
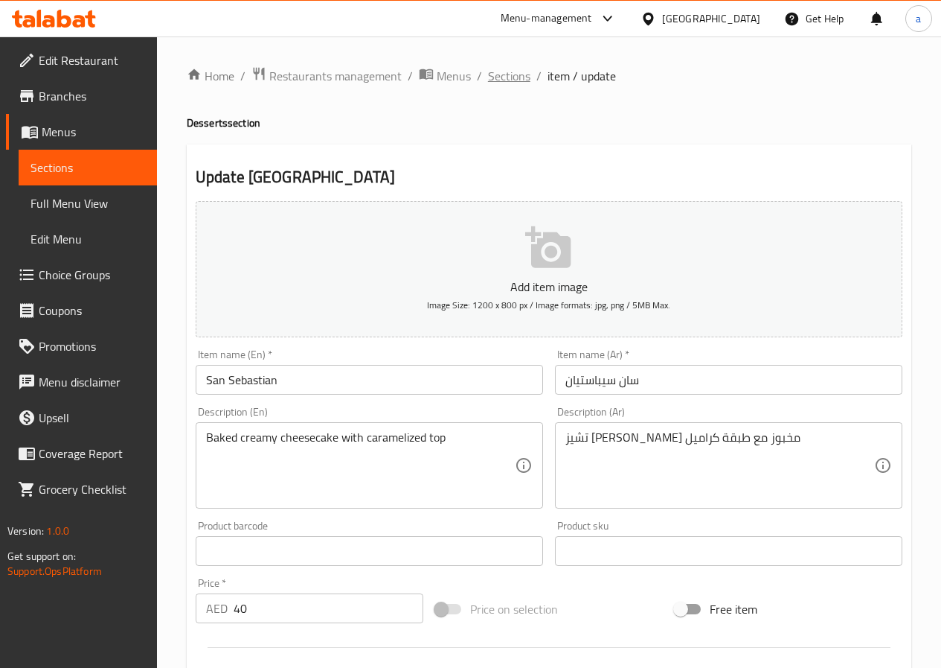
click at [515, 68] on span "Sections" at bounding box center [509, 76] width 42 height 18
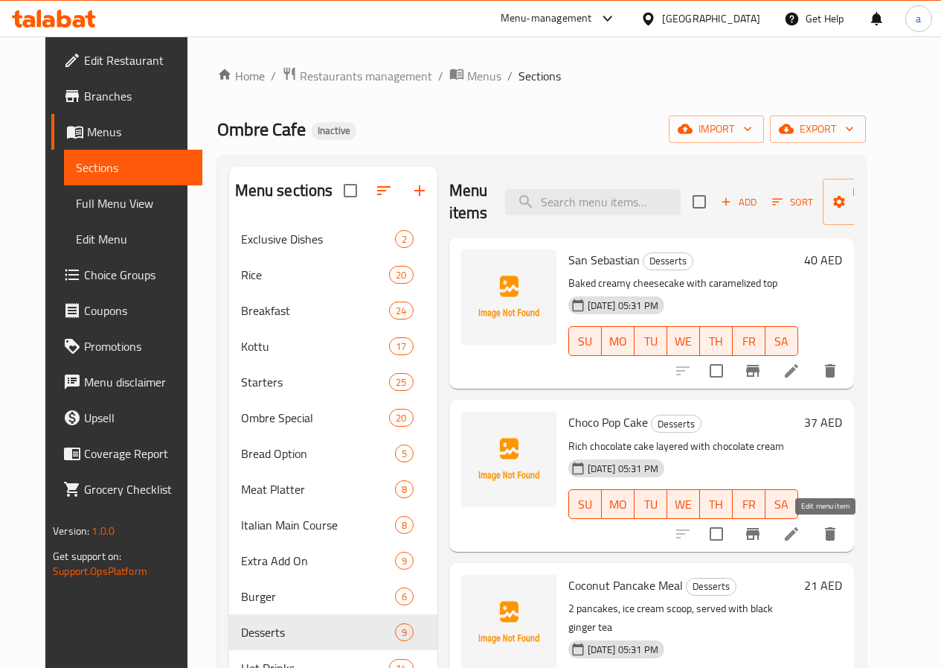
click at [799, 536] on icon at bounding box center [791, 533] width 13 height 13
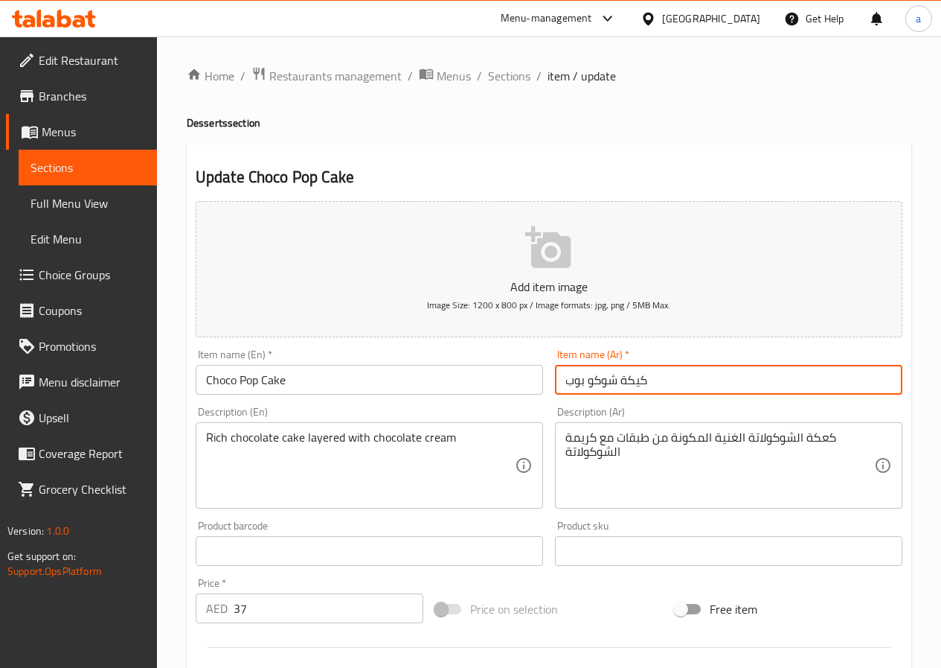
drag, startPoint x: 621, startPoint y: 380, endPoint x: 669, endPoint y: 386, distance: 47.9
click at [669, 386] on input "كيكة شوكو بوب" at bounding box center [729, 380] width 348 height 30
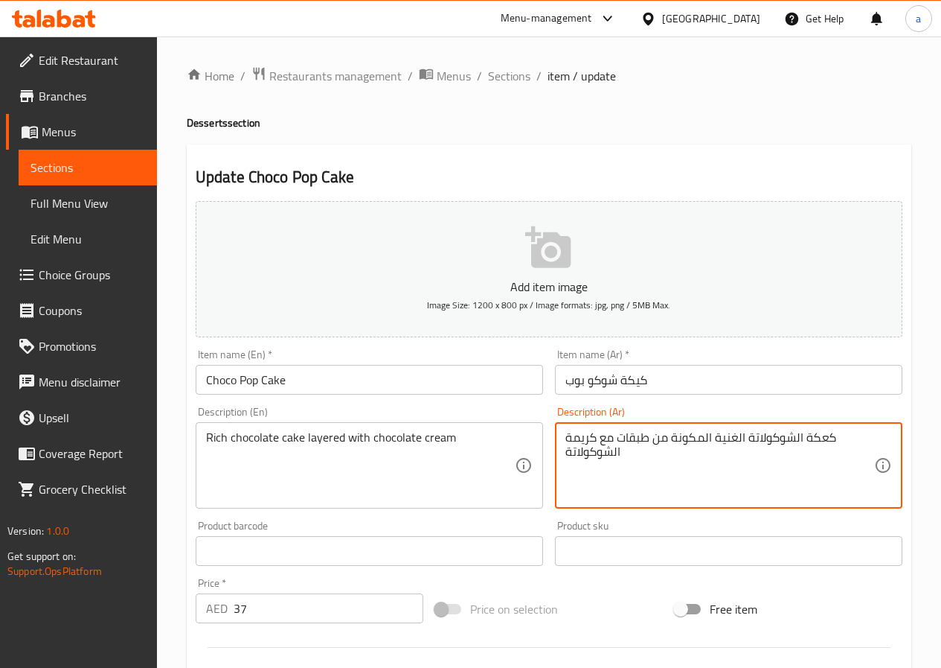
drag, startPoint x: 805, startPoint y: 437, endPoint x: 832, endPoint y: 437, distance: 26.8
paste textarea "ي"
click at [738, 436] on textarea "كيكة الشوكولاتة الغنية المكونة من طبقات مع كريمة الشوكولاتة" at bounding box center [720, 465] width 309 height 71
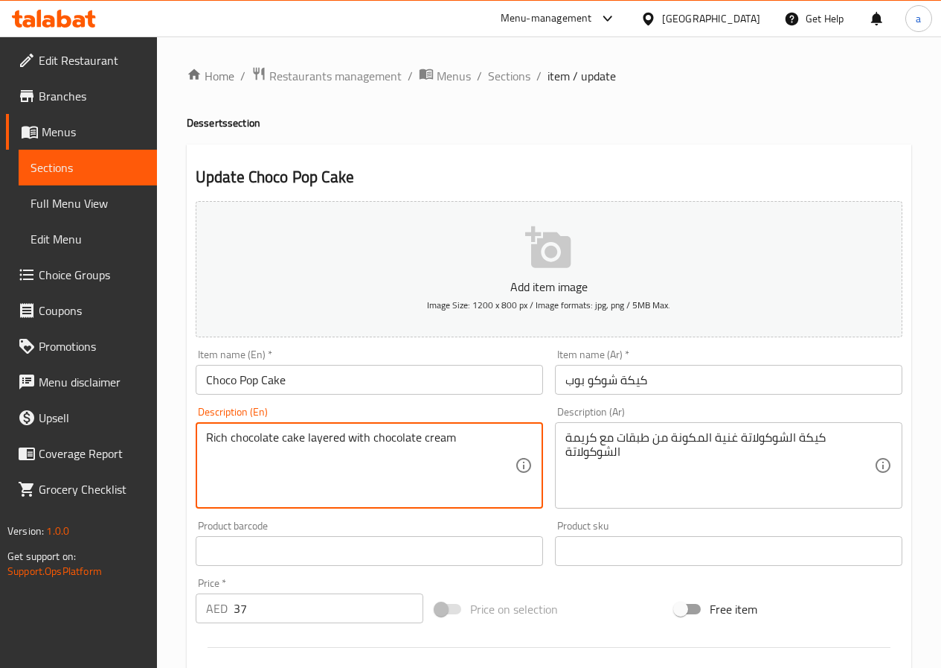
drag, startPoint x: 344, startPoint y: 437, endPoint x: 176, endPoint y: 441, distance: 167.5
drag, startPoint x: 467, startPoint y: 442, endPoint x: 158, endPoint y: 500, distance: 314.3
click at [162, 500] on div "Home / Restaurants management / Menus / Sections / item / update Desserts secti…" at bounding box center [549, 537] width 784 height 1003
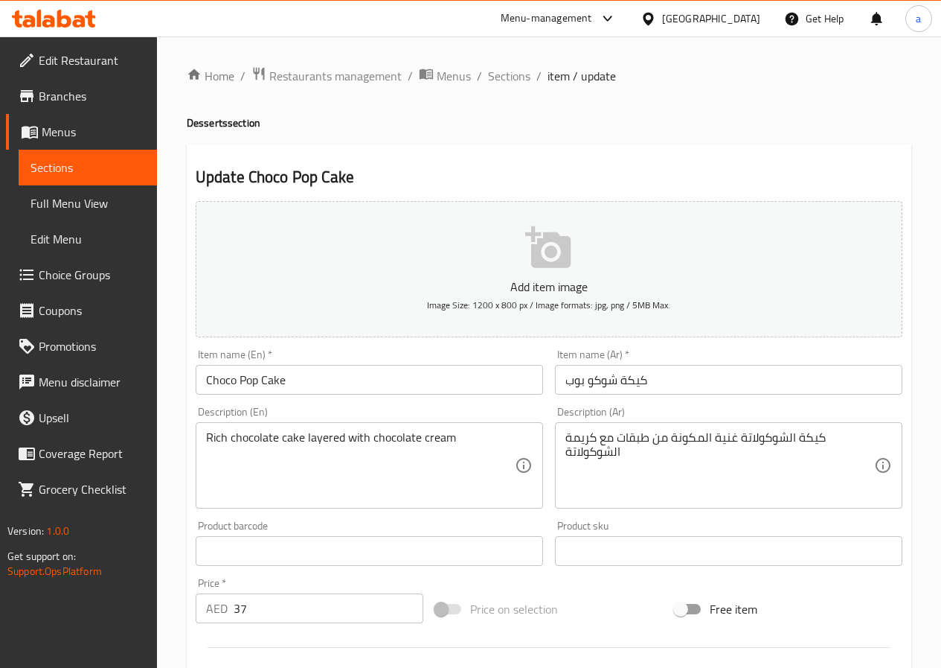
drag, startPoint x: 559, startPoint y: 451, endPoint x: 650, endPoint y: 439, distance: 92.3
click at [650, 439] on div "كيكة الشوكولاتة غنية المكونة من طبقات مع كريمة الشوكولاتة Description (Ar)" at bounding box center [729, 465] width 348 height 86
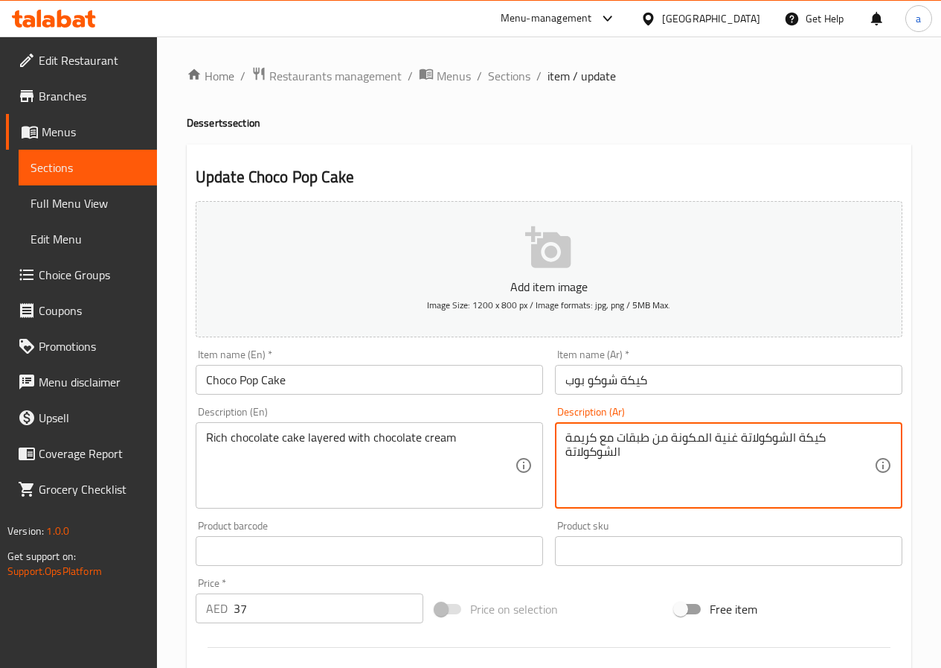
drag, startPoint x: 566, startPoint y: 451, endPoint x: 794, endPoint y: 441, distance: 228.7
click at [794, 441] on textarea "كيكة الشوكولاتة غنية المكونة من طبقات مع كريمة الشوكولاتة" at bounding box center [720, 465] width 309 height 71
paste textarea "لغنية مع طبقات من كريمة الشوكولاتة"
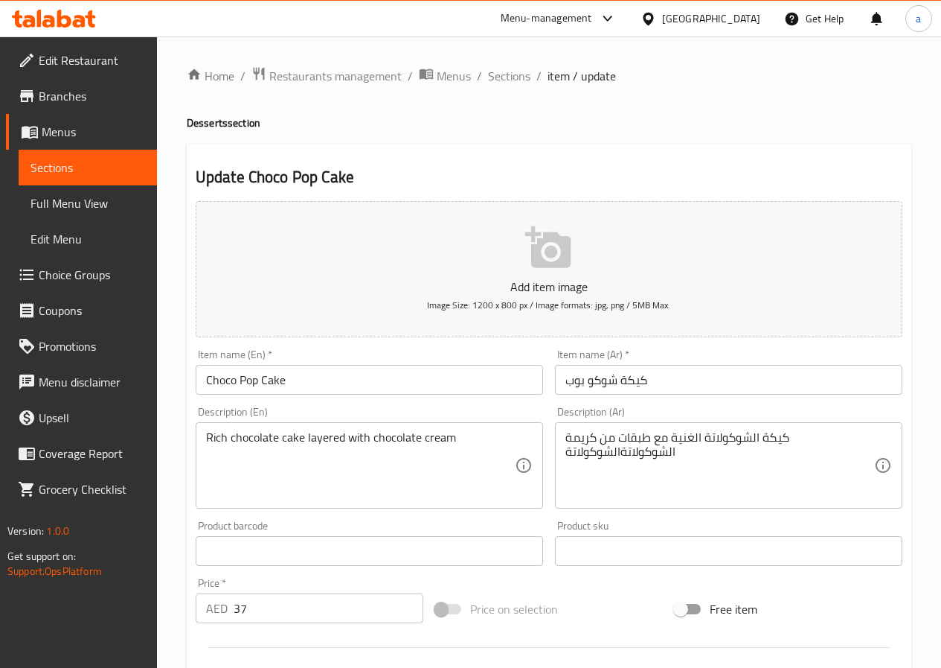
drag, startPoint x: 574, startPoint y: 455, endPoint x: 585, endPoint y: 460, distance: 12.3
click at [585, 460] on div "كيكة الشوكولاتة الغنية مع طبقات من كريمة الشوكولاتةالشوكولاتة Description (Ar)" at bounding box center [729, 465] width 348 height 86
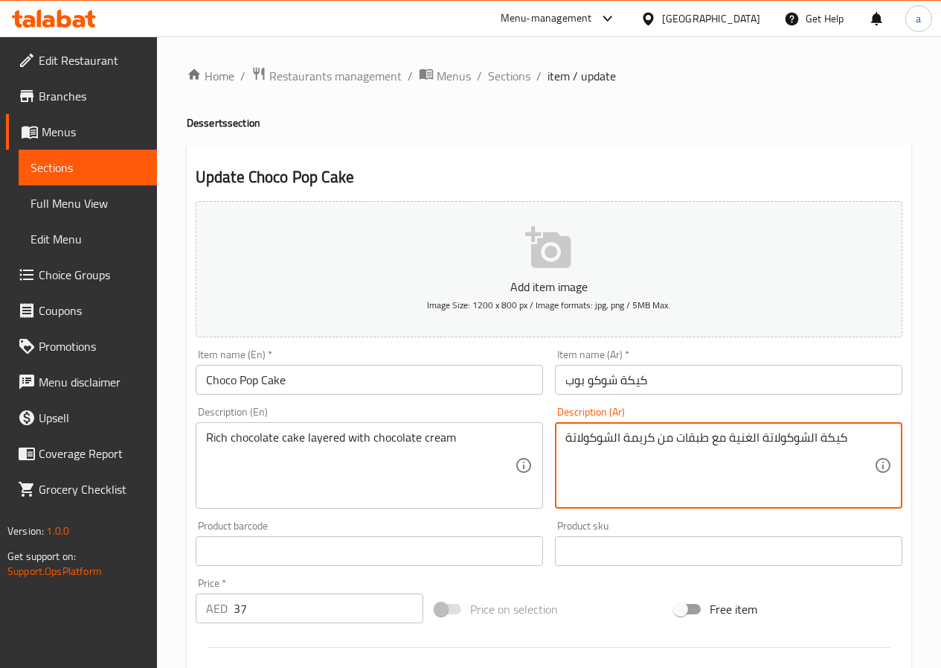
type textarea "كيكة الشوكولاتة الغنية مع طبقات من كريمة الشوكولاتة"
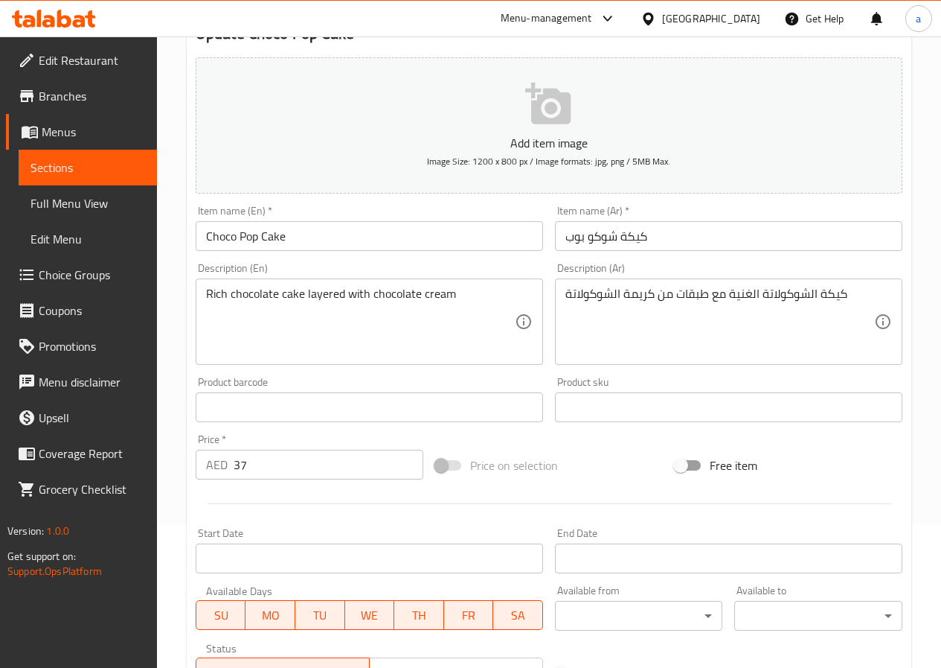
scroll to position [372, 0]
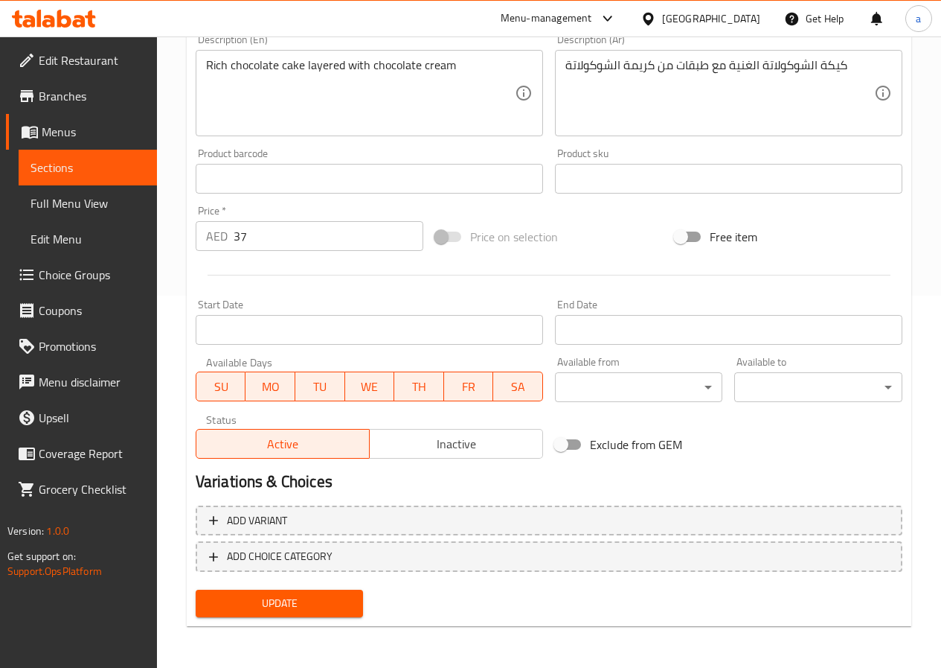
click at [306, 601] on span "Update" at bounding box center [280, 603] width 144 height 19
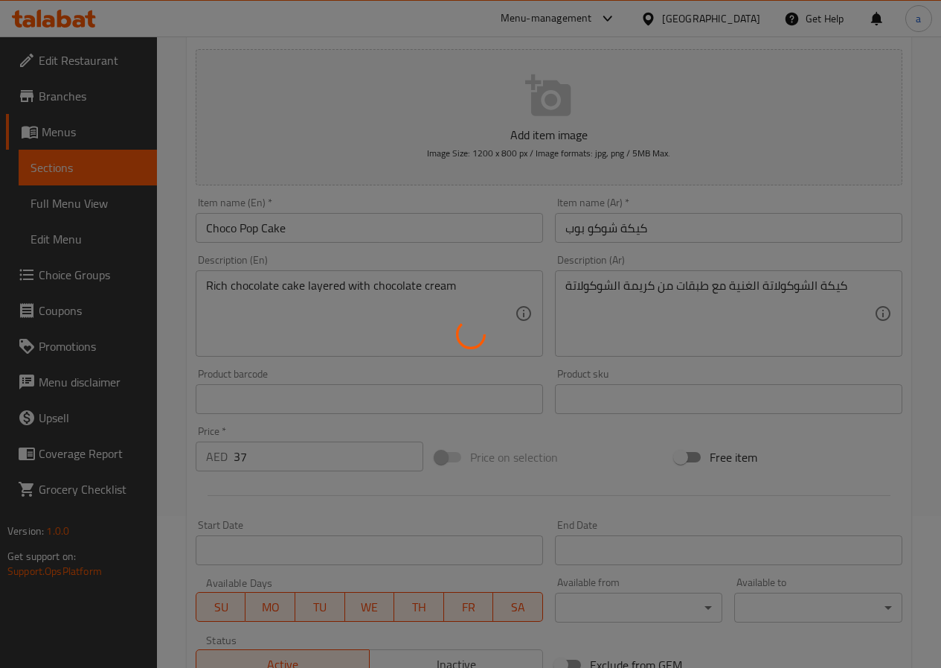
scroll to position [0, 0]
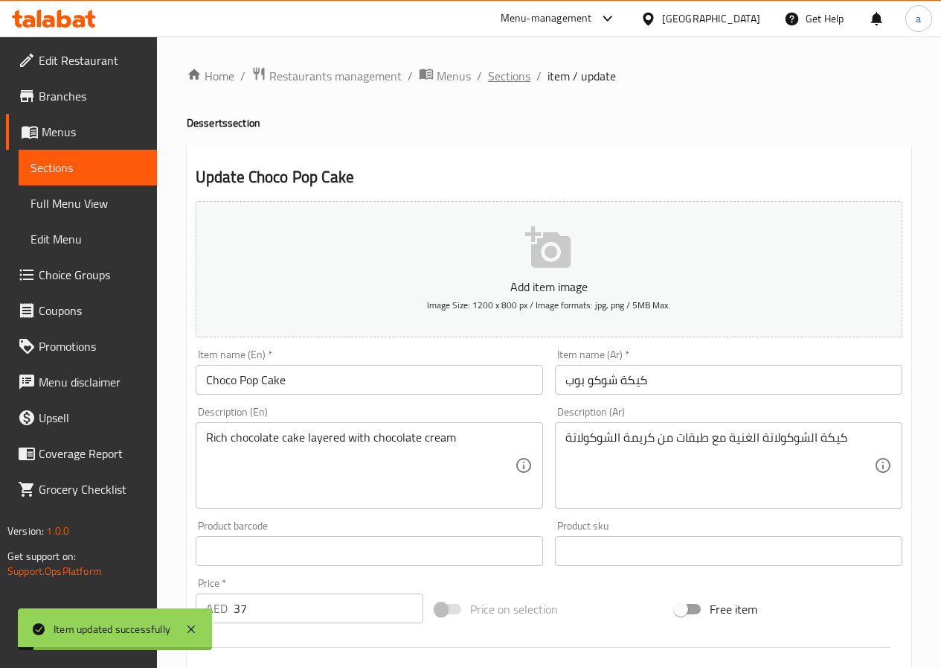
click at [504, 77] on span "Sections" at bounding box center [509, 76] width 42 height 18
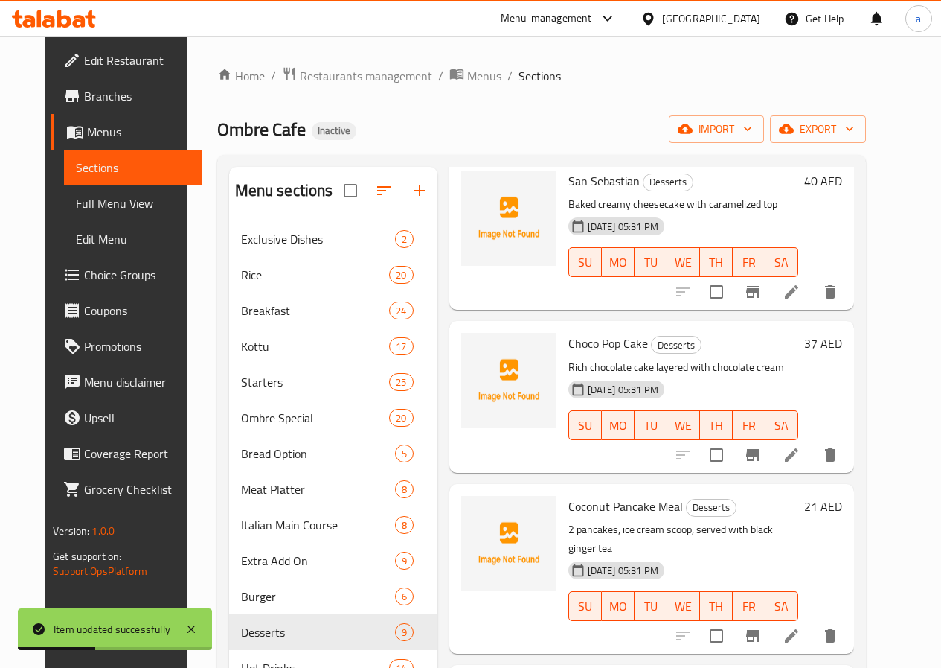
scroll to position [223, 0]
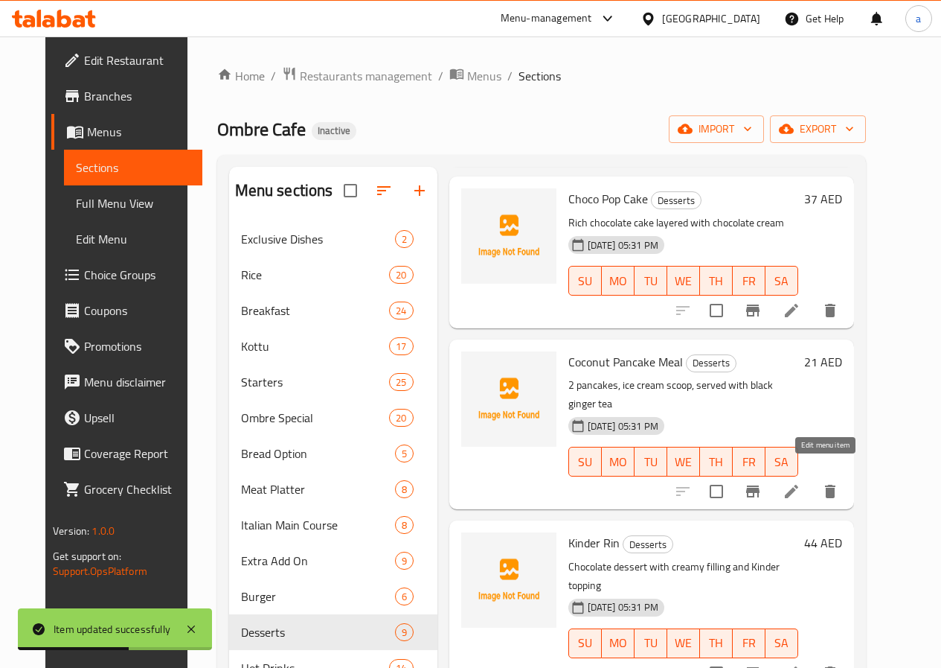
click at [801, 482] on icon at bounding box center [792, 491] width 18 height 18
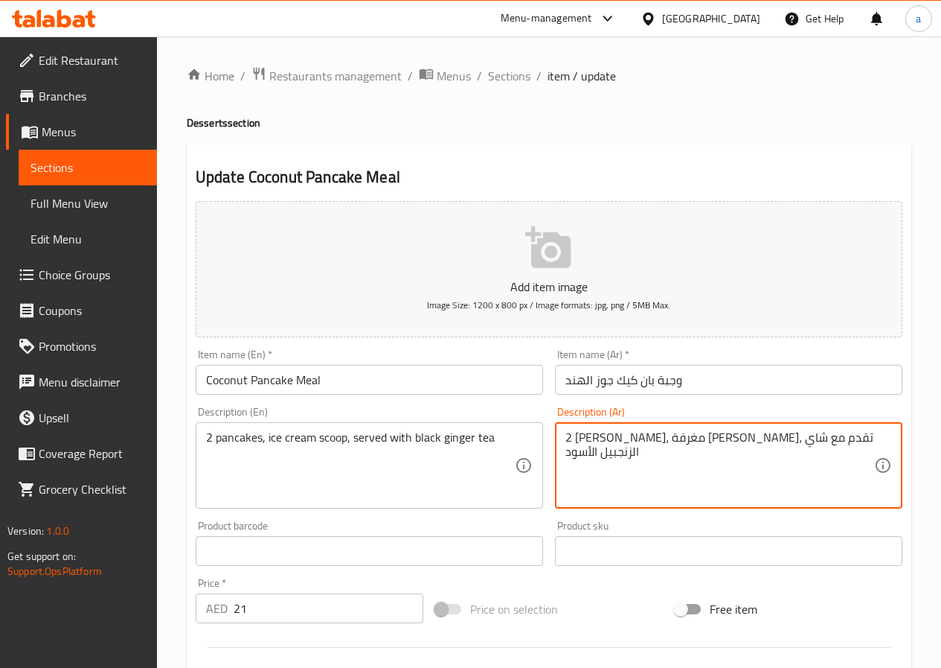
drag, startPoint x: 848, startPoint y: 439, endPoint x: 859, endPoint y: 440, distance: 11.2
click at [854, 440] on textarea "2 [PERSON_NAME]، مغرفة [PERSON_NAME]، تقدم مع شاي الزنجبيل الأسود" at bounding box center [720, 465] width 309 height 71
click at [570, 438] on textarea "2 [PERSON_NAME]، مغرفة [PERSON_NAME]، تقدم مع شاي الزنجبيل الأسود" at bounding box center [720, 465] width 309 height 71
click at [844, 438] on textarea "[PERSON_NAME]، مغرفة [PERSON_NAME]، تقدم مع شاي الزنجبيل الأسود" at bounding box center [720, 465] width 309 height 71
click at [569, 438] on textarea "[PERSON_NAME]، مغرفة [PERSON_NAME]، تقدم مع شاي الزنجبيل الأسود" at bounding box center [720, 465] width 309 height 71
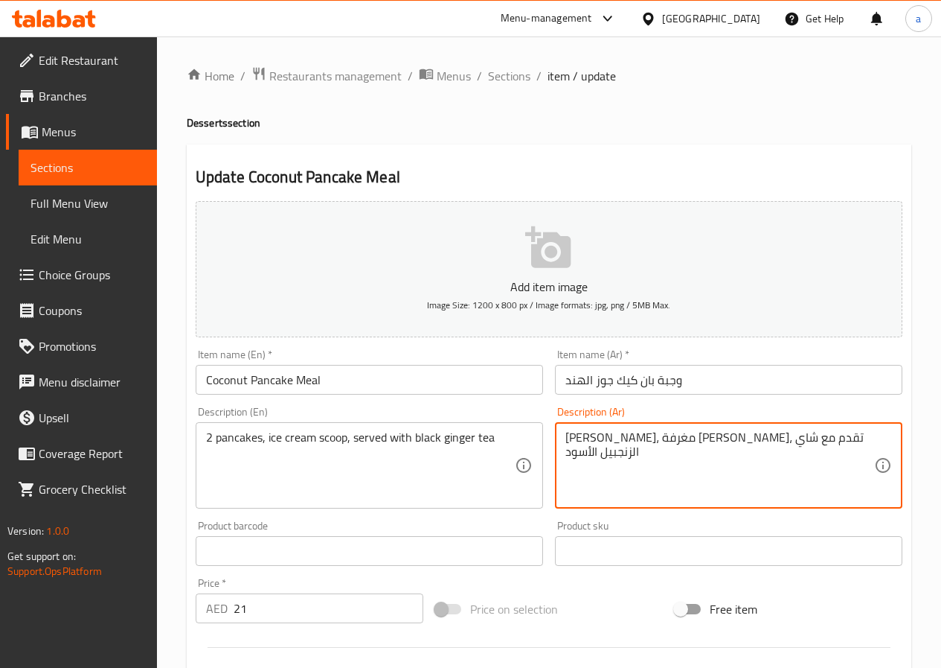
click at [848, 439] on textarea "[PERSON_NAME]، مغرفة [PERSON_NAME]، تقدم مع شاي الزنجبيل الأسود" at bounding box center [720, 465] width 309 height 71
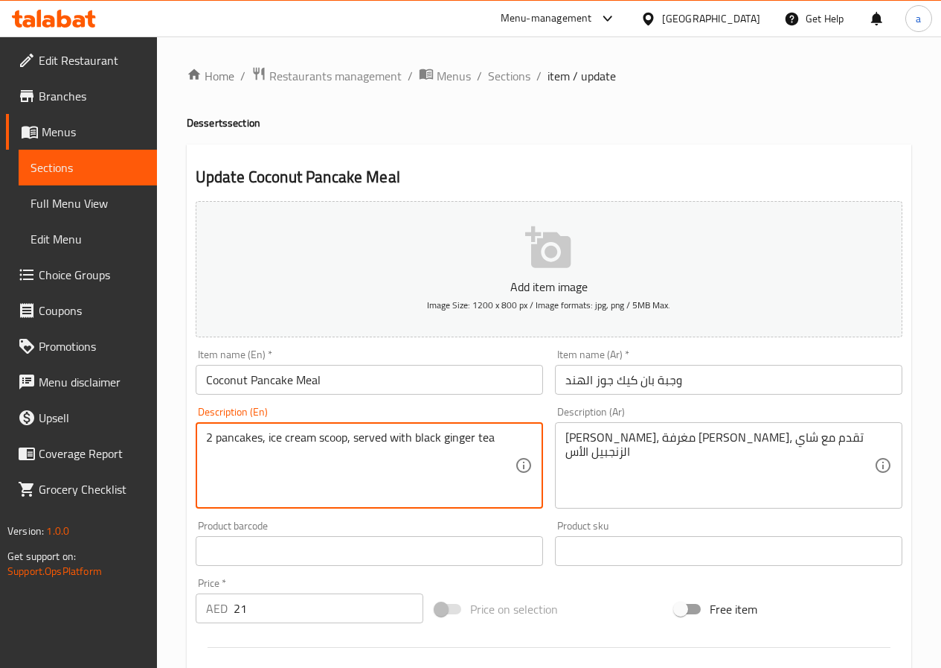
drag, startPoint x: 347, startPoint y: 435, endPoint x: 257, endPoint y: 452, distance: 91.5
click at [298, 472] on textarea "2 pancakes, ice cream scoop, served with black ginger tea" at bounding box center [360, 465] width 309 height 71
click at [331, 487] on textarea "2 pancakes, ice cream scoop, served with black ginger tea" at bounding box center [360, 465] width 309 height 71
drag, startPoint x: 382, startPoint y: 470, endPoint x: 391, endPoint y: 471, distance: 9.0
click at [383, 470] on textarea "2 pancakes, ice cream scoop, served with black ginger tea" at bounding box center [360, 465] width 309 height 71
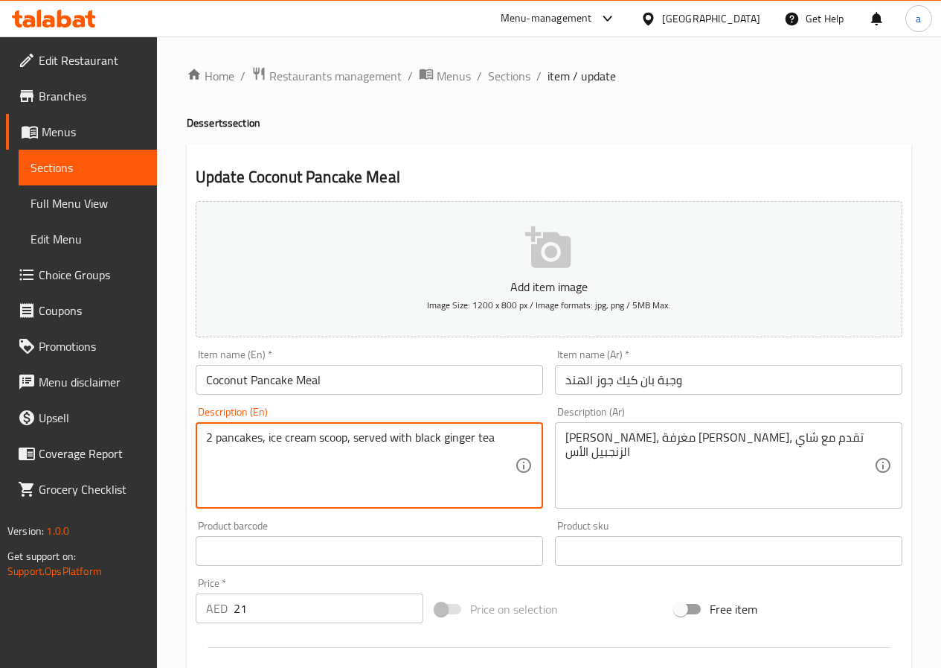
drag, startPoint x: 345, startPoint y: 436, endPoint x: 266, endPoint y: 453, distance: 80.0
click at [266, 453] on textarea "2 pancakes, ice cream scoop, served with black ginger tea" at bounding box center [360, 465] width 309 height 71
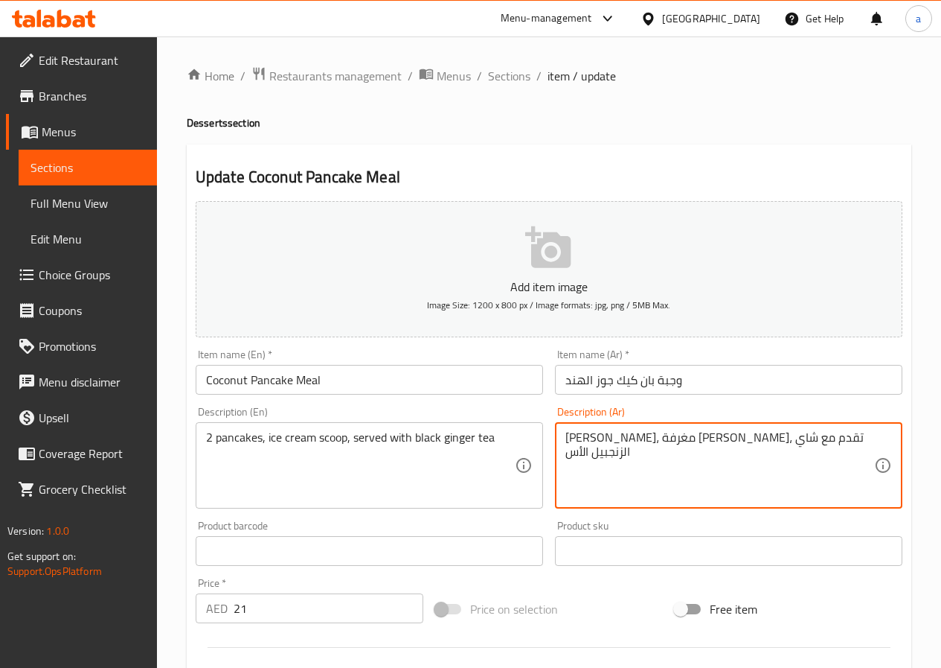
drag, startPoint x: 760, startPoint y: 439, endPoint x: 795, endPoint y: 451, distance: 36.9
click at [569, 437] on textarea "[PERSON_NAME]، بولة [PERSON_NAME]، تقدم مع شاي الزنجبيل الأس" at bounding box center [720, 465] width 309 height 71
click at [568, 441] on textarea "[PERSON_NAME]، بولة [PERSON_NAME]، تقدم مع شاي الزنجبيل الأس" at bounding box center [720, 465] width 309 height 71
click at [822, 438] on textarea "[PERSON_NAME]، بولة [PERSON_NAME]، تقدم مع شاي الزنجبيل الأس" at bounding box center [720, 465] width 309 height 71
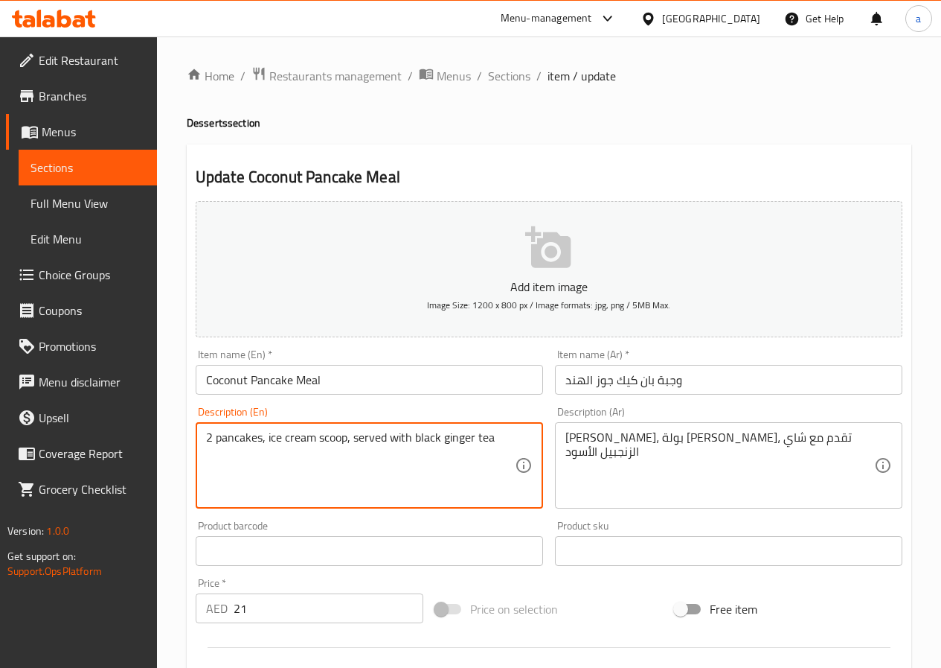
drag, startPoint x: 493, startPoint y: 438, endPoint x: 413, endPoint y: 455, distance: 81.5
click at [398, 479] on textarea "2 pancakes, ice cream scoop, served with black ginger tea" at bounding box center [360, 465] width 309 height 71
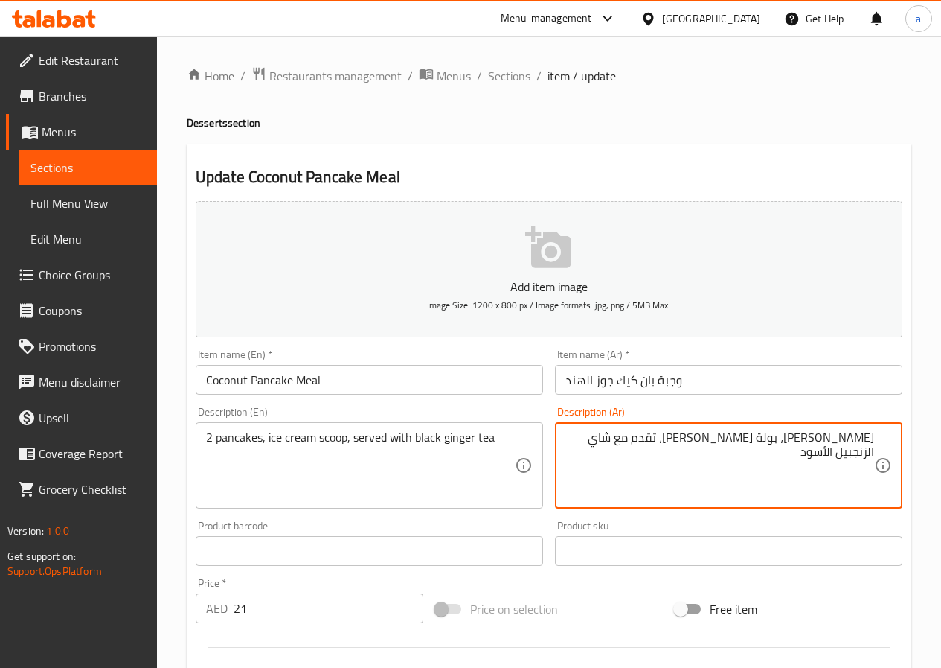
click at [871, 438] on textarea "[PERSON_NAME]، بولة [PERSON_NAME]، تقدم مع شاي الزنجبيل الأسود" at bounding box center [720, 465] width 309 height 71
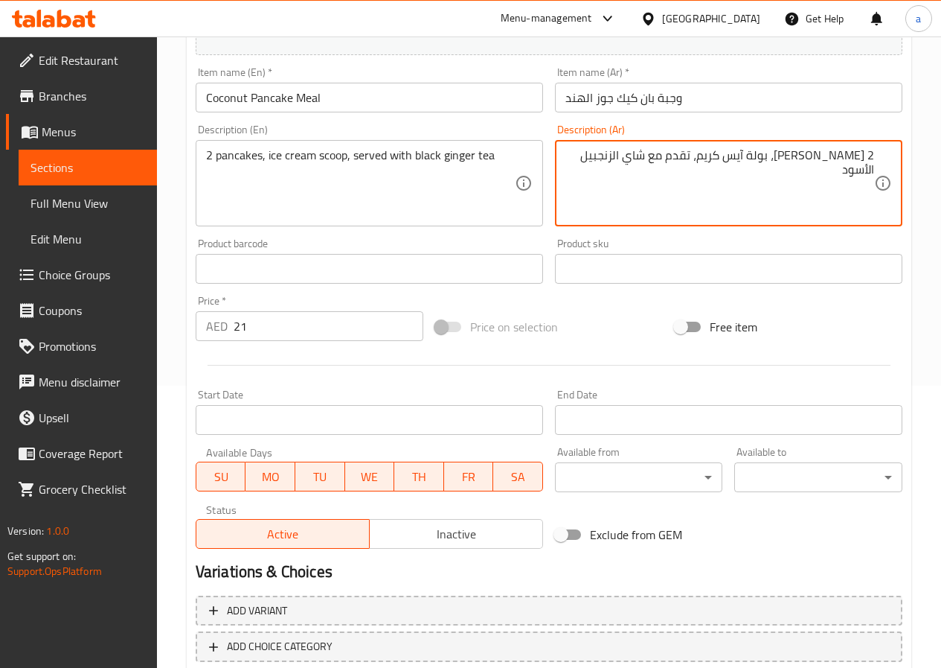
scroll to position [372, 0]
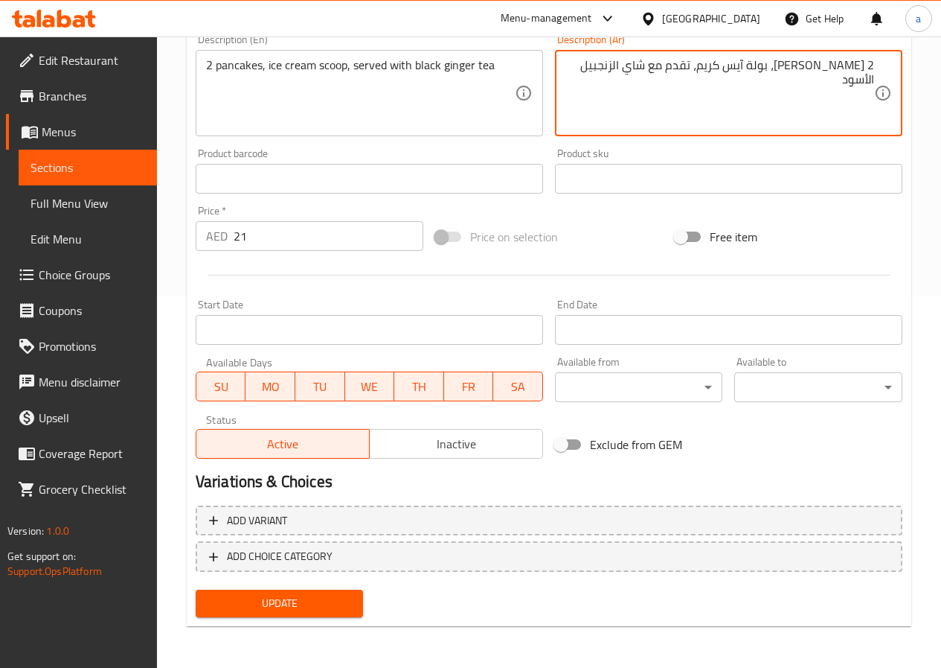
type textarea "2 [PERSON_NAME]، بولة آيس كريم، تقدم مع شاي الزنجبيل الأسود"
click at [346, 604] on span "Update" at bounding box center [280, 603] width 144 height 19
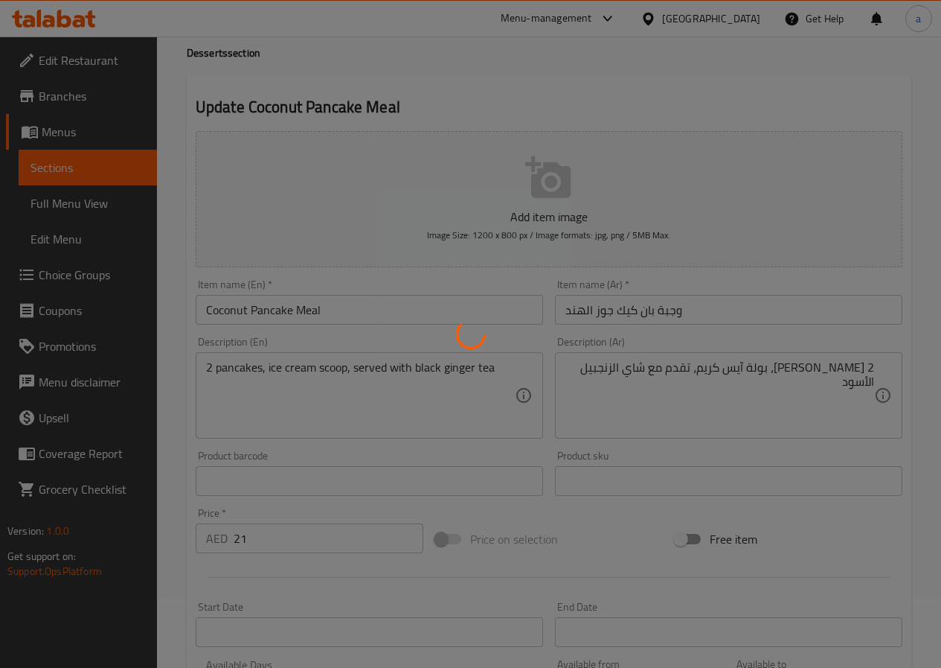
scroll to position [0, 0]
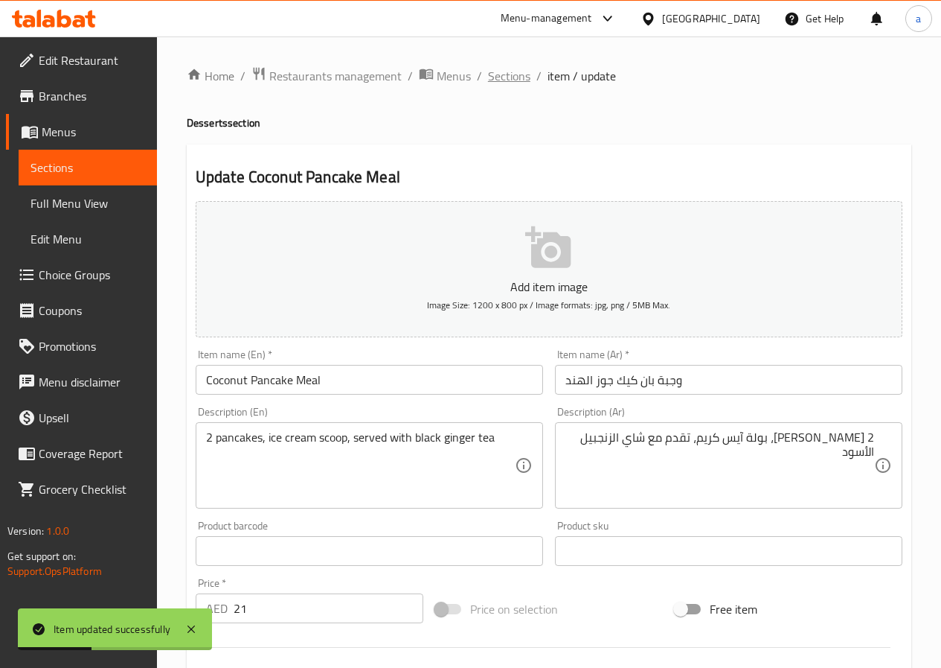
click at [517, 80] on span "Sections" at bounding box center [509, 76] width 42 height 18
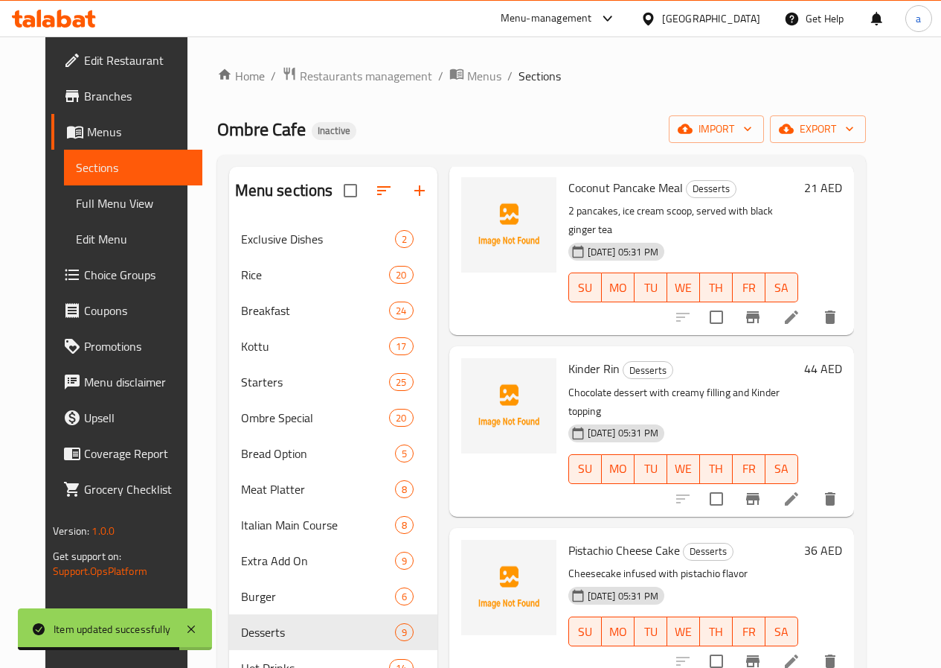
scroll to position [372, 0]
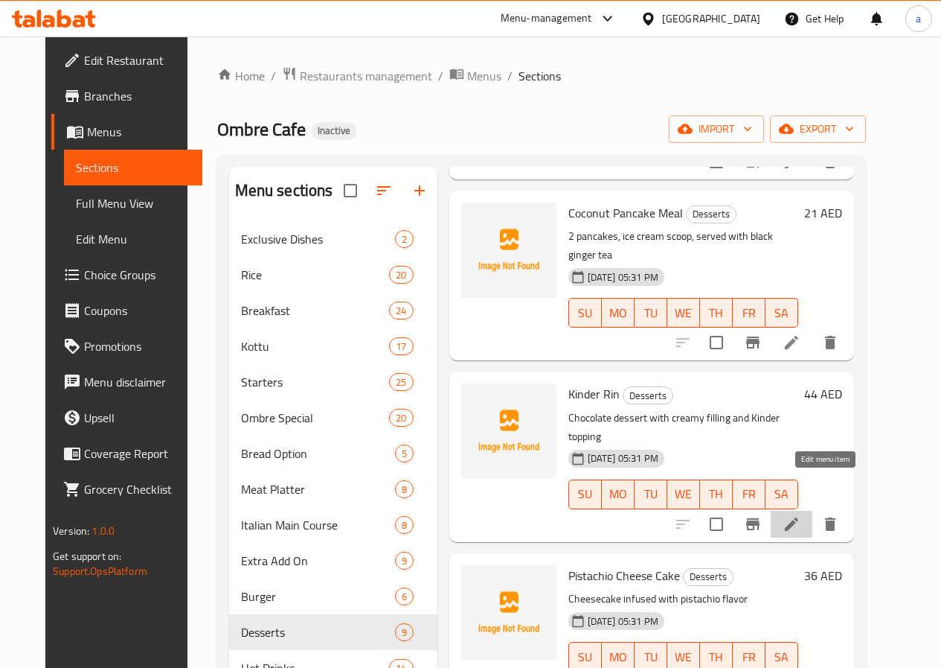
click at [801, 515] on icon at bounding box center [792, 524] width 18 height 18
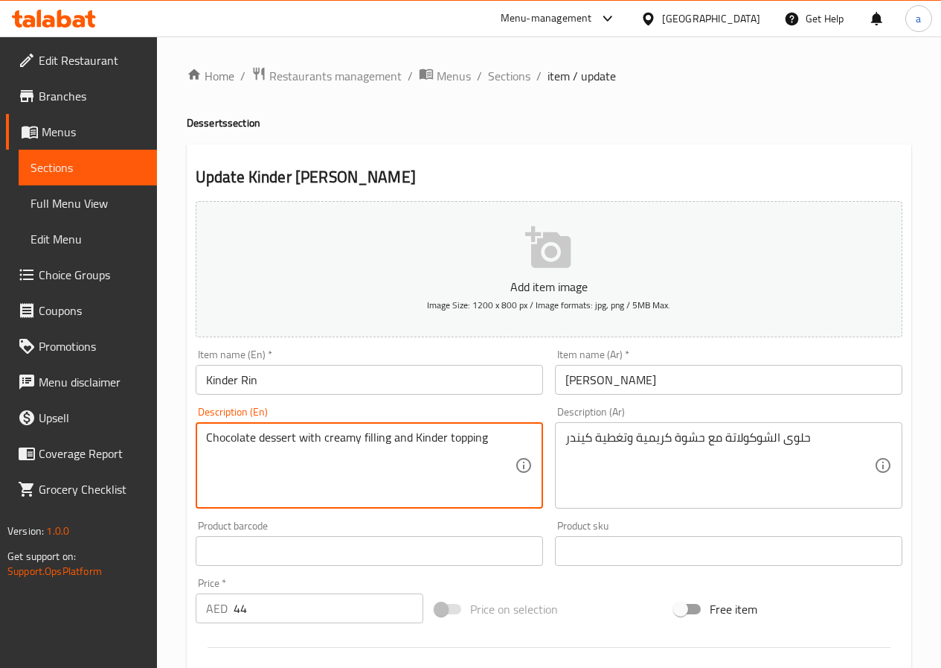
drag, startPoint x: 488, startPoint y: 438, endPoint x: 185, endPoint y: 456, distance: 304.2
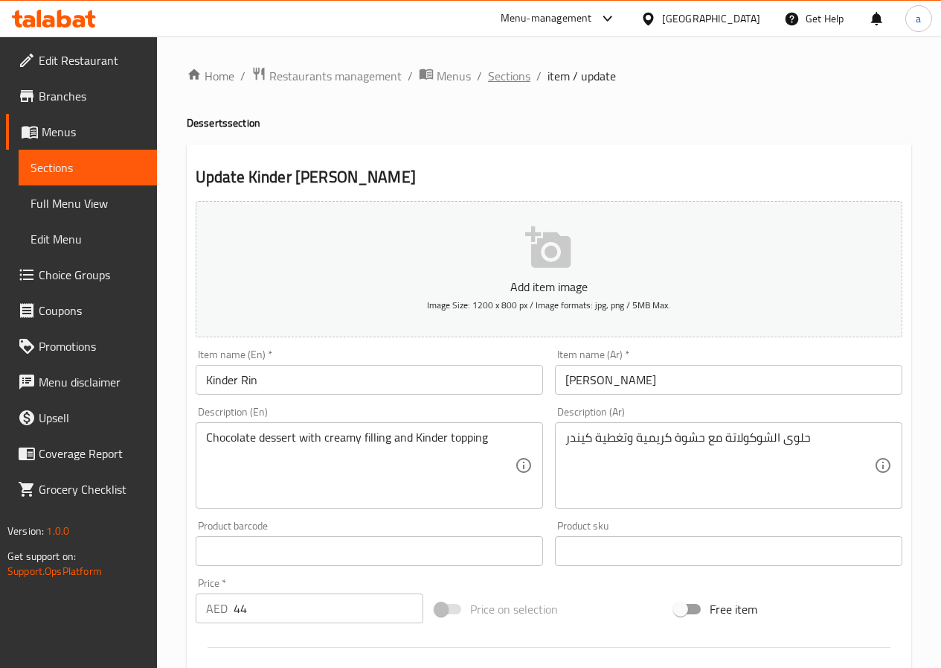
click at [506, 77] on span "Sections" at bounding box center [509, 76] width 42 height 18
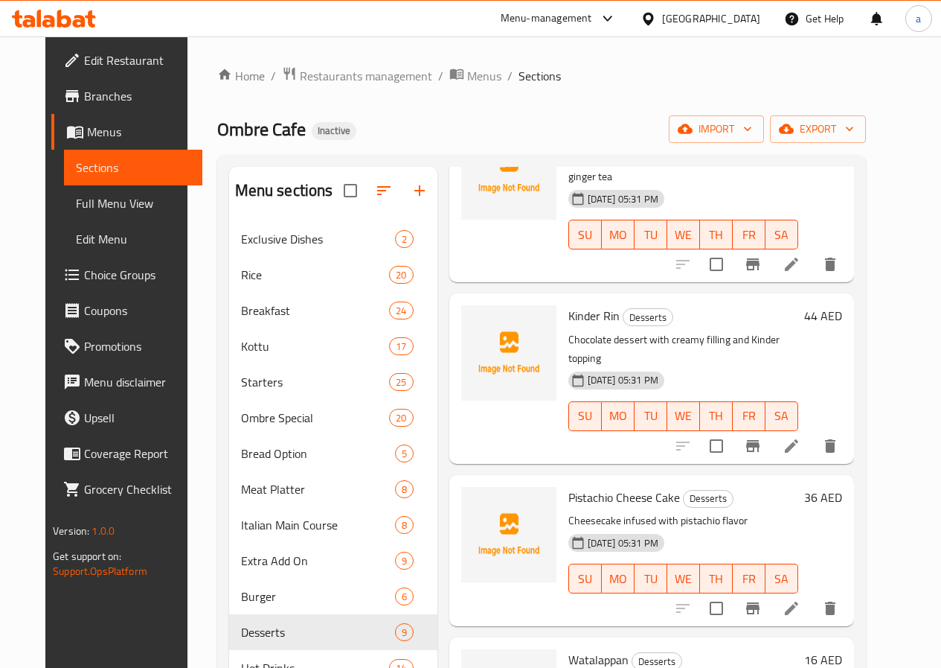
scroll to position [521, 0]
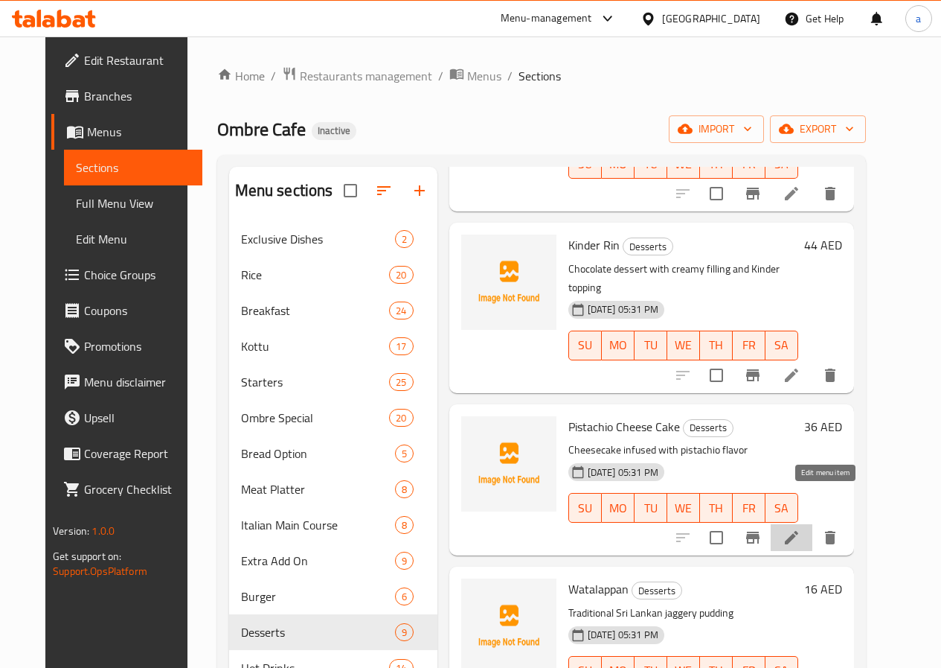
click at [799, 531] on icon at bounding box center [791, 537] width 13 height 13
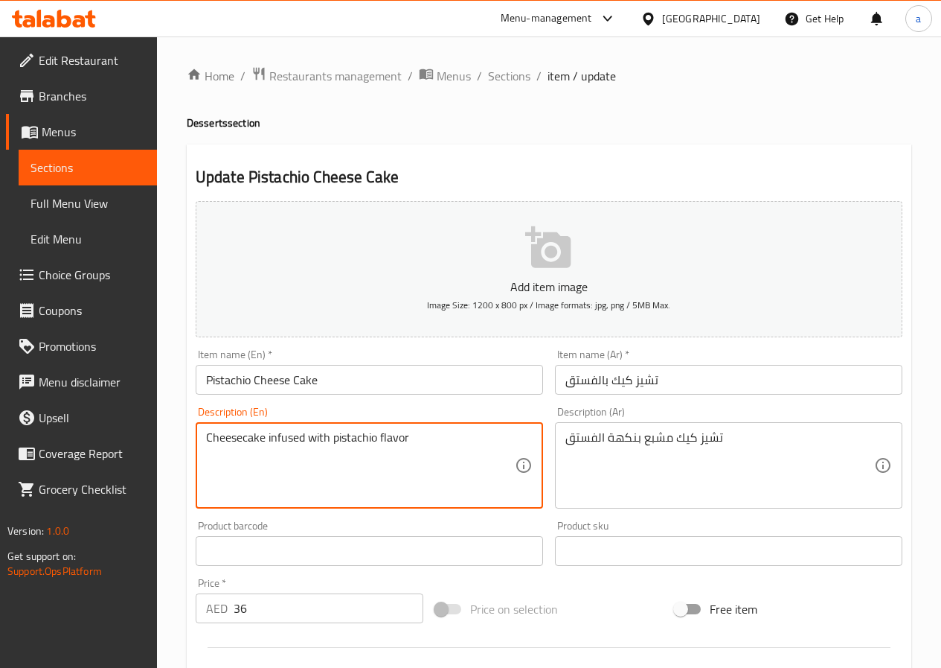
drag, startPoint x: 327, startPoint y: 435, endPoint x: 269, endPoint y: 450, distance: 60.6
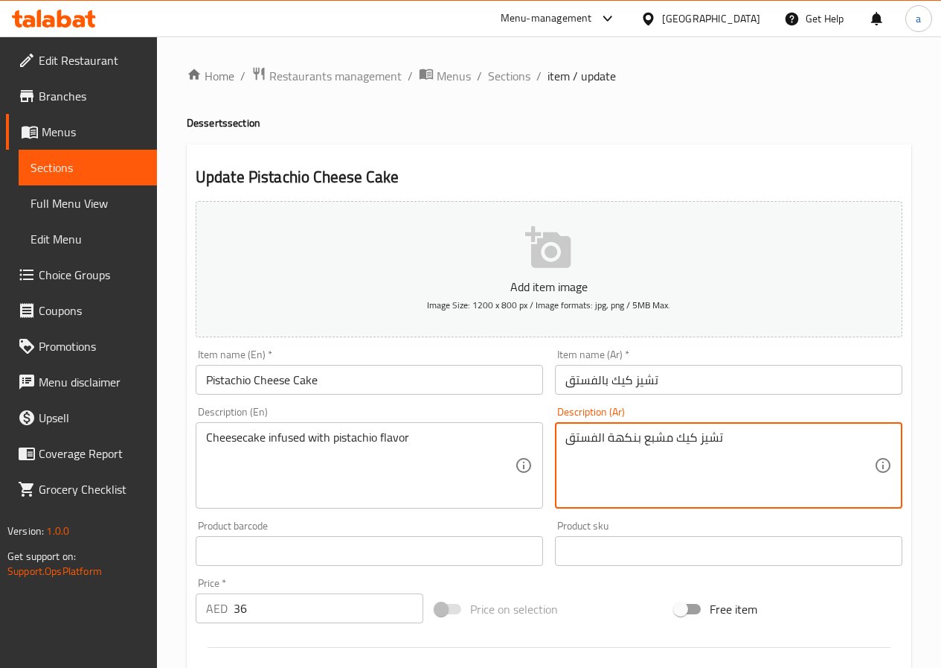
drag, startPoint x: 642, startPoint y: 438, endPoint x: 668, endPoint y: 445, distance: 27.1
type textarea "تشيز كيك مملوء بنكهة الفستق"
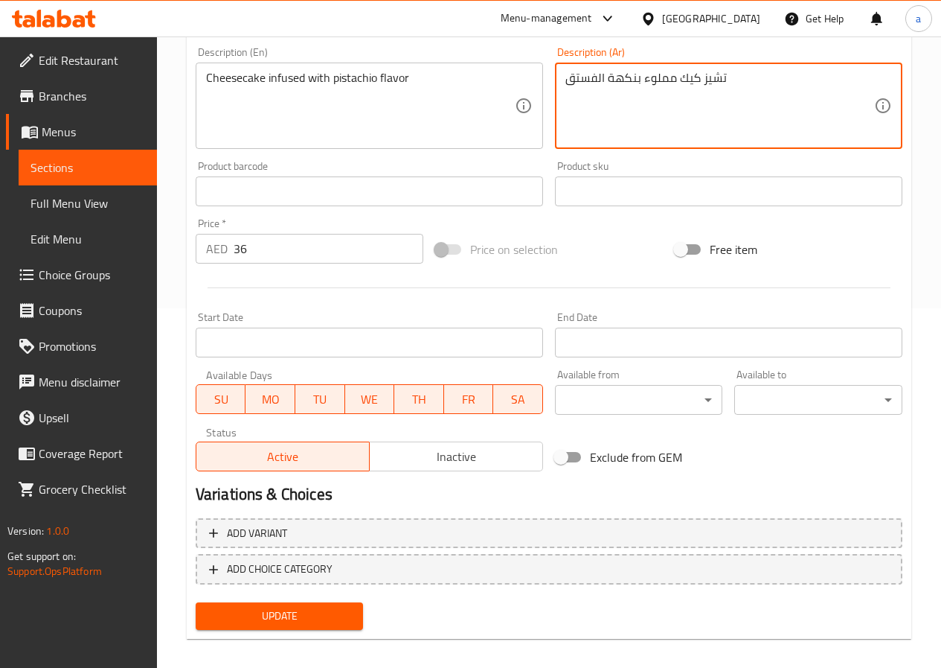
scroll to position [372, 0]
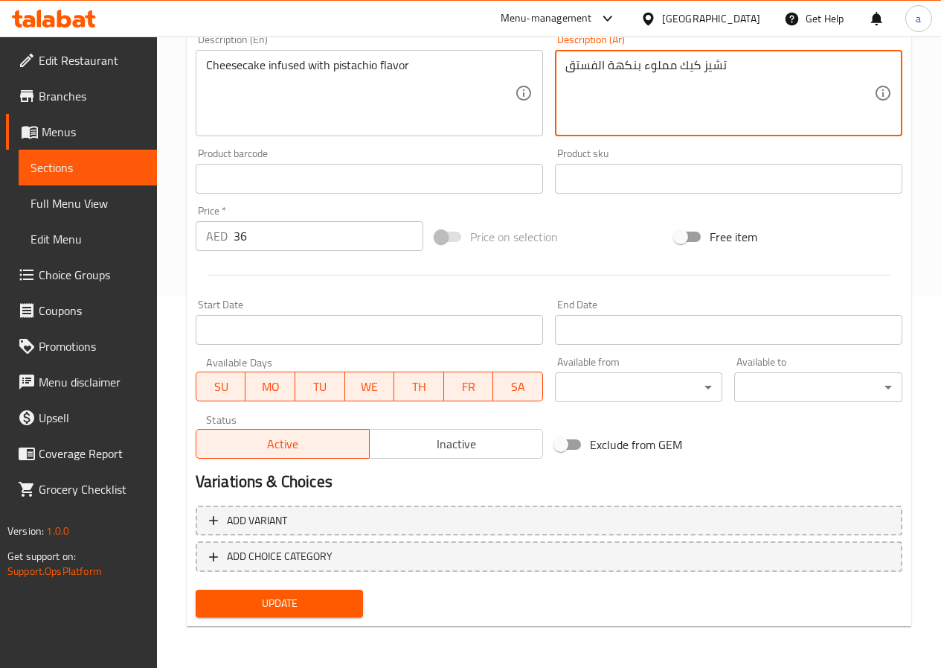
click at [296, 614] on button "Update" at bounding box center [280, 603] width 168 height 28
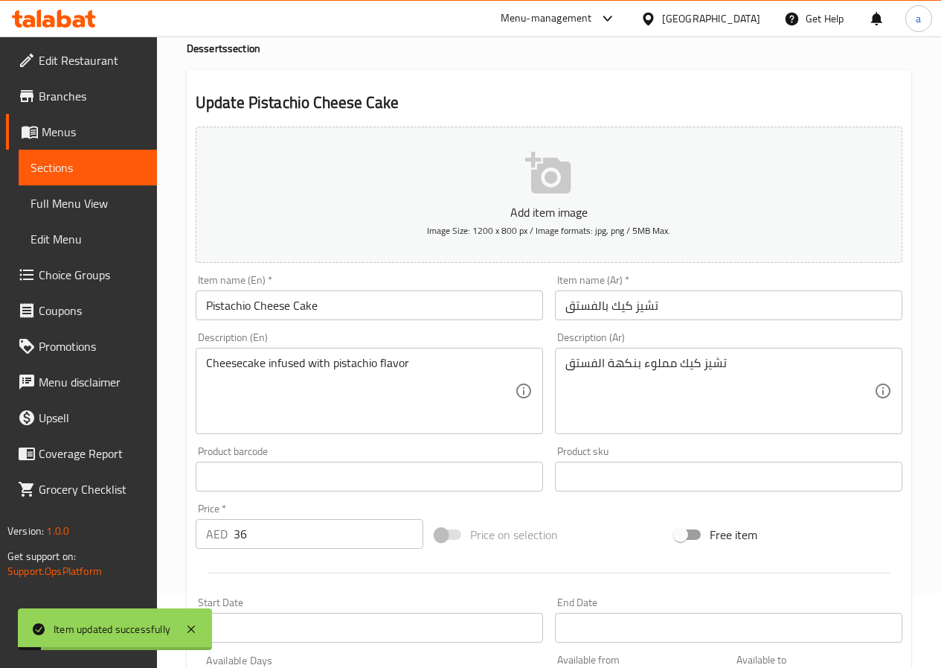
scroll to position [0, 0]
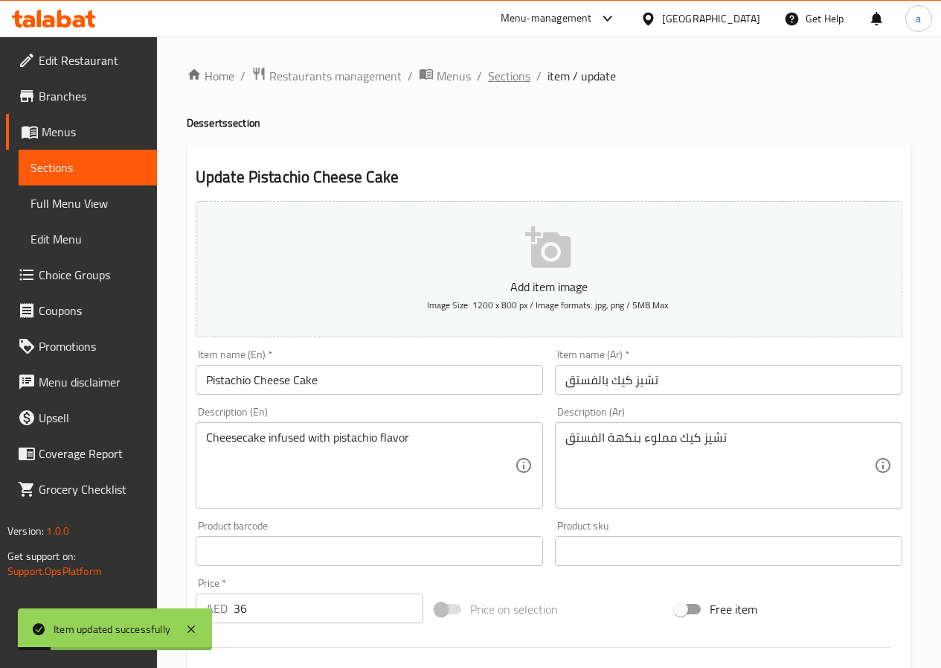
click at [523, 79] on span "Sections" at bounding box center [509, 76] width 42 height 18
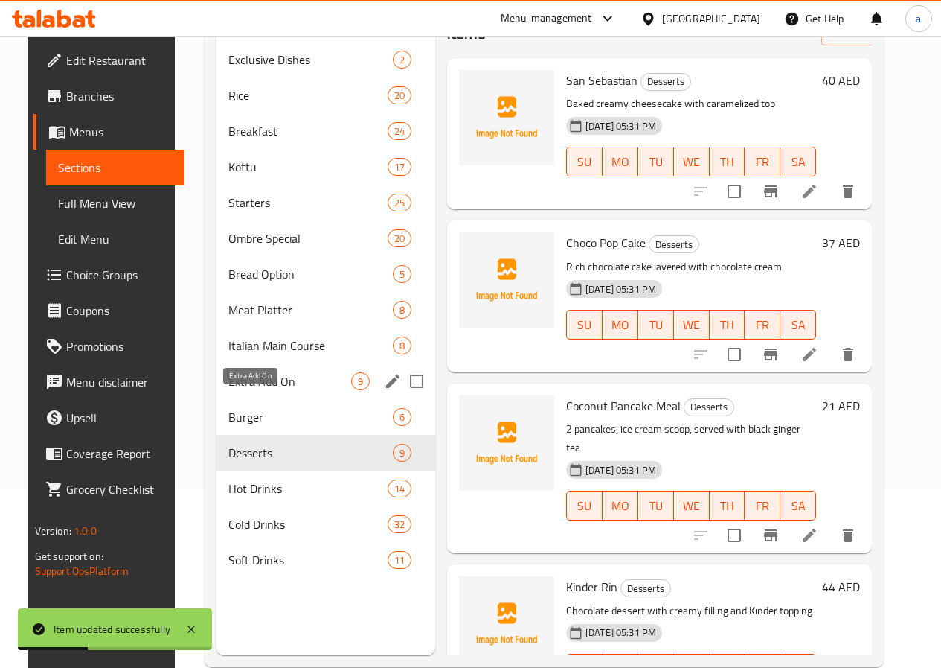
scroll to position [208, 0]
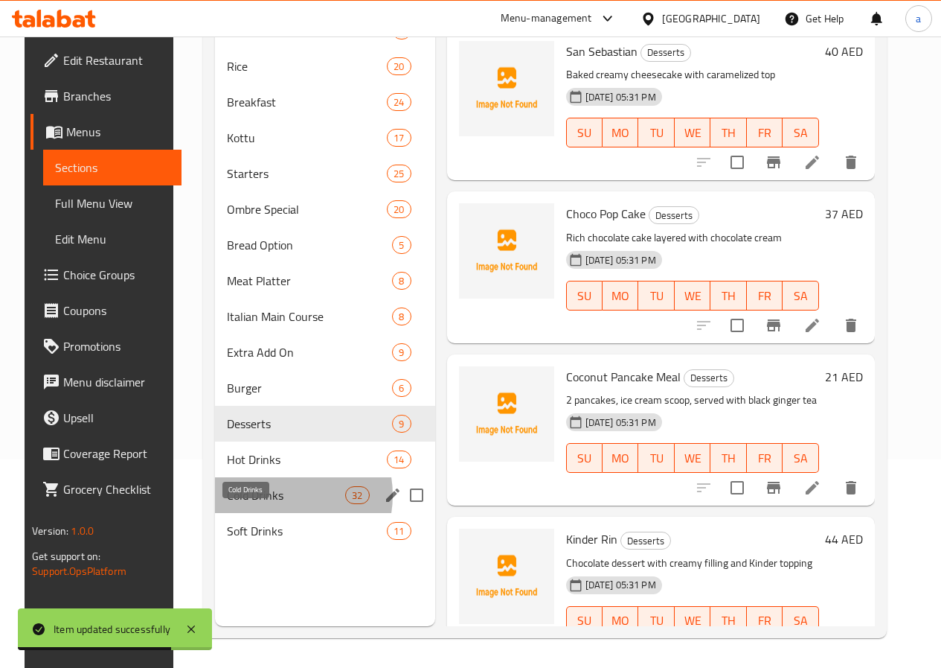
click at [261, 504] on span "Cold Drinks" at bounding box center [286, 495] width 118 height 18
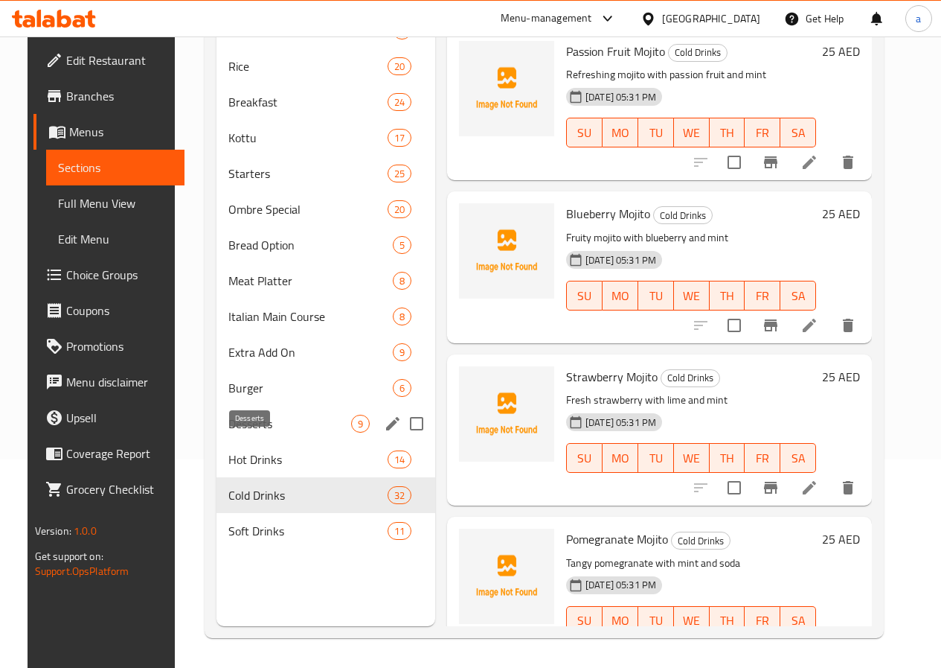
click at [245, 432] on span "Desserts" at bounding box center [289, 424] width 123 height 18
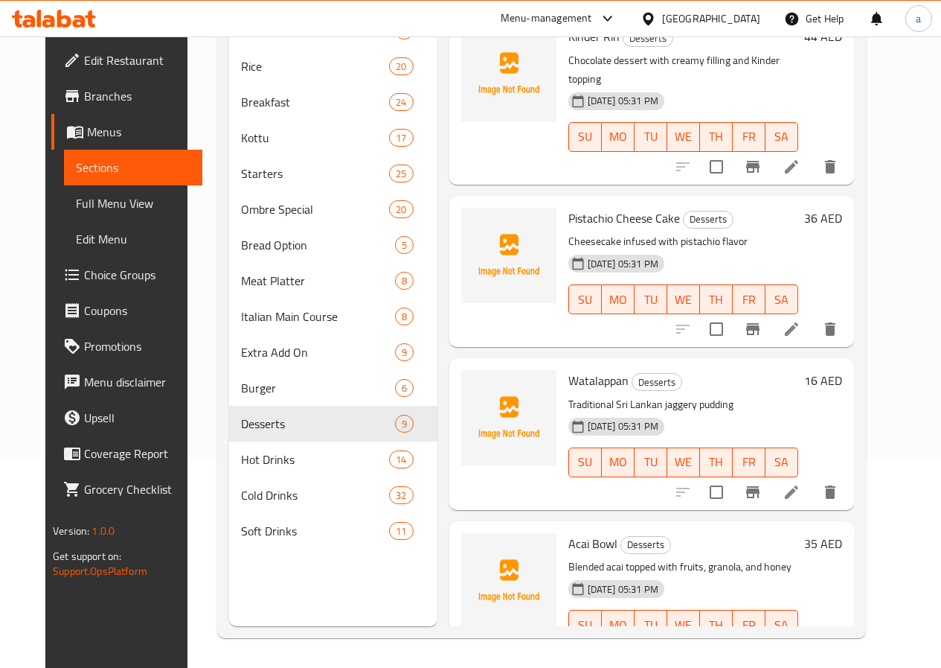
scroll to position [447, 0]
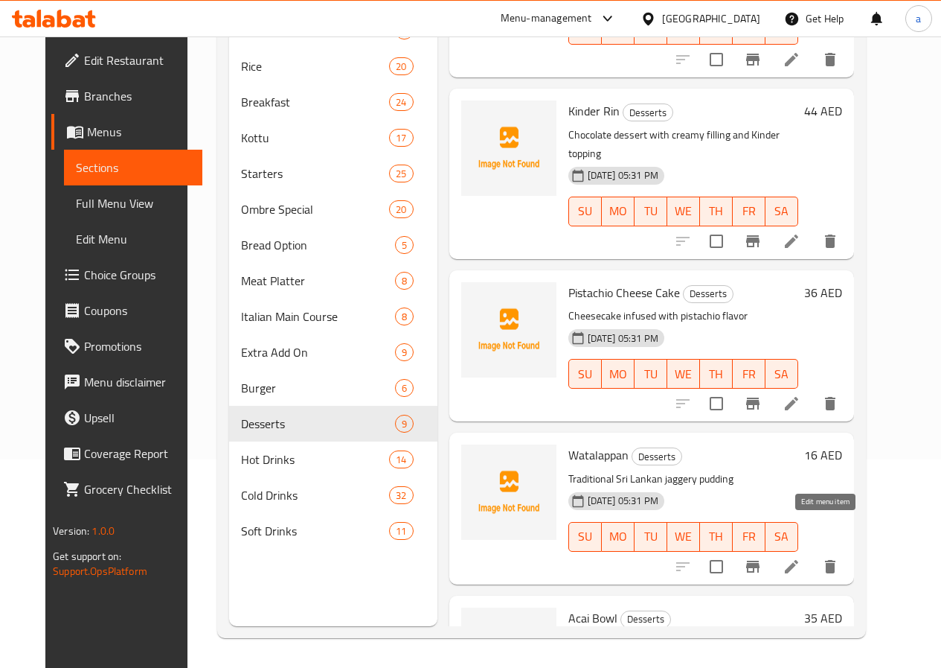
click at [801, 557] on icon at bounding box center [792, 566] width 18 height 18
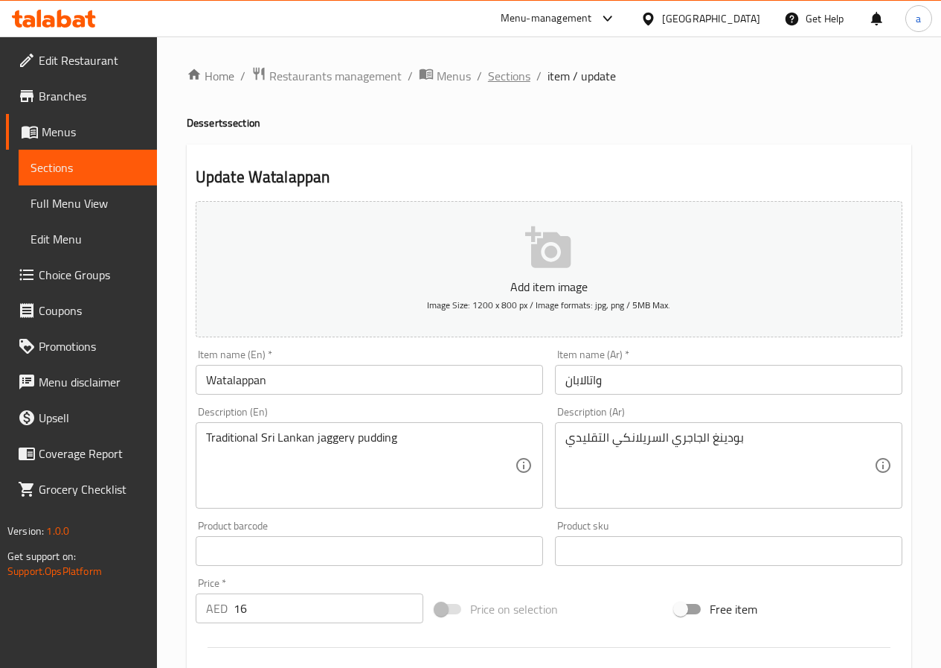
click at [508, 77] on span "Sections" at bounding box center [509, 76] width 42 height 18
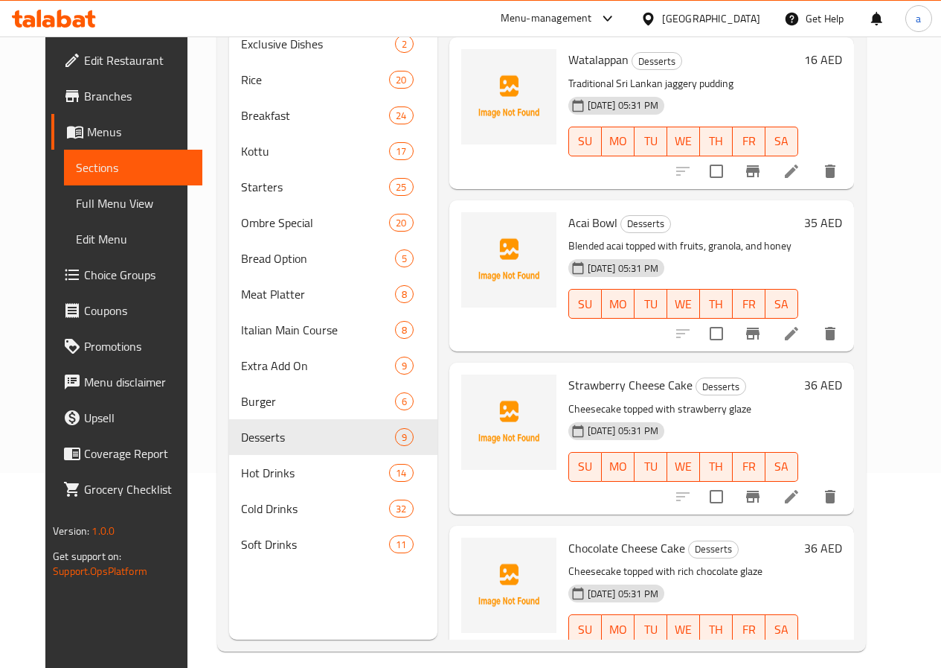
scroll to position [208, 0]
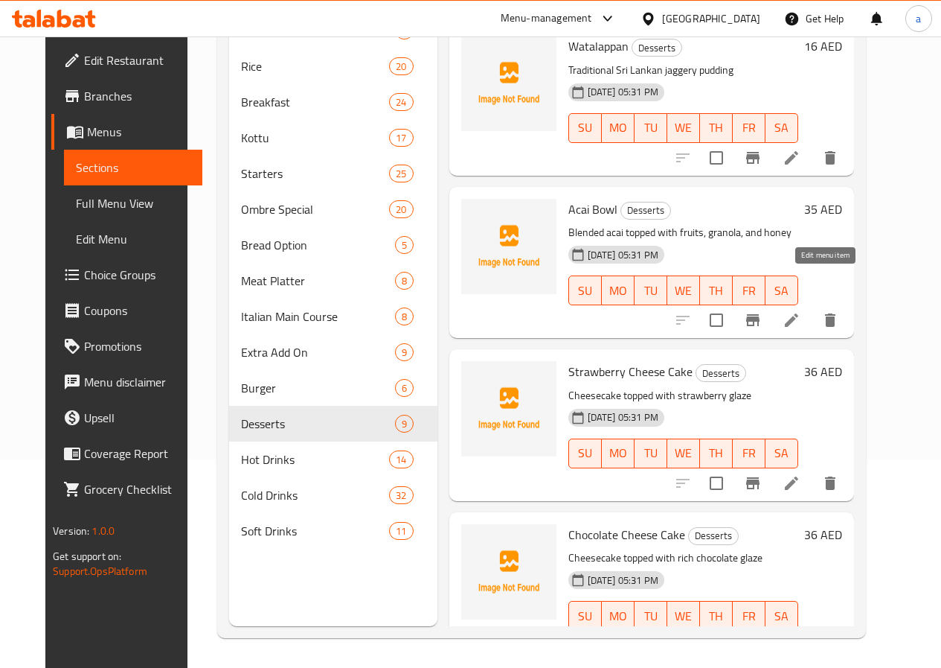
click at [799, 313] on icon at bounding box center [791, 319] width 13 height 13
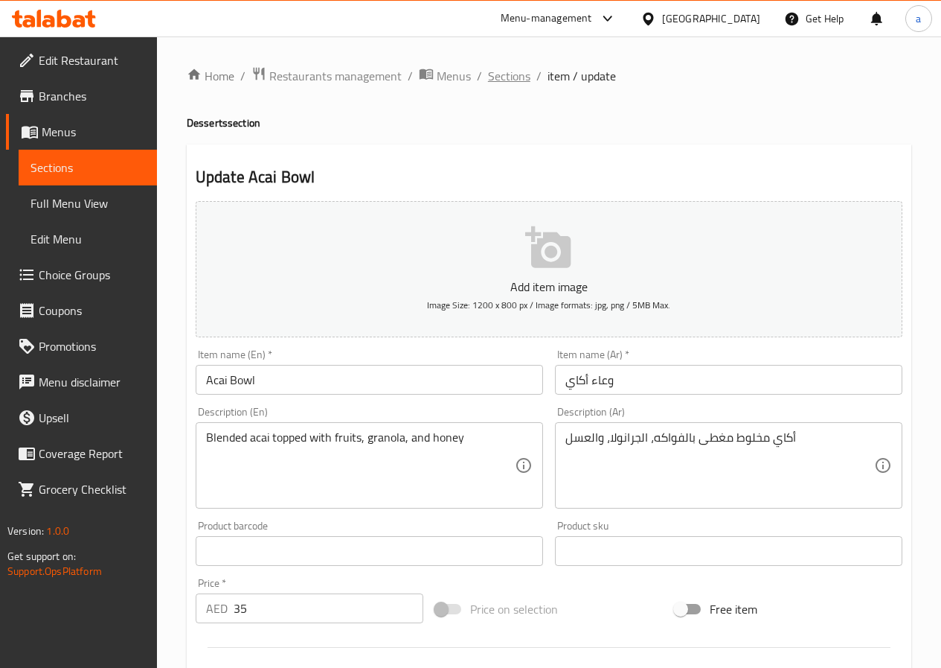
click at [512, 83] on span "Sections" at bounding box center [509, 76] width 42 height 18
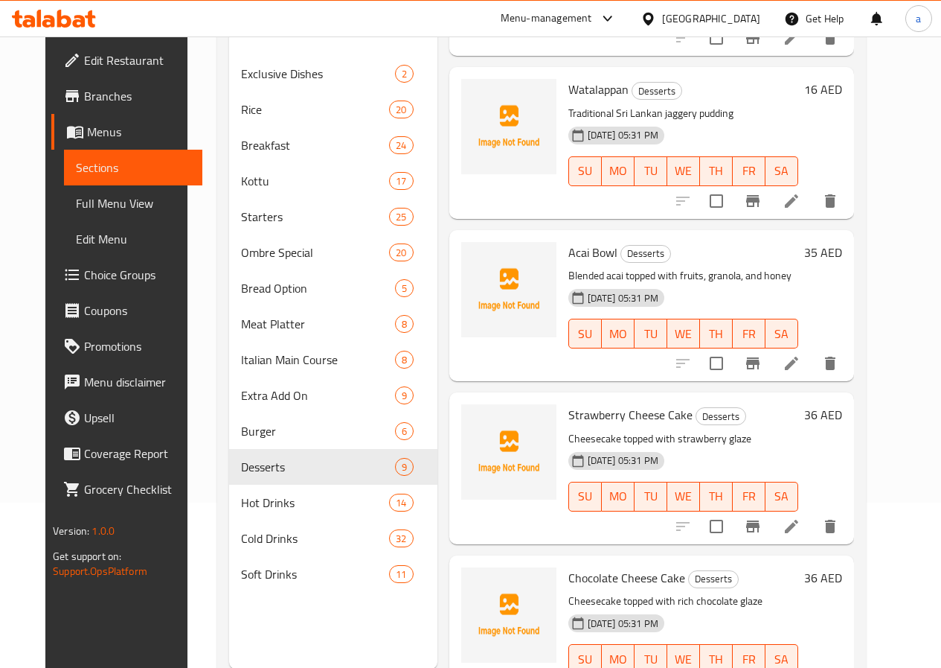
scroll to position [208, 0]
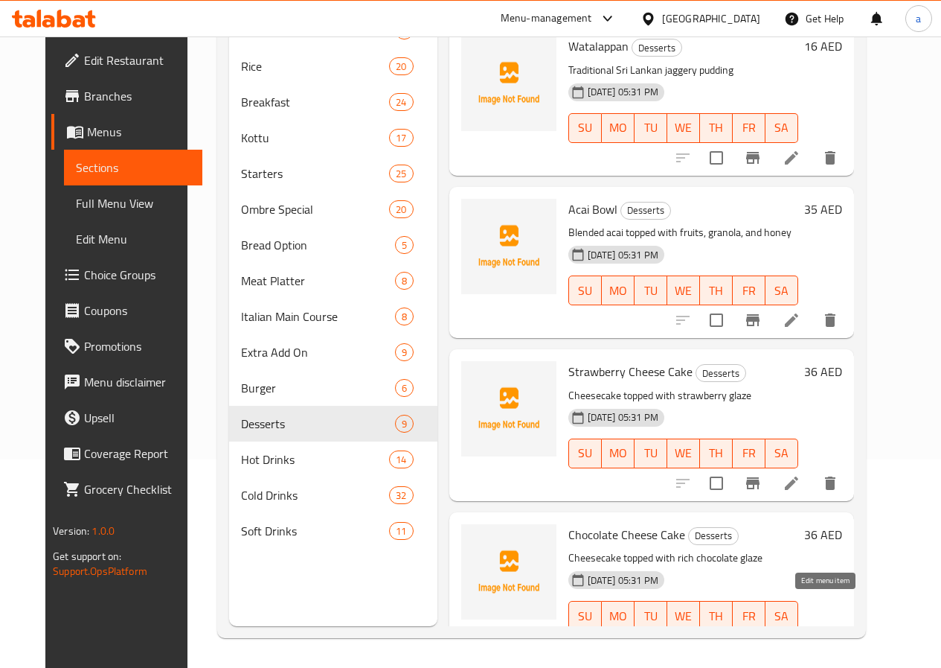
click at [801, 636] on icon at bounding box center [792, 645] width 18 height 18
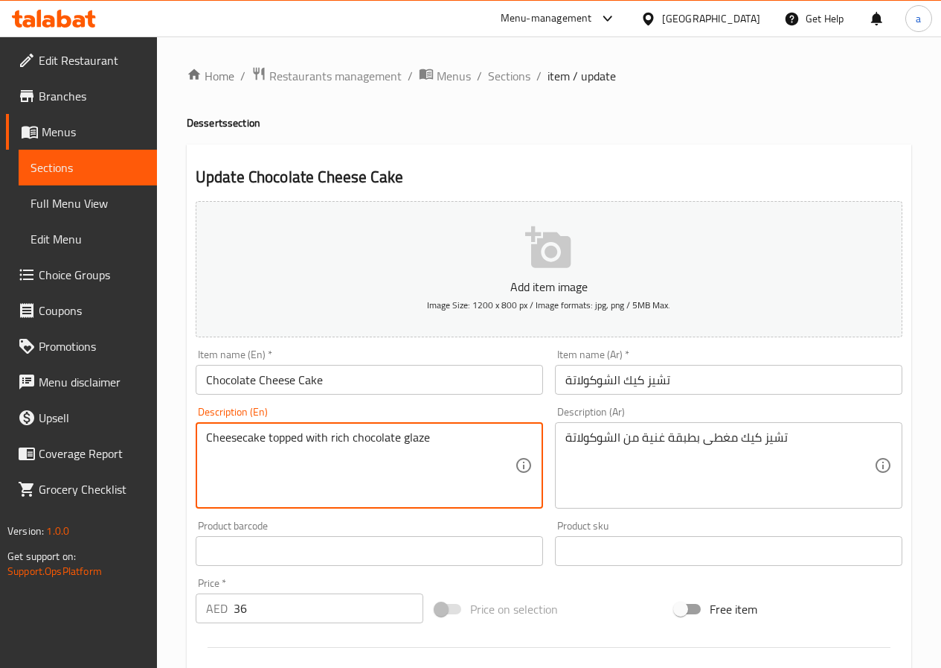
drag, startPoint x: 432, startPoint y: 441, endPoint x: 401, endPoint y: 447, distance: 31.7
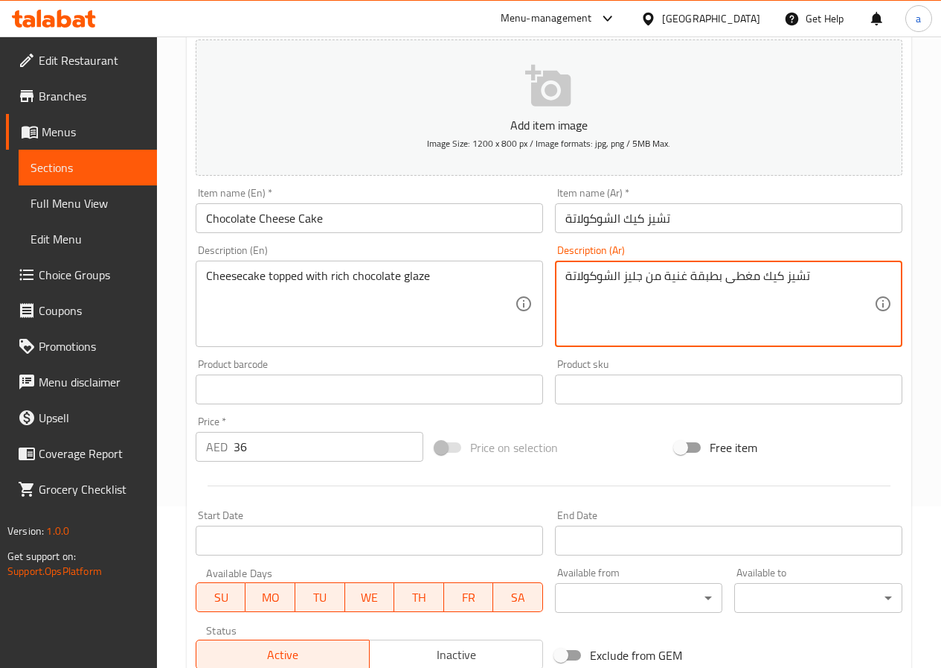
scroll to position [372, 0]
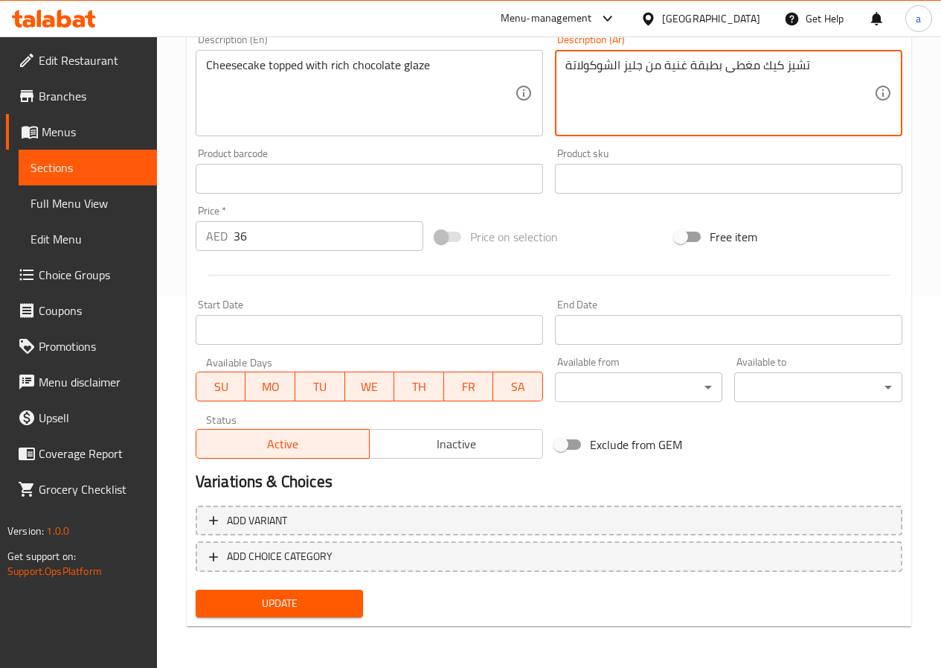
type textarea "تشيز كيك مغطى بطبقة غنية من جليز الشوكولاتة"
click at [326, 592] on button "Update" at bounding box center [280, 603] width 168 height 28
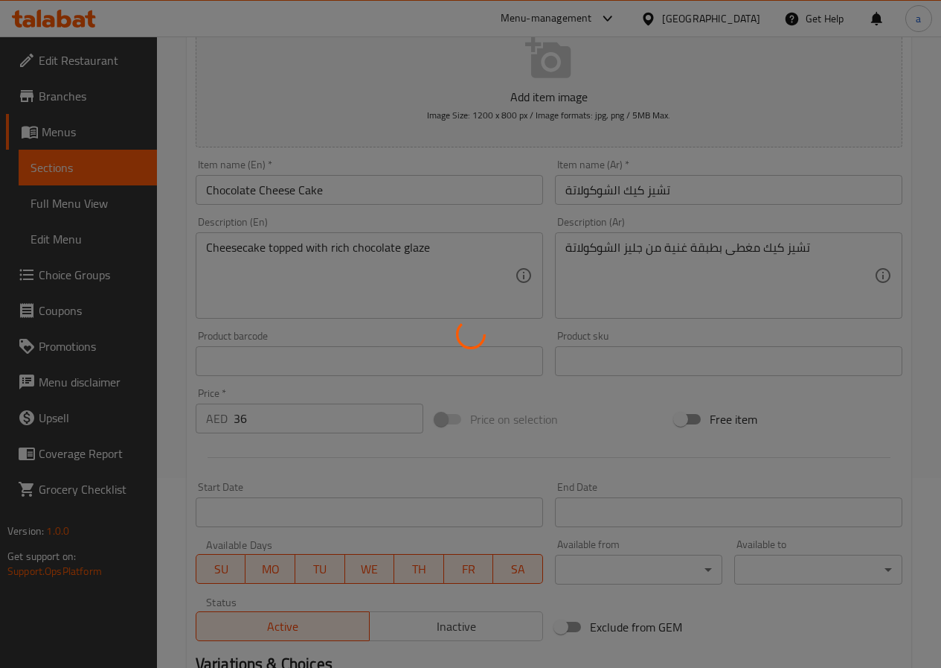
scroll to position [0, 0]
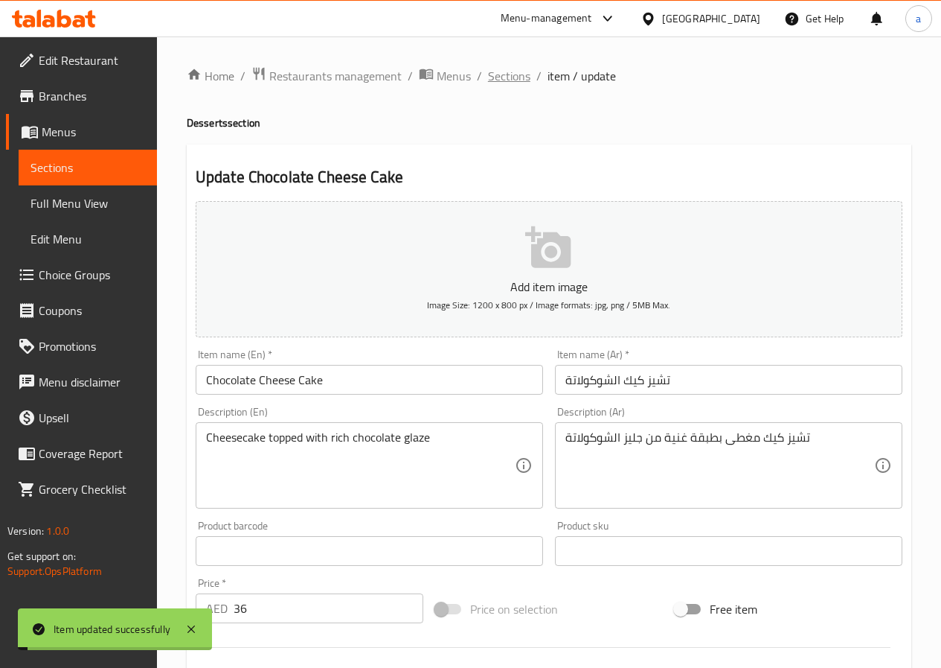
click at [507, 74] on span "Sections" at bounding box center [509, 76] width 42 height 18
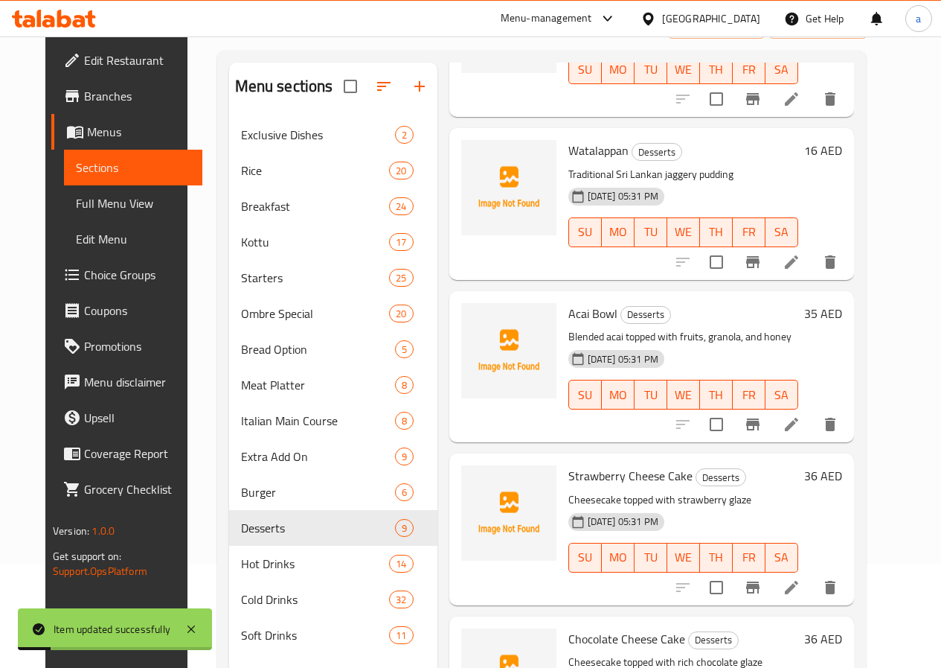
scroll to position [208, 0]
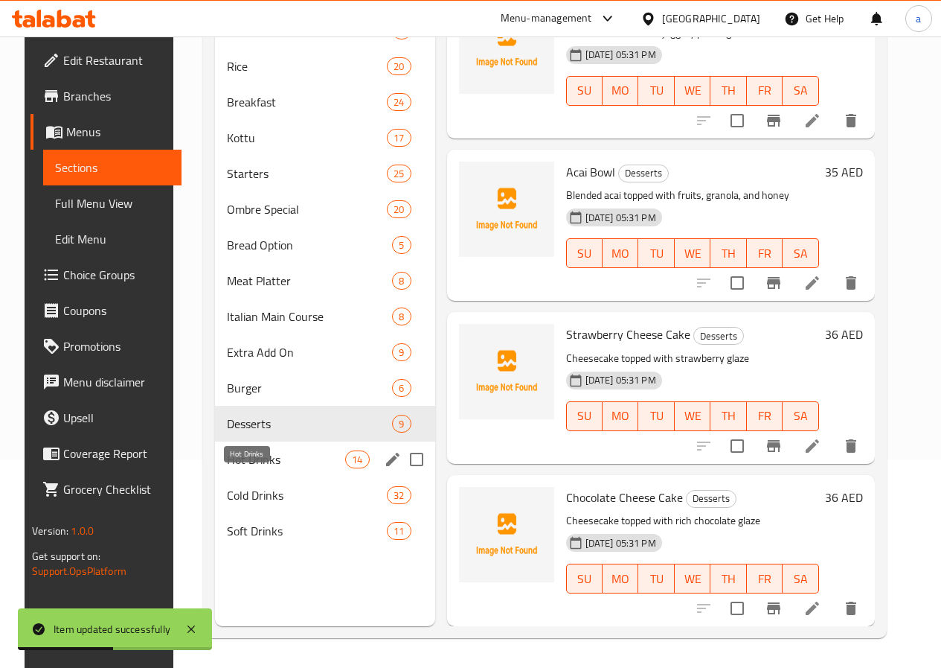
click at [257, 468] on span "Hot Drinks" at bounding box center [286, 459] width 118 height 18
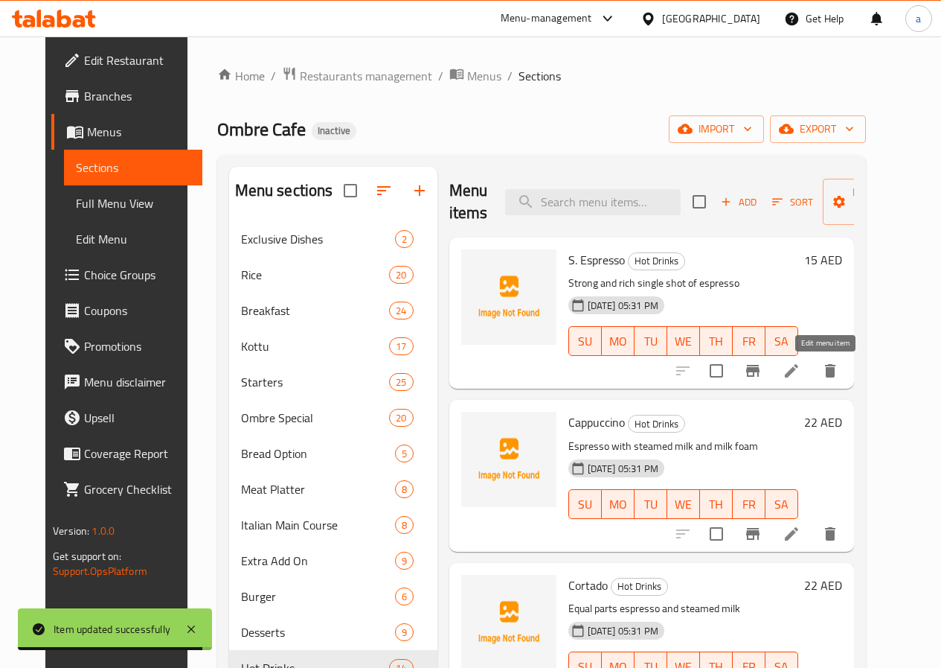
click at [799, 375] on icon at bounding box center [791, 370] width 13 height 13
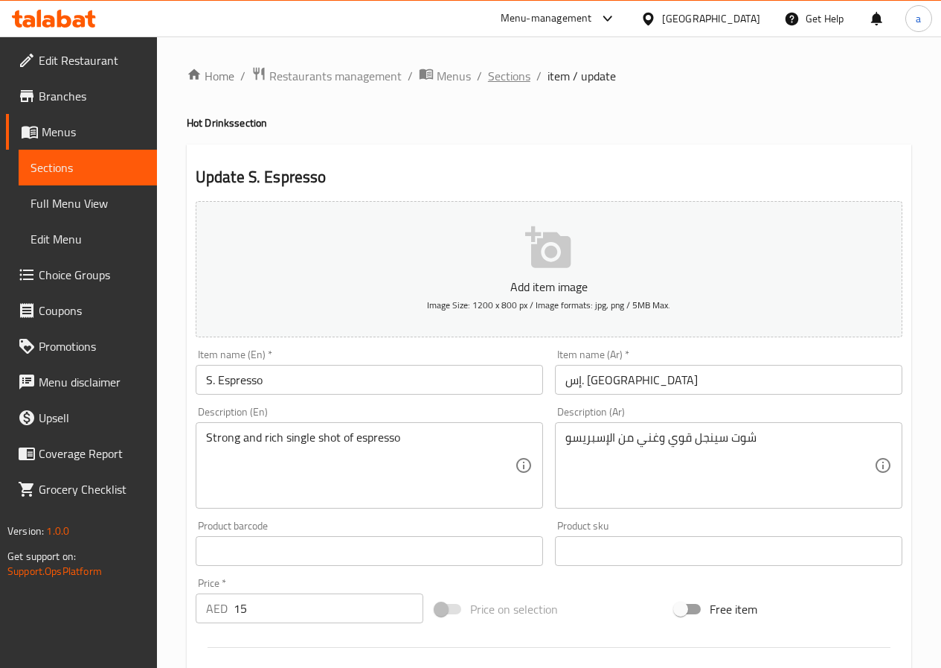
click at [510, 73] on span "Sections" at bounding box center [509, 76] width 42 height 18
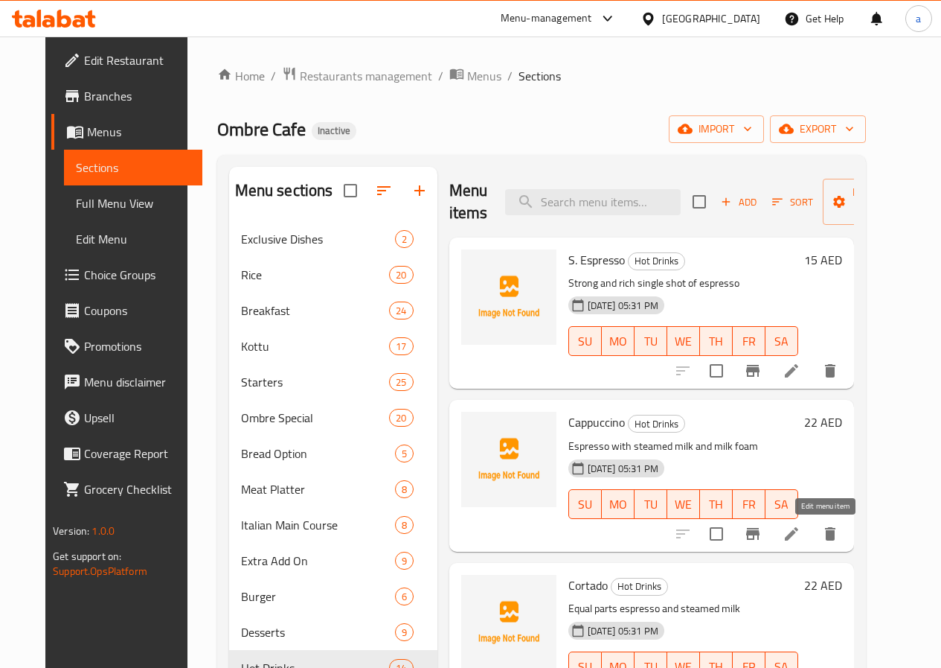
click at [799, 534] on icon at bounding box center [791, 533] width 13 height 13
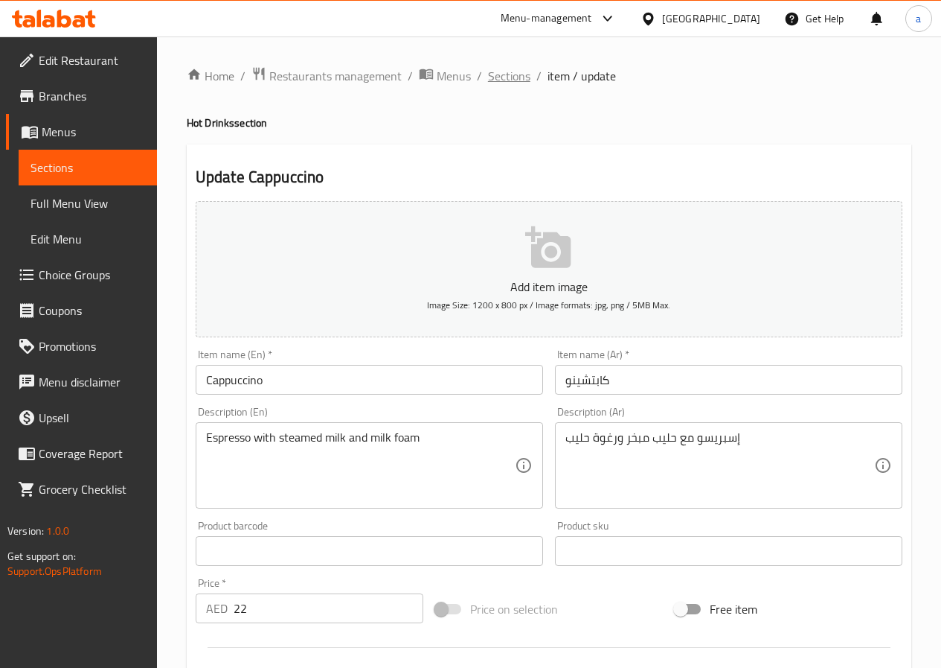
click at [499, 77] on span "Sections" at bounding box center [509, 76] width 42 height 18
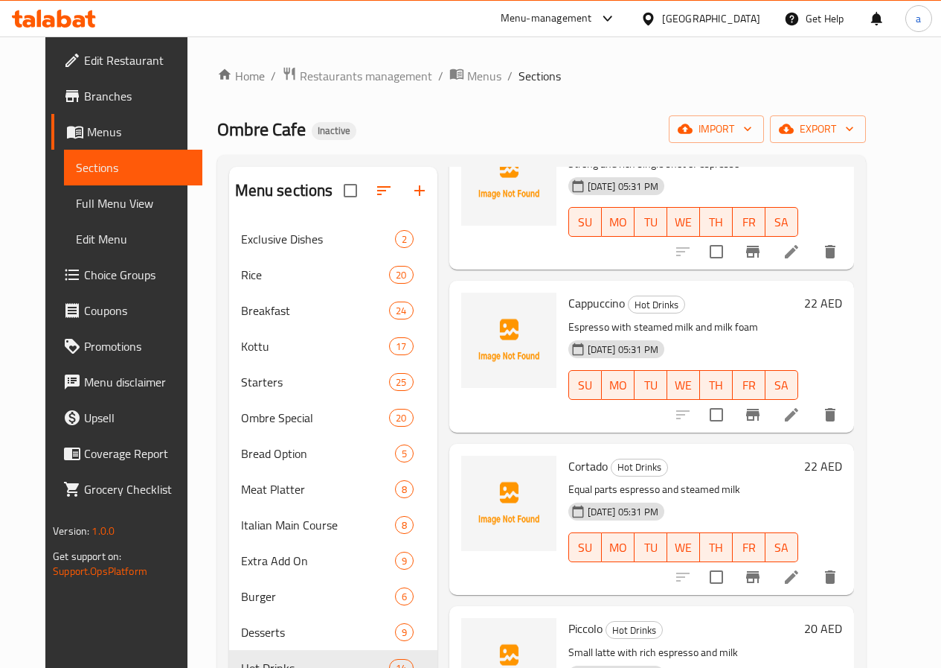
scroll to position [149, 0]
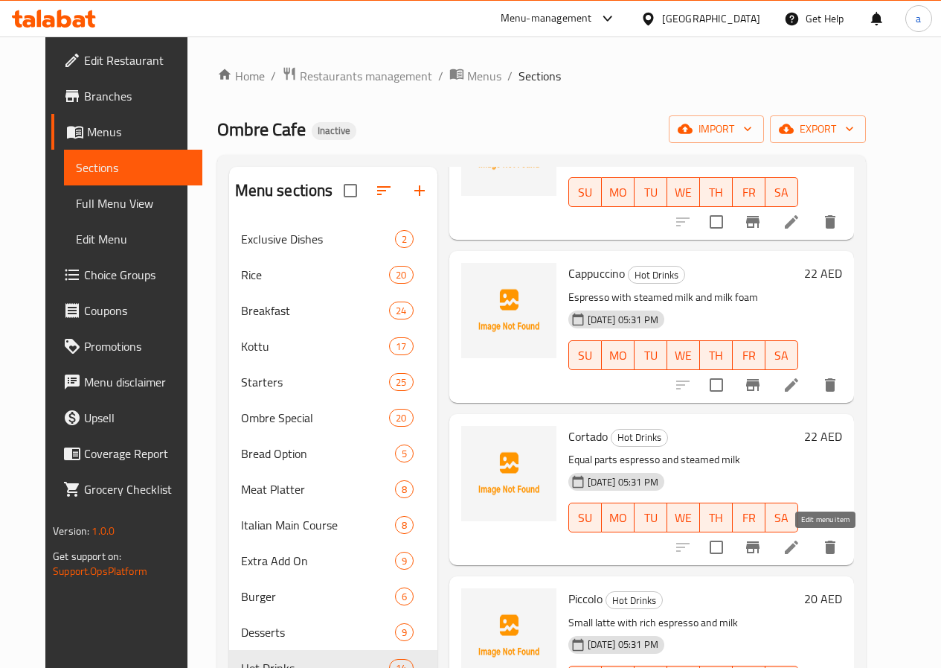
click at [801, 544] on icon at bounding box center [792, 547] width 18 height 18
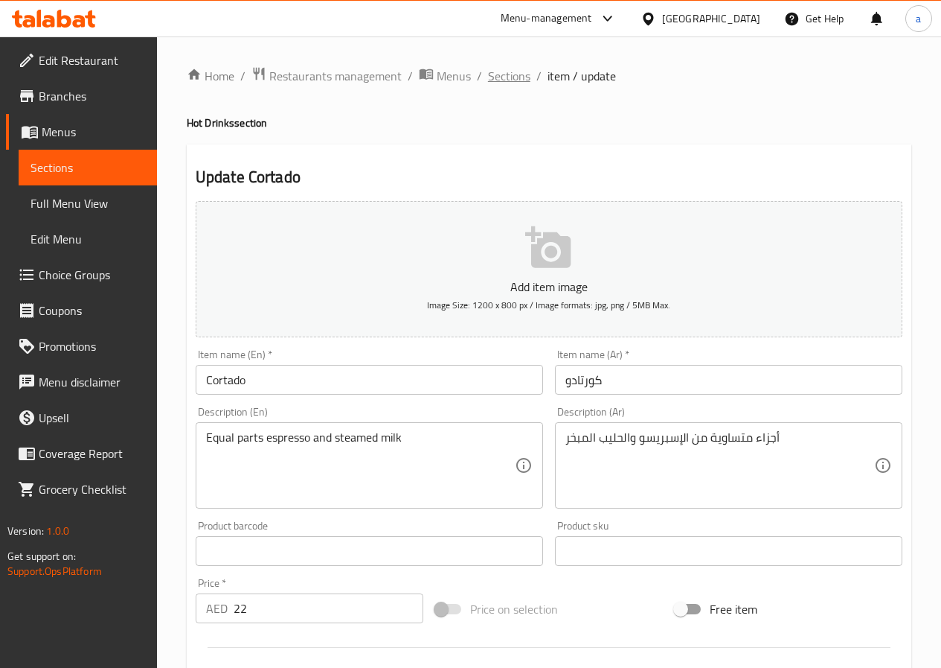
click at [511, 80] on span "Sections" at bounding box center [509, 76] width 42 height 18
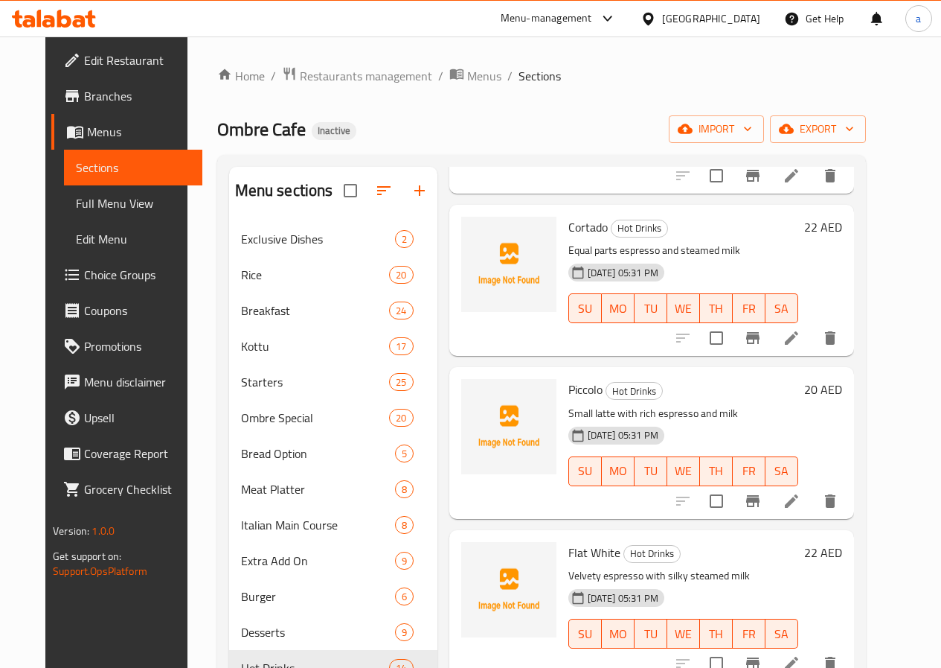
scroll to position [372, 0]
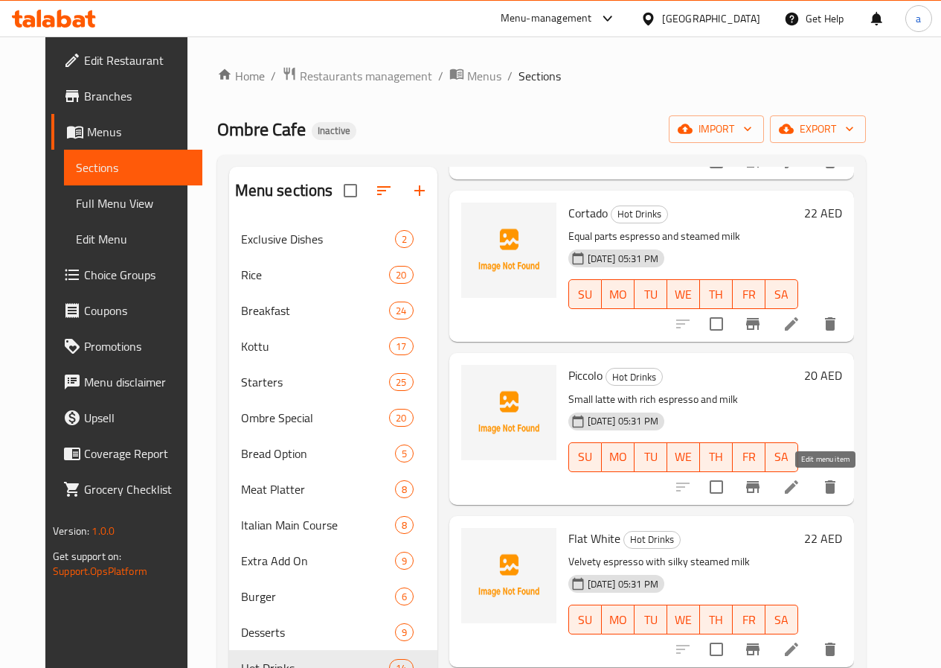
click at [799, 486] on icon at bounding box center [791, 486] width 13 height 13
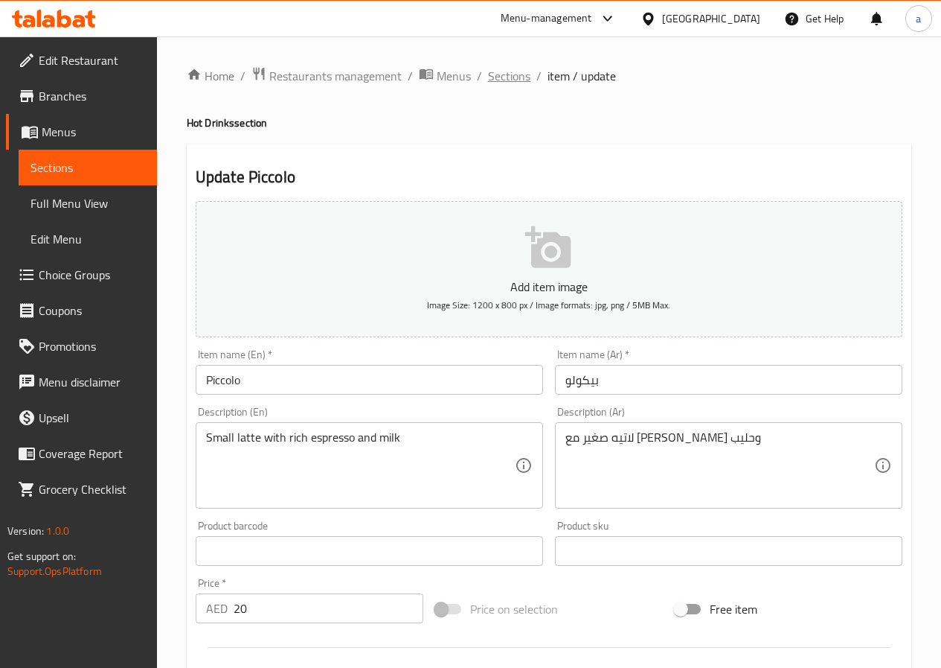
click at [499, 76] on span "Sections" at bounding box center [509, 76] width 42 height 18
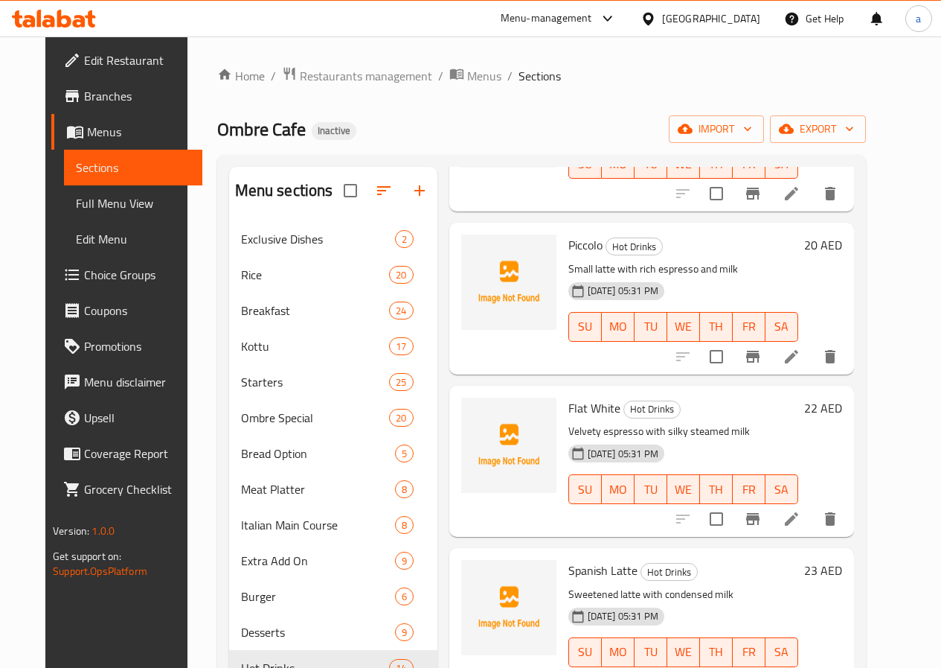
scroll to position [521, 0]
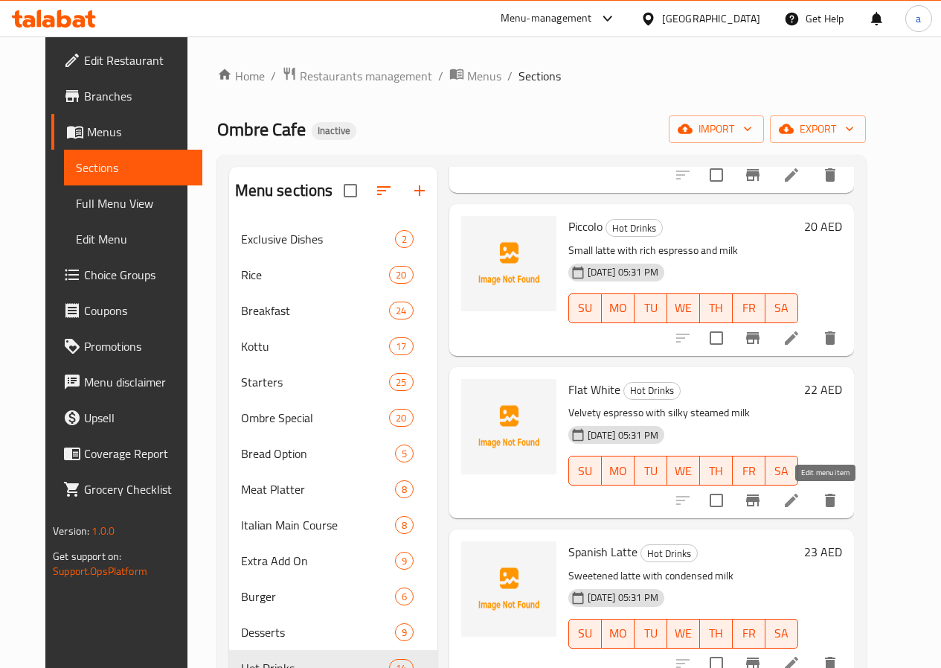
click at [801, 504] on icon at bounding box center [792, 500] width 18 height 18
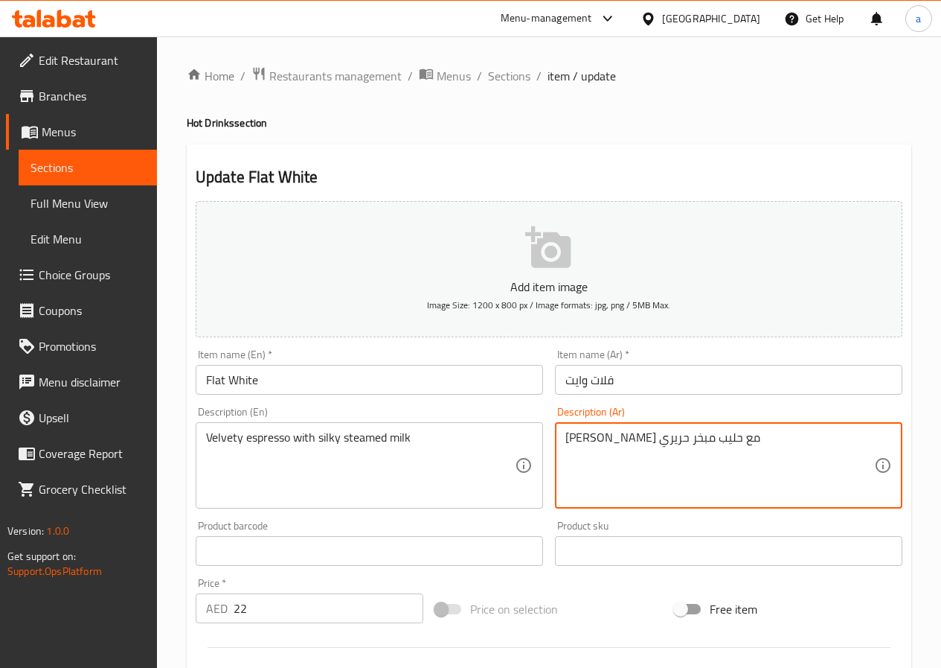
drag, startPoint x: 667, startPoint y: 440, endPoint x: 707, endPoint y: 452, distance: 42.1
type textarea "[PERSON_NAME] مع حليب مبخر حريري"
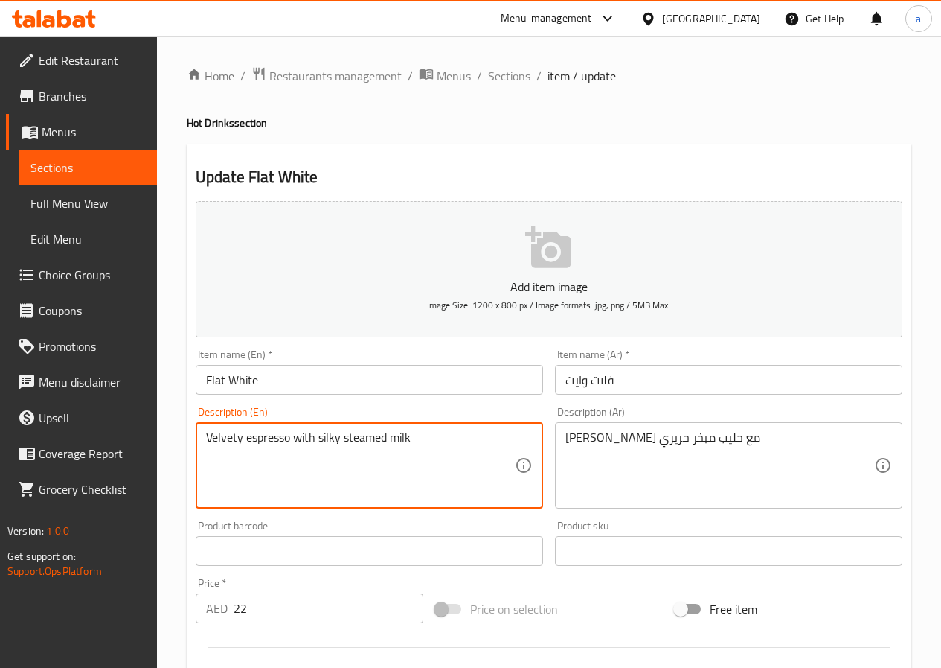
drag, startPoint x: 415, startPoint y: 436, endPoint x: 314, endPoint y: 449, distance: 102.0
click at [240, 438] on textarea "Velvety espresso with silky steamed milk" at bounding box center [360, 465] width 309 height 71
click at [400, 491] on textarea "Velvety espresso with silky steamed milk" at bounding box center [360, 465] width 309 height 71
click at [511, 79] on span "Sections" at bounding box center [509, 76] width 42 height 18
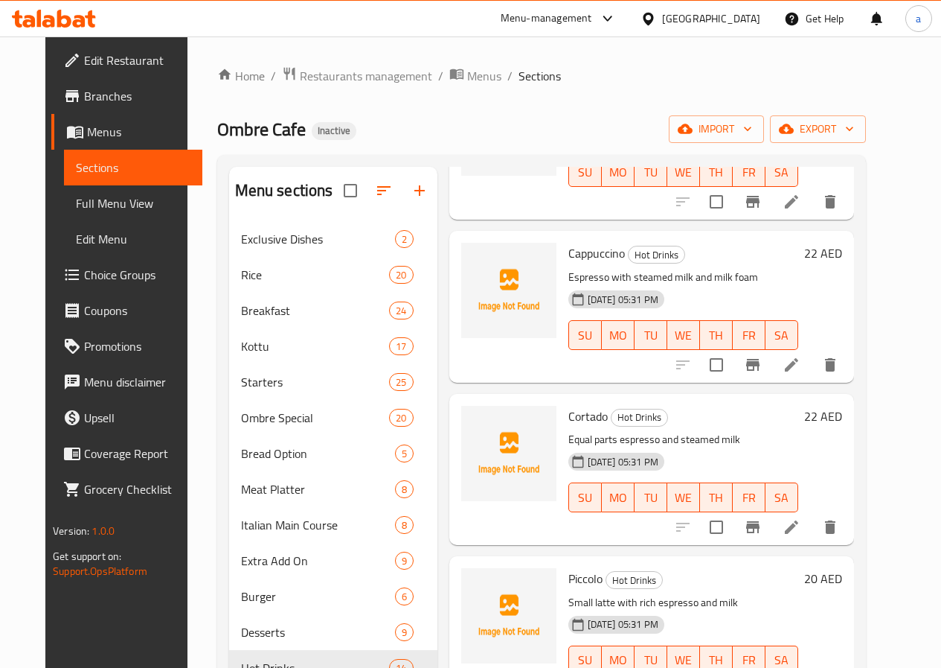
scroll to position [447, 0]
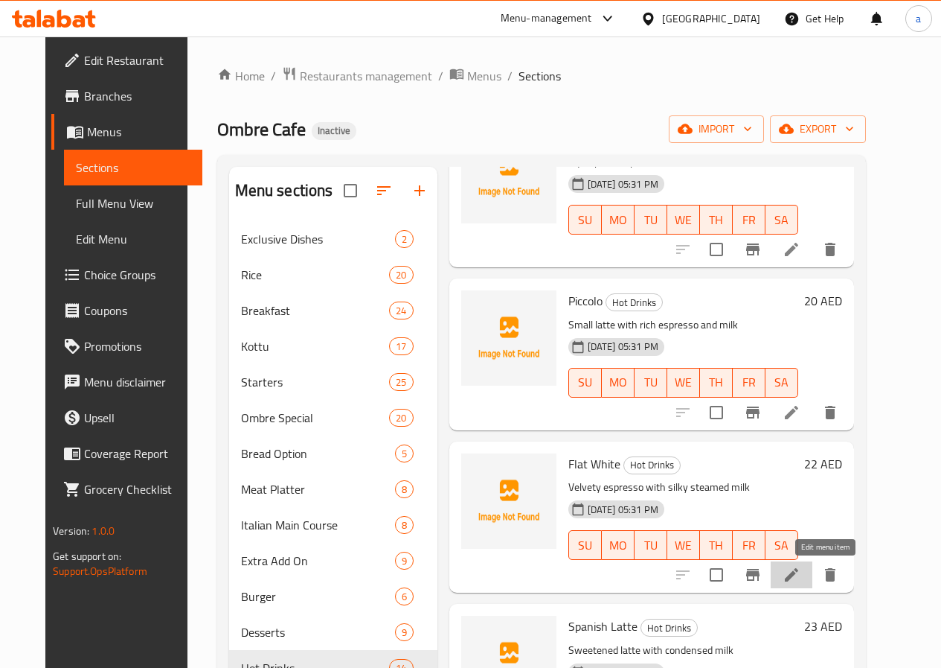
click at [801, 573] on icon at bounding box center [792, 575] width 18 height 18
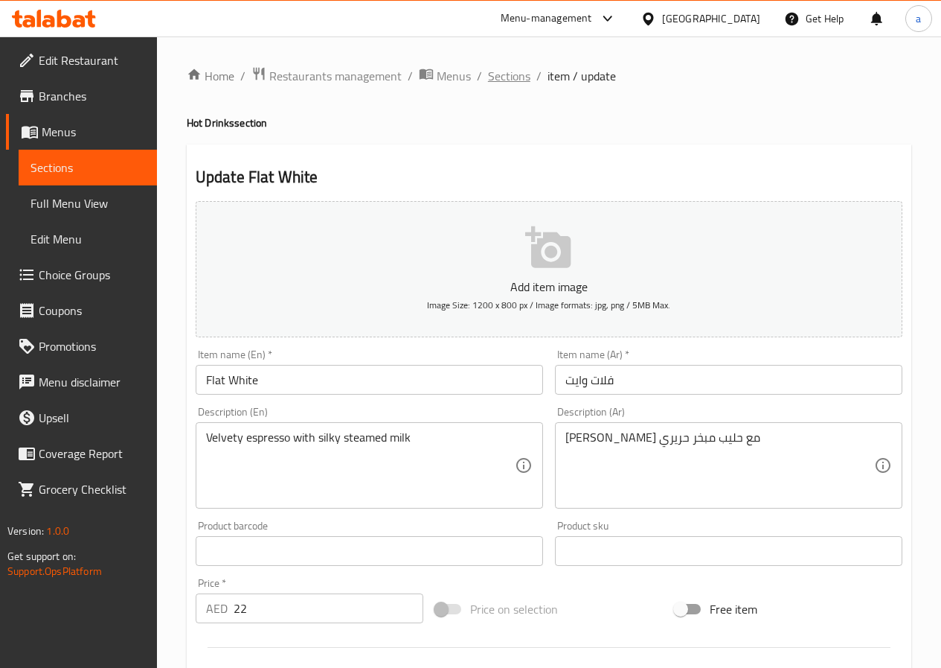
click at [514, 73] on span "Sections" at bounding box center [509, 76] width 42 height 18
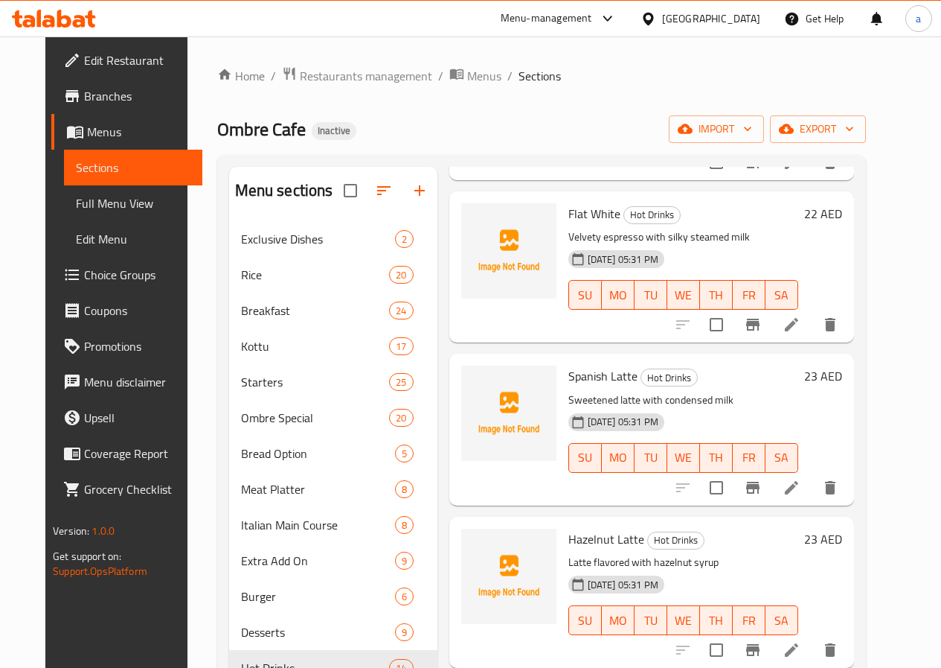
scroll to position [670, 0]
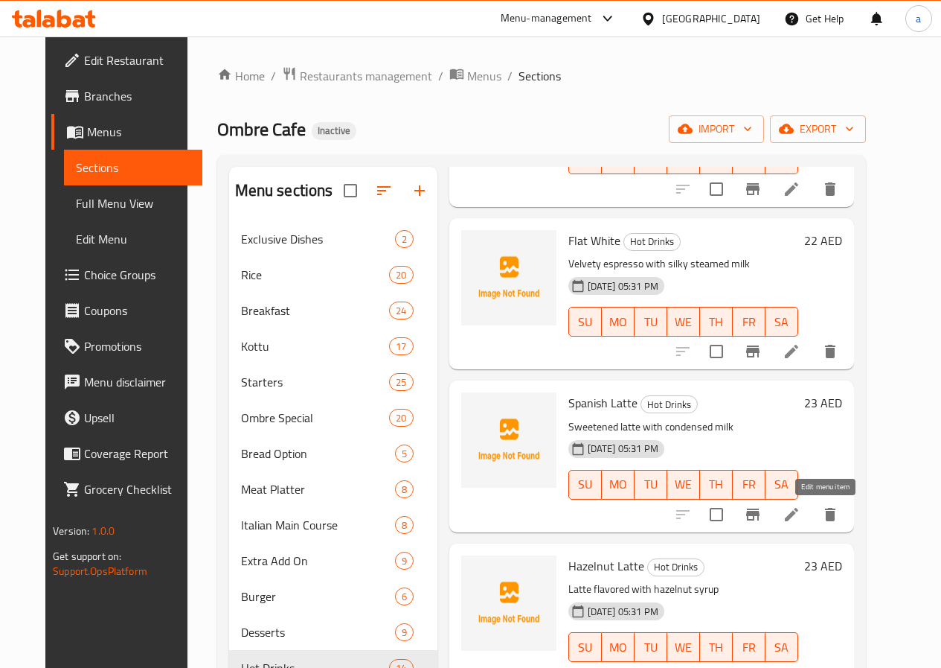
click at [801, 510] on icon at bounding box center [792, 514] width 18 height 18
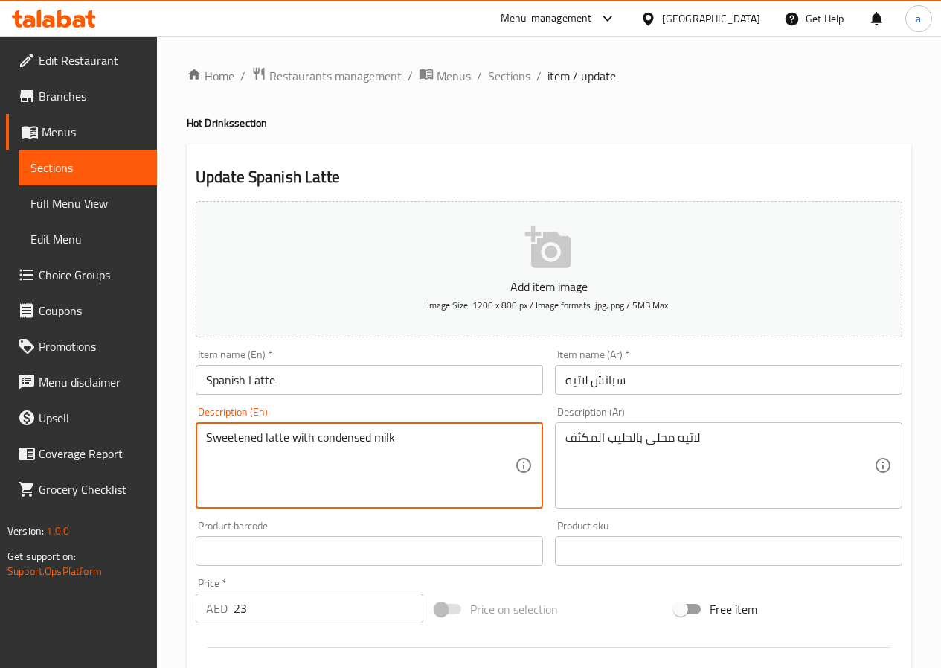
drag, startPoint x: 406, startPoint y: 440, endPoint x: 135, endPoint y: 477, distance: 273.4
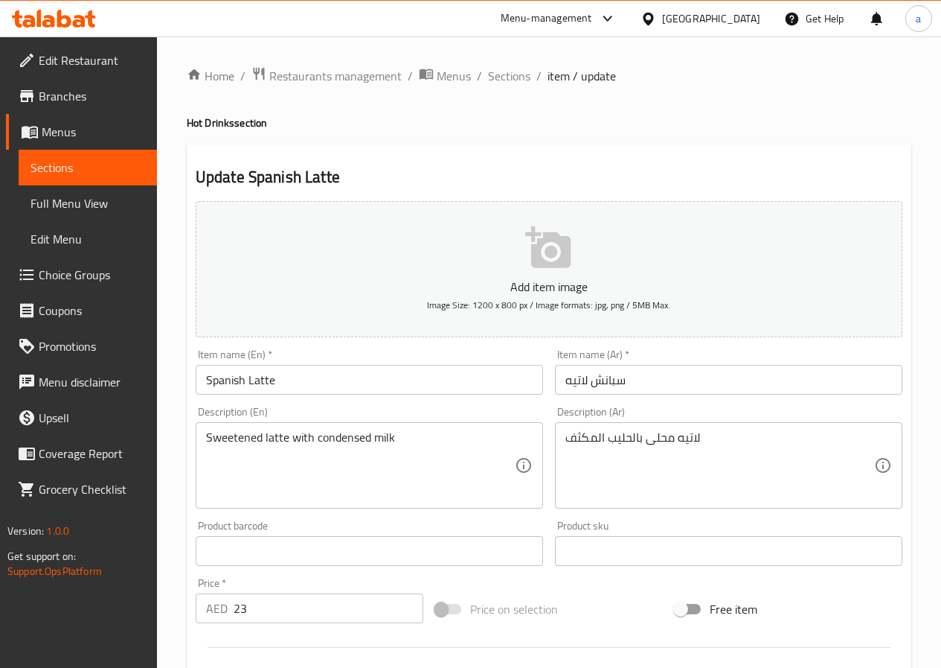
drag, startPoint x: 514, startPoint y: 74, endPoint x: 234, endPoint y: 57, distance: 281.1
click at [514, 74] on span "Sections" at bounding box center [509, 76] width 42 height 18
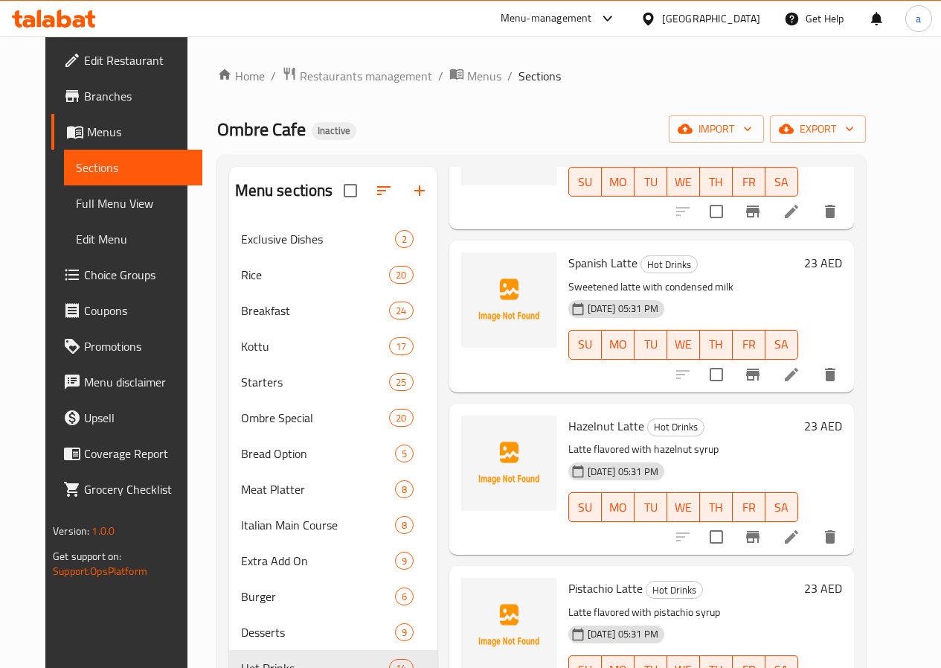
scroll to position [819, 0]
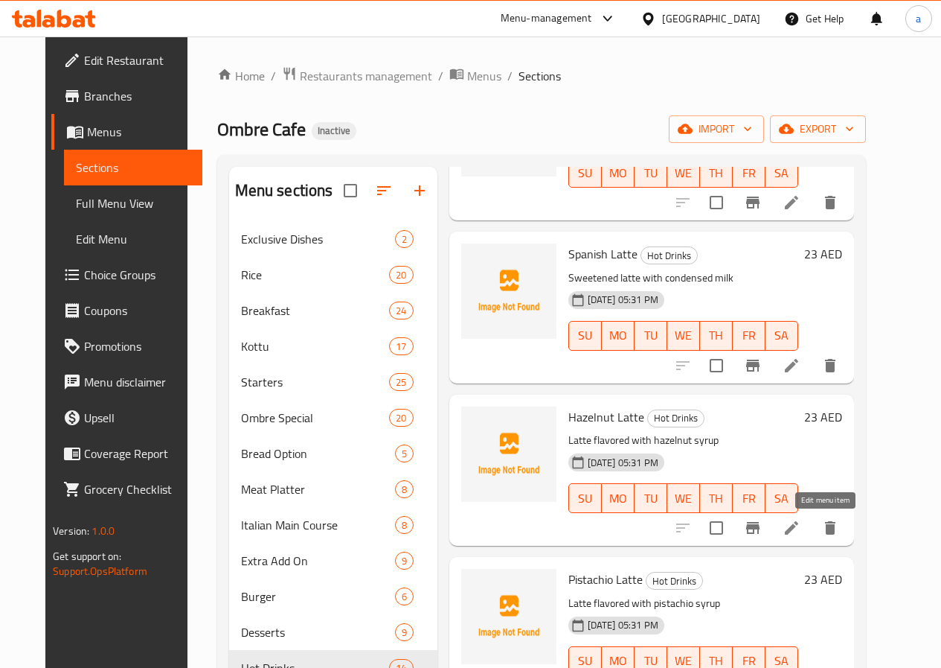
click at [801, 533] on icon at bounding box center [792, 528] width 18 height 18
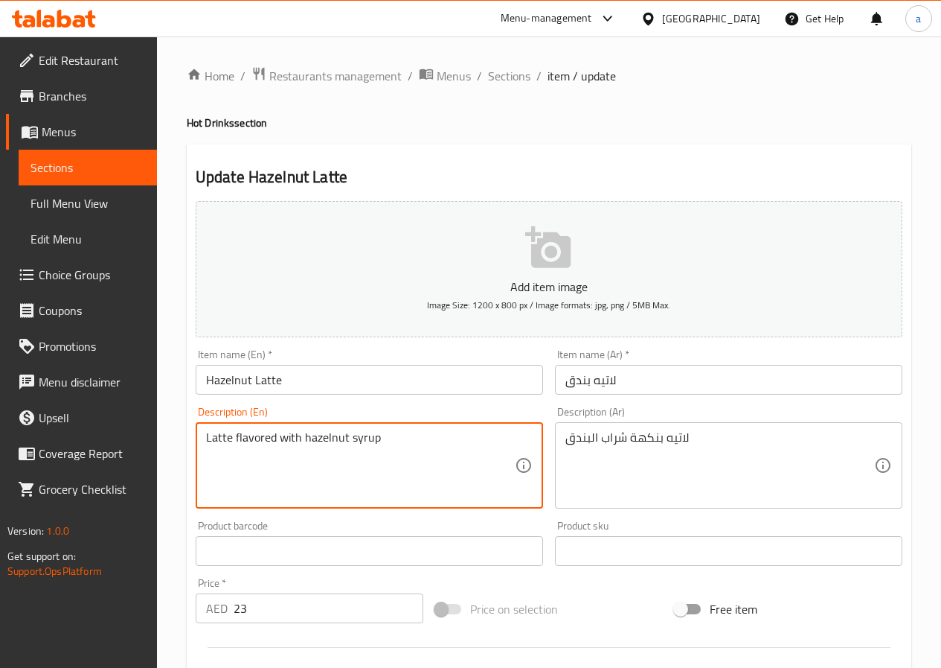
drag, startPoint x: 387, startPoint y: 440, endPoint x: 345, endPoint y: 453, distance: 44.5
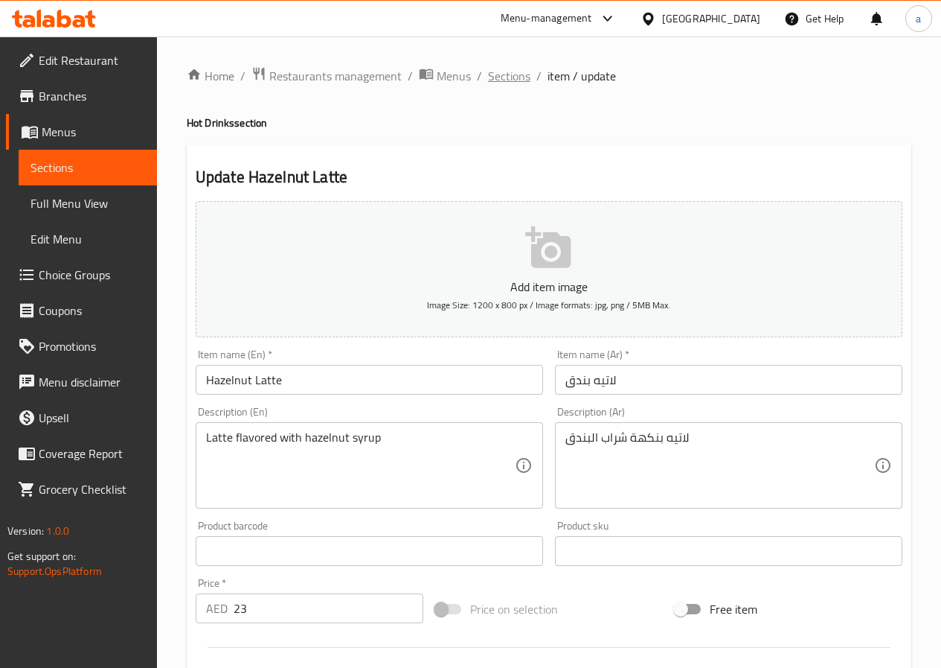
click at [520, 67] on span "Sections" at bounding box center [509, 76] width 42 height 18
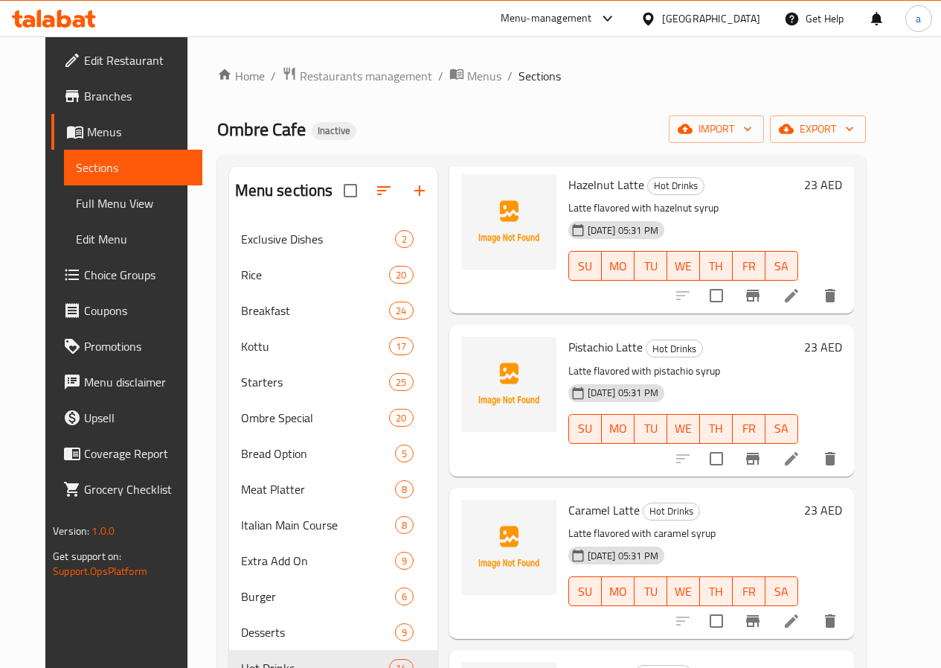
scroll to position [1042, 0]
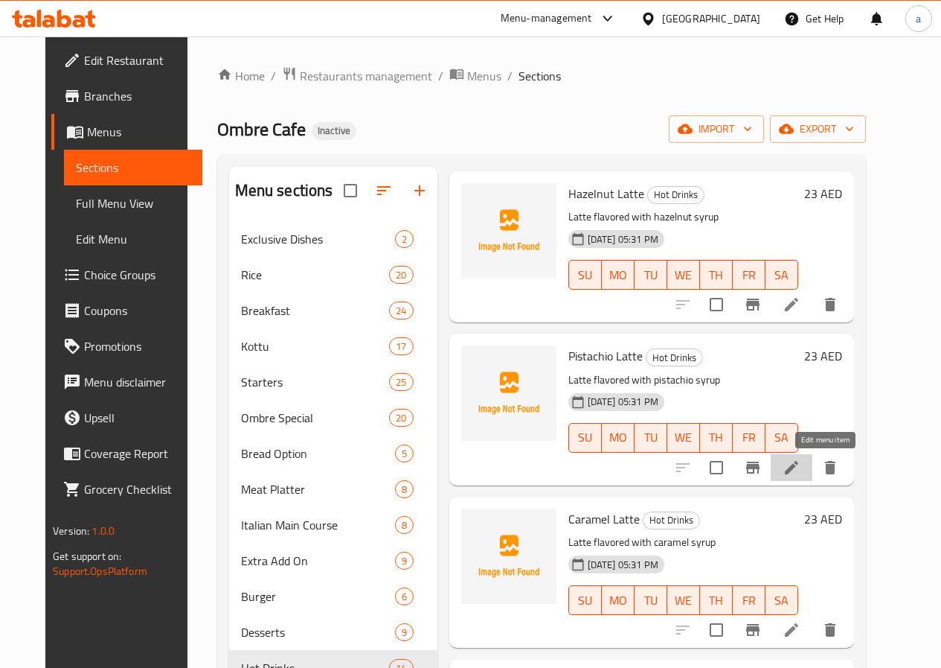
click at [801, 473] on icon at bounding box center [792, 467] width 18 height 18
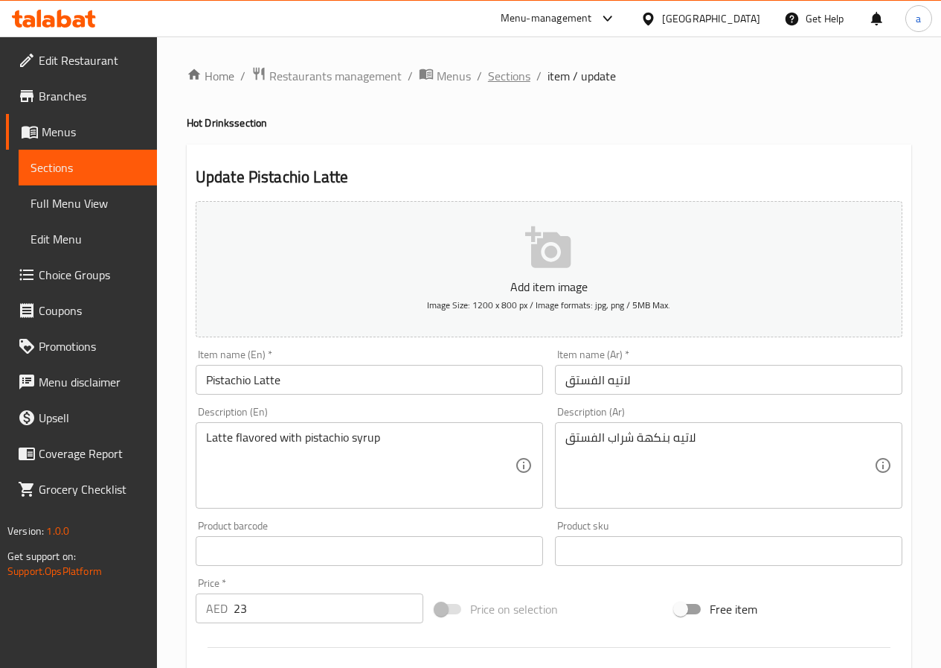
click at [500, 79] on span "Sections" at bounding box center [509, 76] width 42 height 18
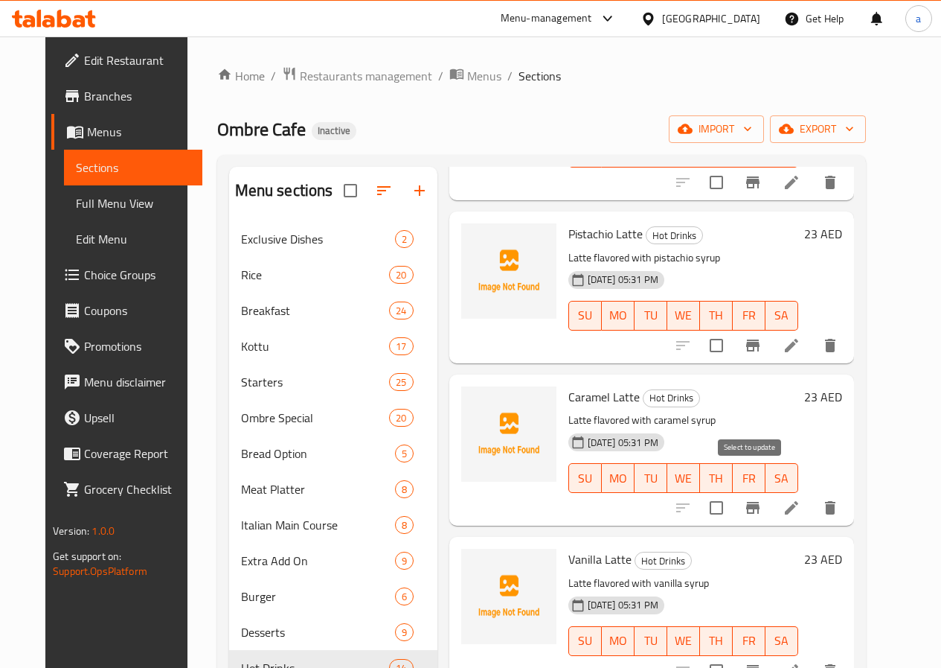
scroll to position [1191, 0]
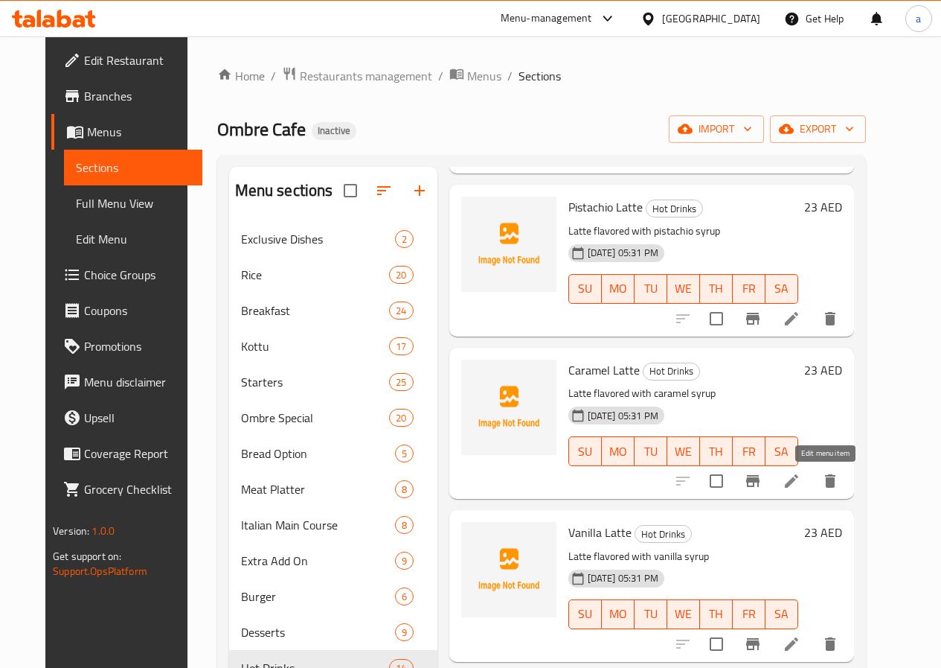
click at [799, 484] on icon at bounding box center [791, 480] width 13 height 13
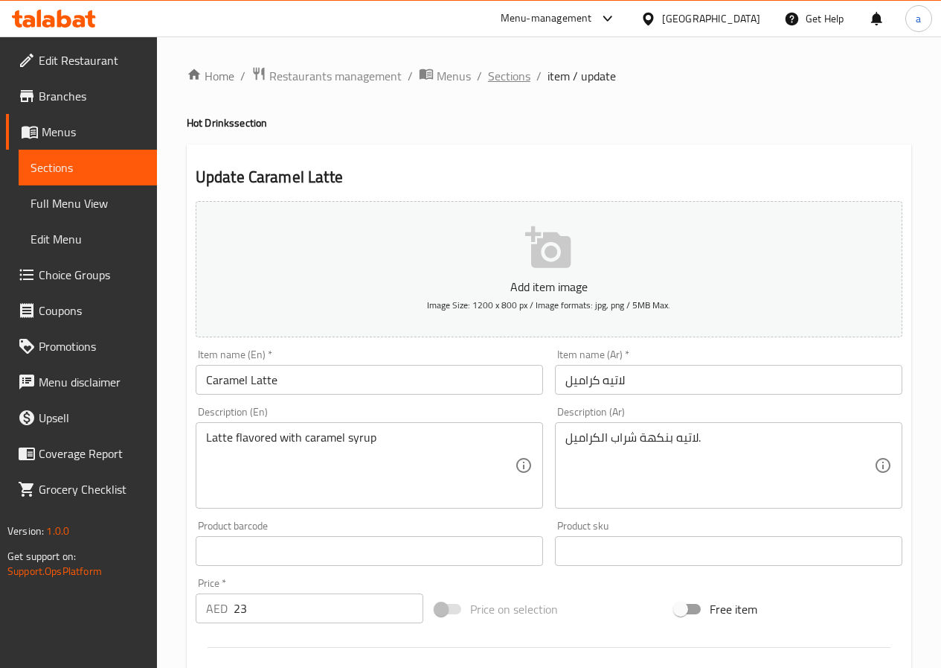
click at [505, 75] on span "Sections" at bounding box center [509, 76] width 42 height 18
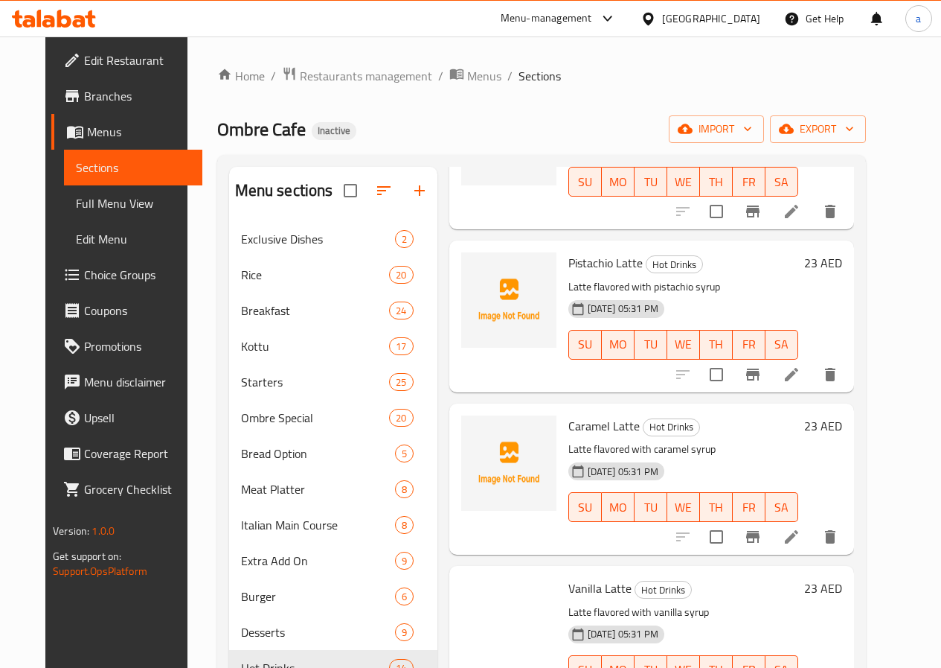
scroll to position [1340, 0]
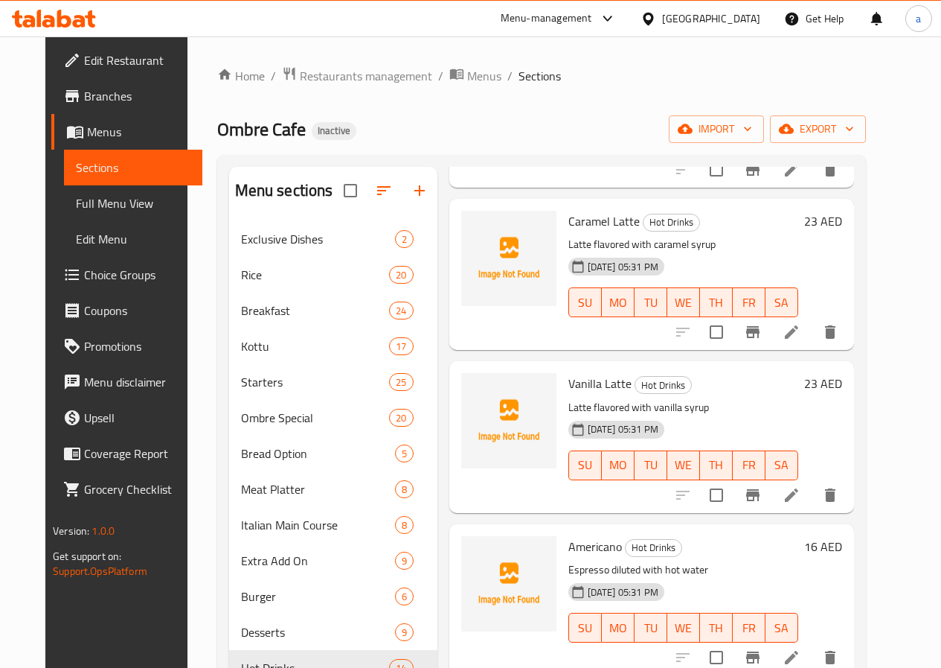
click at [801, 499] on icon at bounding box center [792, 495] width 18 height 18
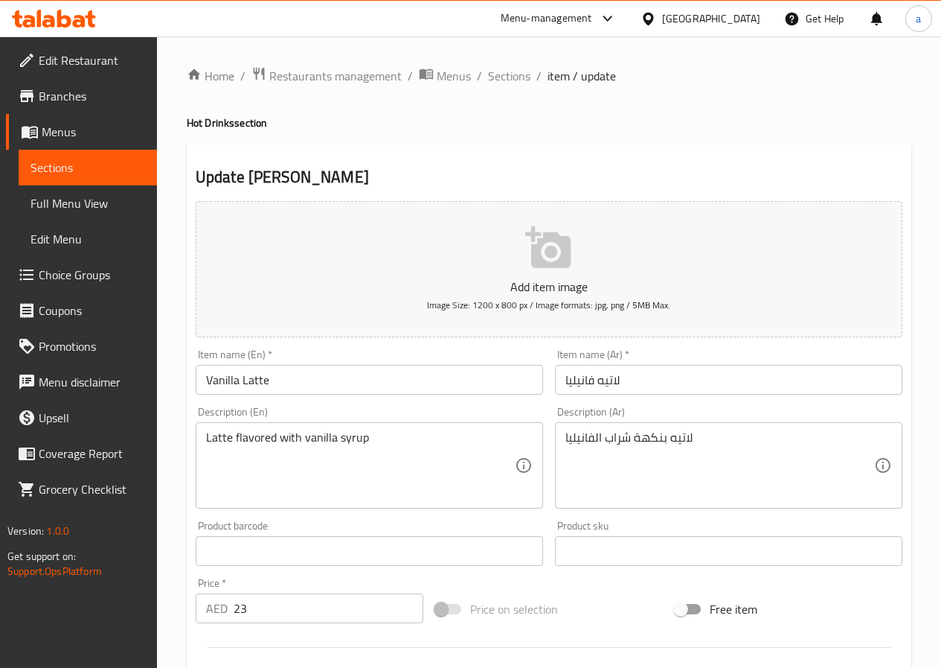
click at [504, 84] on span "Sections" at bounding box center [509, 76] width 42 height 18
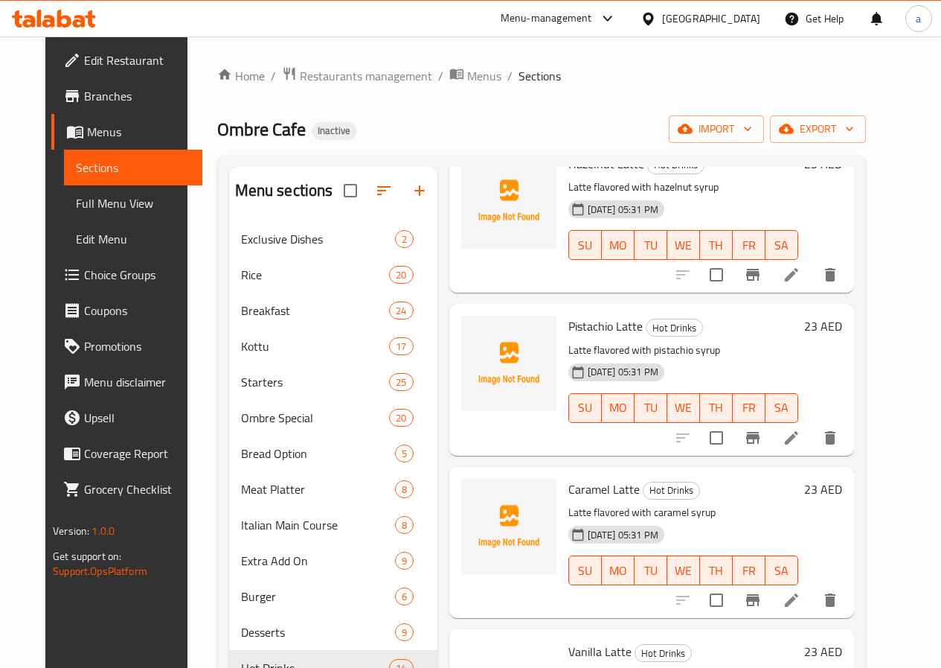
scroll to position [1488, 0]
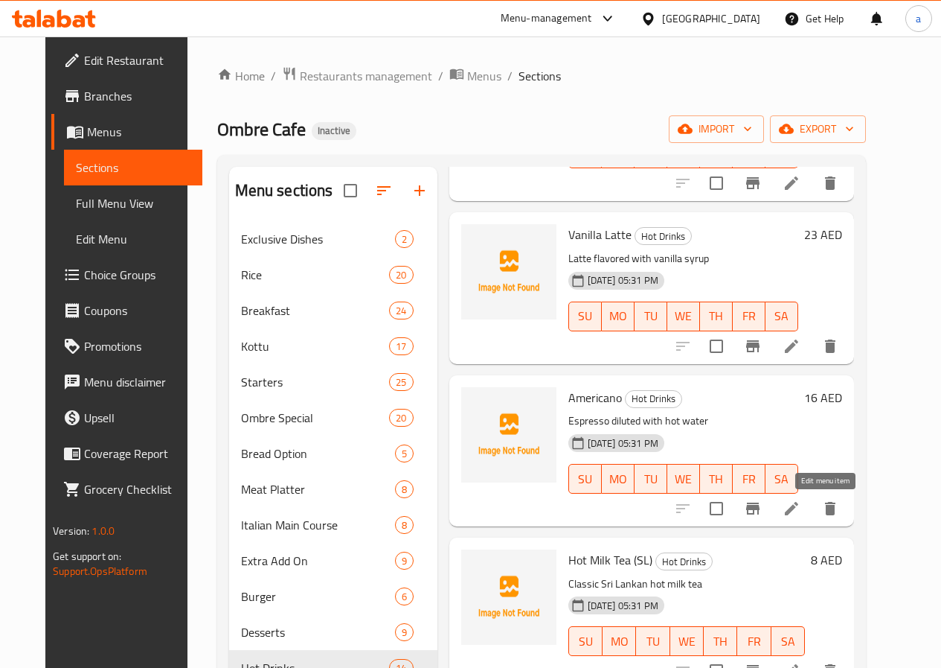
click at [801, 516] on icon at bounding box center [792, 508] width 18 height 18
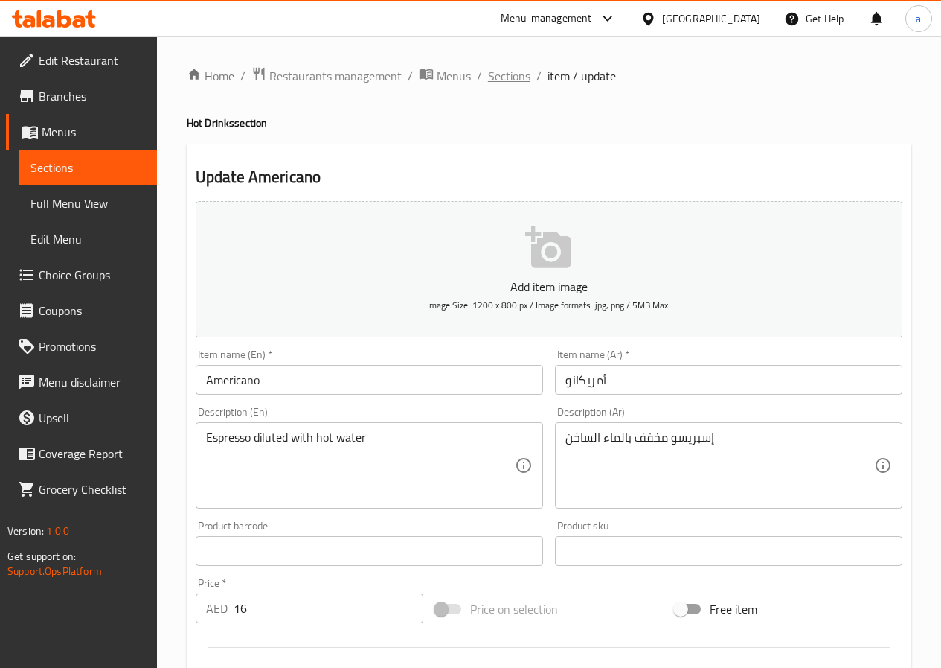
click at [502, 76] on span "Sections" at bounding box center [509, 76] width 42 height 18
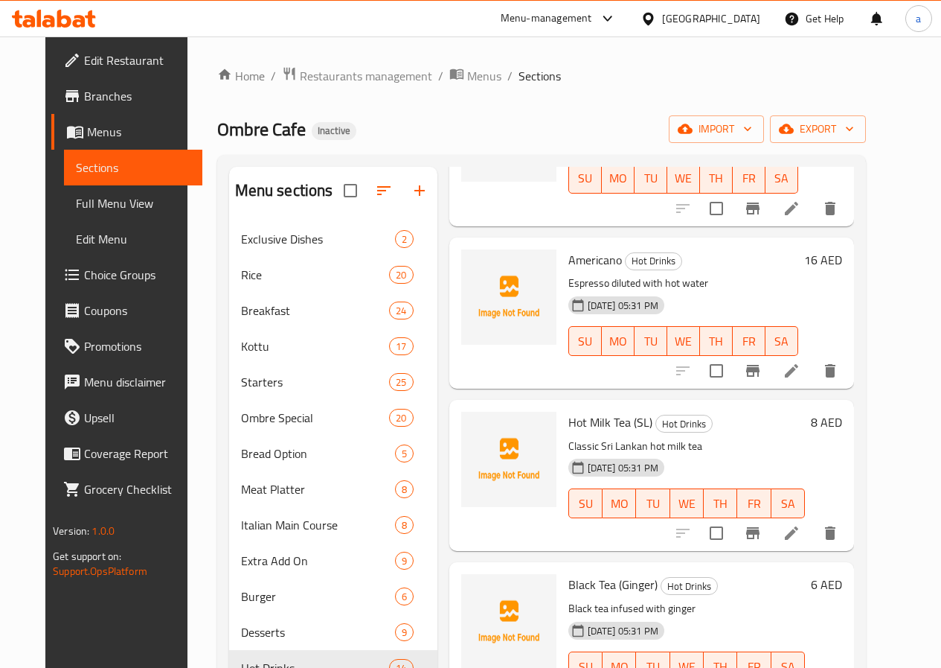
scroll to position [1668, 0]
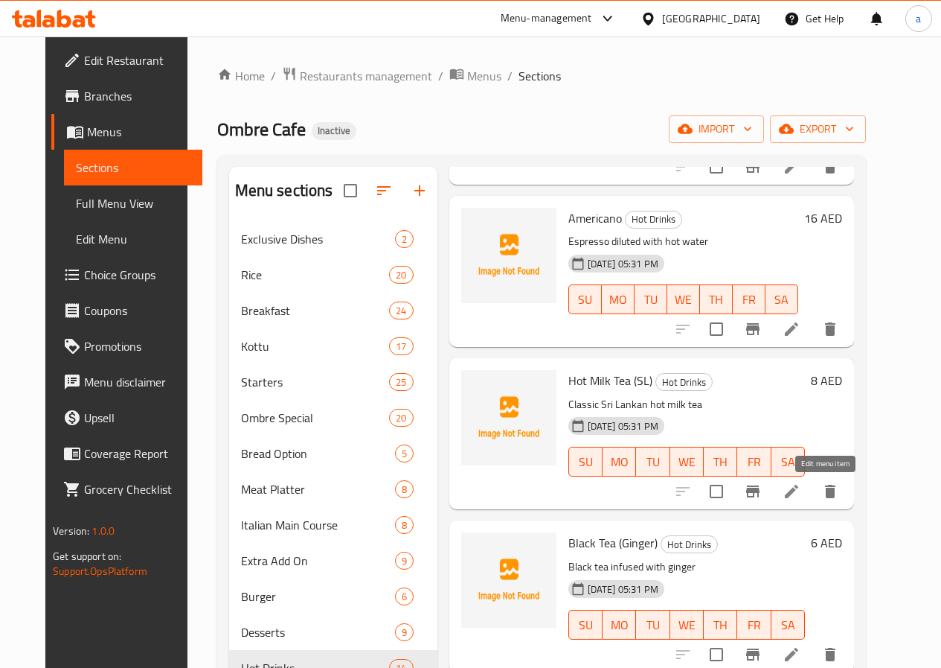
click at [801, 497] on icon at bounding box center [792, 491] width 18 height 18
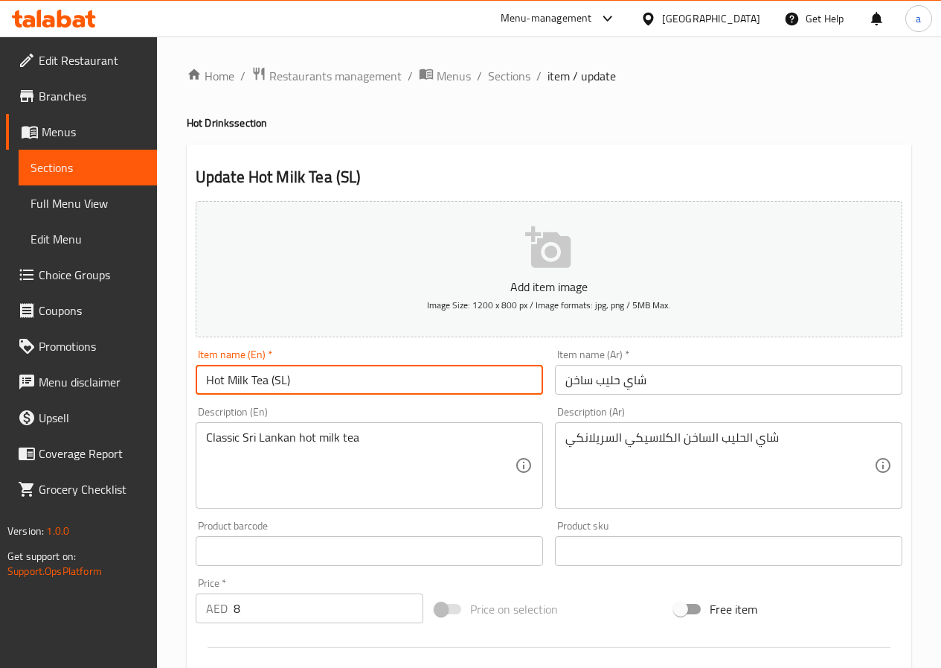
drag, startPoint x: 288, startPoint y: 380, endPoint x: 282, endPoint y: 389, distance: 10.7
click at [282, 389] on input "Hot Milk Tea (SL)" at bounding box center [370, 380] width 348 height 30
click at [311, 385] on input "Hot Milk Tea (SL)" at bounding box center [370, 380] width 348 height 30
drag, startPoint x: 285, startPoint y: 382, endPoint x: 276, endPoint y: 386, distance: 10.0
click at [276, 386] on input "Hot Milk Tea (SL)" at bounding box center [370, 380] width 348 height 30
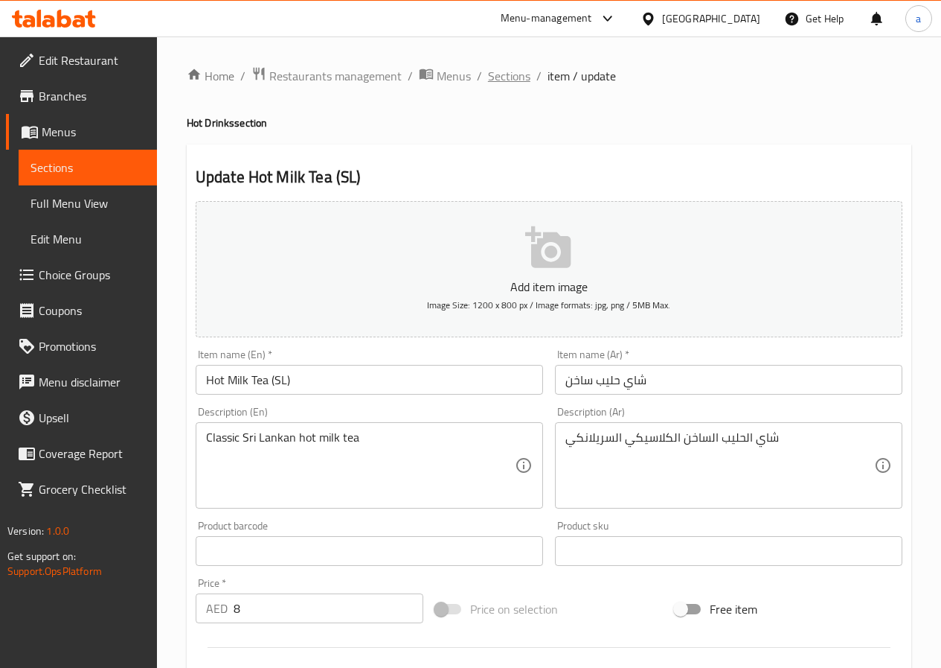
click at [514, 74] on span "Sections" at bounding box center [509, 76] width 42 height 18
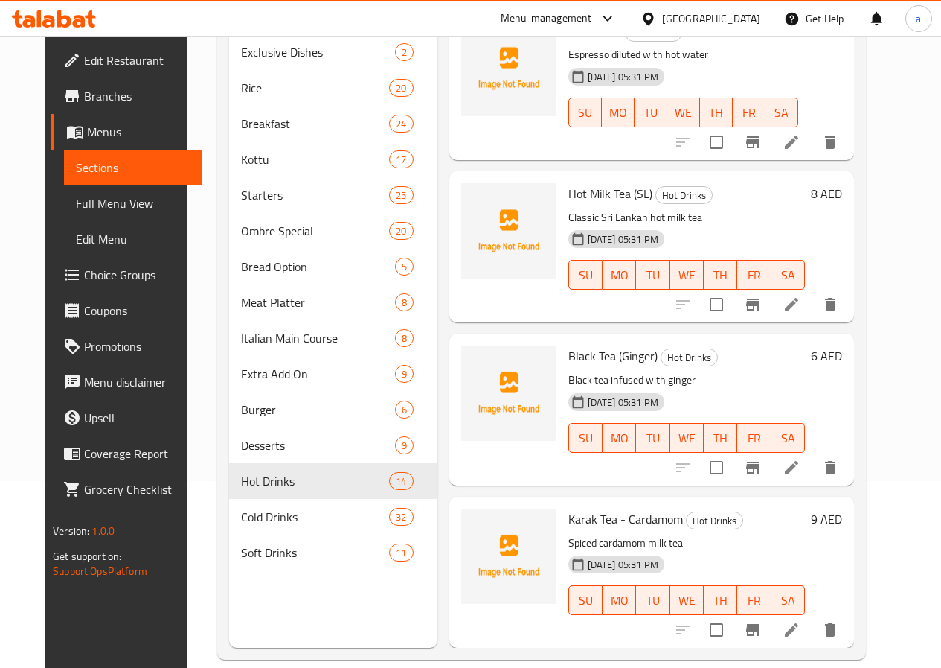
scroll to position [208, 0]
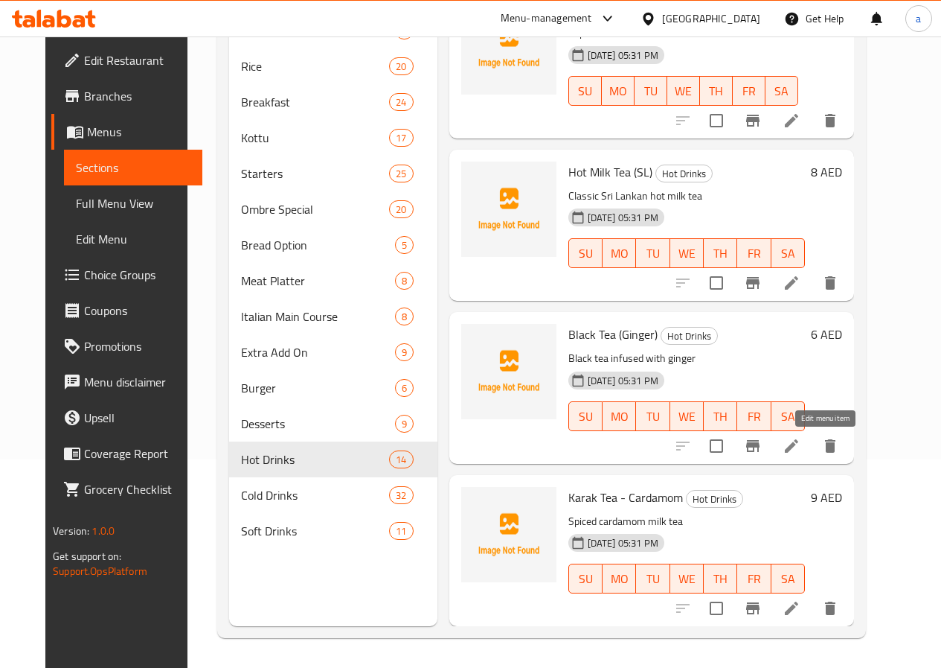
click at [801, 441] on icon at bounding box center [792, 446] width 18 height 18
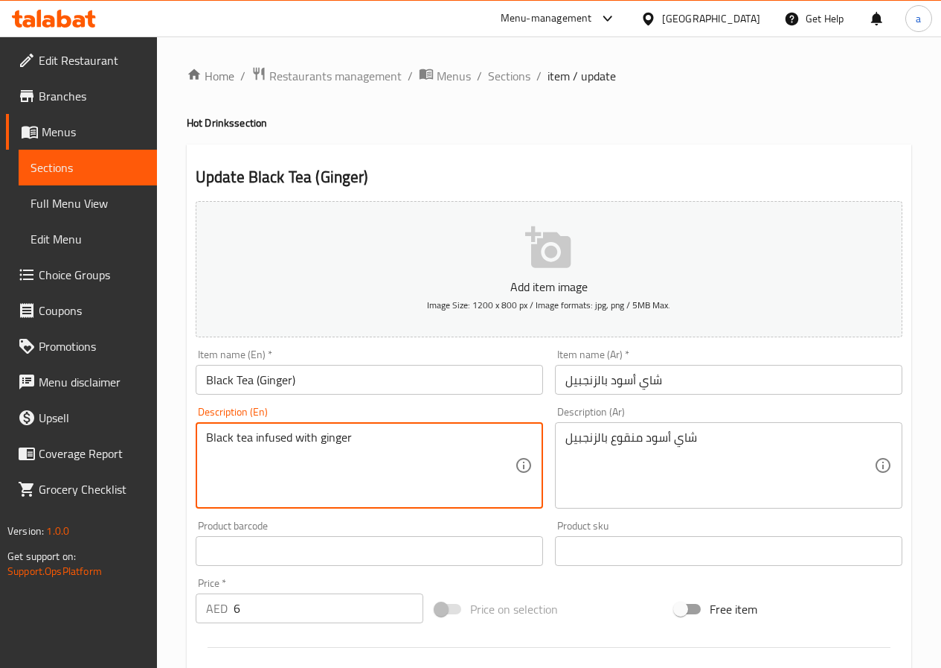
drag, startPoint x: 315, startPoint y: 437, endPoint x: 255, endPoint y: 450, distance: 60.9
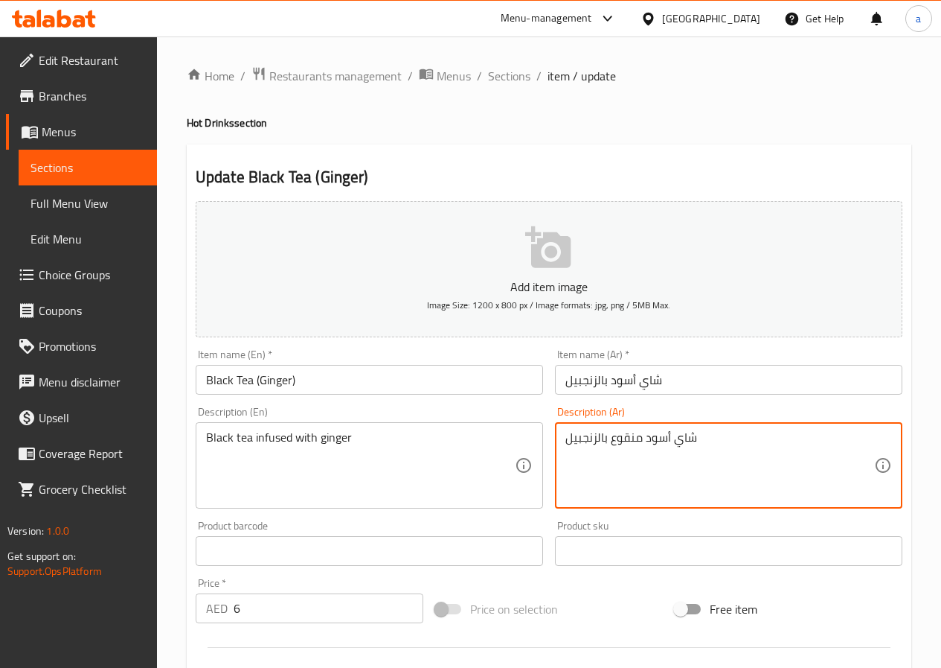
drag, startPoint x: 610, startPoint y: 438, endPoint x: 642, endPoint y: 449, distance: 33.7
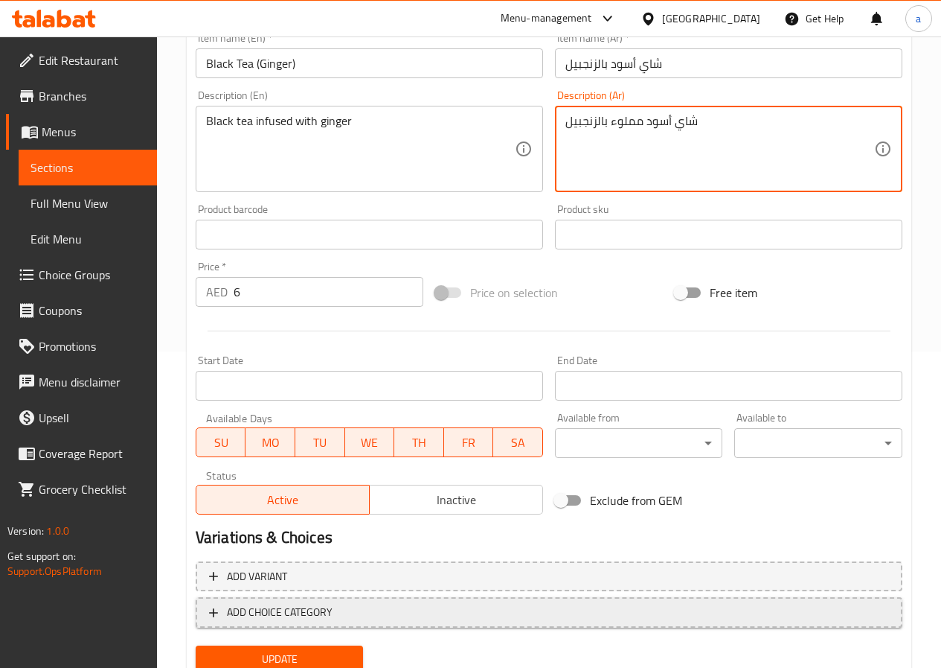
scroll to position [372, 0]
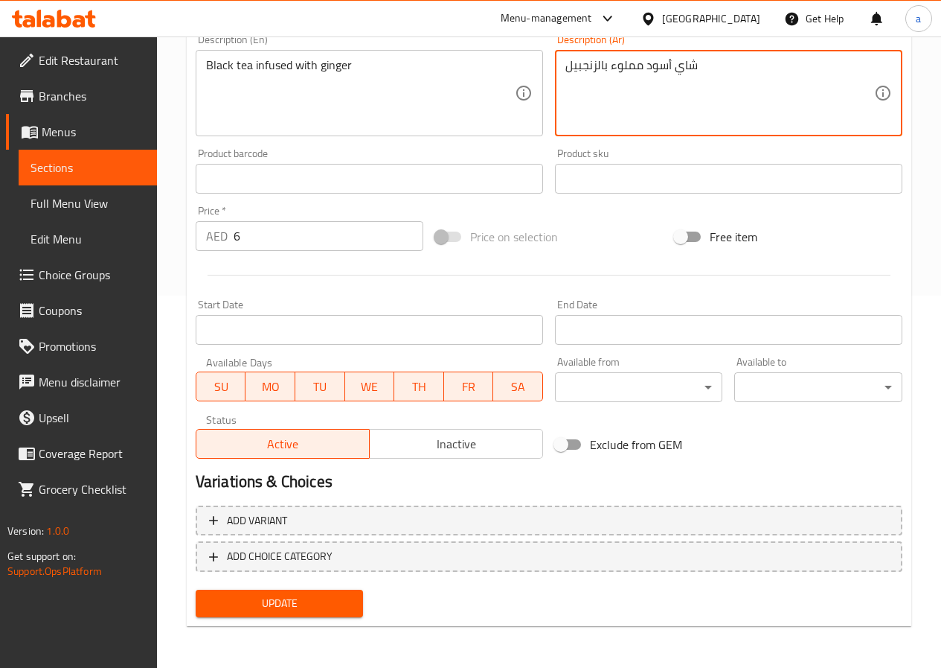
type textarea "شاي أسود مملوء بالزنجبيل"
click at [292, 610] on span "Update" at bounding box center [280, 603] width 144 height 19
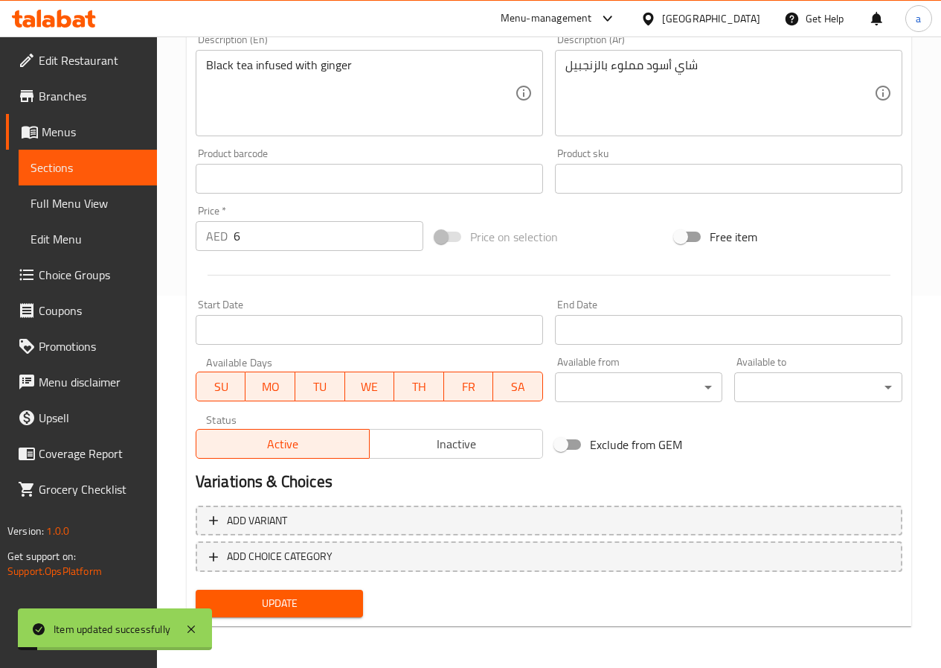
scroll to position [0, 0]
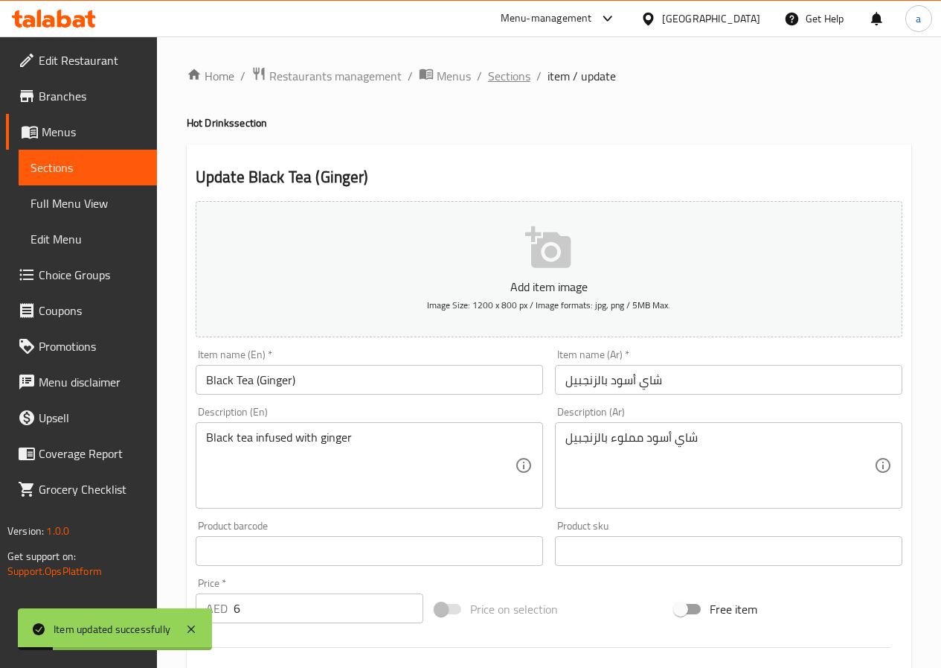
click at [504, 82] on span "Sections" at bounding box center [509, 76] width 42 height 18
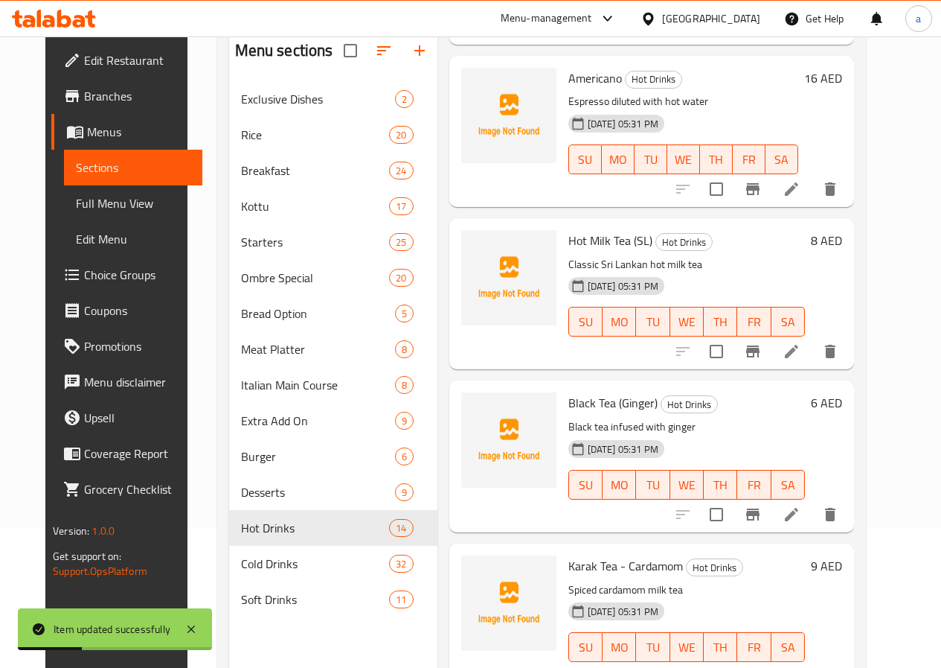
scroll to position [208, 0]
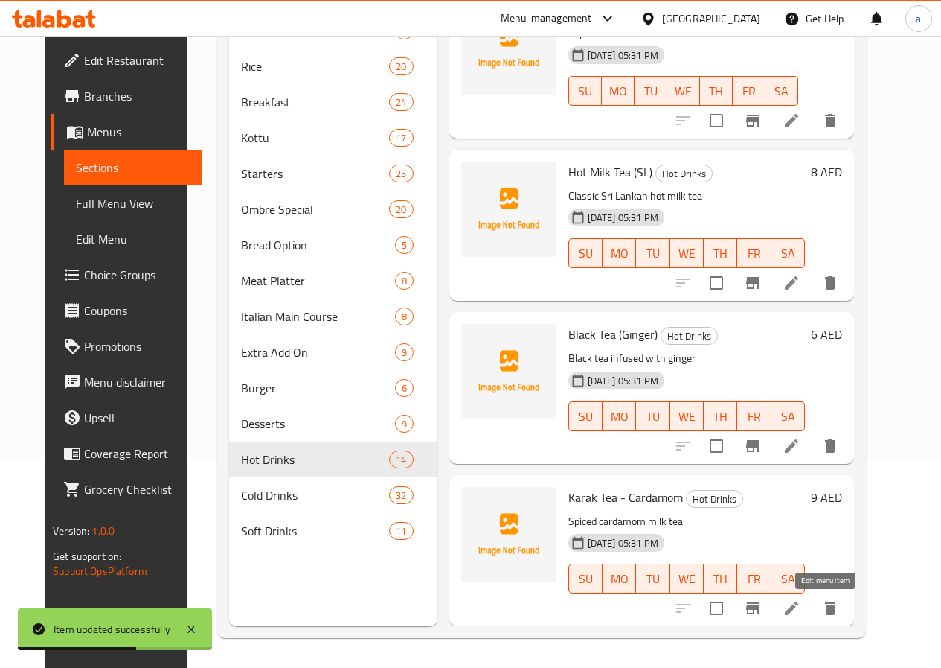
click at [799, 613] on icon at bounding box center [791, 607] width 13 height 13
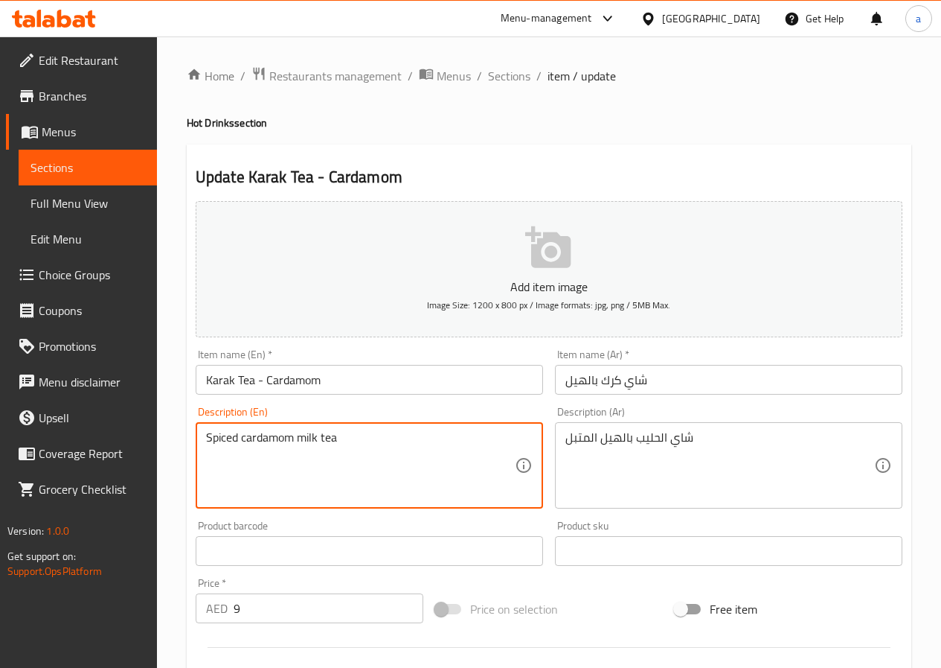
drag, startPoint x: 359, startPoint y: 445, endPoint x: 185, endPoint y: 480, distance: 177.6
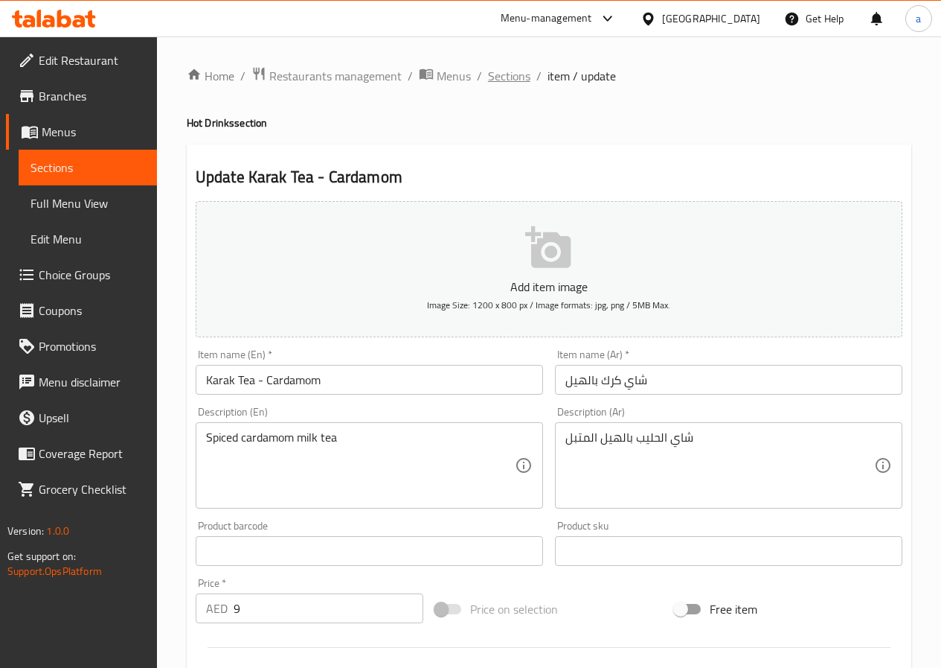
click at [512, 81] on span "Sections" at bounding box center [509, 76] width 42 height 18
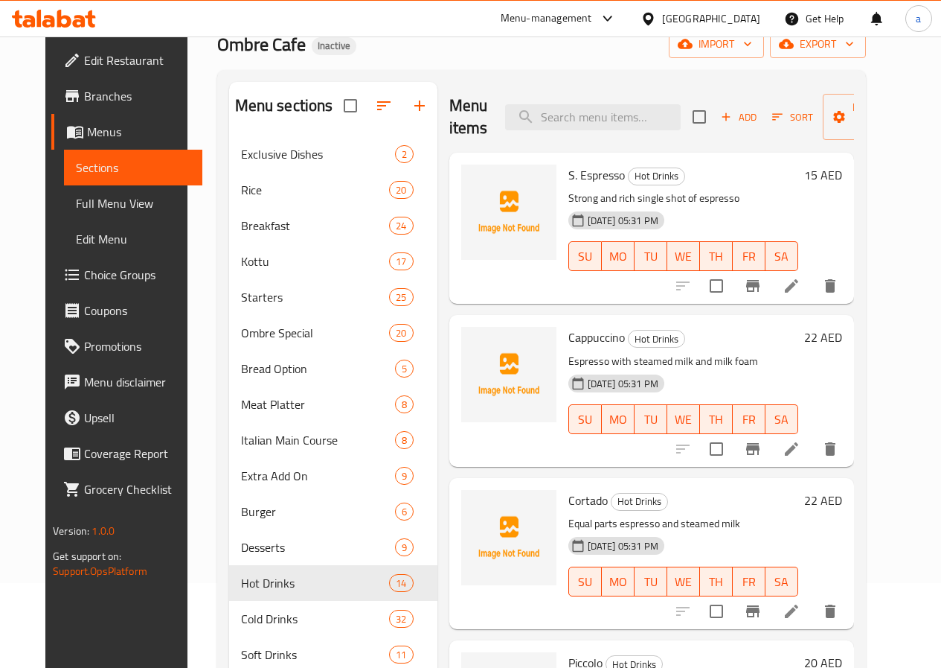
scroll to position [208, 0]
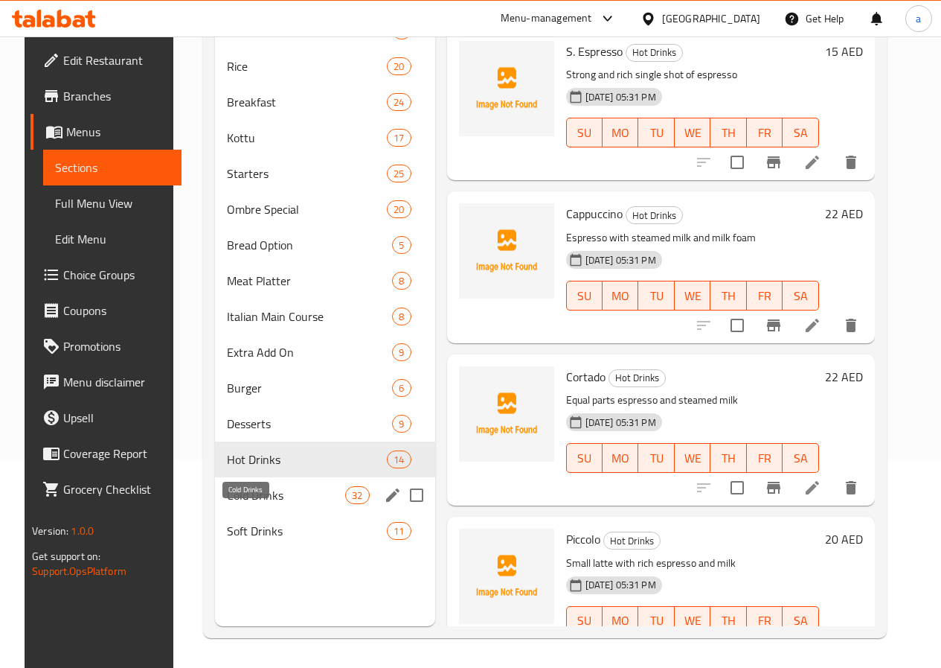
click at [237, 504] on span "Cold Drinks" at bounding box center [286, 495] width 118 height 18
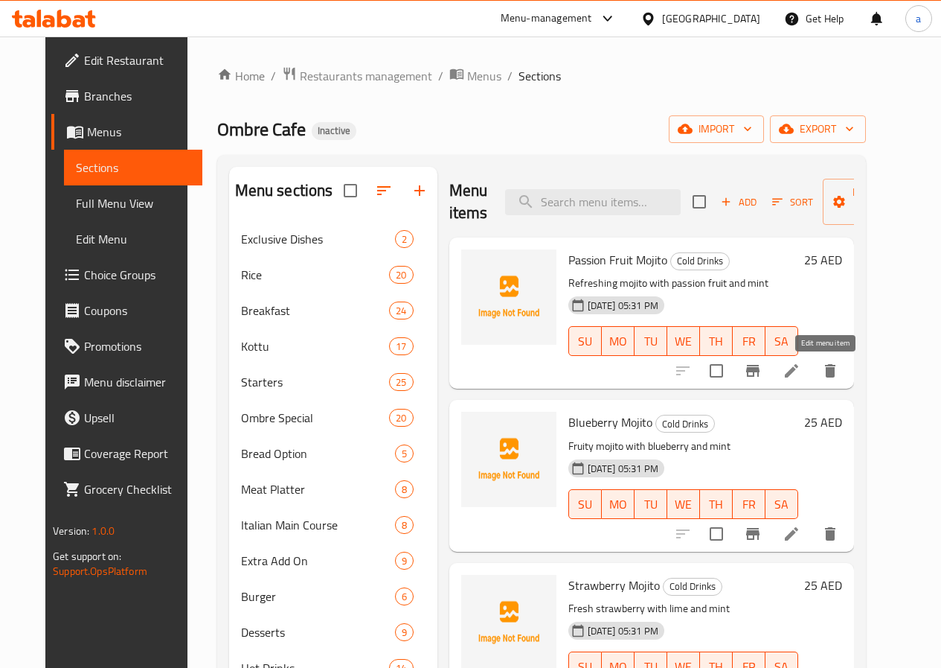
click at [801, 374] on icon at bounding box center [792, 371] width 18 height 18
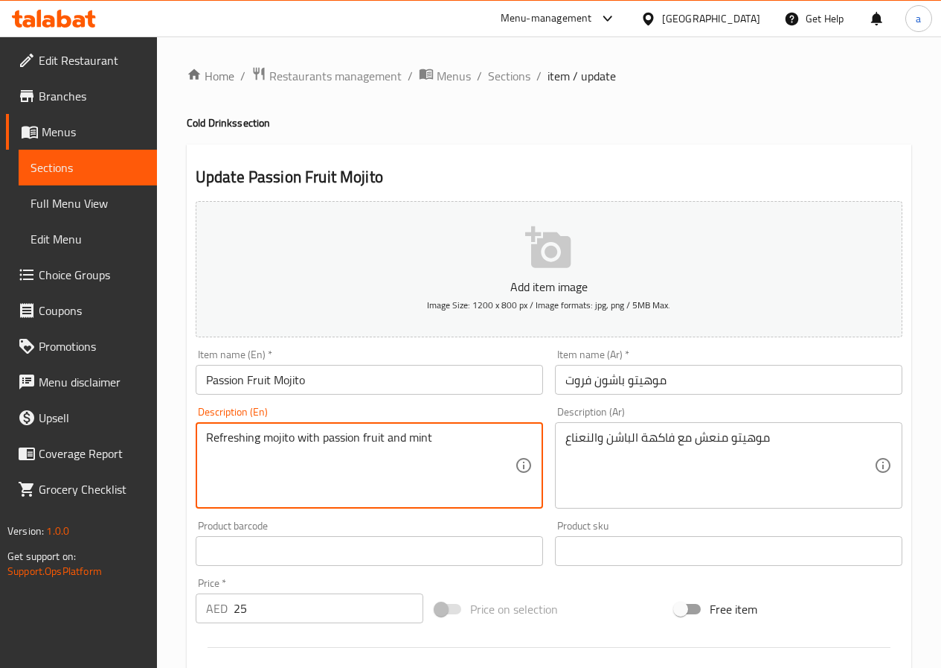
drag, startPoint x: 441, startPoint y: 439, endPoint x: 176, endPoint y: 479, distance: 268.6
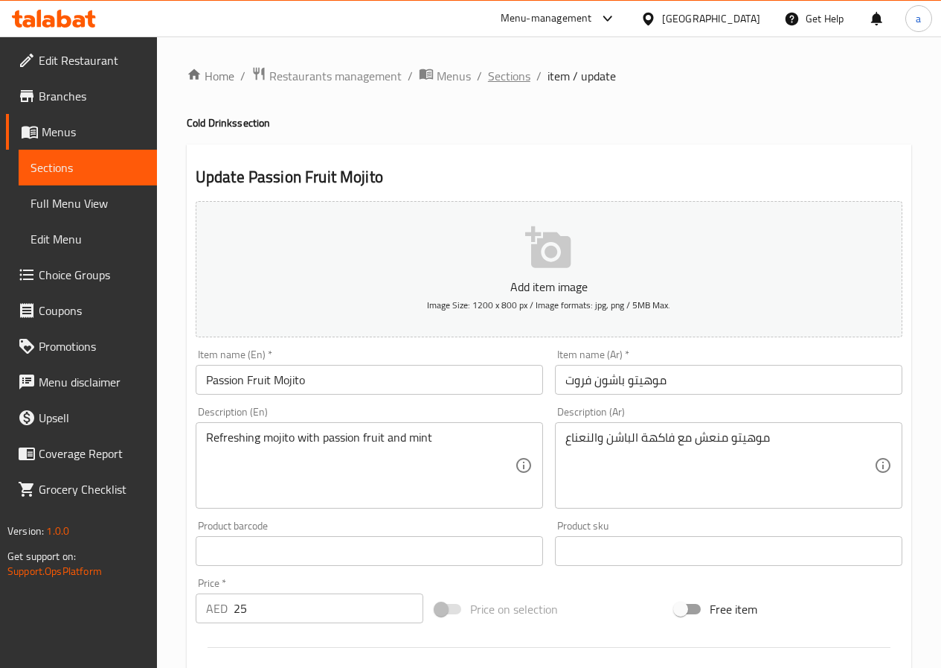
click at [519, 74] on span "Sections" at bounding box center [509, 76] width 42 height 18
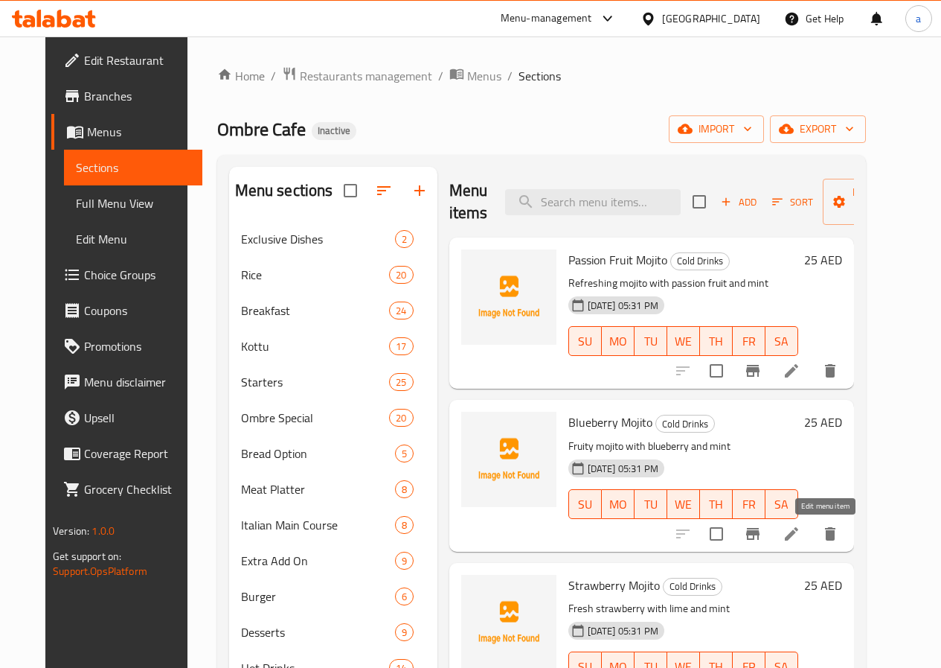
click at [801, 537] on icon at bounding box center [792, 534] width 18 height 18
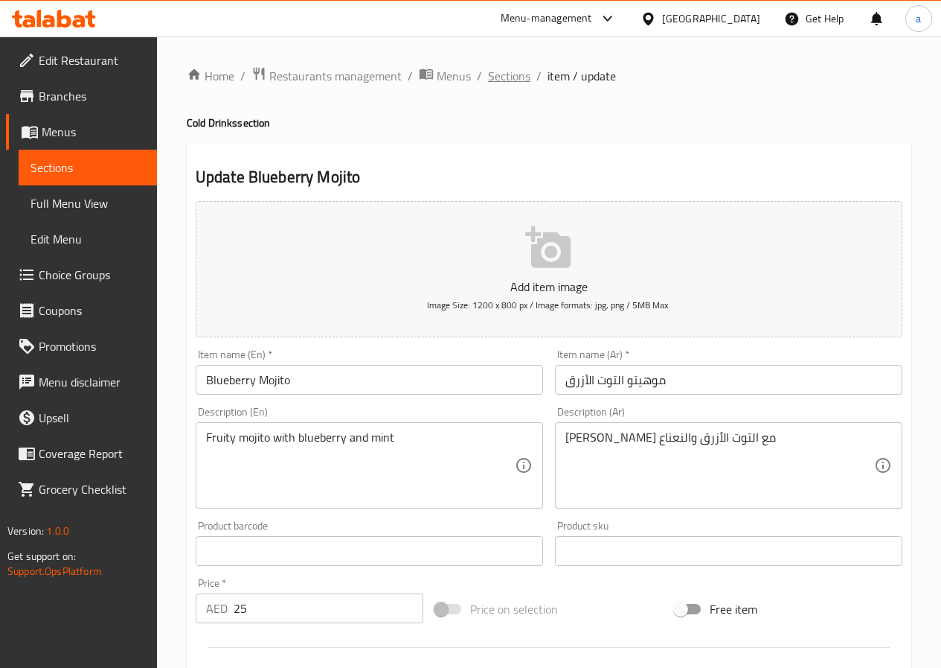
click at [519, 75] on span "Sections" at bounding box center [509, 76] width 42 height 18
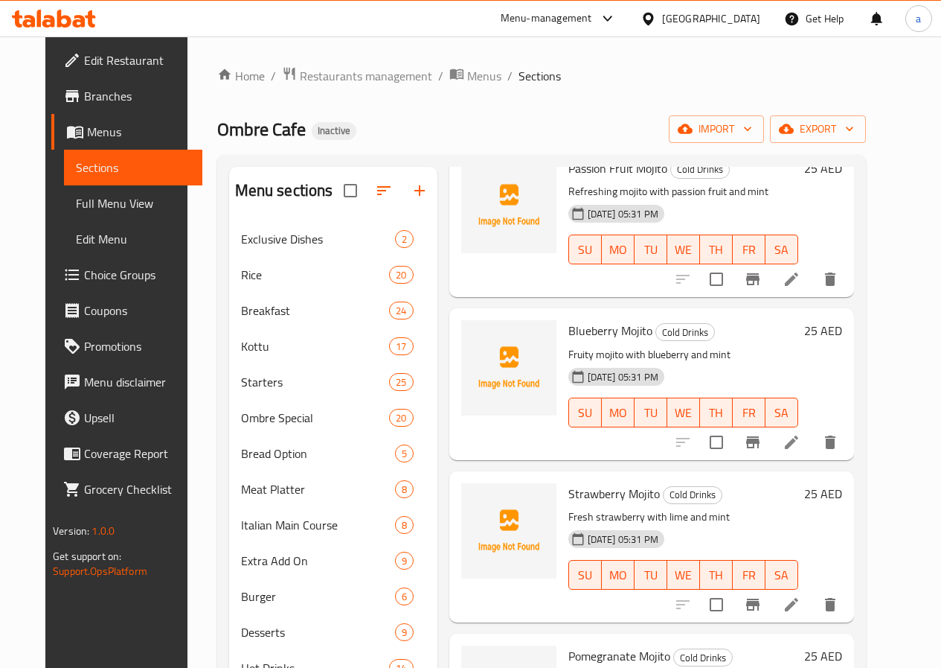
scroll to position [149, 0]
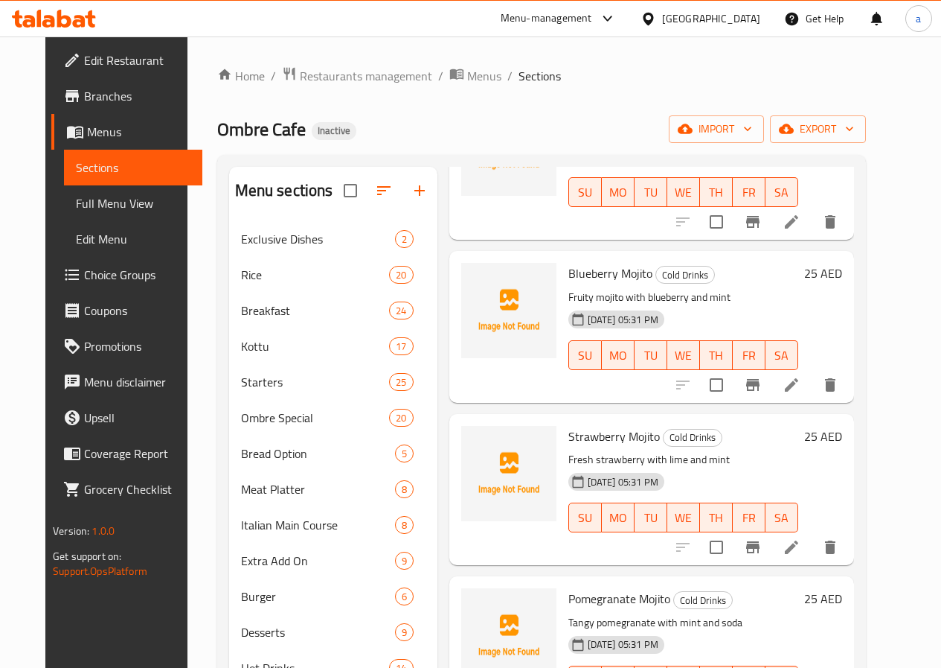
click at [801, 550] on icon at bounding box center [792, 547] width 18 height 18
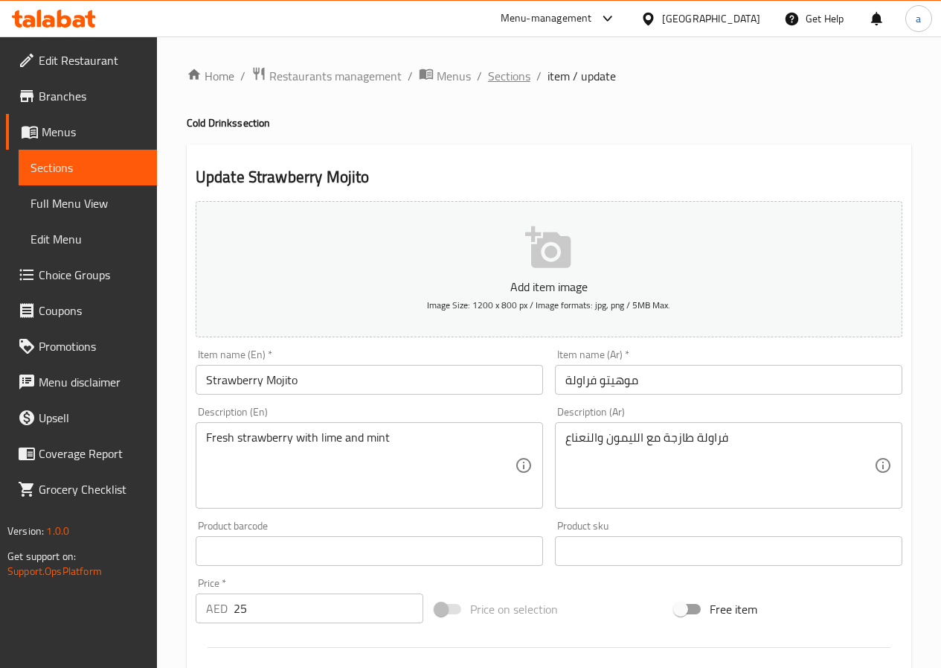
click at [514, 77] on span "Sections" at bounding box center [509, 76] width 42 height 18
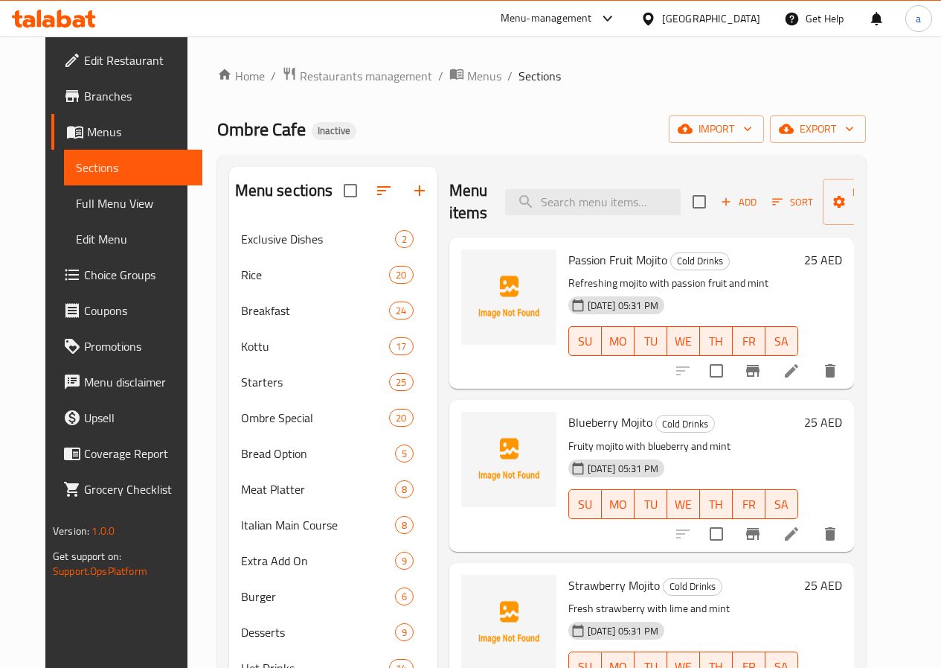
scroll to position [372, 0]
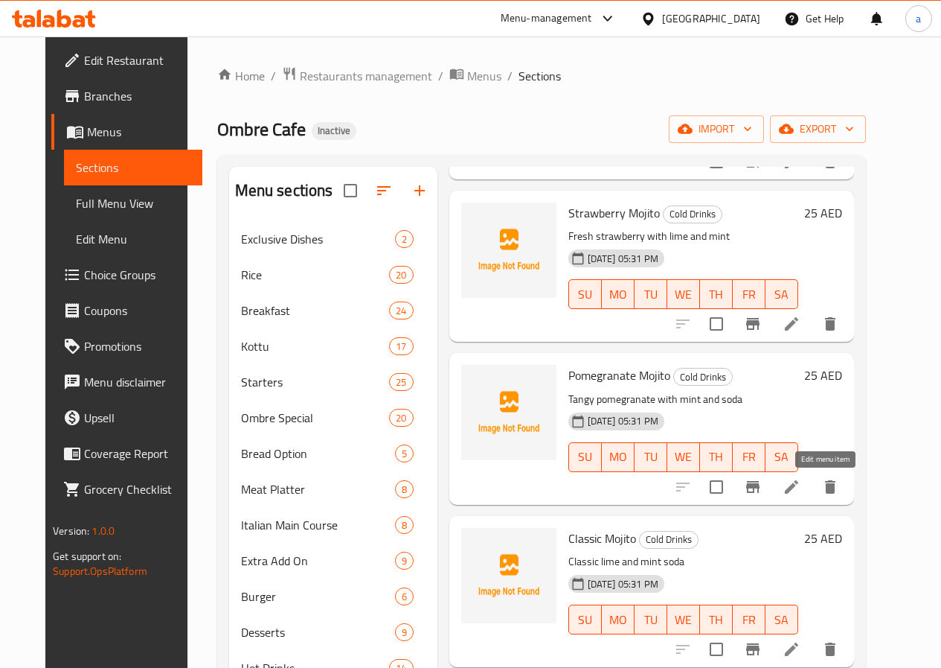
click at [801, 490] on icon at bounding box center [792, 487] width 18 height 18
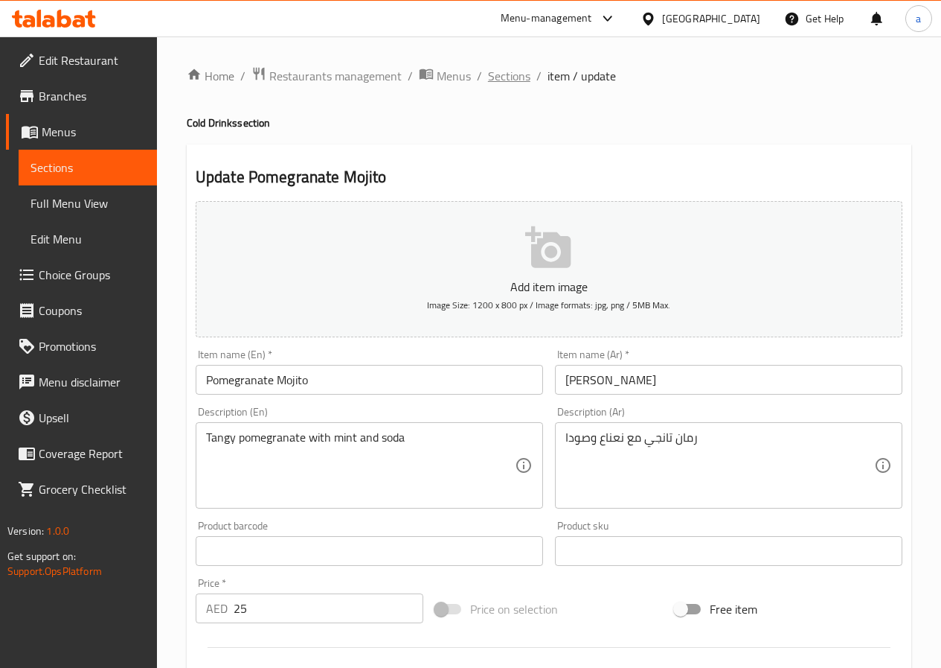
click at [506, 74] on span "Sections" at bounding box center [509, 76] width 42 height 18
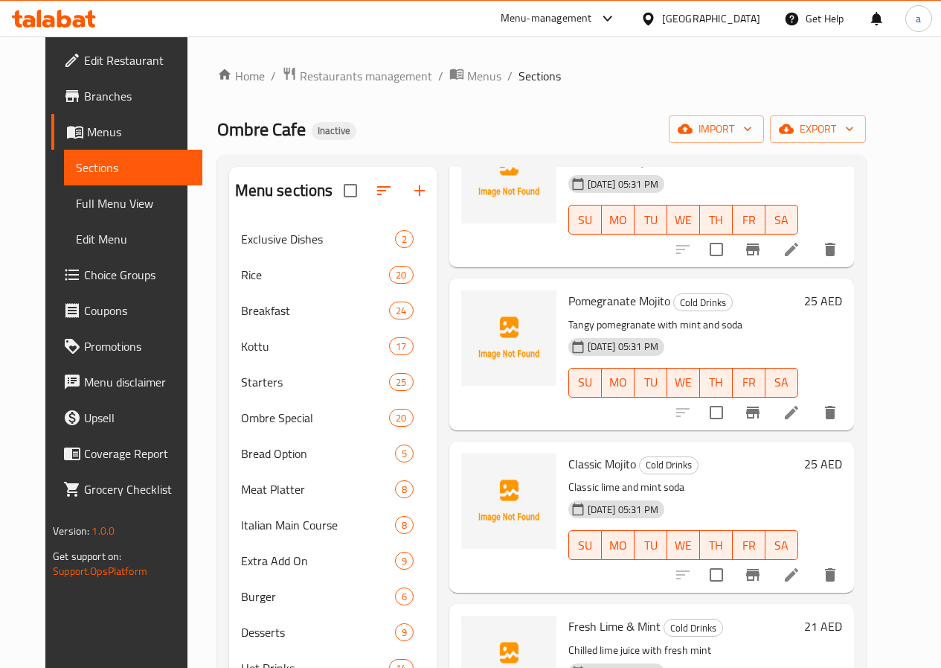
scroll to position [595, 0]
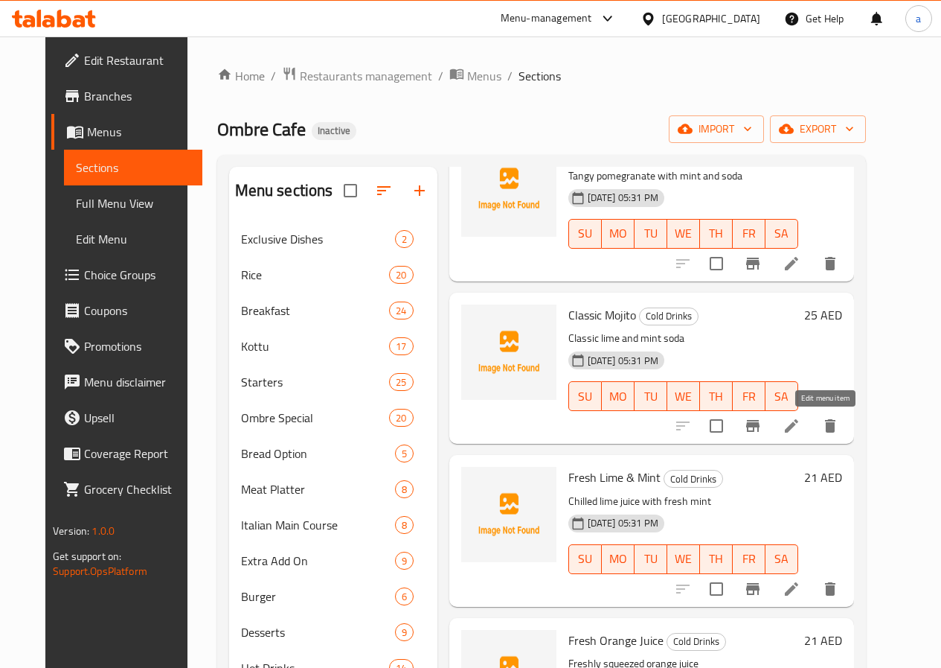
click at [801, 423] on icon at bounding box center [792, 426] width 18 height 18
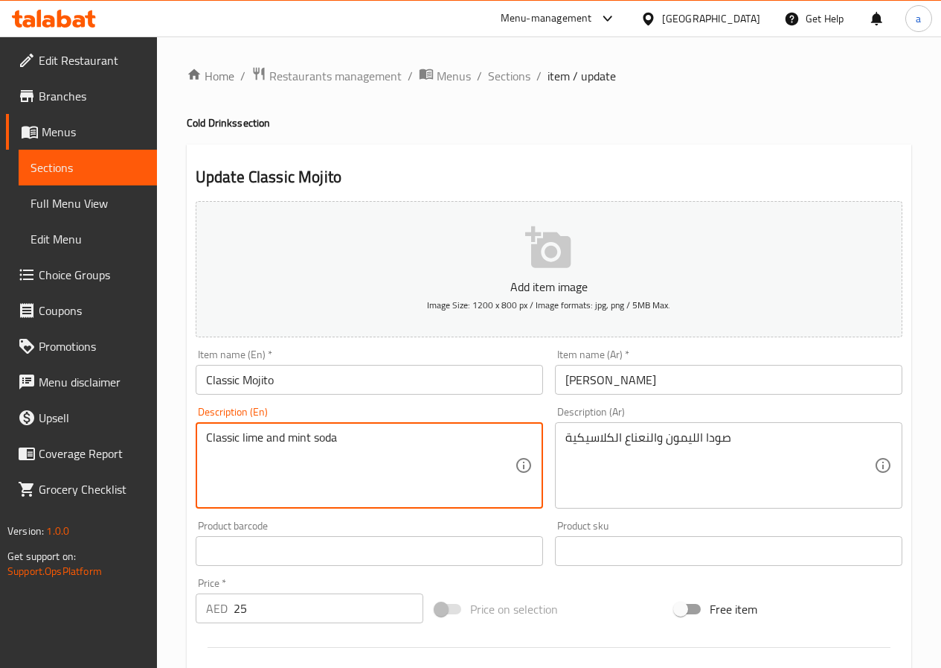
drag, startPoint x: 311, startPoint y: 436, endPoint x: 291, endPoint y: 448, distance: 23.4
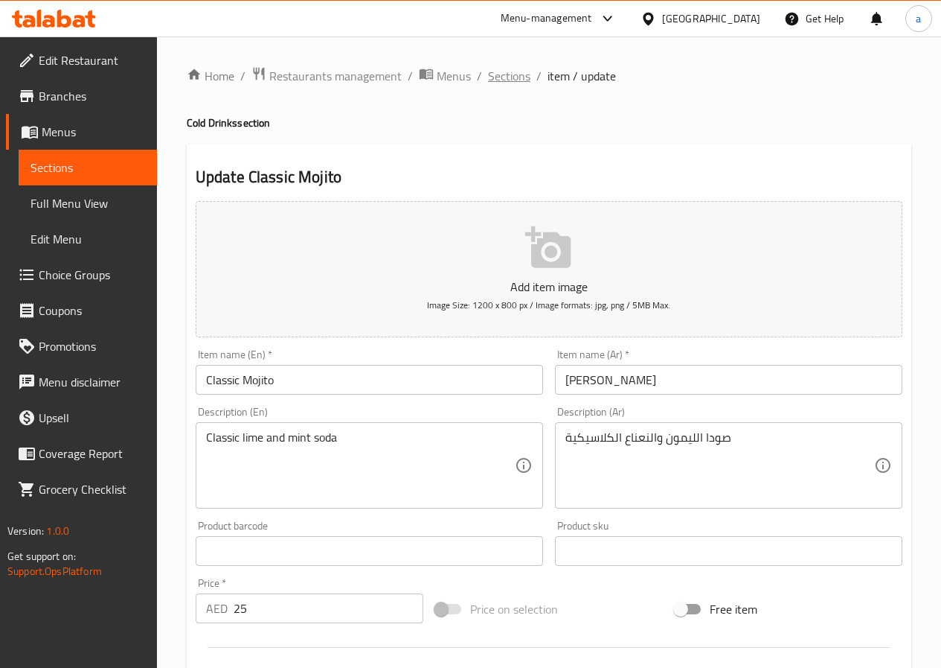
click at [511, 77] on span "Sections" at bounding box center [509, 76] width 42 height 18
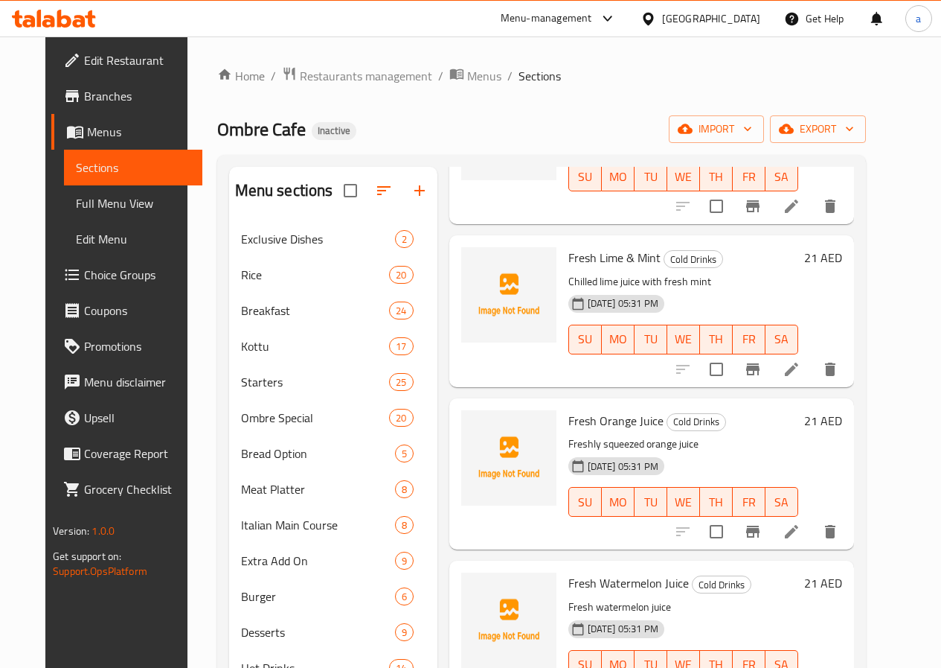
scroll to position [819, 0]
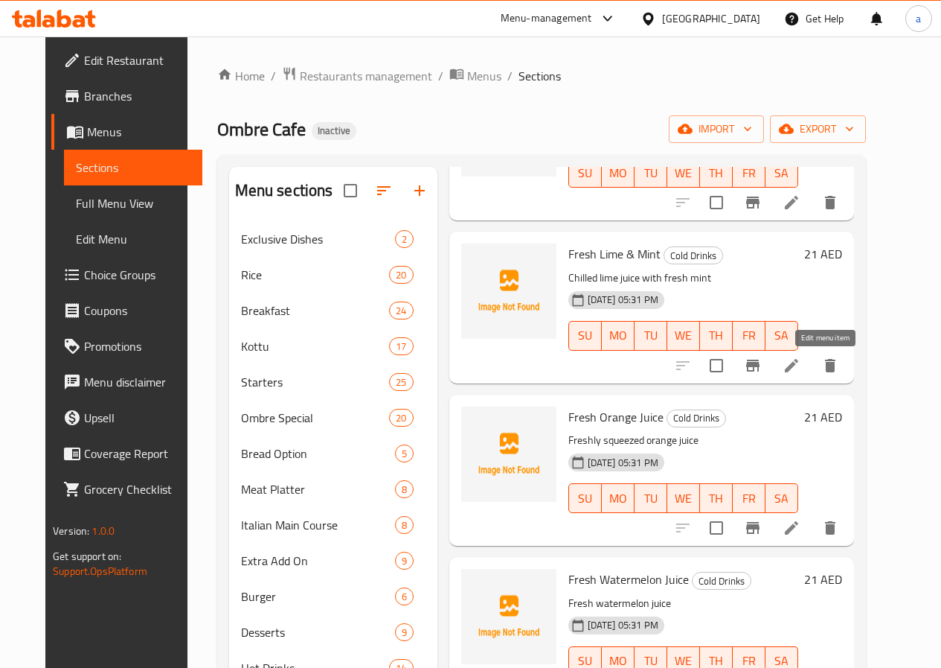
click at [801, 356] on icon at bounding box center [792, 365] width 18 height 18
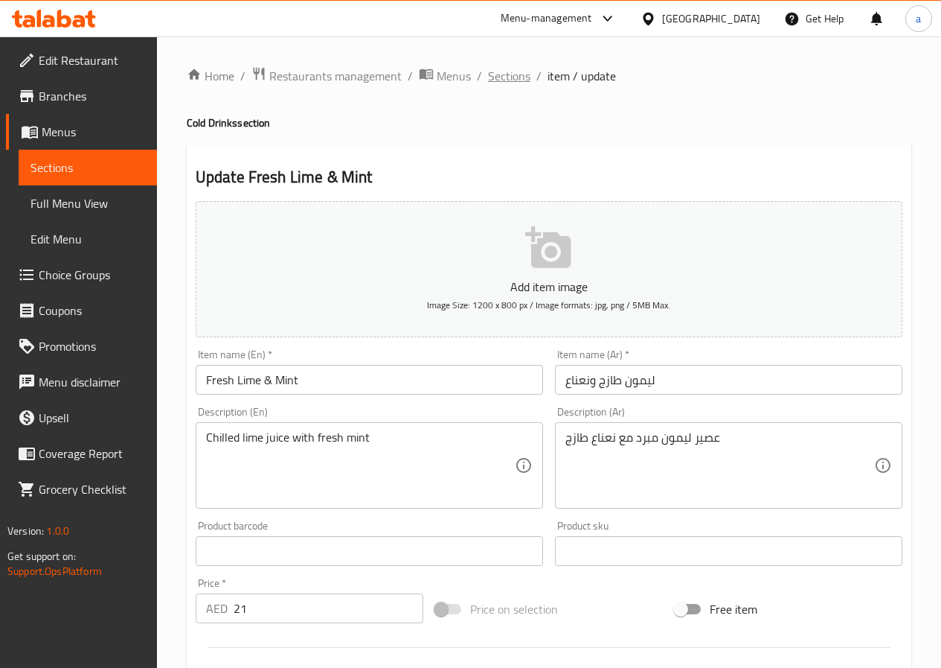
click at [506, 74] on span "Sections" at bounding box center [509, 76] width 42 height 18
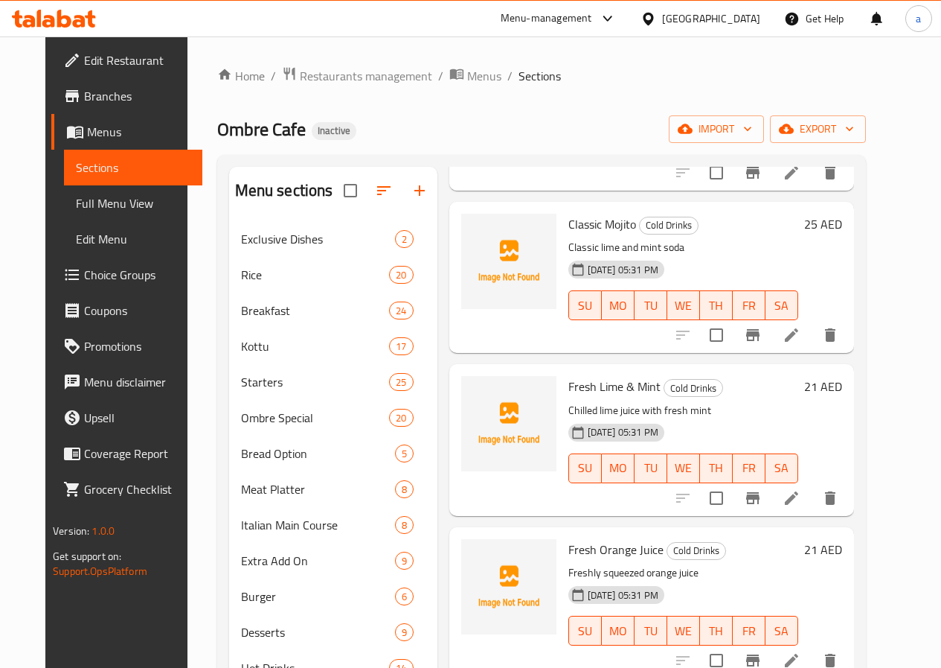
scroll to position [893, 0]
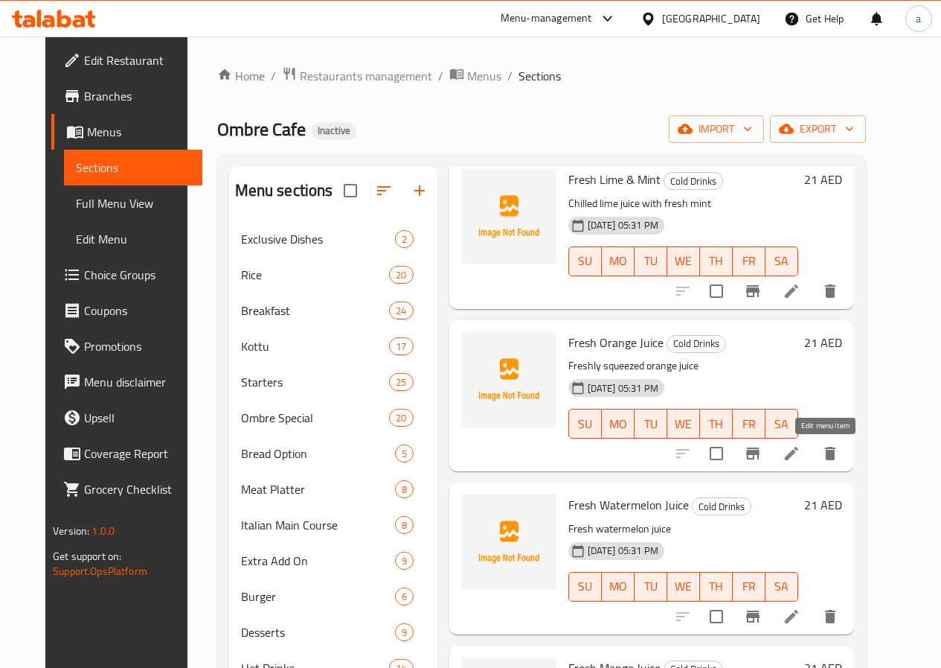
click at [799, 455] on icon at bounding box center [791, 453] width 13 height 13
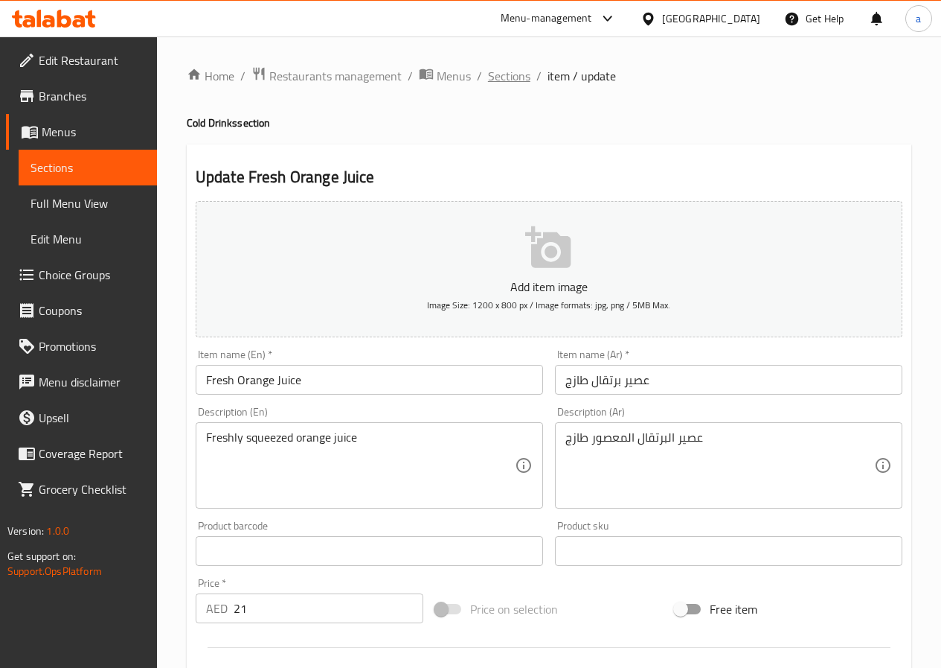
click at [507, 80] on span "Sections" at bounding box center [509, 76] width 42 height 18
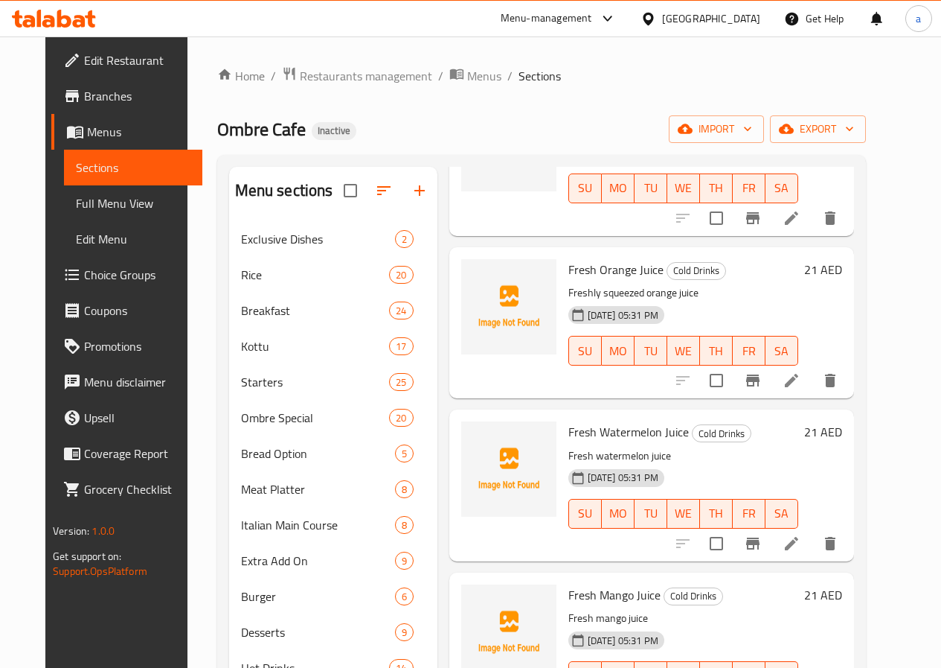
scroll to position [967, 0]
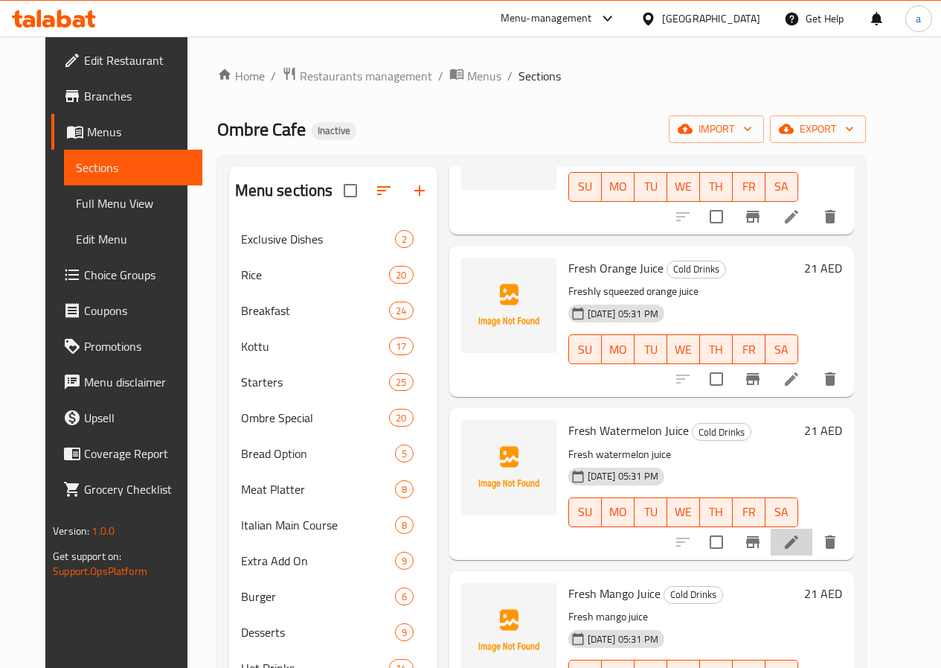
click at [813, 531] on li at bounding box center [792, 541] width 42 height 27
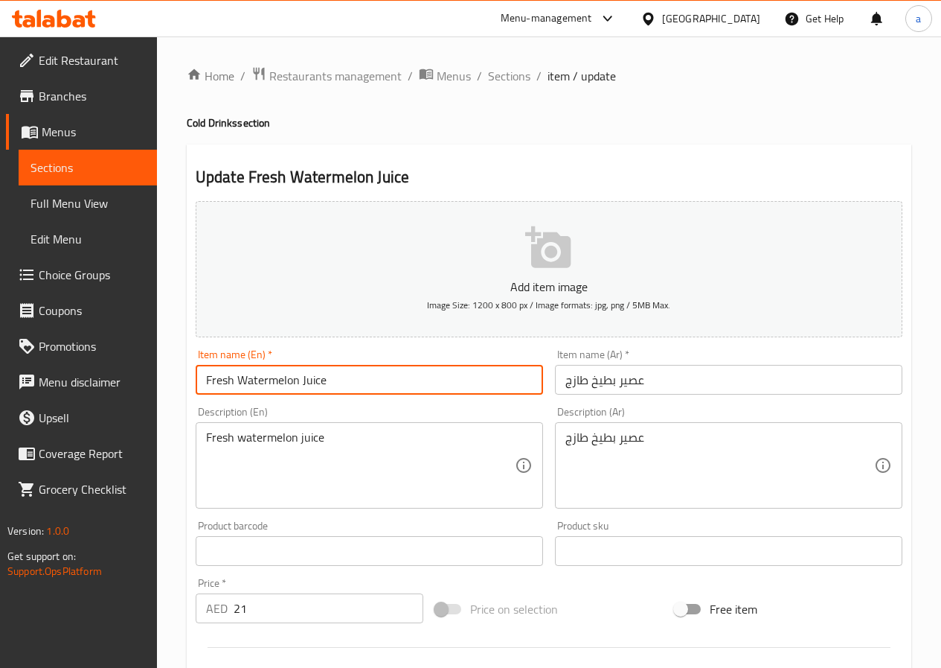
drag, startPoint x: 365, startPoint y: 376, endPoint x: 179, endPoint y: 388, distance: 185.7
click at [191, 391] on div "Item name (En)   * Fresh Watermelon Juice Item name (En) *" at bounding box center [369, 371] width 359 height 57
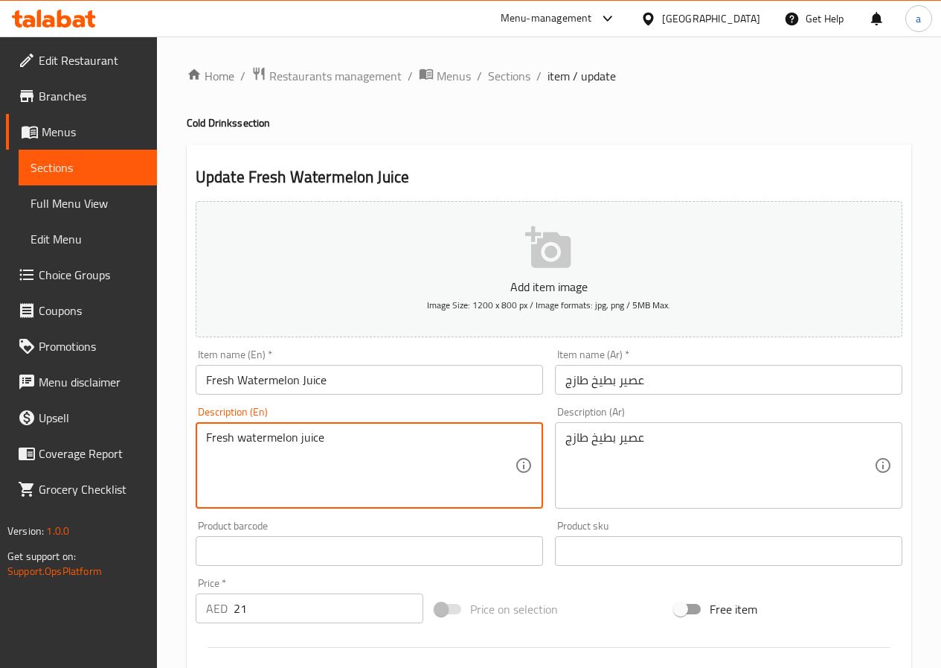
click at [371, 438] on textarea "Fresh watermelon juice" at bounding box center [360, 465] width 309 height 71
paste textarea "A pure and refreshing watermelon juice from SH."
drag, startPoint x: 405, startPoint y: 438, endPoint x: 175, endPoint y: 435, distance: 230.0
click at [180, 438] on div "Home / Restaurants management / Menus / Sections / item / update Cold Drinks se…" at bounding box center [549, 537] width 784 height 1003
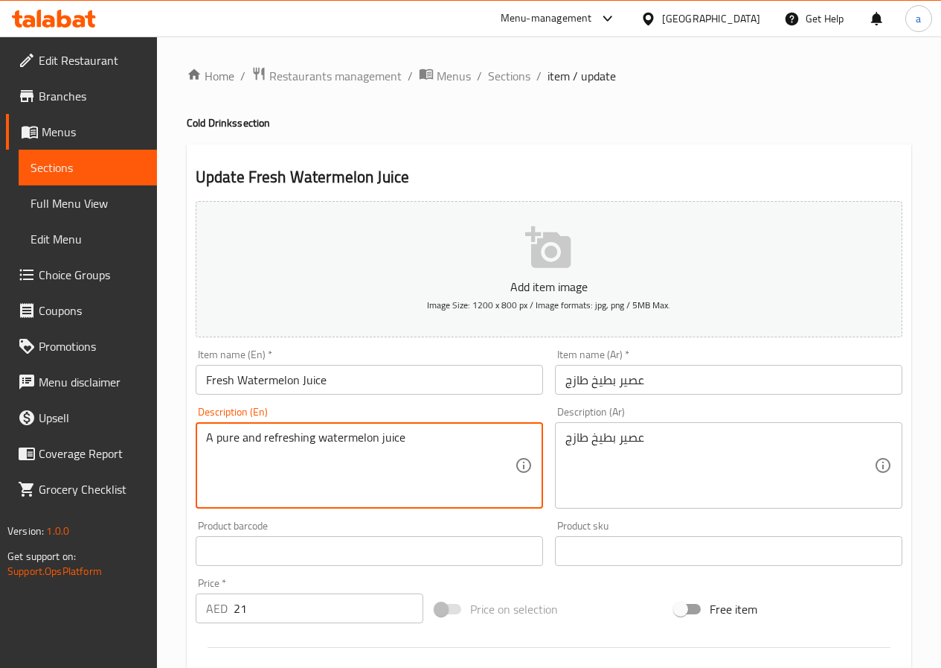
type textarea "A pure and refreshing watermelon juice"
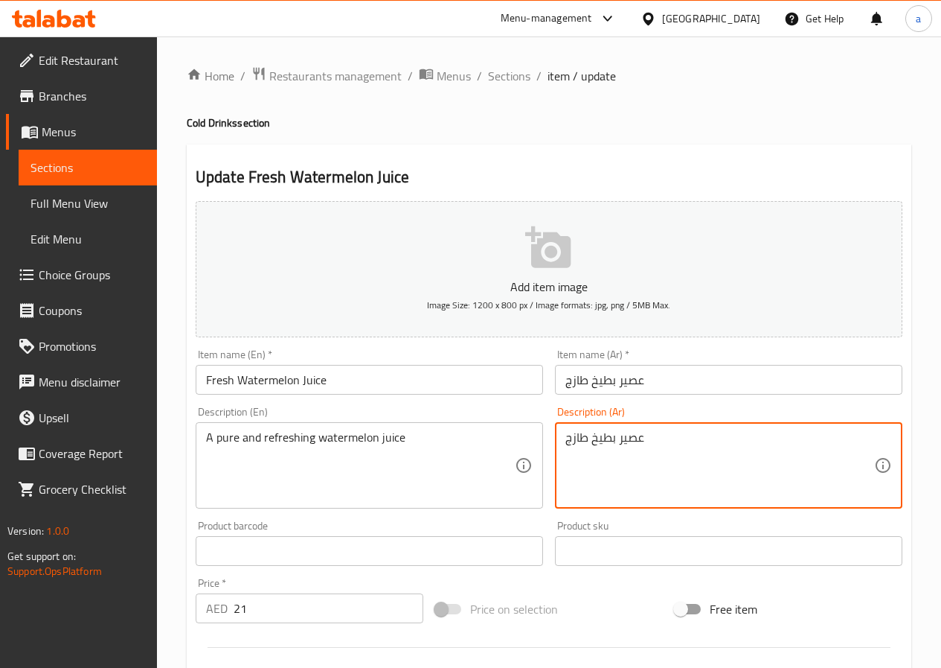
click at [569, 442] on textarea "عصير بطيخ طازج" at bounding box center [720, 465] width 309 height 71
paste textarea "نقي ومنعش"
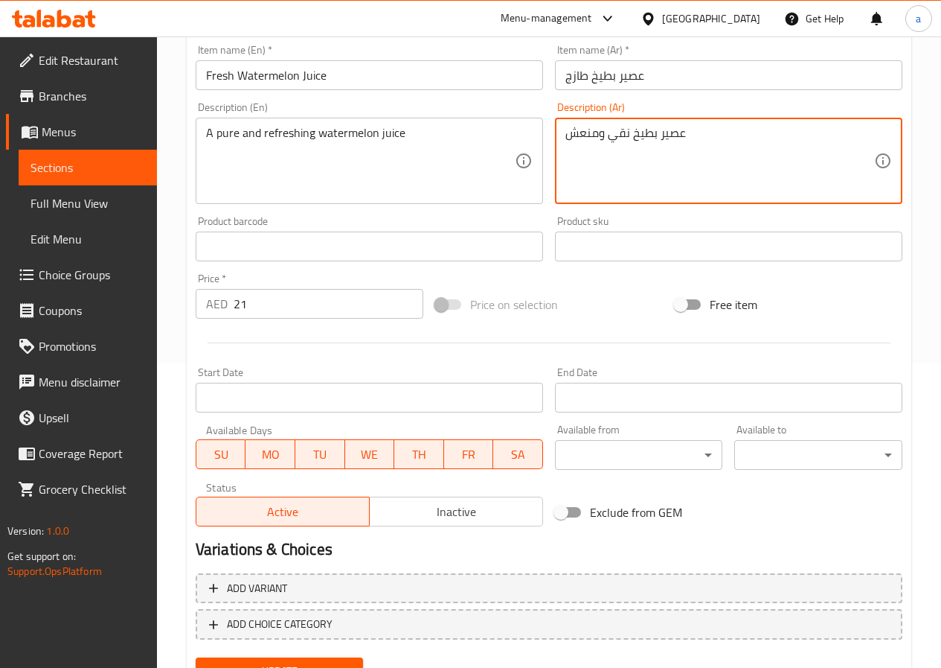
scroll to position [372, 0]
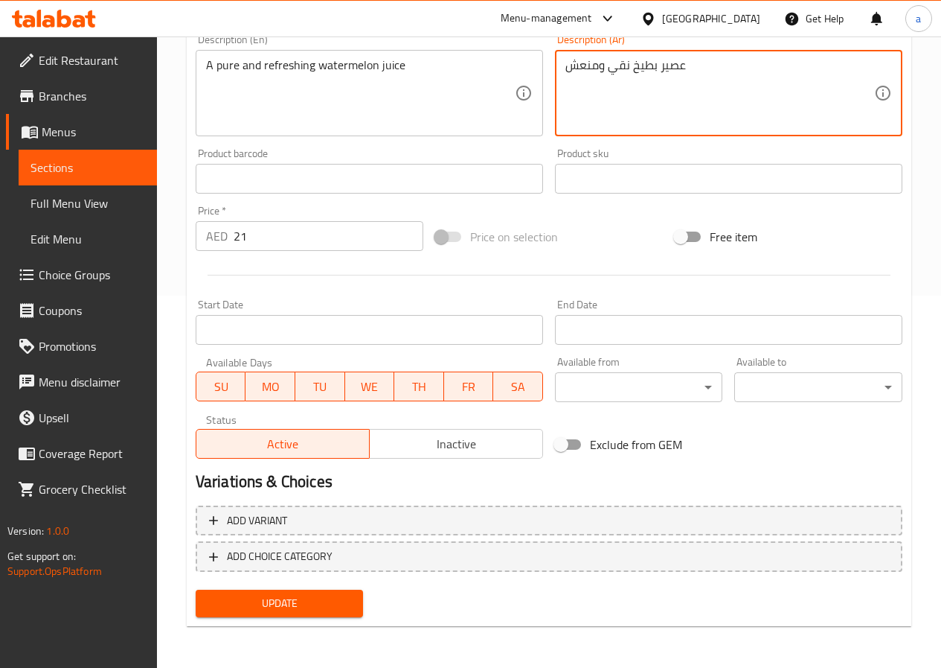
type textarea "عصير بطيخ نقي ومنعش"
click at [329, 607] on span "Update" at bounding box center [280, 603] width 144 height 19
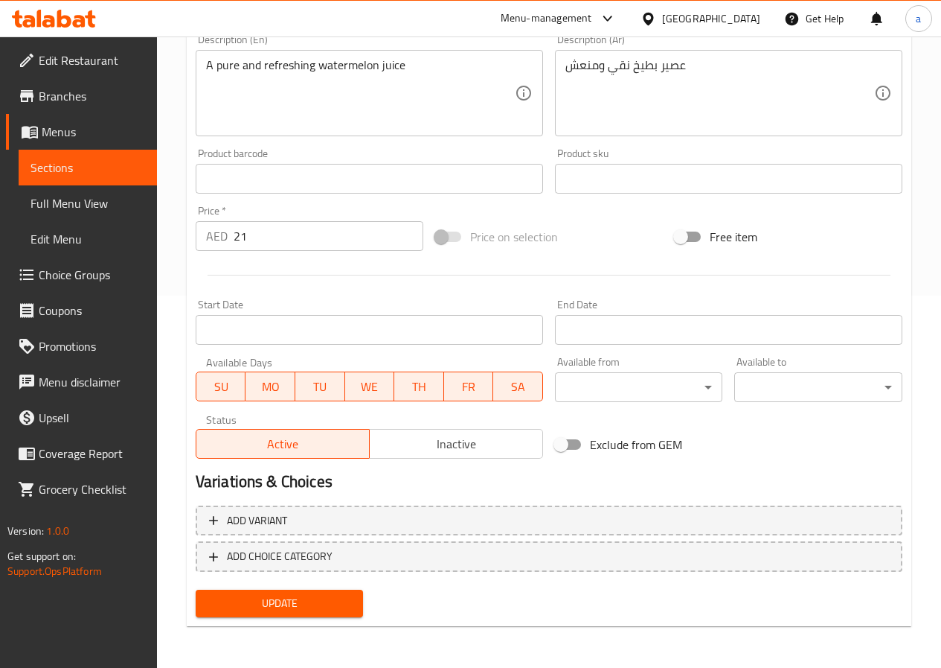
click at [336, 617] on button "Update" at bounding box center [280, 603] width 168 height 28
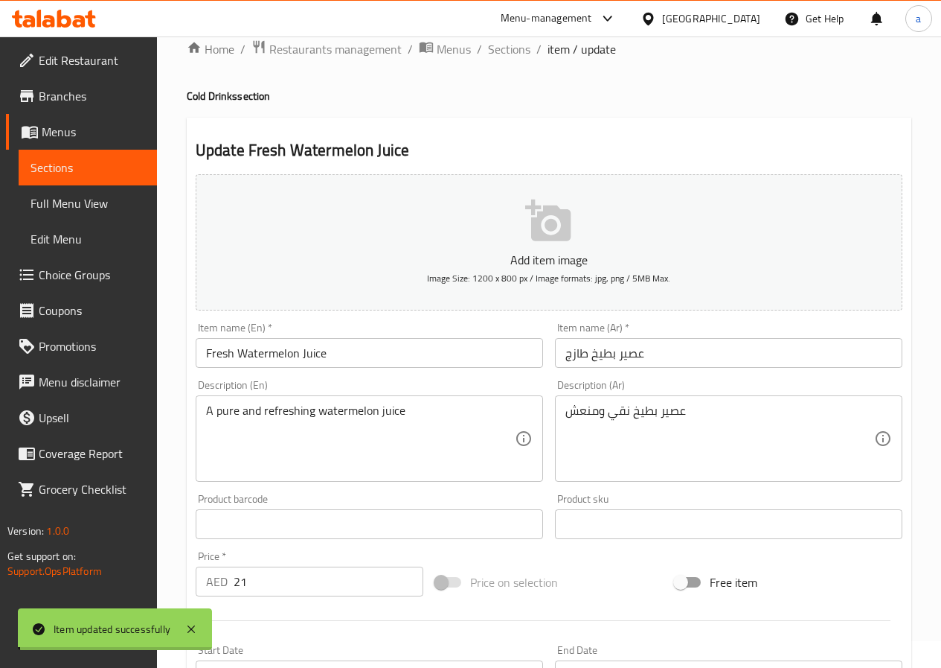
scroll to position [0, 0]
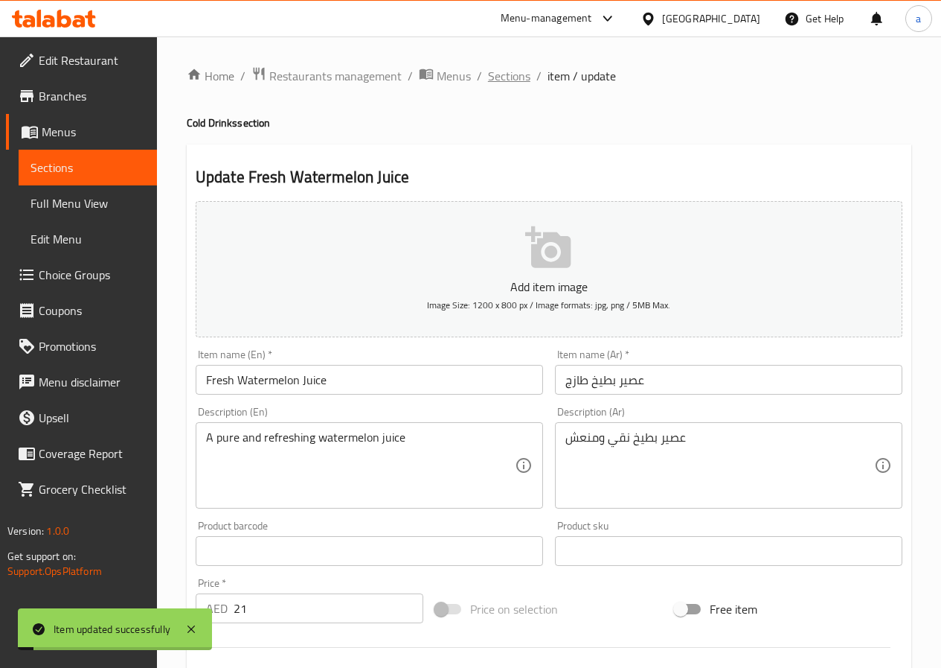
click at [514, 80] on span "Sections" at bounding box center [509, 76] width 42 height 18
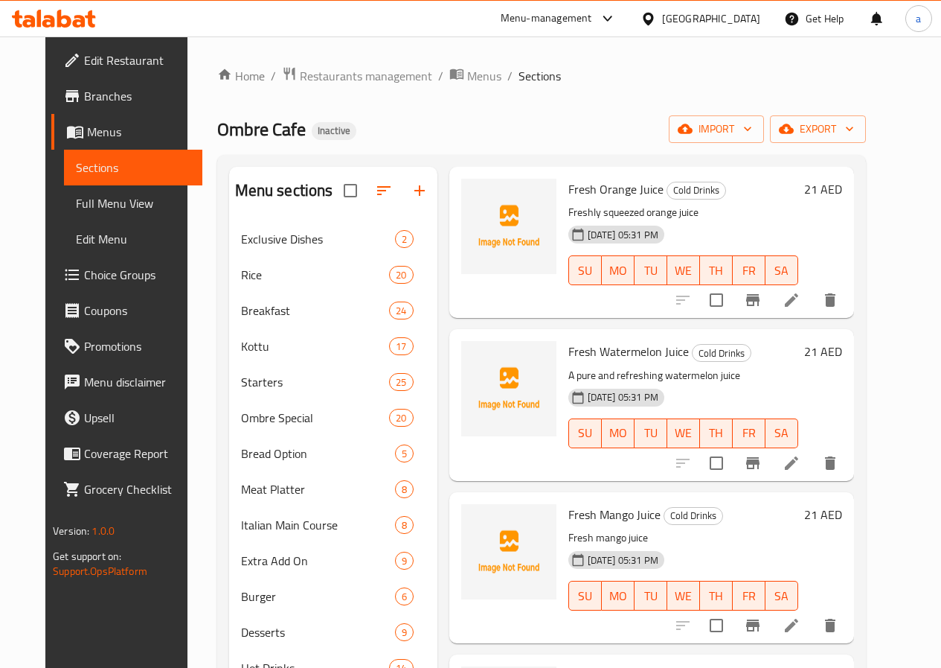
scroll to position [1116, 0]
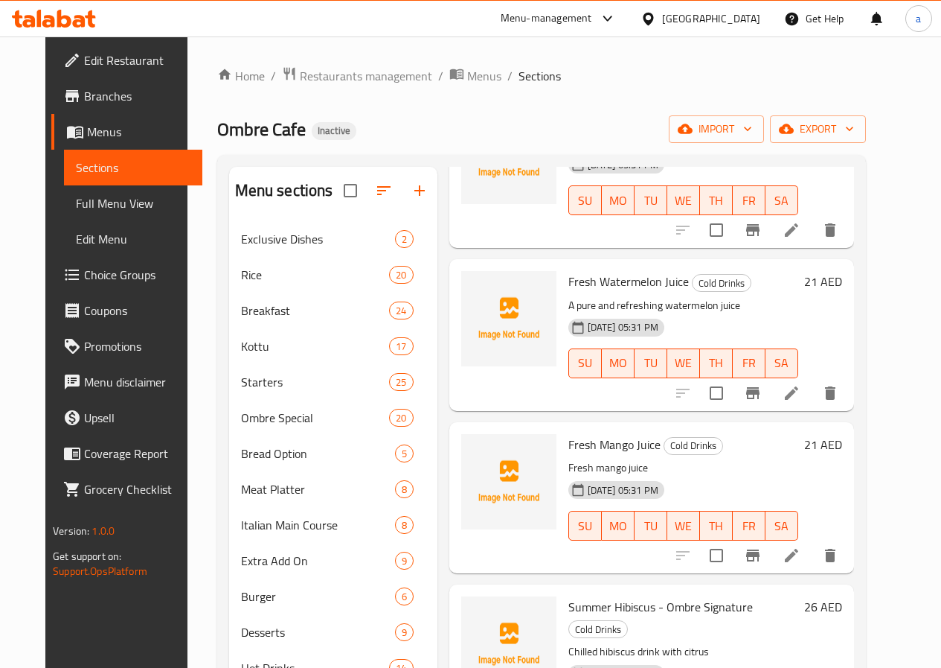
click at [801, 551] on icon at bounding box center [792, 555] width 18 height 18
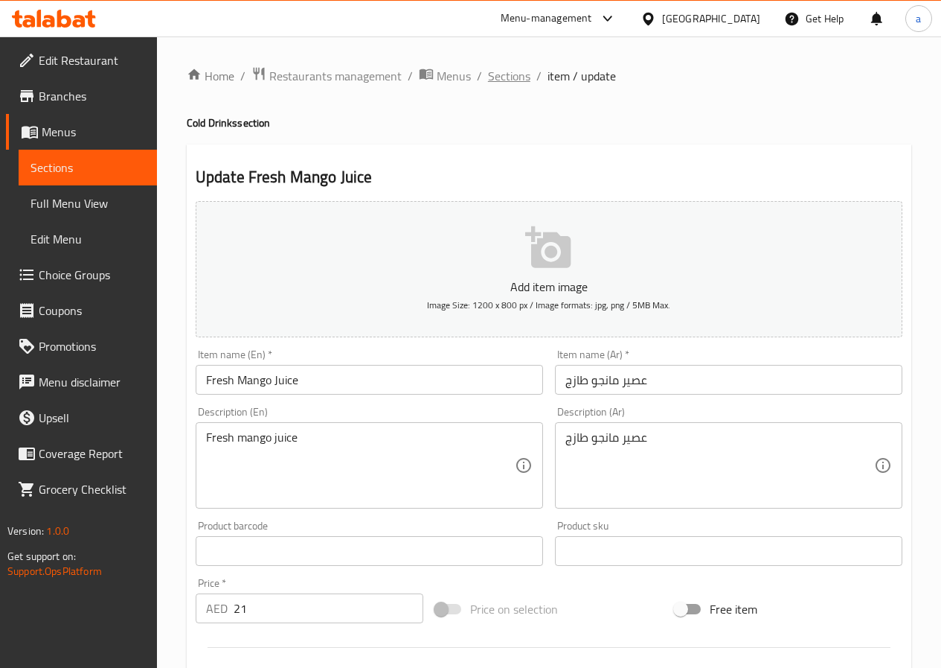
click at [504, 77] on span "Sections" at bounding box center [509, 76] width 42 height 18
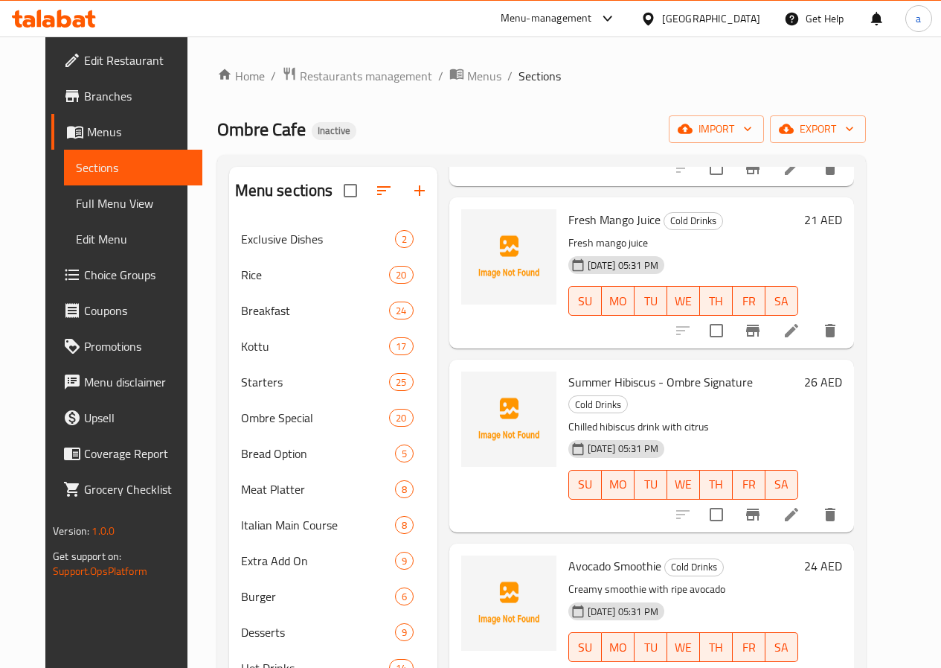
scroll to position [1340, 0]
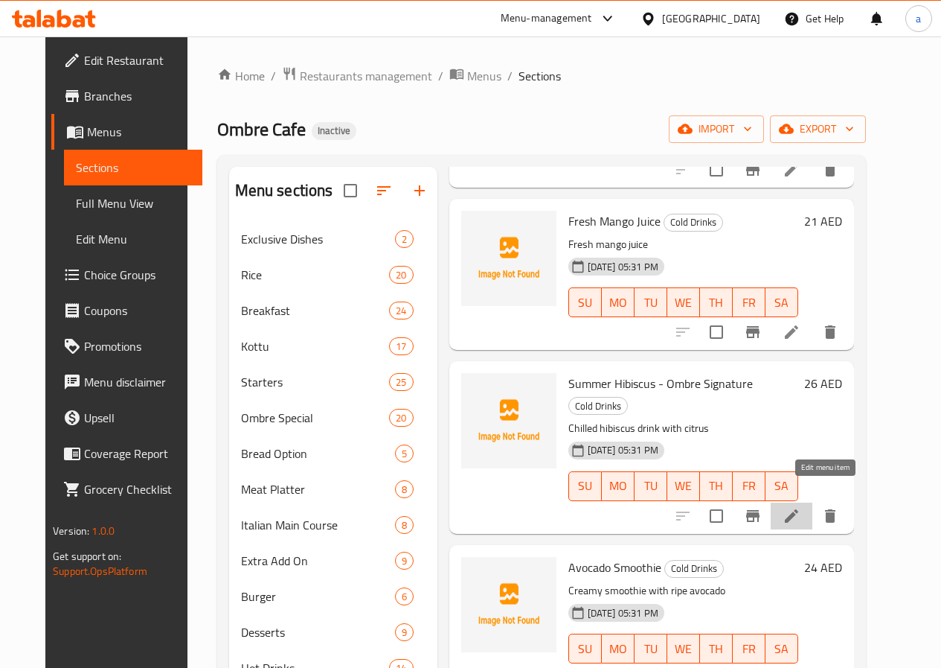
click at [799, 509] on icon at bounding box center [791, 515] width 13 height 13
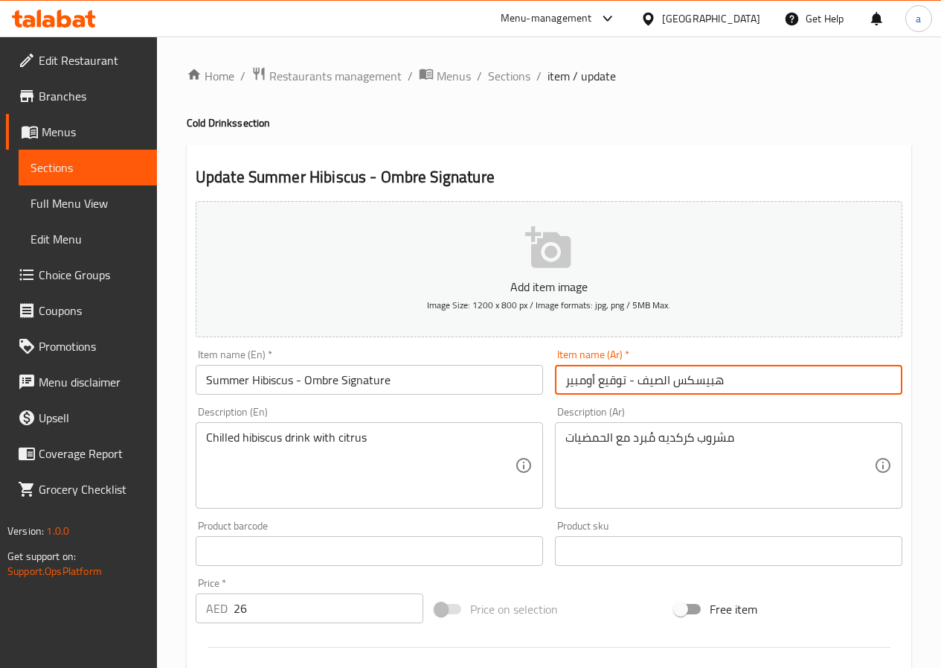
drag, startPoint x: 597, startPoint y: 382, endPoint x: 627, endPoint y: 392, distance: 31.5
click at [627, 392] on input "هبيسكس الصيف - توقيع أومبير" at bounding box center [729, 380] width 348 height 30
click at [563, 380] on input "هبيسكس الصيف - أومبير" at bounding box center [729, 380] width 348 height 30
click at [705, 385] on input "هبيسكس الصيف - أومبير" at bounding box center [729, 380] width 348 height 30
type input "هبيسكس الصيف - أومبير سجنيتشر"
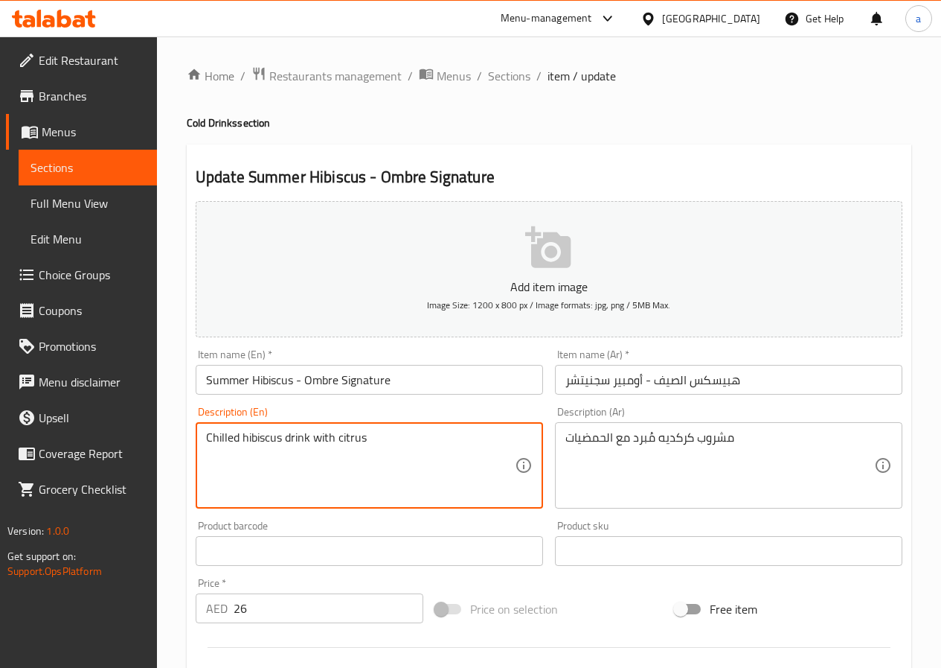
drag, startPoint x: 375, startPoint y: 435, endPoint x: 184, endPoint y: 429, distance: 191.4
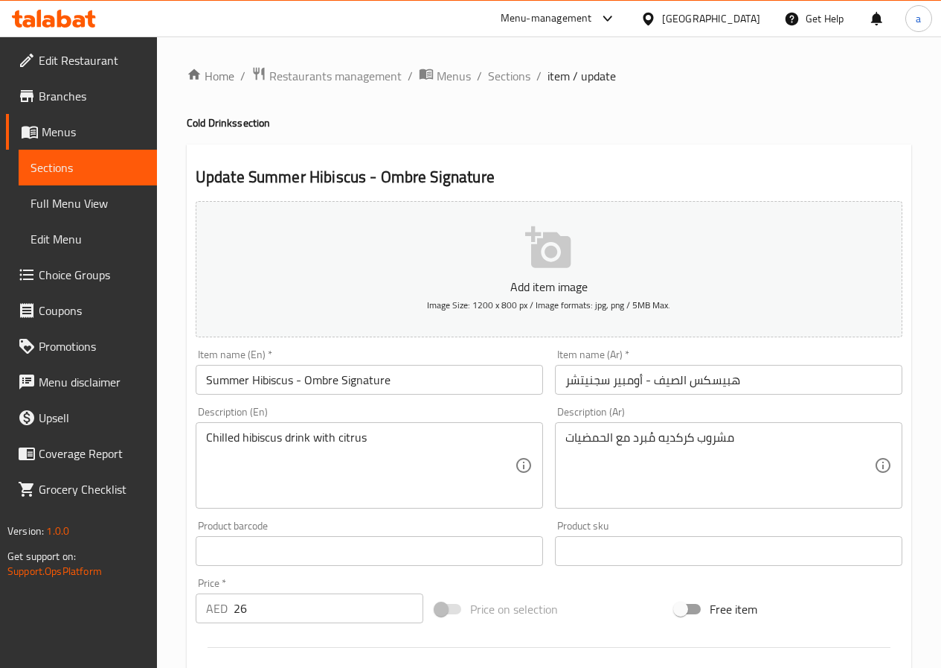
drag, startPoint x: 504, startPoint y: 79, endPoint x: 454, endPoint y: 7, distance: 87.1
click at [504, 79] on span "Sections" at bounding box center [509, 76] width 42 height 18
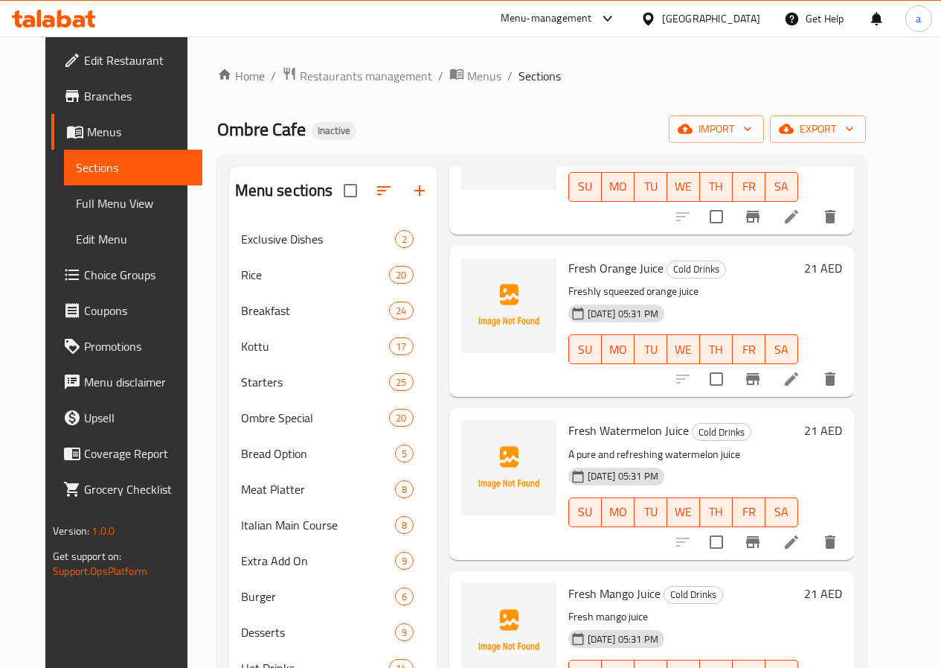
scroll to position [1414, 0]
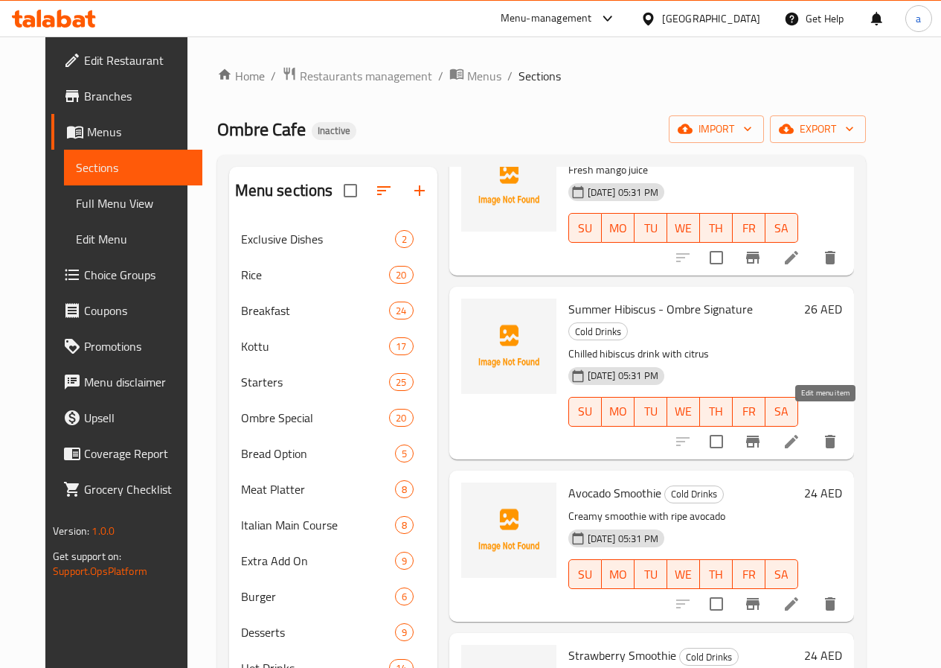
click at [801, 432] on icon at bounding box center [792, 441] width 18 height 18
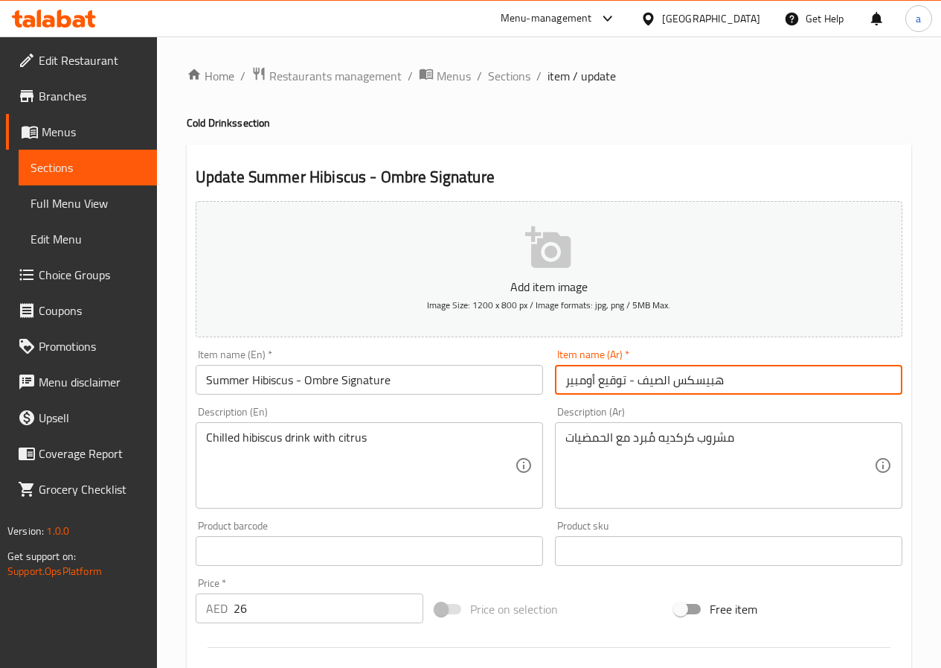
drag, startPoint x: 609, startPoint y: 383, endPoint x: 627, endPoint y: 388, distance: 18.6
click at [627, 388] on input "هبيسكس الصيف - توقيع أومبير" at bounding box center [729, 380] width 348 height 30
click at [703, 380] on input "هبيسكس الصيف - أومبير" at bounding box center [729, 380] width 348 height 30
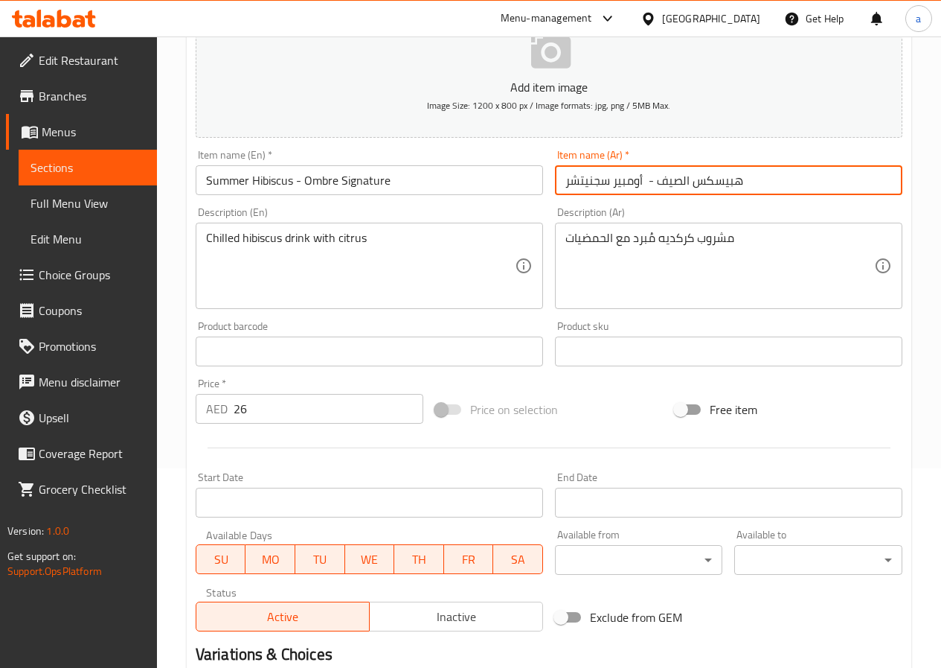
scroll to position [372, 0]
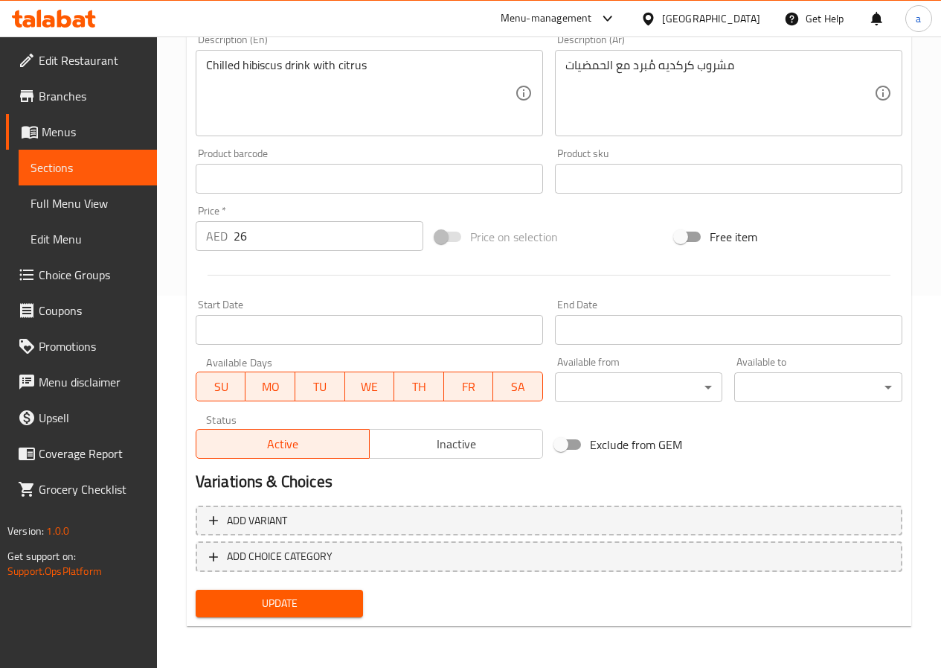
type input "هبيسكس الصيف - أومبير سجنيتشر"
click at [304, 603] on span "Update" at bounding box center [280, 603] width 144 height 19
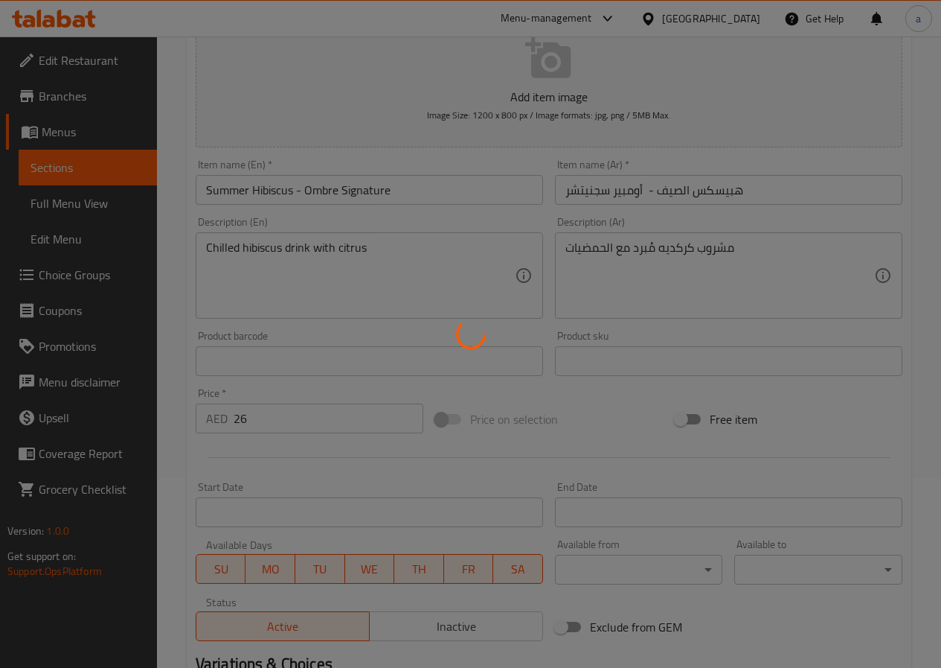
scroll to position [0, 0]
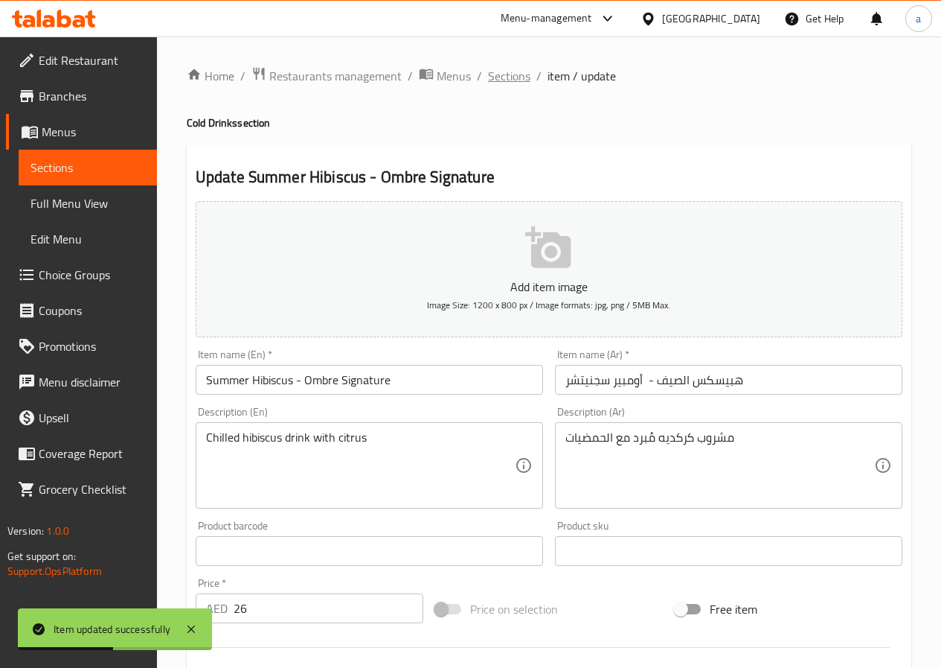
click at [502, 80] on span "Sections" at bounding box center [509, 76] width 42 height 18
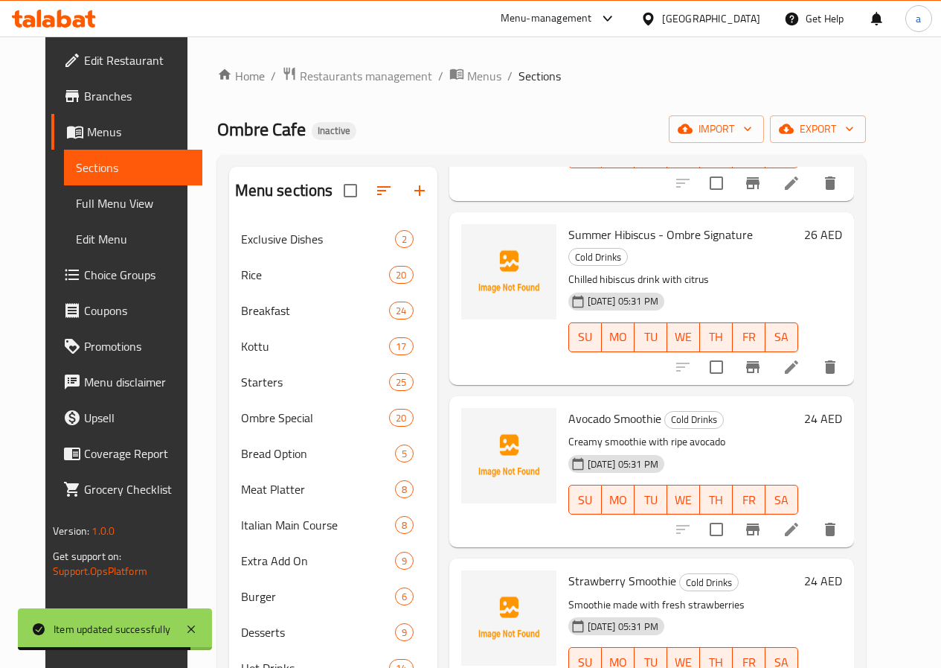
scroll to position [1563, 0]
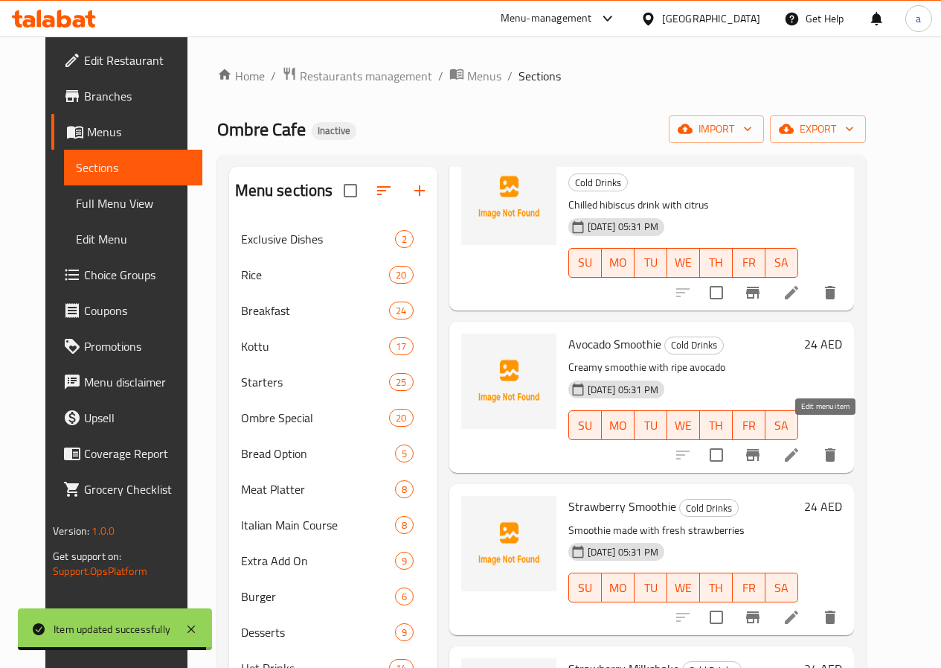
click at [801, 446] on icon at bounding box center [792, 455] width 18 height 18
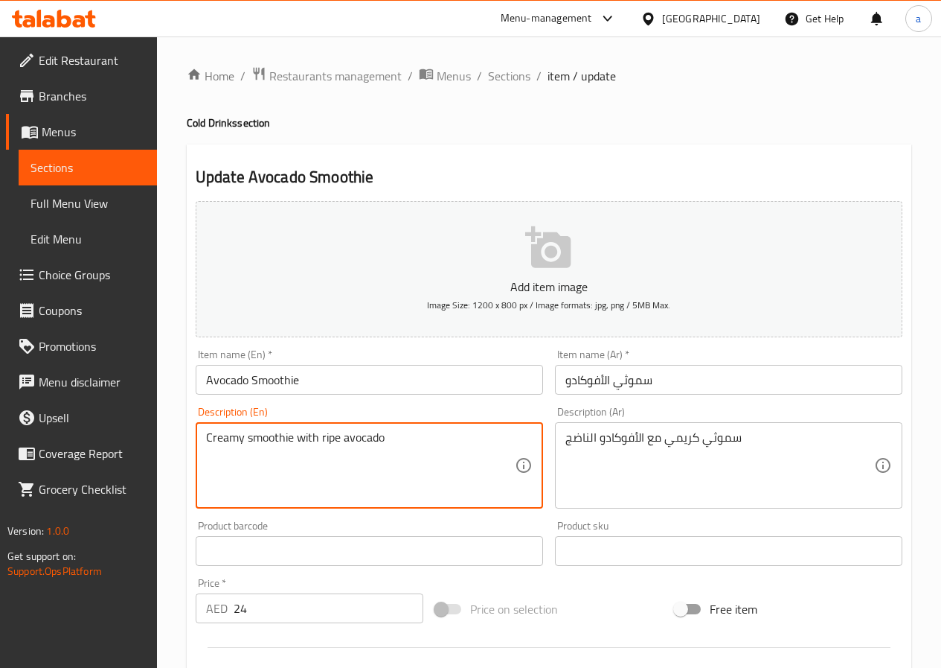
drag, startPoint x: 400, startPoint y: 435, endPoint x: 179, endPoint y: 432, distance: 220.3
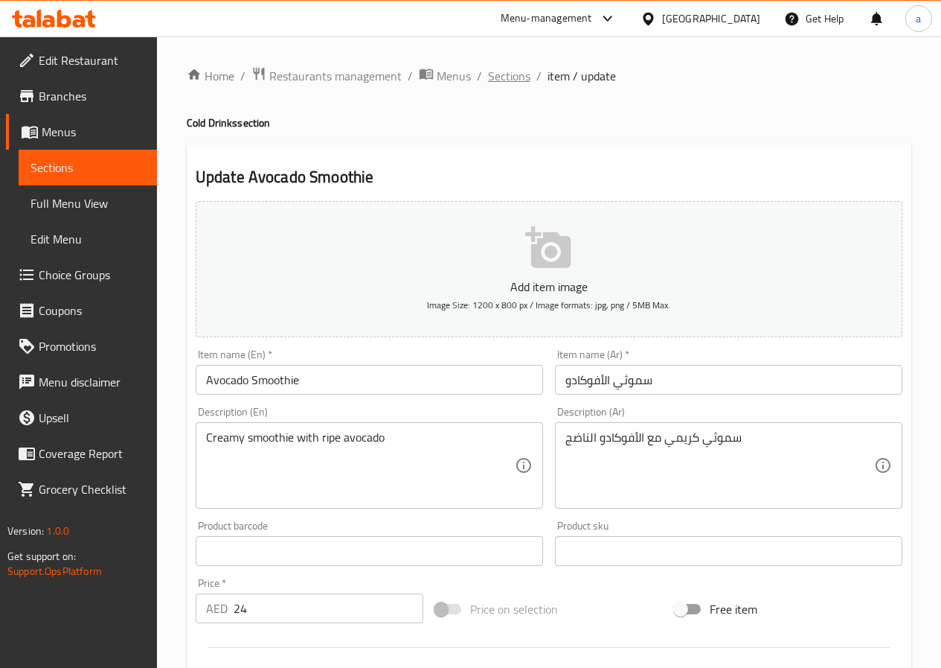
click at [502, 71] on span "Sections" at bounding box center [509, 76] width 42 height 18
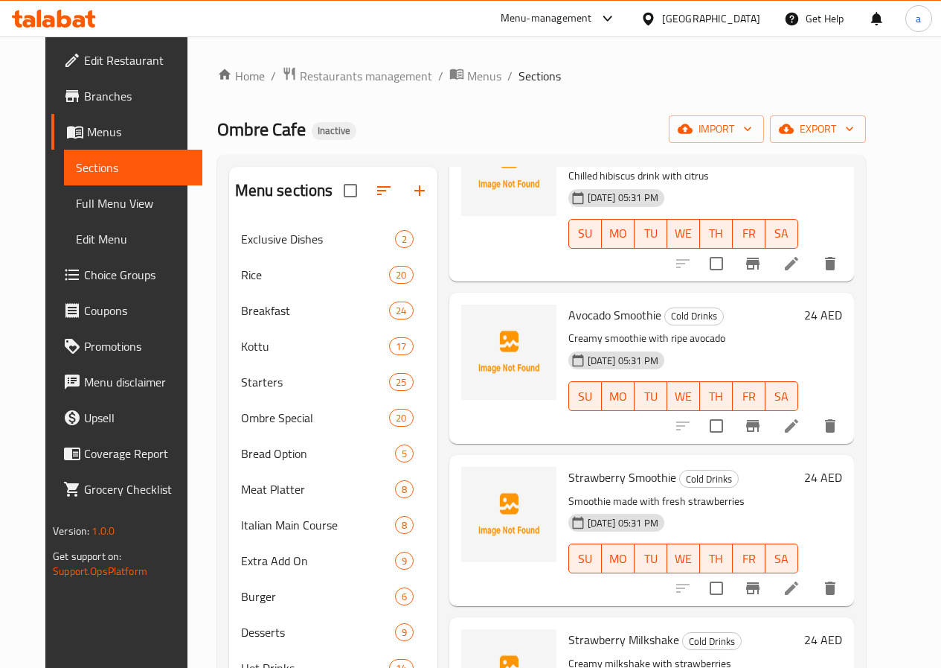
scroll to position [1637, 0]
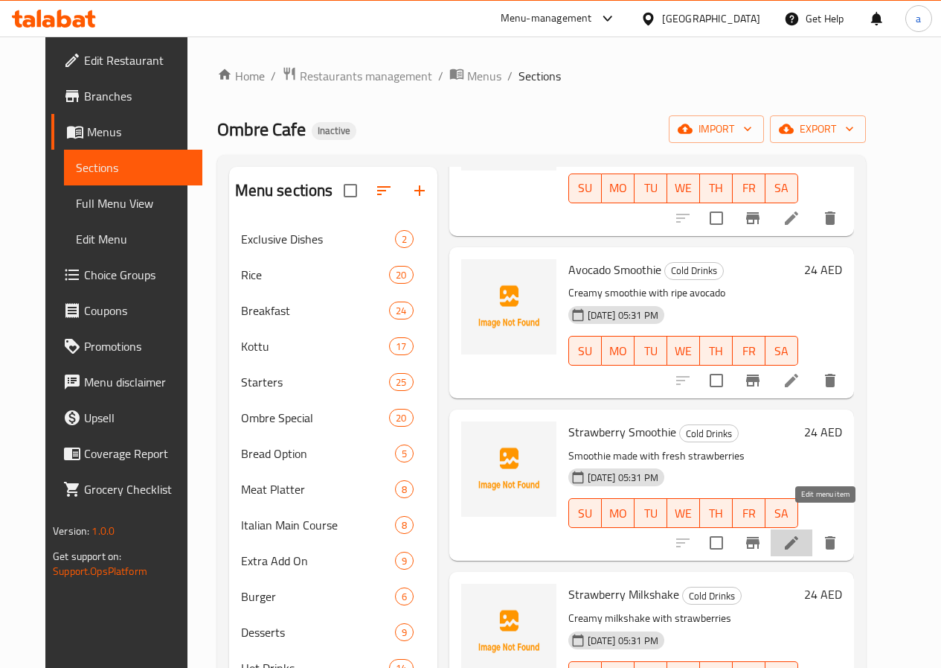
click at [799, 536] on icon at bounding box center [791, 542] width 13 height 13
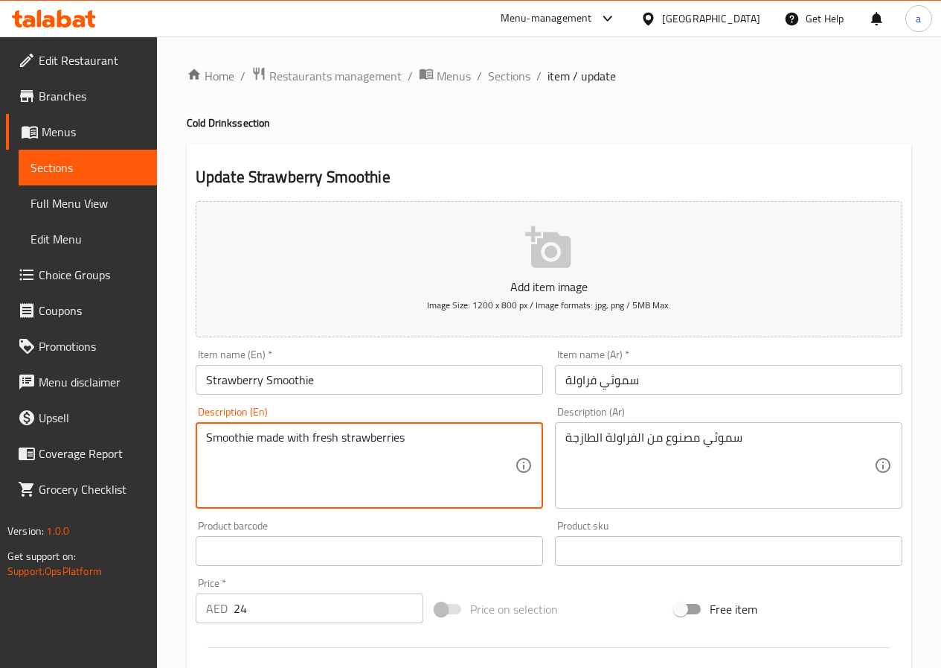
drag, startPoint x: 426, startPoint y: 444, endPoint x: 177, endPoint y: 450, distance: 248.6
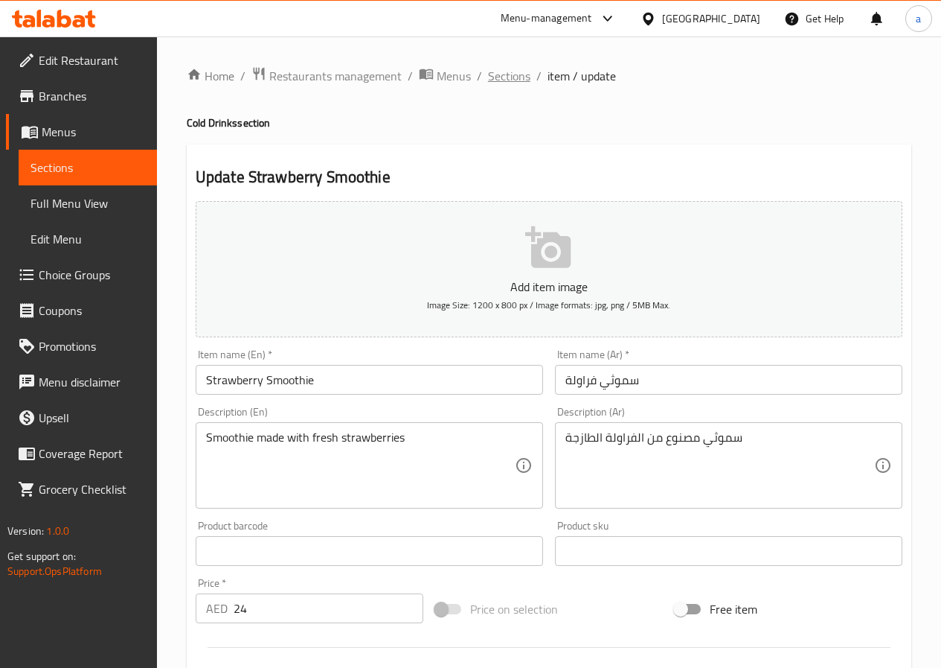
drag, startPoint x: 502, startPoint y: 74, endPoint x: 517, endPoint y: 151, distance: 79.0
click at [502, 73] on span "Sections" at bounding box center [509, 76] width 42 height 18
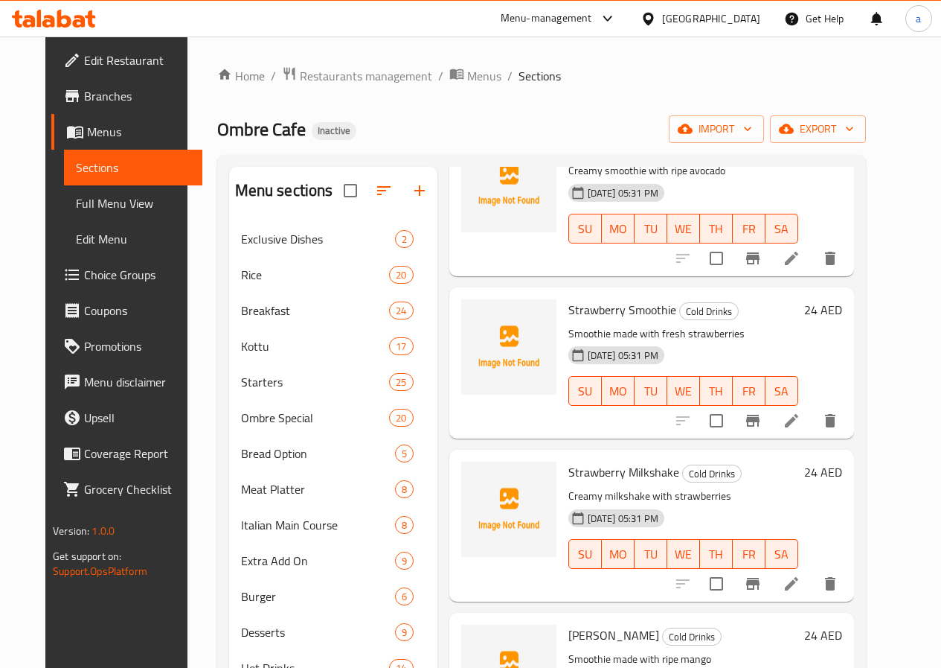
scroll to position [1786, 0]
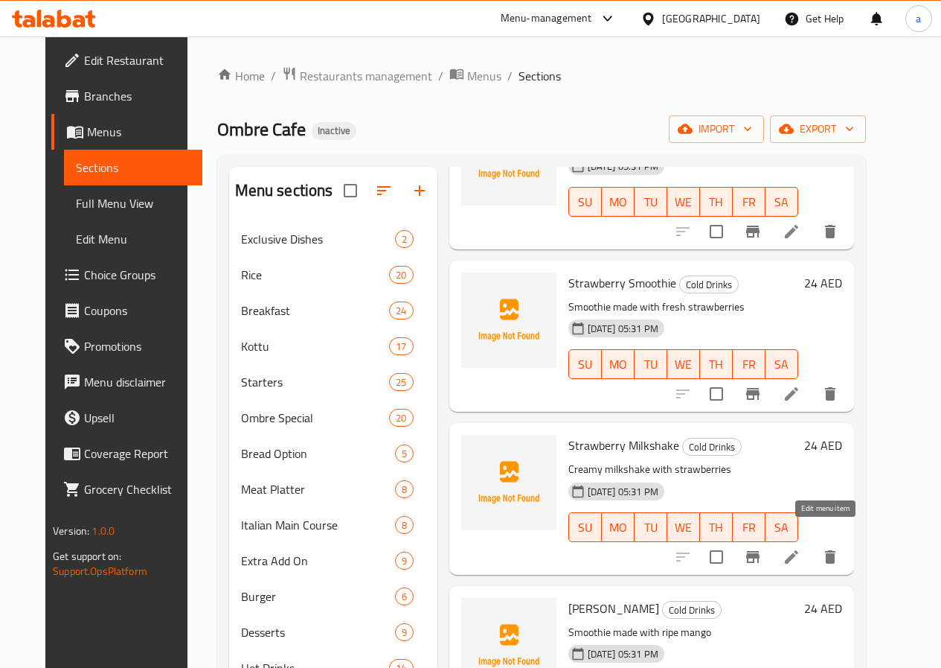
click at [801, 548] on icon at bounding box center [792, 557] width 18 height 18
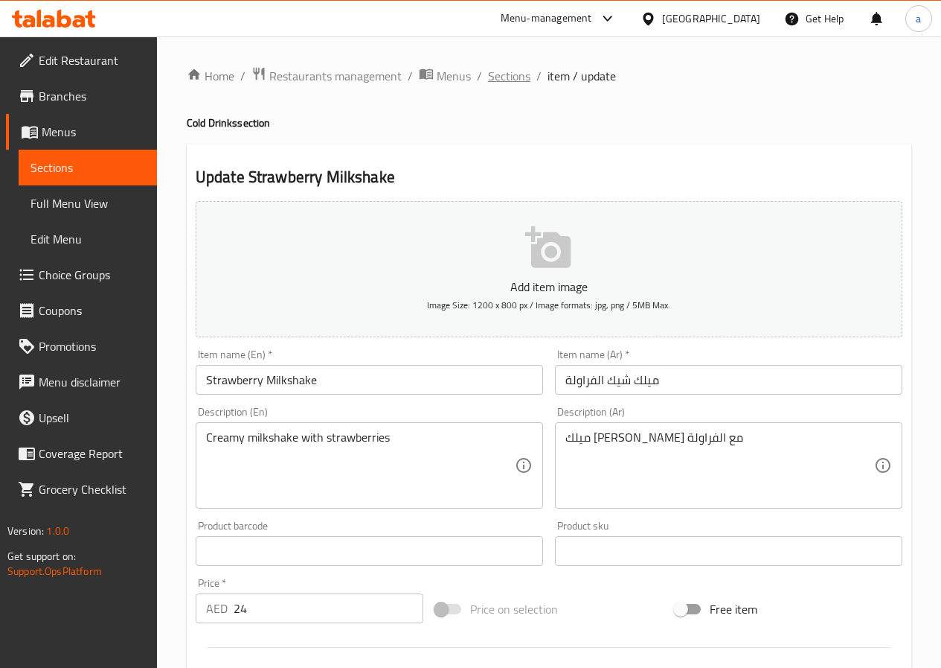
click at [511, 76] on span "Sections" at bounding box center [509, 76] width 42 height 18
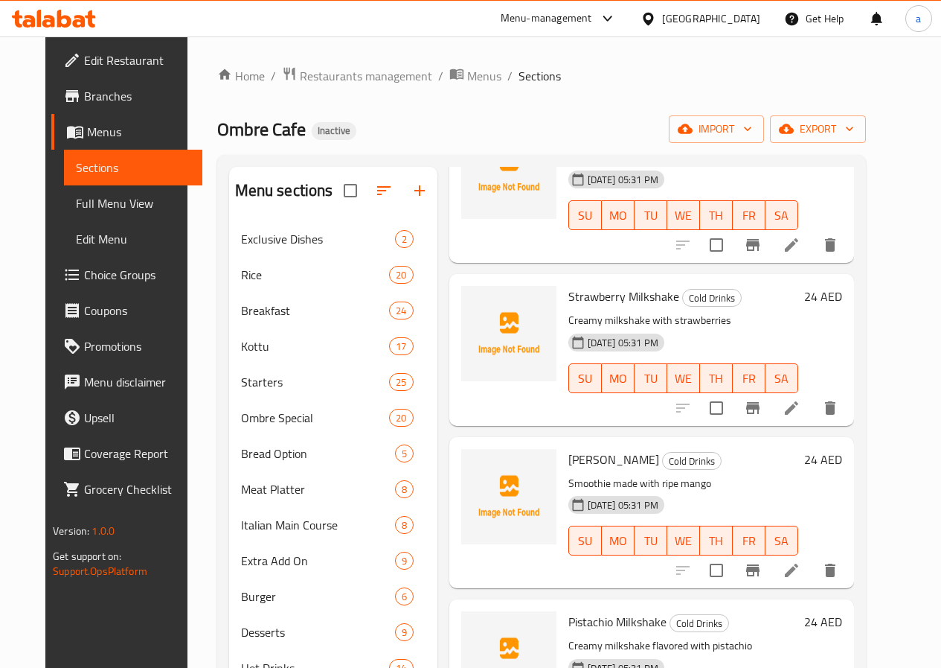
scroll to position [2009, 0]
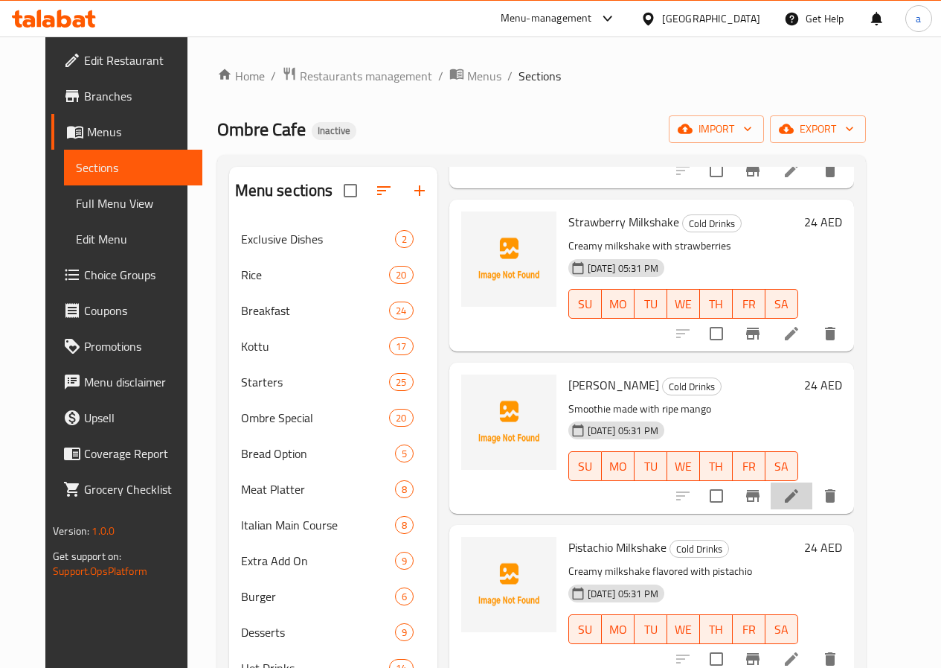
click at [813, 482] on li at bounding box center [792, 495] width 42 height 27
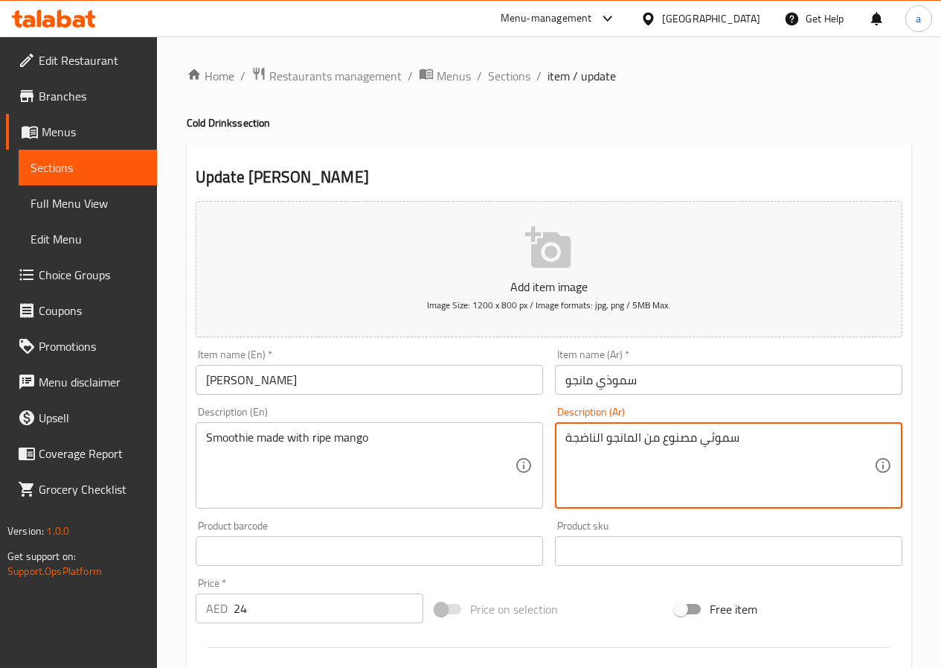
drag, startPoint x: 702, startPoint y: 441, endPoint x: 741, endPoint y: 447, distance: 39.9
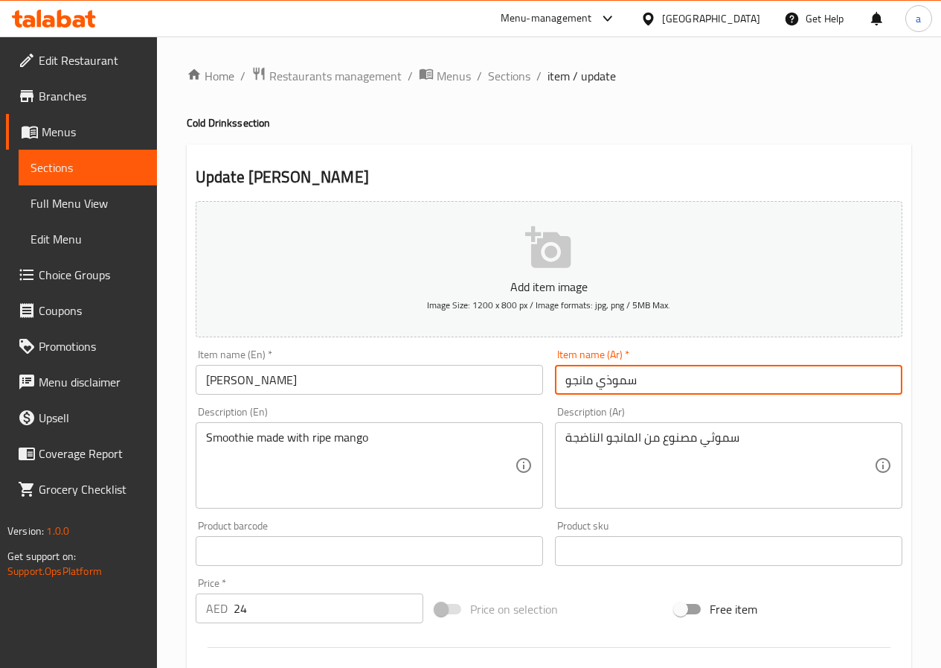
drag, startPoint x: 600, startPoint y: 380, endPoint x: 640, endPoint y: 388, distance: 40.9
click at [640, 388] on input "سموذي مانجو" at bounding box center [729, 380] width 348 height 30
paste input "text"
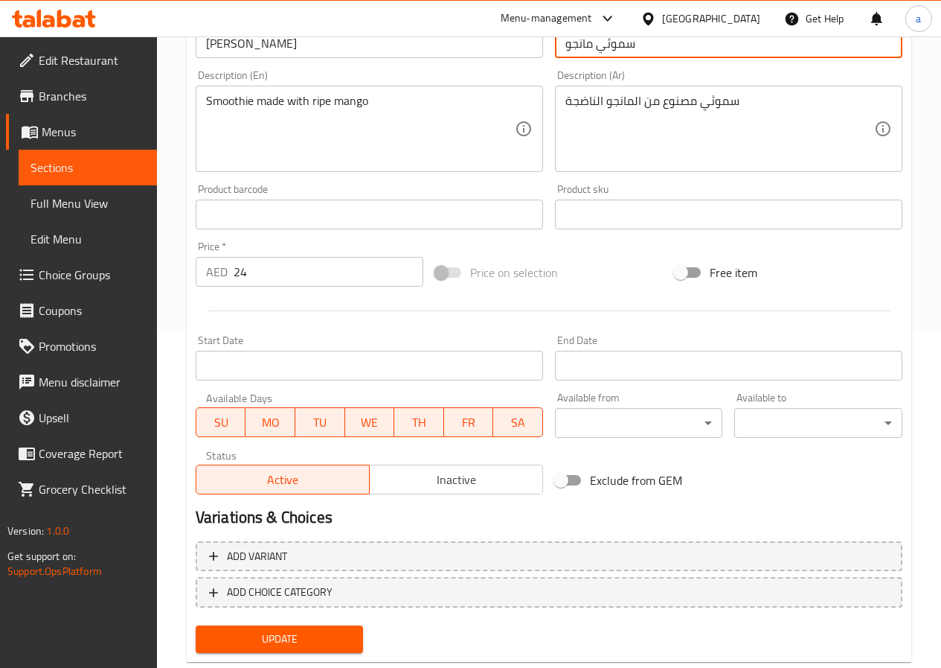
scroll to position [372, 0]
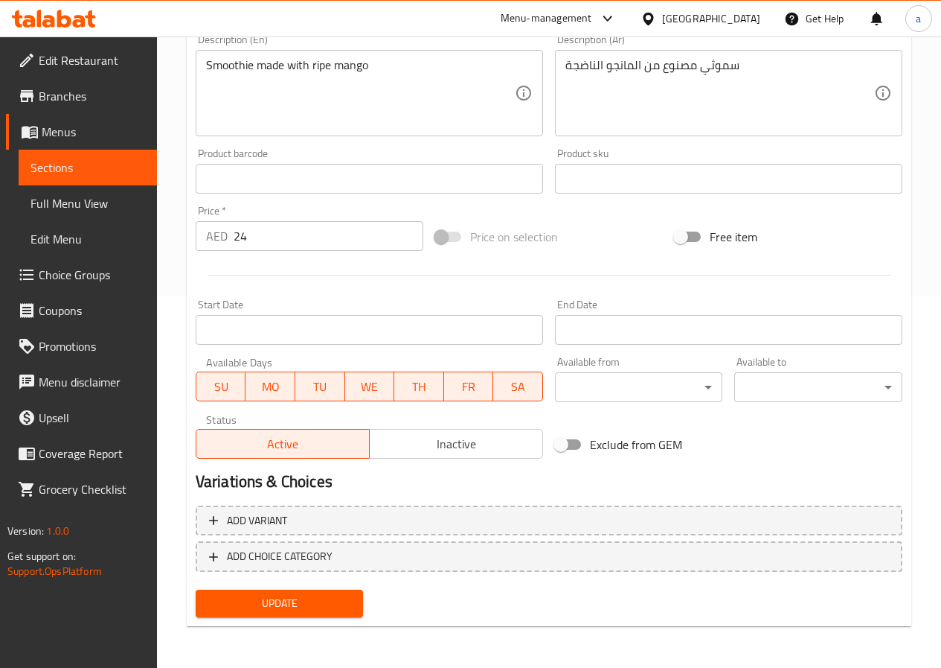
type input "سموثي مانجو"
click at [340, 604] on span "Update" at bounding box center [280, 603] width 144 height 19
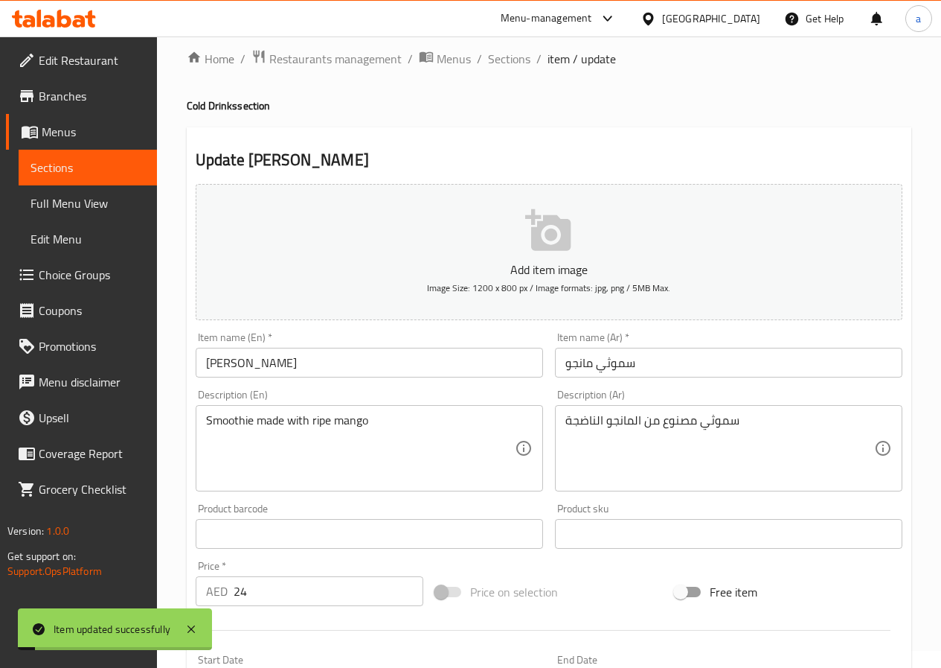
scroll to position [0, 0]
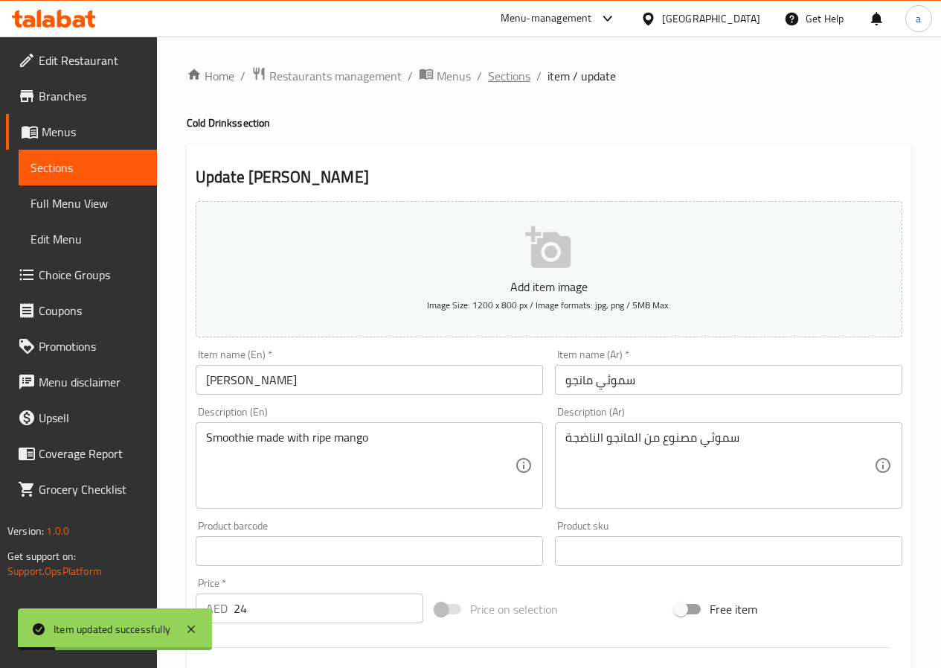
click at [505, 73] on span "Sections" at bounding box center [509, 76] width 42 height 18
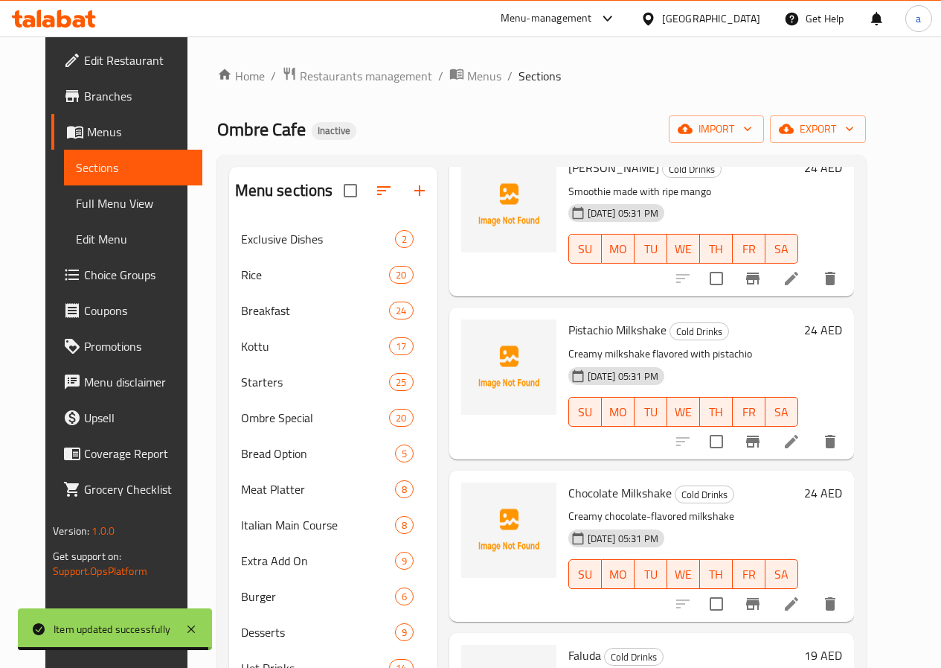
scroll to position [2233, 0]
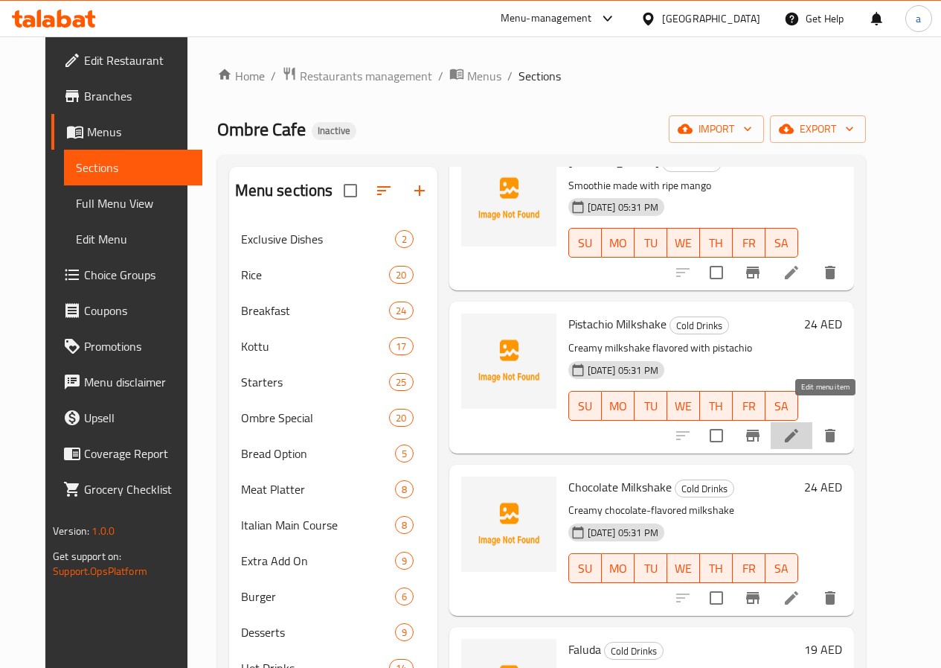
click at [801, 426] on icon at bounding box center [792, 435] width 18 height 18
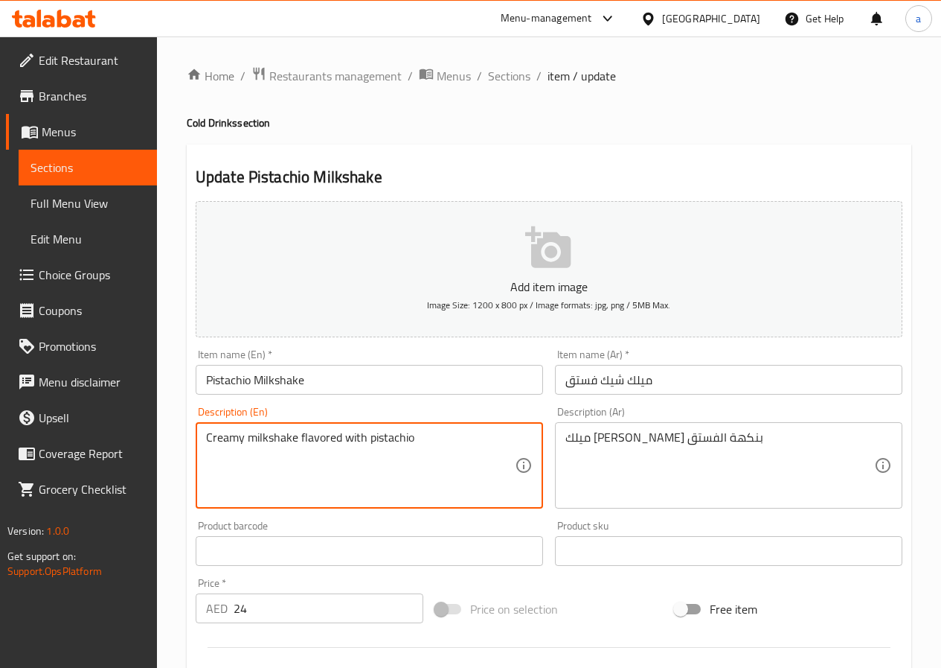
drag, startPoint x: 420, startPoint y: 444, endPoint x: 175, endPoint y: 460, distance: 246.1
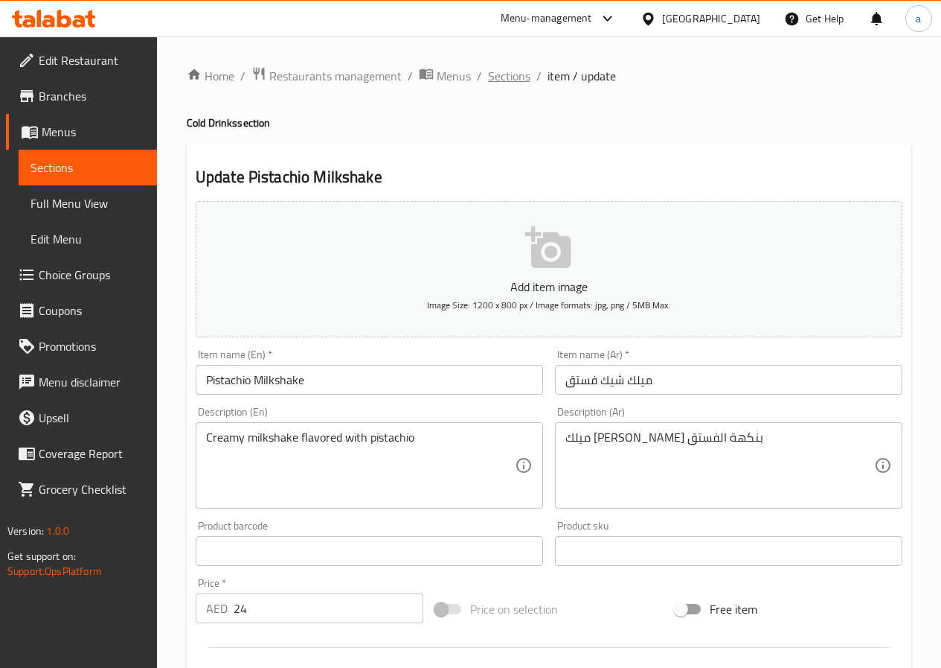
click at [505, 73] on span "Sections" at bounding box center [509, 76] width 42 height 18
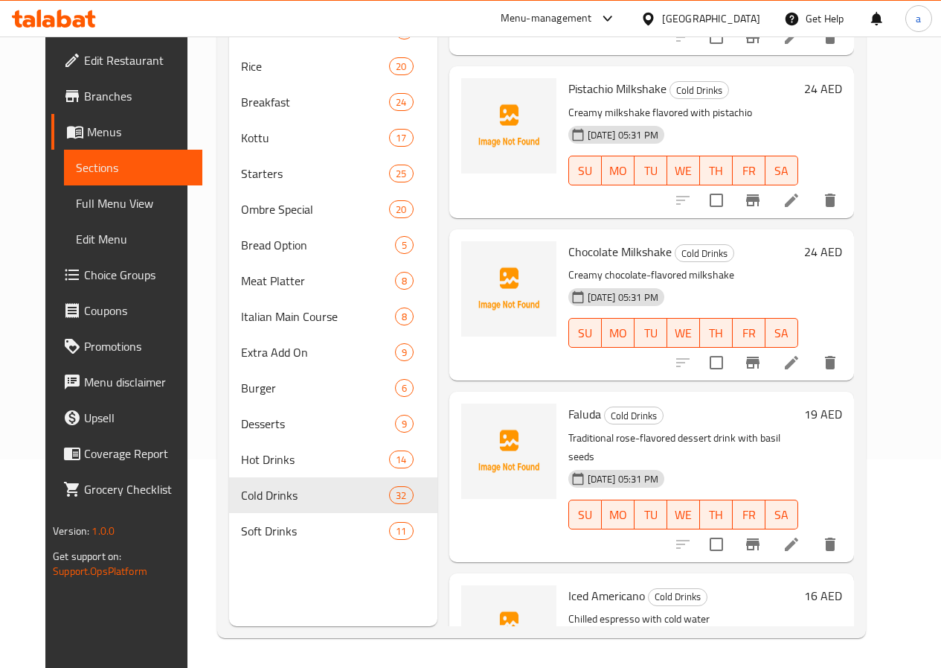
scroll to position [2233, 0]
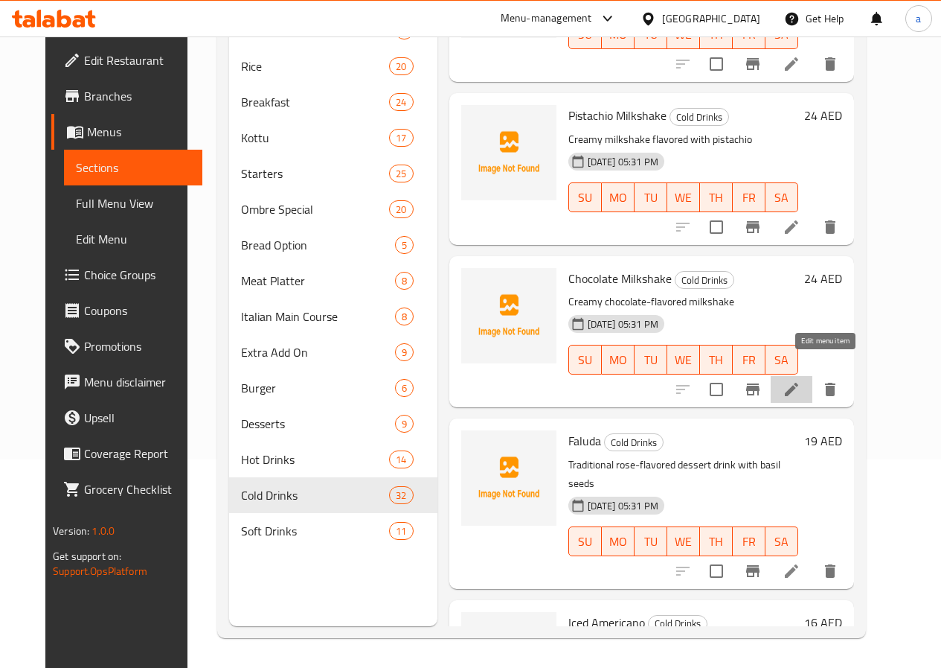
click at [801, 380] on icon at bounding box center [792, 389] width 18 height 18
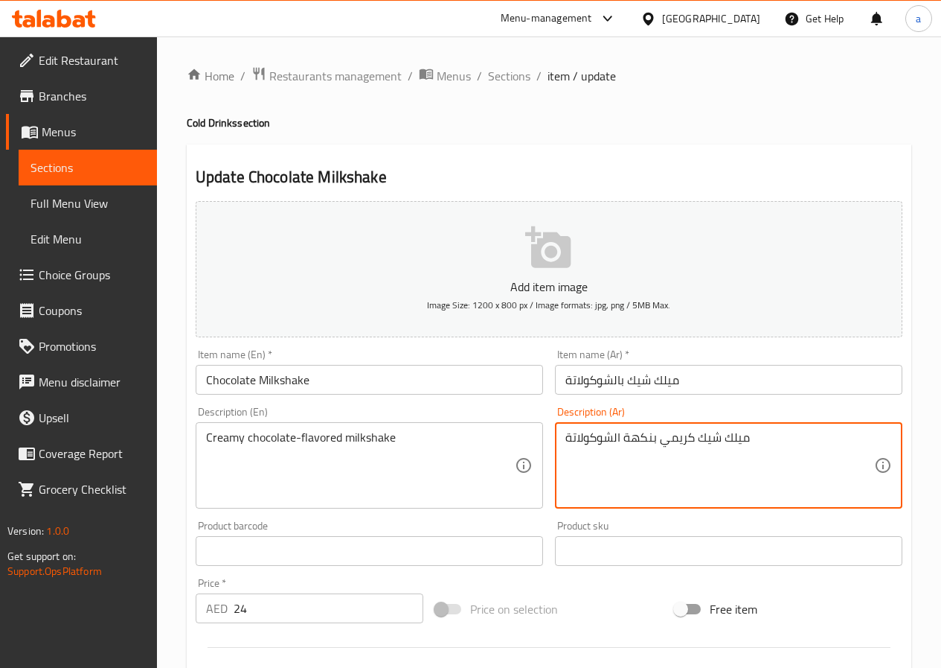
drag, startPoint x: 750, startPoint y: 438, endPoint x: 533, endPoint y: 470, distance: 219.5
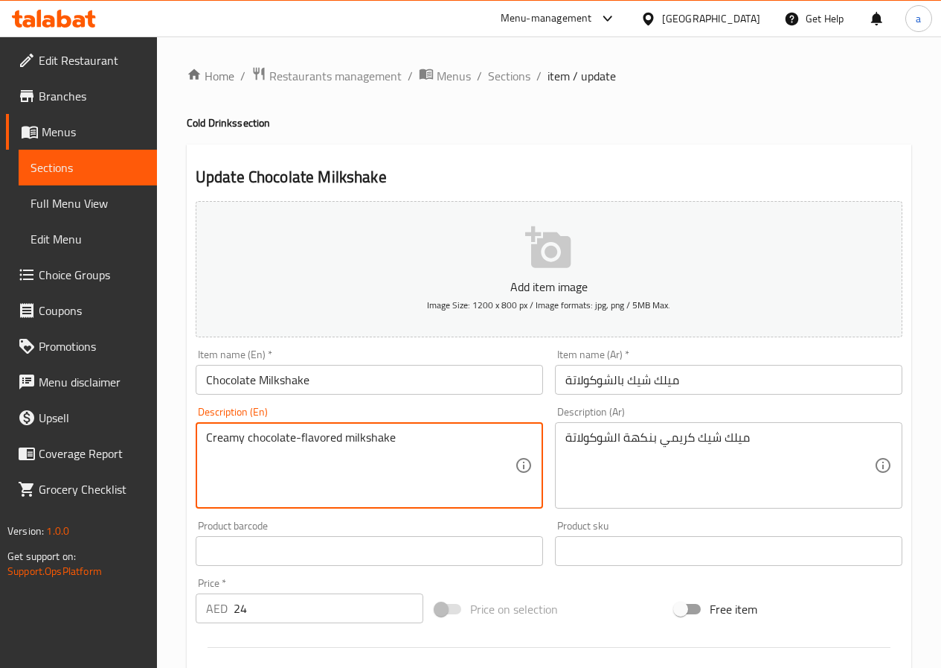
drag, startPoint x: 403, startPoint y: 438, endPoint x: 154, endPoint y: 472, distance: 251.7
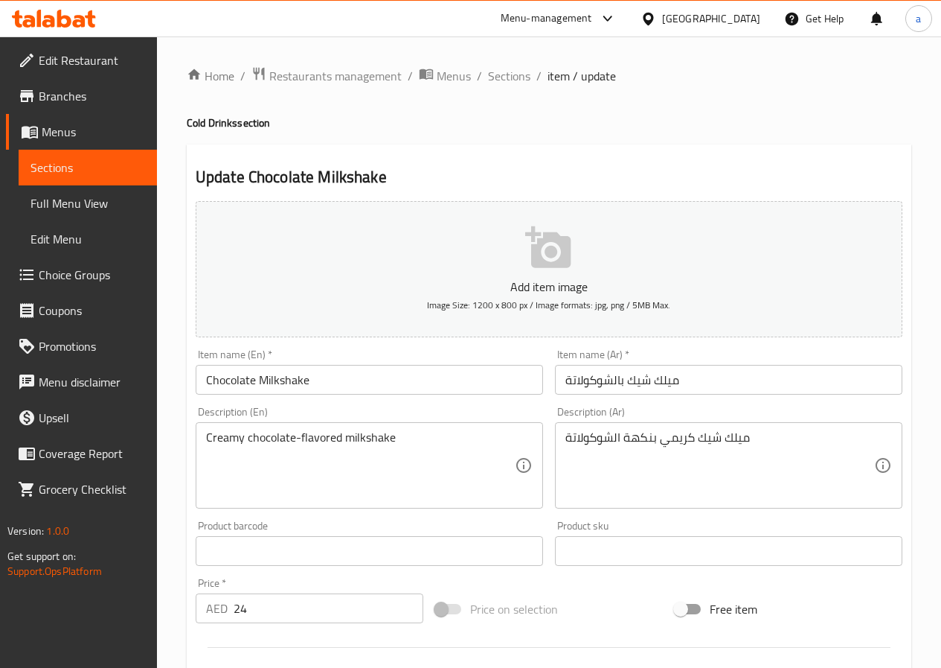
drag, startPoint x: 516, startPoint y: 81, endPoint x: 529, endPoint y: 95, distance: 19.0
click at [516, 81] on span "Sections" at bounding box center [509, 76] width 42 height 18
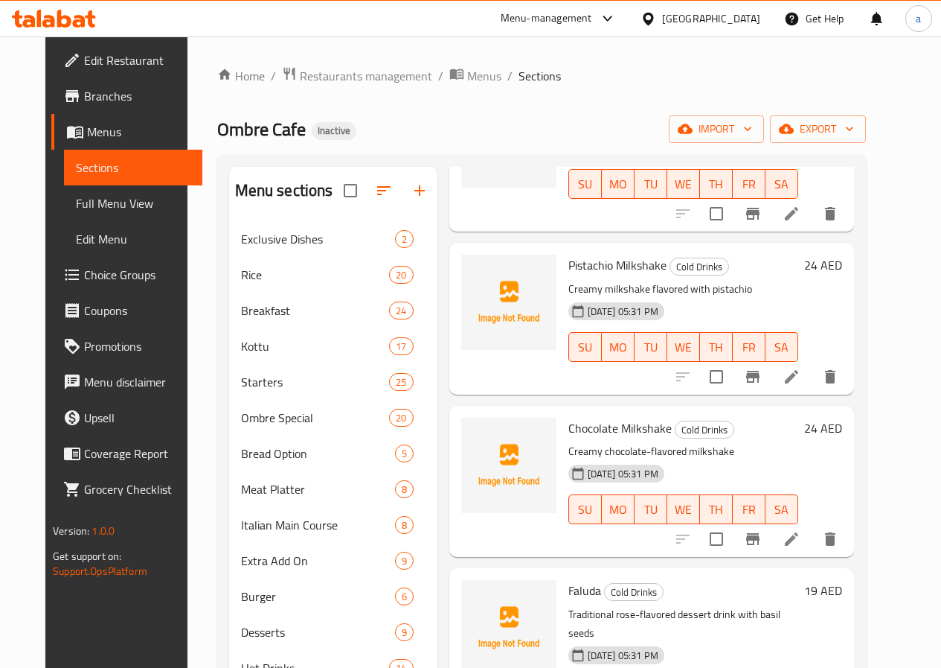
scroll to position [2382, 0]
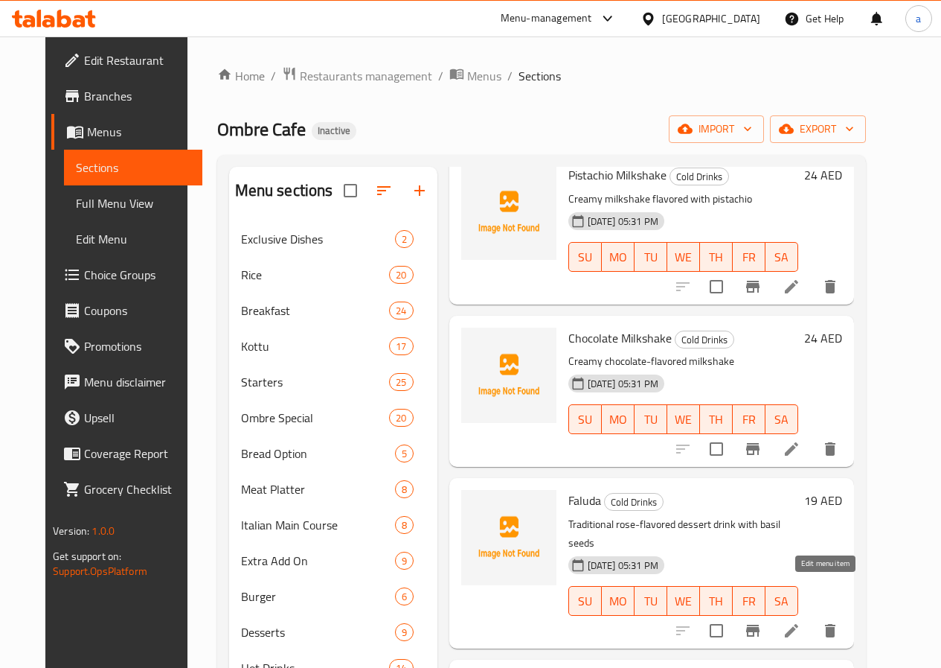
click at [801, 621] on icon at bounding box center [792, 630] width 18 height 18
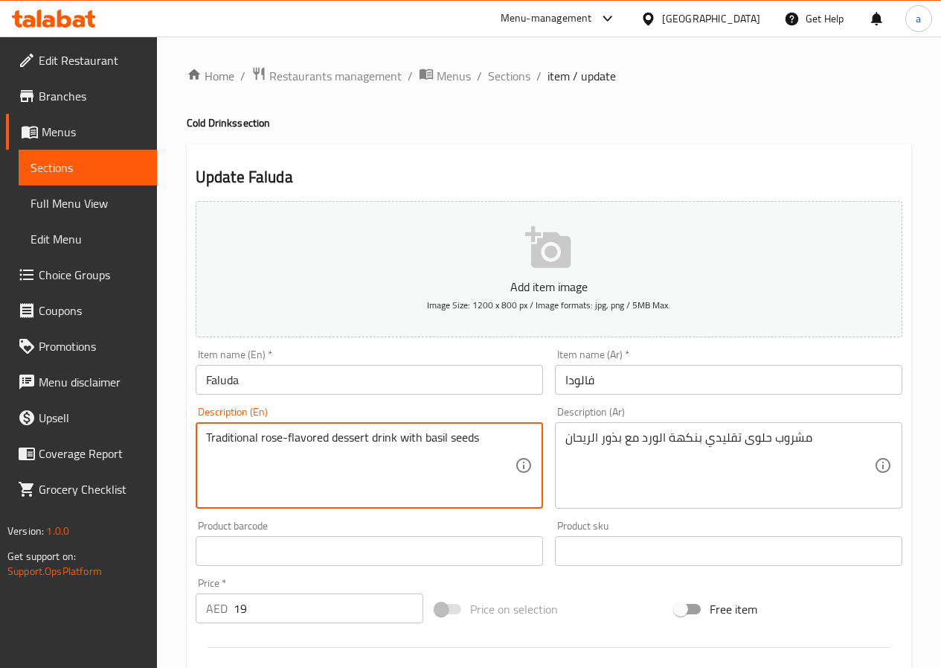
drag, startPoint x: 391, startPoint y: 454, endPoint x: 179, endPoint y: 457, distance: 212.9
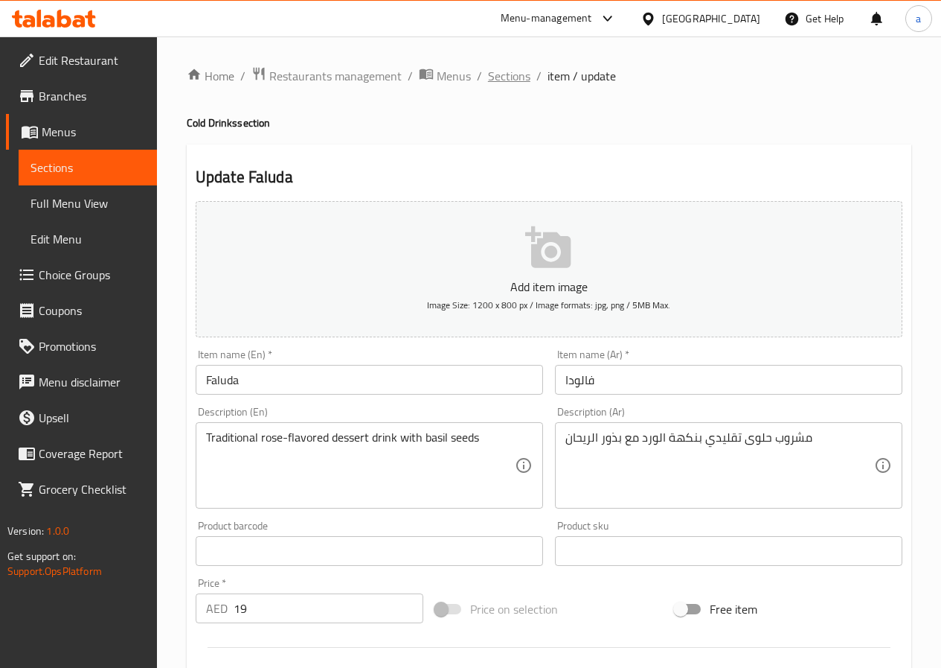
click at [520, 83] on span "Sections" at bounding box center [509, 76] width 42 height 18
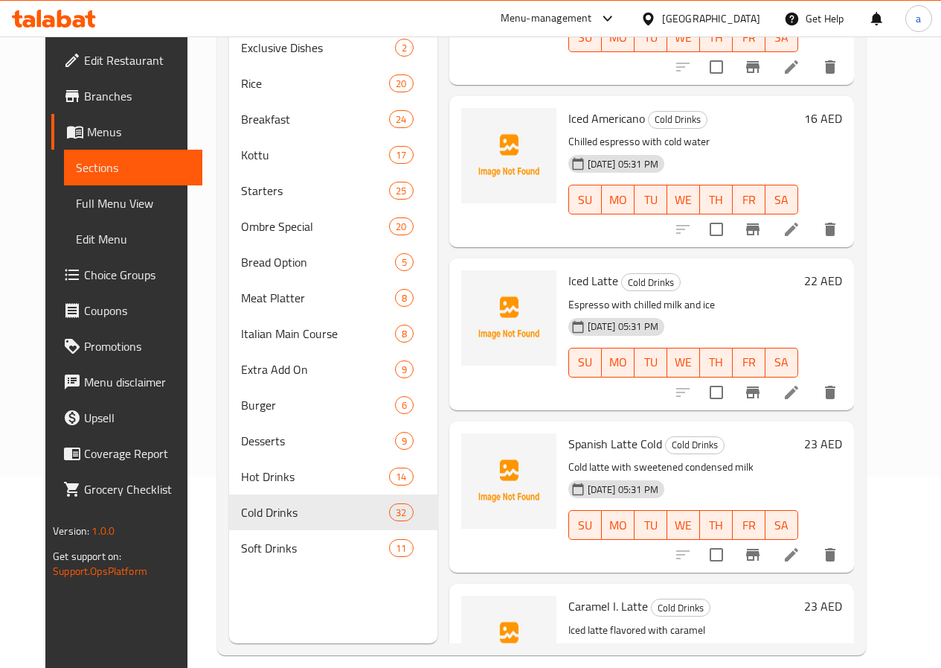
scroll to position [208, 0]
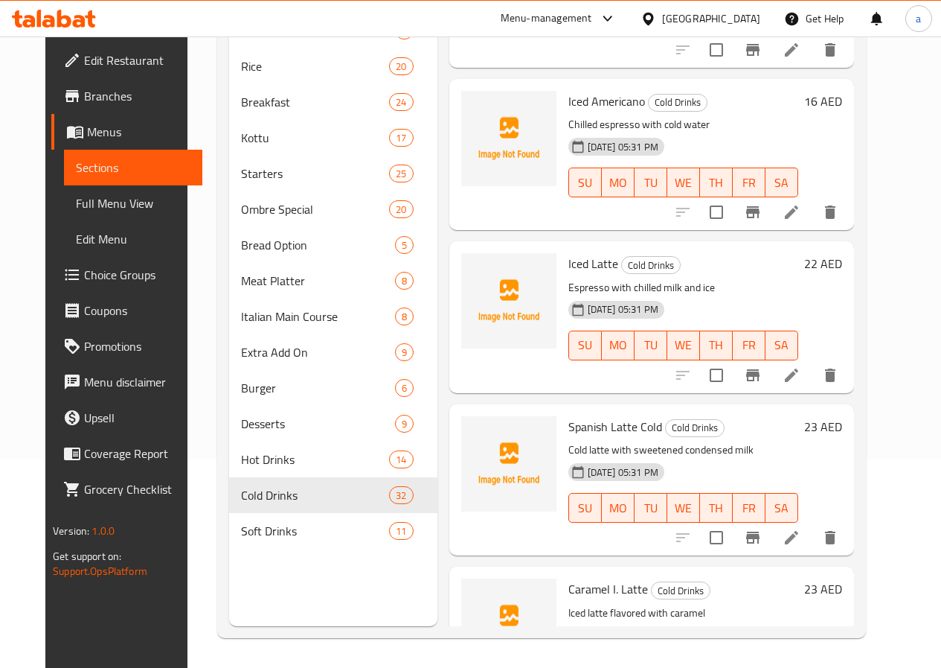
click at [801, 203] on icon at bounding box center [792, 212] width 18 height 18
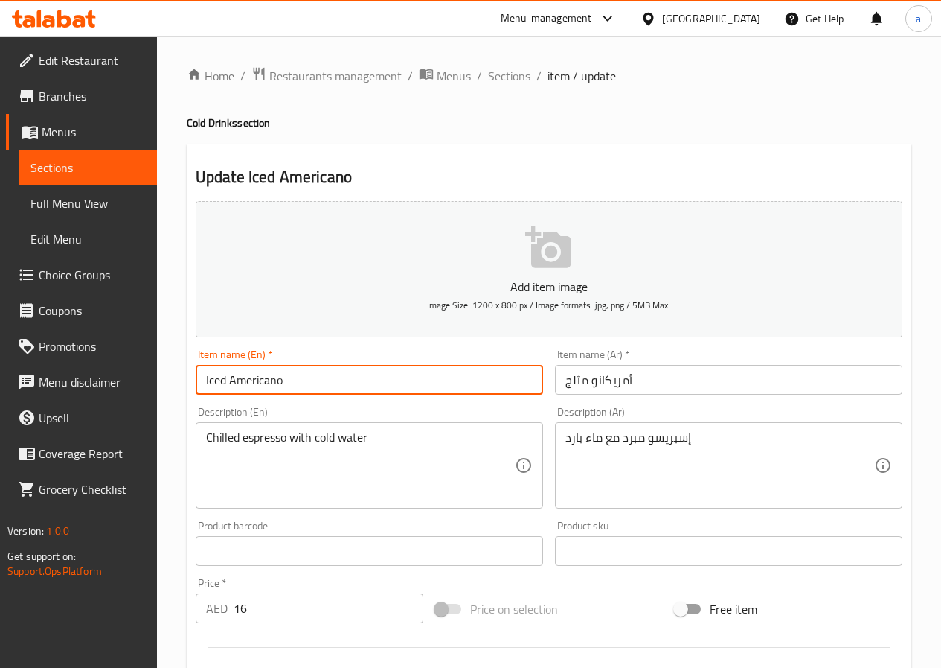
drag, startPoint x: 284, startPoint y: 380, endPoint x: 172, endPoint y: 394, distance: 113.3
click at [172, 394] on div "Home / Restaurants management / Menus / Sections / item / update Cold Drinks se…" at bounding box center [549, 537] width 784 height 1003
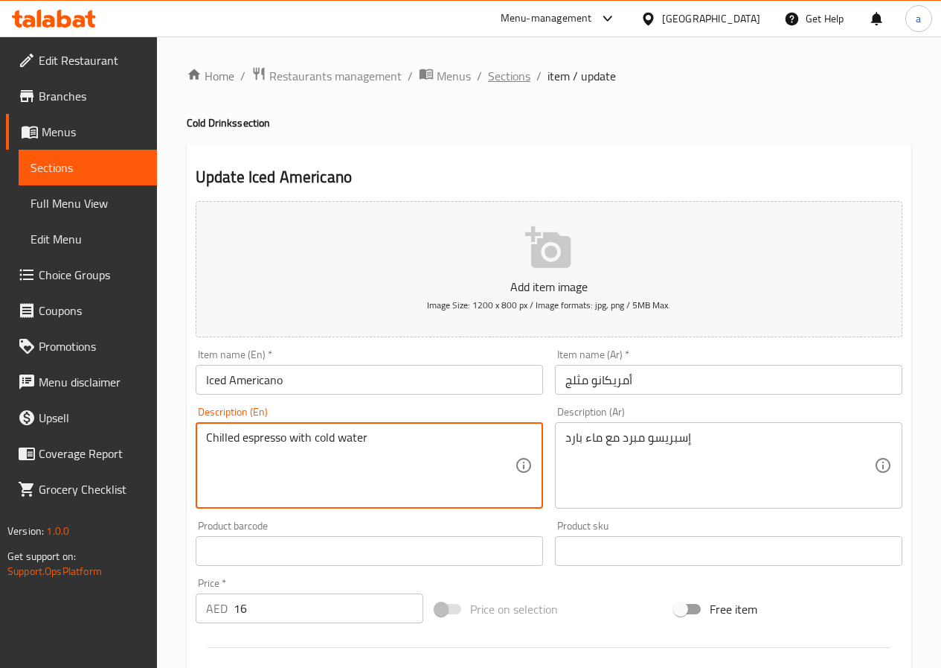
click at [514, 74] on span "Sections" at bounding box center [509, 76] width 42 height 18
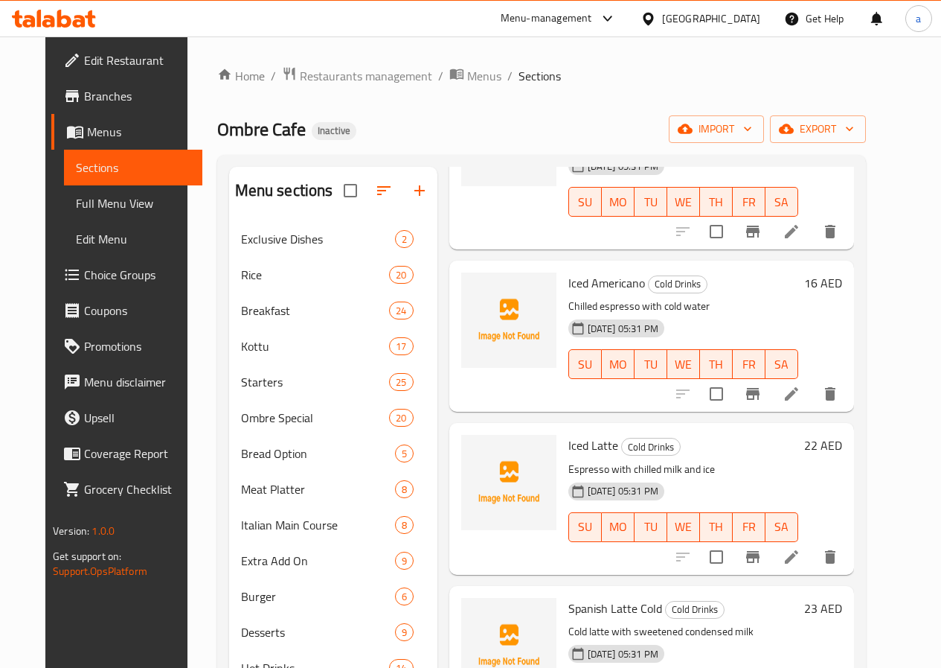
scroll to position [2828, 0]
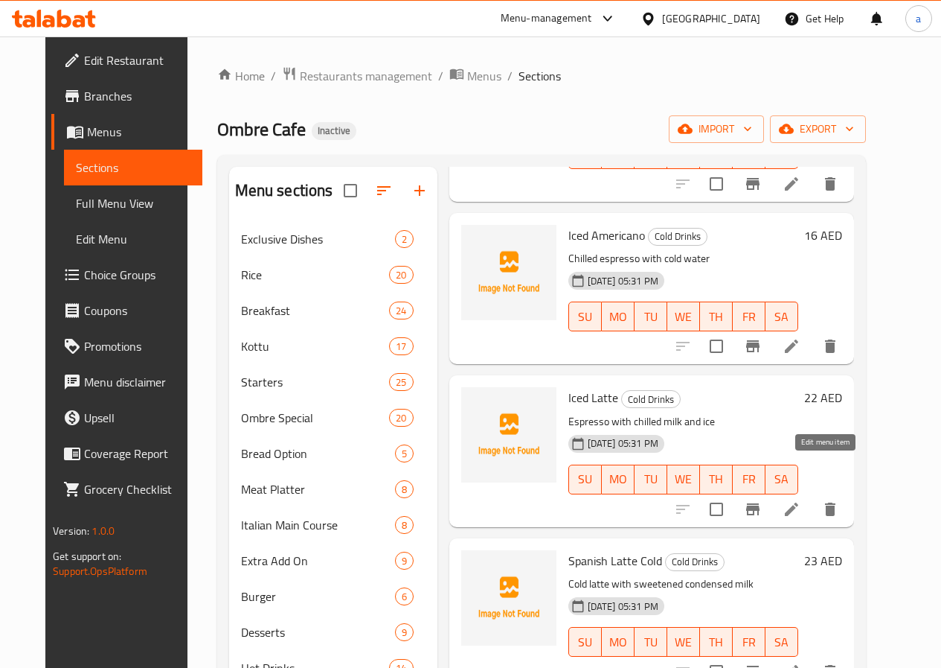
click at [801, 500] on icon at bounding box center [792, 509] width 18 height 18
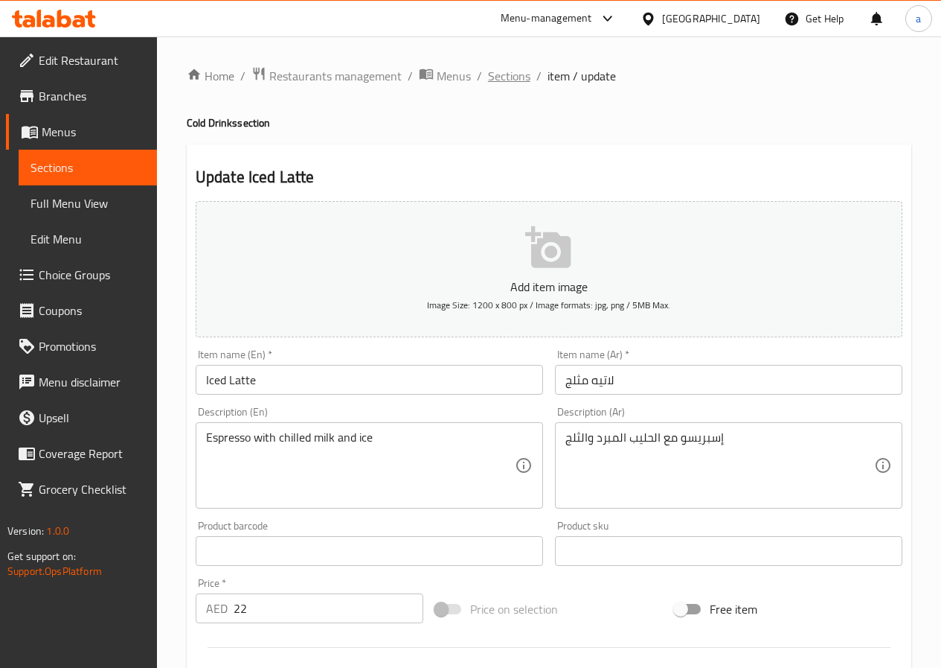
click at [512, 80] on span "Sections" at bounding box center [509, 76] width 42 height 18
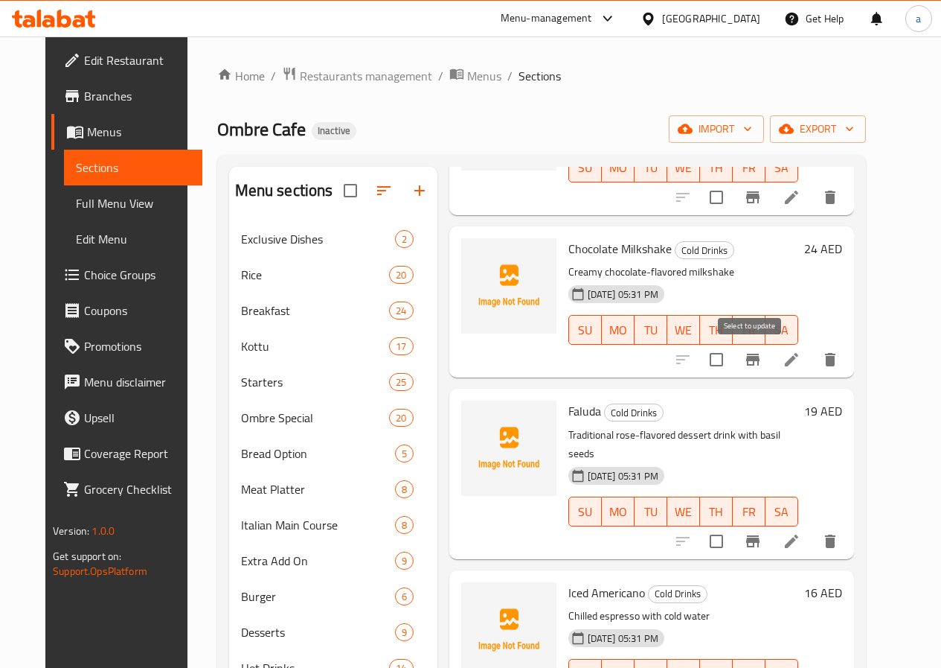
scroll to position [2902, 0]
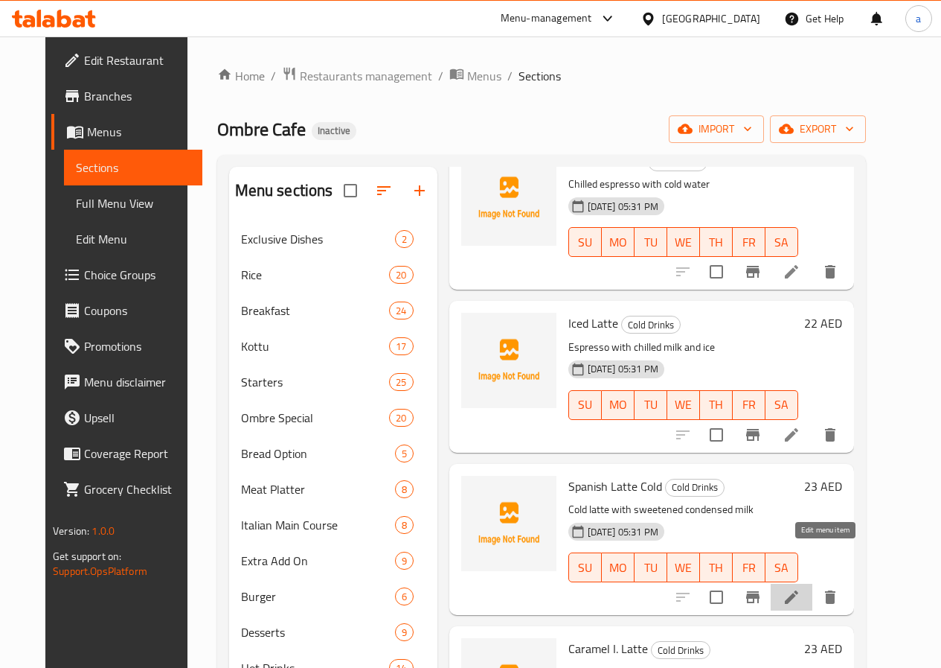
click at [801, 588] on icon at bounding box center [792, 597] width 18 height 18
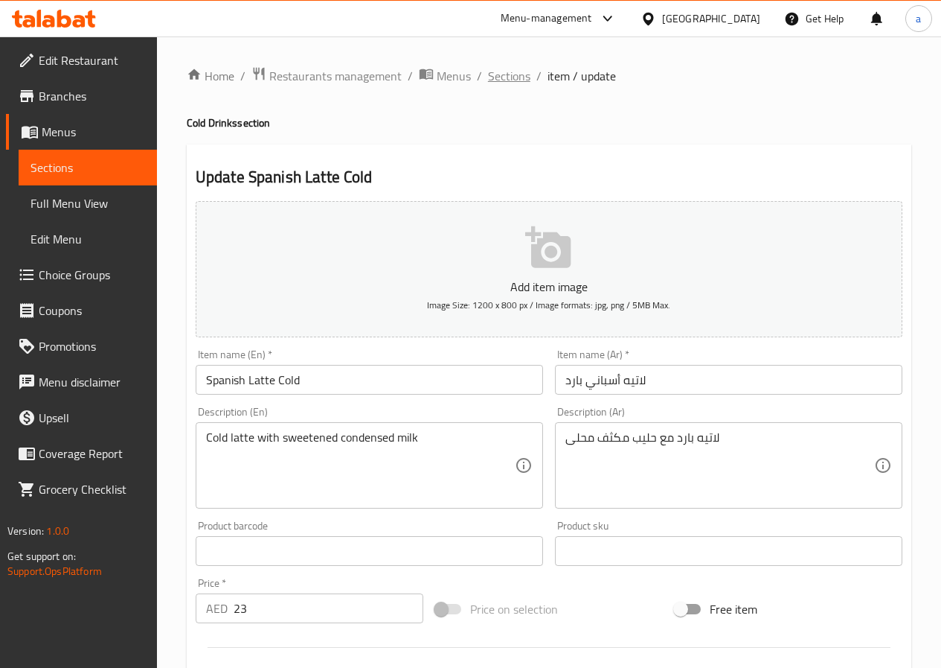
click at [518, 77] on span "Sections" at bounding box center [509, 76] width 42 height 18
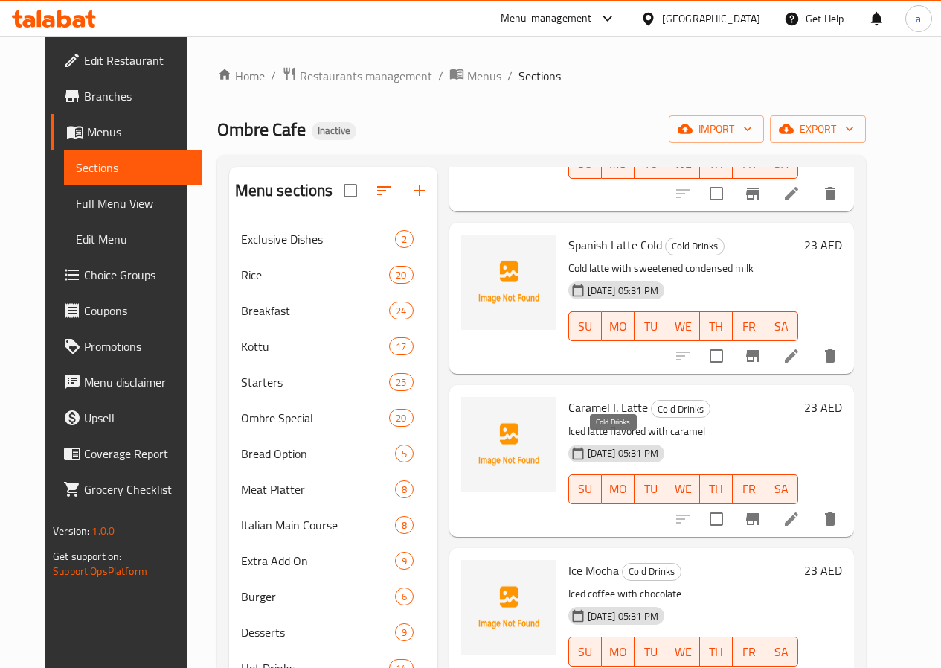
scroll to position [3051, 0]
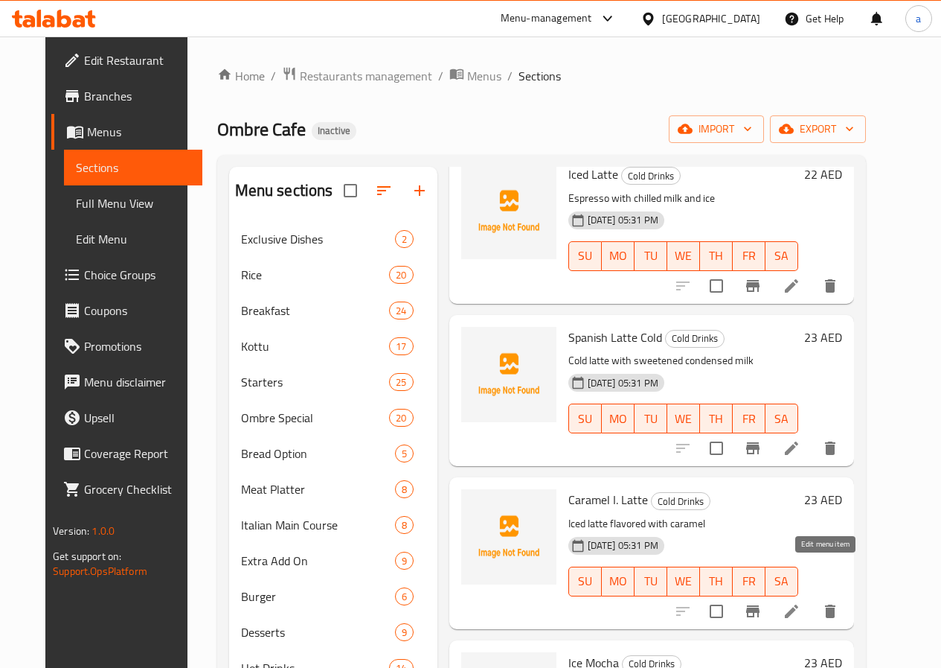
click at [801, 602] on icon at bounding box center [792, 611] width 18 height 18
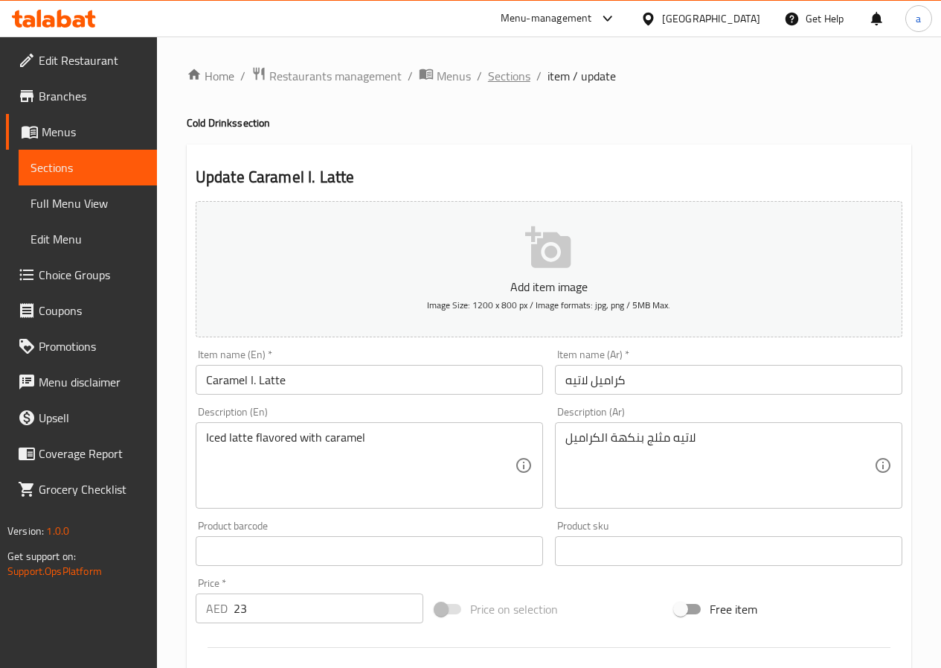
click at [495, 76] on span "Sections" at bounding box center [509, 76] width 42 height 18
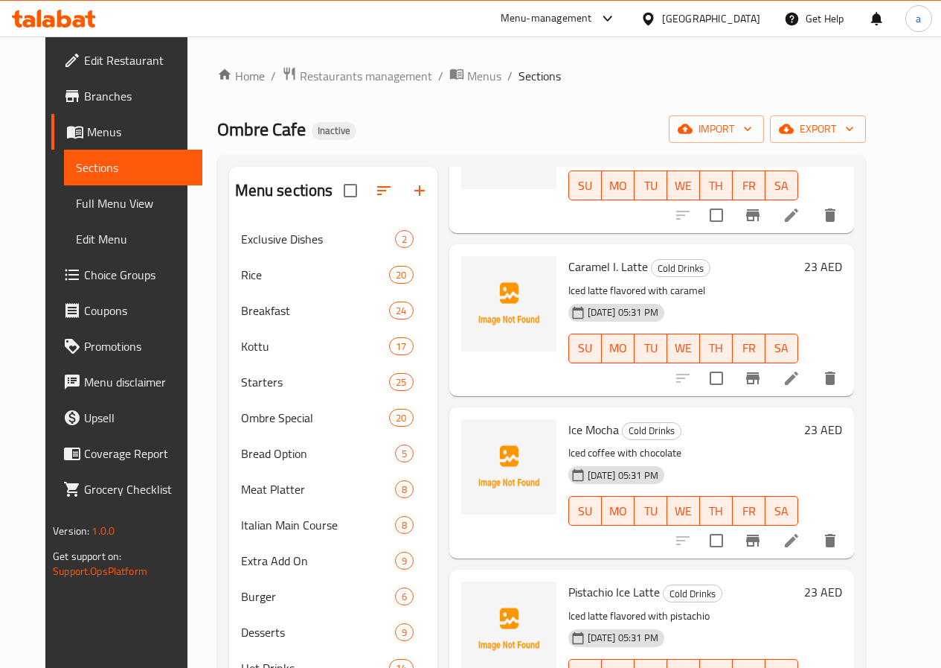
scroll to position [3349, 0]
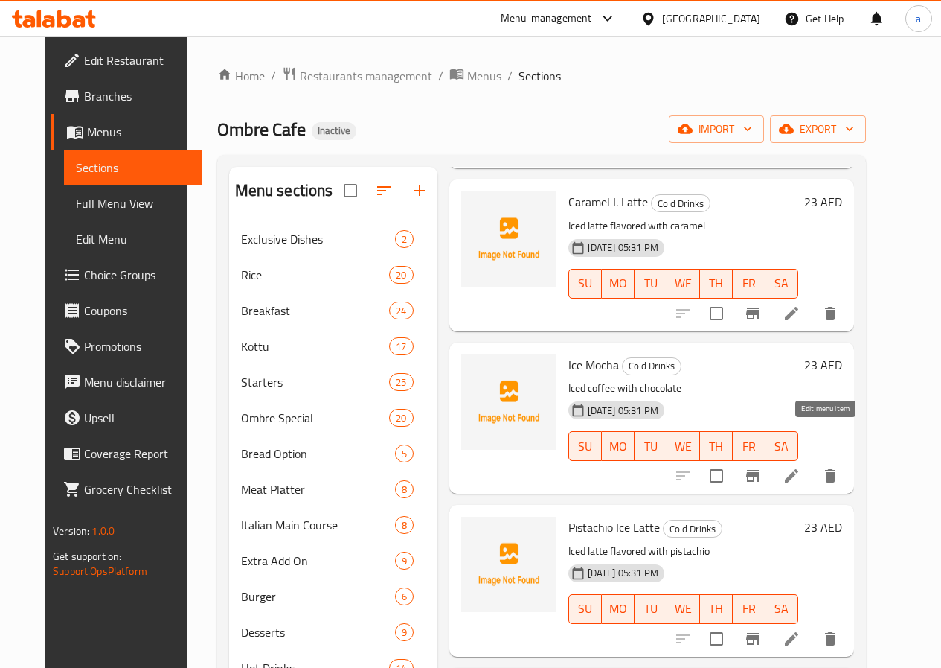
click at [799, 469] on icon at bounding box center [791, 475] width 13 height 13
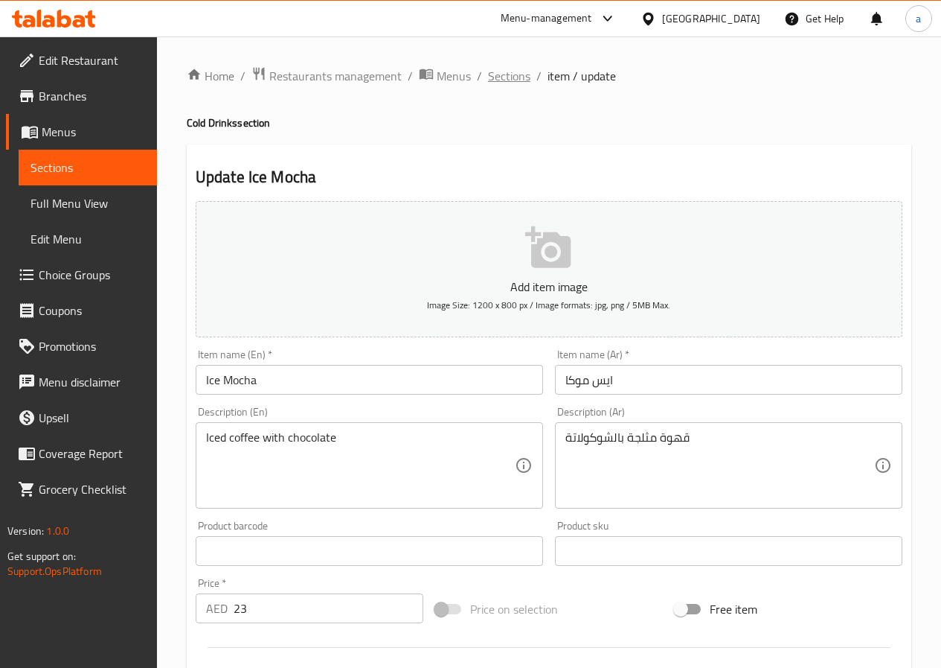
click at [505, 73] on span "Sections" at bounding box center [509, 76] width 42 height 18
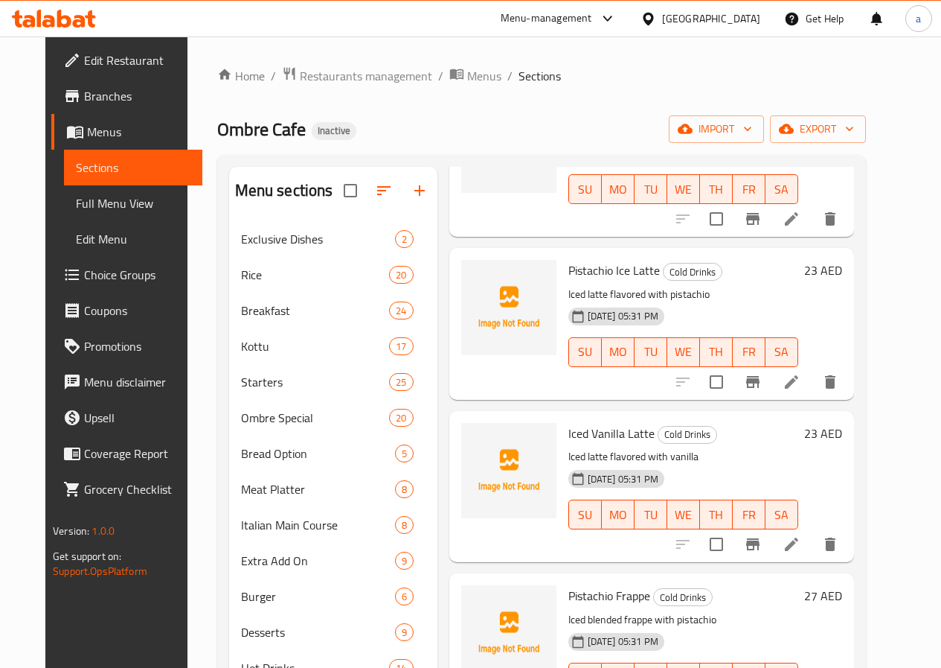
scroll to position [3796, 0]
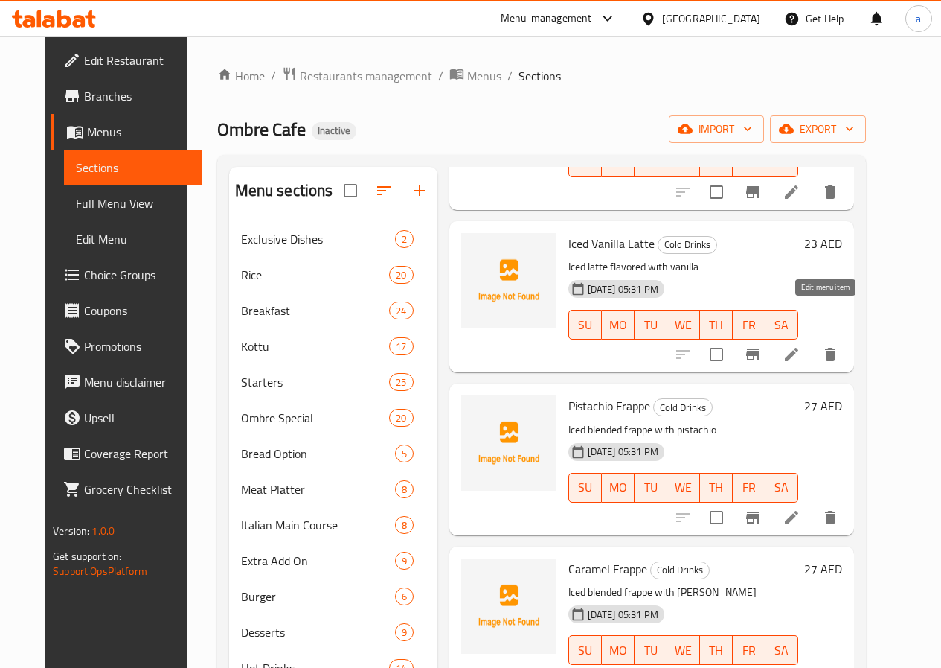
click at [801, 345] on icon at bounding box center [792, 354] width 18 height 18
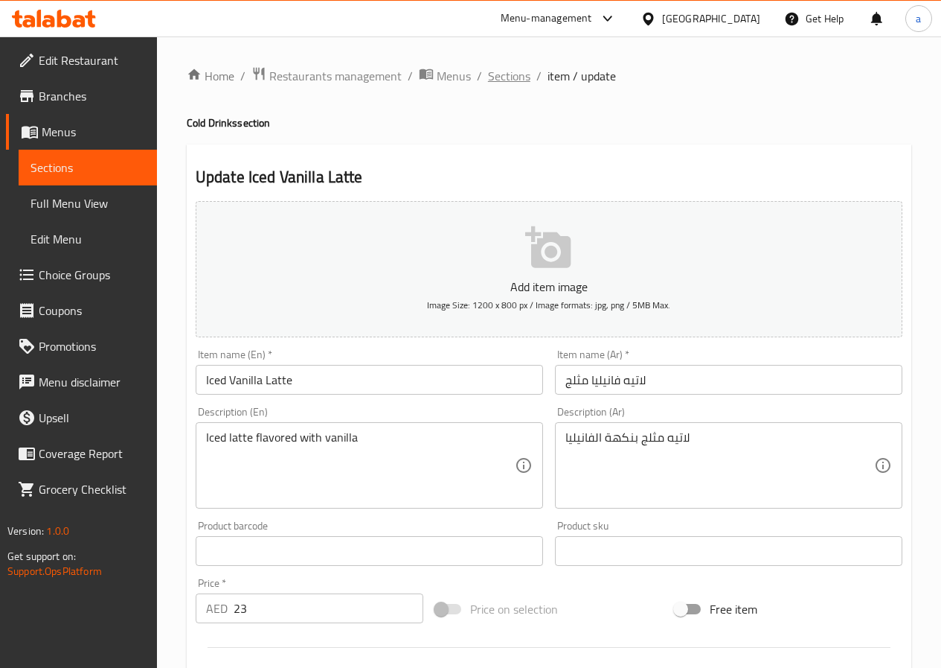
click at [505, 76] on span "Sections" at bounding box center [509, 76] width 42 height 18
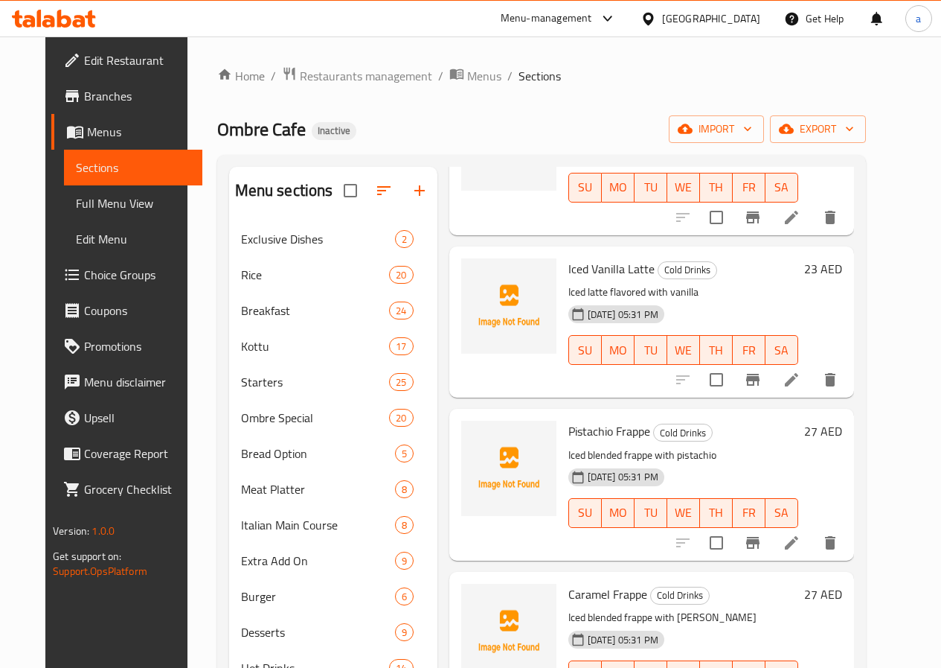
scroll to position [3796, 0]
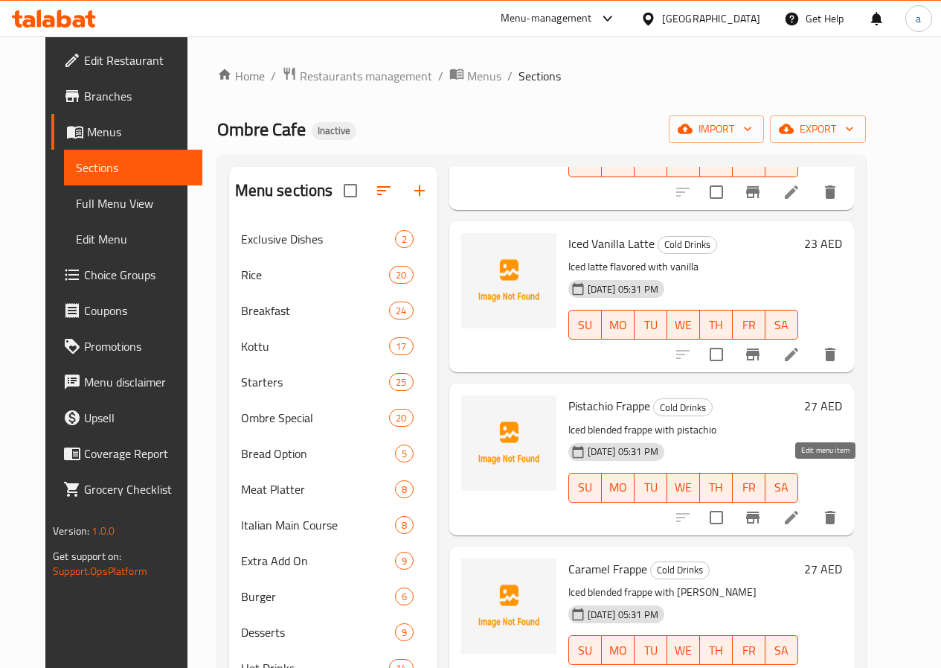
click at [801, 508] on icon at bounding box center [792, 517] width 18 height 18
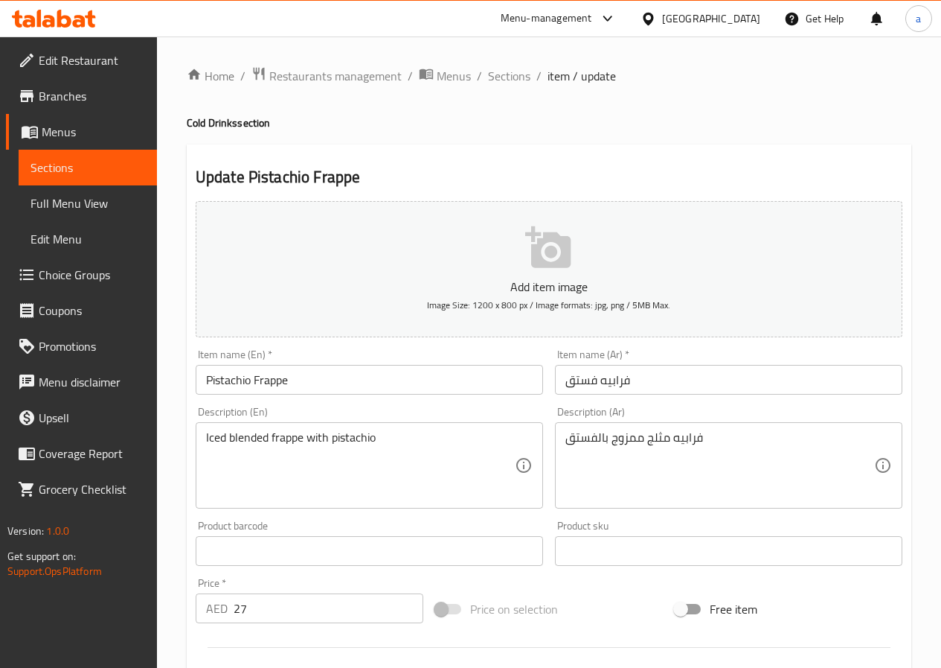
drag, startPoint x: 514, startPoint y: 77, endPoint x: 945, endPoint y: 420, distance: 551.3
click at [515, 77] on span "Sections" at bounding box center [509, 76] width 42 height 18
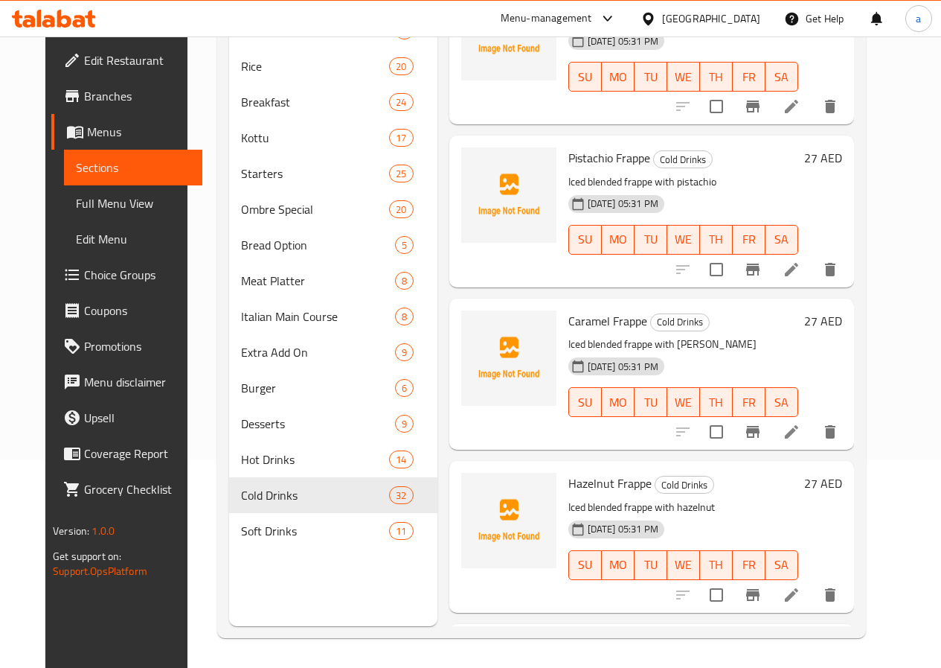
scroll to position [3870, 0]
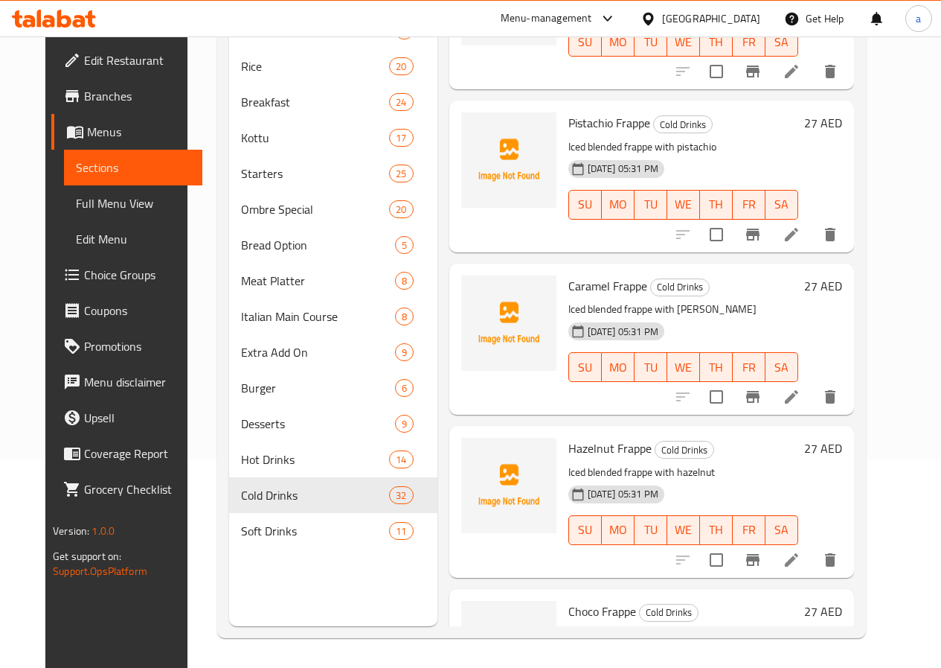
click at [799, 390] on icon at bounding box center [791, 396] width 13 height 13
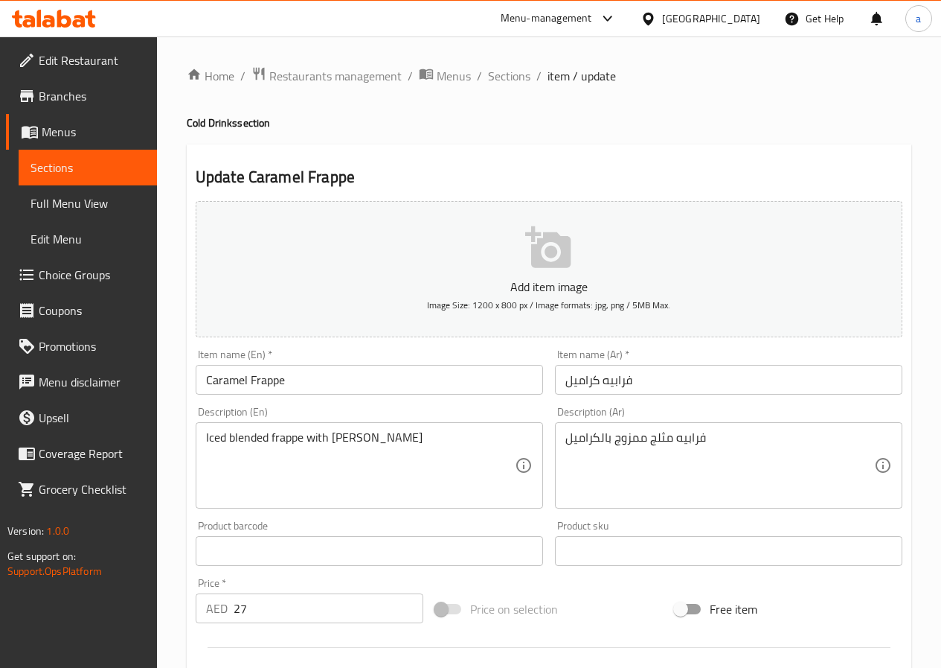
click at [508, 80] on span "Sections" at bounding box center [509, 76] width 42 height 18
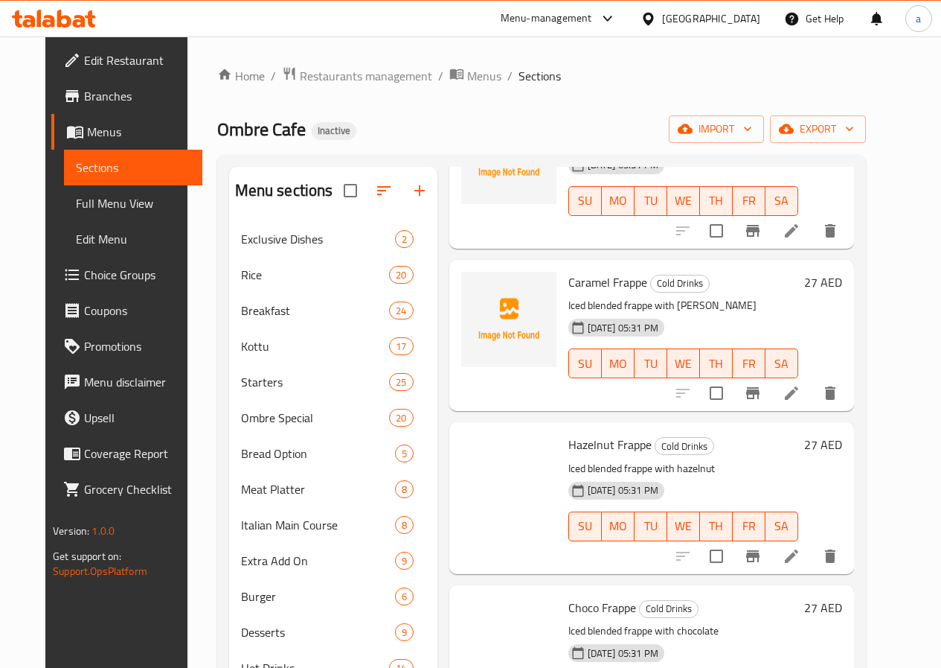
scroll to position [4093, 0]
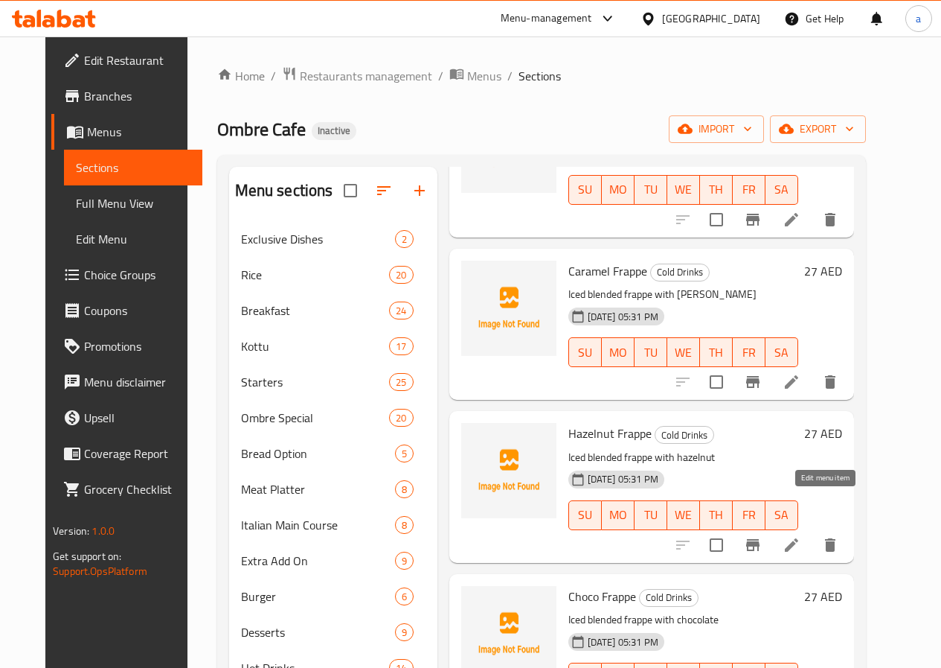
click at [799, 537] on icon at bounding box center [791, 543] width 13 height 13
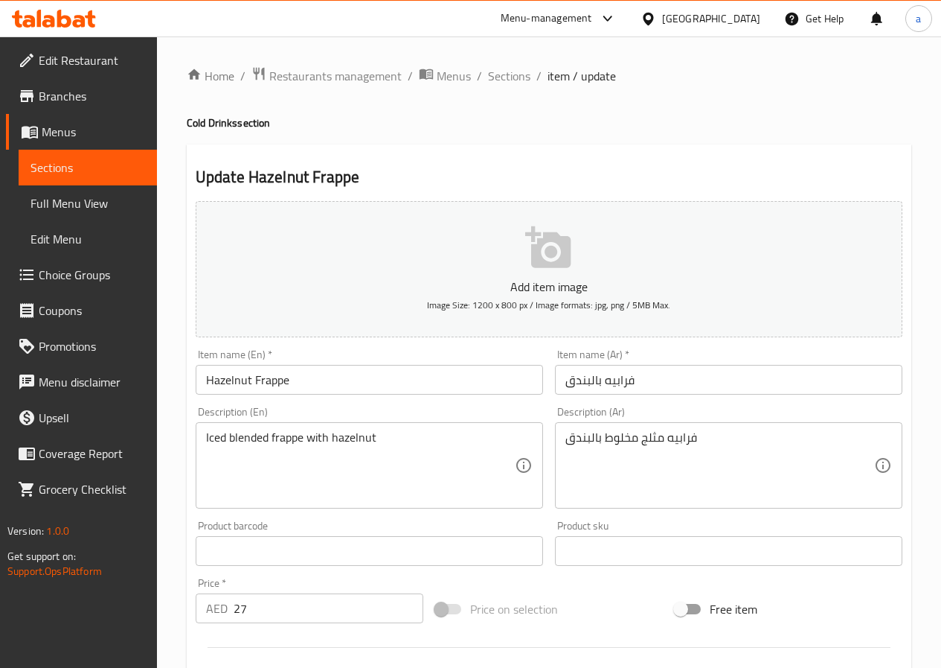
click at [505, 76] on span "Sections" at bounding box center [509, 76] width 42 height 18
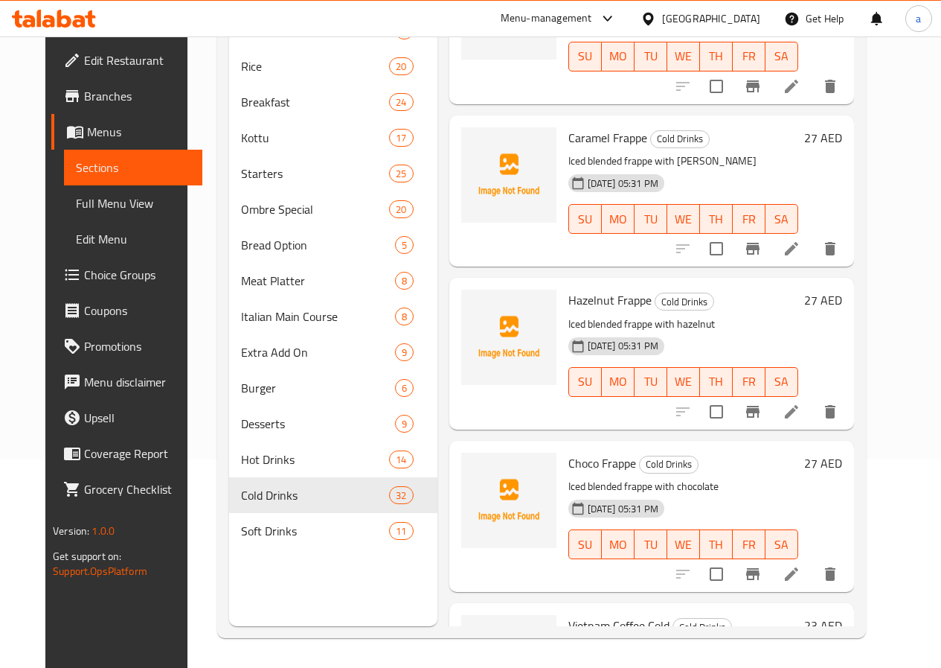
scroll to position [4019, 0]
click at [801, 564] on icon at bounding box center [792, 573] width 18 height 18
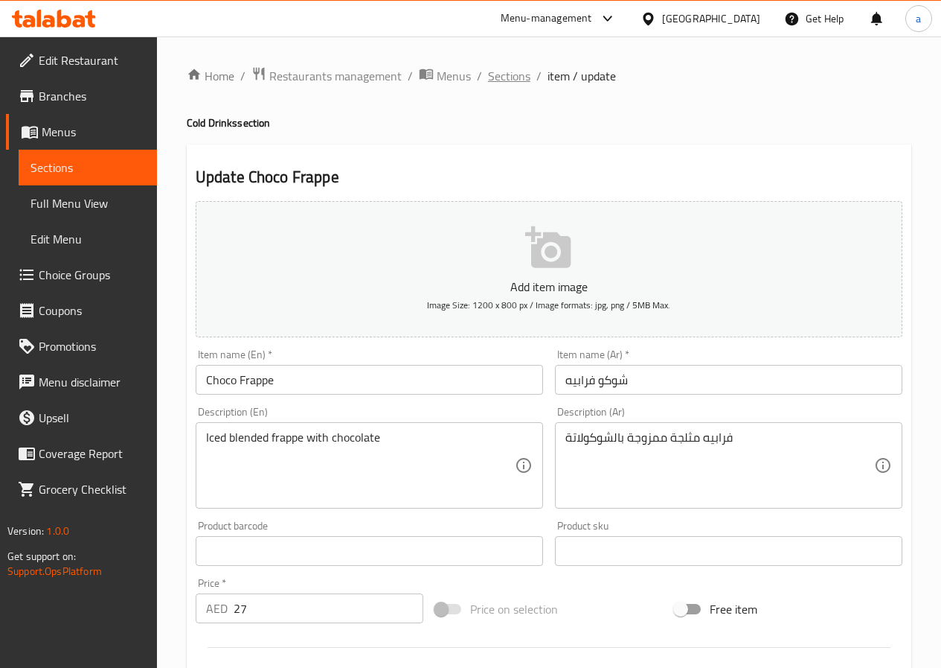
click at [516, 75] on span "Sections" at bounding box center [509, 76] width 42 height 18
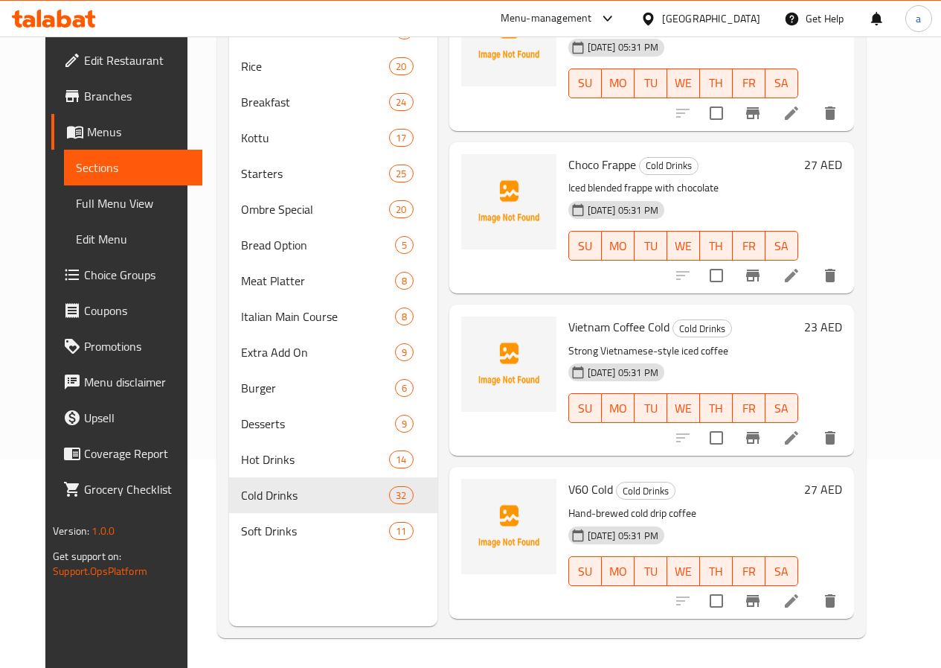
scroll to position [4391, 0]
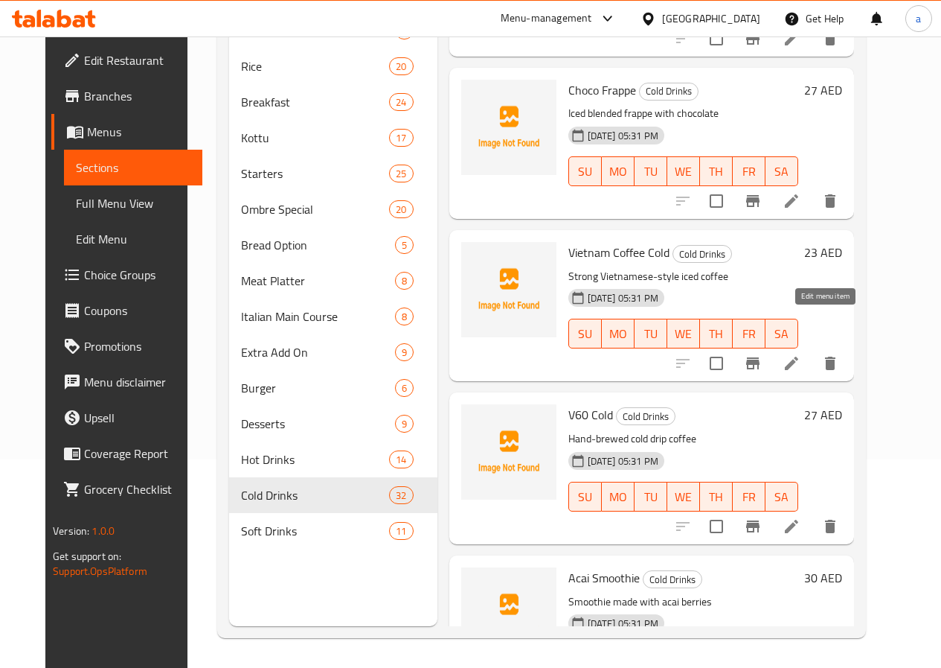
click at [799, 356] on icon at bounding box center [791, 362] width 13 height 13
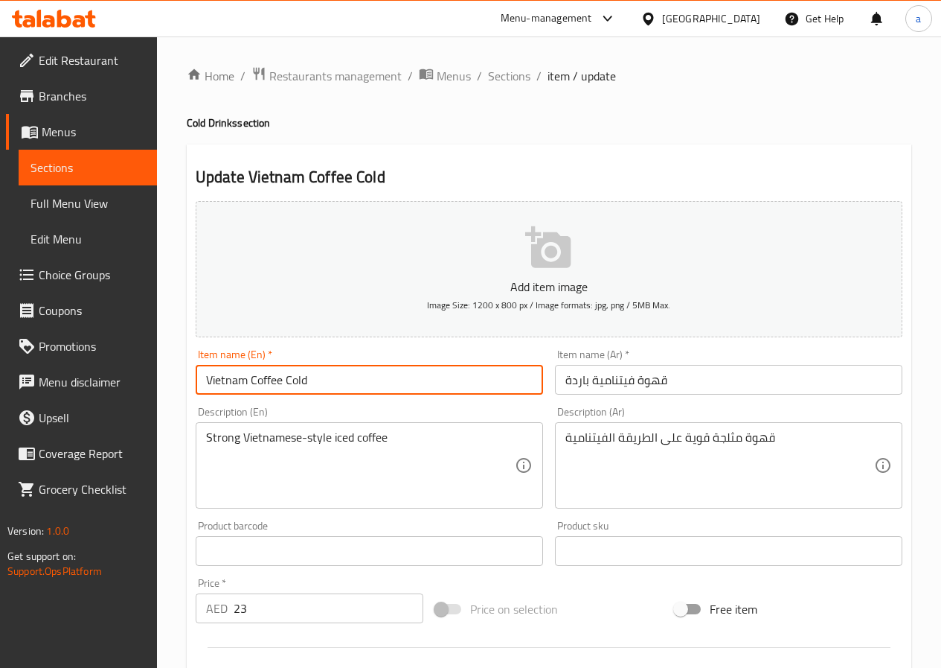
drag, startPoint x: 281, startPoint y: 384, endPoint x: 202, endPoint y: 383, distance: 78.9
click at [202, 383] on input "Vietnam Coffee Cold" at bounding box center [370, 380] width 348 height 30
click at [681, 383] on input "قهوة فيتنامية باردة" at bounding box center [729, 380] width 348 height 30
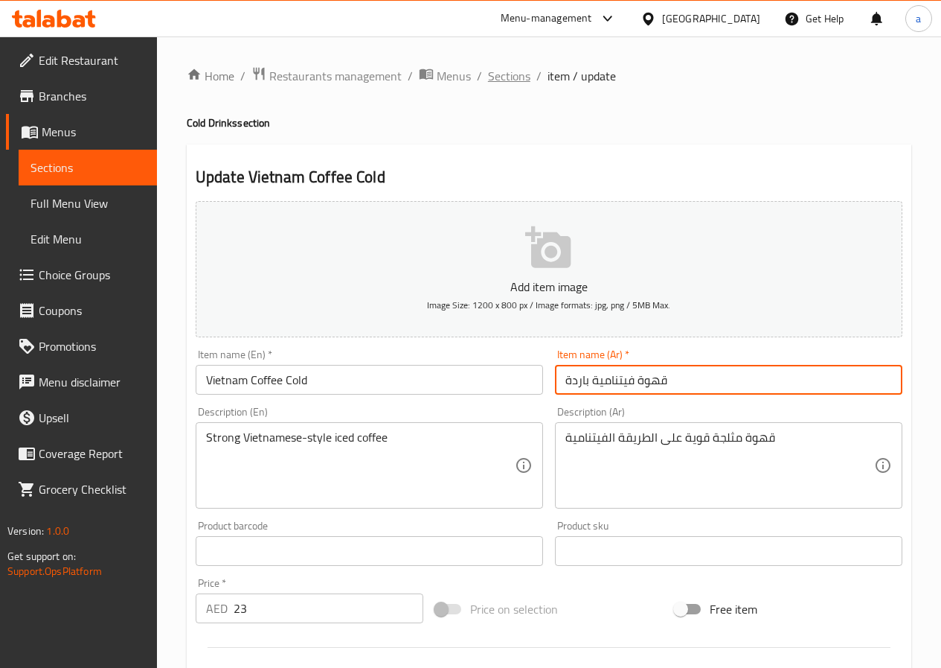
click at [501, 79] on span "Sections" at bounding box center [509, 76] width 42 height 18
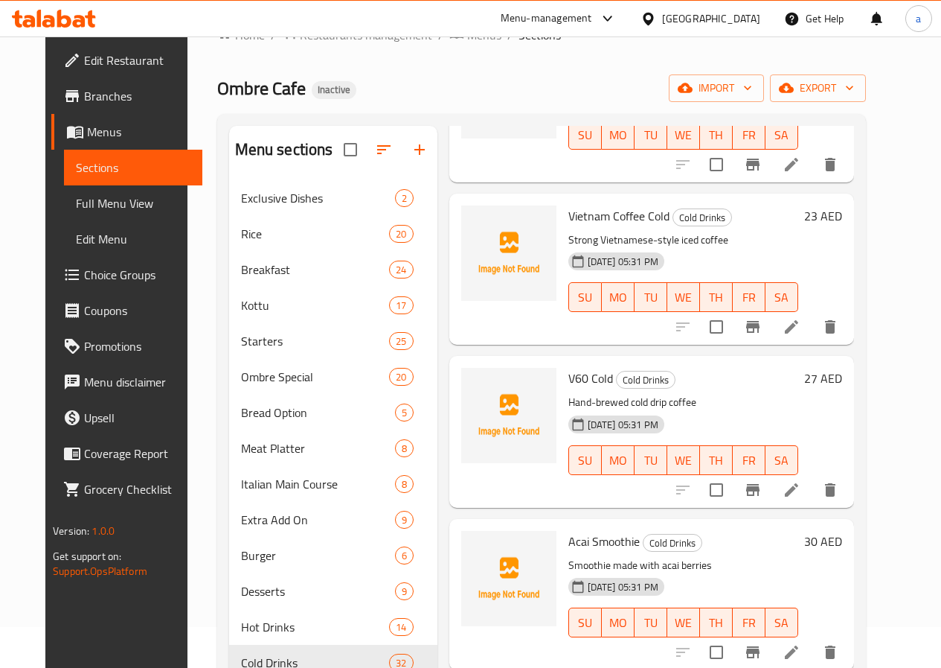
scroll to position [74, 0]
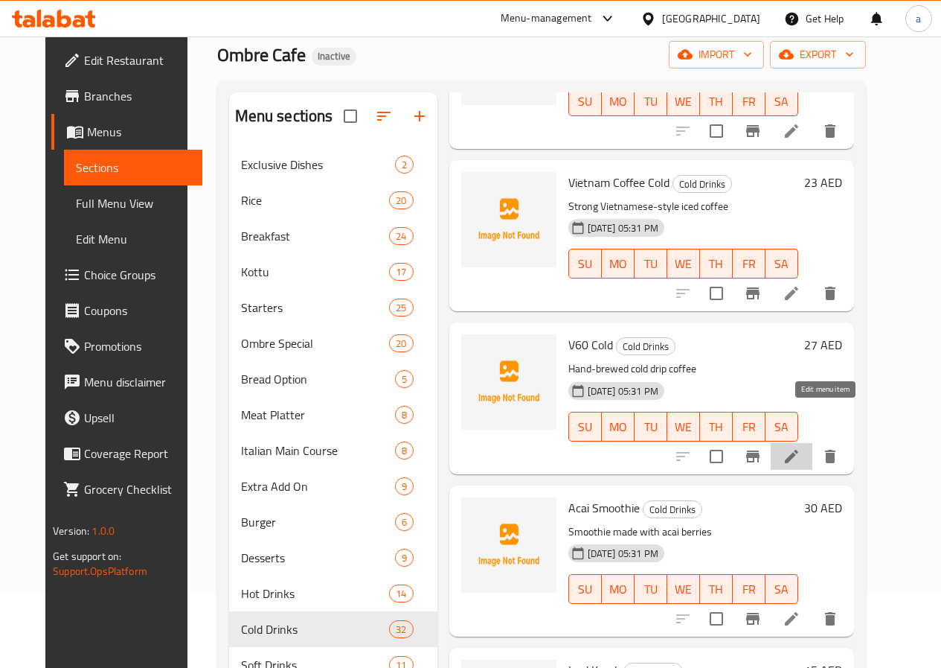
click at [801, 447] on icon at bounding box center [792, 456] width 18 height 18
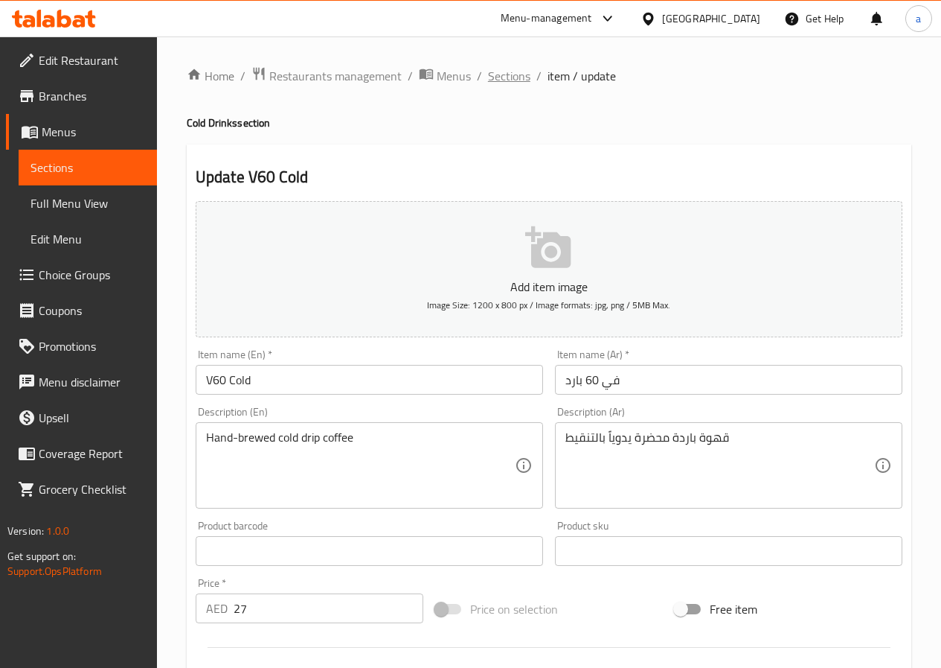
click at [505, 77] on span "Sections" at bounding box center [509, 76] width 42 height 18
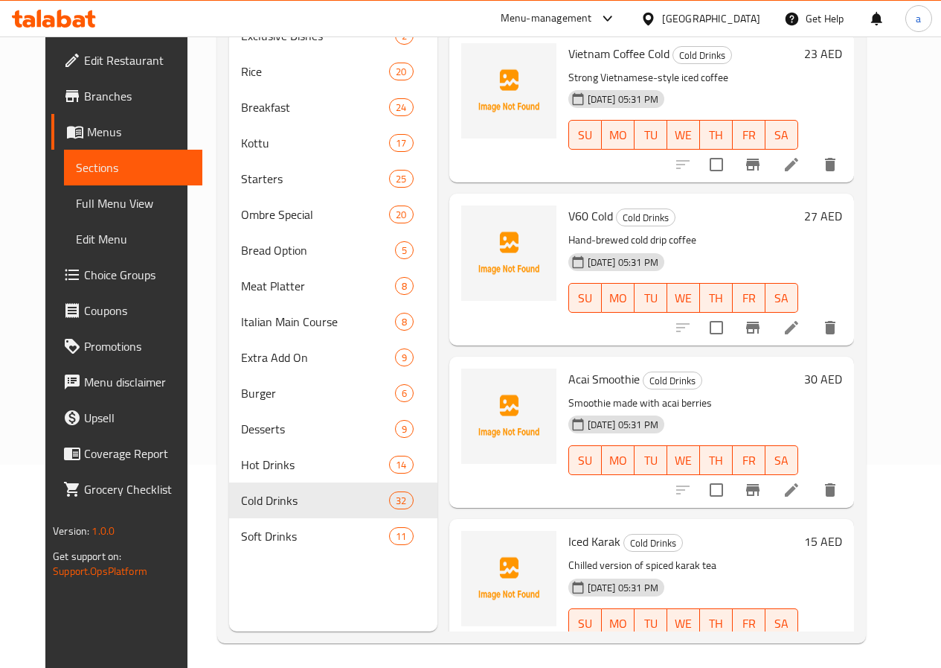
scroll to position [208, 0]
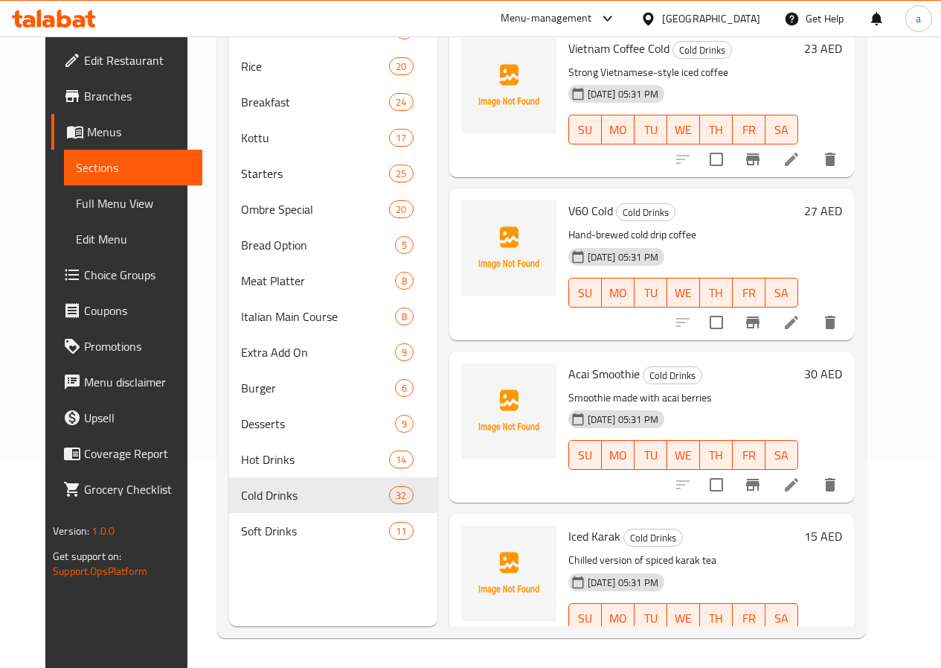
click at [801, 476] on icon at bounding box center [792, 485] width 18 height 18
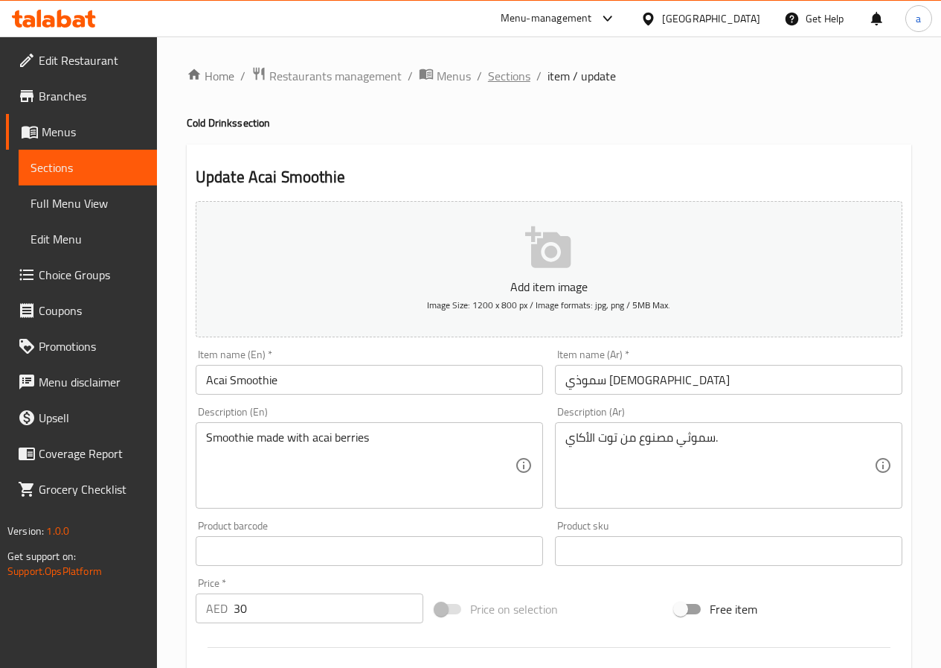
click at [515, 74] on span "Sections" at bounding box center [509, 76] width 42 height 18
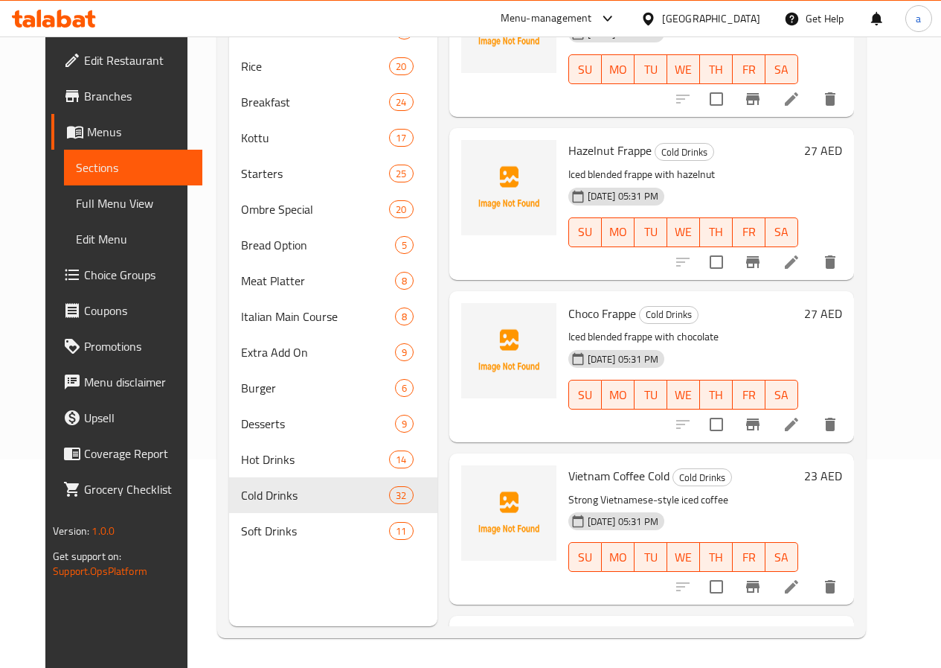
scroll to position [4595, 0]
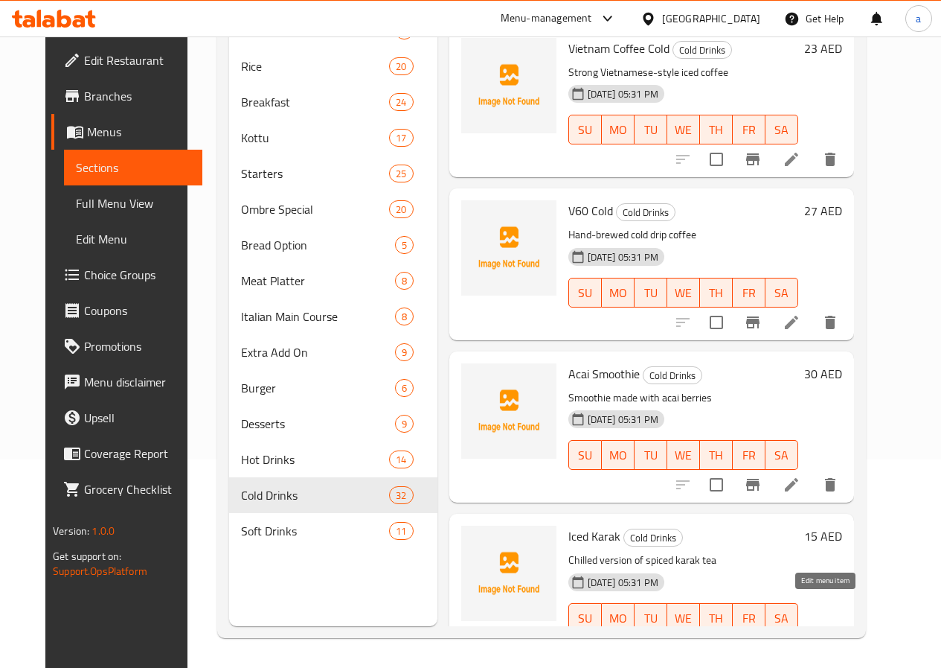
click at [801, 639] on icon at bounding box center [792, 648] width 18 height 18
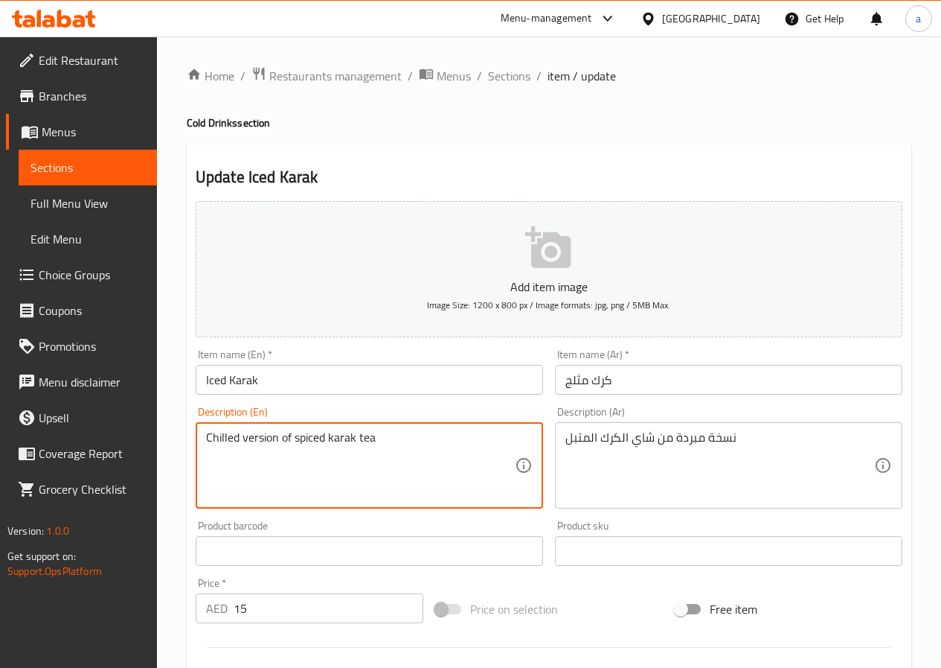
drag, startPoint x: 397, startPoint y: 435, endPoint x: 152, endPoint y: 476, distance: 248.2
click at [426, 455] on textarea "Chilled version of spiced karak tea" at bounding box center [360, 465] width 309 height 71
click at [514, 73] on span "Sections" at bounding box center [509, 76] width 42 height 18
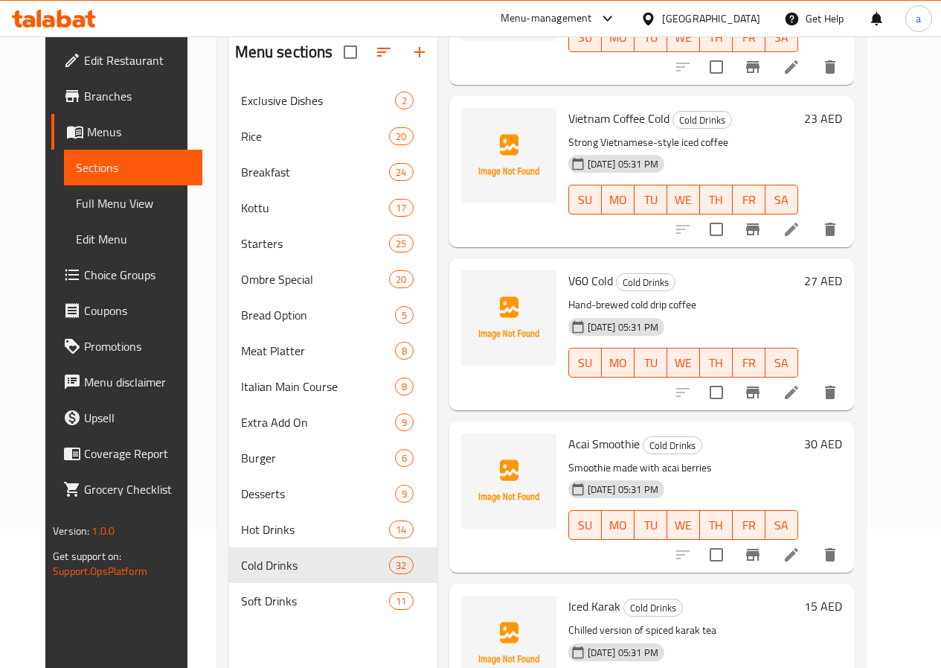
scroll to position [208, 0]
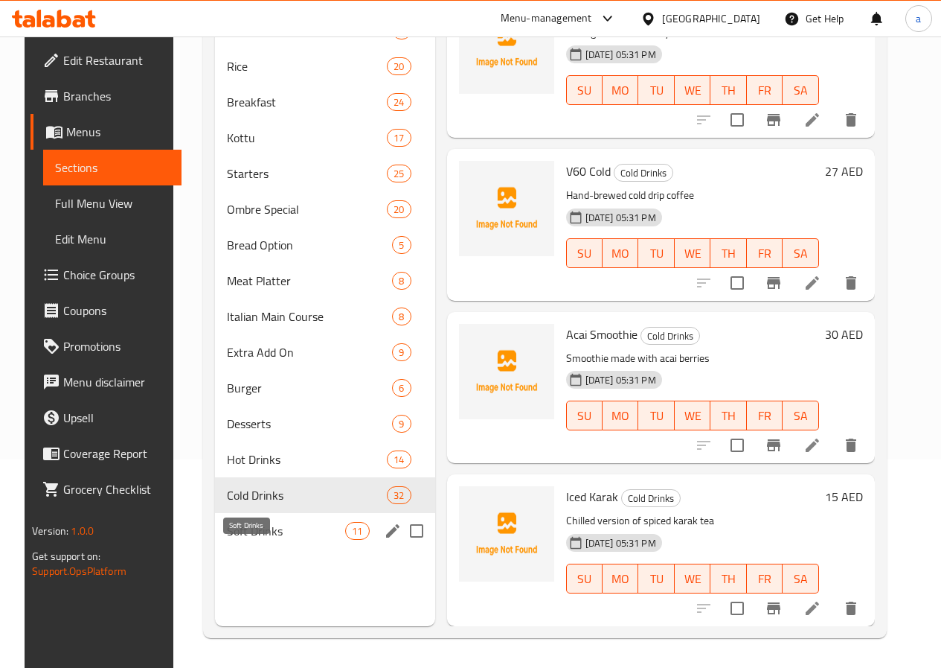
click at [246, 540] on span "Soft Drinks" at bounding box center [286, 531] width 118 height 18
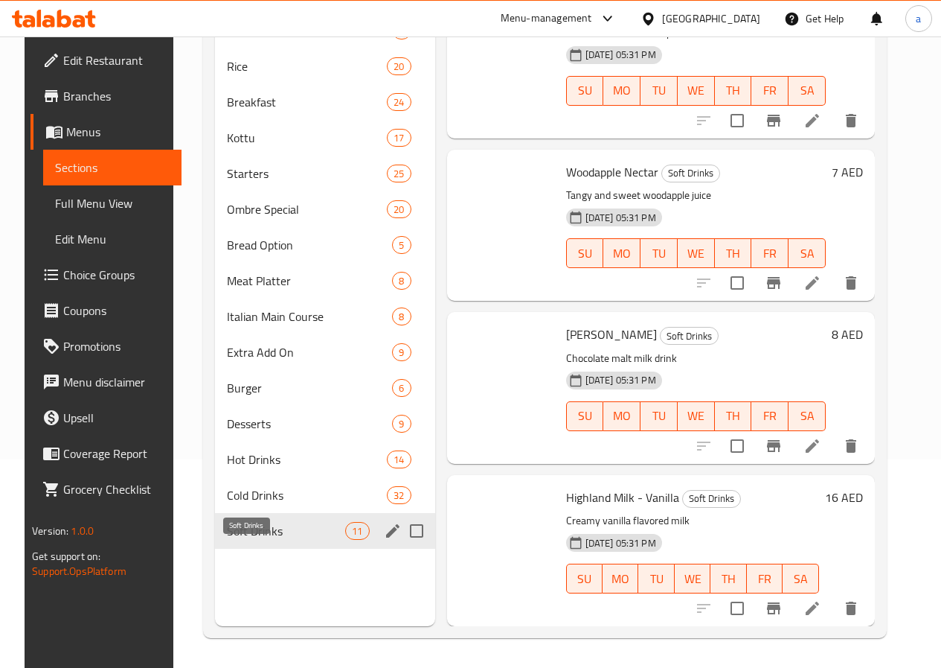
scroll to position [1180, 0]
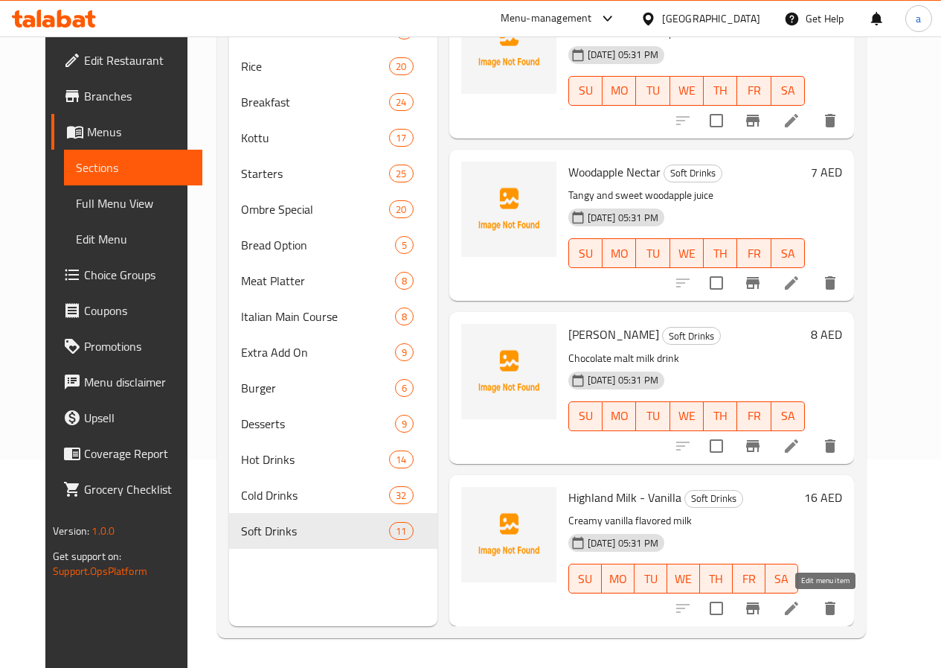
click at [801, 612] on icon at bounding box center [792, 608] width 18 height 18
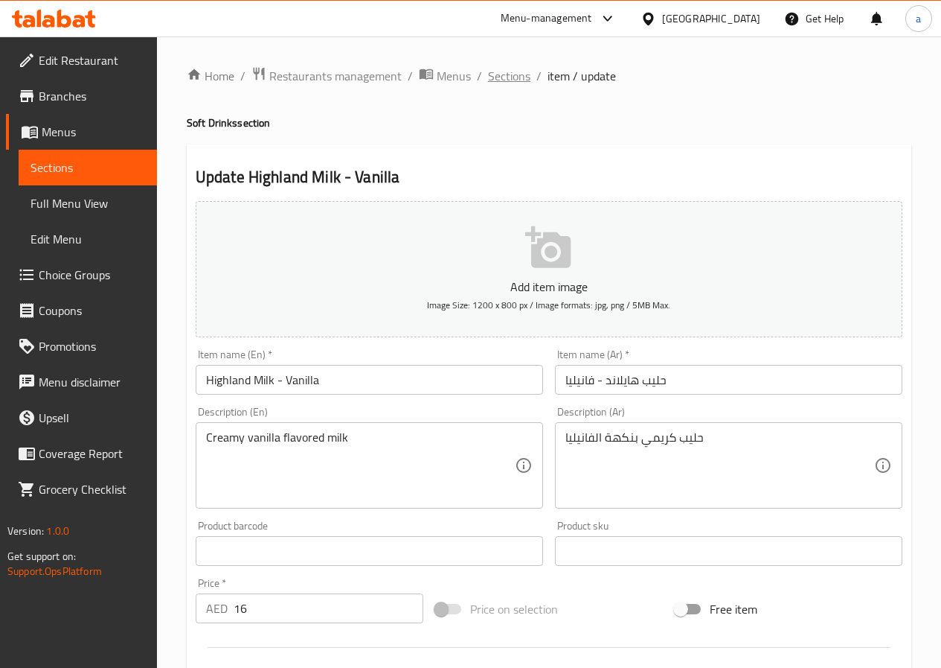
click at [525, 75] on span "Sections" at bounding box center [509, 76] width 42 height 18
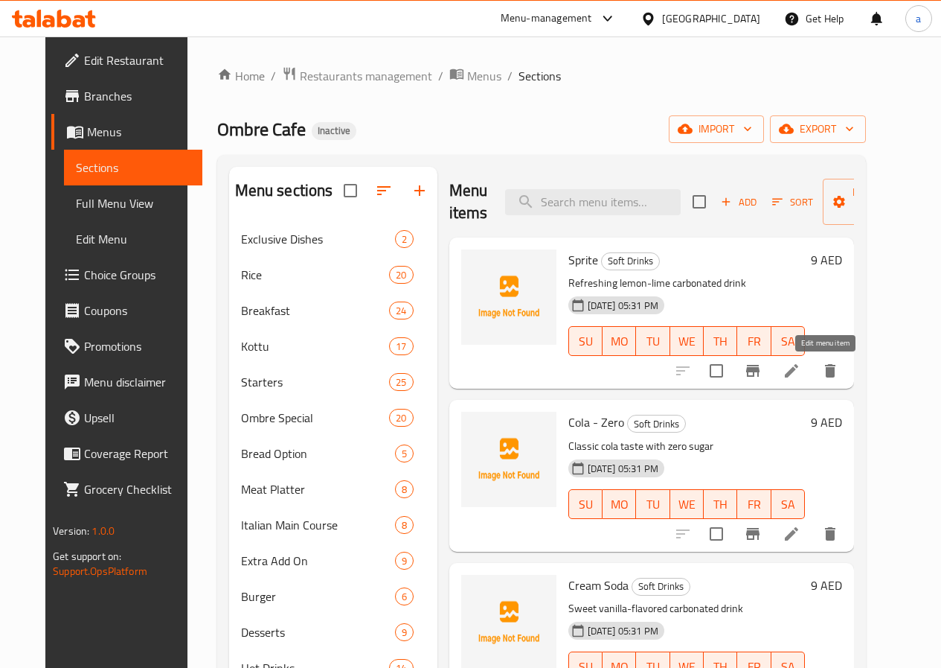
click at [801, 370] on icon at bounding box center [792, 371] width 18 height 18
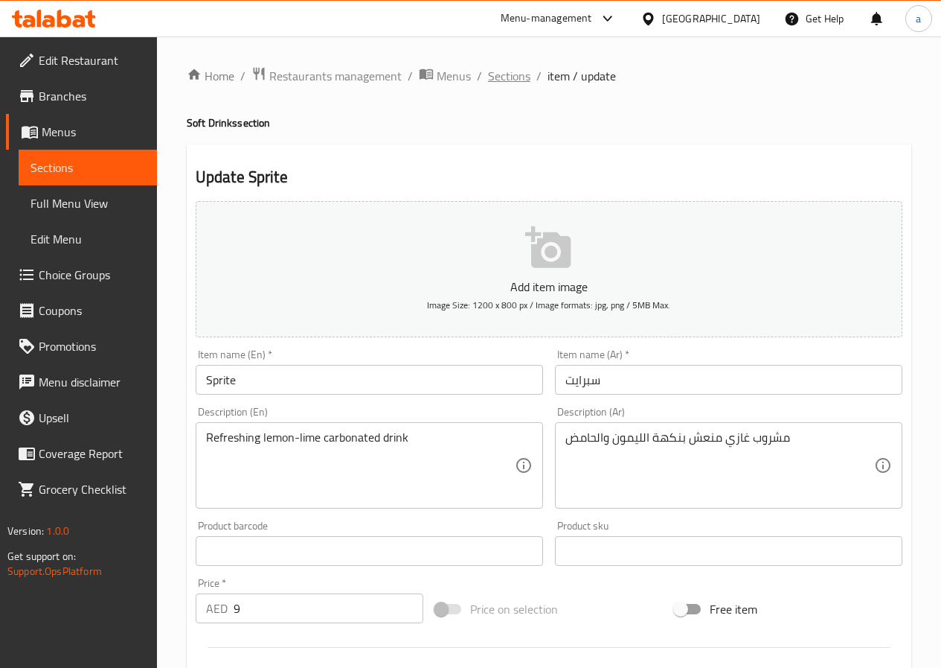
click at [508, 78] on span "Sections" at bounding box center [509, 76] width 42 height 18
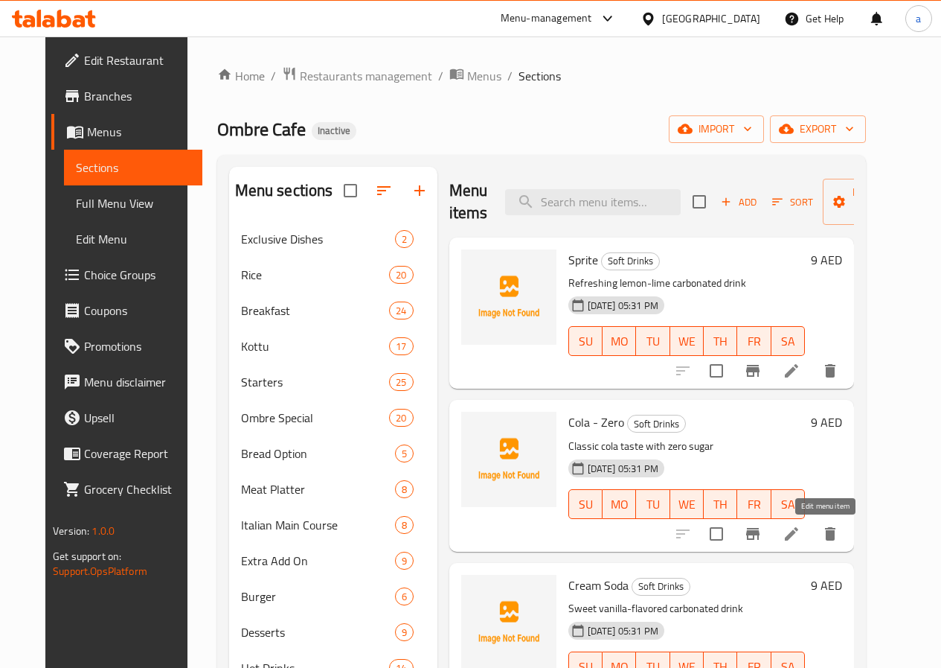
click at [799, 537] on icon at bounding box center [791, 533] width 13 height 13
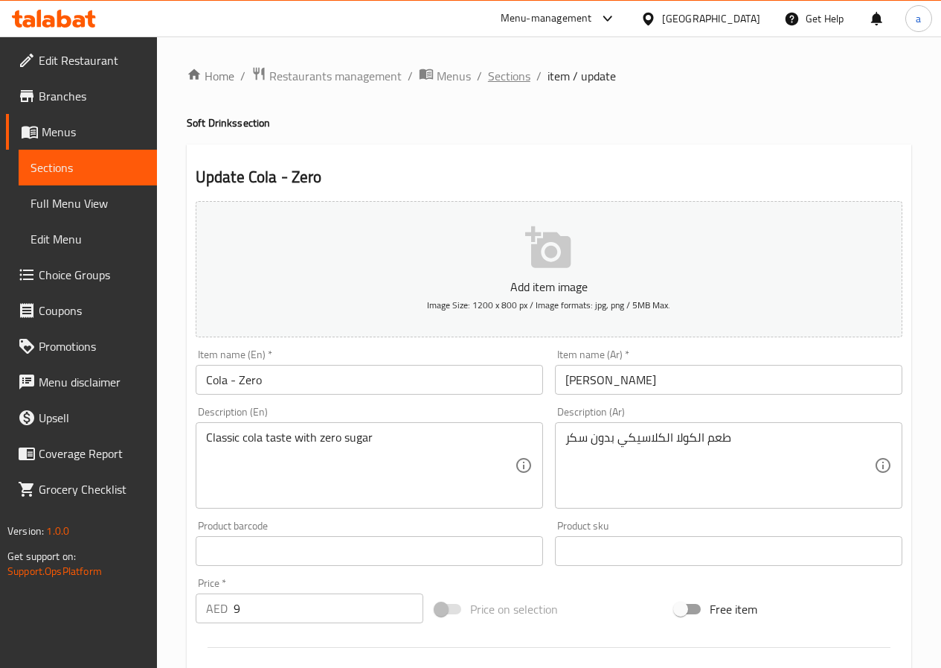
click at [509, 81] on span "Sections" at bounding box center [509, 76] width 42 height 18
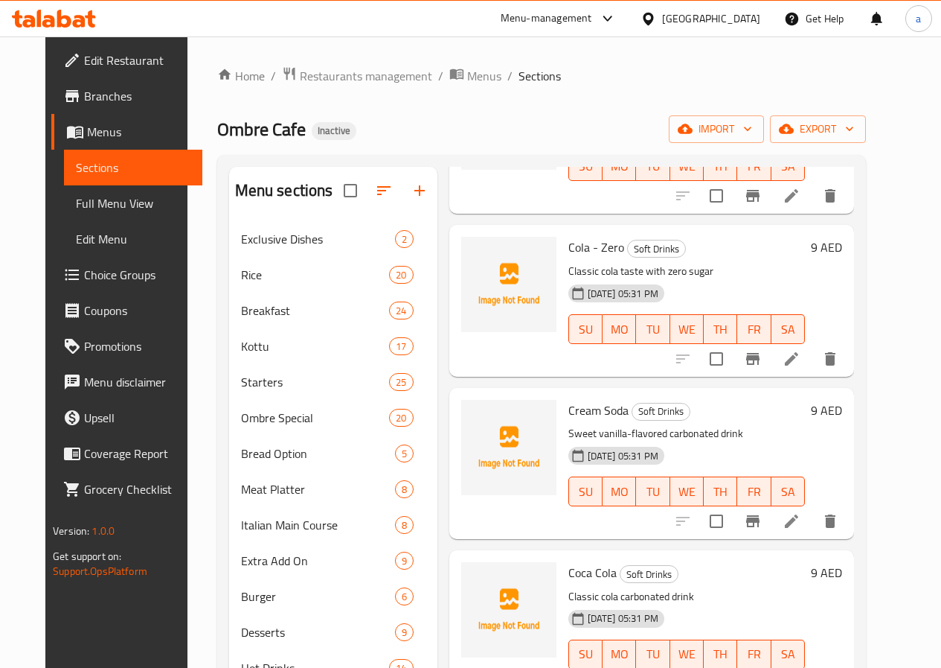
scroll to position [223, 0]
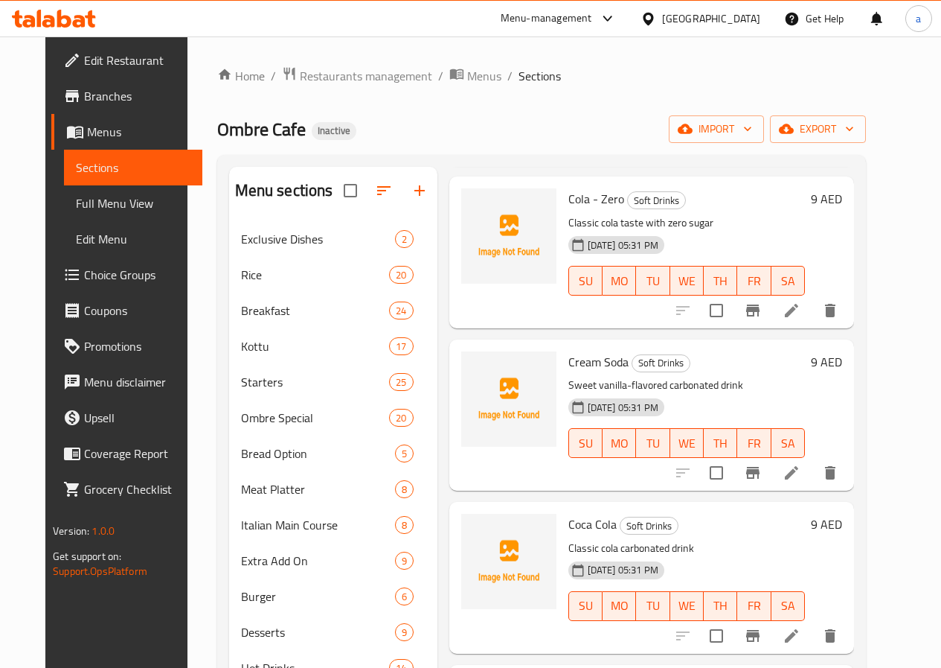
click at [799, 472] on icon at bounding box center [791, 472] width 13 height 13
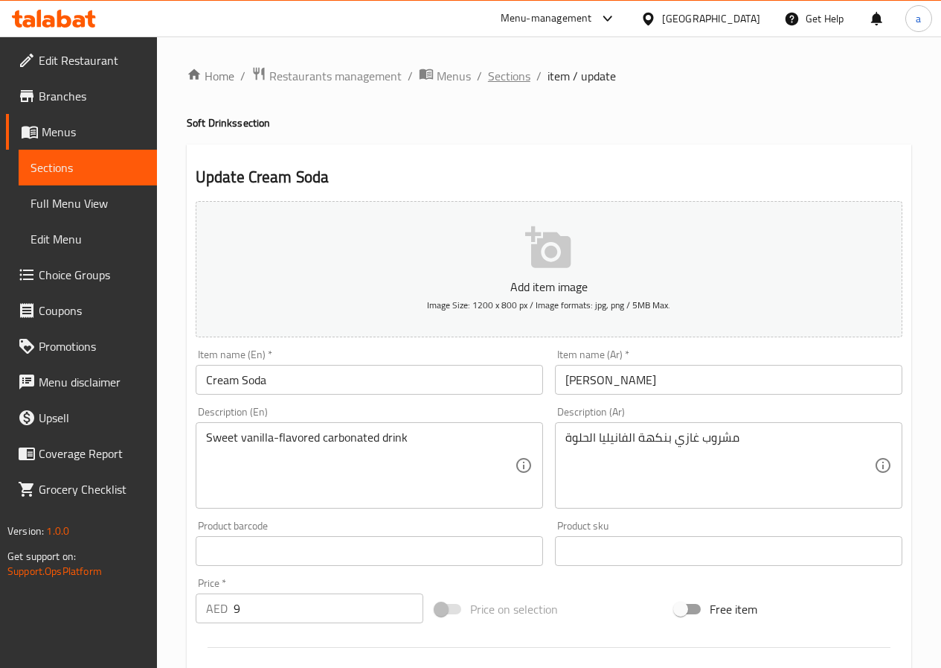
click at [511, 77] on span "Sections" at bounding box center [509, 76] width 42 height 18
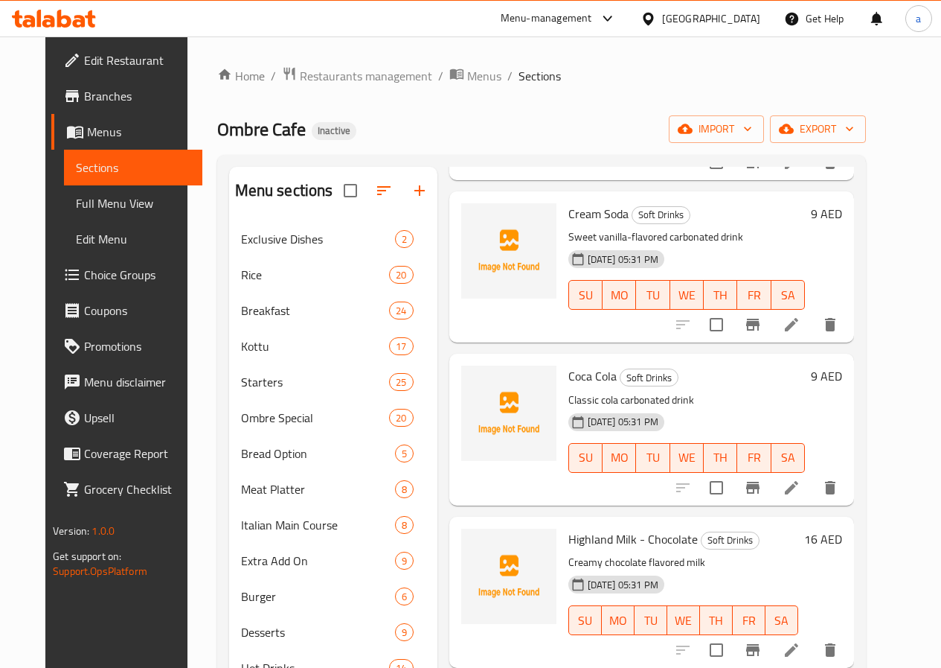
scroll to position [372, 0]
click at [801, 489] on icon at bounding box center [792, 487] width 18 height 18
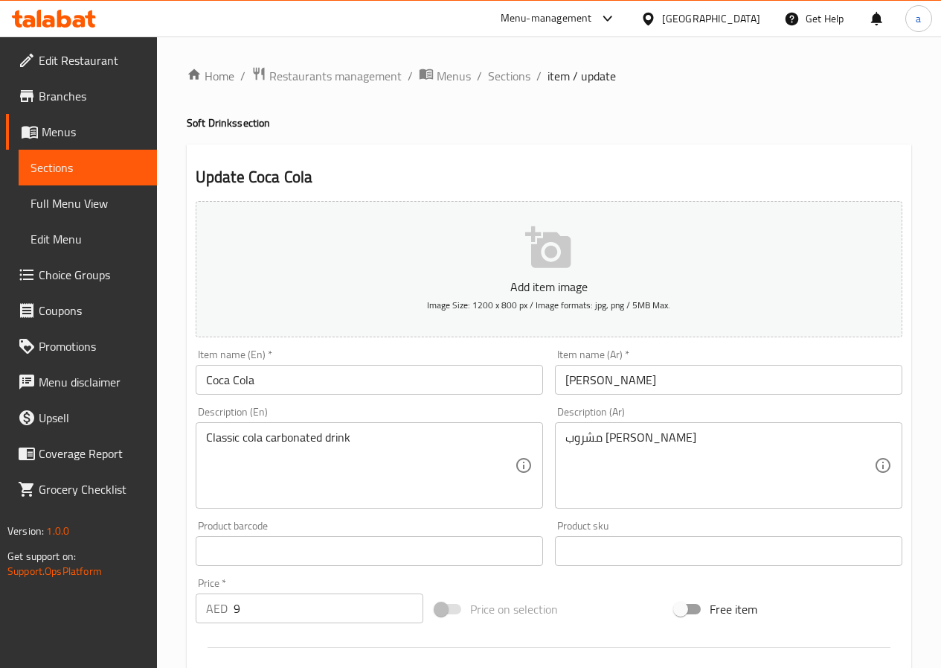
drag, startPoint x: 504, startPoint y: 83, endPoint x: 567, endPoint y: 152, distance: 93.8
click at [504, 82] on span "Sections" at bounding box center [509, 76] width 42 height 18
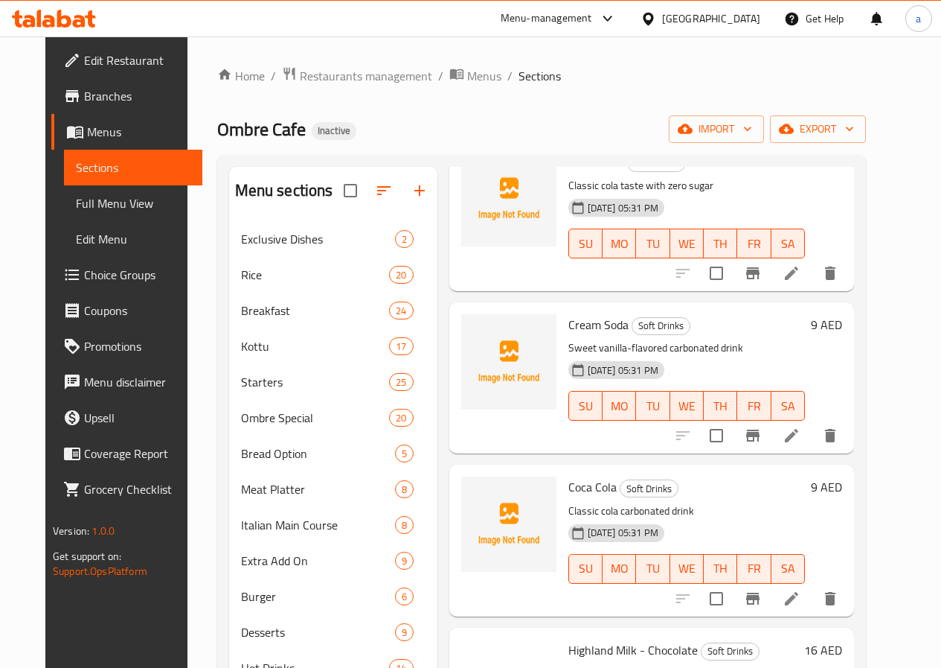
scroll to position [521, 0]
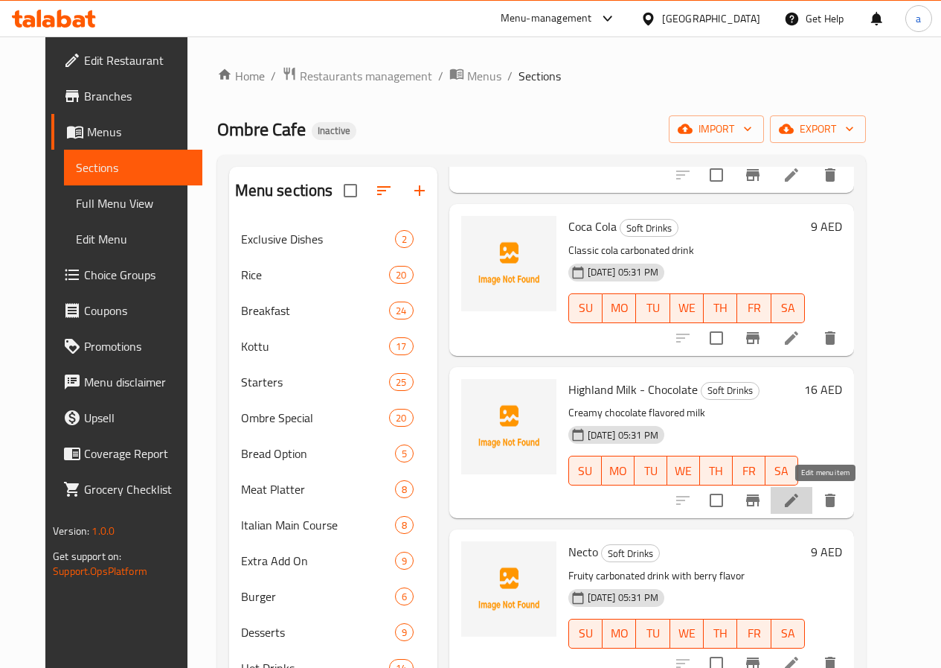
click at [799, 501] on icon at bounding box center [791, 499] width 13 height 13
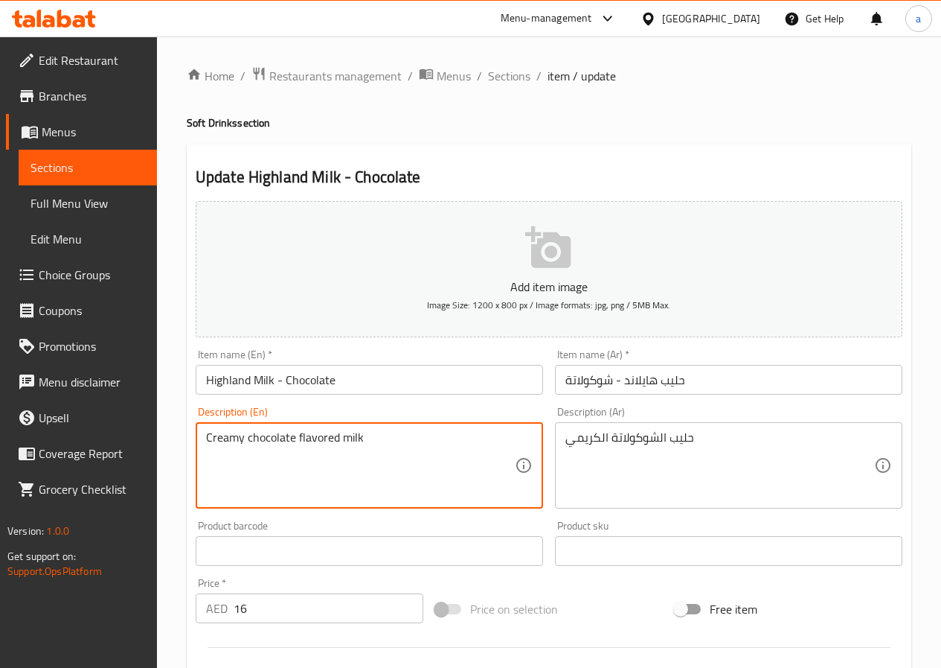
drag, startPoint x: 377, startPoint y: 435, endPoint x: 157, endPoint y: 479, distance: 223.9
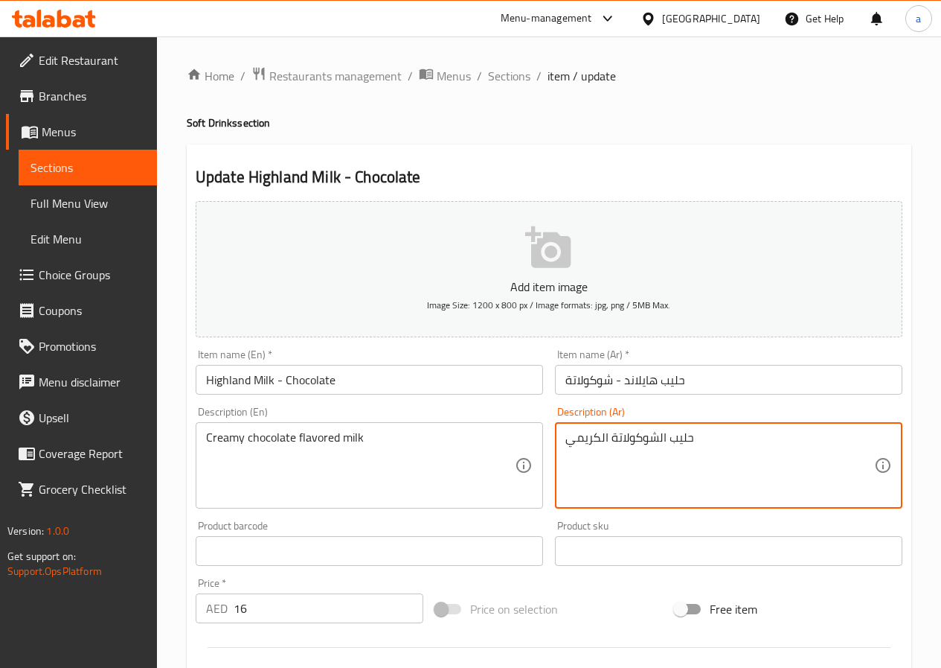
click at [567, 441] on textarea "حليب الشوكولاتة الكريمي" at bounding box center [720, 465] width 309 height 71
paste textarea "نكهة الشوكولاتة الكريمية"
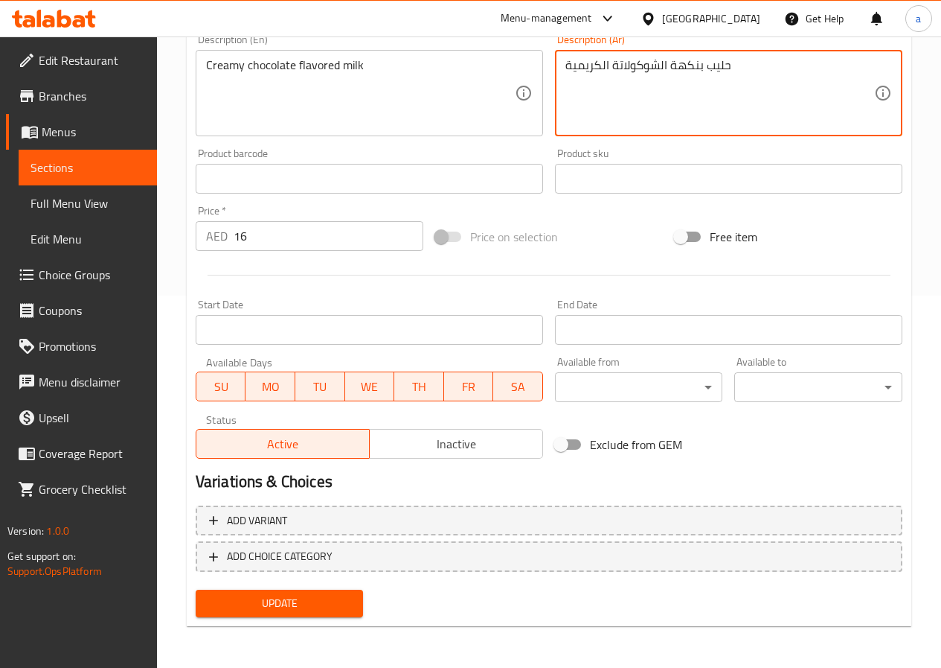
type textarea "حليب بنكهة الشوكولاتة الكريمية"
click at [296, 602] on span "Update" at bounding box center [280, 603] width 144 height 19
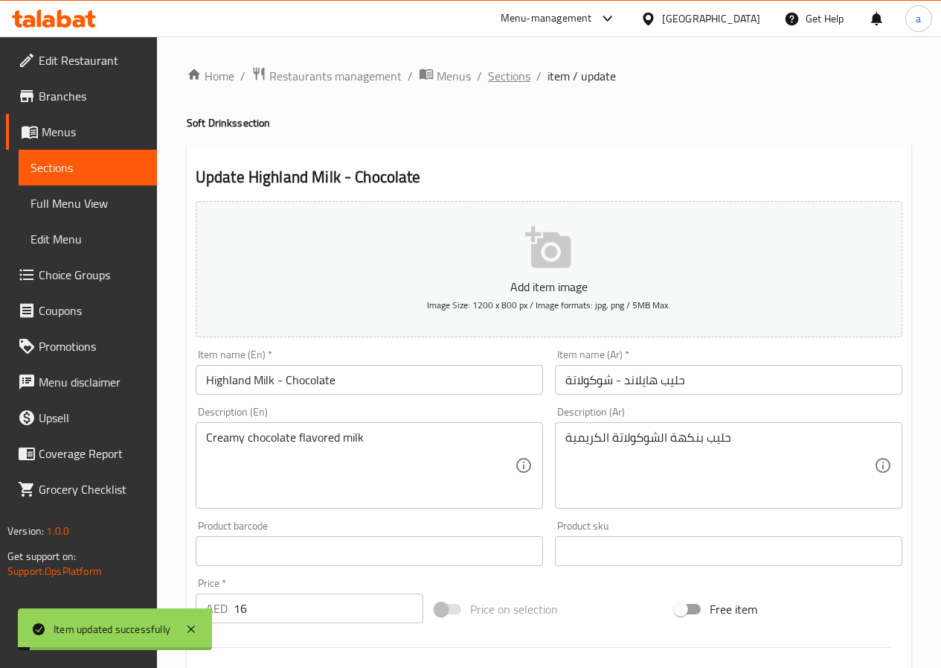
click at [514, 79] on span "Sections" at bounding box center [509, 76] width 42 height 18
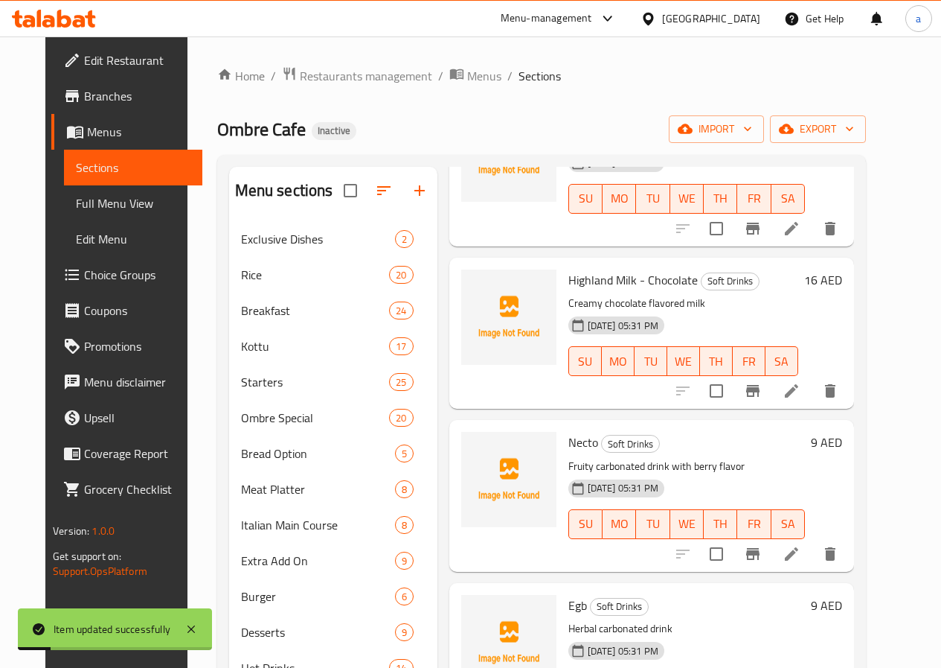
scroll to position [670, 0]
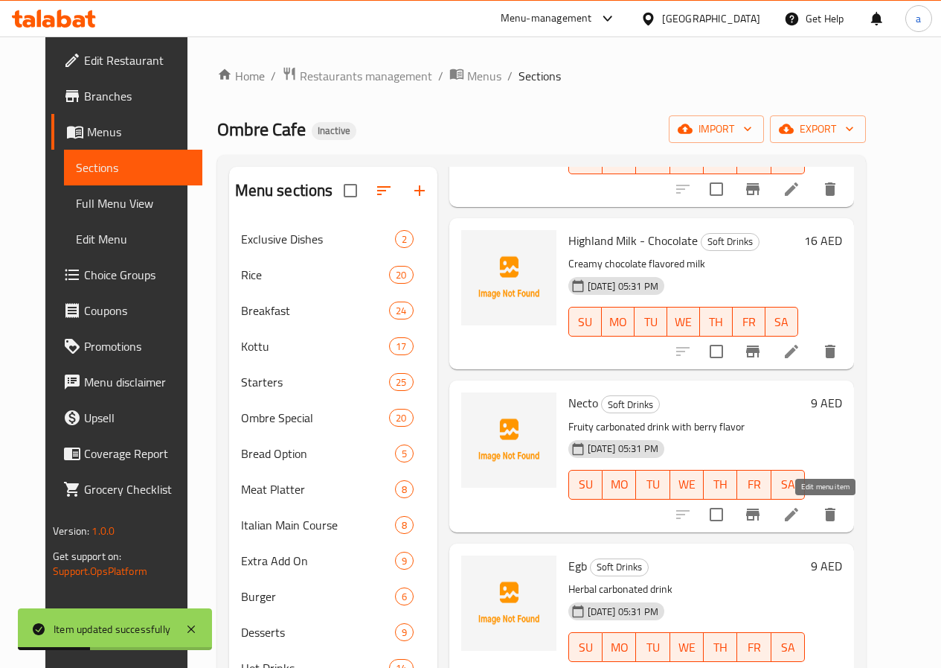
click at [801, 521] on icon at bounding box center [792, 514] width 18 height 18
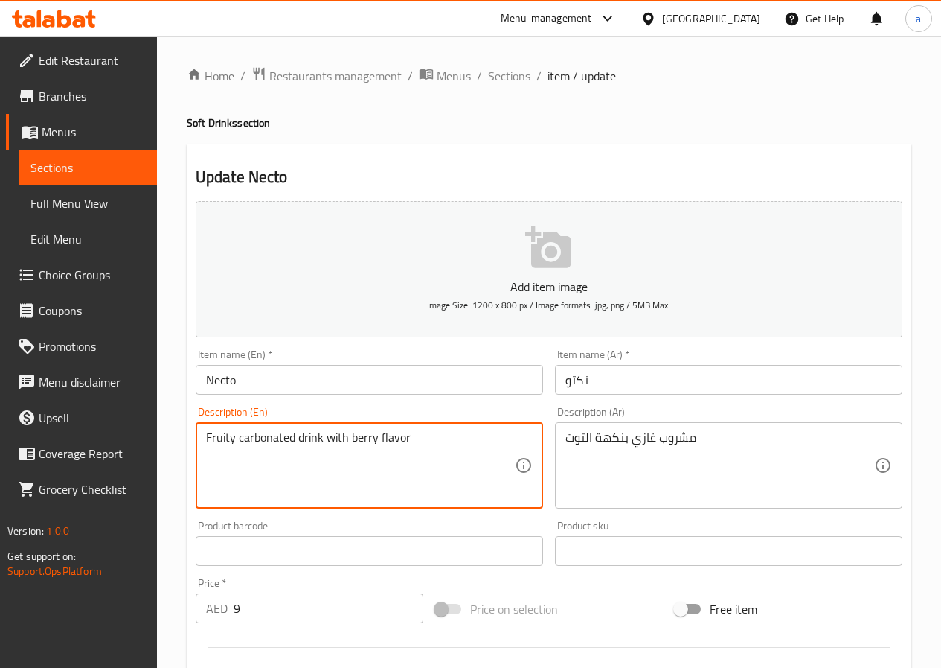
drag, startPoint x: 434, startPoint y: 435, endPoint x: 151, endPoint y: 481, distance: 286.4
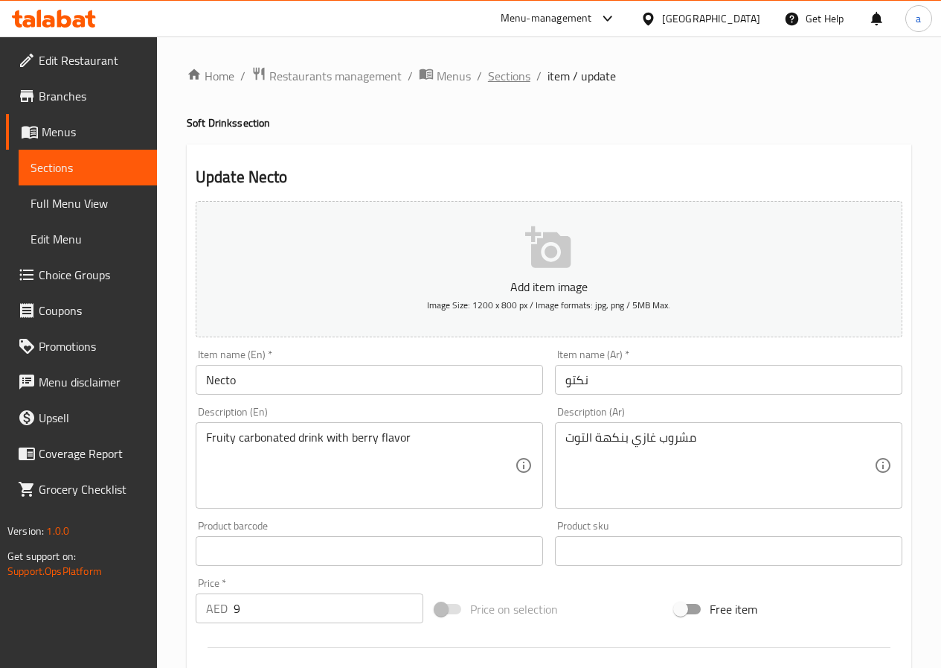
click at [514, 71] on span "Sections" at bounding box center [509, 76] width 42 height 18
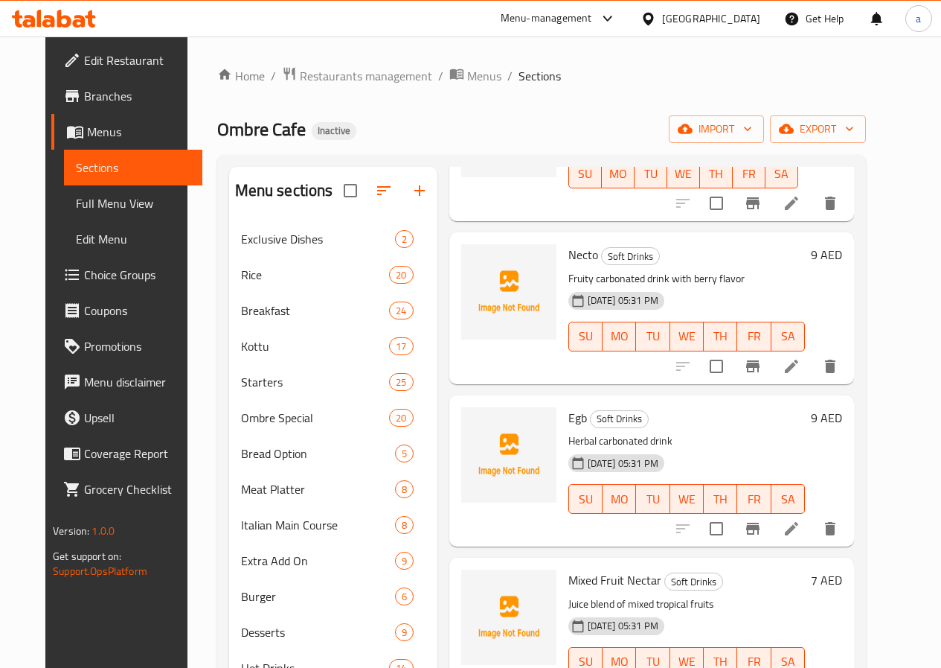
scroll to position [893, 0]
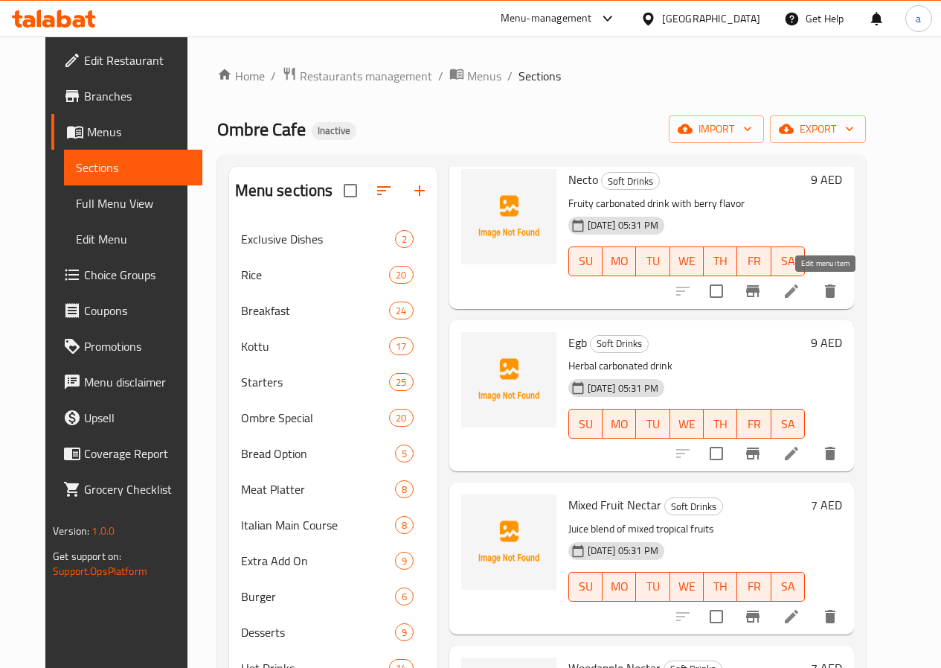
click at [801, 290] on icon at bounding box center [792, 291] width 18 height 18
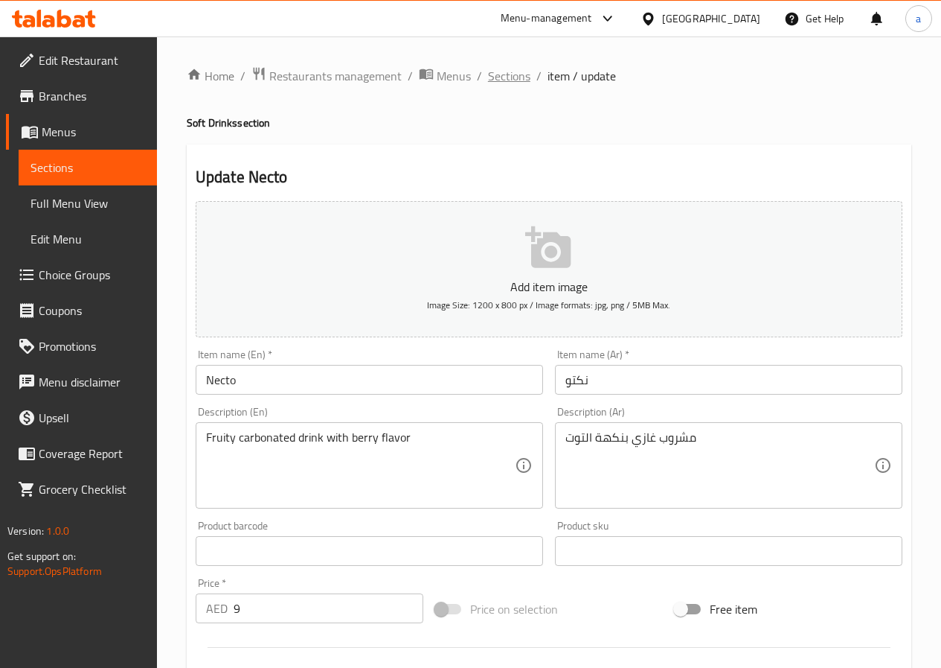
click at [522, 78] on span "Sections" at bounding box center [509, 76] width 42 height 18
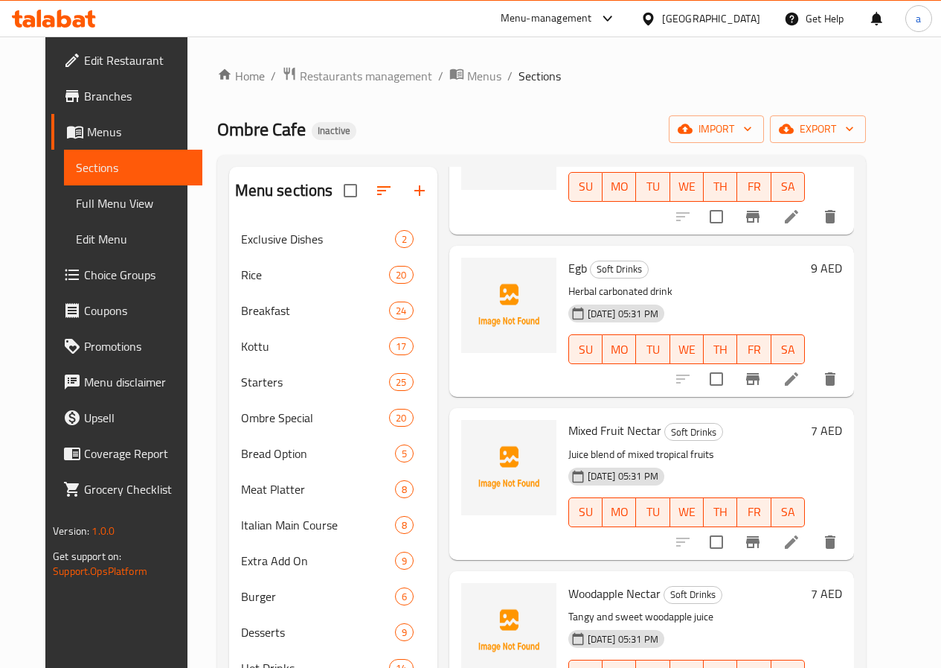
scroll to position [819, 0]
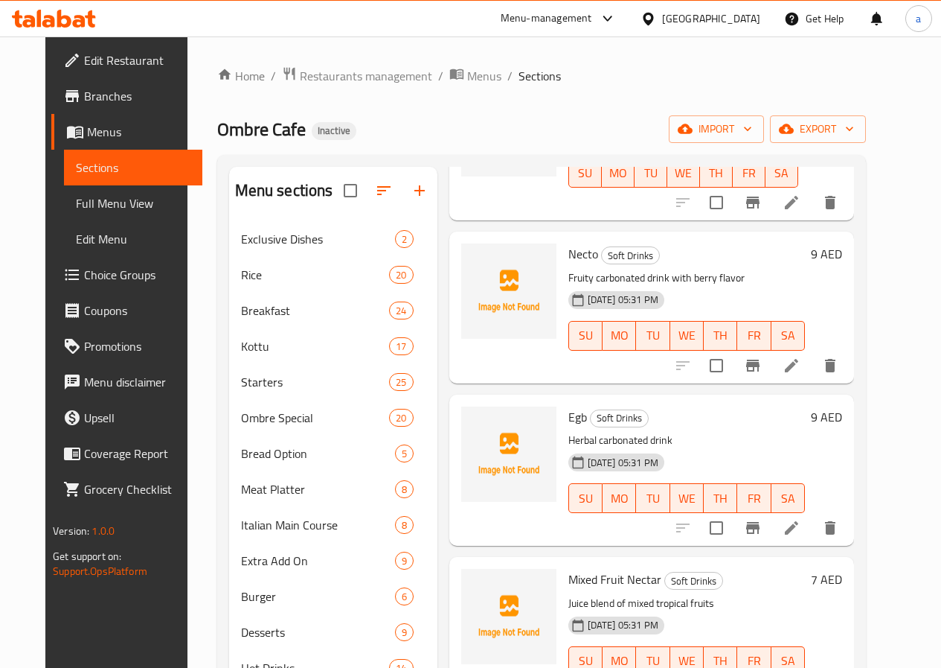
click at [801, 368] on icon at bounding box center [792, 365] width 18 height 18
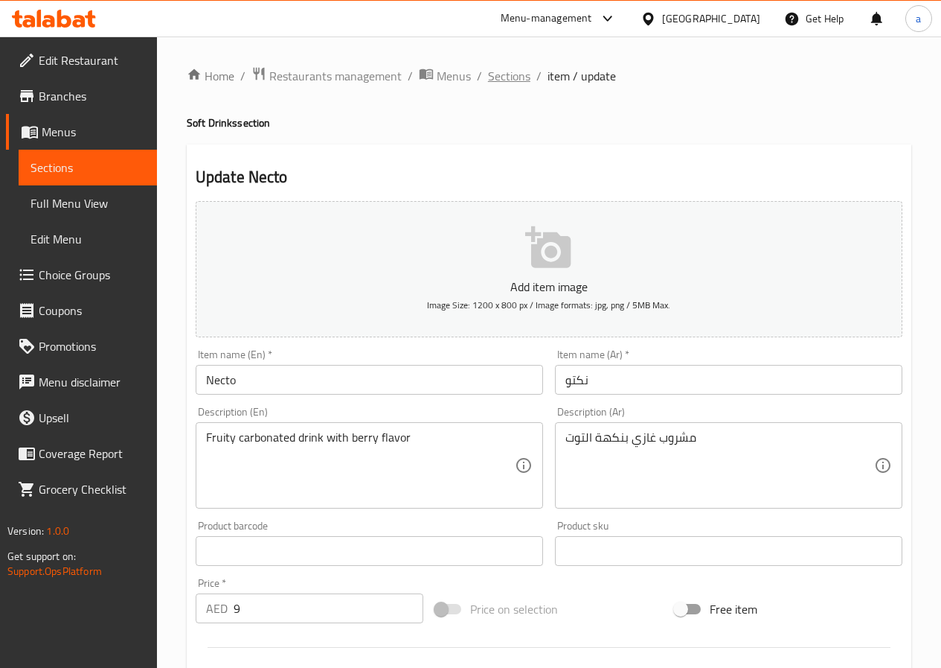
click at [514, 71] on span "Sections" at bounding box center [509, 76] width 42 height 18
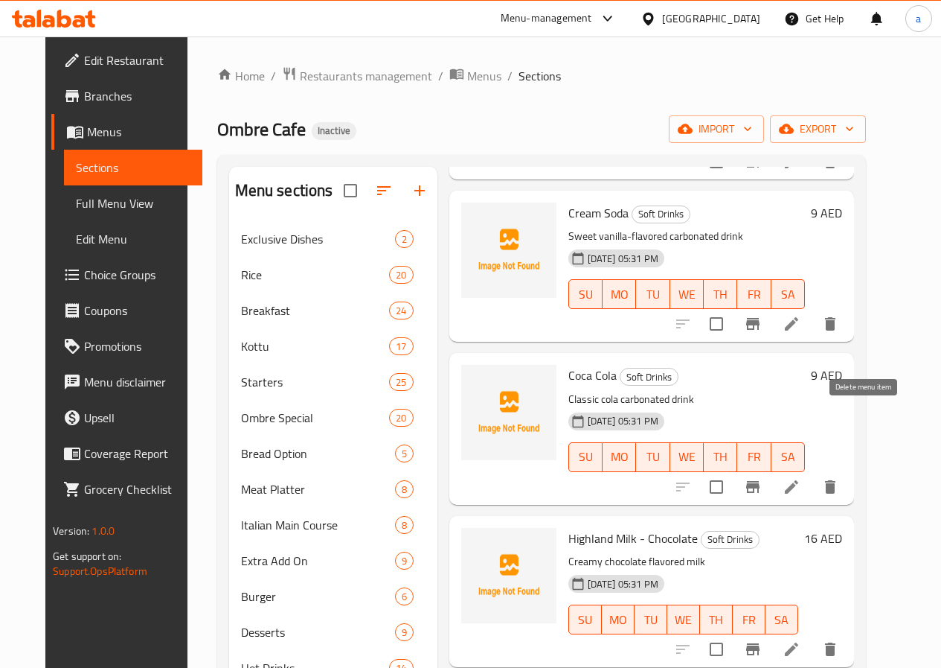
scroll to position [819, 0]
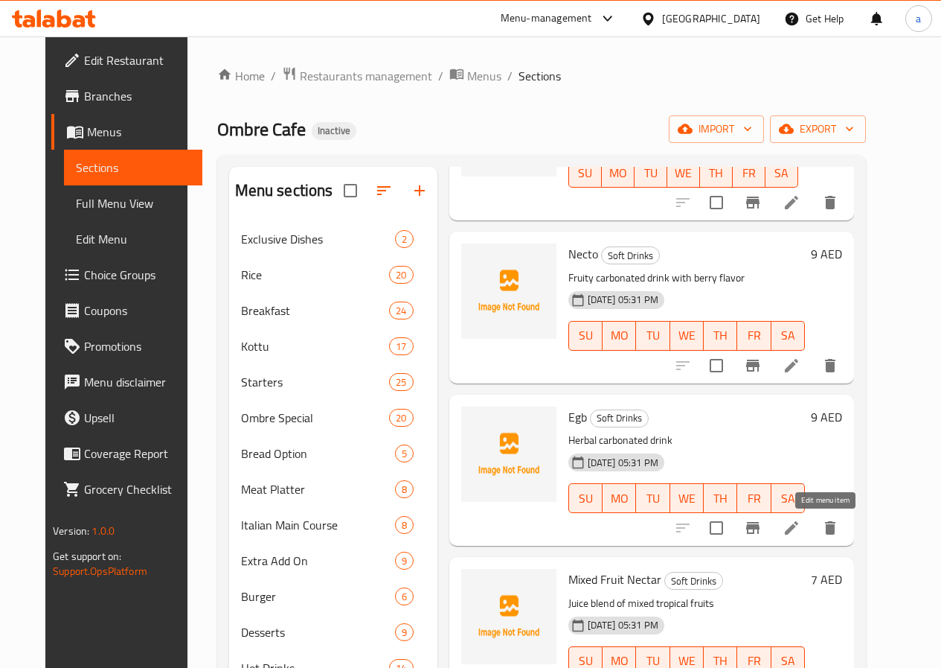
click at [799, 531] on icon at bounding box center [791, 527] width 13 height 13
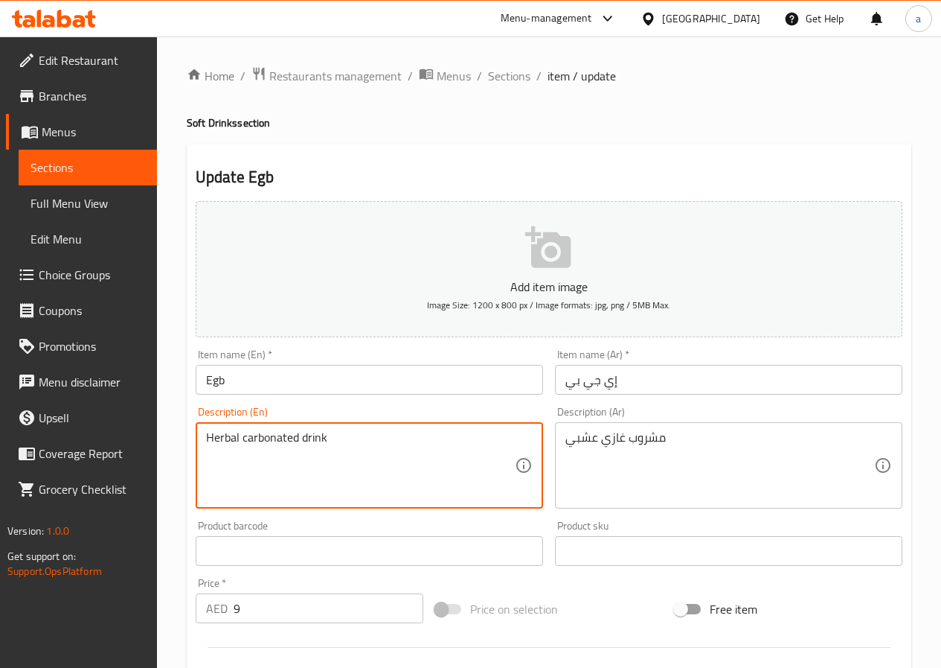
drag, startPoint x: 330, startPoint y: 443, endPoint x: 173, endPoint y: 465, distance: 157.9
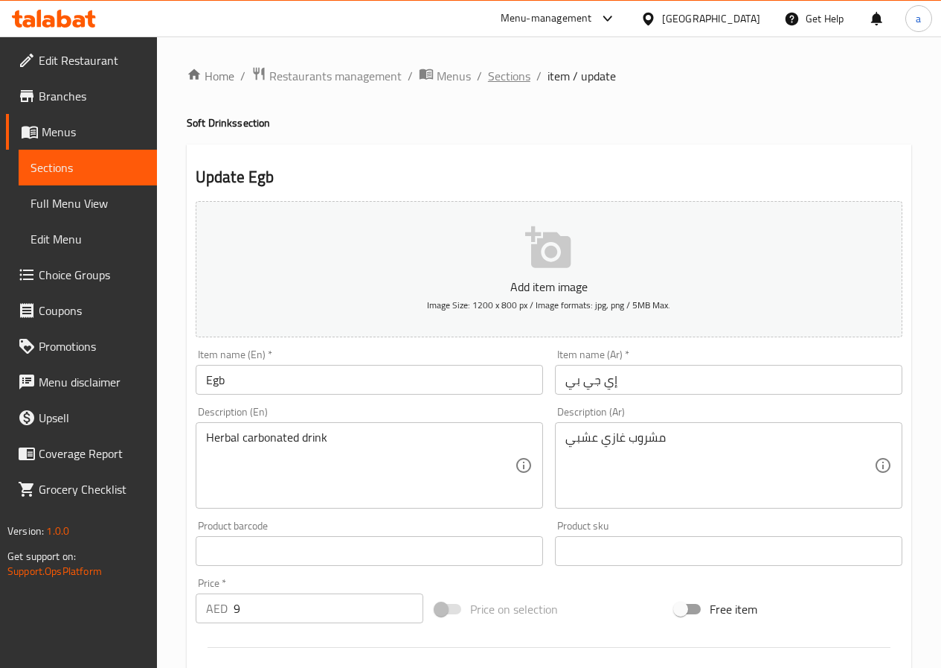
click at [504, 79] on span "Sections" at bounding box center [509, 76] width 42 height 18
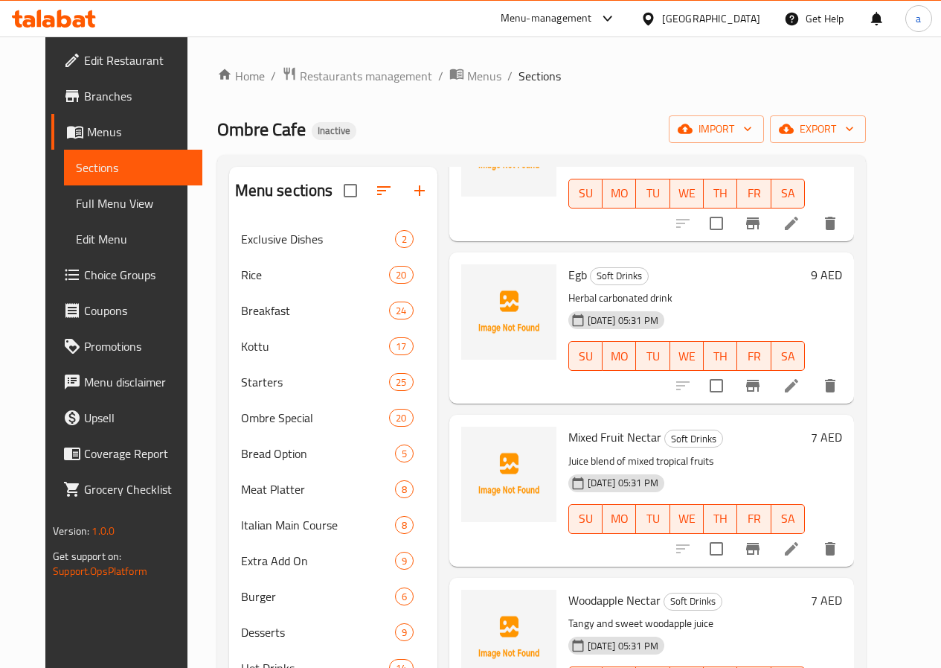
scroll to position [967, 0]
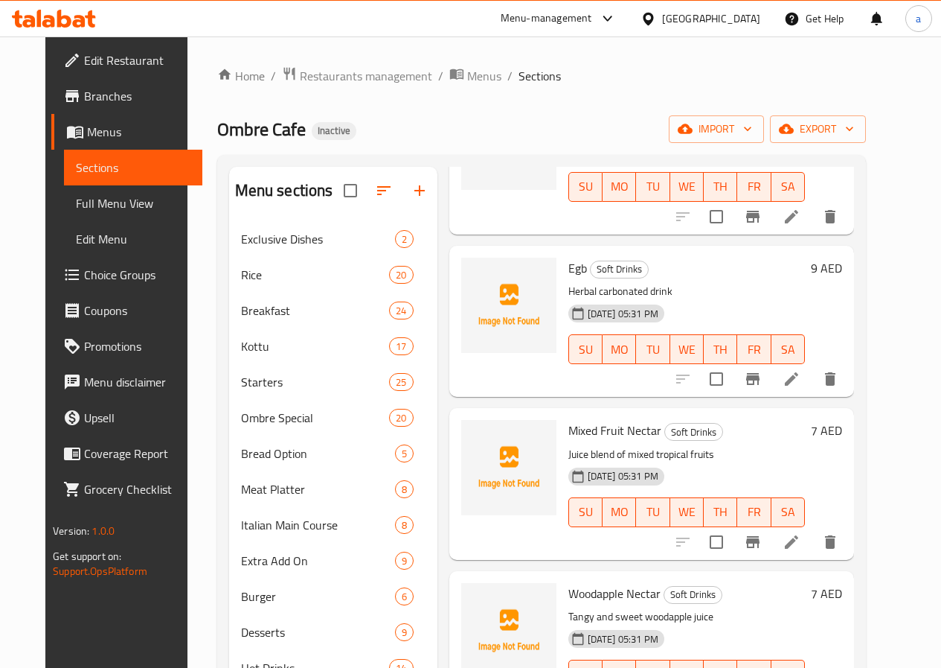
click at [813, 540] on li at bounding box center [792, 541] width 42 height 27
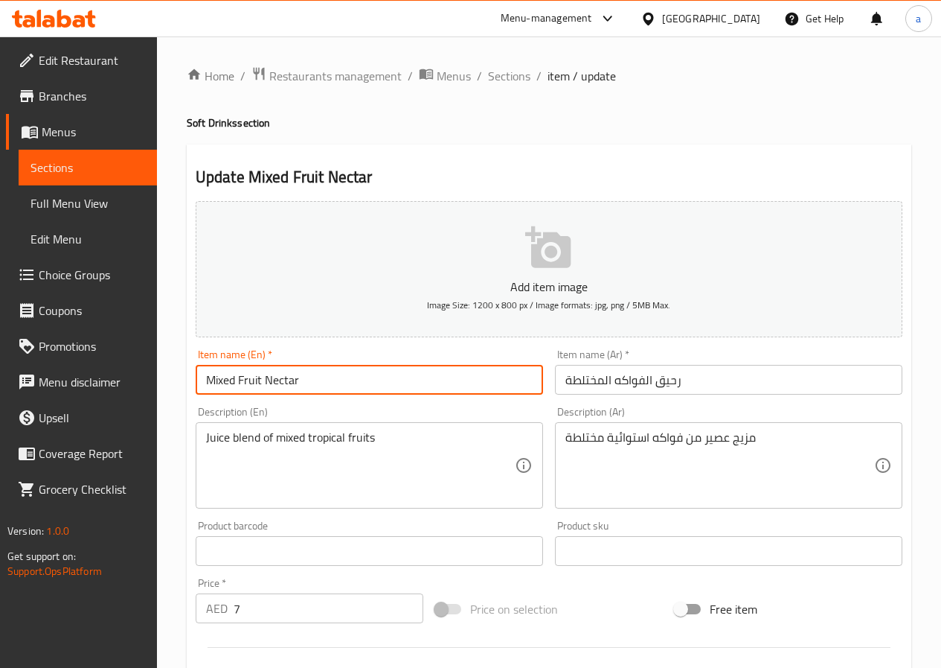
drag, startPoint x: 313, startPoint y: 382, endPoint x: 159, endPoint y: 395, distance: 153.9
click at [163, 396] on div "Home / Restaurants management / Menus / Sections / item / update Soft Drinks se…" at bounding box center [549, 537] width 784 height 1003
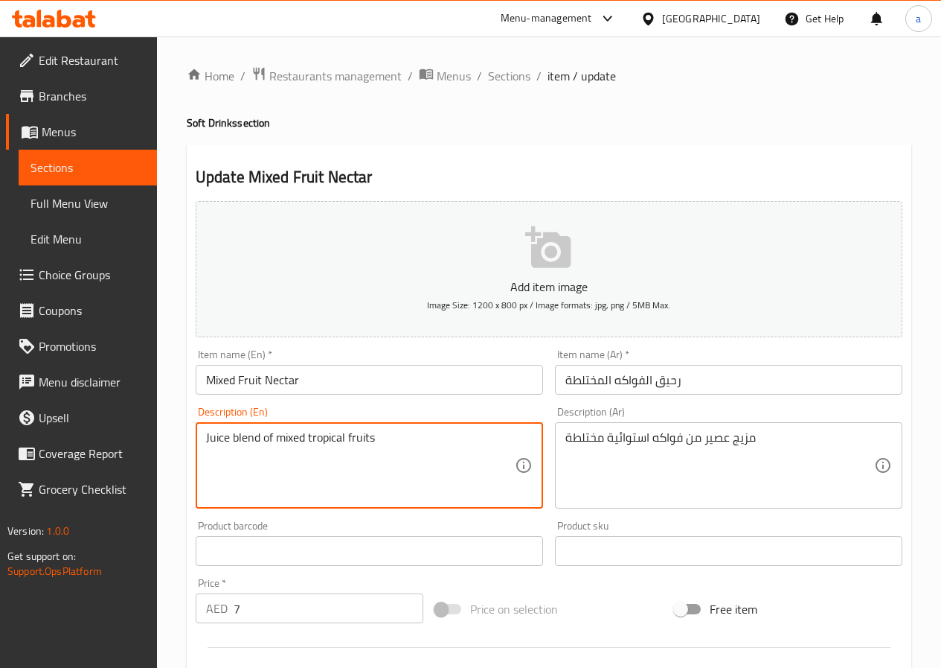
drag, startPoint x: 351, startPoint y: 461, endPoint x: 158, endPoint y: 496, distance: 195.8
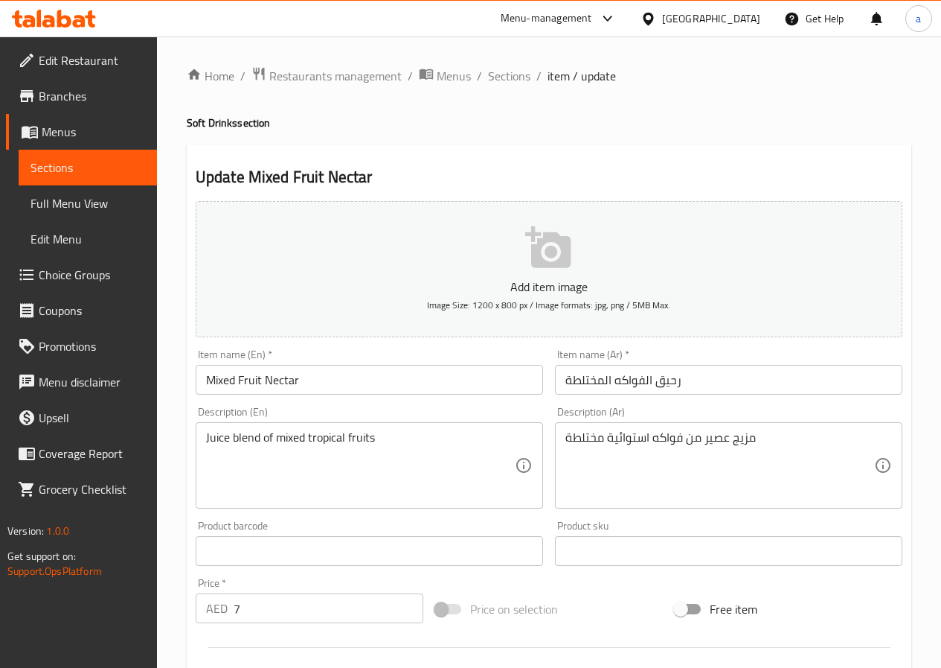
drag, startPoint x: 520, startPoint y: 73, endPoint x: 519, endPoint y: 97, distance: 24.6
click at [520, 73] on span "Sections" at bounding box center [509, 76] width 42 height 18
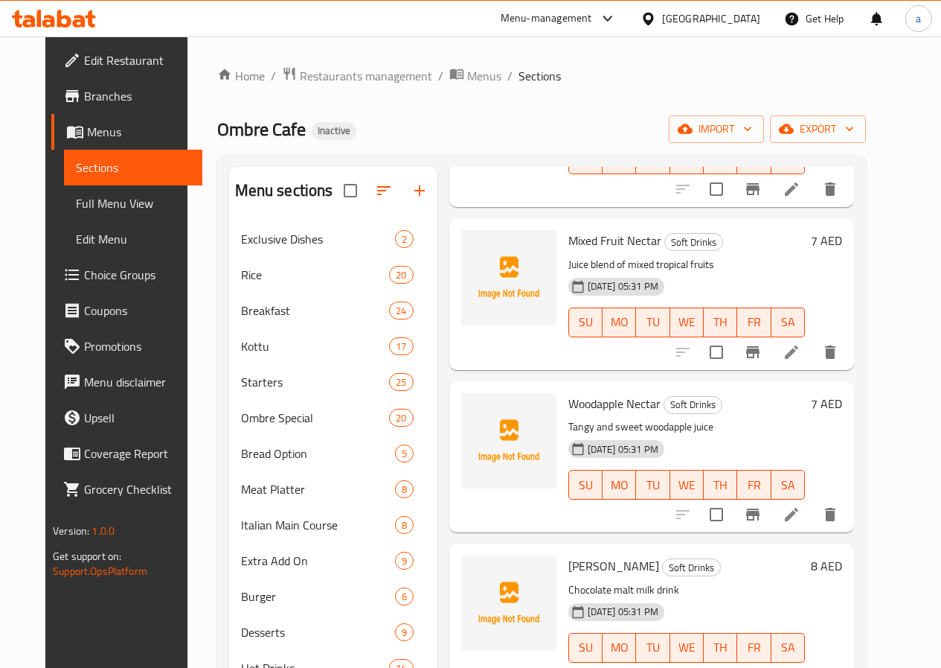
scroll to position [1180, 0]
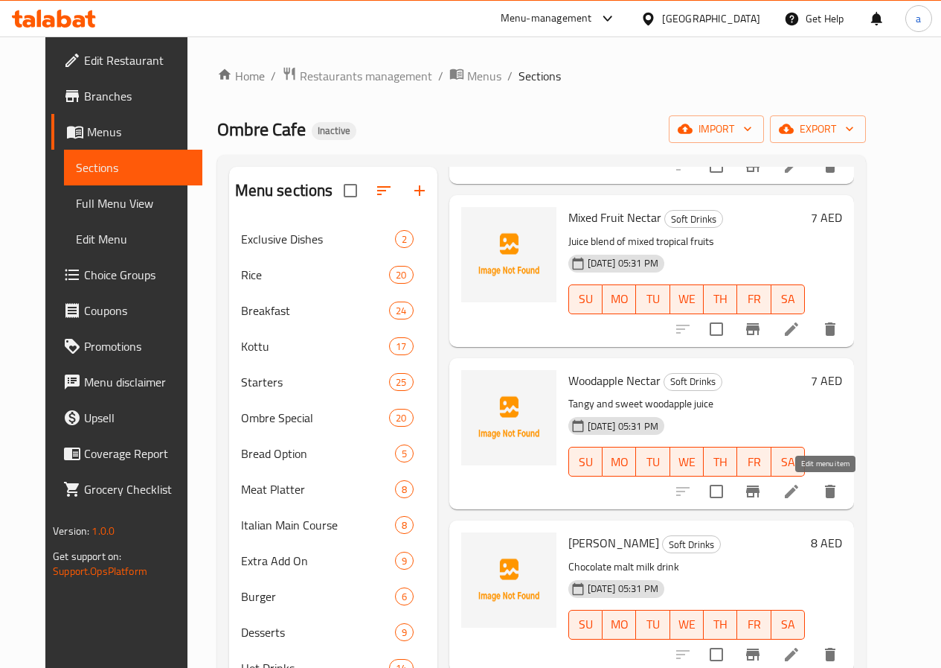
click at [801, 497] on icon at bounding box center [792, 491] width 18 height 18
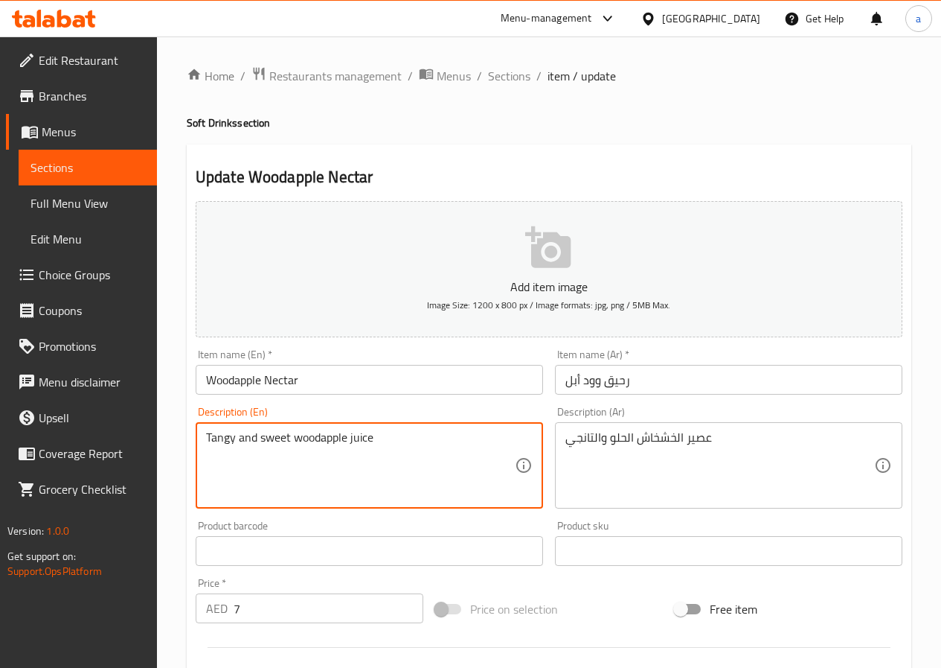
drag, startPoint x: 393, startPoint y: 449, endPoint x: 103, endPoint y: 488, distance: 292.9
click at [366, 497] on textarea "Tangy and sweet woodapple juice" at bounding box center [360, 465] width 309 height 71
drag, startPoint x: 349, startPoint y: 437, endPoint x: 292, endPoint y: 455, distance: 59.3
click at [292, 455] on textarea "Tangy and sweet woodapple juice" at bounding box center [360, 465] width 309 height 71
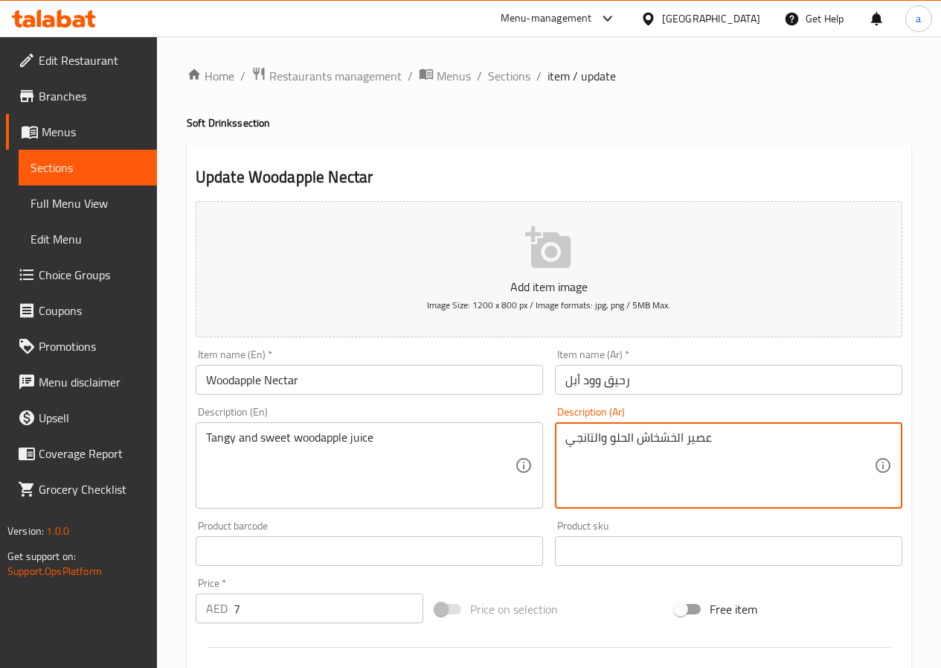
drag, startPoint x: 639, startPoint y: 438, endPoint x: 684, endPoint y: 452, distance: 47.1
paste textarea "ي"
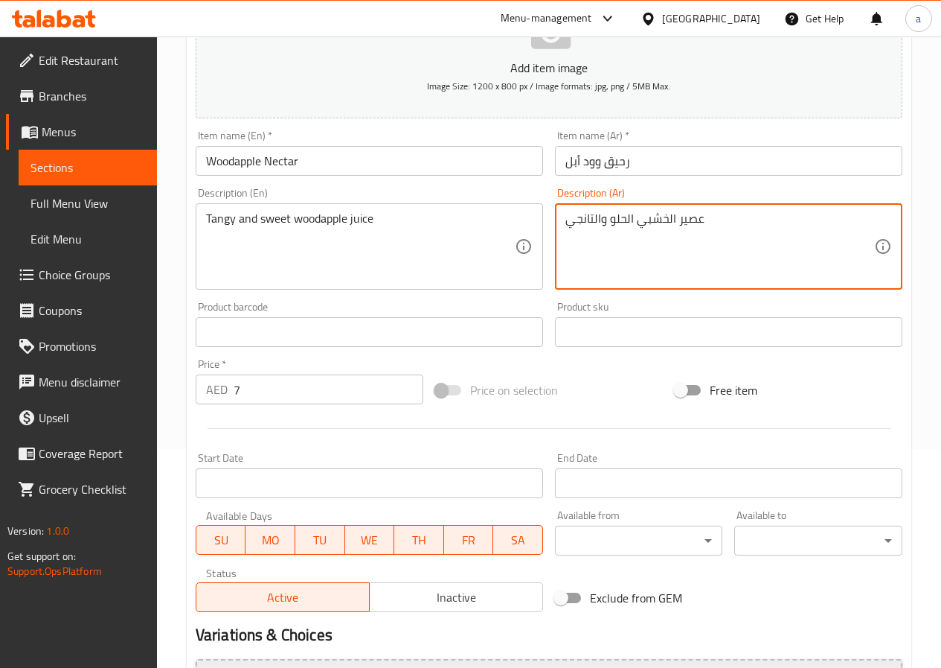
scroll to position [372, 0]
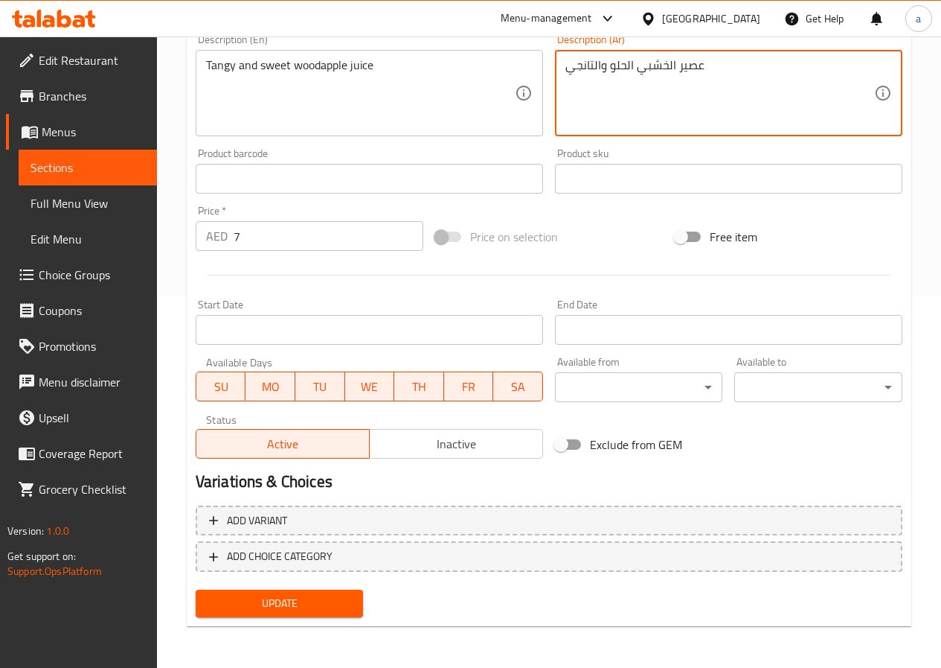
type textarea "عصير الخشبي الحلو والتانجي"
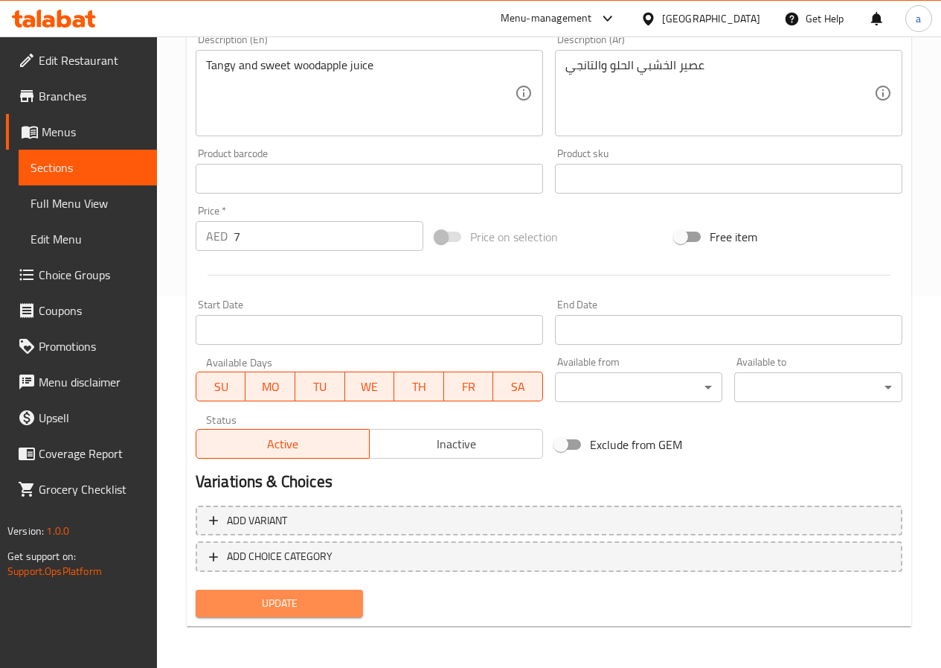
click at [293, 609] on span "Update" at bounding box center [280, 603] width 144 height 19
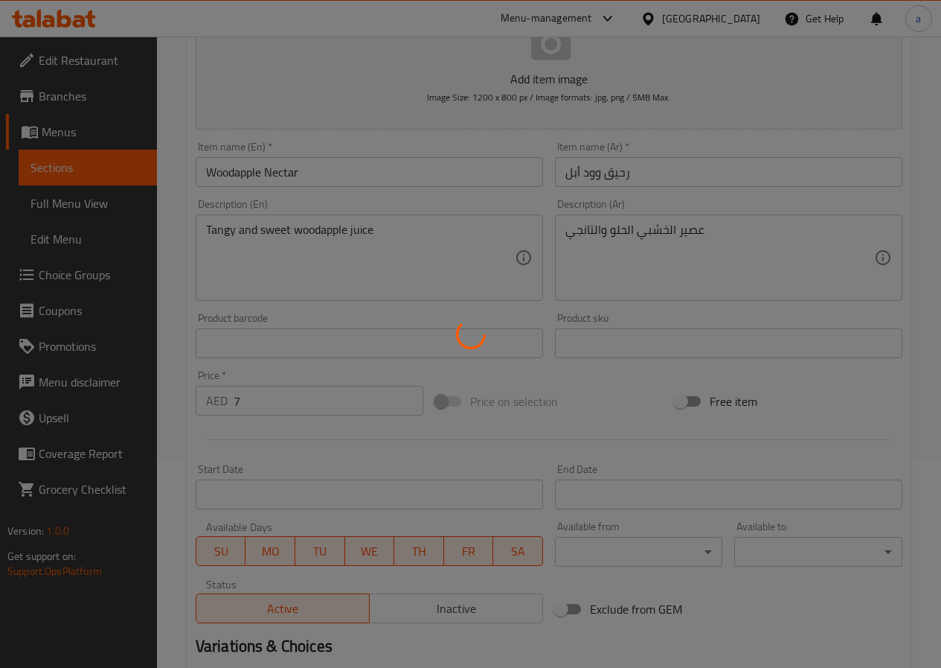
scroll to position [0, 0]
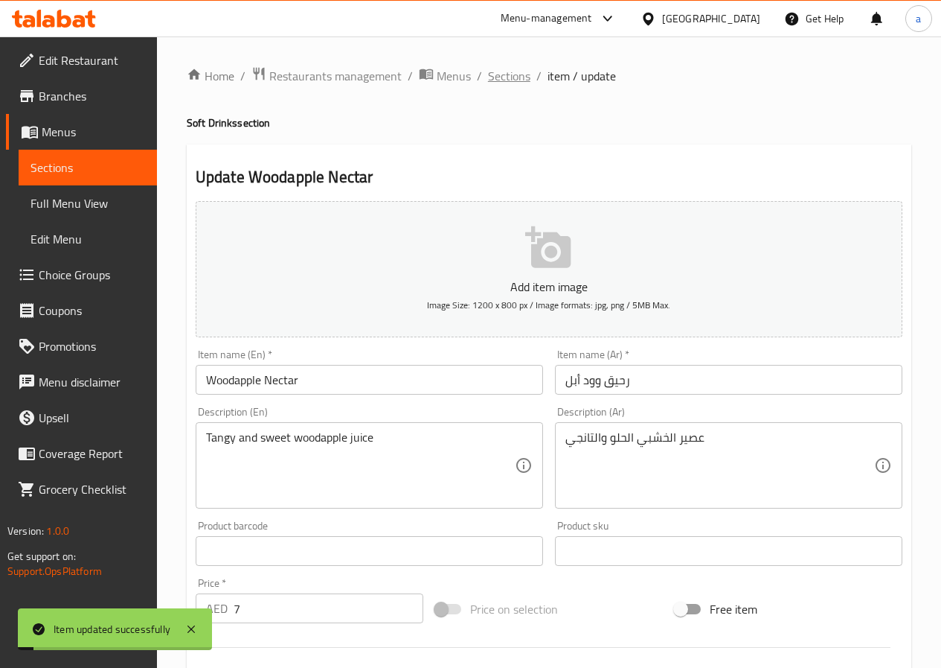
click at [508, 82] on span "Sections" at bounding box center [509, 76] width 42 height 18
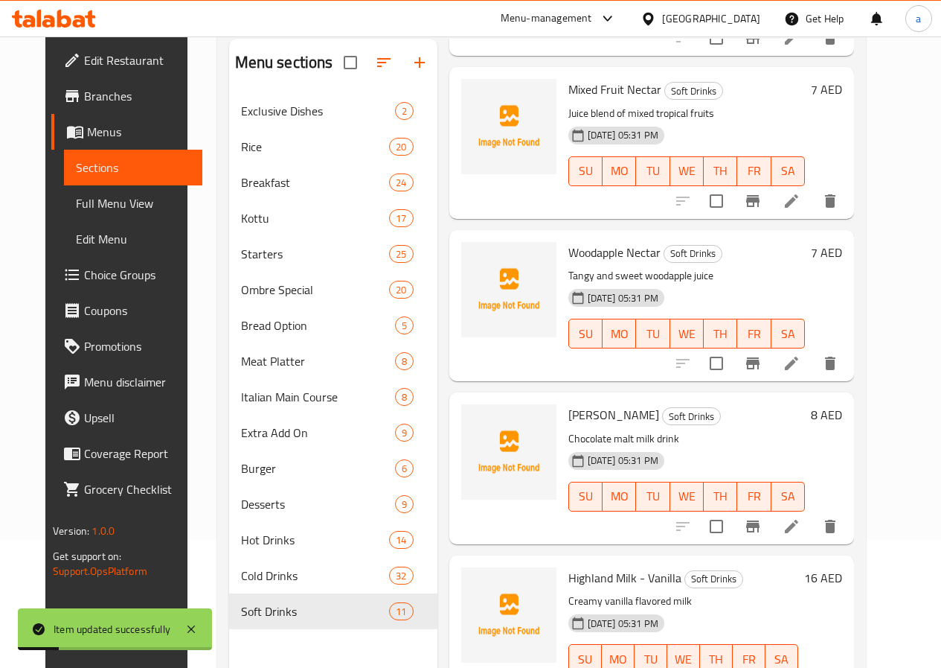
scroll to position [208, 0]
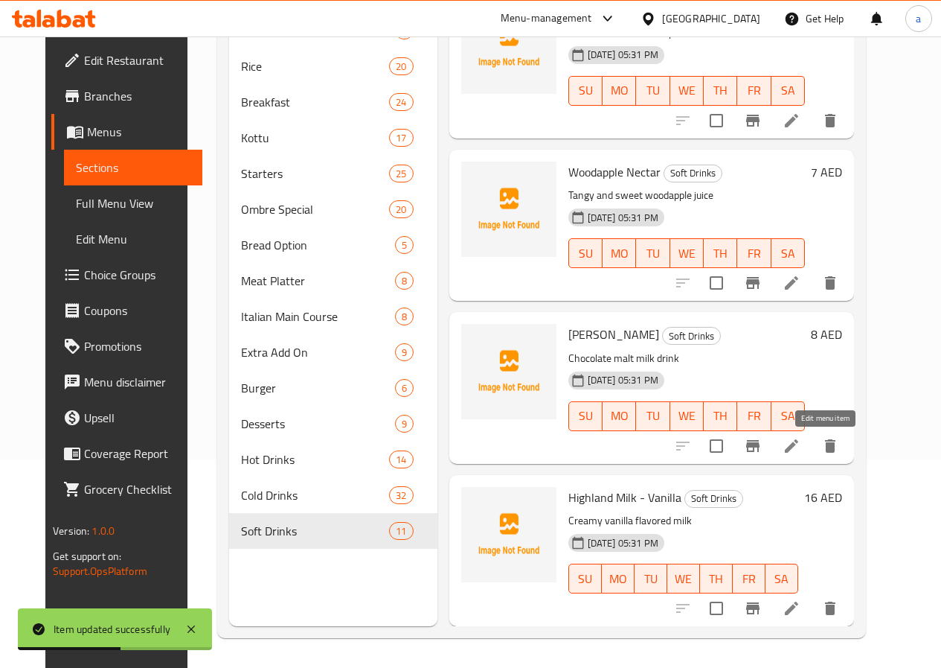
click at [801, 444] on icon at bounding box center [792, 446] width 18 height 18
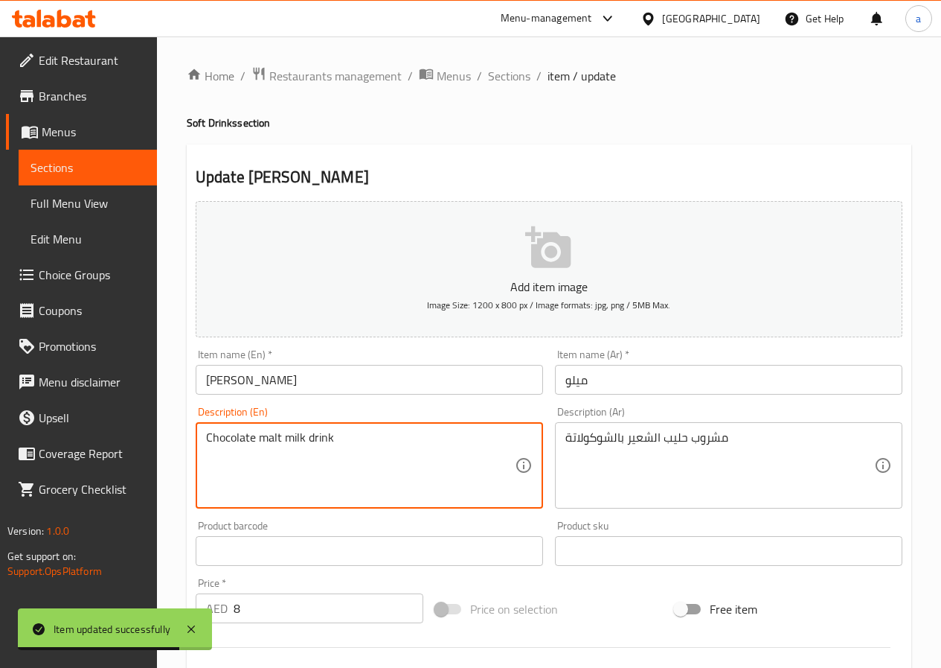
drag, startPoint x: 292, startPoint y: 443, endPoint x: 159, endPoint y: 453, distance: 133.6
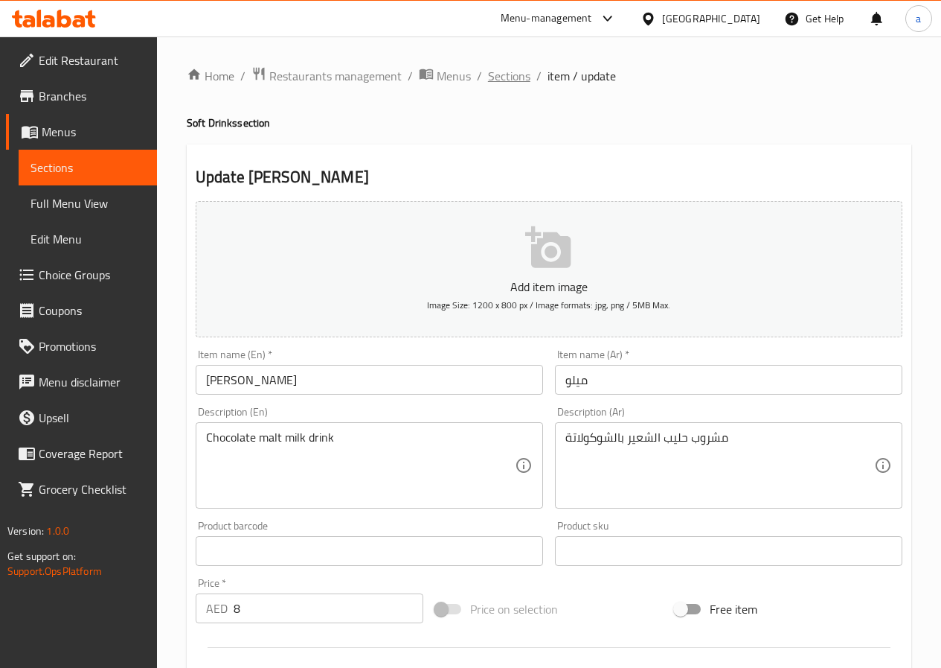
click at [516, 73] on span "Sections" at bounding box center [509, 76] width 42 height 18
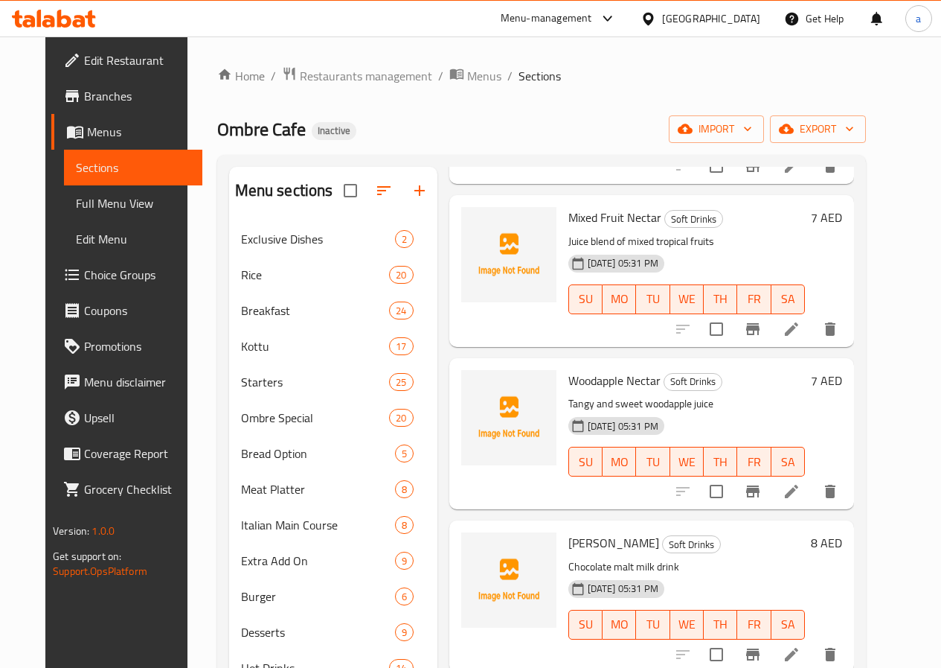
scroll to position [208, 0]
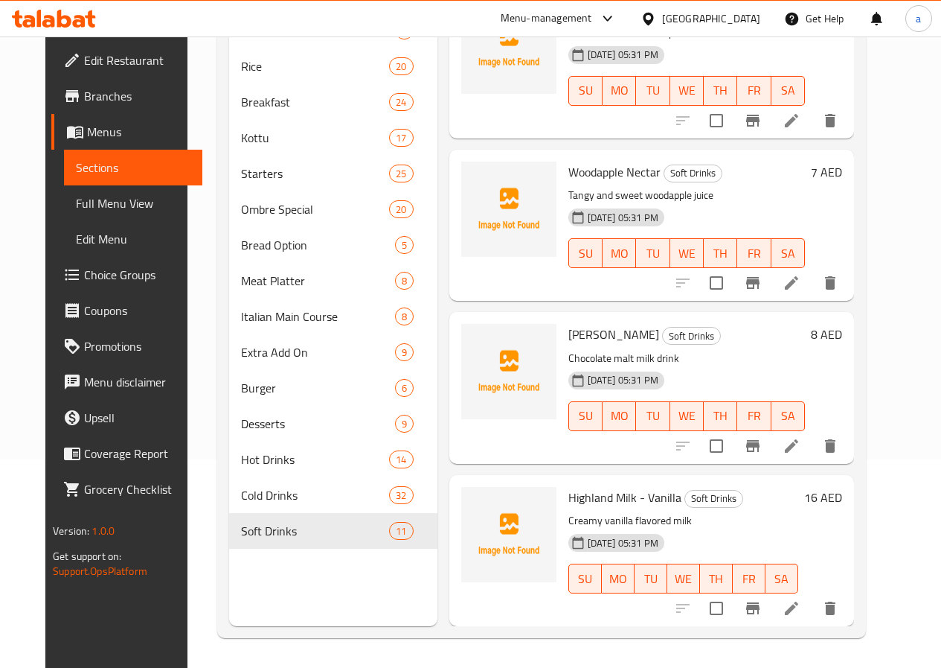
click at [108, 204] on span "Full Menu View" at bounding box center [133, 203] width 115 height 18
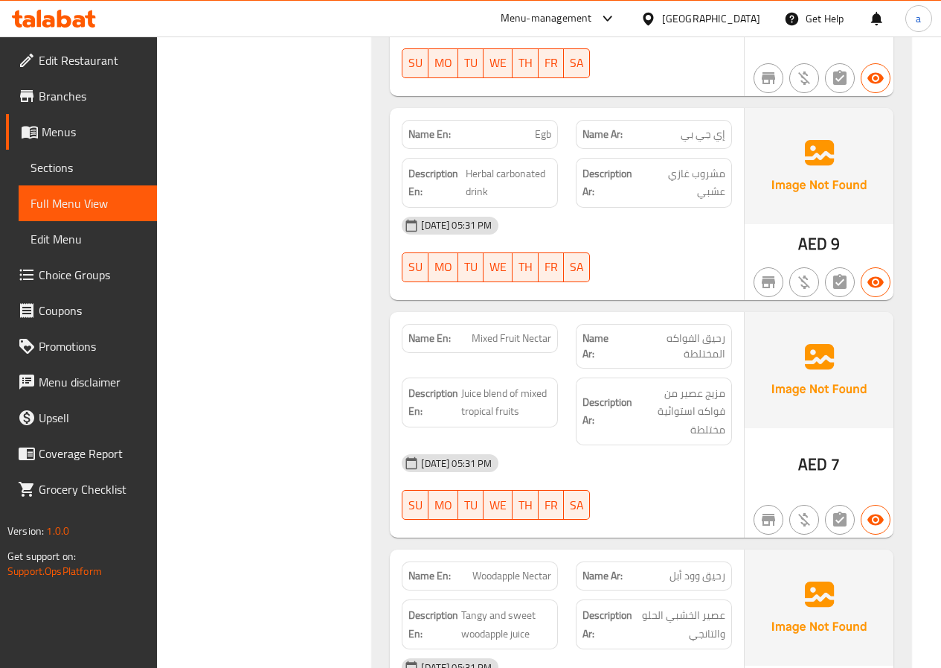
scroll to position [48284, 0]
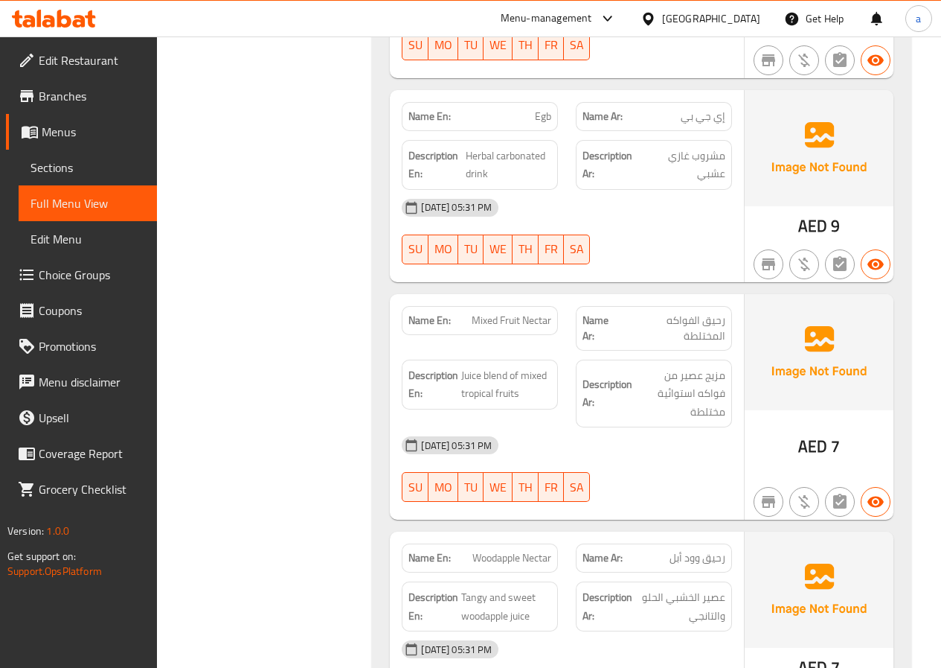
click at [77, 173] on span "Sections" at bounding box center [88, 168] width 115 height 18
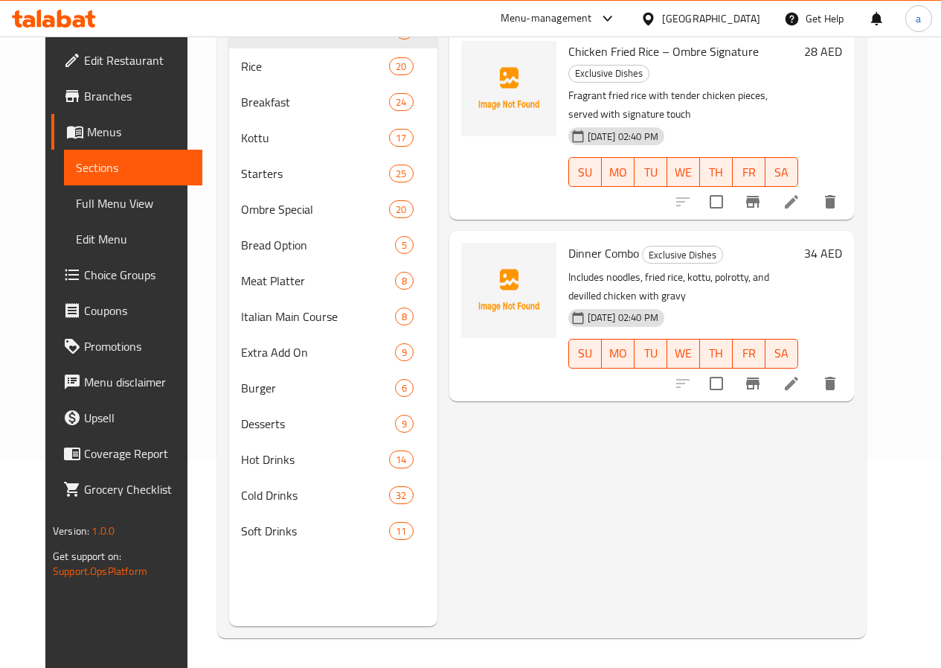
scroll to position [208, 0]
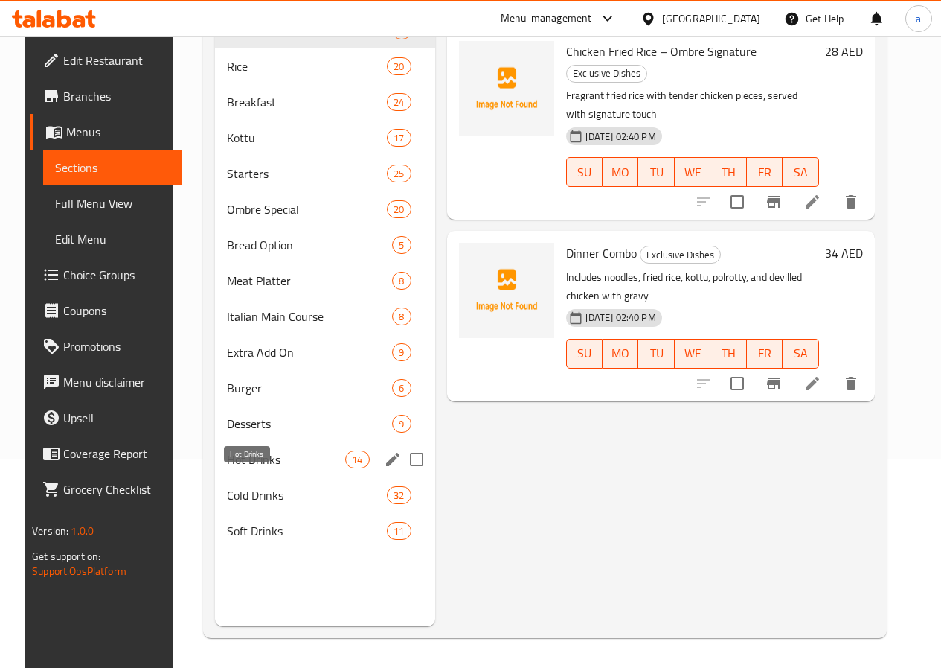
click at [249, 468] on span "Hot Drinks" at bounding box center [286, 459] width 118 height 18
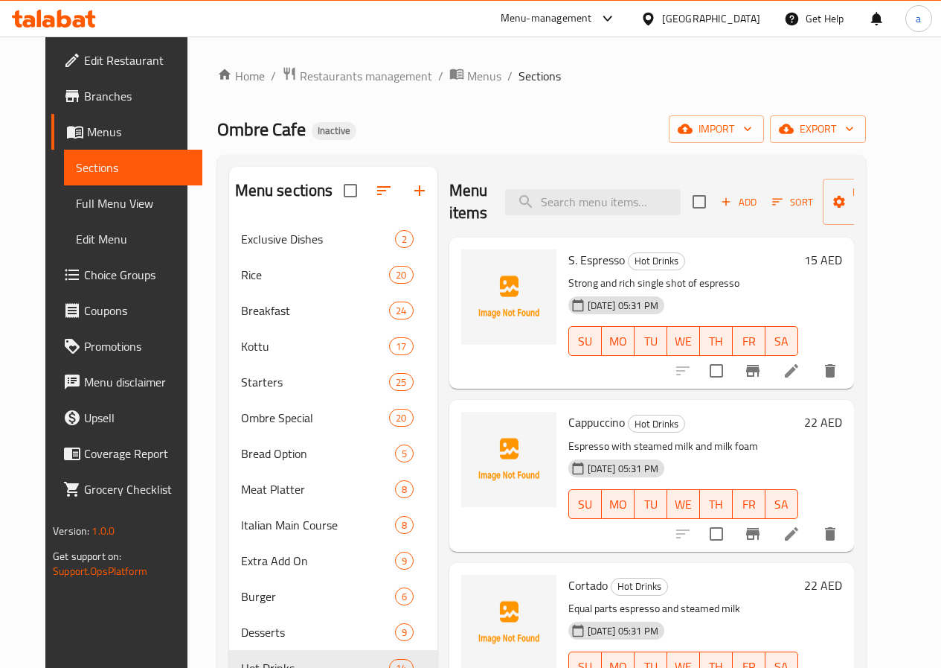
click at [720, 203] on icon "button" at bounding box center [726, 201] width 13 height 13
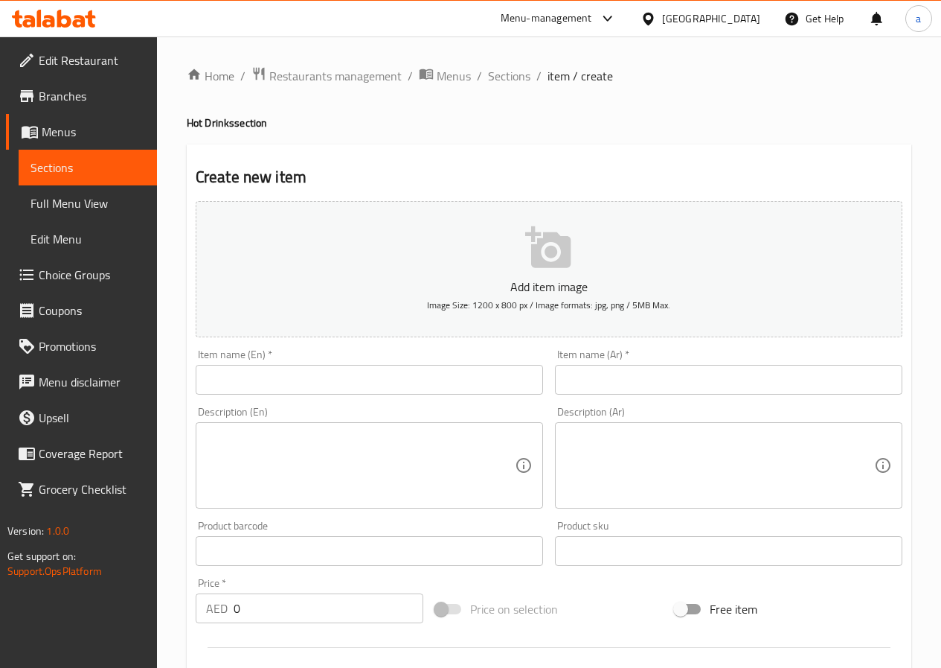
click at [242, 380] on input "text" at bounding box center [370, 380] width 348 height 30
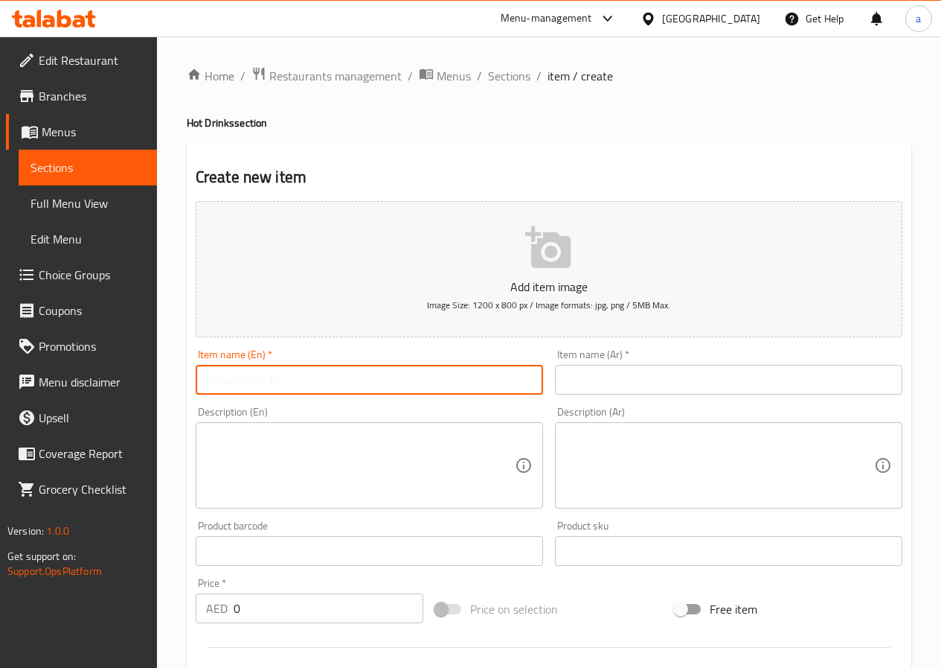
paste input "Café Latte"
type input "Café Latte"
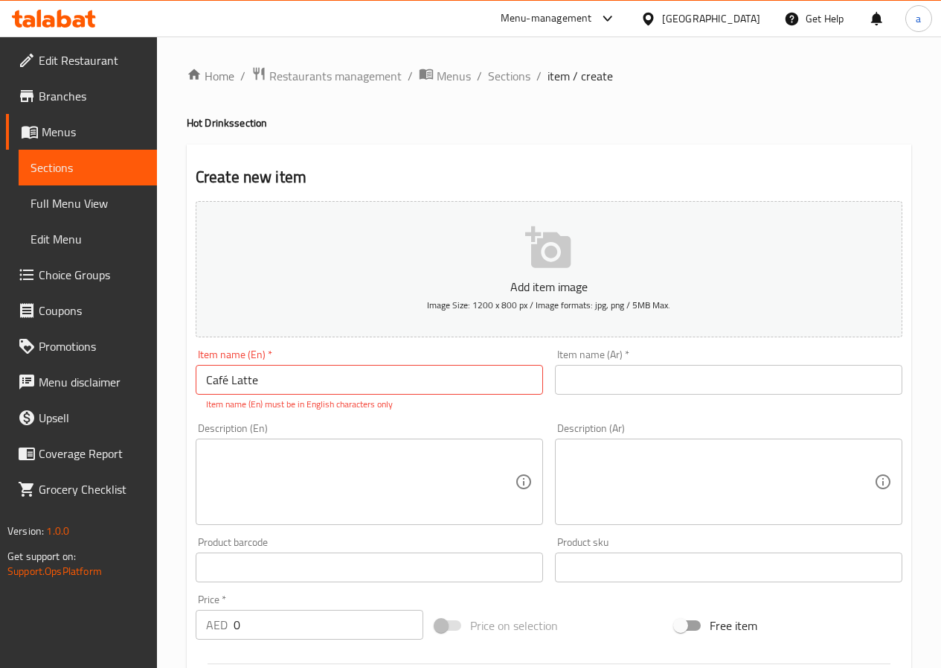
click at [690, 387] on input "text" at bounding box center [729, 380] width 348 height 30
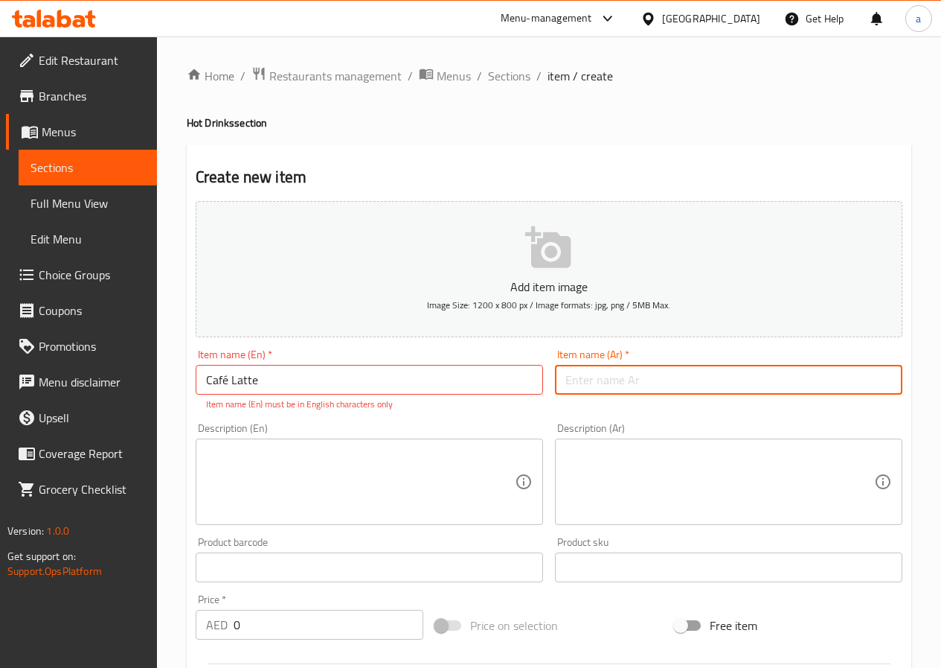
paste input "كافيه لاتيه"
type input "كافيه لاتيه"
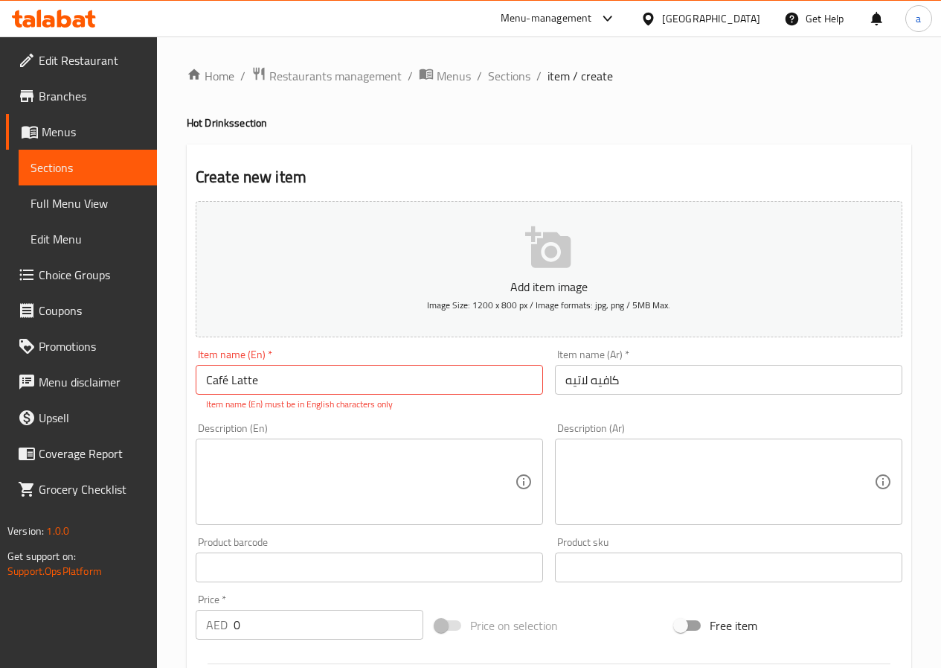
click at [235, 479] on textarea at bounding box center [360, 482] width 309 height 71
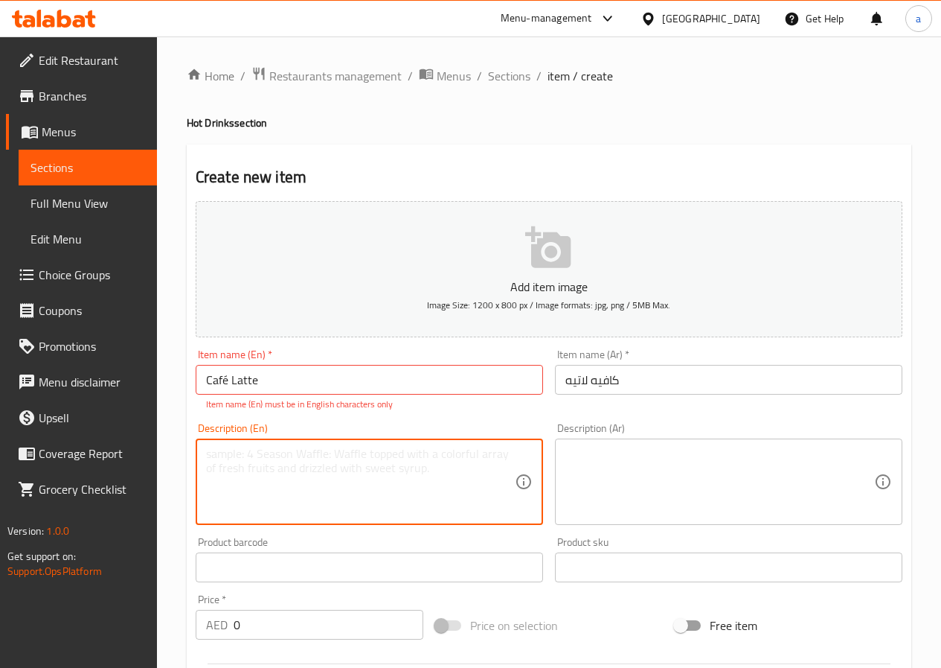
paste textarea "Smooth espresso with steamed milk"
type textarea "Smooth espresso with steamed milk"
click at [267, 384] on input "Café Latte" at bounding box center [370, 380] width 348 height 30
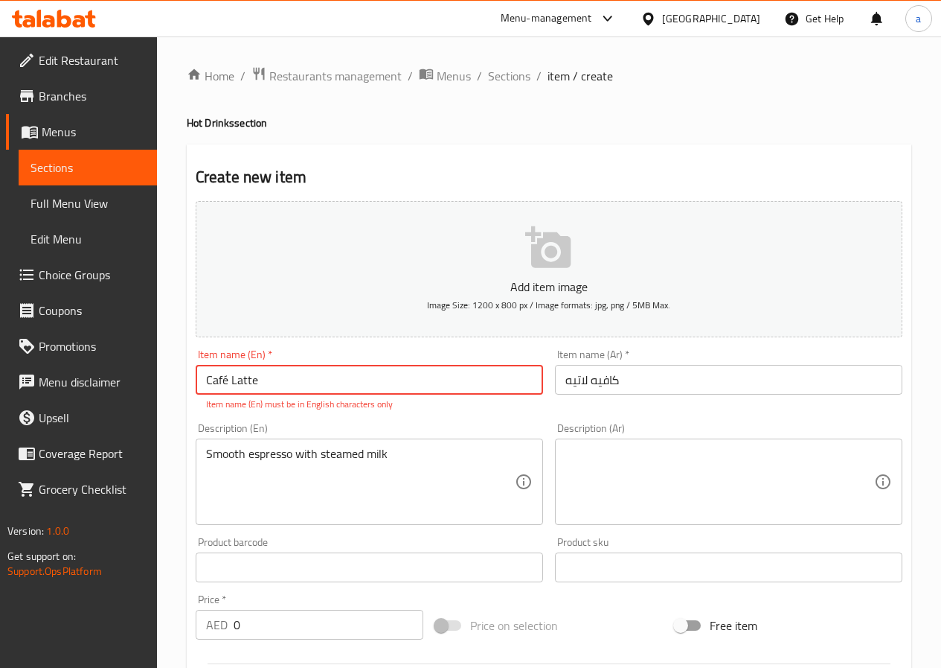
click at [228, 381] on input "Café Latte" at bounding box center [370, 380] width 348 height 30
click at [228, 380] on input "Café Latte" at bounding box center [370, 380] width 348 height 30
click at [232, 382] on input "Café Latte" at bounding box center [370, 380] width 348 height 30
click at [269, 381] on input "Café Latte" at bounding box center [370, 380] width 348 height 30
type input "Café Latte"
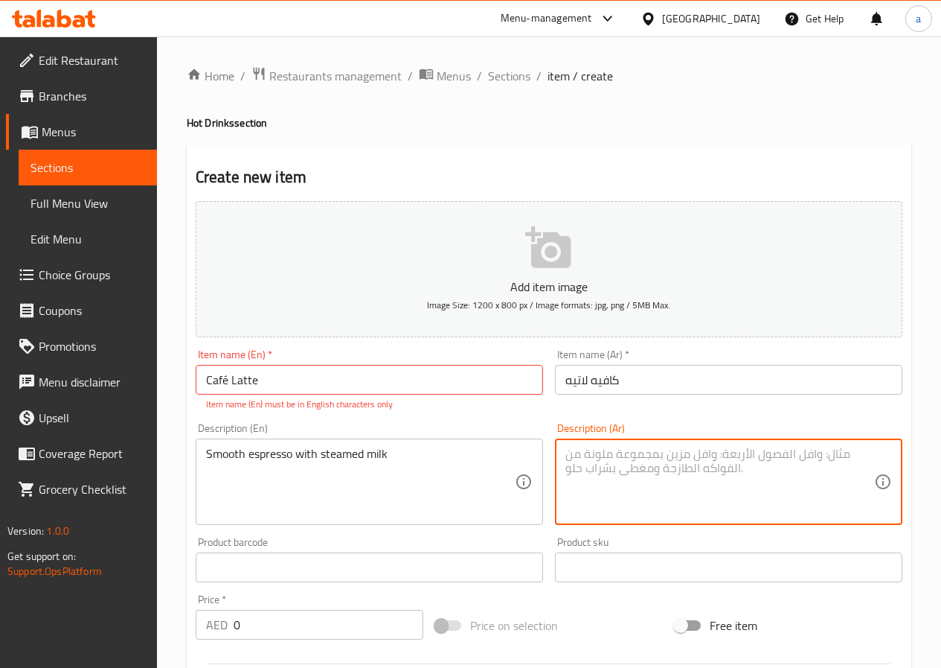
click at [596, 453] on textarea at bounding box center [720, 482] width 309 height 71
paste textarea "إسبرسو ناعم مع حليب مبخر"
type textarea "إسبرسو ناعم مع حليب مبخر"
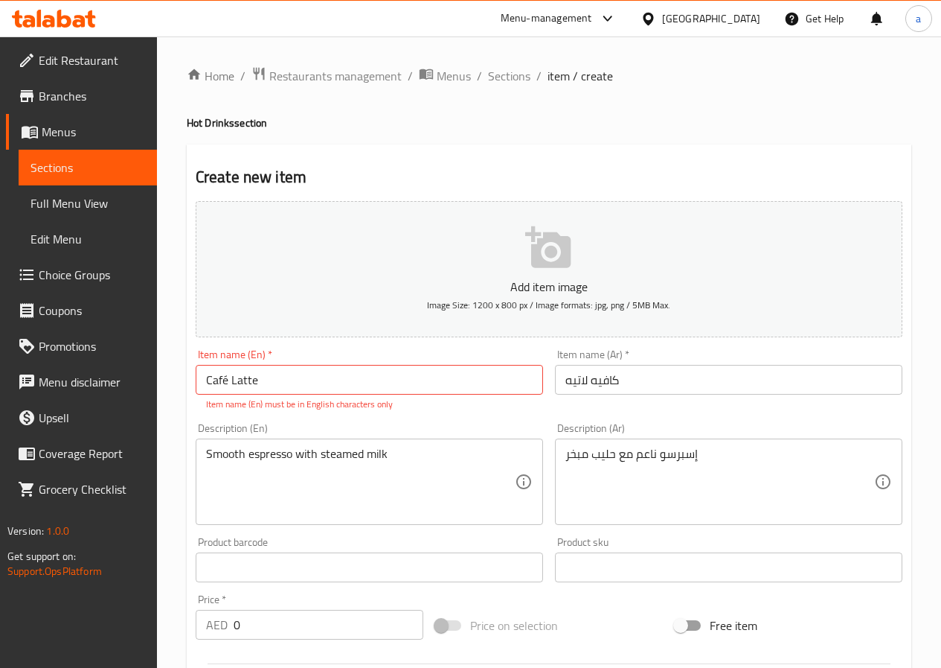
click at [288, 630] on input "0" at bounding box center [329, 625] width 190 height 30
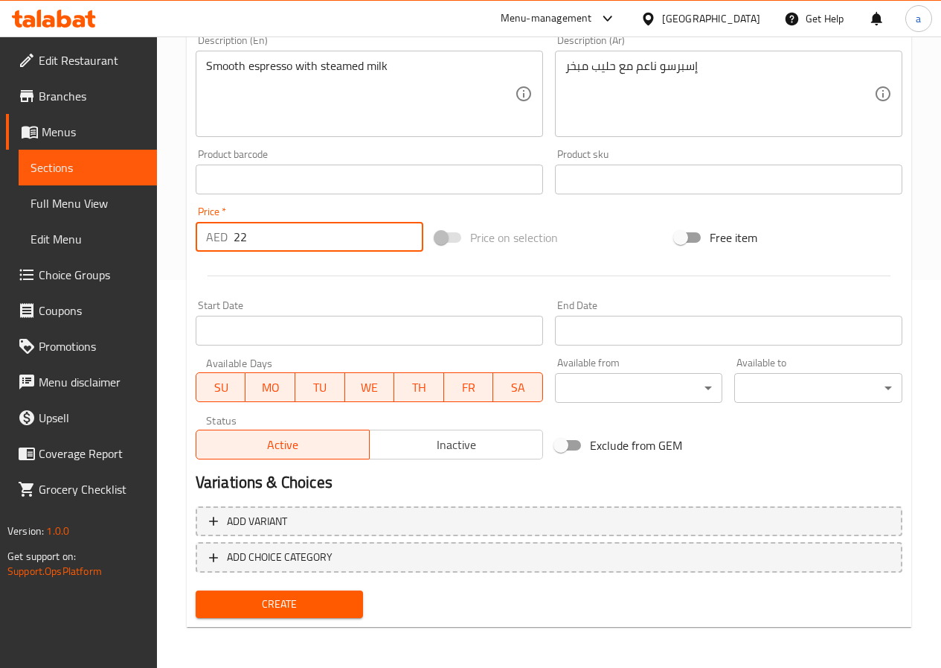
scroll to position [388, 0]
type input "22"
click at [306, 604] on span "Create" at bounding box center [280, 603] width 144 height 19
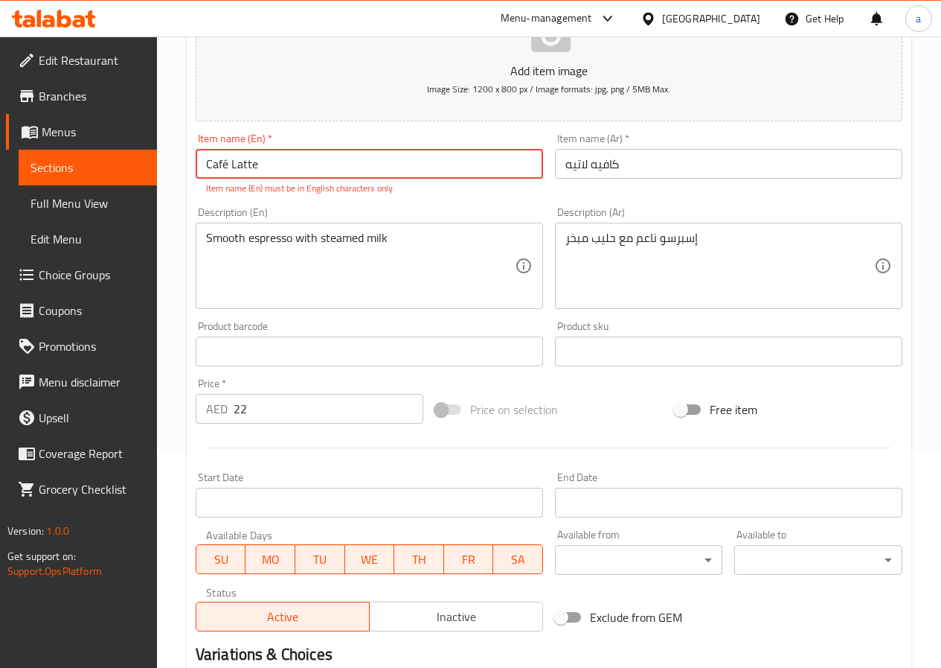
scroll to position [141, 0]
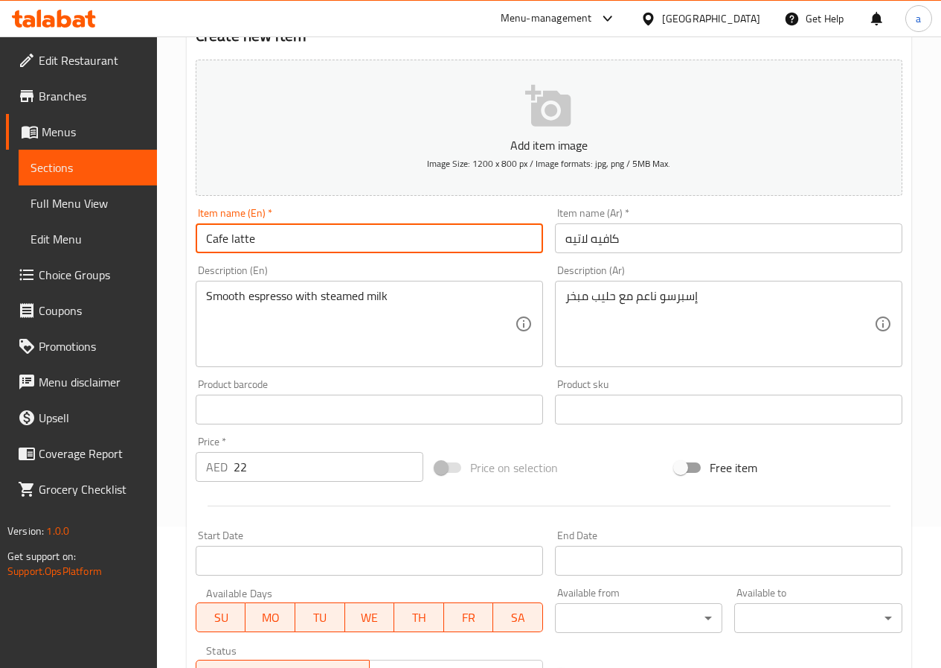
click at [223, 240] on input "Cafe latte" at bounding box center [370, 238] width 348 height 30
paste input "é"
type input "Cafe latte"
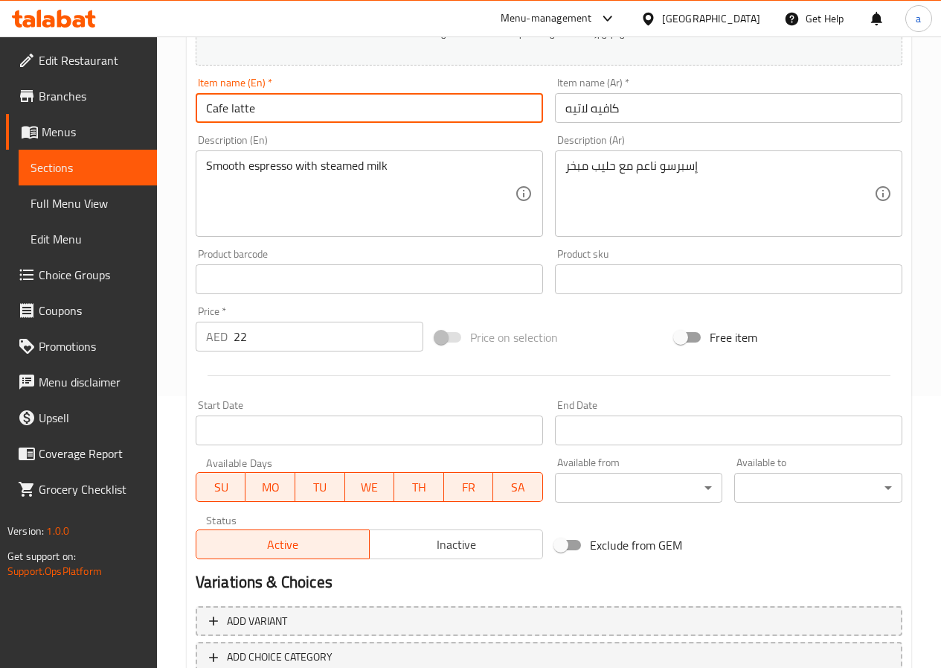
scroll to position [372, 0]
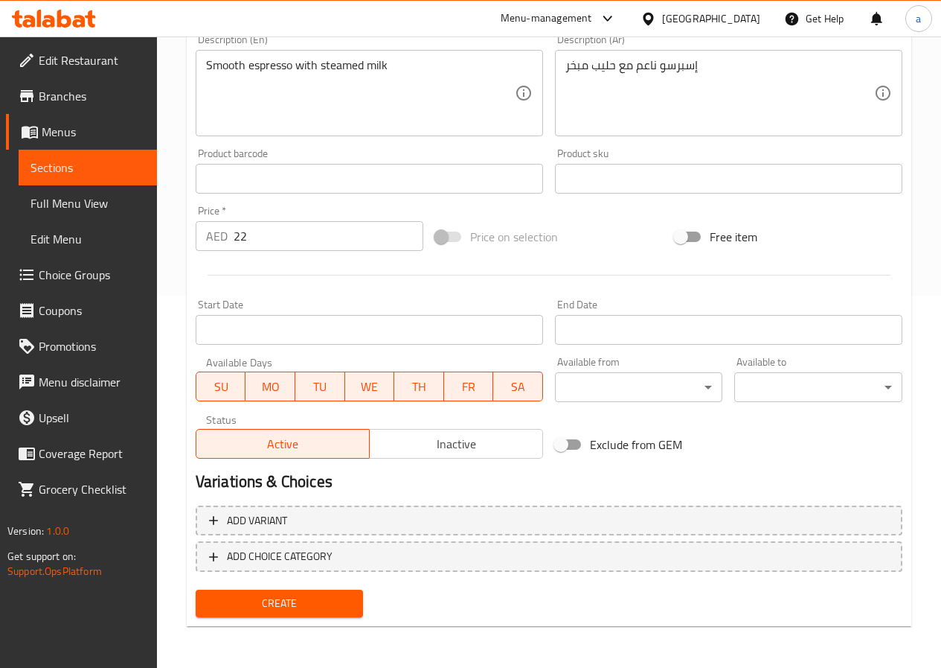
click at [283, 610] on span "Create" at bounding box center [280, 603] width 144 height 19
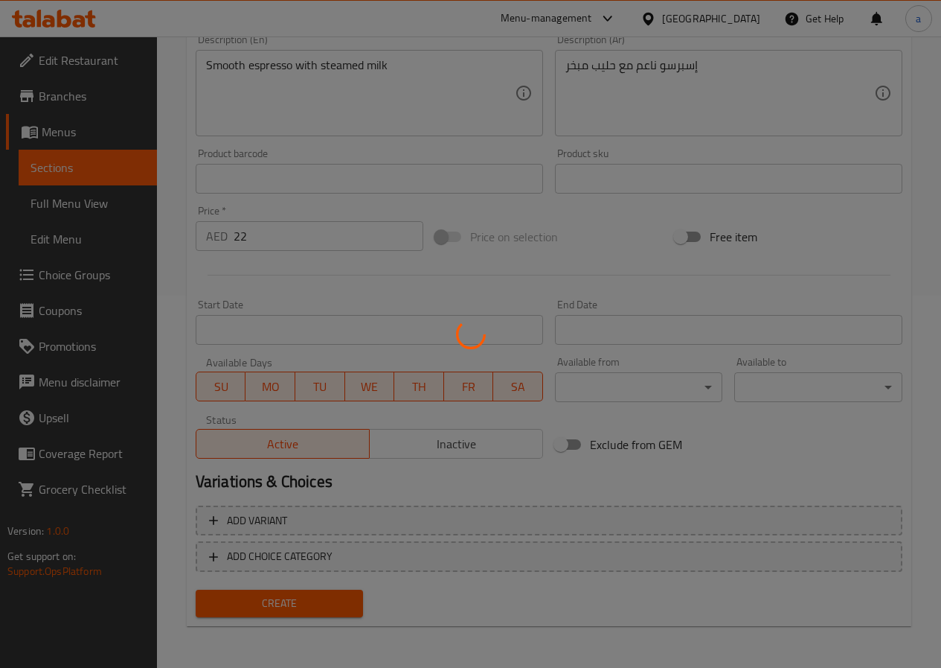
type input "0"
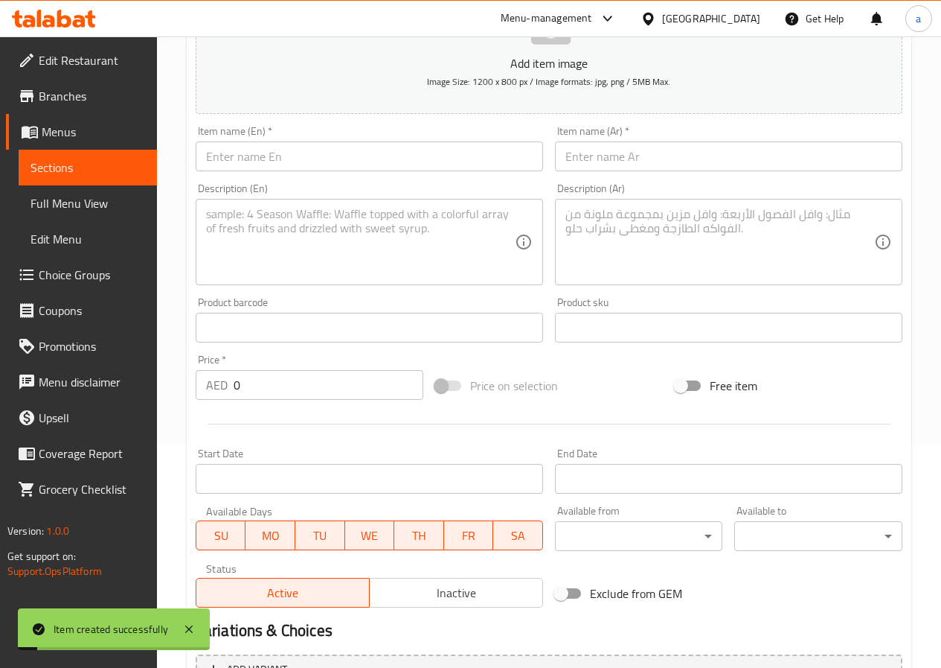
scroll to position [0, 0]
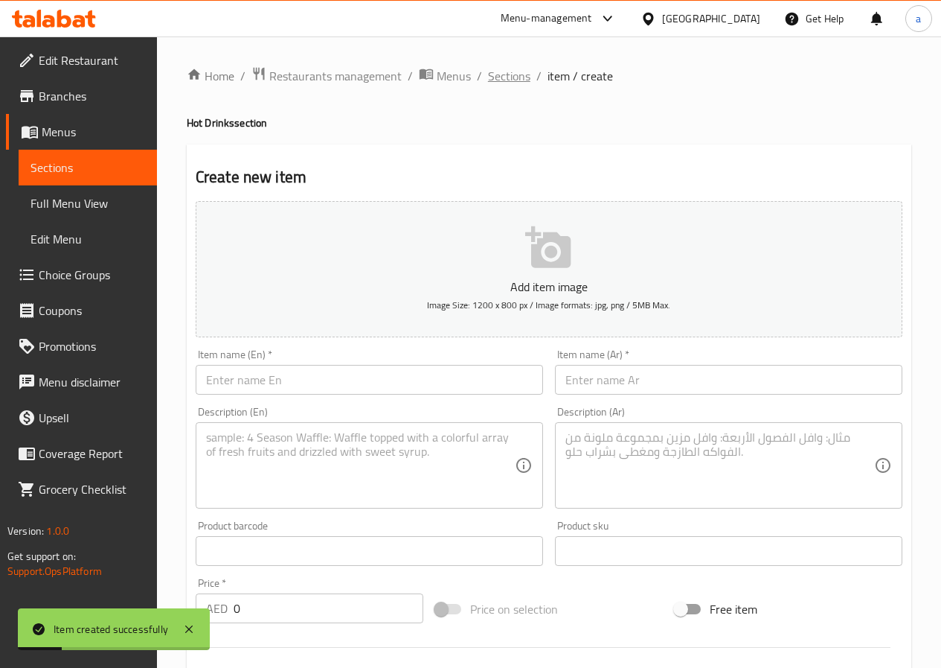
click at [508, 80] on span "Sections" at bounding box center [509, 76] width 42 height 18
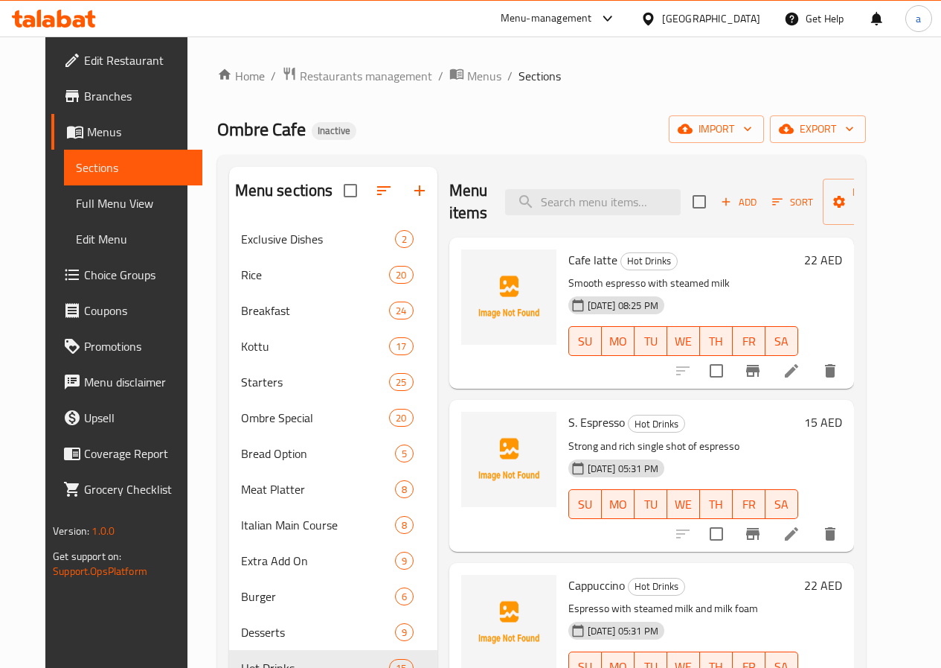
click at [92, 184] on link "Sections" at bounding box center [133, 168] width 138 height 36
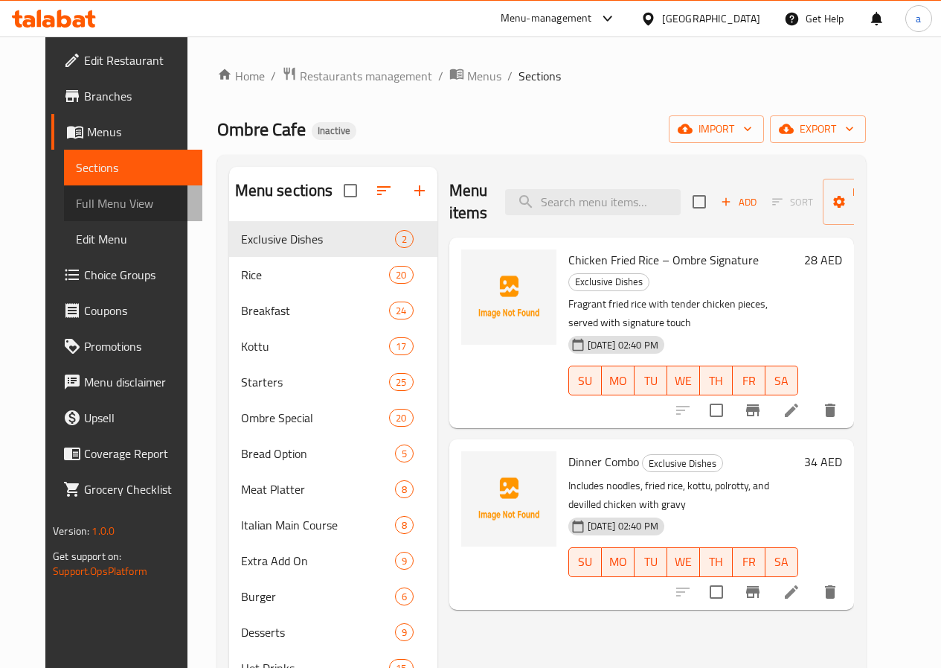
click at [95, 186] on link "Full Menu View" at bounding box center [133, 203] width 138 height 36
click at [111, 196] on span "Full Menu View" at bounding box center [133, 203] width 115 height 18
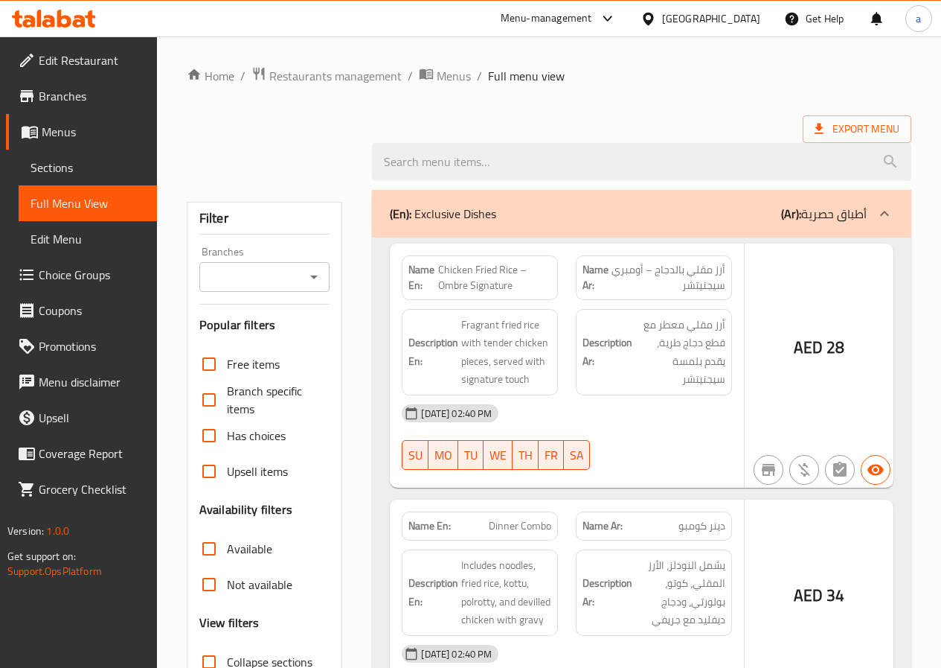
click at [212, 517] on h3 "Availability filters" at bounding box center [245, 509] width 93 height 17
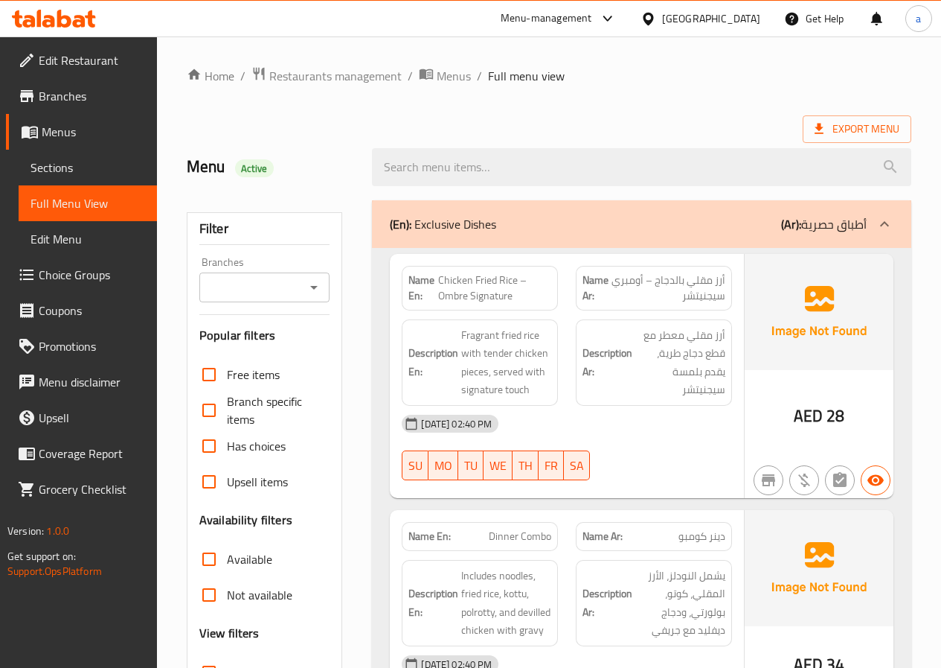
scroll to position [149, 0]
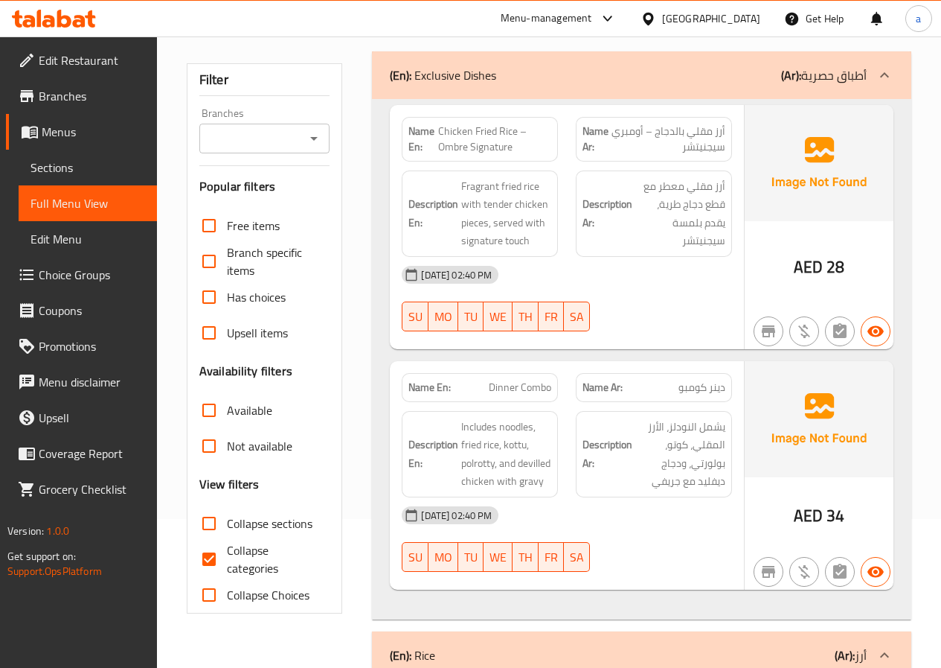
click at [211, 522] on input "Collapse sections" at bounding box center [209, 523] width 36 height 36
checkbox input "true"
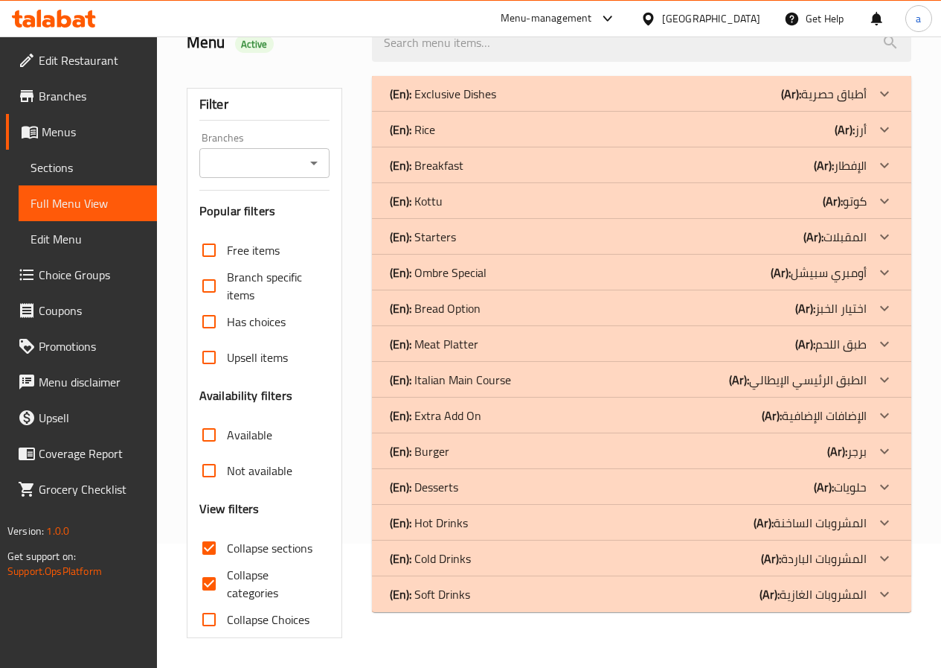
scroll to position [124, 0]
click at [887, 309] on icon at bounding box center [885, 308] width 18 height 18
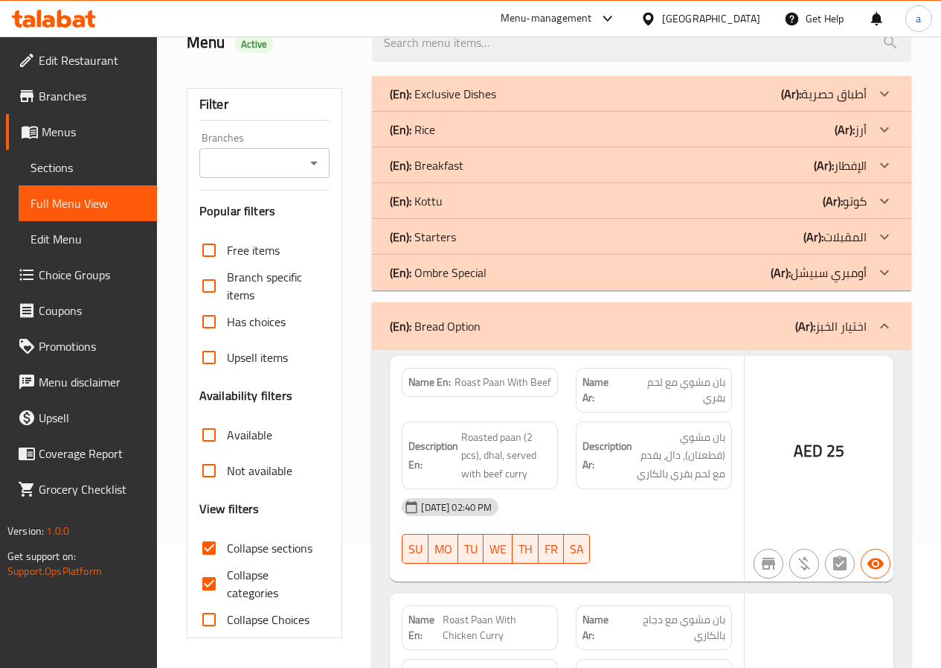
click at [887, 317] on icon at bounding box center [885, 326] width 18 height 18
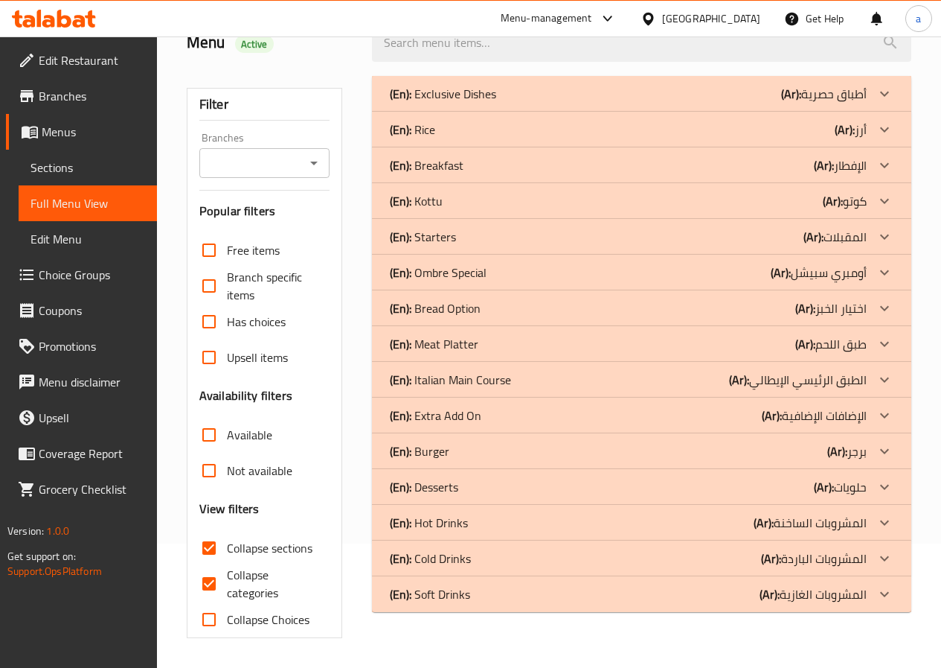
click at [887, 274] on icon at bounding box center [885, 272] width 18 height 18
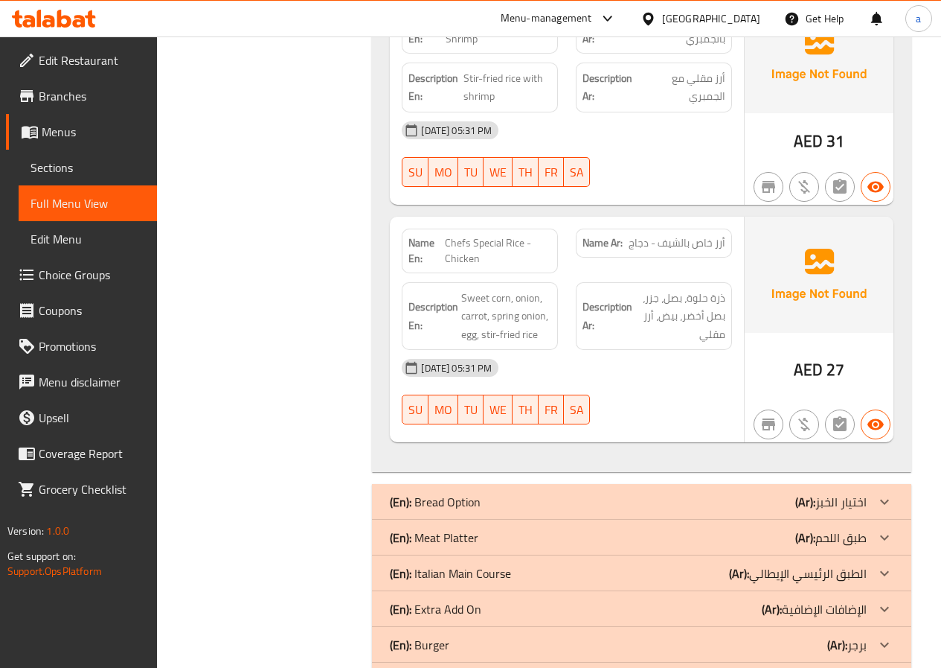
scroll to position [4664, 0]
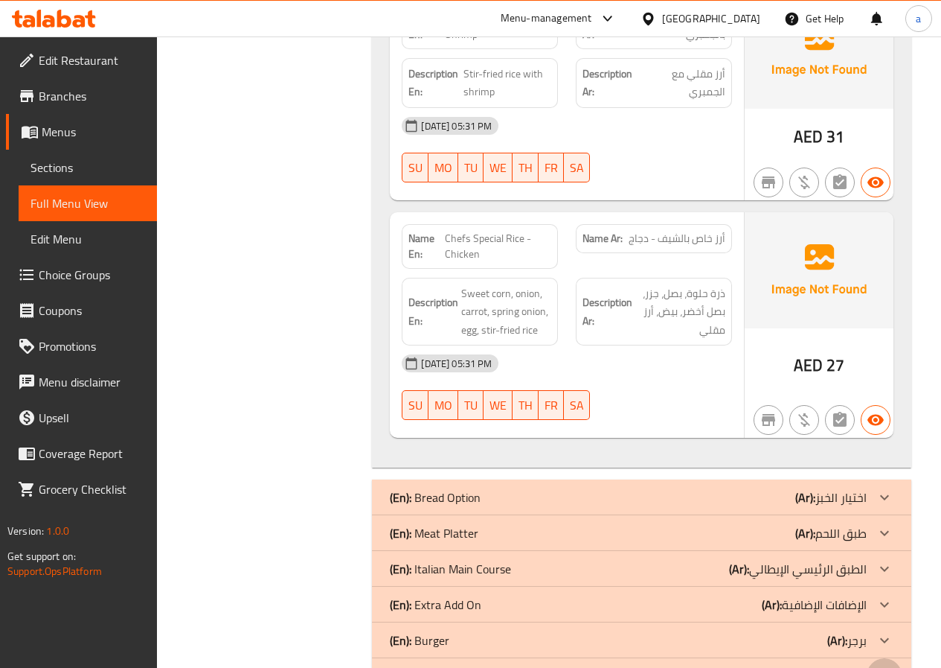
click at [886, 667] on icon at bounding box center [885, 676] width 18 height 18
click at [888, 602] on icon at bounding box center [884, 604] width 9 height 5
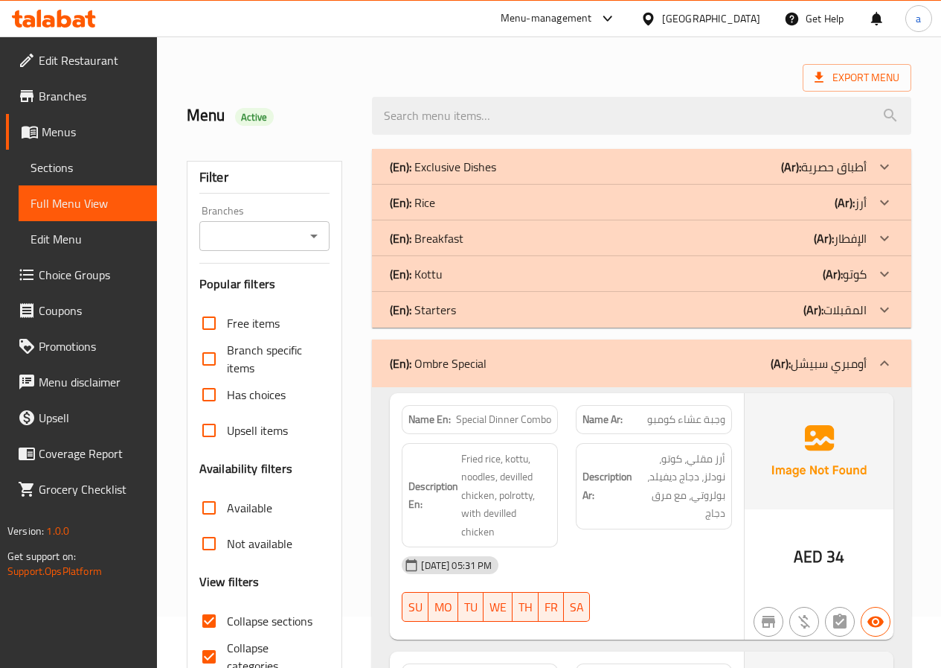
scroll to position [50, 0]
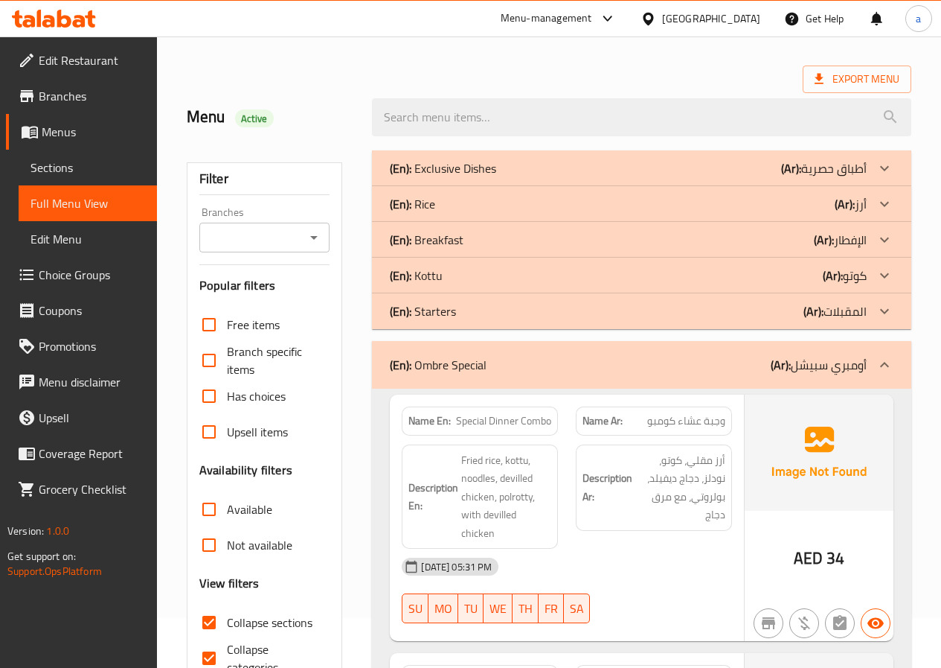
click at [884, 203] on icon at bounding box center [885, 204] width 18 height 18
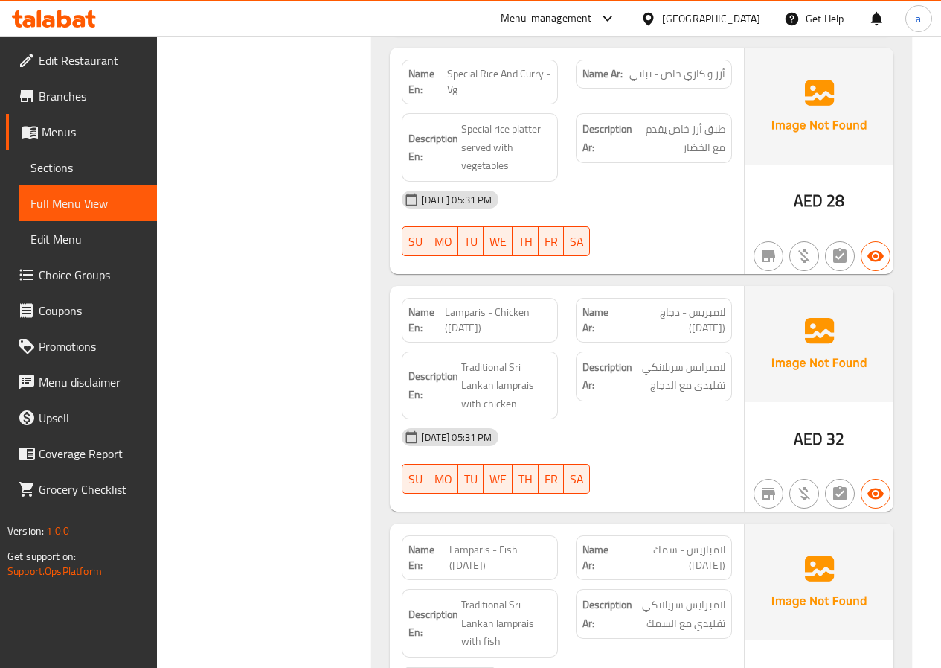
scroll to position [4441, 0]
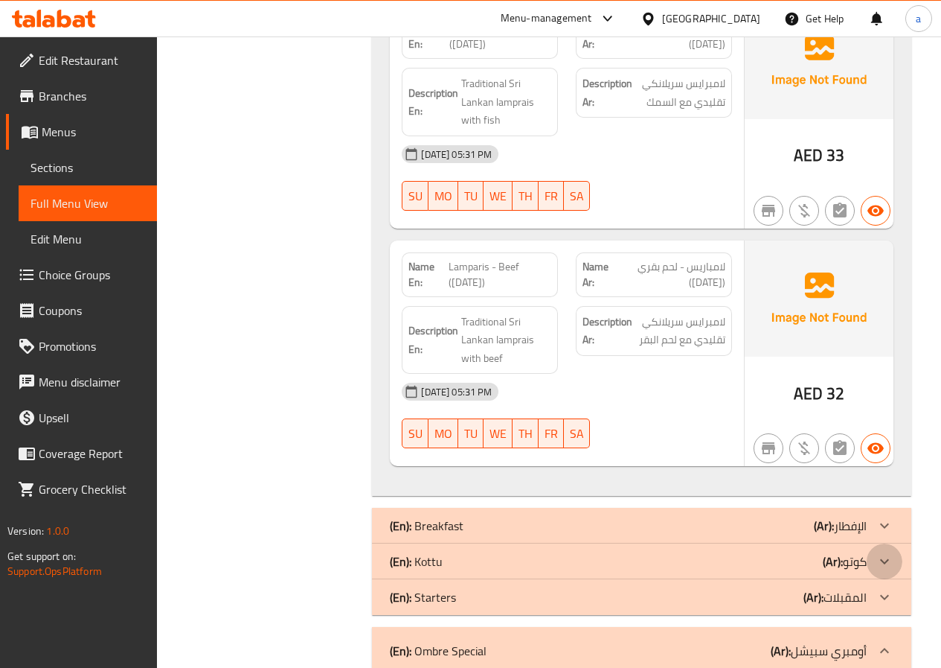
click at [881, 552] on icon at bounding box center [885, 561] width 18 height 18
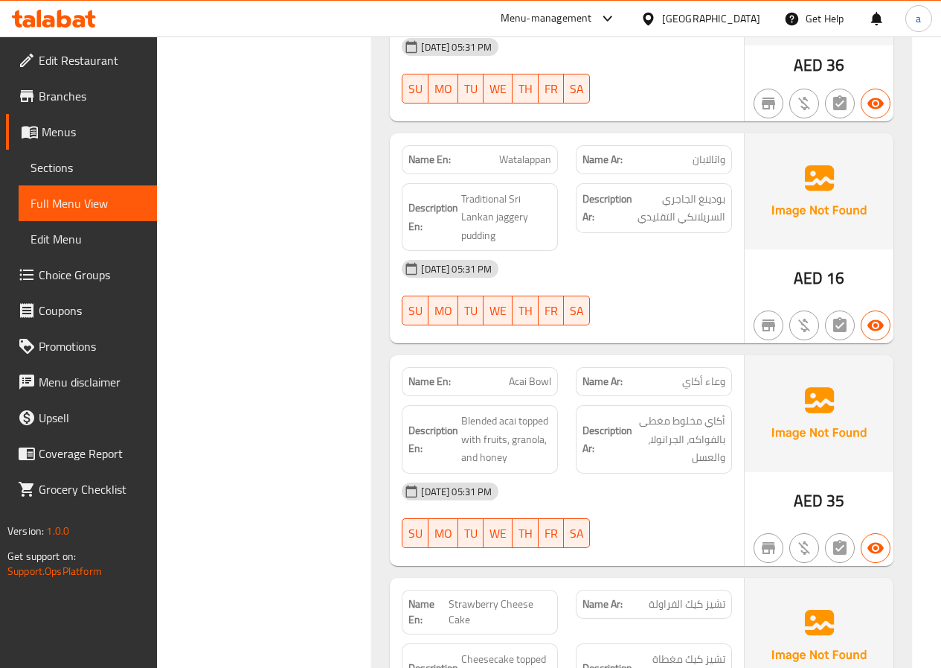
scroll to position [17536, 0]
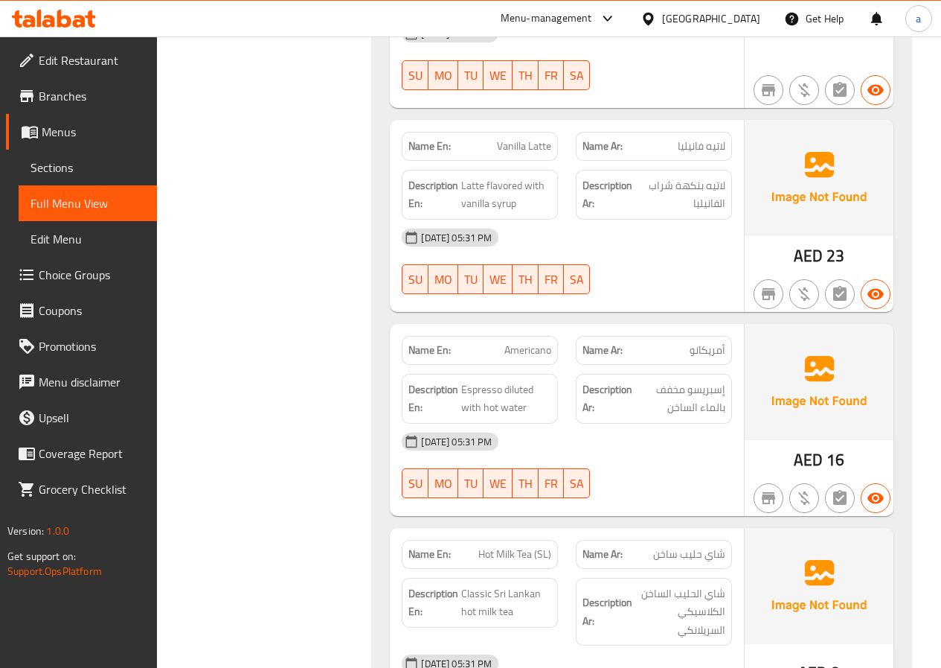
scroll to position [20734, 0]
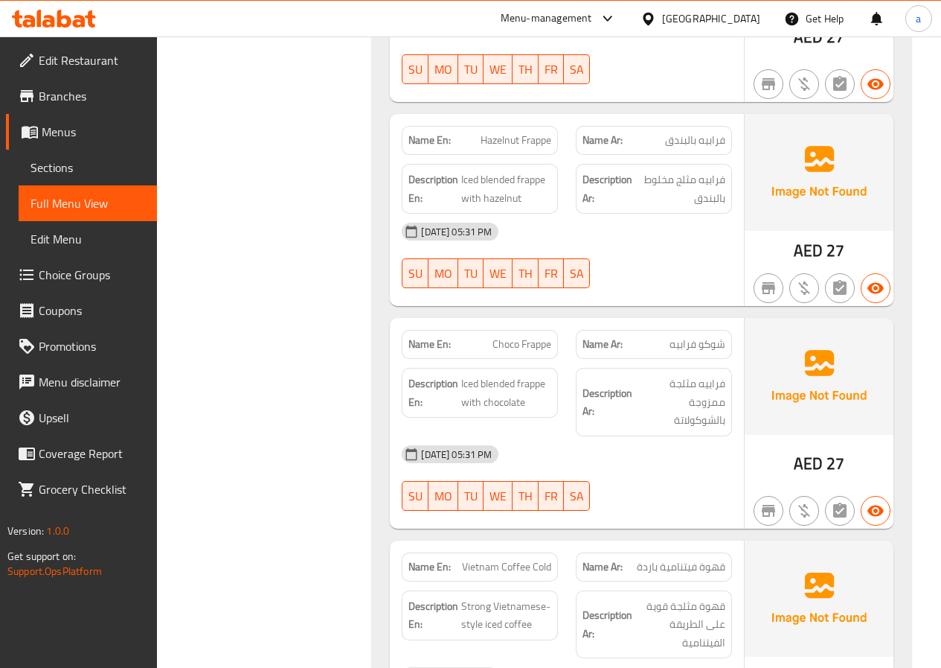
scroll to position [27484, 0]
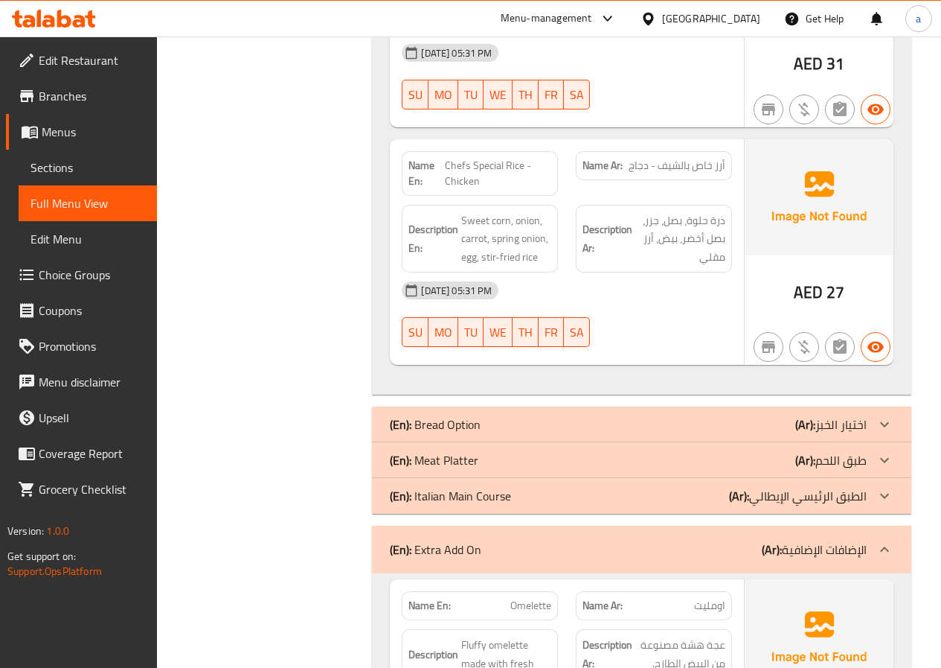
scroll to position [13768, 0]
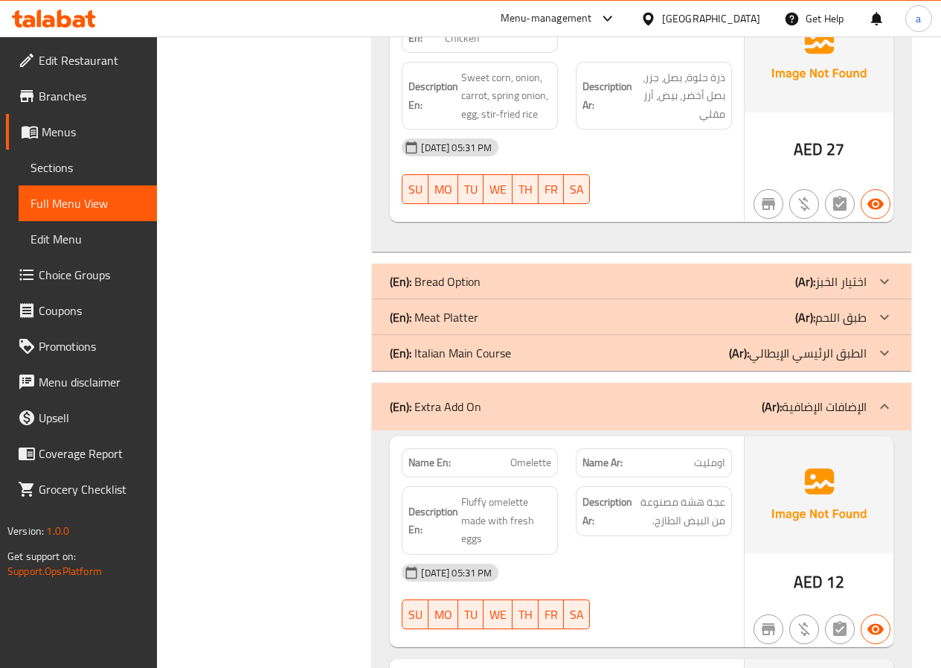
click at [759, 308] on div "(En): Meat Platter (Ar): طبق اللحم" at bounding box center [628, 317] width 477 height 18
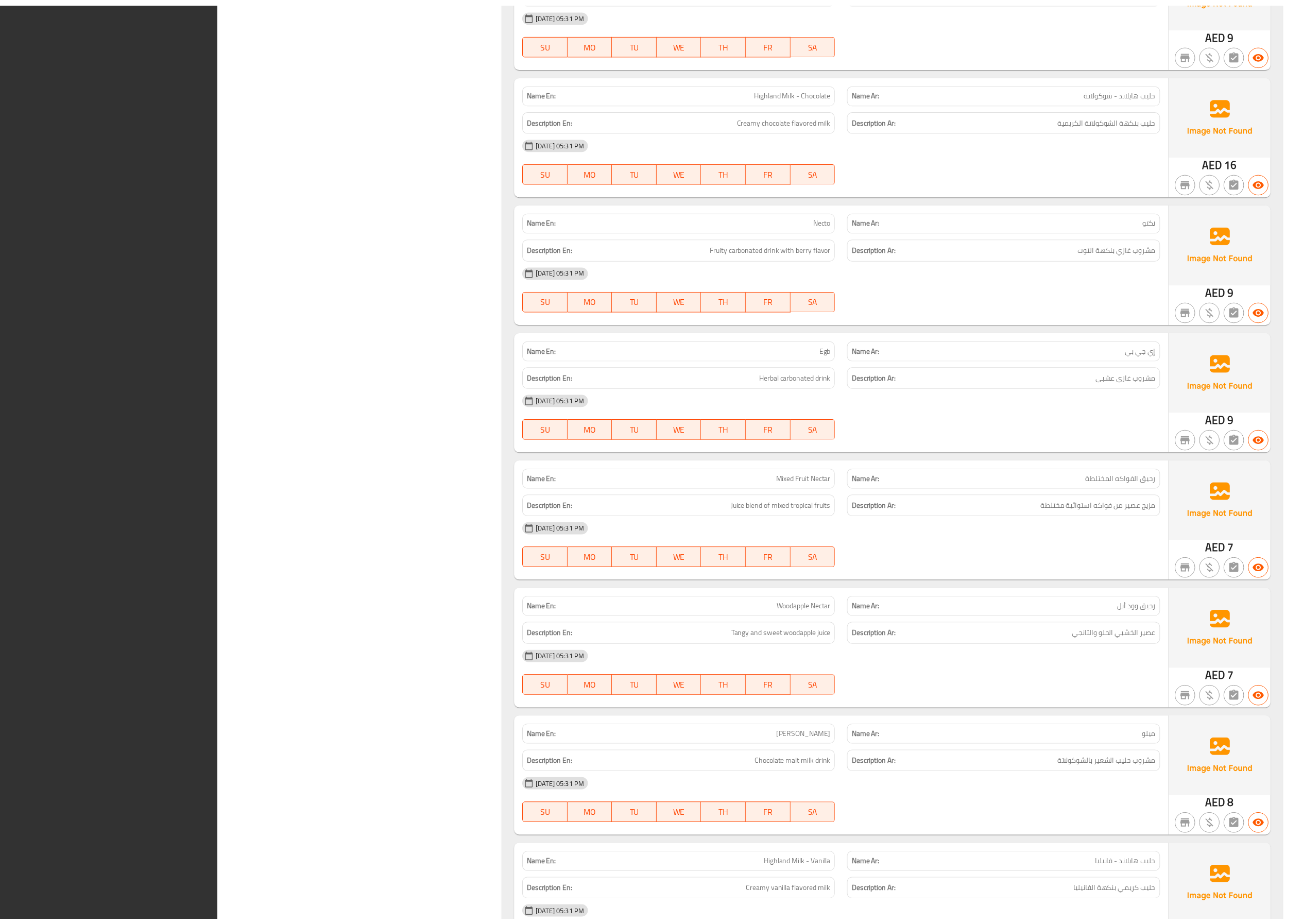
scroll to position [18357, 0]
